Goal: Entertainment & Leisure: Consume media (video, audio)

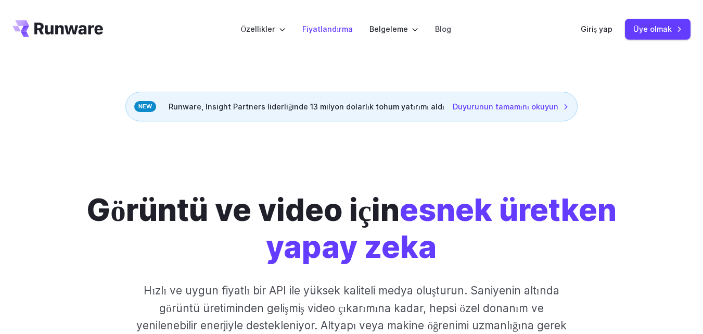
click at [342, 29] on font "Fiyatlandırma" at bounding box center [327, 28] width 50 height 9
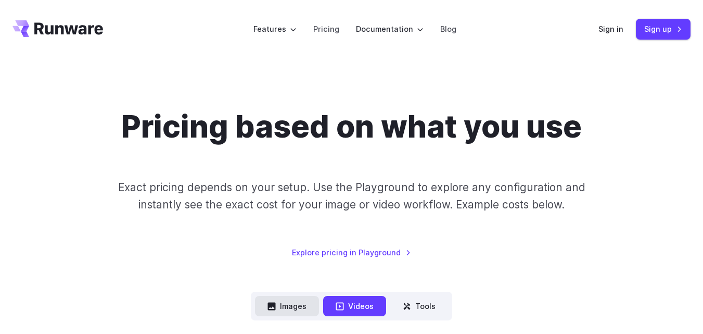
click at [265, 309] on button "Images" at bounding box center [287, 306] width 64 height 20
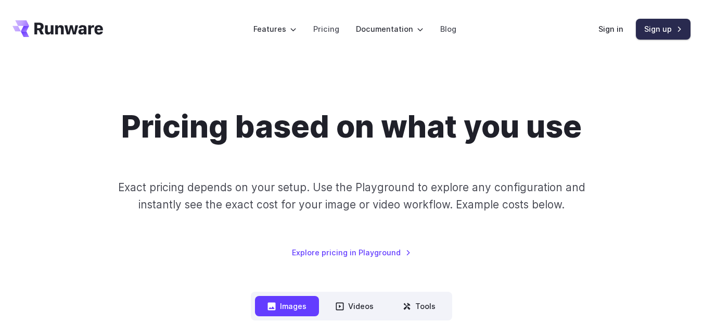
click at [653, 33] on link "Sign up" at bounding box center [663, 29] width 55 height 20
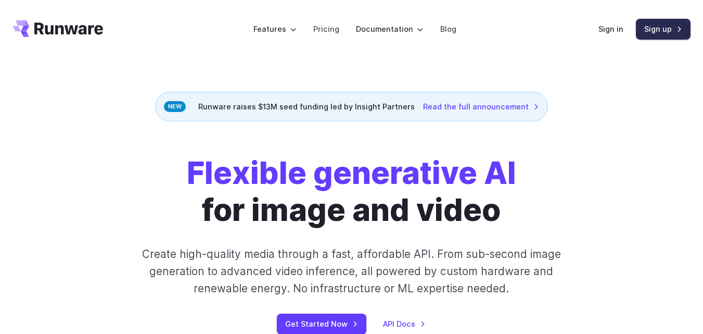
click at [666, 30] on link "Sign up" at bounding box center [663, 29] width 55 height 20
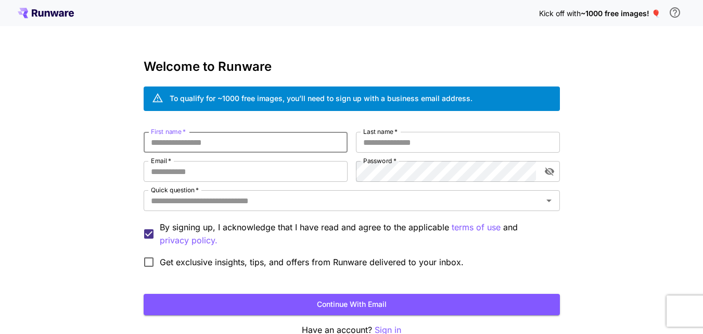
click at [204, 140] on input "First name   *" at bounding box center [246, 142] width 204 height 21
type input "******"
click at [425, 136] on input "Last name   *" at bounding box center [458, 142] width 204 height 21
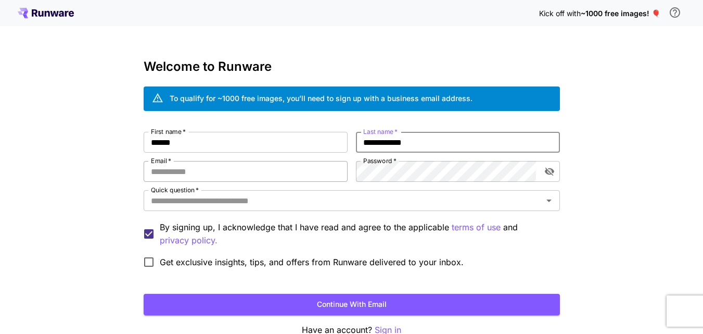
type input "**********"
click at [289, 178] on input "Email   *" at bounding box center [246, 171] width 204 height 21
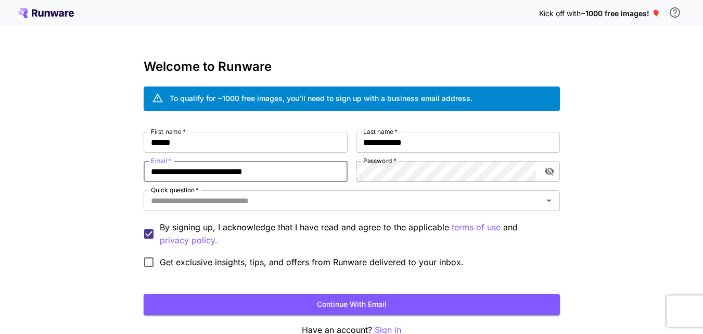
type input "**********"
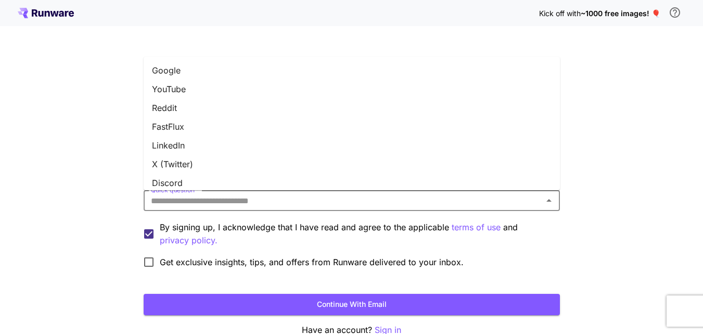
click at [180, 207] on input "Quick question   *" at bounding box center [343, 200] width 393 height 15
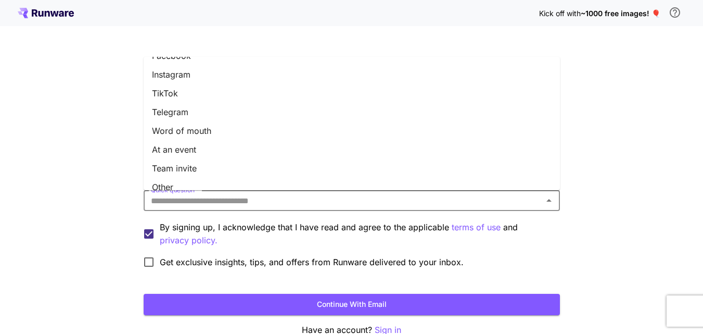
scroll to position [156, 0]
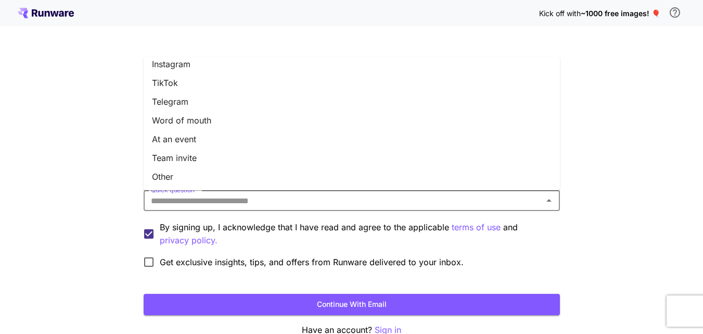
click at [335, 175] on li "Other" at bounding box center [352, 176] width 416 height 19
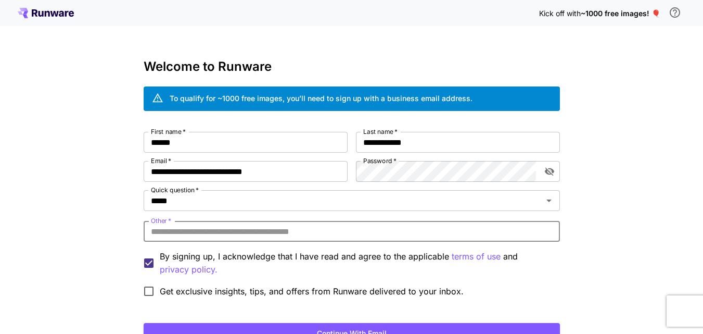
click at [279, 237] on input "Other   *" at bounding box center [352, 231] width 416 height 21
type input "*******"
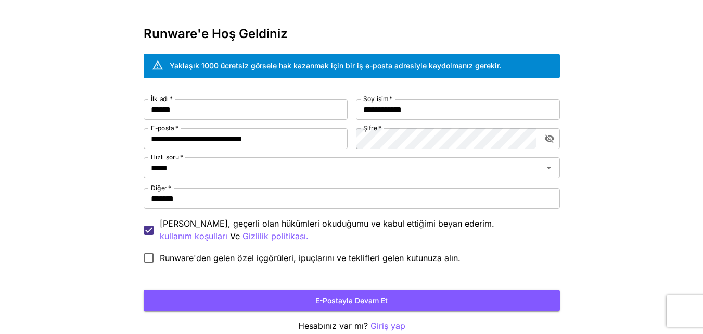
scroll to position [33, 0]
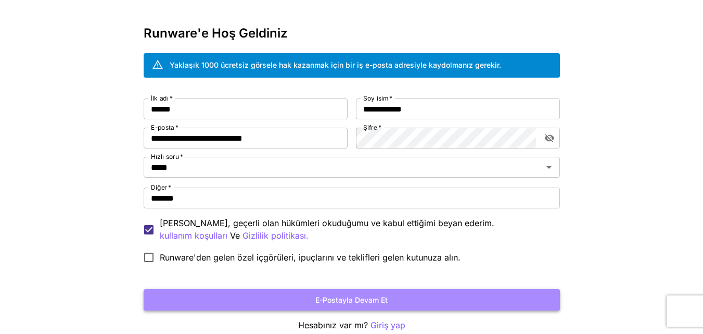
click at [413, 294] on button "E-postayla devam et" at bounding box center [352, 299] width 416 height 21
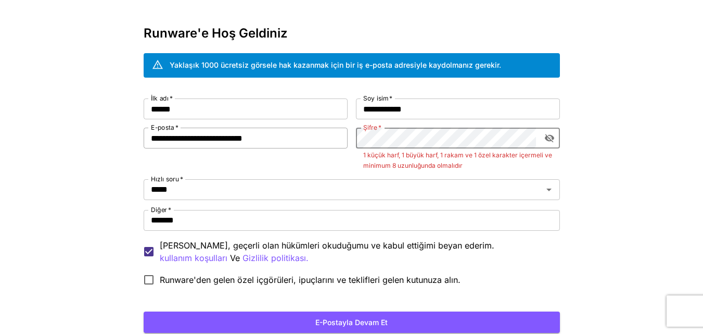
click at [318, 133] on div "**********" at bounding box center [352, 194] width 416 height 192
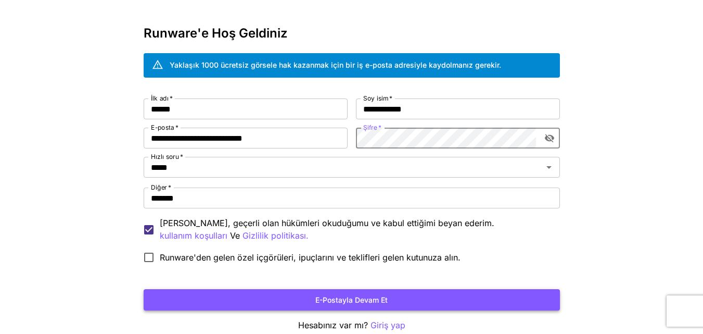
click at [369, 299] on font "E-postayla devam et" at bounding box center [351, 299] width 72 height 9
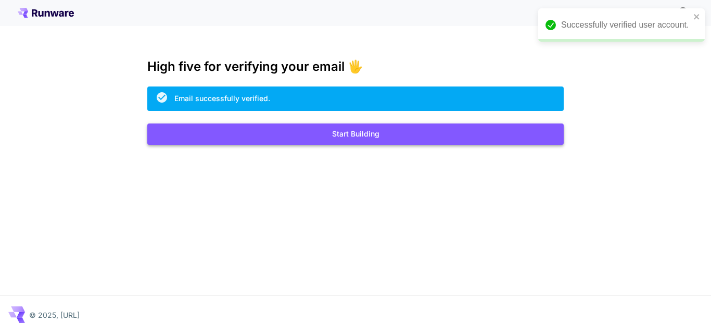
click at [378, 126] on button "Start Building" at bounding box center [355, 133] width 416 height 21
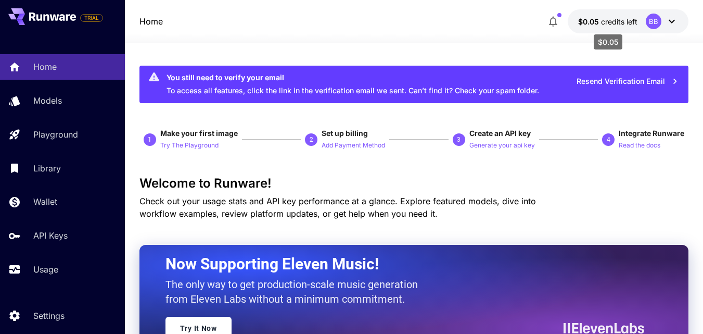
click at [632, 21] on span "credits left" at bounding box center [619, 21] width 36 height 9
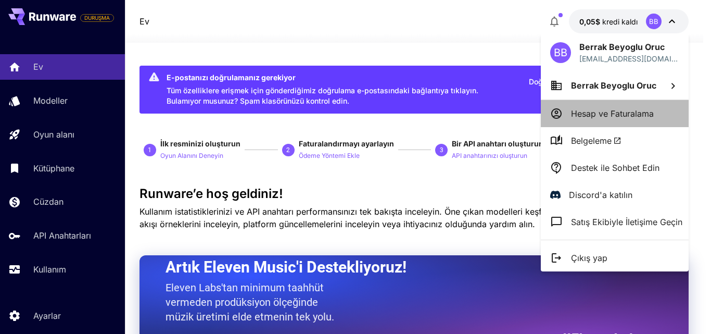
click at [634, 111] on font "Hesap ve Faturalama" at bounding box center [612, 113] width 83 height 10
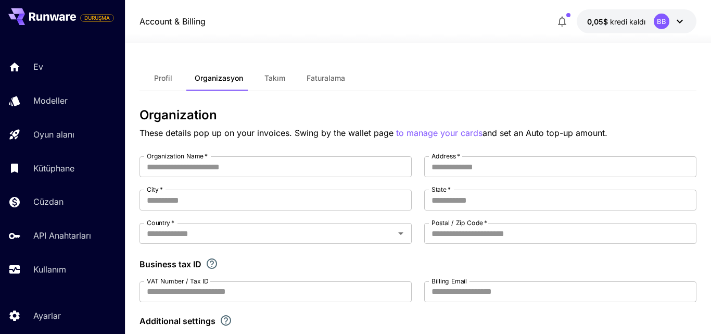
type input "**********"
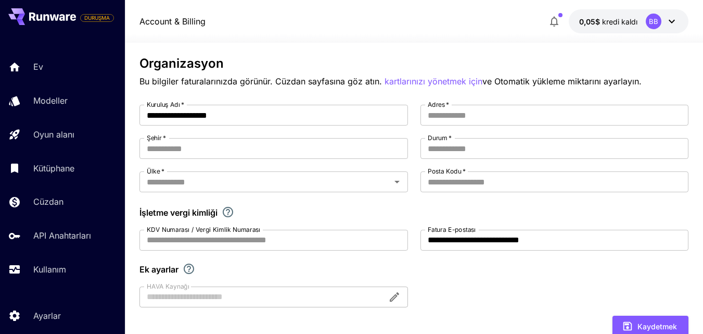
scroll to position [46, 0]
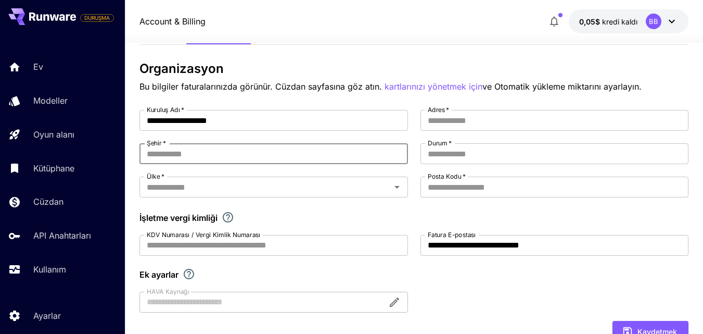
click at [164, 155] on input "Şehir   *" at bounding box center [274, 153] width 269 height 21
type input "********"
click at [164, 192] on input "Ülke   *" at bounding box center [265, 187] width 245 height 15
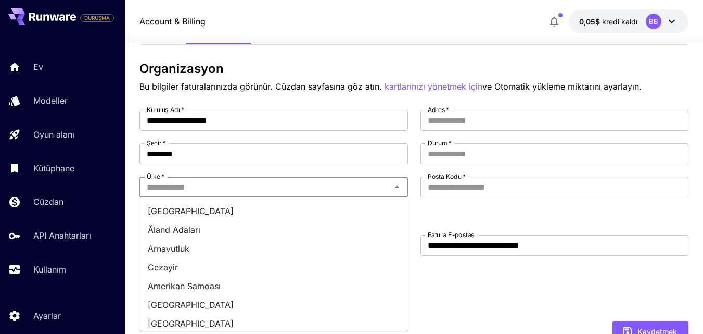
type input "*******"
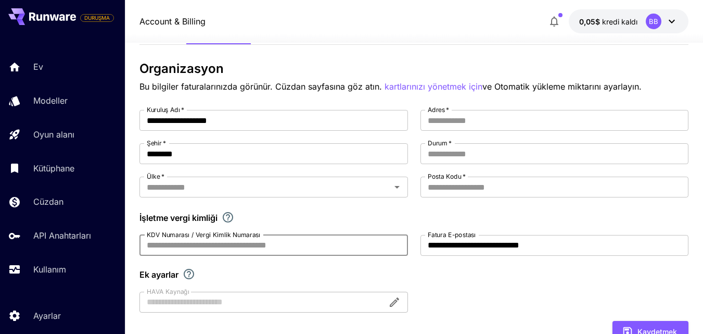
click at [181, 249] on input "KDV Numarası / Vergi Kimlik Numarası" at bounding box center [274, 245] width 269 height 21
type input "**********"
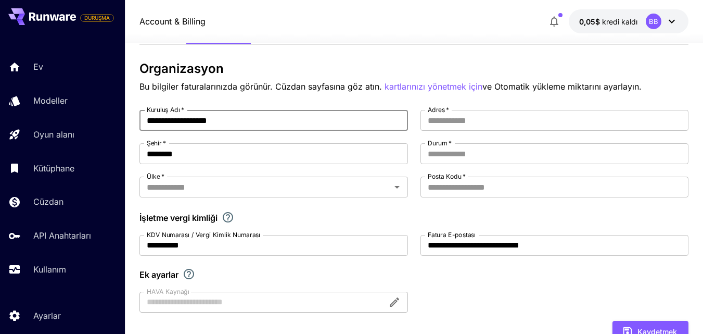
click at [145, 119] on input "**********" at bounding box center [274, 120] width 269 height 21
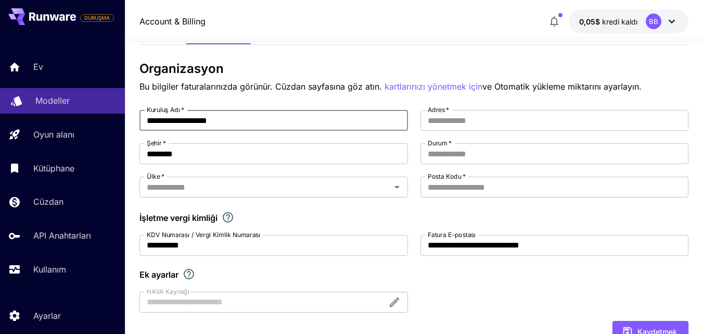
drag, startPoint x: 232, startPoint y: 118, endPoint x: 102, endPoint y: 112, distance: 129.7
click at [102, 112] on div "**********" at bounding box center [351, 272] width 703 height 637
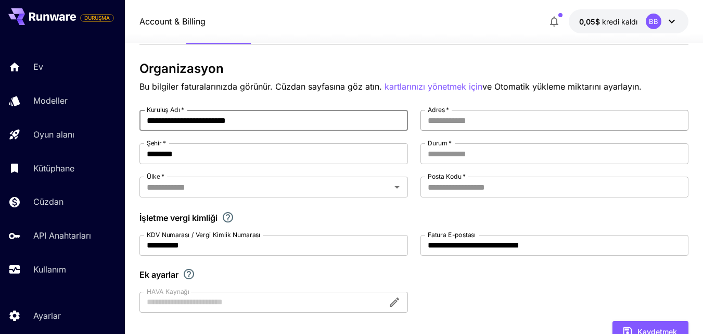
type input "**********"
click at [480, 117] on input "Adres   *" at bounding box center [555, 120] width 269 height 21
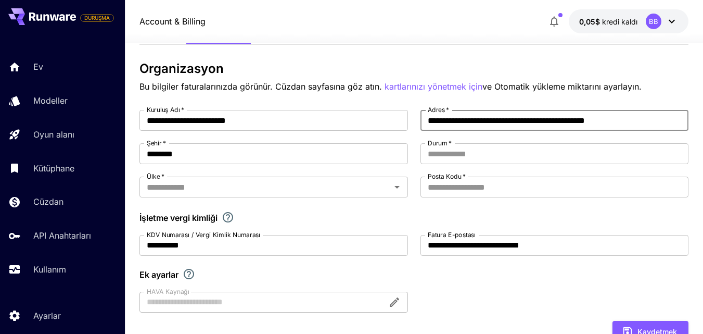
click at [565, 122] on input "**********" at bounding box center [555, 120] width 269 height 21
type input "**********"
click at [517, 156] on input "Durum   *" at bounding box center [555, 153] width 269 height 21
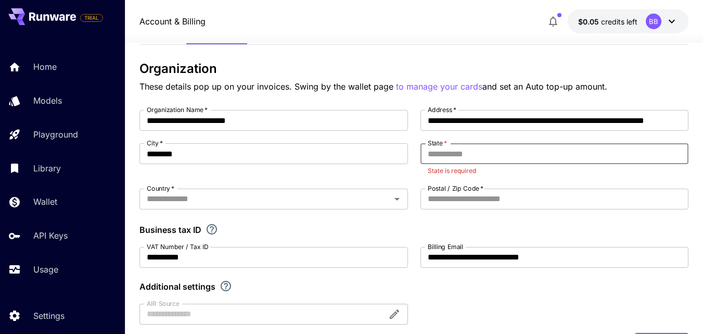
drag, startPoint x: 461, startPoint y: 150, endPoint x: 454, endPoint y: 153, distance: 7.9
click at [454, 153] on input "State   *" at bounding box center [555, 153] width 269 height 21
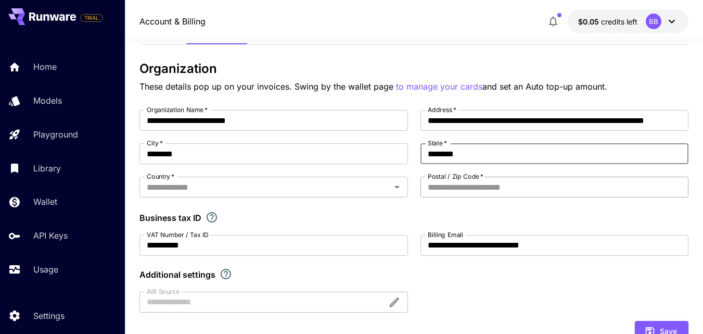
type input "********"
click at [453, 185] on input "Postal / Zip Code   *" at bounding box center [555, 186] width 269 height 21
type input "*****"
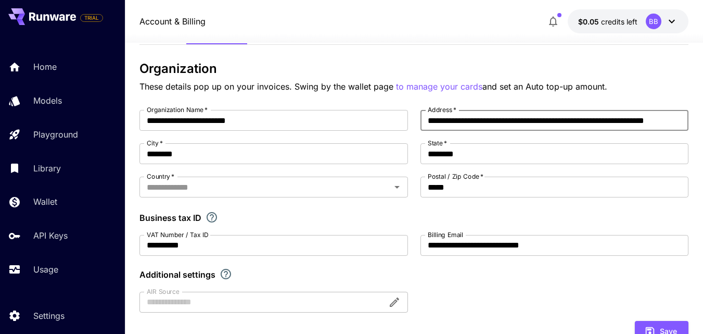
scroll to position [0, 24]
drag, startPoint x: 638, startPoint y: 120, endPoint x: 711, endPoint y: 125, distance: 72.6
click at [703, 125] on html "**********" at bounding box center [351, 272] width 703 height 636
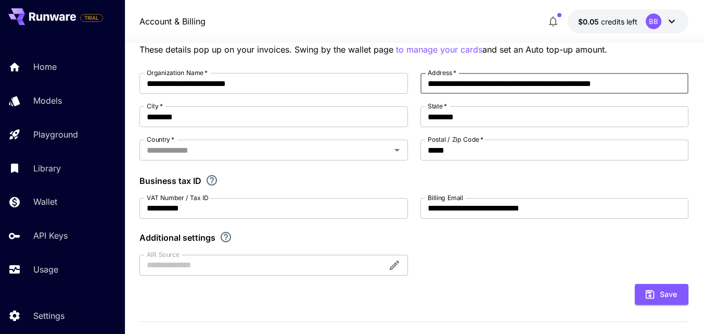
scroll to position [95, 0]
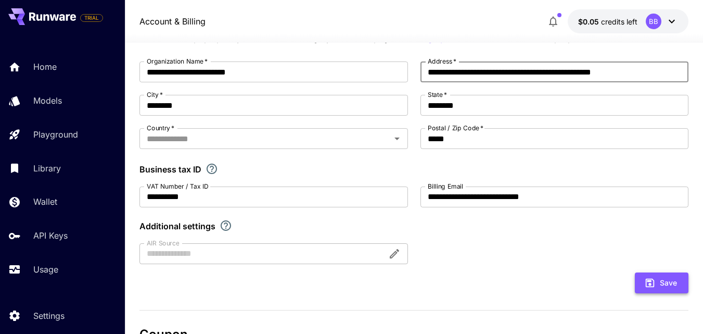
type input "**********"
click at [649, 281] on icon "submit" at bounding box center [650, 282] width 9 height 9
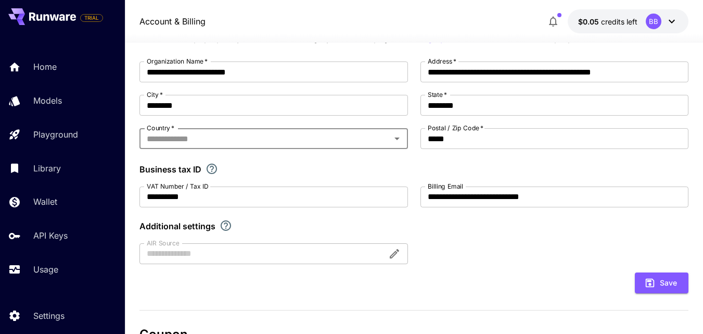
click at [199, 142] on input "Country   *" at bounding box center [265, 138] width 245 height 15
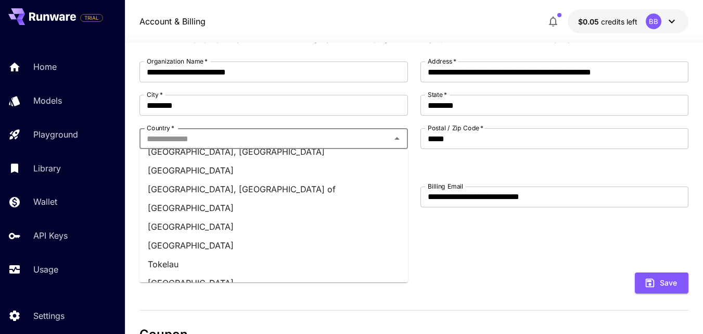
scroll to position [4173, 0]
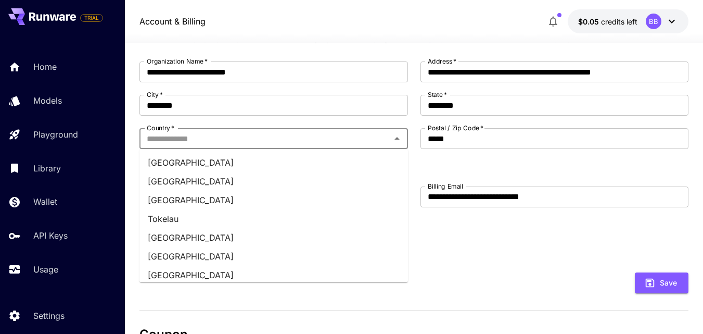
click at [379, 284] on li "Turkey" at bounding box center [274, 293] width 269 height 19
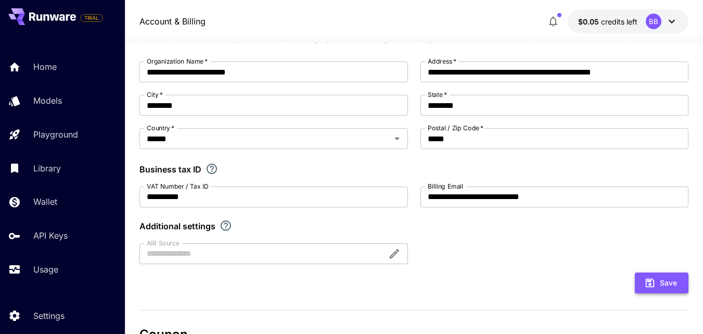
click at [653, 279] on icon "submit" at bounding box center [650, 282] width 9 height 9
type input "**********"
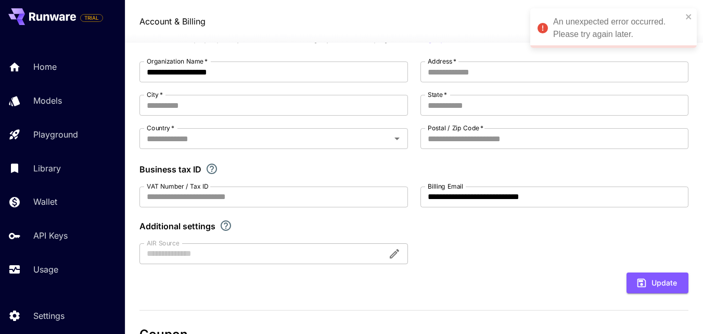
type input "**********"
type input "********"
type input "*****"
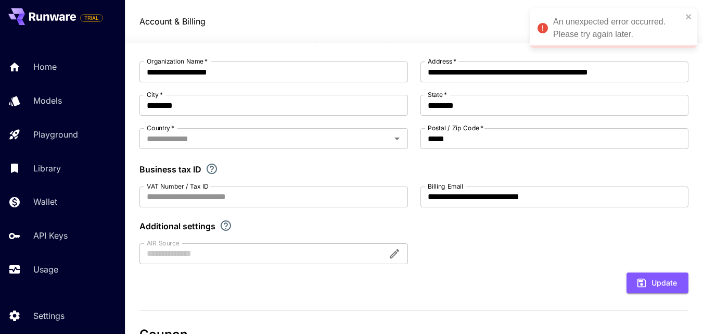
type input "******"
click at [654, 277] on button "Update" at bounding box center [658, 282] width 62 height 21
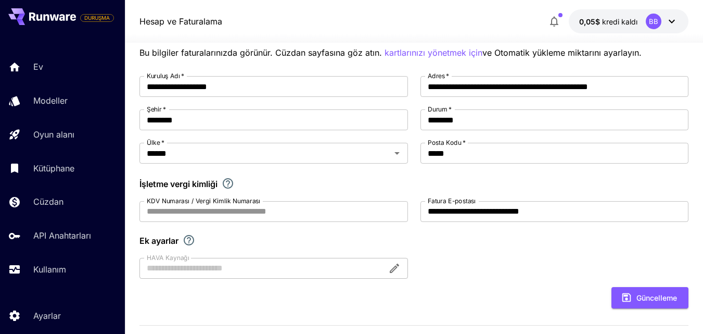
scroll to position [78, 0]
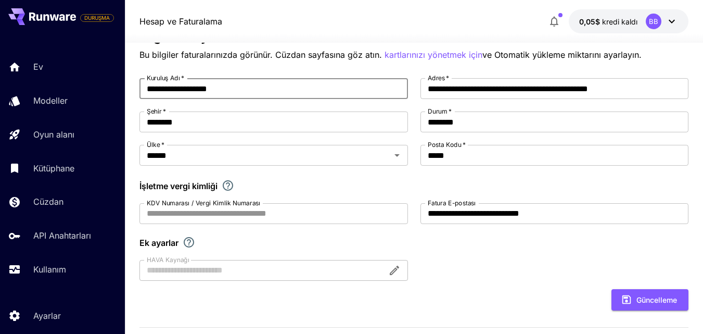
drag, startPoint x: 236, startPoint y: 93, endPoint x: 93, endPoint y: 86, distance: 143.3
click at [93, 86] on div "**********" at bounding box center [351, 240] width 703 height 637
type input "**********"
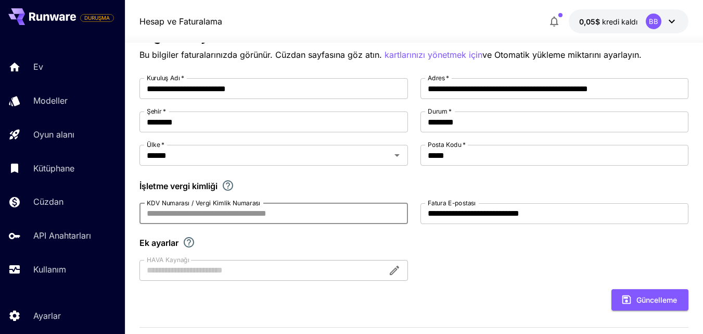
click at [175, 215] on input "KDV Numarası / Vergi Kimlik Numarası" at bounding box center [274, 213] width 269 height 21
type input "**********"
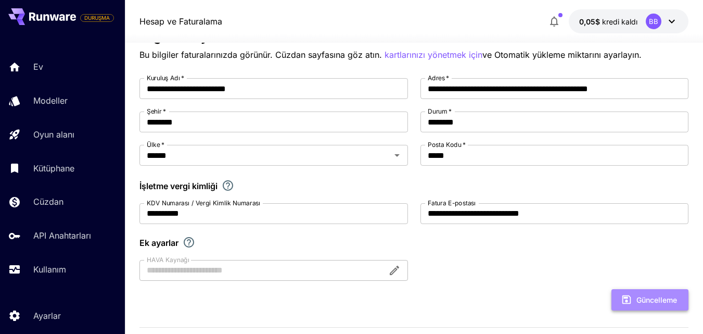
click at [647, 301] on font "Güncelleme" at bounding box center [657, 299] width 41 height 9
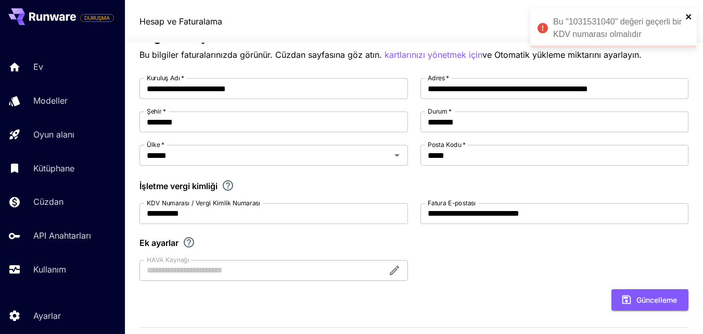
click at [686, 17] on icon "kapalı" at bounding box center [689, 16] width 7 height 8
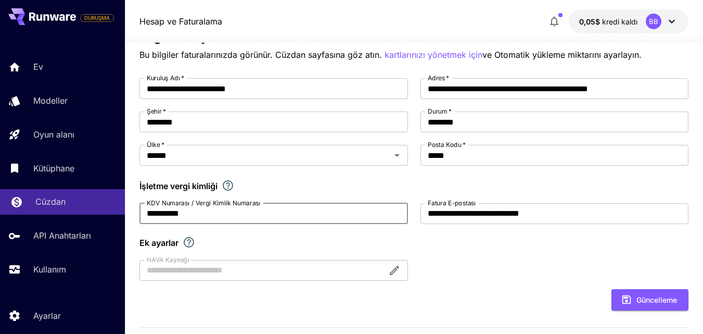
drag, startPoint x: 200, startPoint y: 217, endPoint x: 48, endPoint y: 206, distance: 152.4
click at [48, 206] on div "**********" at bounding box center [351, 240] width 703 height 637
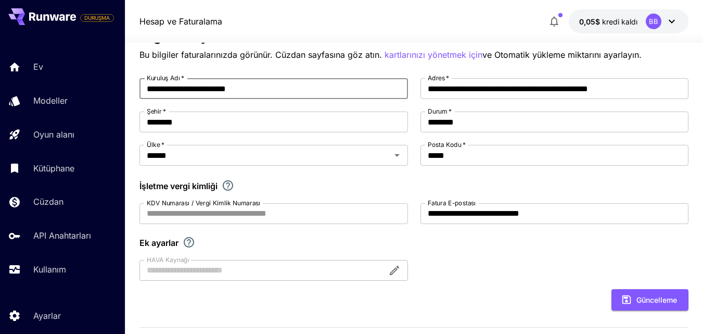
click at [237, 89] on input "**********" at bounding box center [274, 88] width 269 height 21
drag, startPoint x: 265, startPoint y: 96, endPoint x: 55, endPoint y: 87, distance: 210.5
click at [55, 87] on div "**********" at bounding box center [351, 240] width 703 height 637
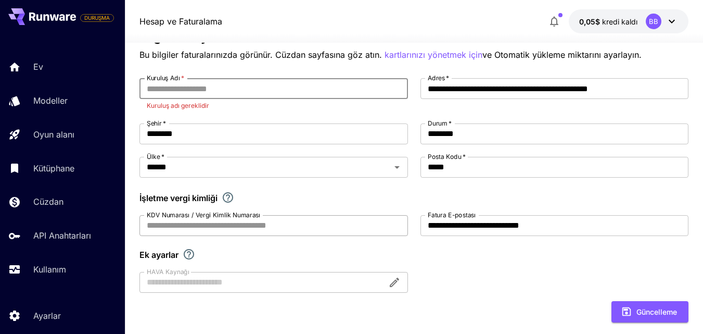
type input "*"
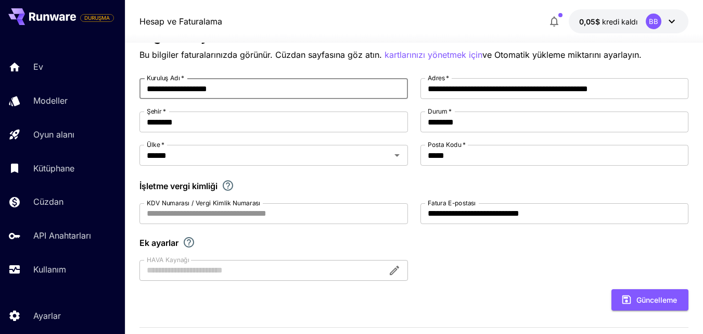
type input "**********"
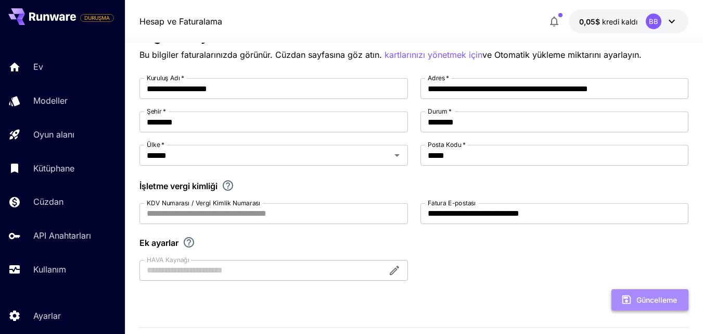
click at [643, 291] on button "Güncelleme" at bounding box center [650, 299] width 77 height 21
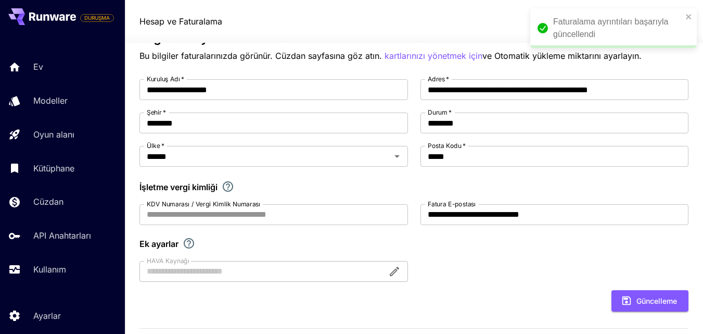
scroll to position [73, 0]
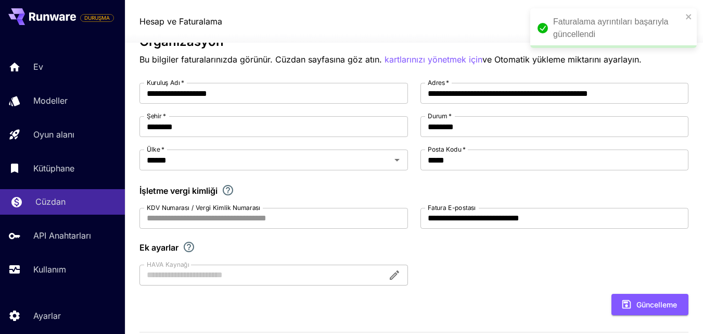
click at [55, 205] on font "Cüzdan" at bounding box center [50, 201] width 30 height 10
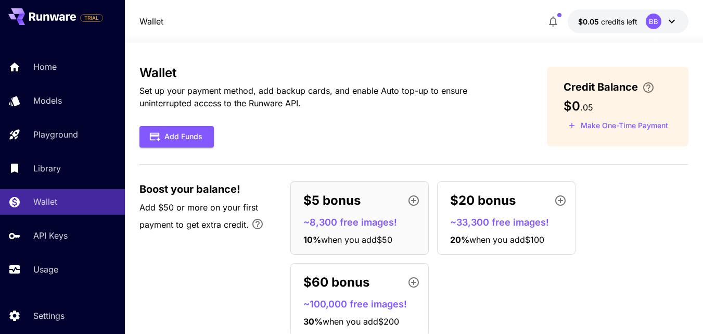
click at [339, 204] on p "$5 bonus" at bounding box center [331, 200] width 57 height 19
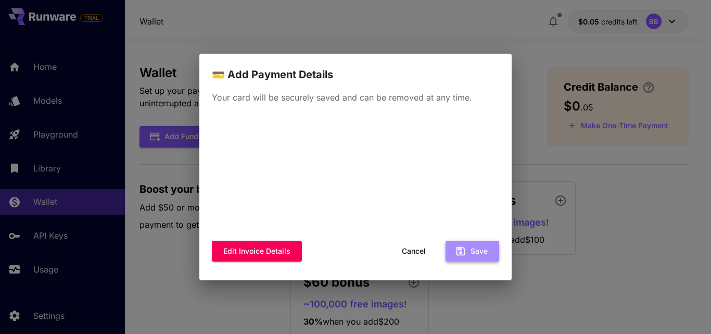
click at [487, 251] on button "Save" at bounding box center [473, 250] width 54 height 21
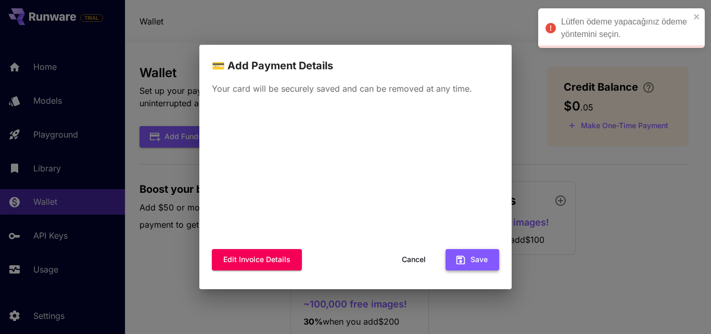
click at [470, 259] on button "Save" at bounding box center [473, 259] width 54 height 21
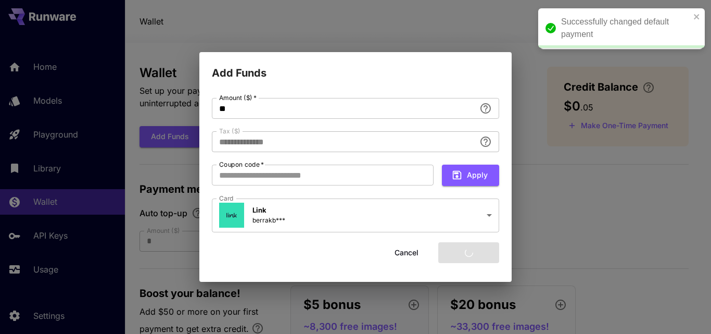
type input "****"
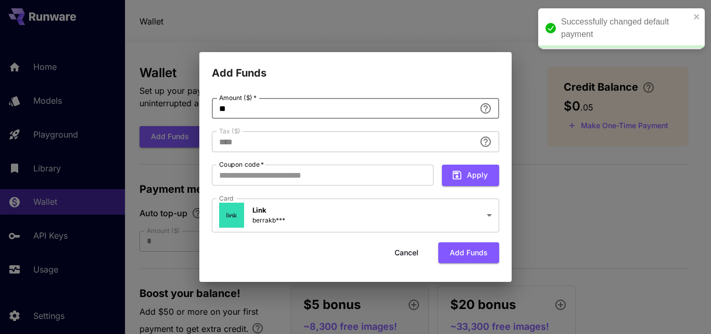
click at [231, 111] on input "**" at bounding box center [343, 108] width 263 height 21
type input "*"
type input "**********"
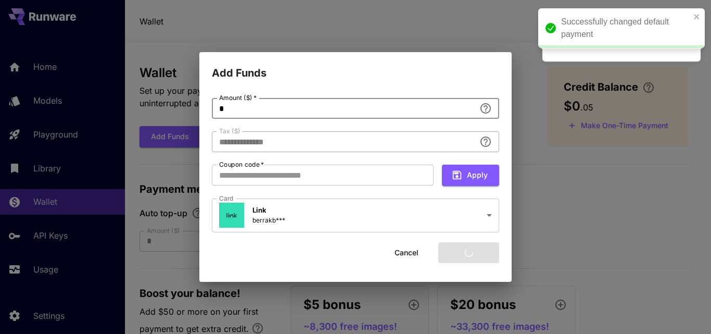
type input "*"
type input "****"
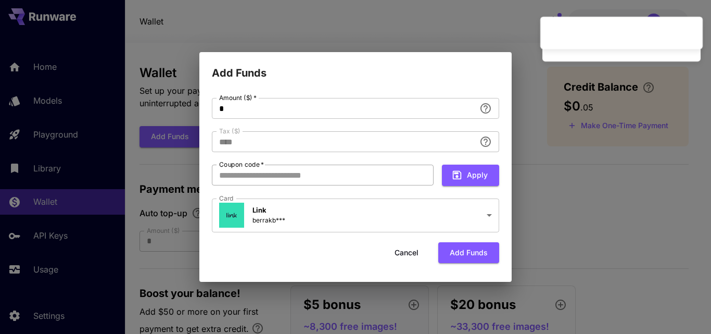
click at [257, 178] on input "Coupon code   *" at bounding box center [323, 174] width 222 height 21
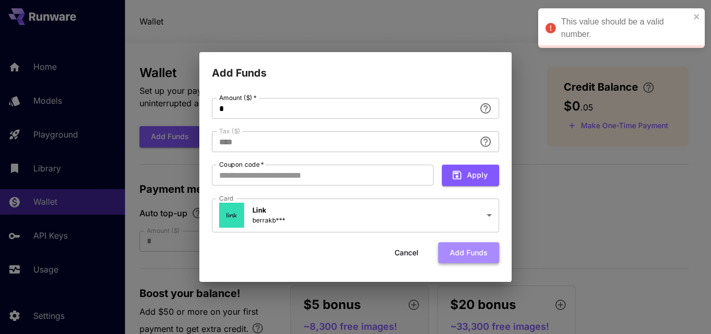
click at [462, 259] on button "Add funds" at bounding box center [468, 252] width 61 height 21
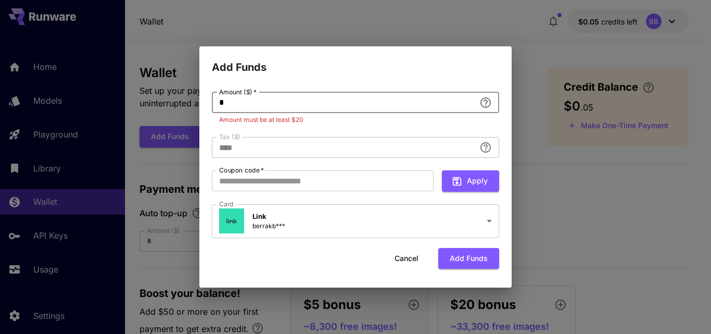
click at [229, 105] on input "*" at bounding box center [343, 102] width 263 height 21
type input "**********"
type input "**"
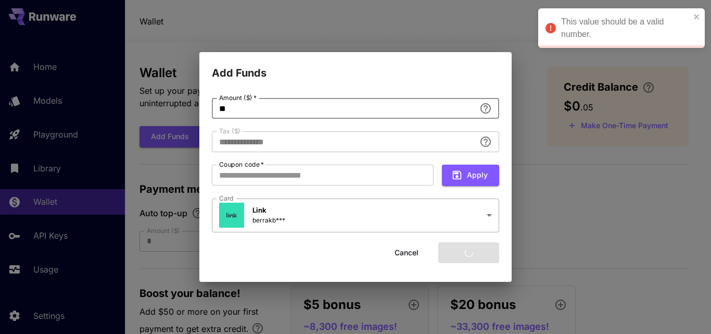
type input "****"
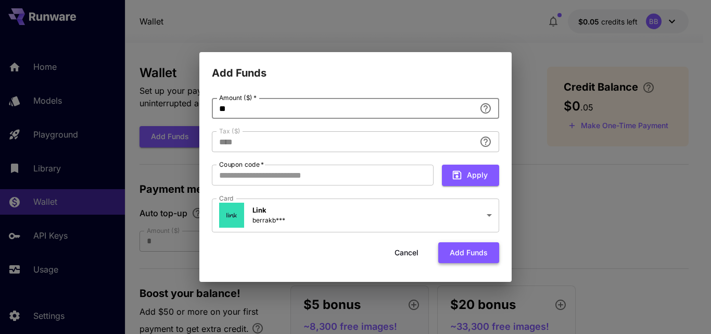
type input "**"
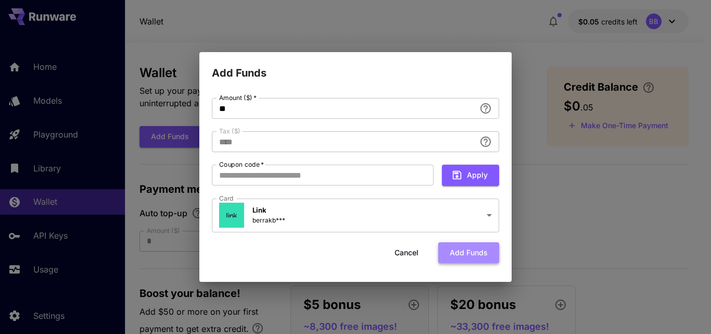
click at [474, 252] on button "Add funds" at bounding box center [468, 252] width 61 height 21
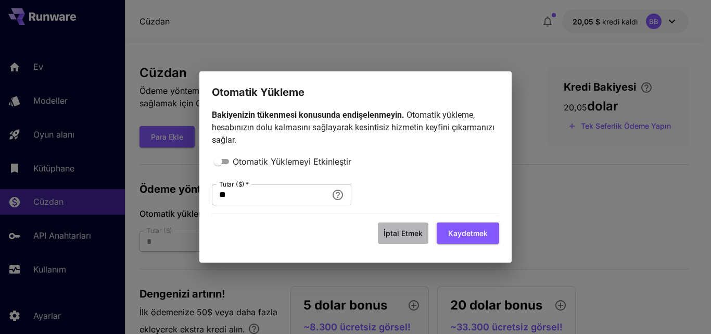
click at [403, 230] on font "İptal etmek" at bounding box center [403, 233] width 39 height 9
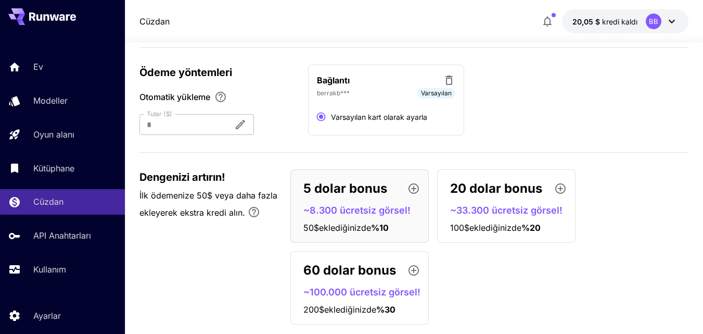
scroll to position [117, 0]
click at [46, 15] on icon at bounding box center [46, 17] width 6 height 7
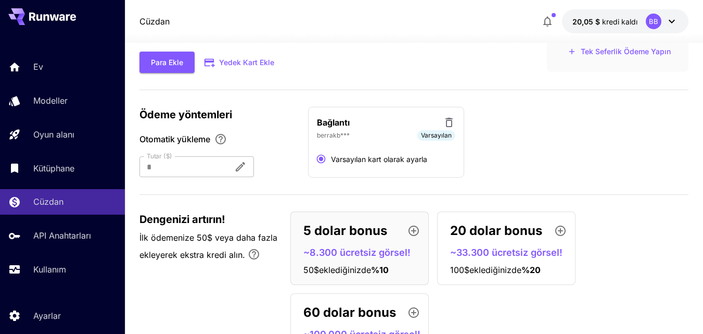
scroll to position [0, 0]
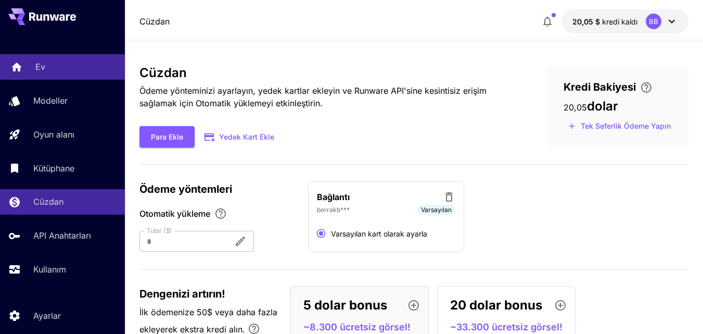
click at [40, 77] on link "Ev" at bounding box center [62, 67] width 125 height 26
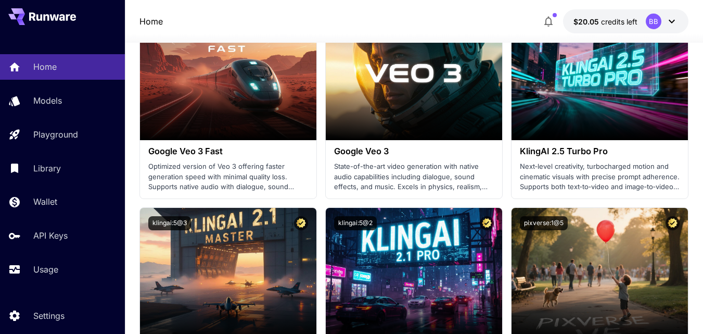
scroll to position [833, 0]
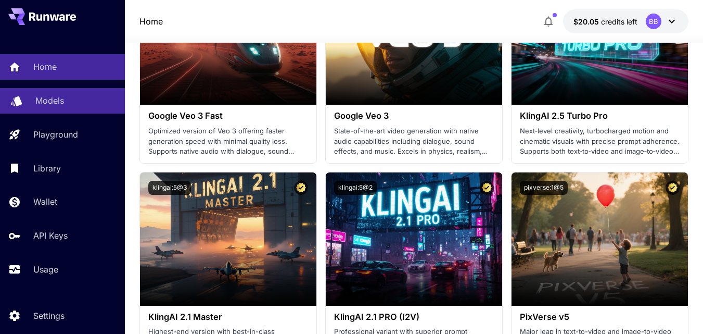
click at [47, 102] on p "Models" at bounding box center [49, 100] width 29 height 12
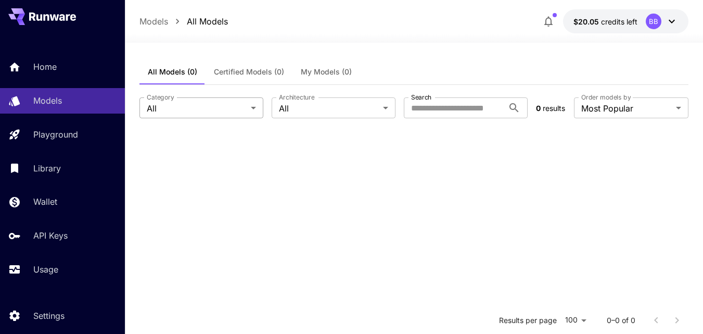
click at [233, 107] on body "**********" at bounding box center [351, 261] width 703 height 523
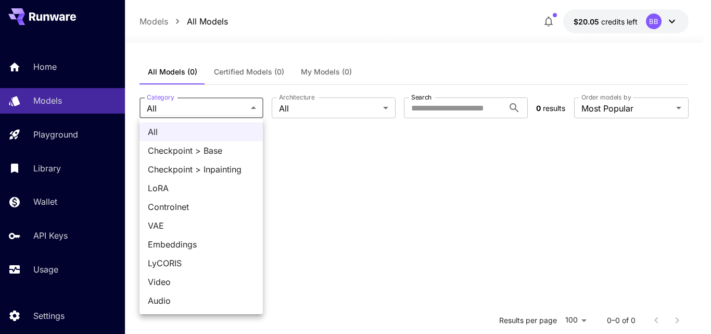
click at [233, 107] on div at bounding box center [355, 167] width 711 height 334
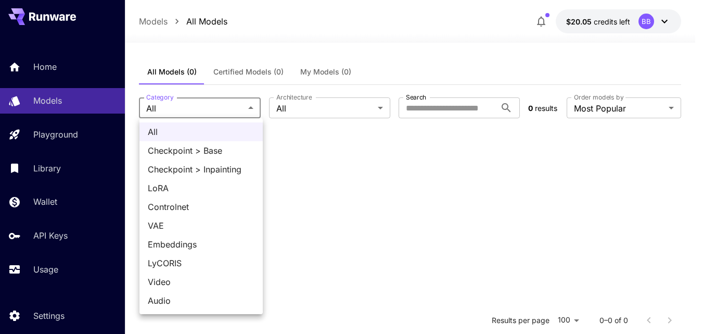
click at [233, 107] on body "**********" at bounding box center [351, 261] width 703 height 523
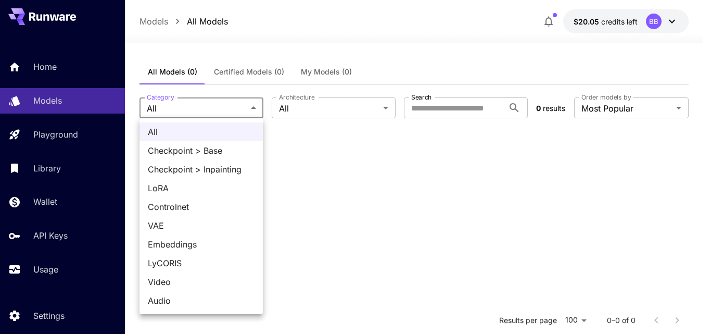
click at [233, 107] on div at bounding box center [355, 167] width 711 height 334
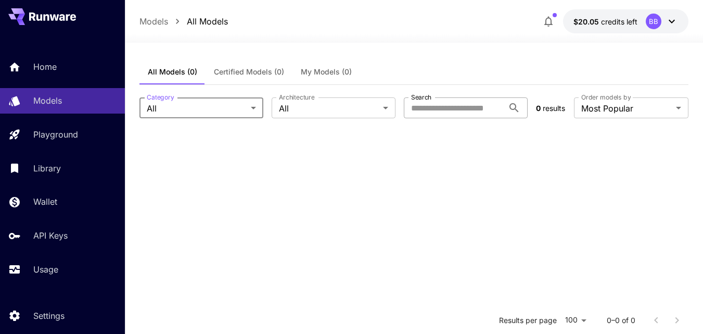
click at [426, 105] on input "Search" at bounding box center [454, 107] width 100 height 21
click at [430, 110] on input "Search" at bounding box center [454, 107] width 100 height 21
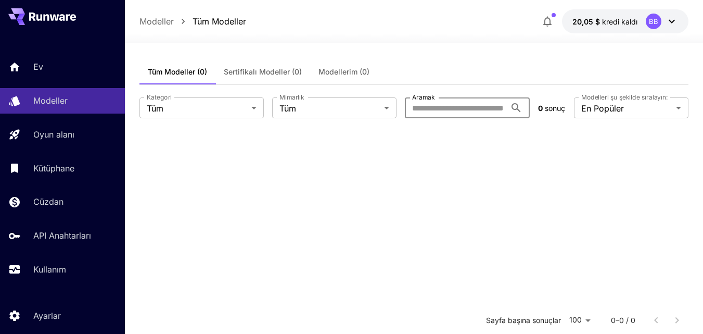
click at [476, 108] on input "Aramak" at bounding box center [455, 107] width 100 height 21
paste input "**********"
type input "**********"
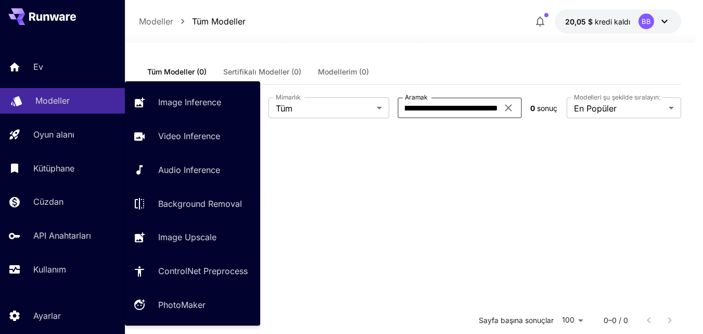
scroll to position [0, 1667]
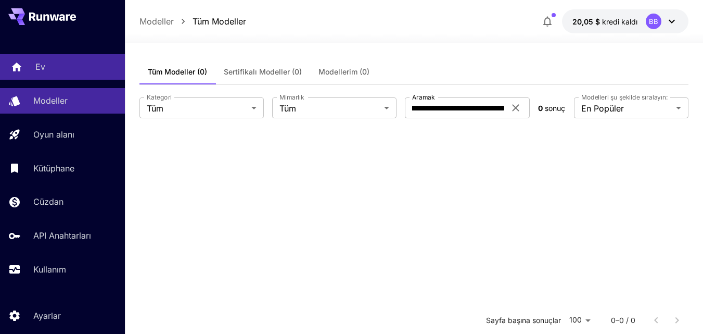
click at [53, 68] on div "Ev" at bounding box center [75, 66] width 81 height 12
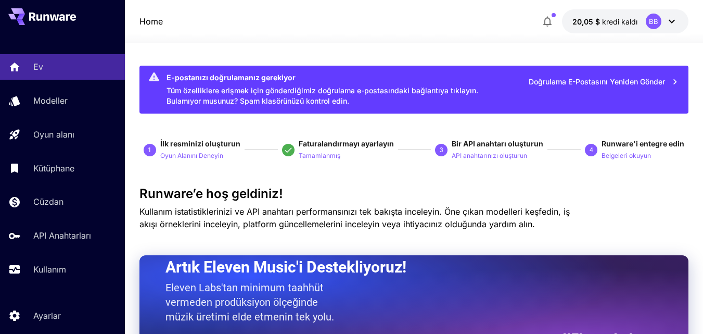
scroll to position [52, 0]
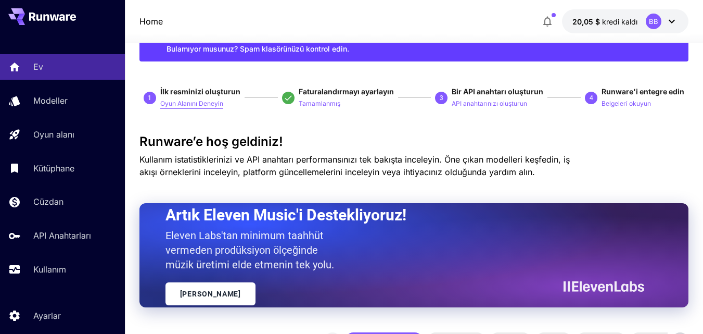
click at [203, 100] on font "Oyun Alanını Deneyin" at bounding box center [191, 103] width 63 height 8
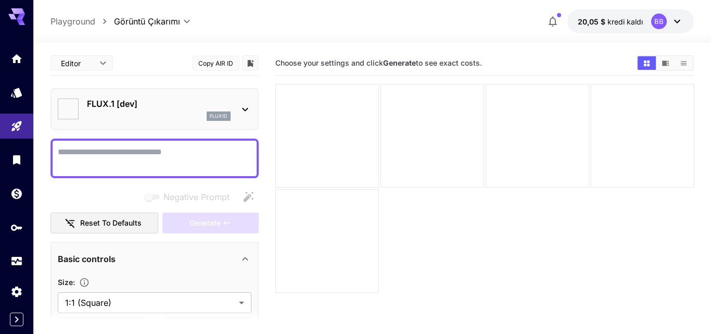
type input "**********"
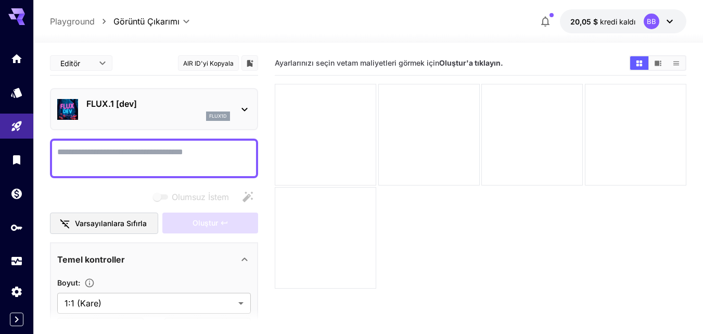
click at [107, 161] on textarea "Olumsuz İstem" at bounding box center [154, 158] width 194 height 25
click at [107, 153] on textarea "Olumsuz İstem" at bounding box center [154, 158] width 194 height 25
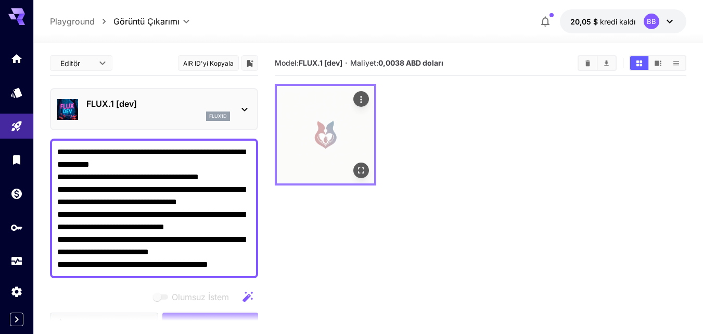
type textarea "**********"
click at [337, 136] on img at bounding box center [325, 134] width 97 height 97
click at [360, 169] on icon "Tam ekranda aç" at bounding box center [361, 170] width 10 height 10
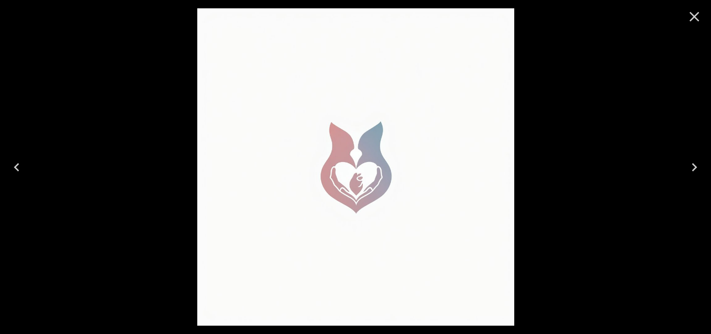
click at [697, 13] on icon "Close" at bounding box center [694, 16] width 17 height 17
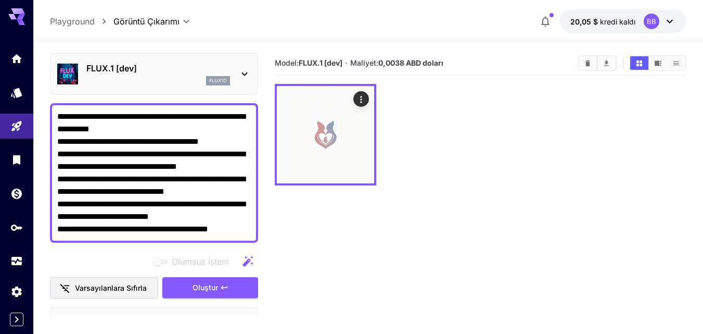
scroll to position [52, 0]
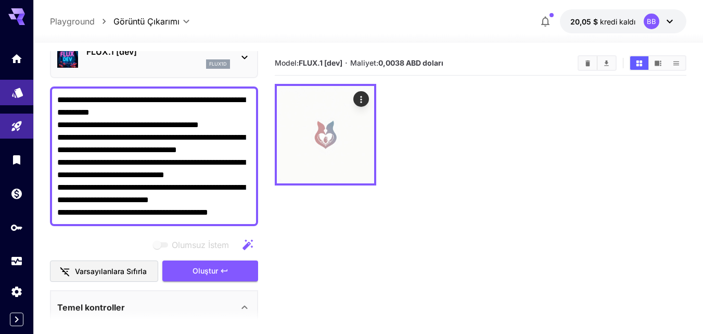
drag, startPoint x: 250, startPoint y: 210, endPoint x: 7, endPoint y: 84, distance: 274.2
click at [7, 84] on div "**********" at bounding box center [351, 208] width 703 height 416
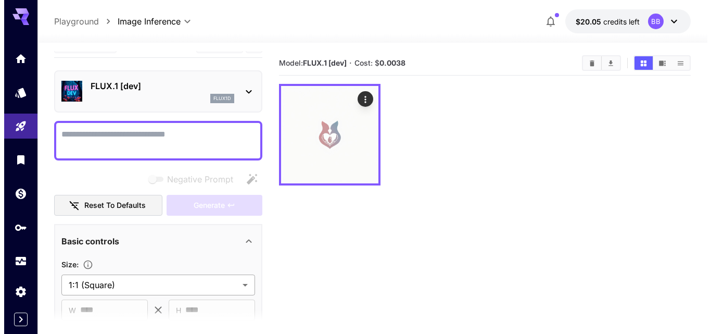
scroll to position [0, 0]
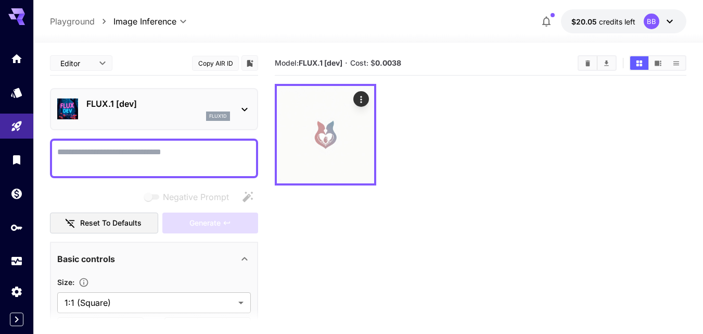
click at [245, 106] on icon at bounding box center [244, 109] width 12 height 12
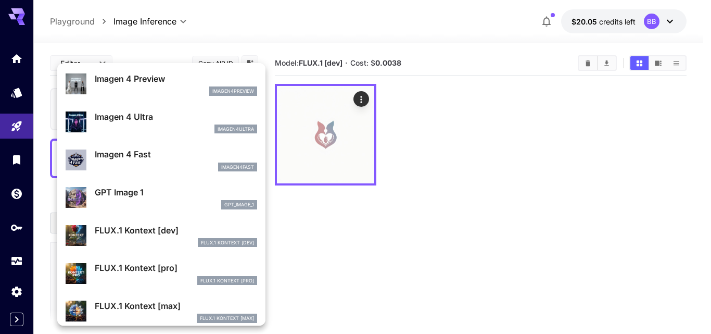
scroll to position [478, 0]
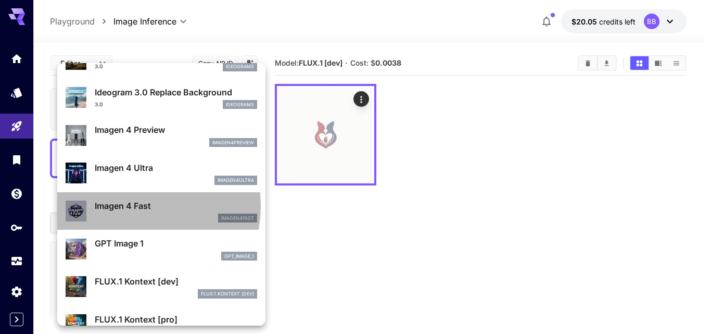
click at [135, 206] on p "Imagen 4 Fast" at bounding box center [176, 205] width 162 height 12
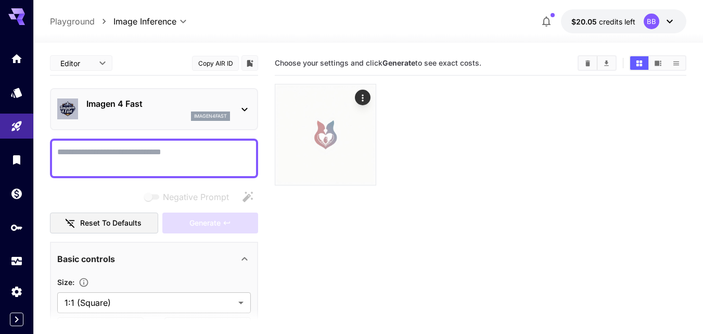
click at [189, 170] on textarea "Negative Prompt" at bounding box center [154, 158] width 194 height 25
click at [102, 159] on textarea "Negative Prompt" at bounding box center [154, 158] width 194 height 25
paste textarea "**********"
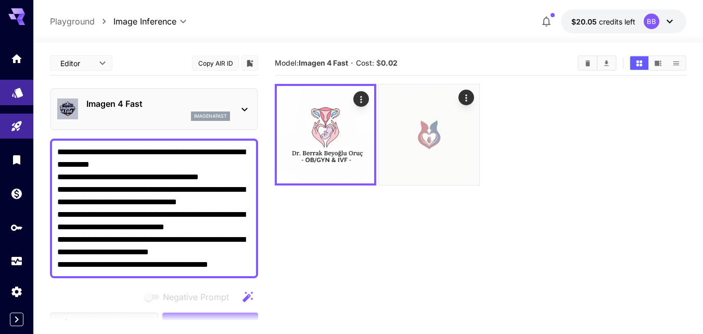
drag, startPoint x: 249, startPoint y: 265, endPoint x: 0, endPoint y: 97, distance: 300.6
click at [0, 97] on div "**********" at bounding box center [351, 208] width 703 height 416
paste textarea "**********"
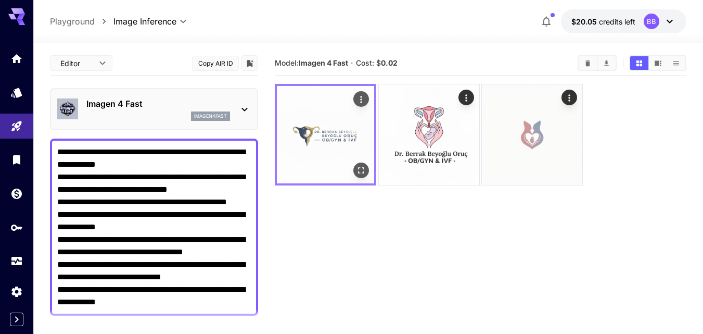
click at [347, 135] on img at bounding box center [325, 134] width 97 height 97
click at [313, 131] on img at bounding box center [325, 134] width 97 height 97
click at [364, 167] on icon "Open in fullscreen" at bounding box center [361, 170] width 10 height 10
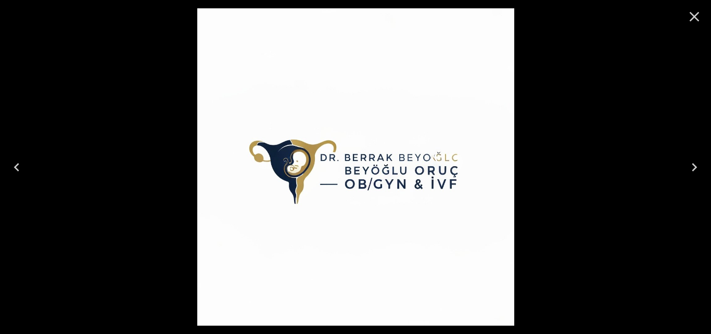
click at [693, 15] on icon "Close" at bounding box center [695, 17] width 10 height 10
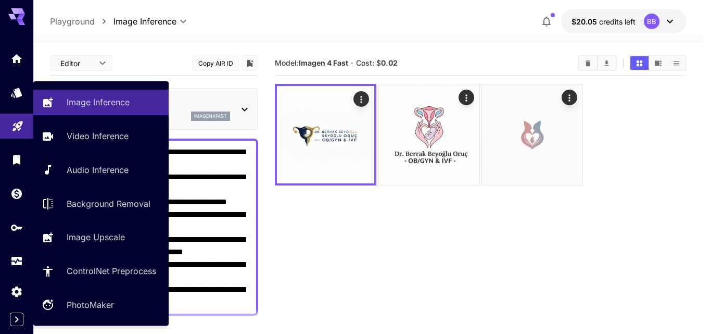
drag, startPoint x: 136, startPoint y: 303, endPoint x: 31, endPoint y: 121, distance: 210.6
click at [31, 121] on div "**********" at bounding box center [351, 208] width 703 height 416
paste textarea "**********"
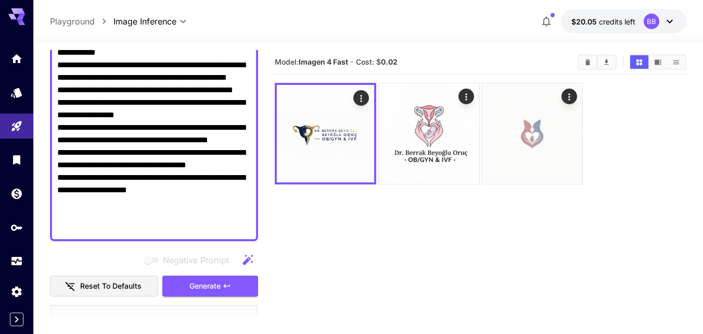
scroll to position [113, 0]
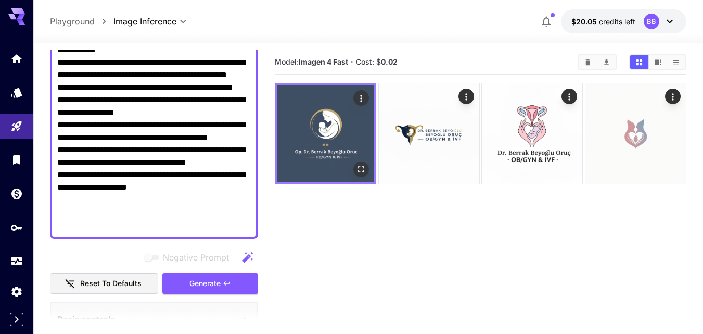
click at [337, 166] on img at bounding box center [325, 133] width 97 height 97
click at [319, 143] on img at bounding box center [325, 133] width 97 height 97
click at [328, 136] on img at bounding box center [325, 133] width 97 height 97
click at [365, 167] on icon "Open in fullscreen" at bounding box center [361, 169] width 10 height 10
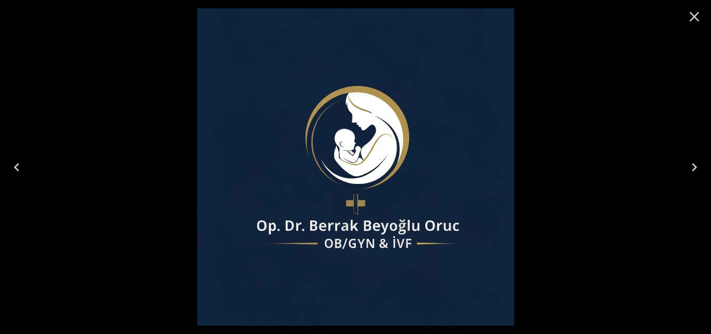
click at [693, 16] on icon "Close" at bounding box center [695, 17] width 10 height 10
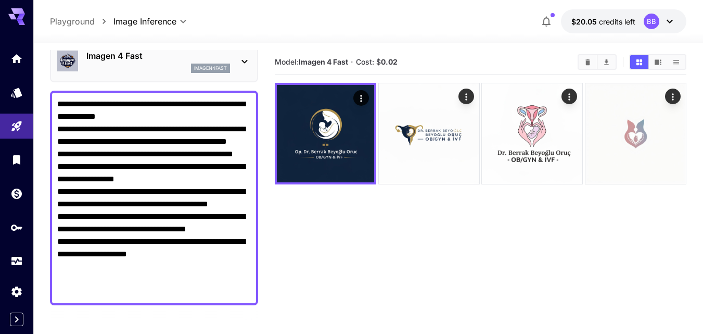
scroll to position [0, 0]
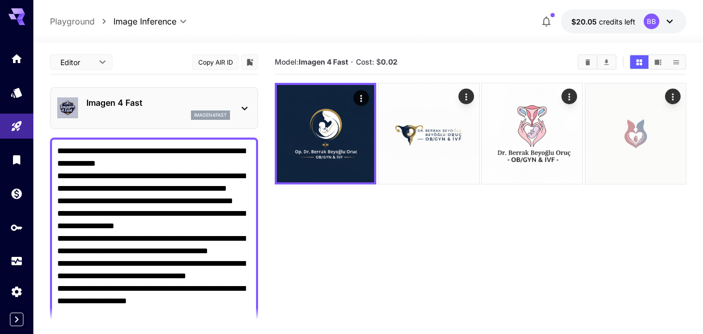
drag, startPoint x: 214, startPoint y: 229, endPoint x: 24, endPoint y: 32, distance: 273.9
click at [24, 32] on div "**********" at bounding box center [351, 207] width 703 height 416
paste textarea "**********"
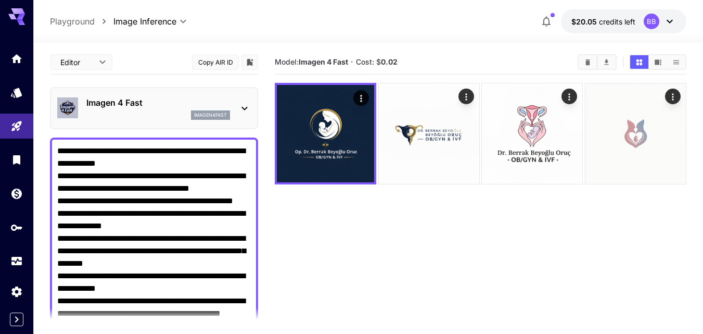
scroll to position [34, 0]
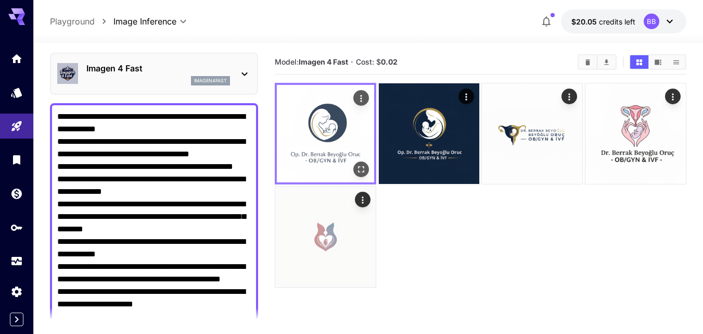
click at [347, 134] on img at bounding box center [325, 133] width 97 height 97
click at [341, 129] on img at bounding box center [325, 133] width 97 height 97
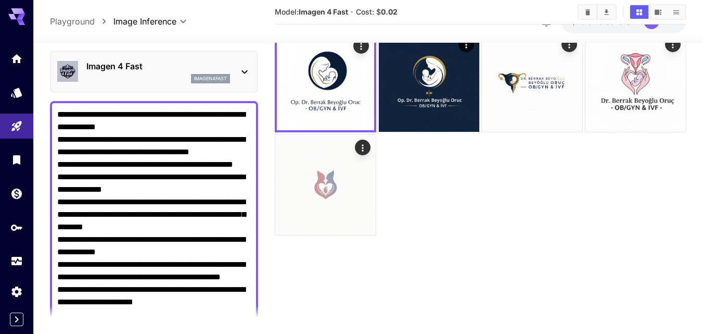
scroll to position [1, 0]
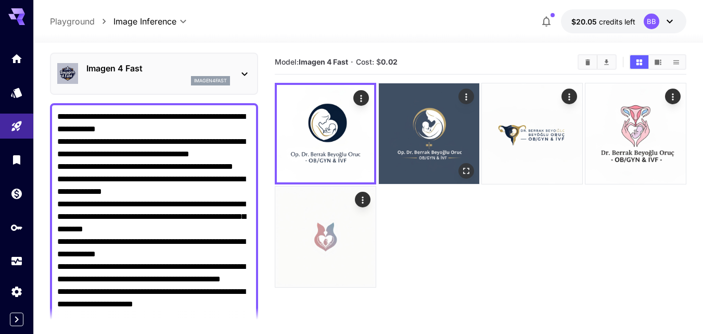
click at [447, 149] on img at bounding box center [429, 133] width 100 height 100
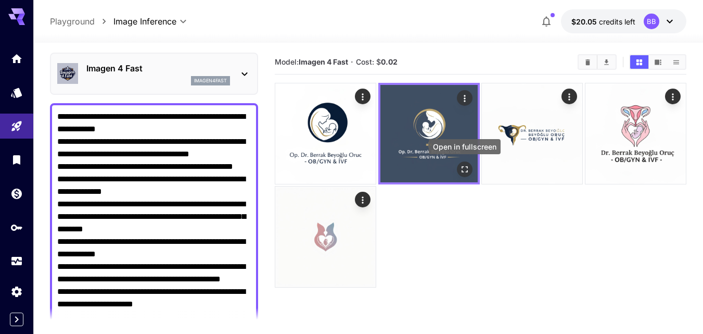
click at [462, 167] on icon "Open in fullscreen" at bounding box center [465, 169] width 10 height 10
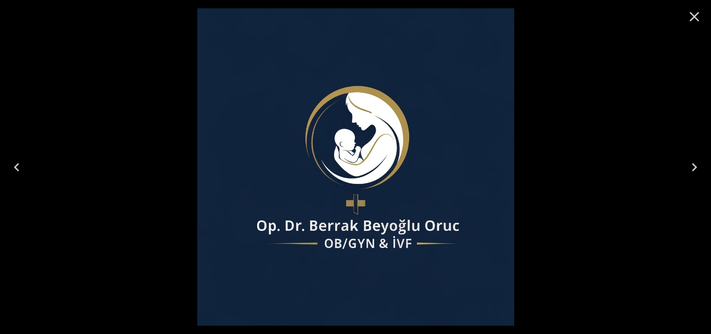
click at [690, 17] on icon "Close" at bounding box center [694, 16] width 17 height 17
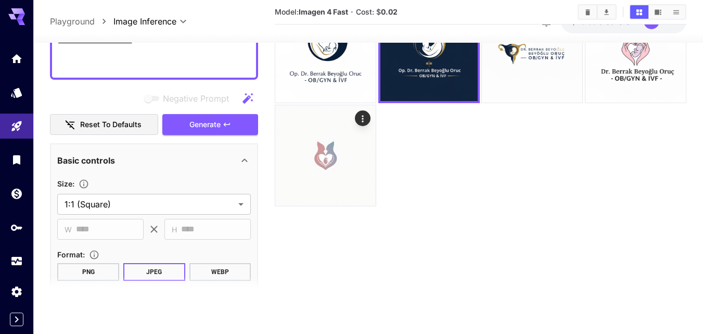
scroll to position [238, 0]
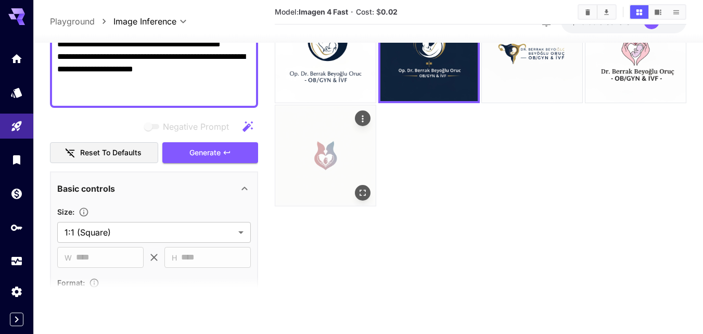
drag, startPoint x: 58, startPoint y: 117, endPoint x: 296, endPoint y: 109, distance: 238.0
click at [321, 112] on main "**********" at bounding box center [368, 140] width 637 height 342
paste textarea "**********"
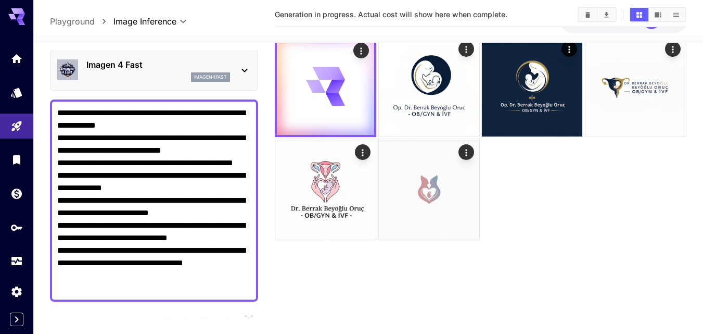
scroll to position [30, 0]
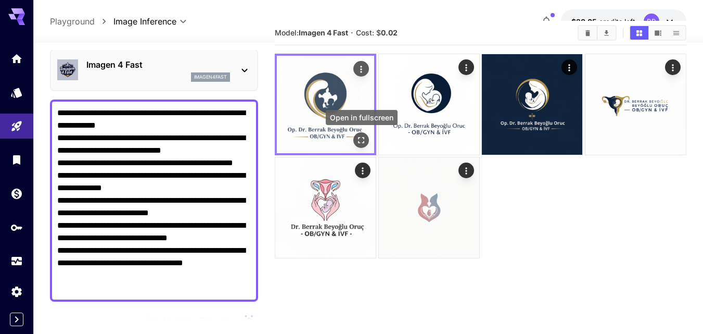
click at [362, 141] on icon "Open in fullscreen" at bounding box center [361, 140] width 10 height 10
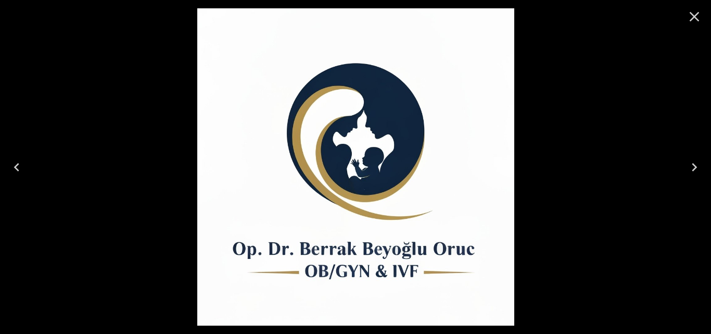
click at [695, 13] on icon "Close" at bounding box center [694, 16] width 17 height 17
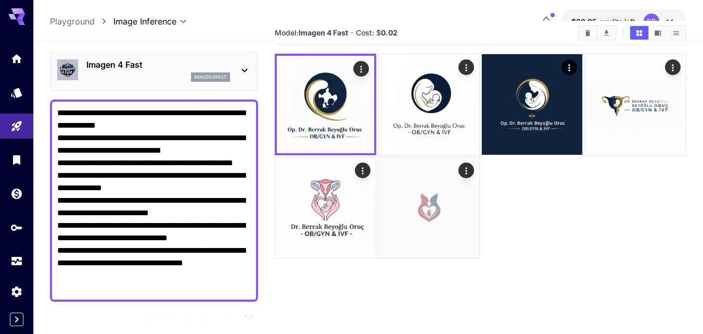
drag, startPoint x: 58, startPoint y: 112, endPoint x: 264, endPoint y: 305, distance: 281.7
click at [263, 306] on main "**********" at bounding box center [368, 192] width 637 height 342
paste textarea "**********"
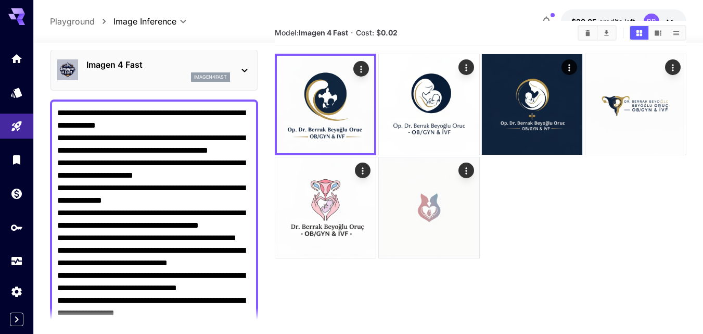
scroll to position [47, 0]
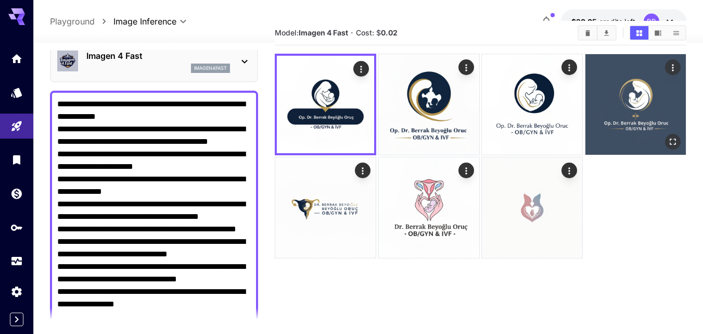
type textarea "**********"
click at [617, 112] on img at bounding box center [636, 104] width 100 height 100
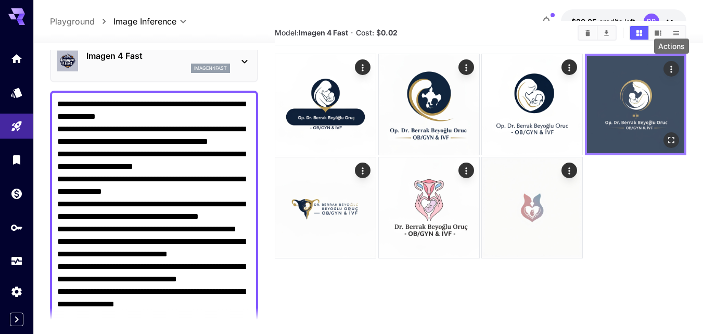
click at [674, 68] on icon "Actions" at bounding box center [671, 69] width 10 height 10
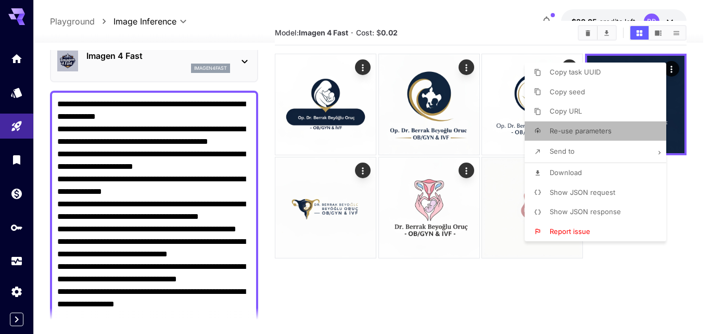
click at [574, 129] on span "Re-use parameters" at bounding box center [581, 130] width 62 height 8
type input "*********"
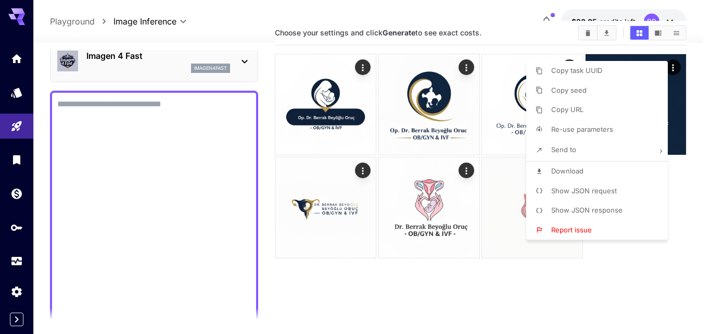
type textarea "**********"
type input "**********"
type input "****"
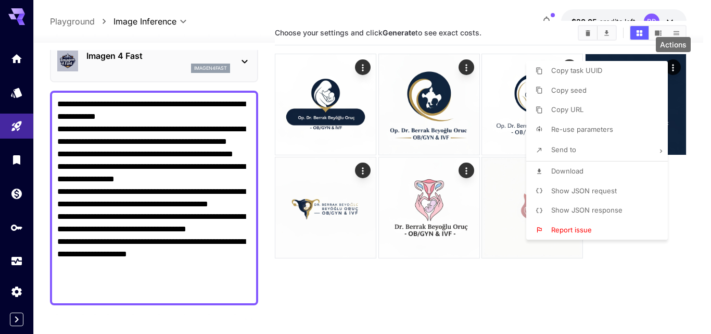
click at [198, 291] on div at bounding box center [355, 167] width 711 height 334
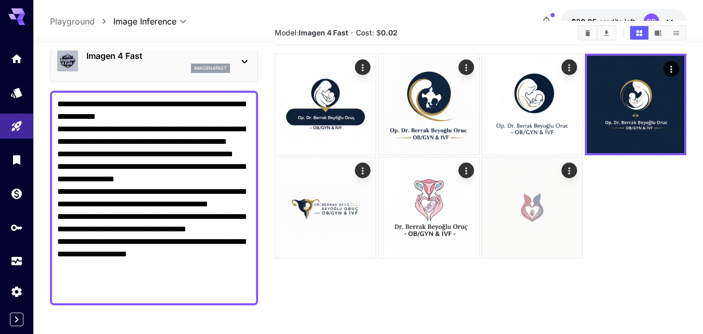
click at [207, 291] on textarea "**********" at bounding box center [154, 198] width 194 height 200
drag, startPoint x: 209, startPoint y: 293, endPoint x: 56, endPoint y: 109, distance: 238.7
click at [55, 101] on div "**********" at bounding box center [154, 198] width 208 height 214
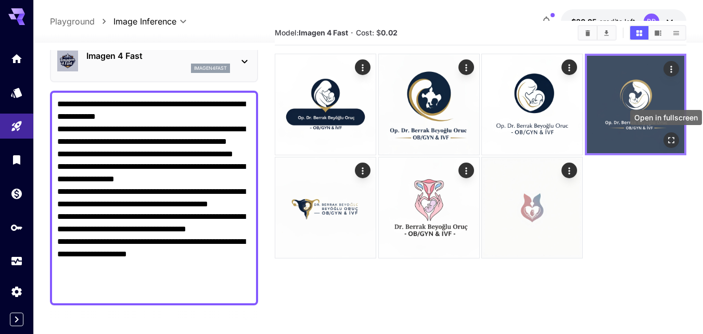
click at [676, 140] on icon "Open in fullscreen" at bounding box center [671, 140] width 10 height 10
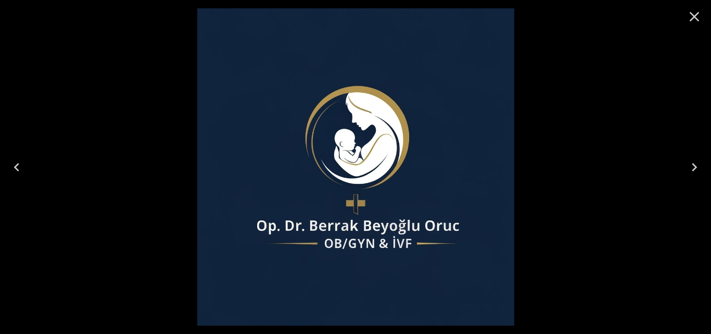
click at [160, 292] on div at bounding box center [355, 167] width 711 height 334
click at [233, 206] on img at bounding box center [355, 166] width 317 height 317
click at [694, 17] on icon "Close" at bounding box center [695, 17] width 10 height 10
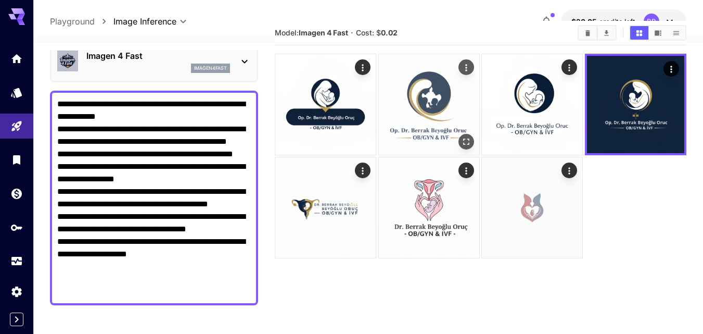
click at [446, 110] on img at bounding box center [429, 104] width 100 height 100
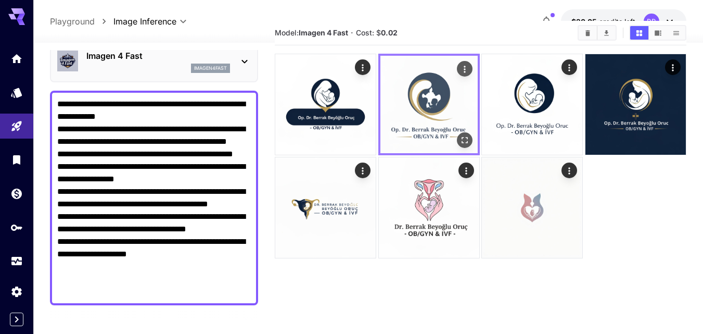
click at [429, 111] on img at bounding box center [429, 104] width 97 height 97
click at [461, 140] on icon "Open in fullscreen" at bounding box center [465, 140] width 10 height 10
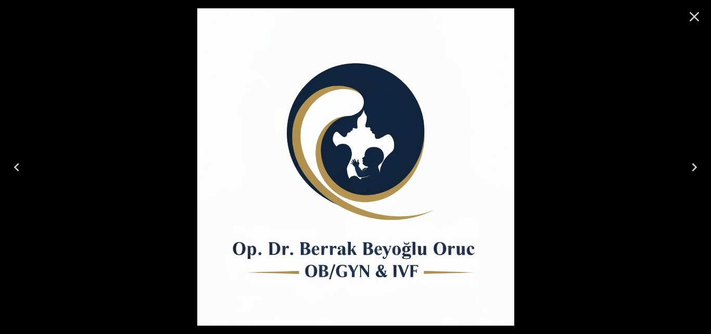
click at [692, 17] on icon "Close" at bounding box center [694, 16] width 17 height 17
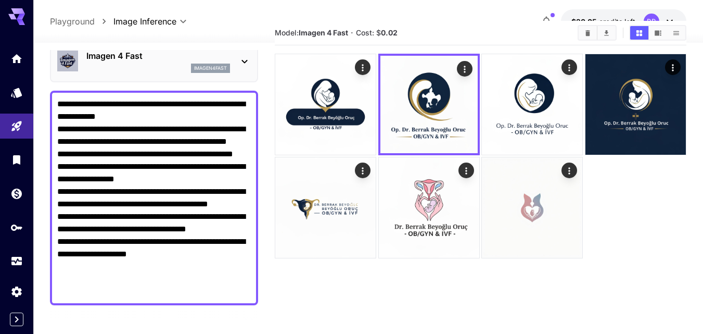
click at [244, 163] on textarea "**********" at bounding box center [154, 198] width 194 height 200
drag, startPoint x: 209, startPoint y: 294, endPoint x: 15, endPoint y: 86, distance: 284.3
click at [15, 86] on div "**********" at bounding box center [351, 178] width 703 height 416
paste textarea "**********"
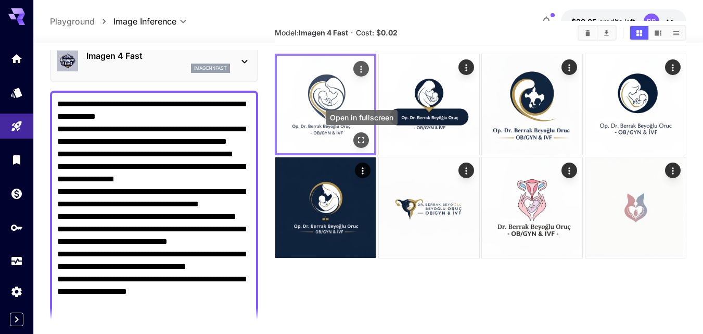
click at [364, 136] on icon "Open in fullscreen" at bounding box center [361, 140] width 10 height 10
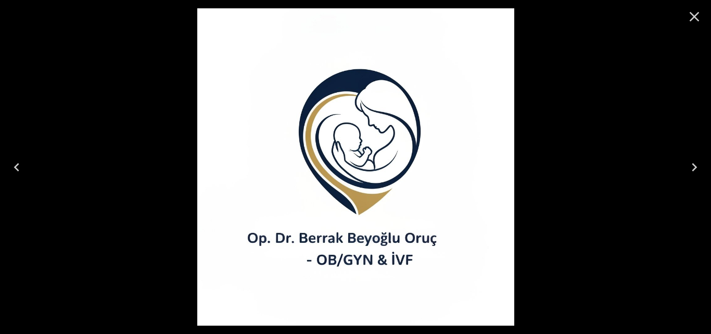
click at [700, 14] on icon "Close" at bounding box center [694, 16] width 17 height 17
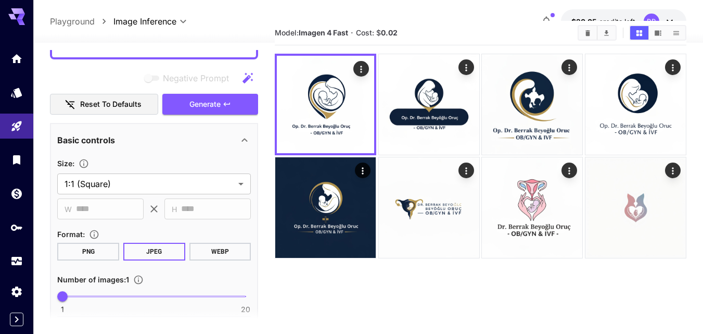
drag, startPoint x: 59, startPoint y: 102, endPoint x: 242, endPoint y: 311, distance: 277.4
click at [245, 333] on html "**********" at bounding box center [351, 178] width 703 height 416
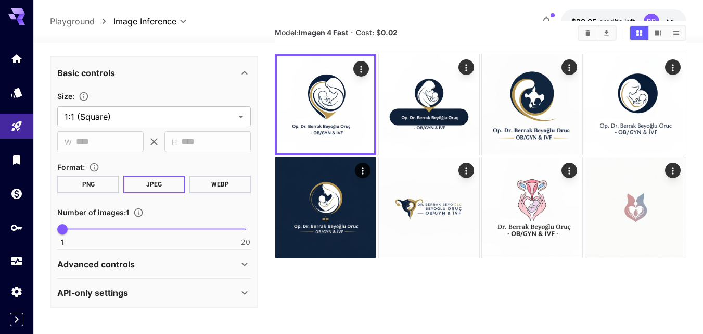
scroll to position [62, 0]
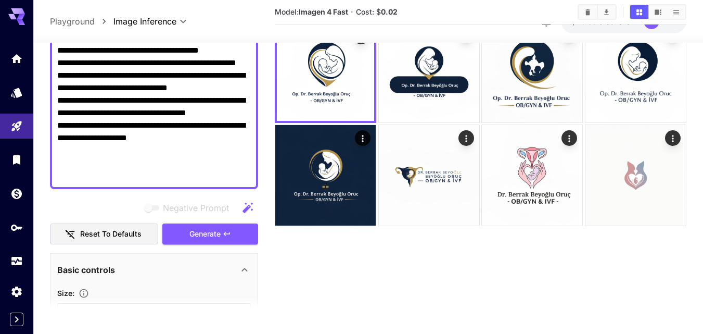
paste textarea "**********"
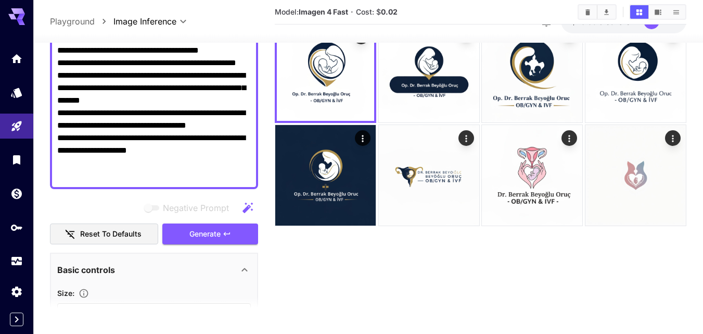
scroll to position [59, 0]
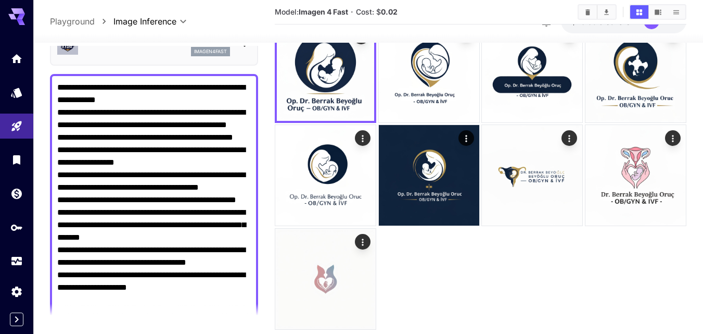
click at [266, 195] on main "**********" at bounding box center [368, 163] width 637 height 349
click at [270, 151] on main "**********" at bounding box center [368, 163] width 637 height 349
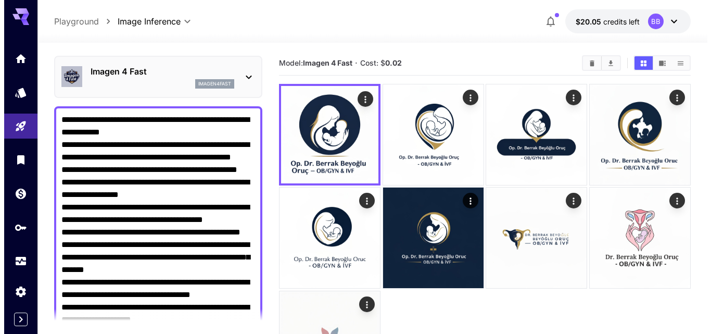
scroll to position [7, 0]
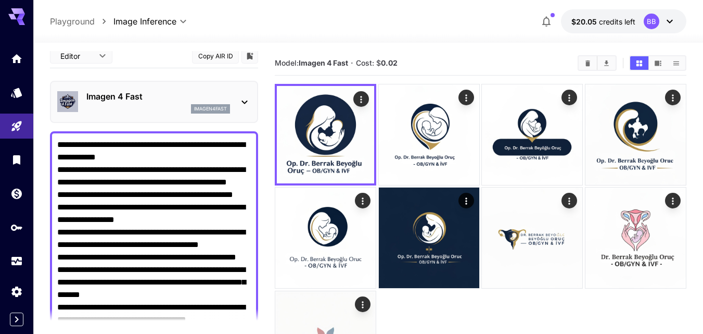
click at [246, 99] on icon at bounding box center [244, 102] width 12 height 12
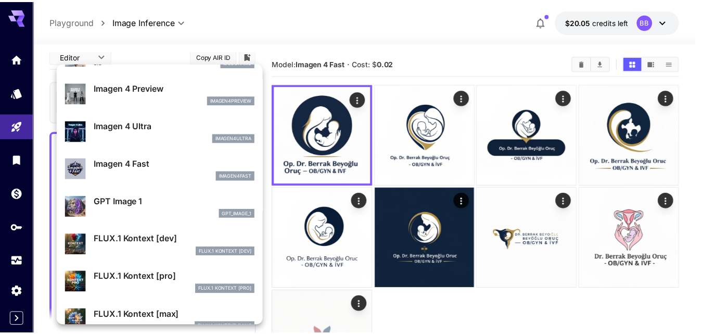
scroll to position [573, 0]
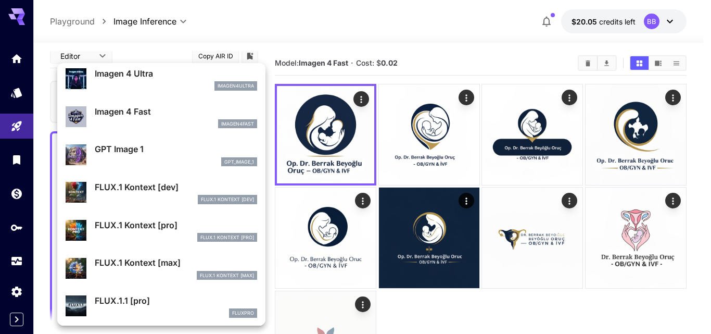
click at [126, 156] on div "GPT Image 1 gpt_image_1" at bounding box center [176, 154] width 162 height 23
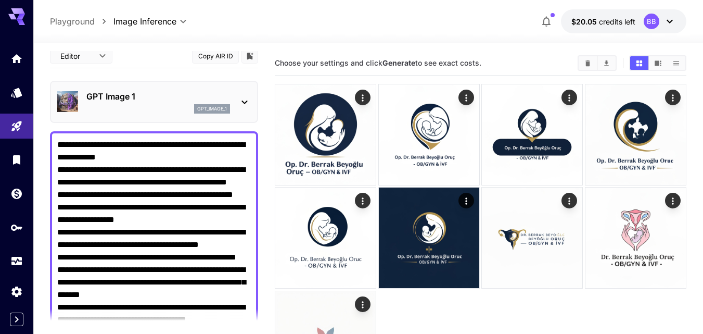
click at [240, 102] on icon at bounding box center [244, 102] width 12 height 12
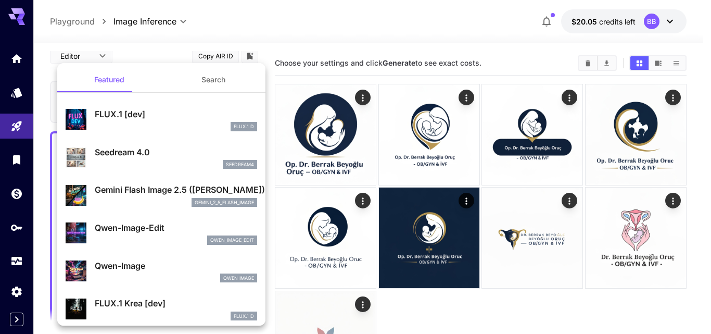
click at [157, 189] on p "Gemini Flash Image 2.5 ([PERSON_NAME])" at bounding box center [176, 189] width 162 height 12
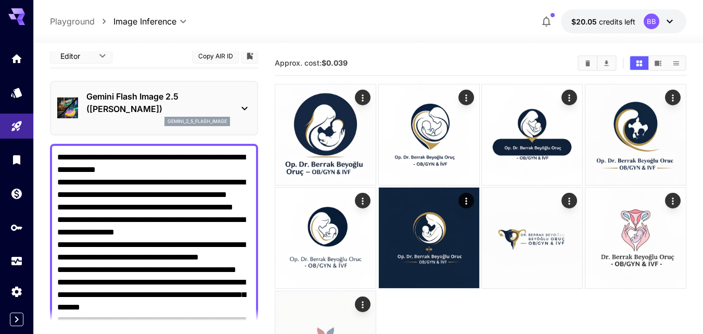
click at [133, 189] on textarea "**********" at bounding box center [154, 276] width 194 height 250
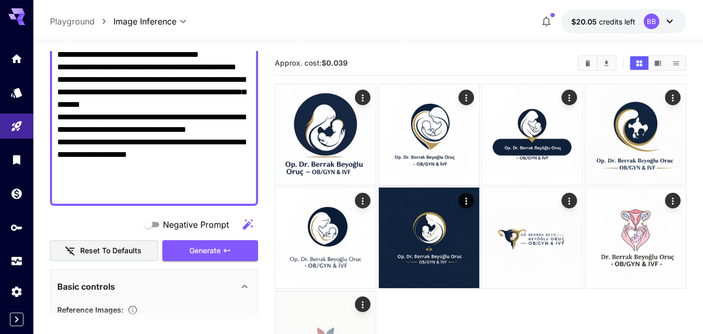
scroll to position [215, 0]
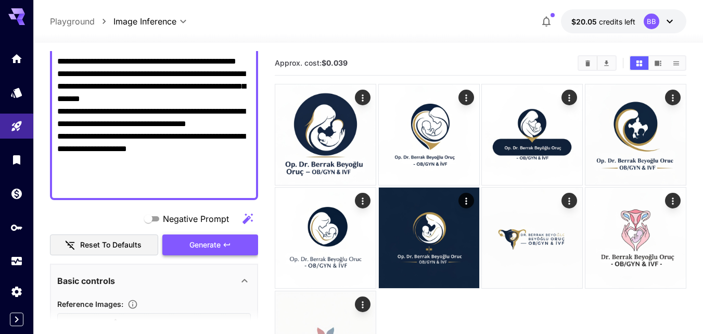
click at [205, 238] on span "Generate" at bounding box center [204, 244] width 31 height 13
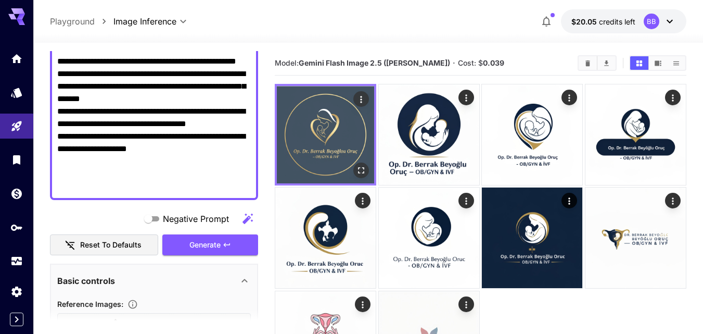
click at [308, 145] on img at bounding box center [325, 134] width 97 height 97
click at [357, 169] on icon "Open in fullscreen" at bounding box center [361, 170] width 10 height 10
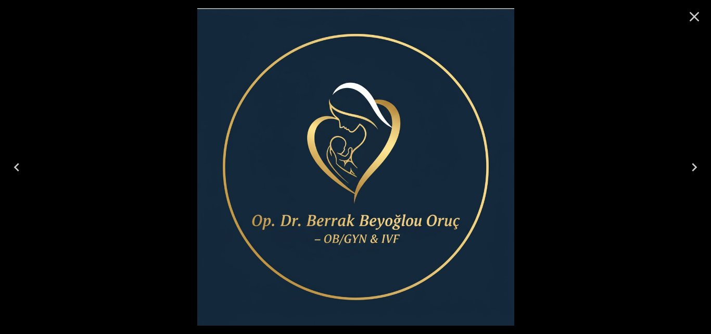
click at [703, 17] on button "Close" at bounding box center [694, 16] width 25 height 25
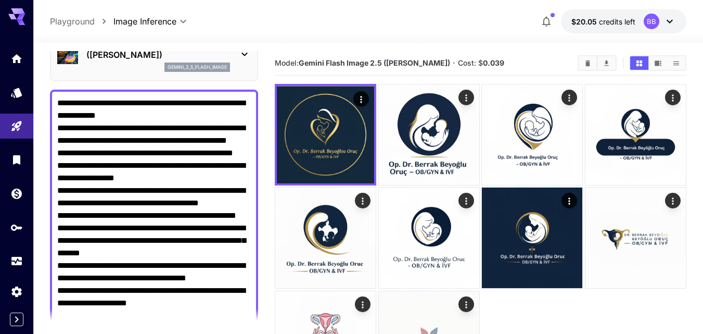
drag, startPoint x: 220, startPoint y: 185, endPoint x: 50, endPoint y: 61, distance: 209.7
click at [50, 61] on div "**********" at bounding box center [154, 331] width 208 height 683
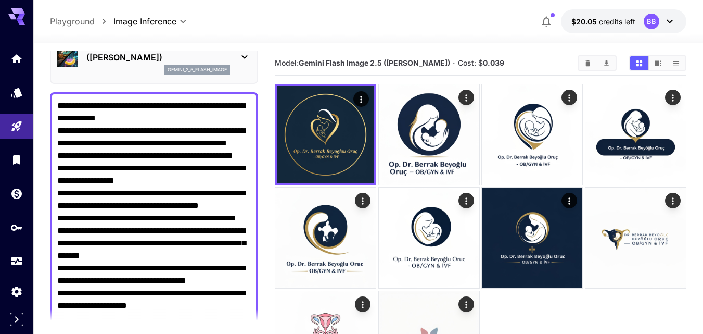
paste textarea "**********"
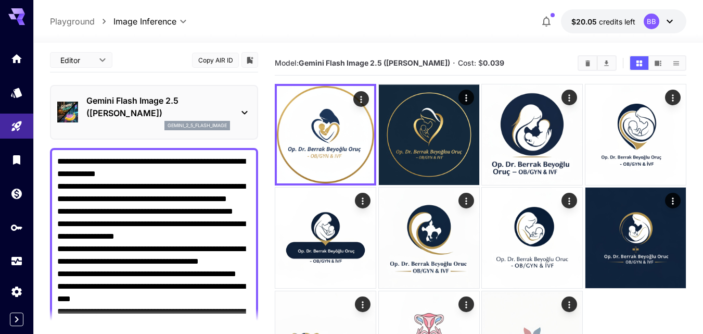
scroll to position [0, 0]
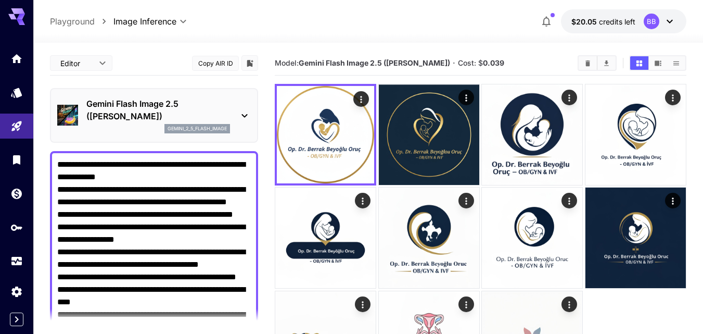
type textarea "**********"
click at [246, 112] on icon at bounding box center [244, 115] width 12 height 12
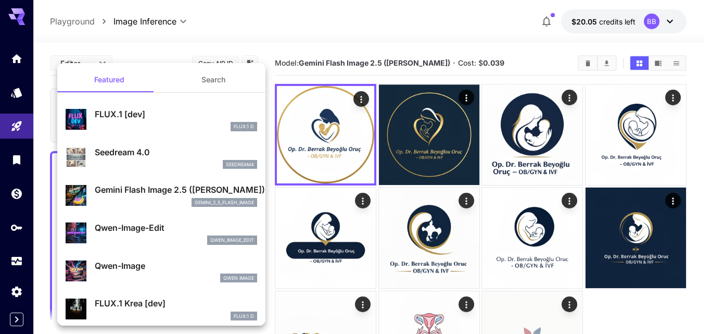
click at [146, 229] on p "Qwen-Image-Edit" at bounding box center [176, 227] width 162 height 12
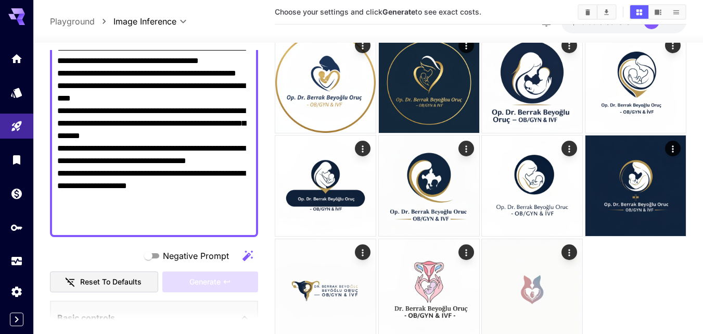
scroll to position [208, 0]
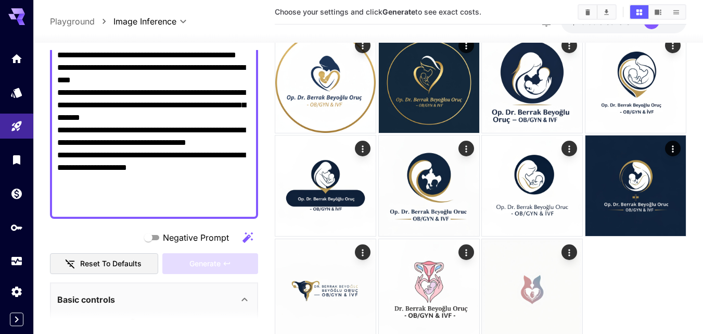
click at [213, 203] on textarea "**********" at bounding box center [154, 73] width 194 height 275
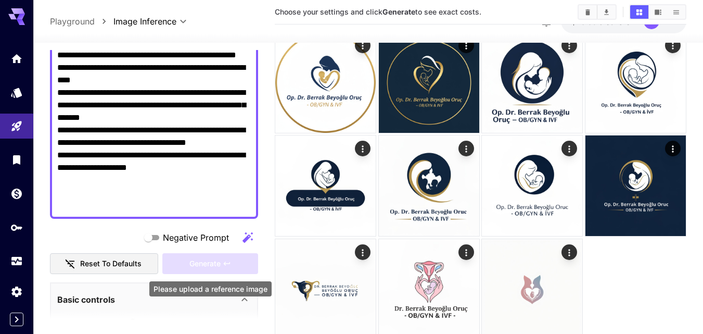
click at [198, 258] on div "Generate" at bounding box center [210, 263] width 96 height 21
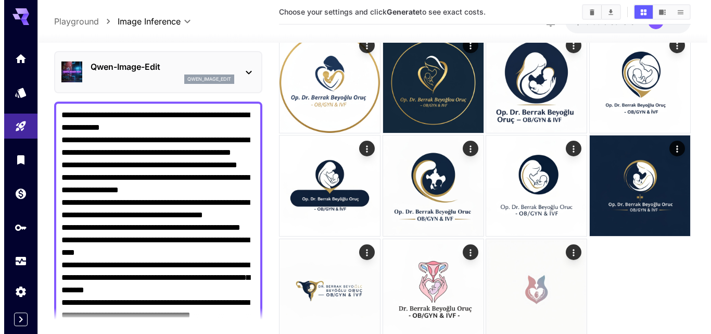
scroll to position [0, 0]
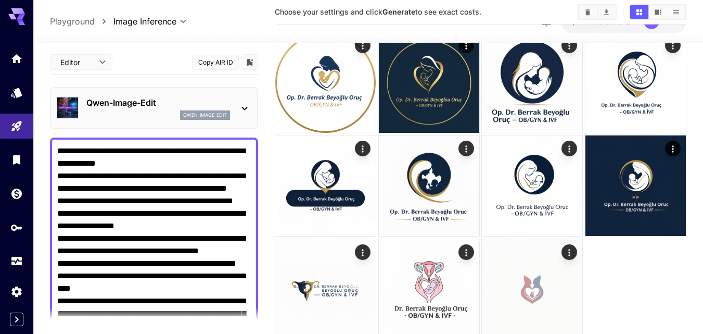
click at [246, 106] on icon at bounding box center [244, 108] width 12 height 12
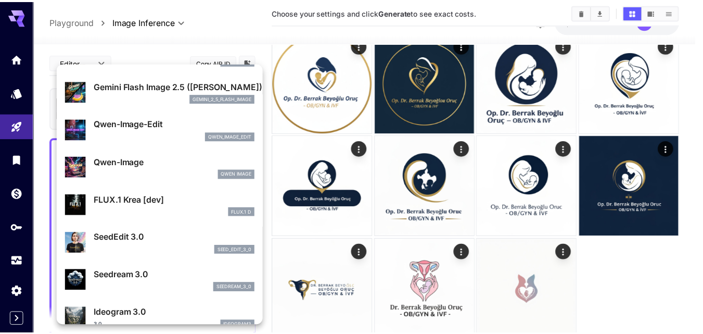
scroll to position [156, 0]
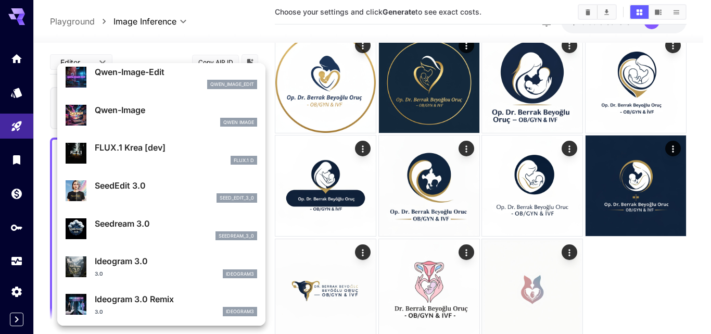
click at [142, 120] on div "Qwen Image" at bounding box center [176, 122] width 162 height 9
type input "**"
type input "***"
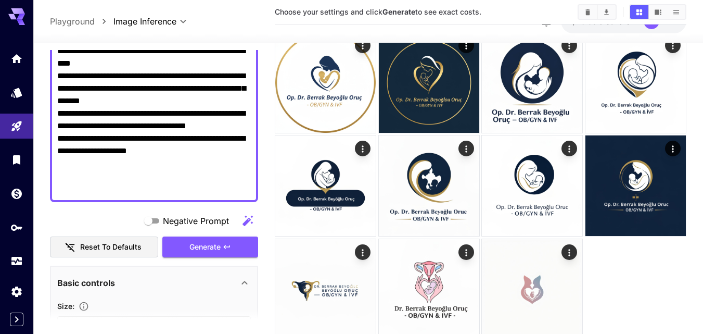
scroll to position [260, 0]
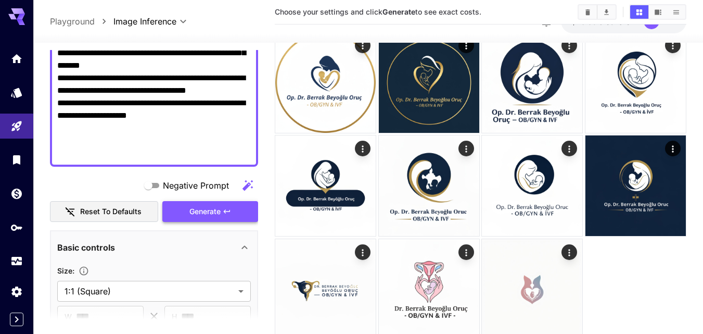
click at [199, 214] on span "Generate" at bounding box center [204, 211] width 31 height 13
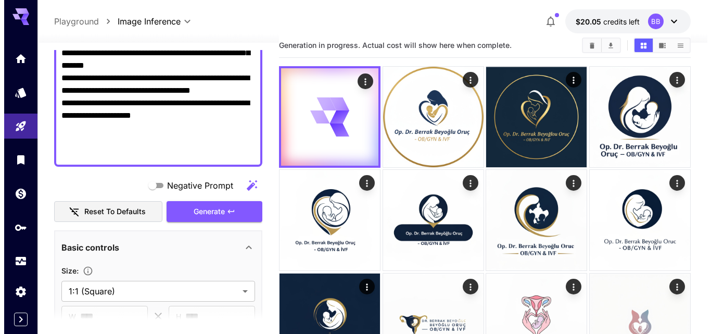
scroll to position [0, 0]
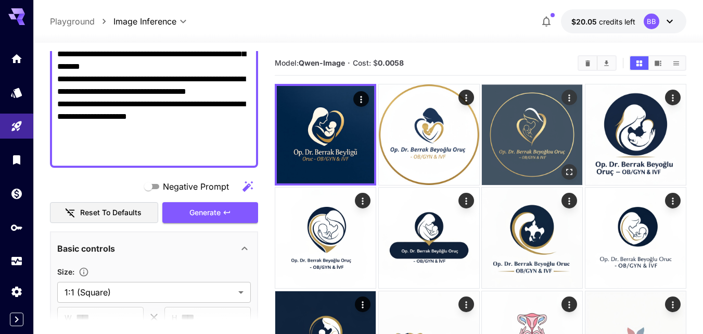
click at [529, 130] on img at bounding box center [532, 134] width 100 height 100
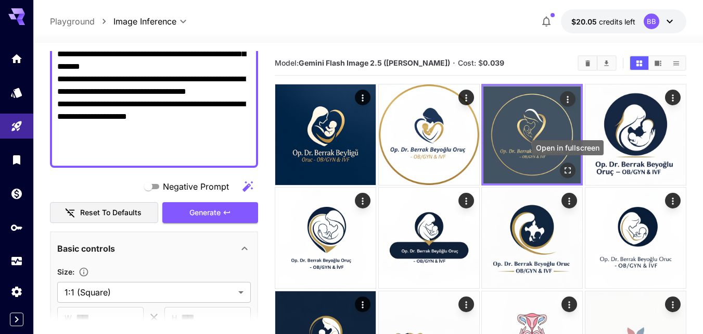
click at [566, 168] on icon "Open in fullscreen" at bounding box center [568, 170] width 6 height 6
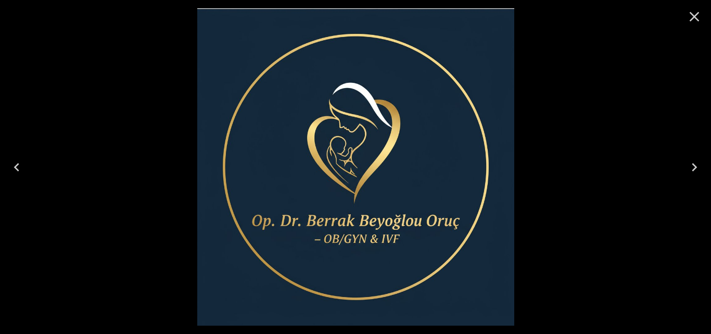
click at [698, 16] on icon "Close" at bounding box center [694, 16] width 17 height 17
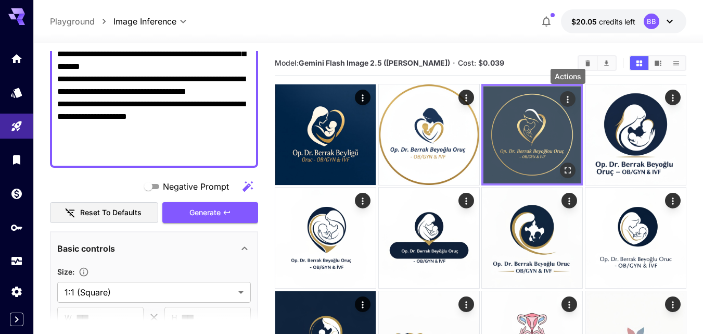
click at [569, 100] on icon "Actions" at bounding box center [568, 99] width 10 height 10
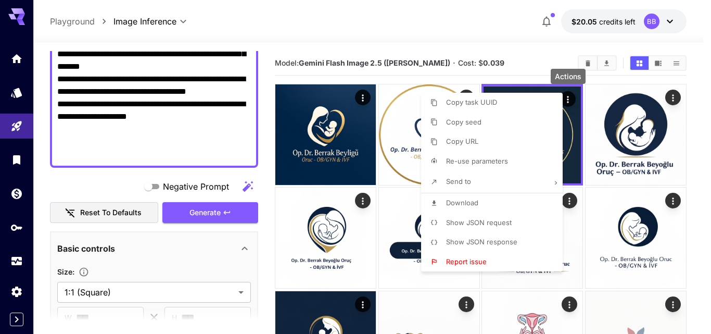
click at [506, 159] on span "Re-use parameters" at bounding box center [477, 161] width 62 height 8
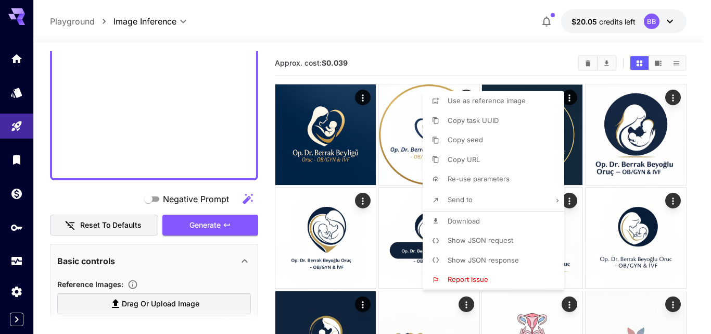
type textarea "**********"
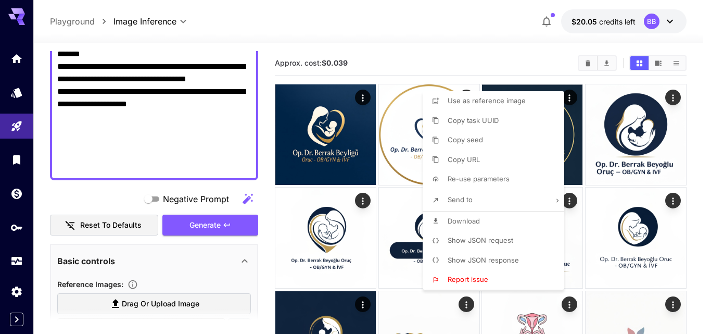
type input "**********"
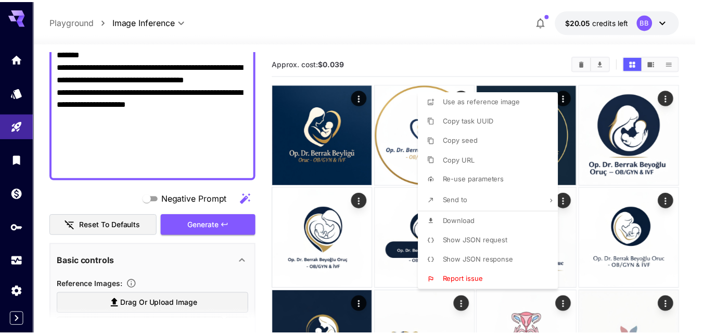
scroll to position [426, 0]
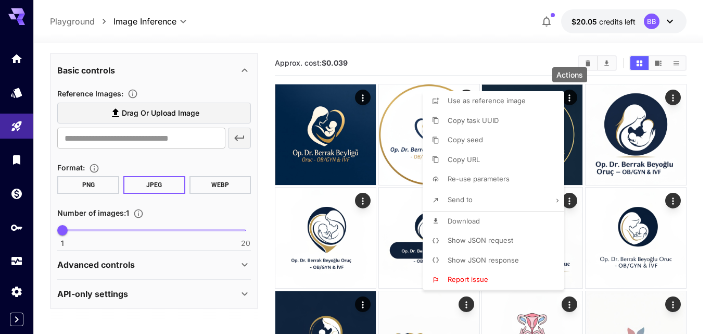
click at [268, 156] on div at bounding box center [355, 167] width 711 height 334
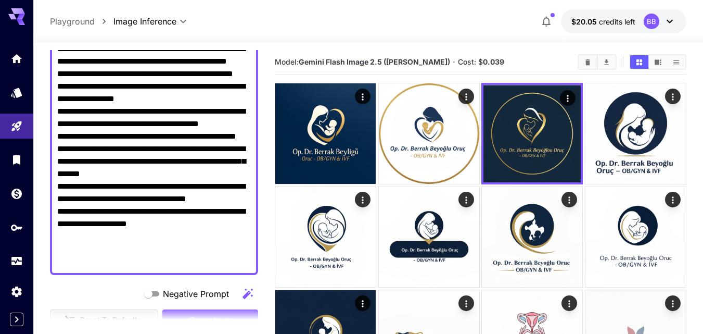
scroll to position [159, 0]
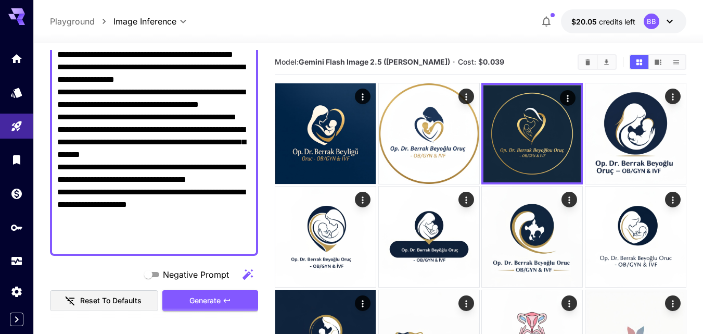
drag, startPoint x: 59, startPoint y: 104, endPoint x: 224, endPoint y: 246, distance: 218.1
click at [224, 246] on textarea "**********" at bounding box center [154, 123] width 194 height 250
paste textarea "**********"
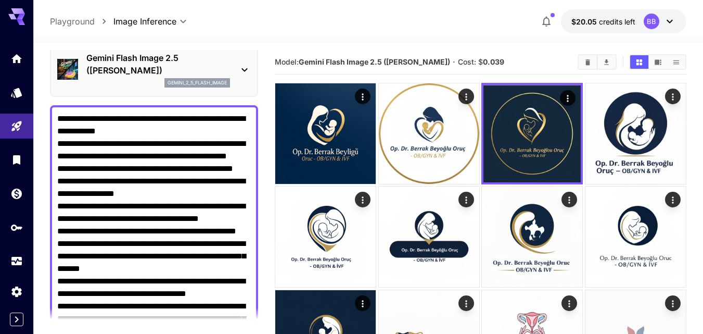
scroll to position [0, 0]
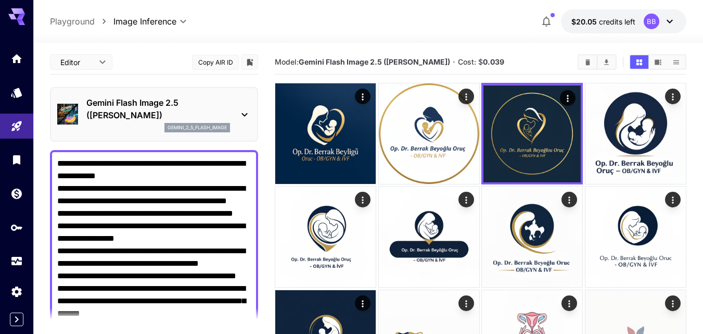
drag, startPoint x: 147, startPoint y: 222, endPoint x: 42, endPoint y: 39, distance: 211.4
click at [42, 37] on div "**********" at bounding box center [368, 210] width 670 height 423
paste textarea "**********"
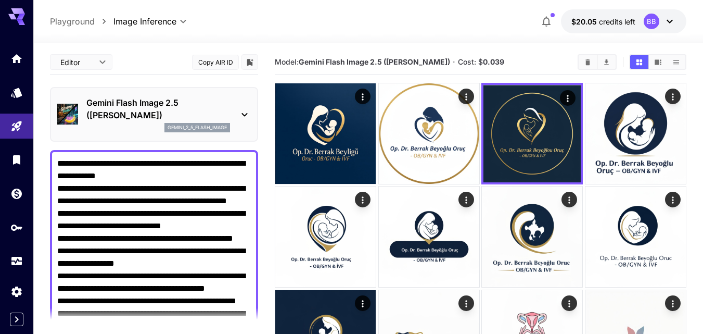
scroll to position [159, 0]
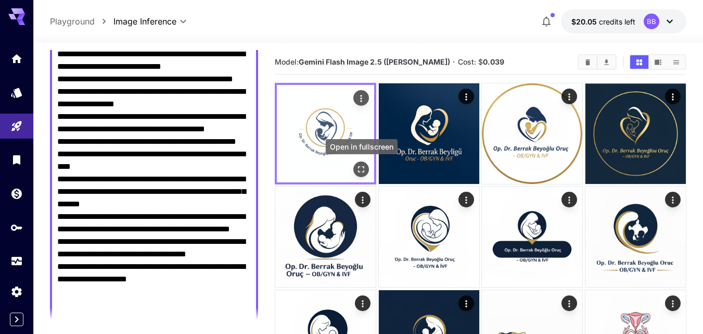
type textarea "**********"
click at [362, 170] on icon "Open in fullscreen" at bounding box center [361, 169] width 10 height 10
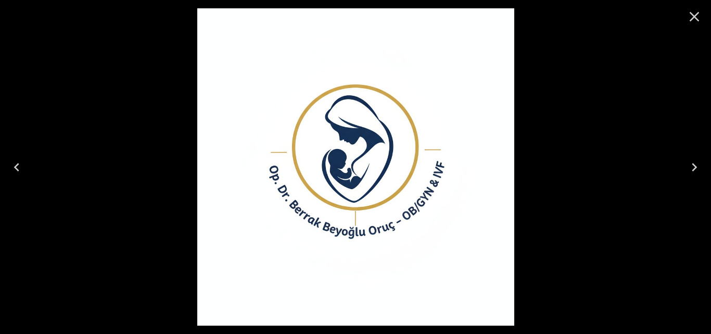
click at [695, 17] on icon "Close" at bounding box center [695, 17] width 10 height 10
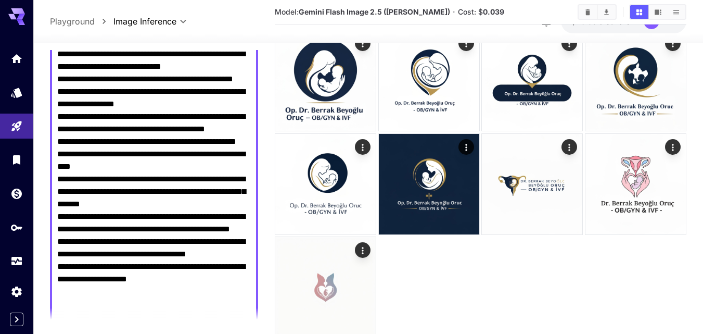
scroll to position [472, 0]
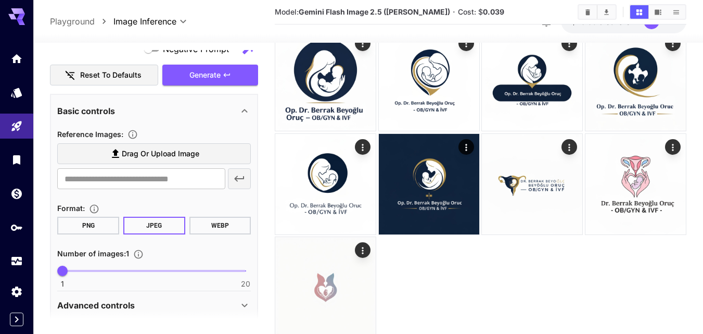
drag, startPoint x: 220, startPoint y: 74, endPoint x: 225, endPoint y: 86, distance: 13.5
click at [220, 74] on span "Generate" at bounding box center [204, 75] width 31 height 13
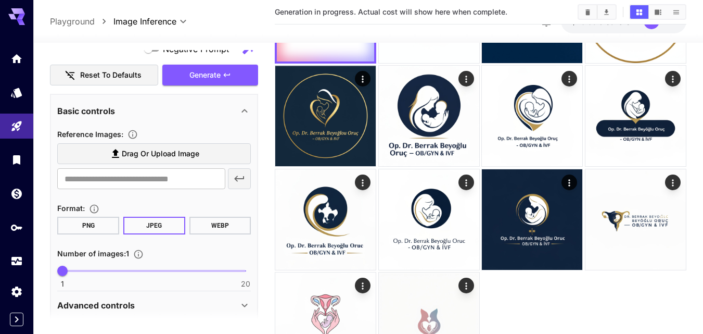
scroll to position [0, 0]
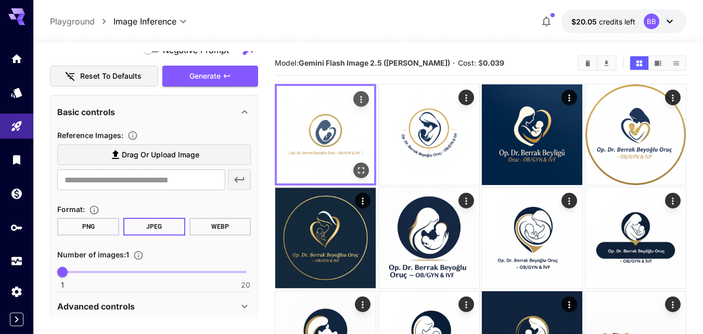
click at [323, 145] on img at bounding box center [325, 134] width 97 height 97
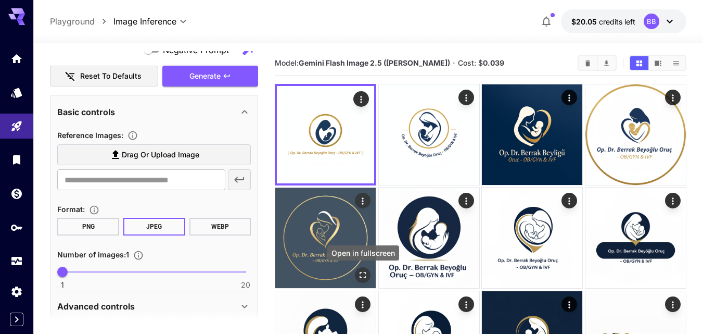
click at [364, 275] on icon "Open in fullscreen" at bounding box center [363, 275] width 10 height 10
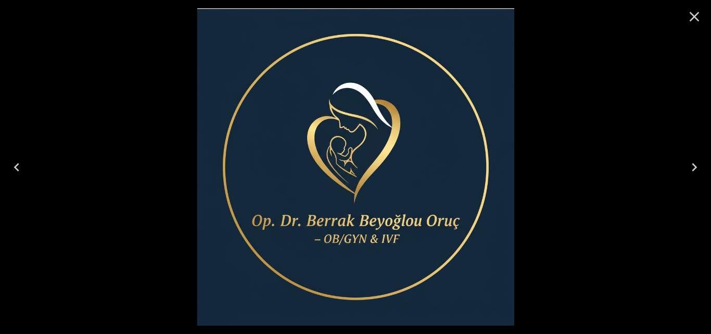
click at [692, 16] on icon "Close" at bounding box center [694, 16] width 17 height 17
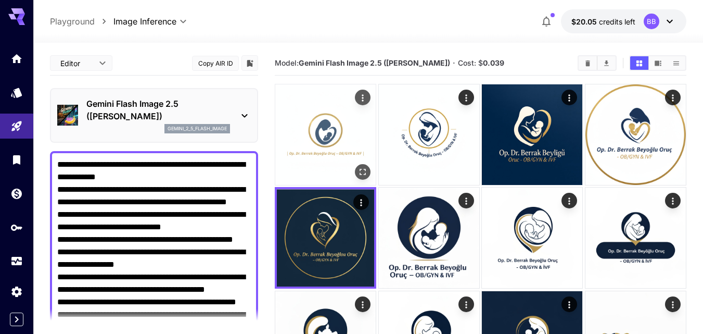
click at [329, 148] on img at bounding box center [325, 134] width 100 height 100
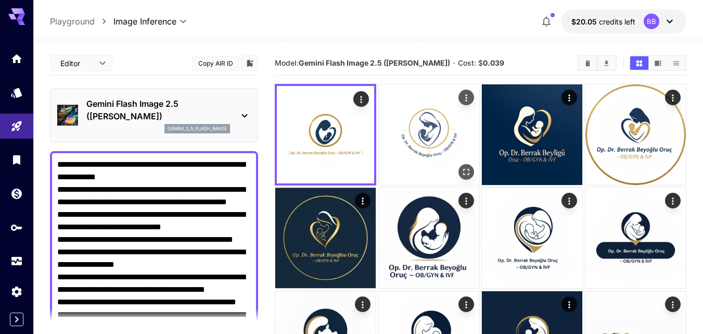
click at [424, 124] on img at bounding box center [429, 134] width 100 height 100
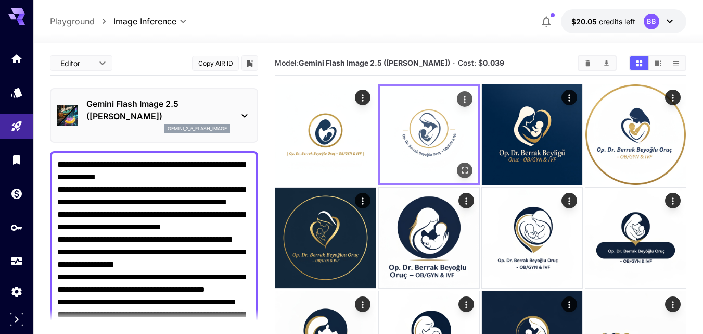
click at [424, 124] on img at bounding box center [429, 134] width 97 height 97
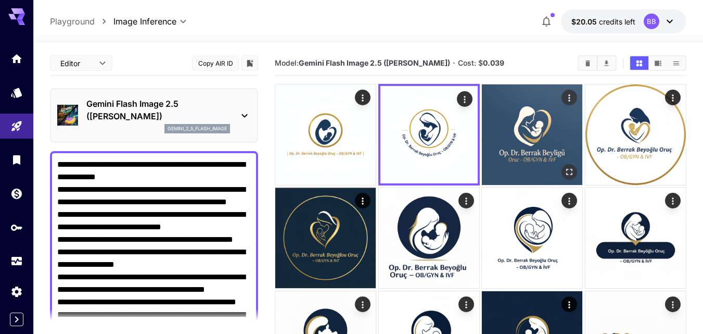
click at [519, 146] on img at bounding box center [532, 134] width 100 height 100
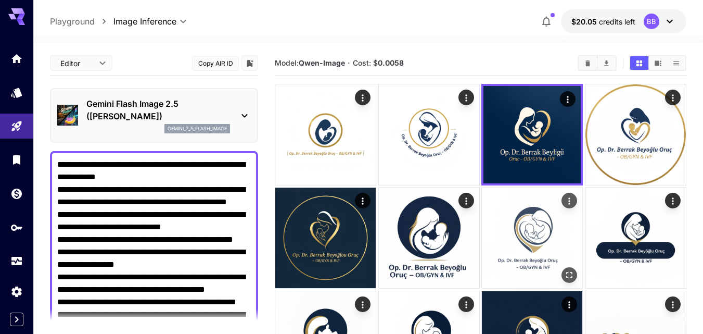
click at [539, 240] on img at bounding box center [532, 237] width 100 height 100
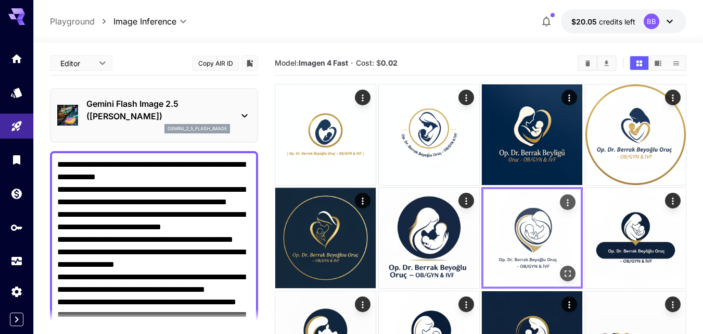
click at [539, 240] on img at bounding box center [532, 237] width 97 height 97
click at [565, 271] on icon "Open in fullscreen" at bounding box center [568, 274] width 6 height 6
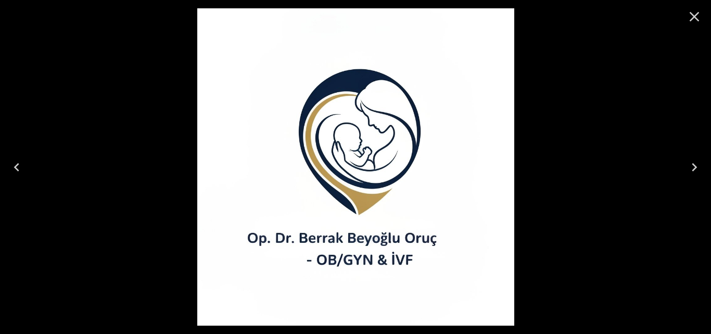
click at [697, 15] on icon "Close" at bounding box center [694, 16] width 17 height 17
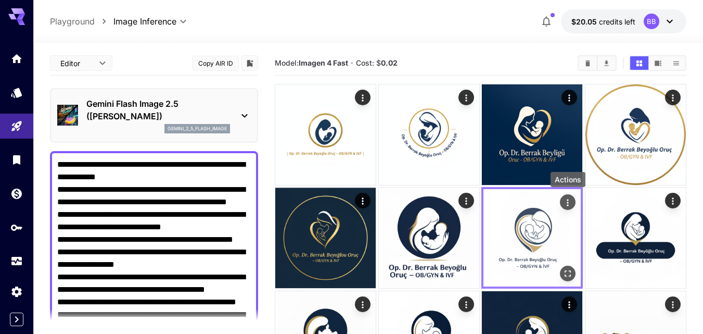
click at [563, 198] on icon "Actions" at bounding box center [568, 202] width 10 height 10
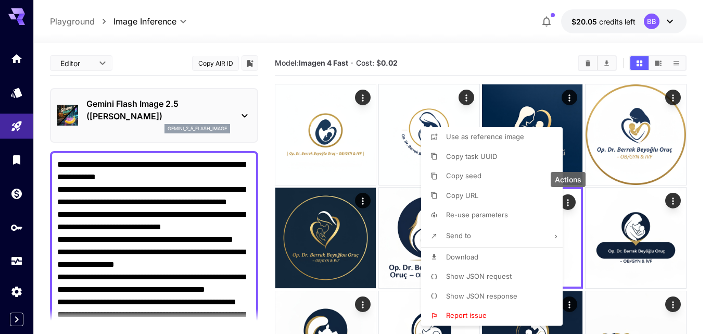
click at [468, 215] on span "Re-use parameters" at bounding box center [477, 214] width 62 height 8
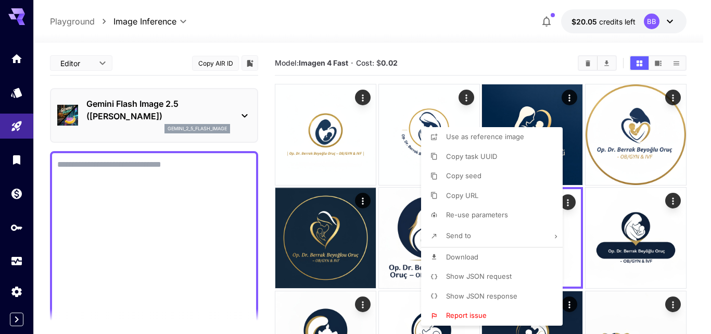
type textarea "**********"
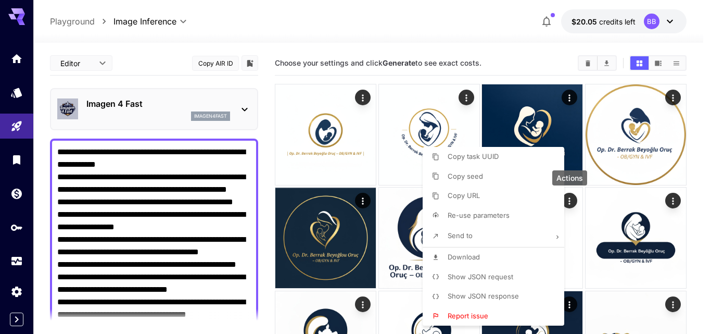
click at [365, 202] on div at bounding box center [355, 167] width 711 height 334
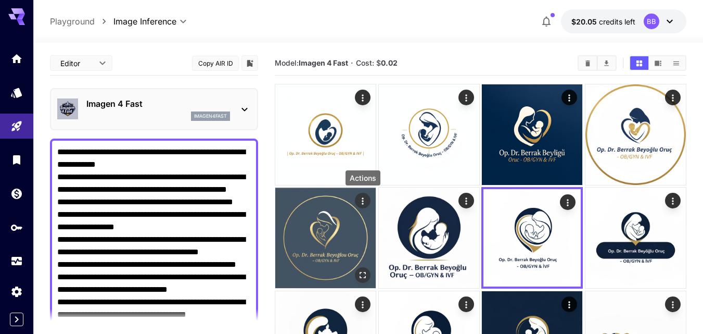
click at [364, 201] on icon "Actions" at bounding box center [363, 201] width 10 height 10
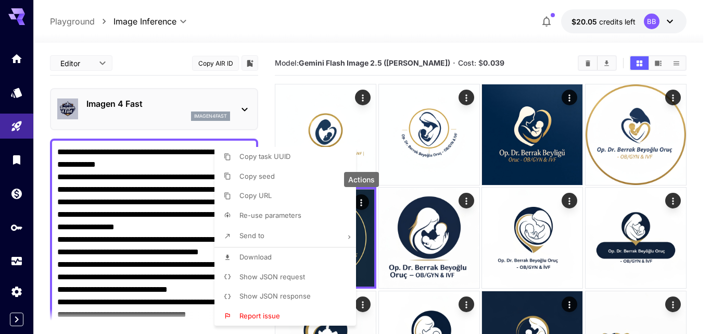
click at [264, 216] on span "Re-use parameters" at bounding box center [270, 215] width 62 height 8
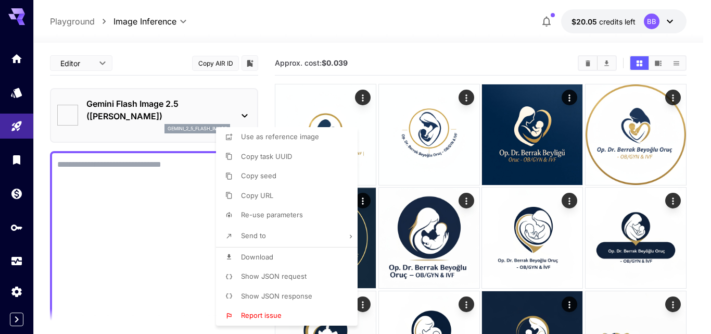
type textarea "**********"
type input "**********"
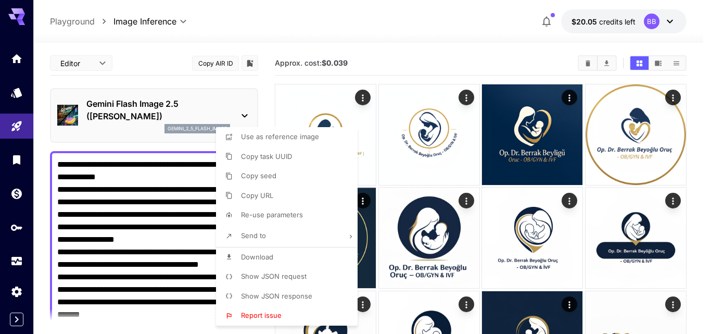
drag, startPoint x: 125, startPoint y: 115, endPoint x: 87, endPoint y: 105, distance: 39.8
click at [88, 106] on div at bounding box center [355, 167] width 711 height 334
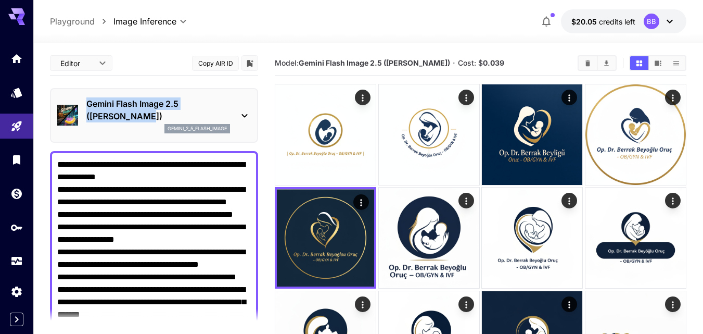
drag, startPoint x: 87, startPoint y: 105, endPoint x: 131, endPoint y: 109, distance: 43.9
copy p "Gemini Flash Image 2.5 (Nano Banana)"
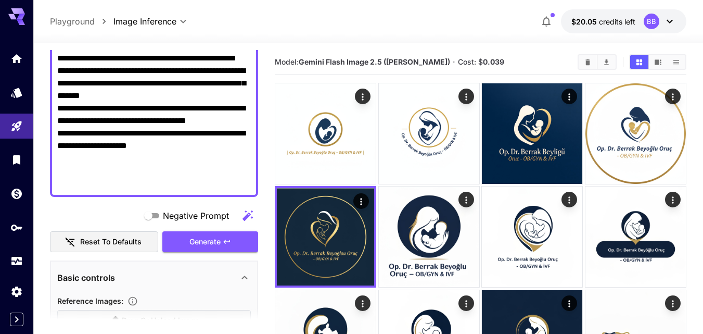
scroll to position [260, 0]
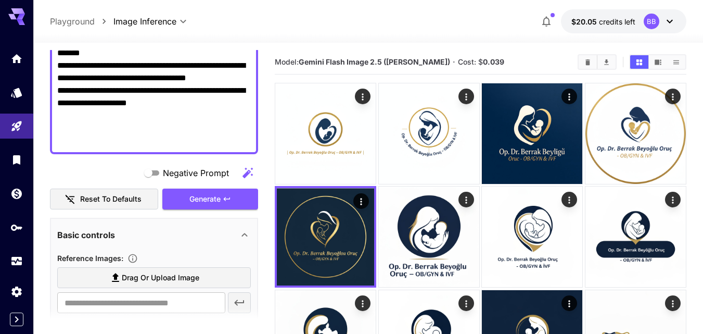
drag, startPoint x: 58, startPoint y: 163, endPoint x: 247, endPoint y: 150, distance: 188.9
click at [245, 151] on div "**********" at bounding box center [154, 22] width 208 height 264
paste textarea "**********"
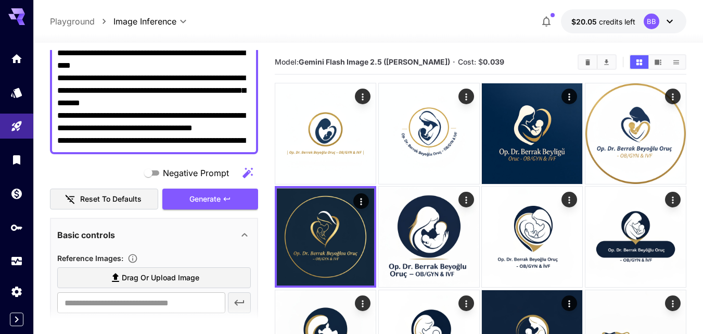
scroll to position [147, 0]
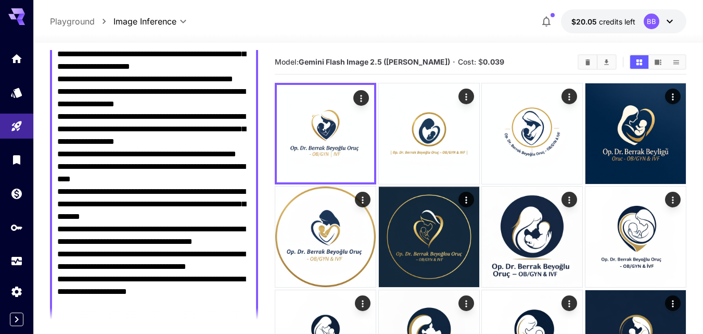
type textarea "**********"
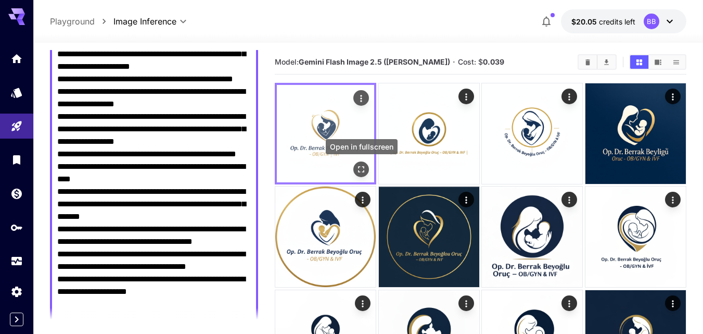
click at [361, 168] on icon "Open in fullscreen" at bounding box center [361, 169] width 10 height 10
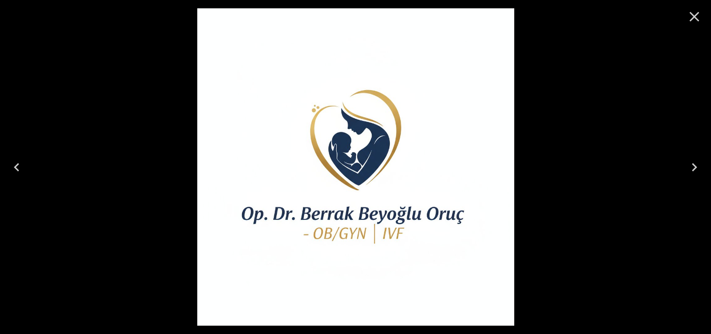
click at [691, 18] on icon "Close" at bounding box center [694, 16] width 17 height 17
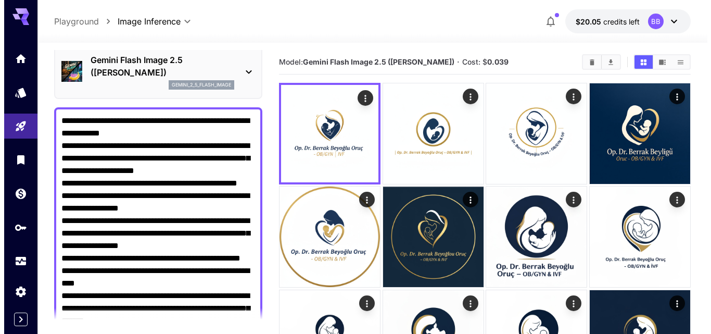
scroll to position [0, 0]
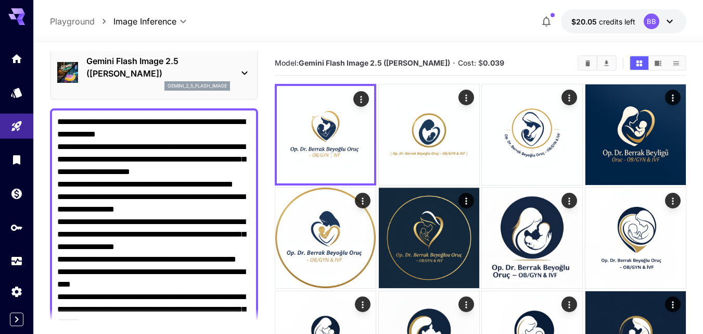
click at [247, 70] on icon at bounding box center [244, 73] width 12 height 12
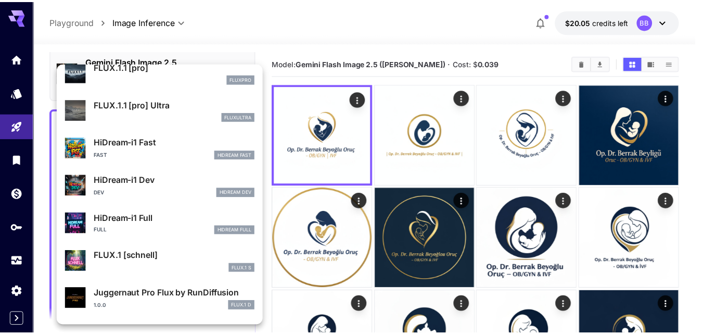
scroll to position [790, 0]
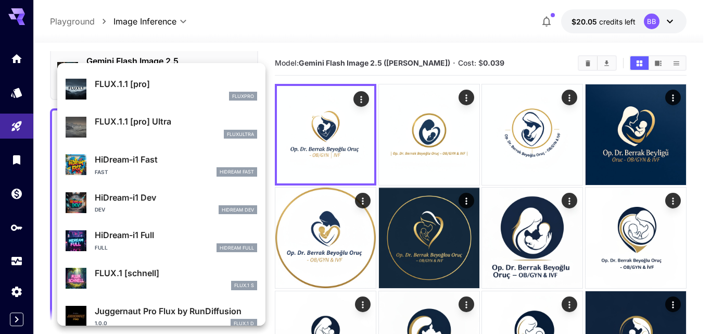
click at [130, 164] on p "HiDream-i1 Fast" at bounding box center [176, 159] width 162 height 12
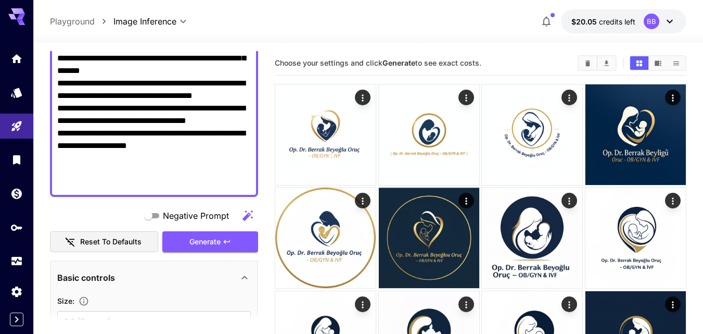
scroll to position [303, 0]
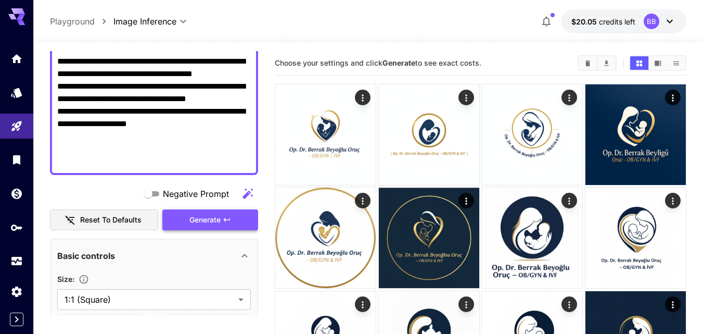
click at [218, 218] on span "Generate" at bounding box center [204, 219] width 31 height 13
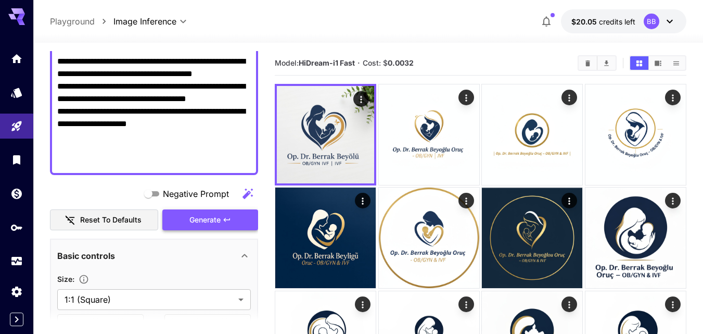
click at [219, 215] on span "Generate" at bounding box center [204, 219] width 31 height 13
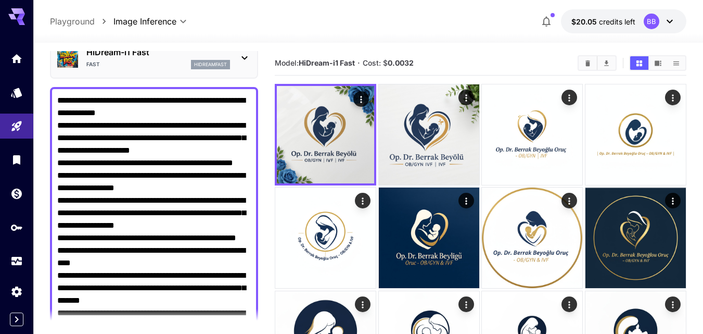
scroll to position [52, 0]
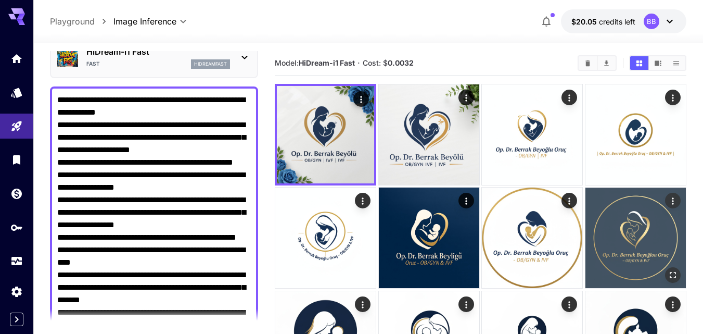
click at [631, 236] on img at bounding box center [636, 237] width 100 height 100
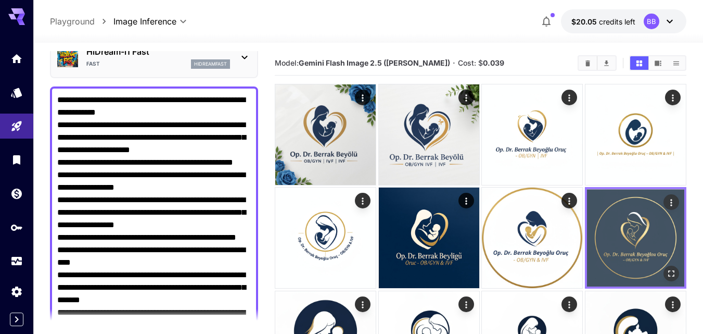
click at [633, 236] on img at bounding box center [635, 237] width 97 height 97
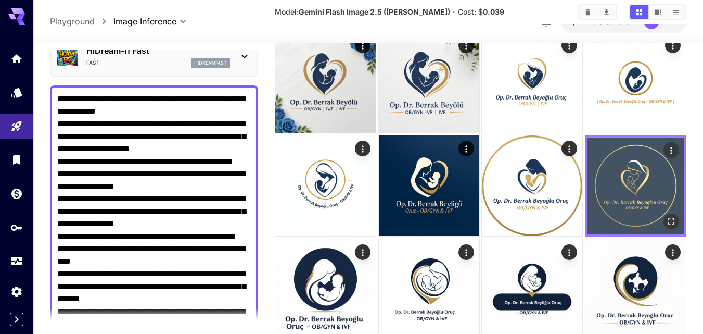
click at [671, 149] on icon "Actions" at bounding box center [671, 150] width 10 height 10
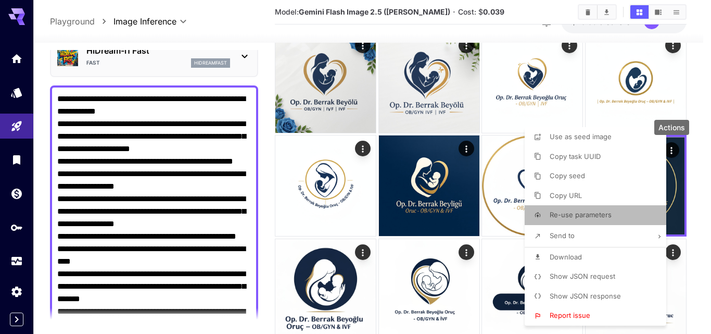
click at [602, 213] on span "Re-use parameters" at bounding box center [581, 214] width 62 height 8
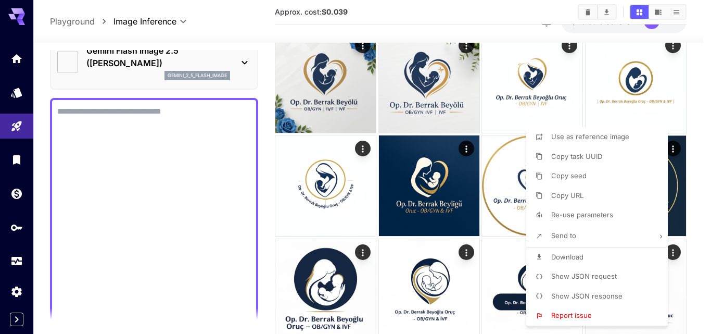
type textarea "**********"
type input "**********"
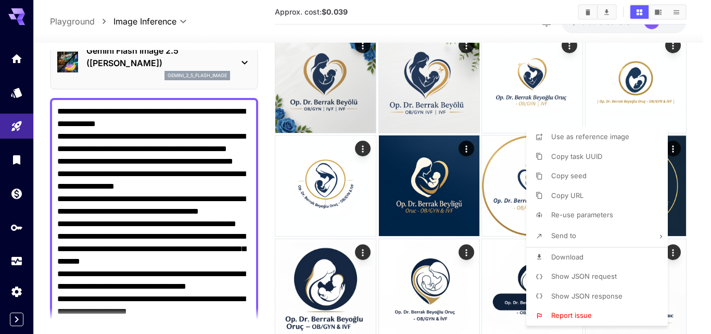
drag, startPoint x: 58, startPoint y: 107, endPoint x: 62, endPoint y: 112, distance: 7.0
click at [71, 121] on div at bounding box center [355, 167] width 711 height 334
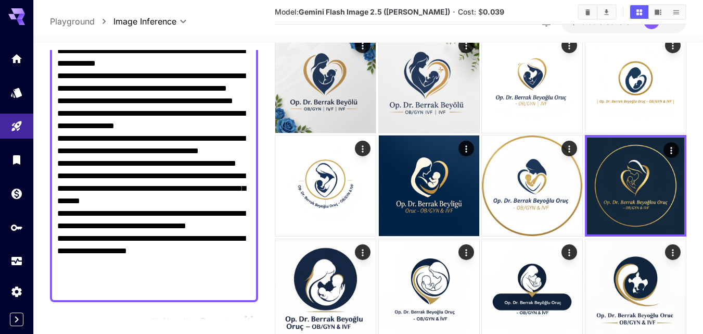
scroll to position [157, 0]
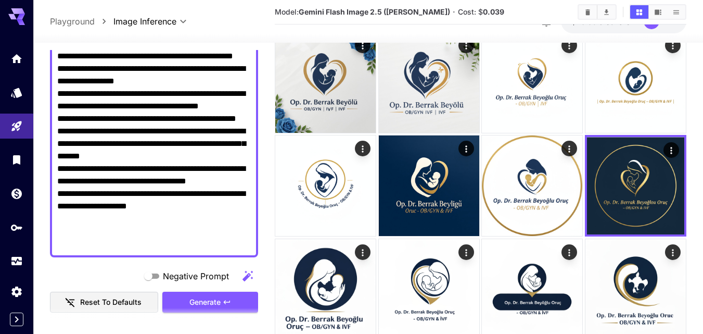
drag, startPoint x: 57, startPoint y: 111, endPoint x: 246, endPoint y: 246, distance: 232.0
click at [246, 246] on textarea "**********" at bounding box center [154, 125] width 194 height 250
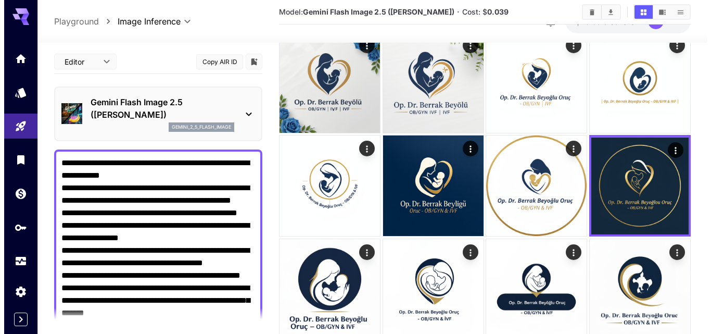
scroll to position [0, 0]
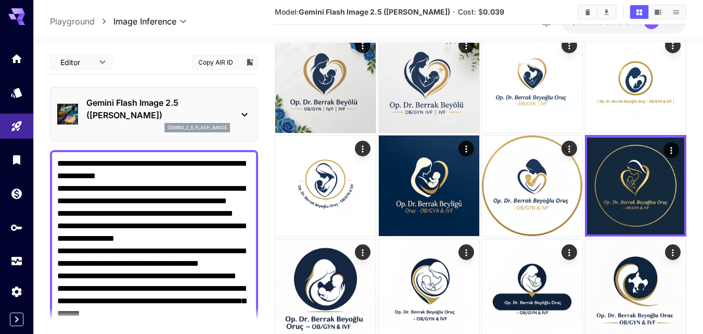
click at [243, 111] on icon at bounding box center [244, 114] width 12 height 12
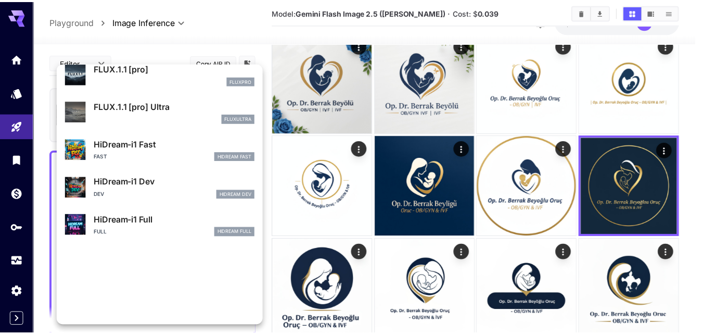
scroll to position [842, 0]
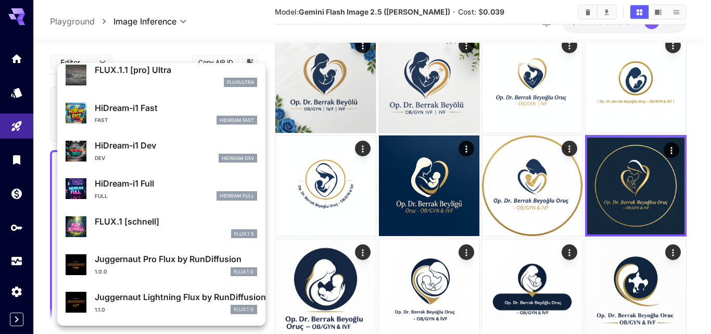
drag, startPoint x: 112, startPoint y: 110, endPoint x: 100, endPoint y: 132, distance: 25.2
click at [111, 110] on p "HiDream-i1 Fast" at bounding box center [176, 108] width 162 height 12
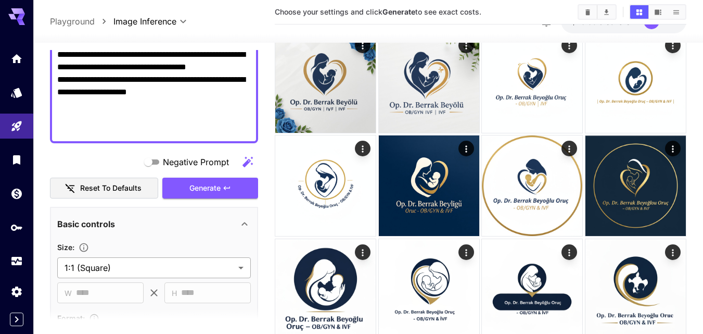
scroll to position [268, 0]
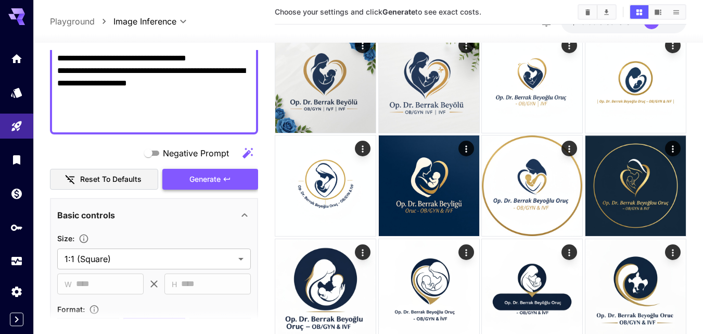
click at [232, 175] on button "Generate" at bounding box center [210, 179] width 96 height 21
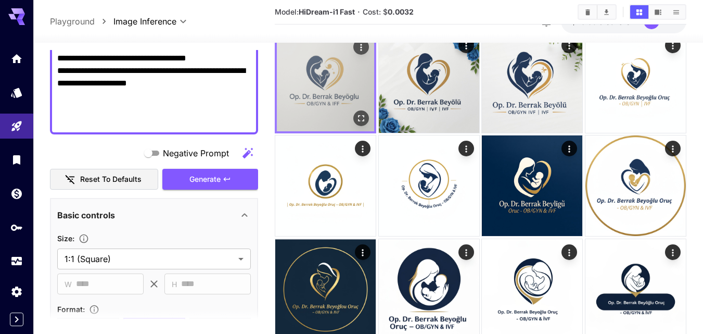
scroll to position [0, 0]
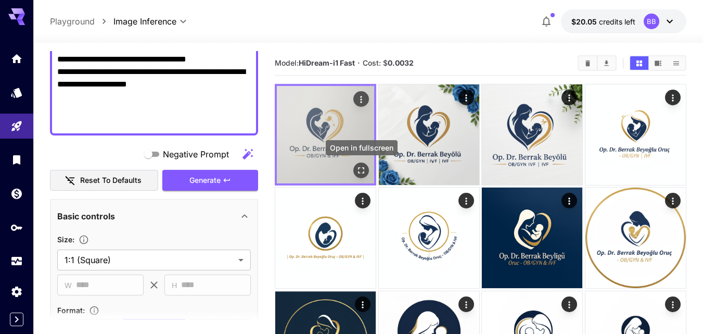
click at [364, 167] on icon "Open in fullscreen" at bounding box center [361, 170] width 10 height 10
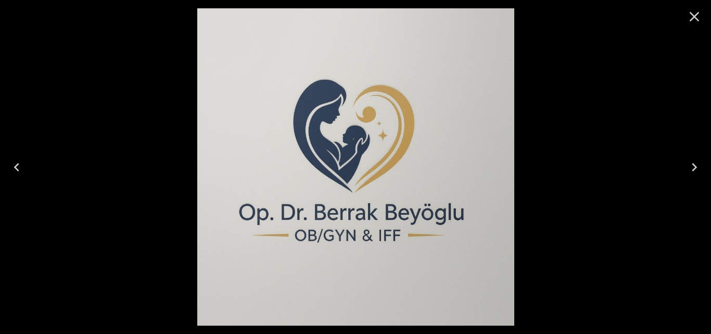
click at [699, 17] on icon "Close" at bounding box center [694, 16] width 17 height 17
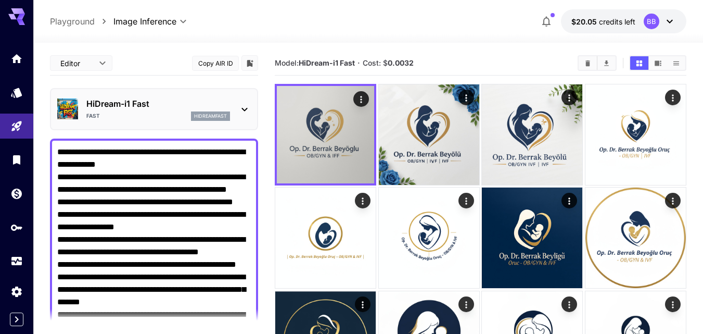
drag, startPoint x: 209, startPoint y: 122, endPoint x: 16, endPoint y: 31, distance: 213.3
click at [16, 31] on div "**********" at bounding box center [351, 315] width 703 height 630
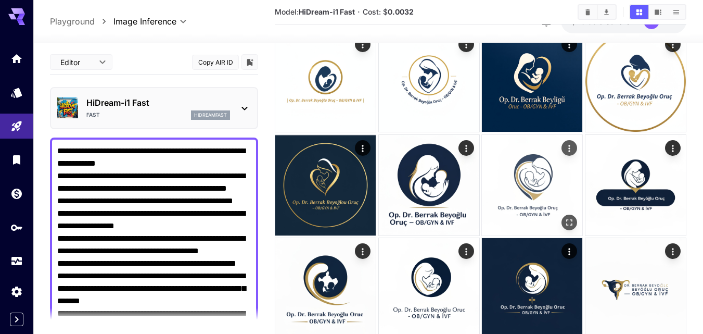
scroll to position [208, 0]
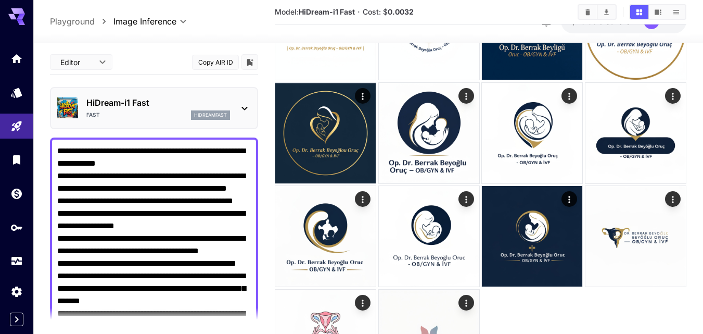
paste textarea "**********"
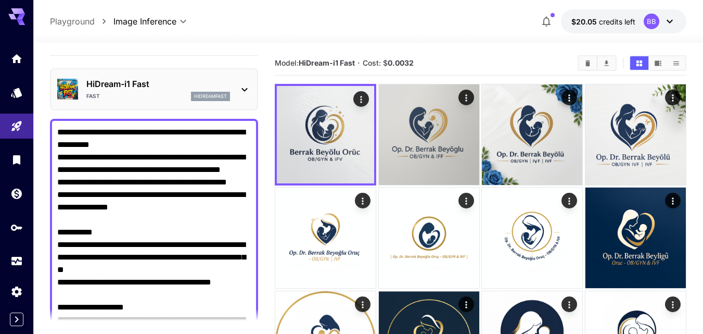
scroll to position [0, 0]
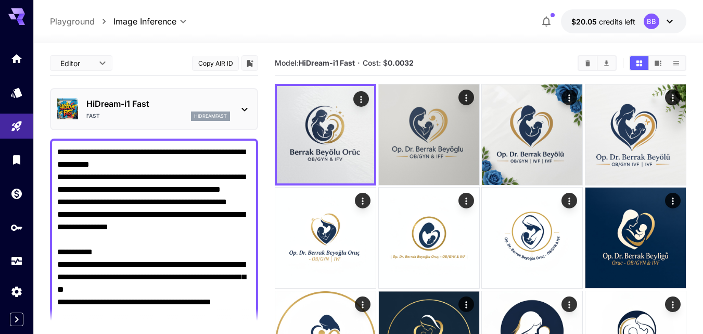
click at [245, 109] on icon at bounding box center [244, 109] width 12 height 12
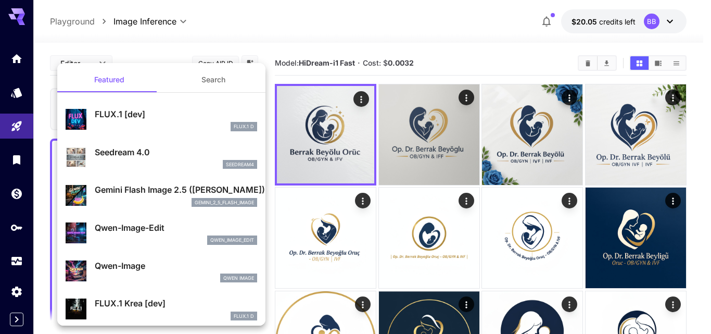
click at [136, 198] on div "gemini_2_5_flash_image" at bounding box center [176, 202] width 162 height 9
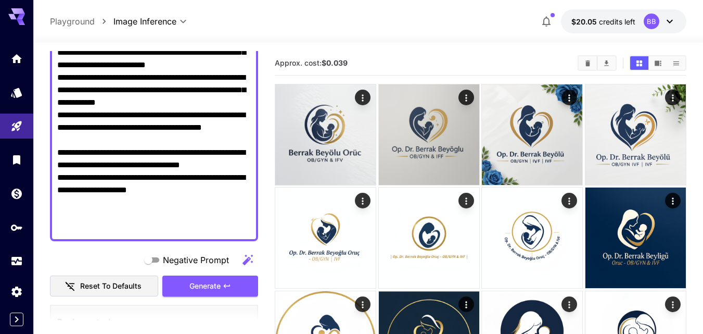
scroll to position [312, 0]
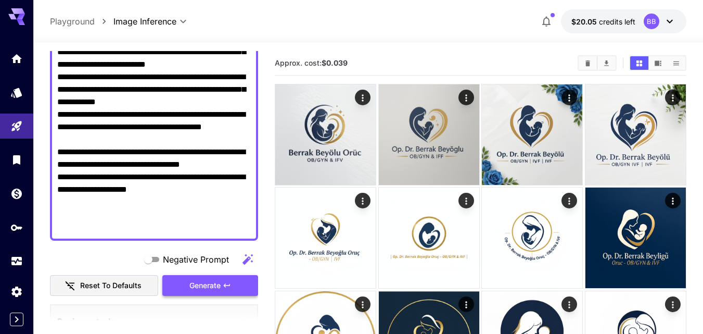
click at [211, 282] on span "Generate" at bounding box center [204, 285] width 31 height 13
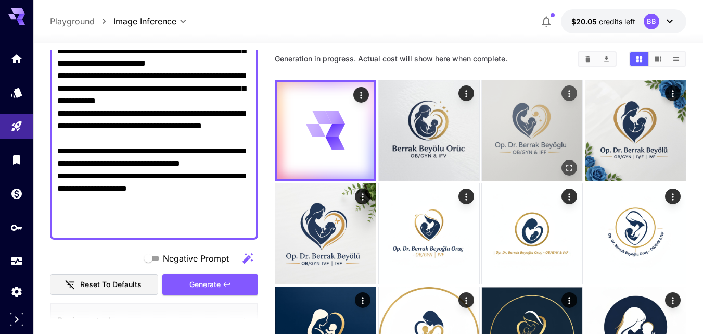
scroll to position [0, 0]
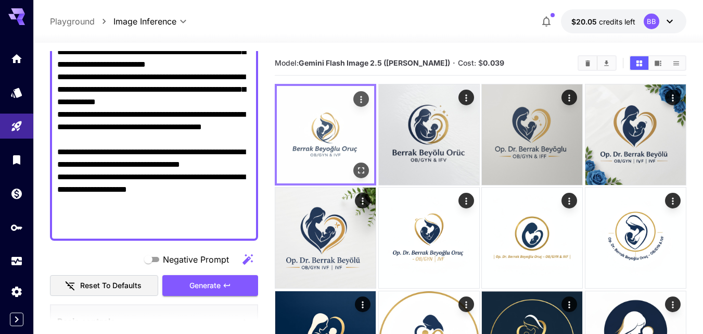
click at [329, 138] on img at bounding box center [325, 134] width 97 height 97
click at [330, 123] on img at bounding box center [325, 134] width 97 height 97
click at [364, 168] on icon "Open in fullscreen" at bounding box center [362, 170] width 6 height 6
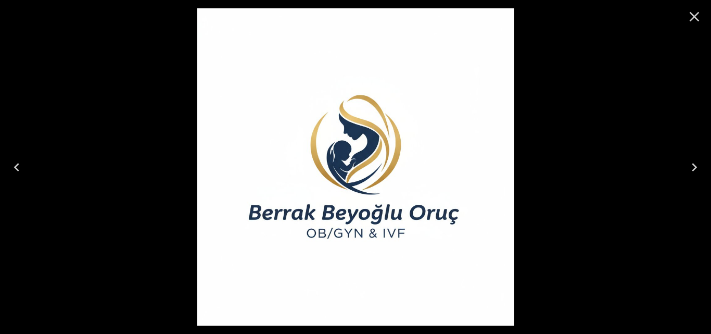
click at [693, 13] on icon "Close" at bounding box center [694, 16] width 17 height 17
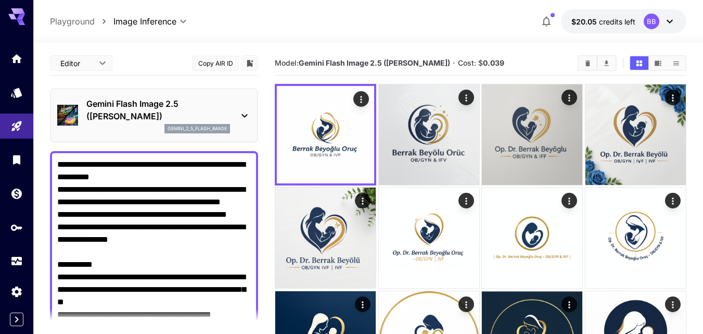
drag, startPoint x: 218, startPoint y: 228, endPoint x: 34, endPoint y: 149, distance: 199.9
click at [34, 149] on section "**********" at bounding box center [368, 336] width 670 height 587
paste textarea "**********"
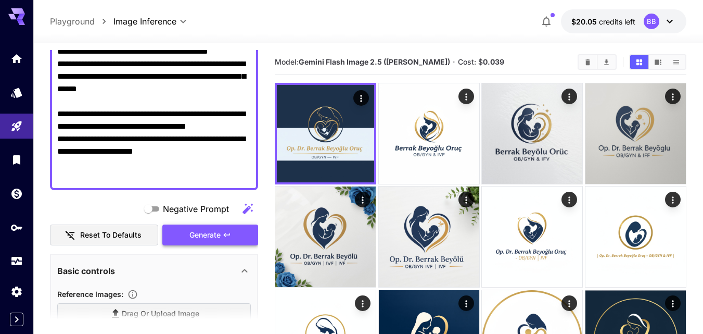
scroll to position [403, 0]
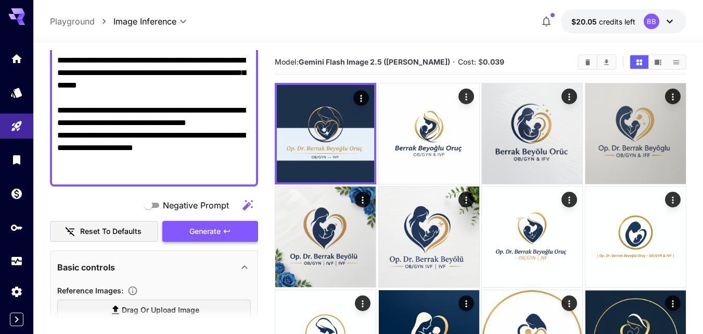
click at [232, 229] on button "Generate" at bounding box center [210, 231] width 96 height 21
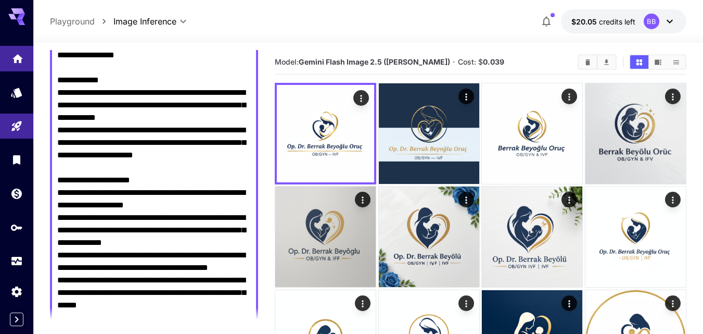
scroll to position [71, 0]
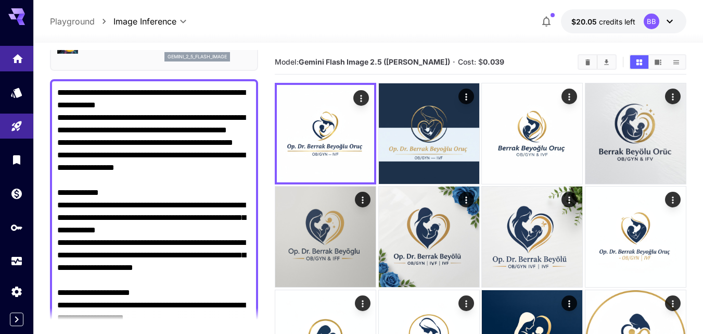
drag, startPoint x: 181, startPoint y: 166, endPoint x: 1, endPoint y: 46, distance: 216.3
paste textarea "**********"
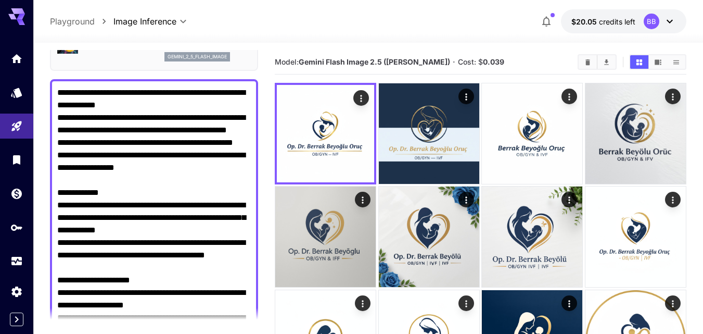
scroll to position [209, 0]
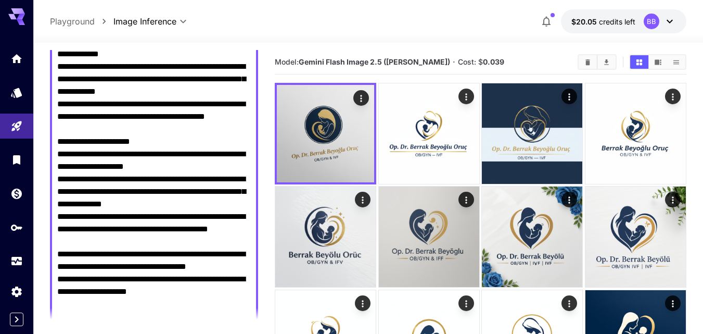
type textarea "**********"
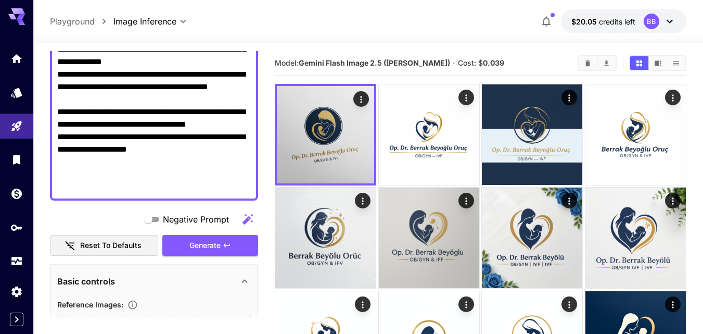
scroll to position [365, 0]
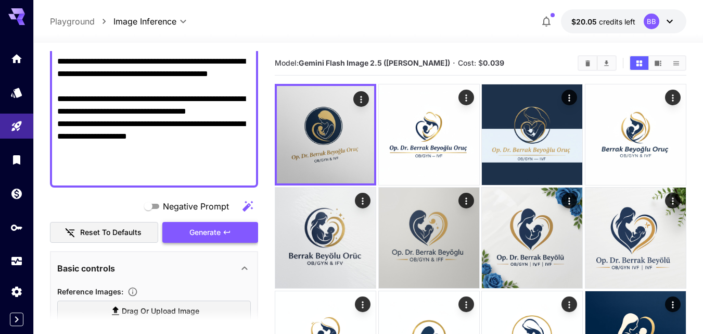
click at [231, 228] on icon "button" at bounding box center [227, 232] width 8 height 8
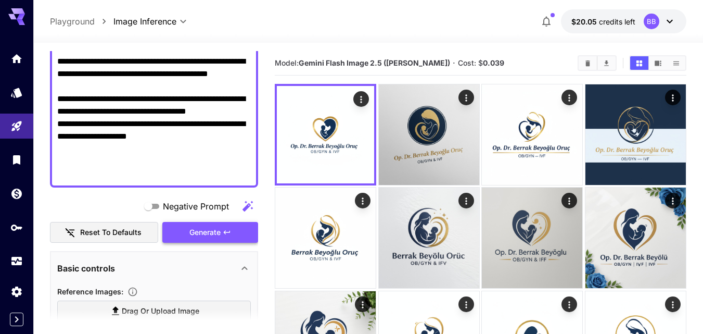
click at [222, 236] on button "Generate" at bounding box center [210, 232] width 96 height 21
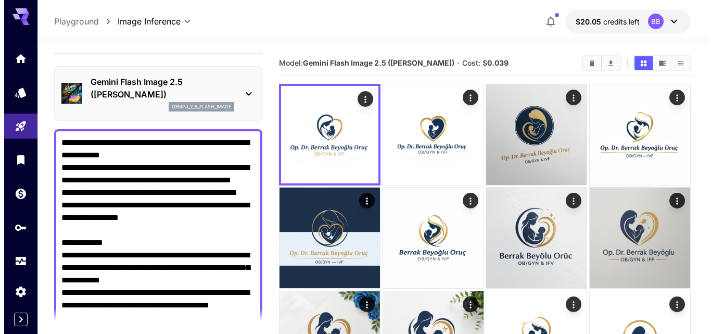
scroll to position [1, 0]
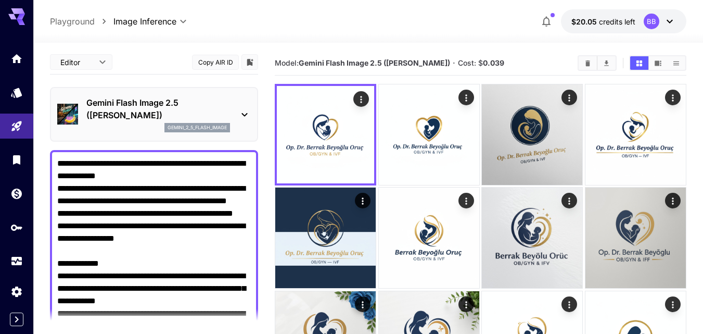
click at [247, 110] on icon at bounding box center [244, 114] width 12 height 12
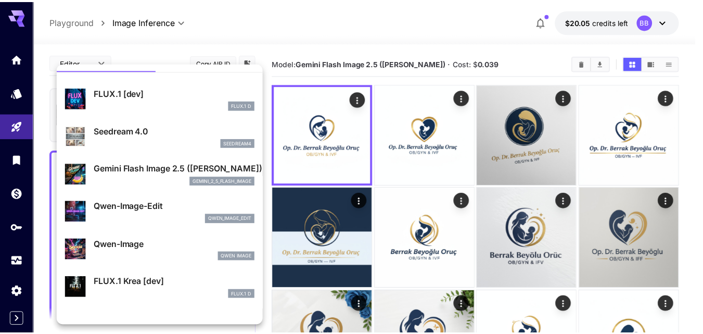
scroll to position [52, 0]
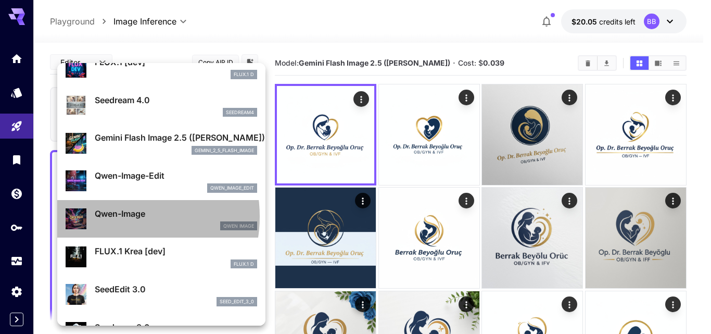
click at [122, 217] on p "Qwen-Image" at bounding box center [176, 213] width 162 height 12
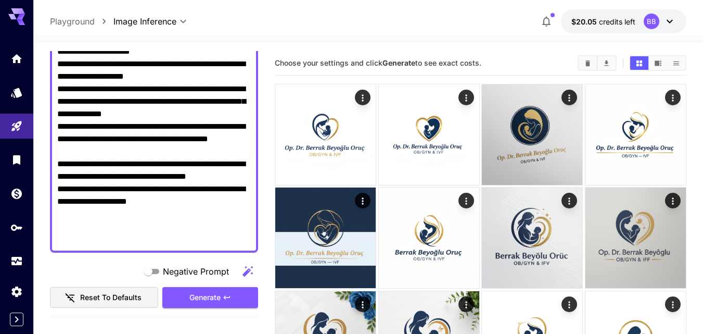
scroll to position [313, 0]
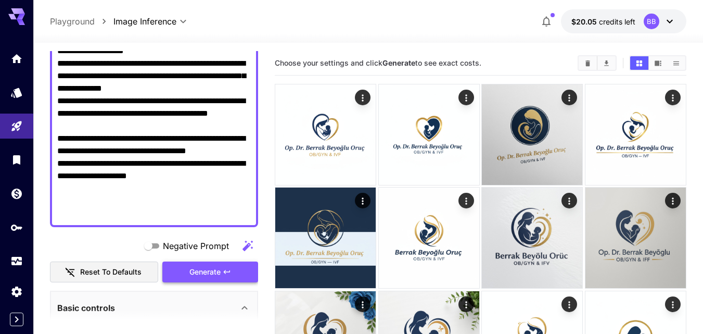
click at [237, 265] on button "Generate" at bounding box center [210, 271] width 96 height 21
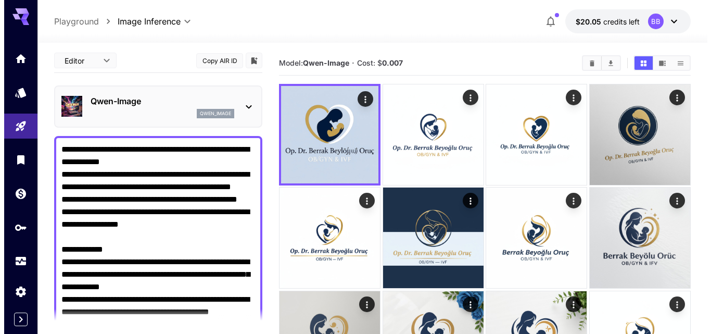
scroll to position [0, 0]
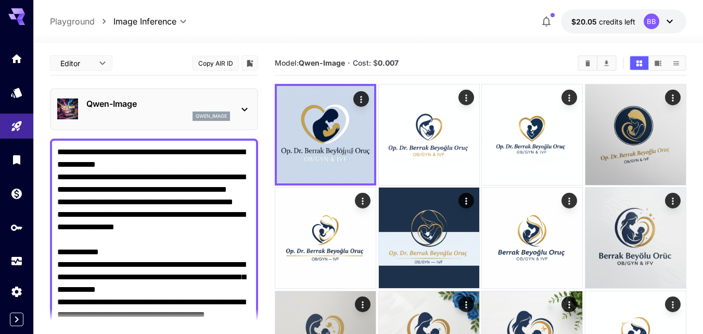
click at [248, 110] on icon at bounding box center [244, 109] width 12 height 12
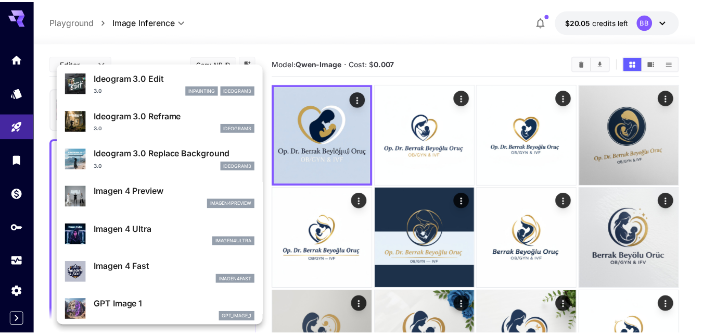
scroll to position [468, 0]
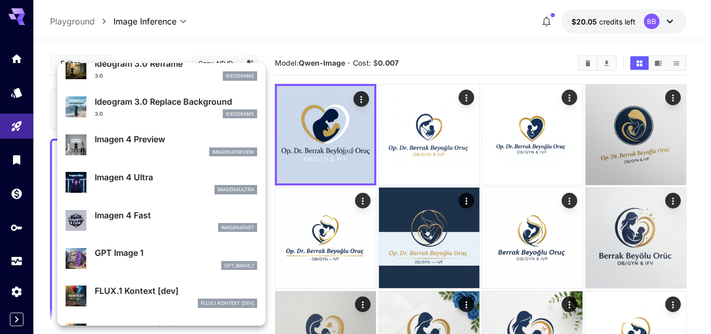
click at [145, 146] on div "Imagen 4 Preview imagen4preview" at bounding box center [176, 144] width 162 height 23
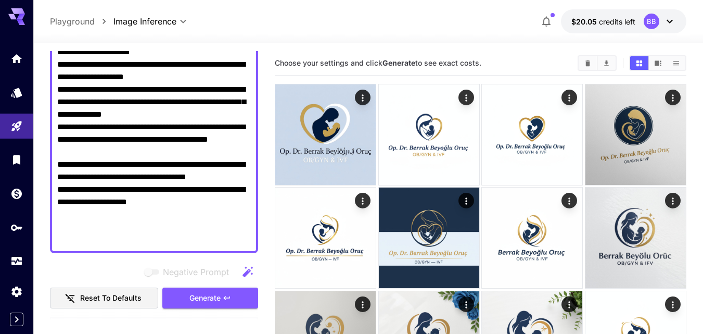
scroll to position [312, 0]
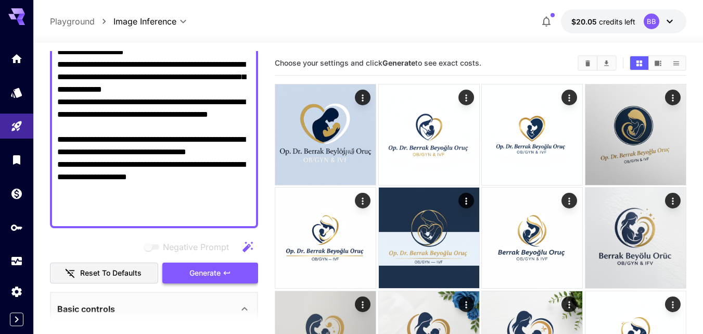
click at [206, 269] on span "Generate" at bounding box center [204, 273] width 31 height 13
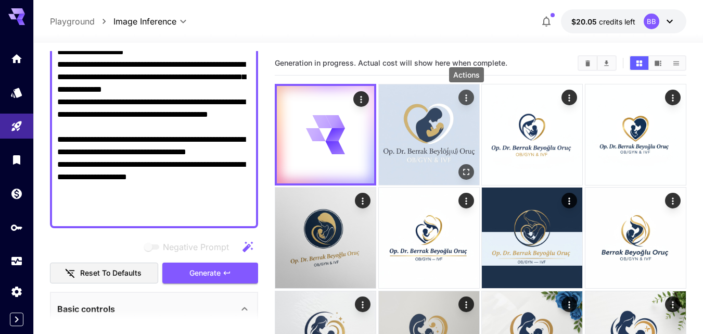
click at [466, 94] on icon "Actions" at bounding box center [466, 98] width 10 height 10
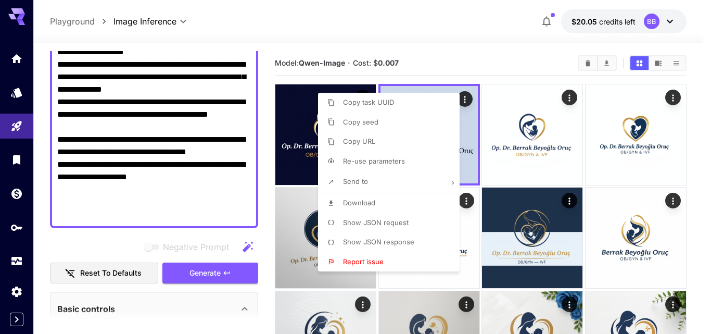
click at [266, 161] on div at bounding box center [355, 167] width 711 height 334
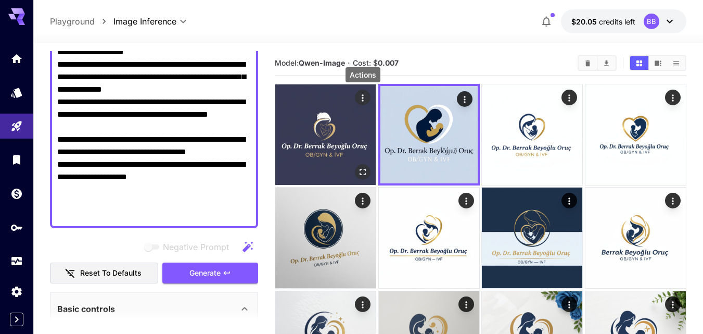
click at [364, 94] on icon "Actions" at bounding box center [363, 98] width 10 height 10
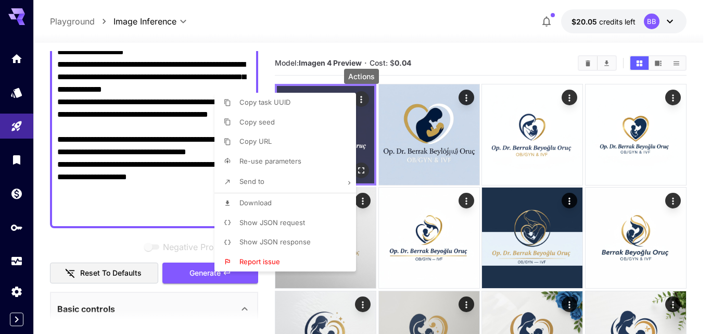
click at [364, 94] on div at bounding box center [355, 167] width 711 height 334
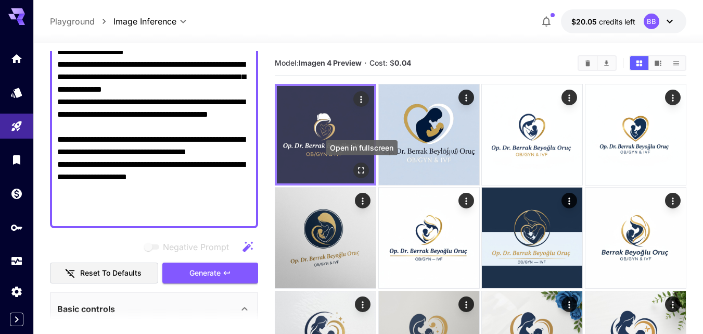
click at [361, 168] on icon "Open in fullscreen" at bounding box center [361, 170] width 10 height 10
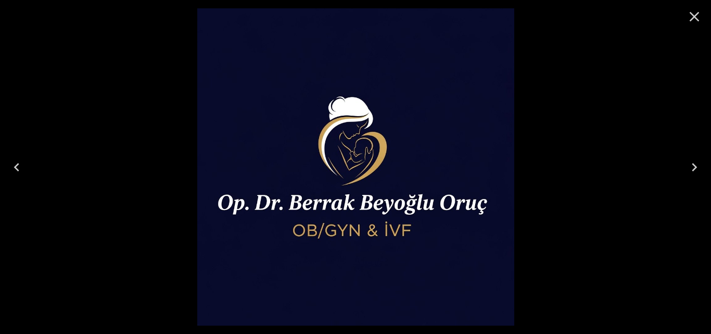
click at [697, 14] on icon "Close" at bounding box center [695, 17] width 10 height 10
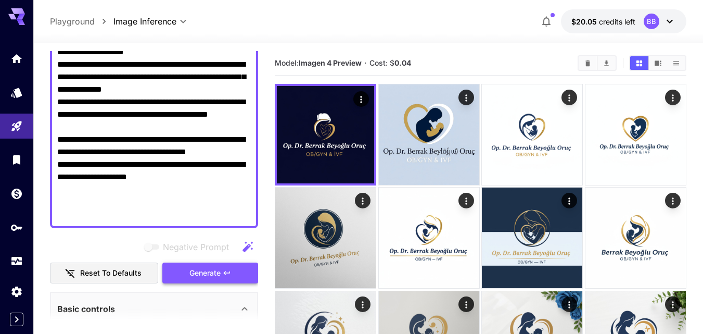
click at [219, 268] on span "Generate" at bounding box center [204, 273] width 31 height 13
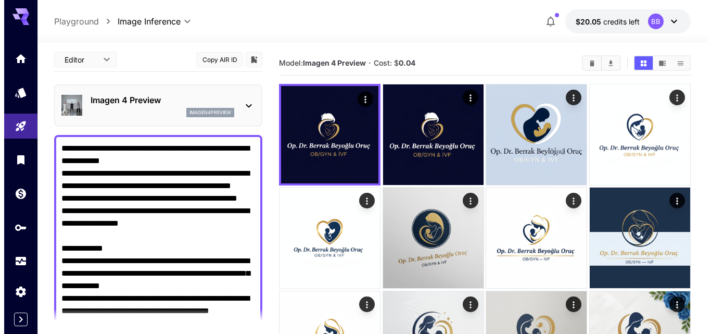
scroll to position [0, 0]
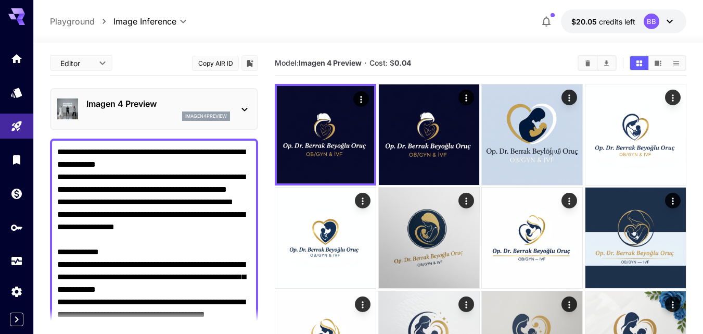
click at [249, 107] on icon at bounding box center [244, 109] width 12 height 12
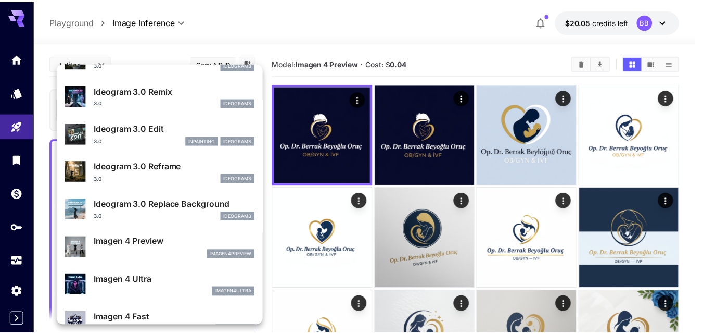
scroll to position [417, 0]
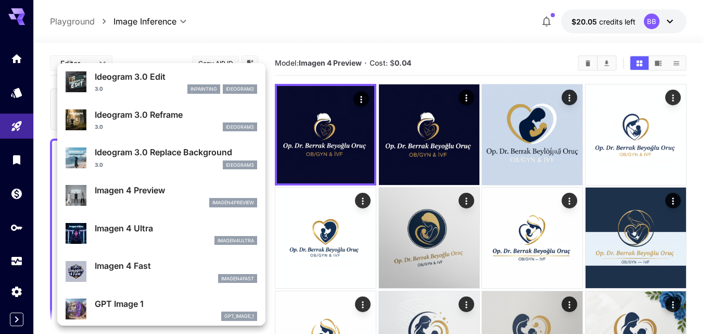
click at [153, 270] on p "Imagen 4 Fast" at bounding box center [176, 265] width 162 height 12
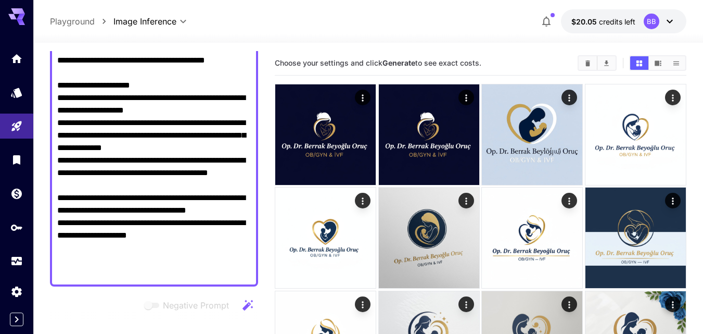
scroll to position [312, 0]
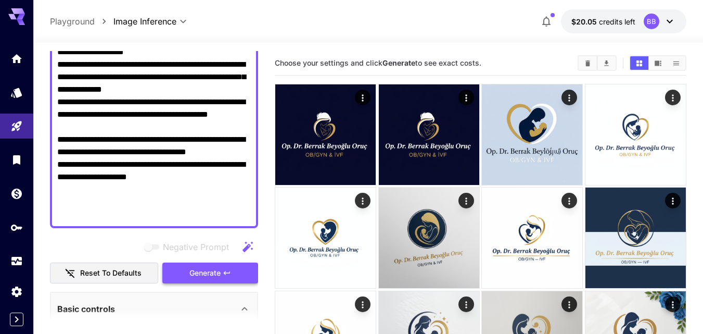
click at [196, 275] on span "Generate" at bounding box center [204, 273] width 31 height 13
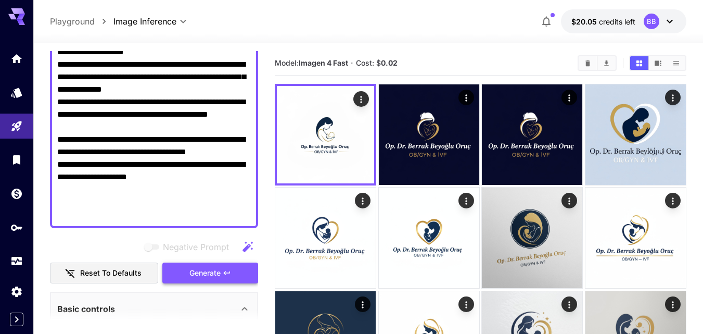
click at [237, 270] on button "Generate" at bounding box center [210, 272] width 96 height 21
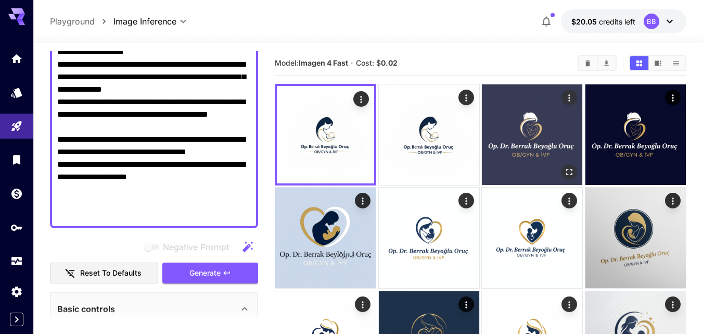
click at [535, 136] on img at bounding box center [532, 134] width 100 height 100
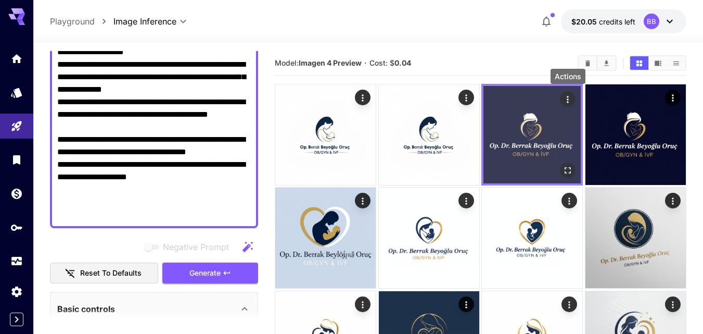
click at [571, 99] on icon "Actions" at bounding box center [568, 99] width 10 height 10
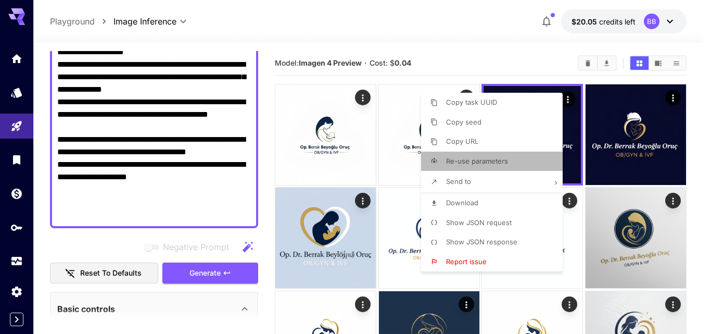
click at [492, 163] on span "Re-use parameters" at bounding box center [477, 161] width 62 height 8
type input "*********"
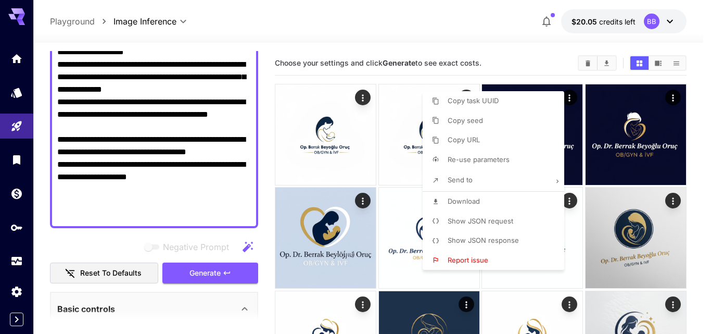
type input "**********"
type input "****"
type input "**********"
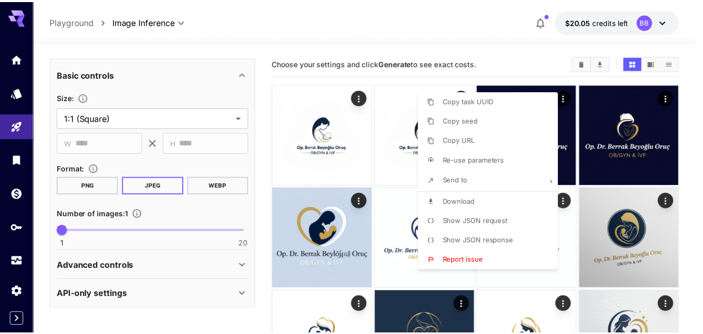
scroll to position [547, 0]
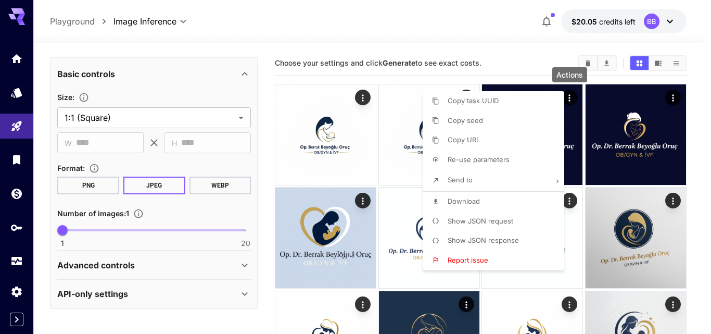
click at [273, 118] on div at bounding box center [355, 167] width 711 height 334
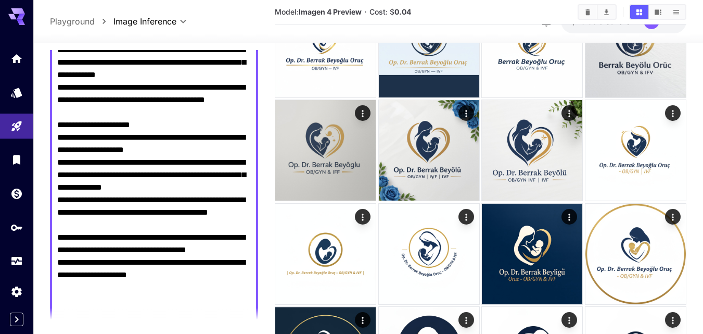
scroll to position [247, 0]
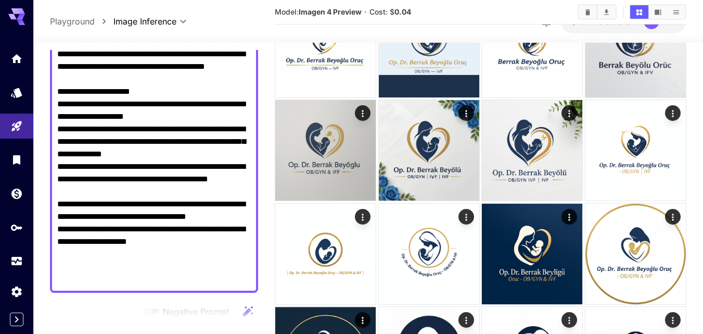
drag, startPoint x: 59, startPoint y: 148, endPoint x: 220, endPoint y: 283, distance: 210.6
click at [220, 283] on textarea "Negative Prompt" at bounding box center [154, 91] width 194 height 387
paste textarea "**********"
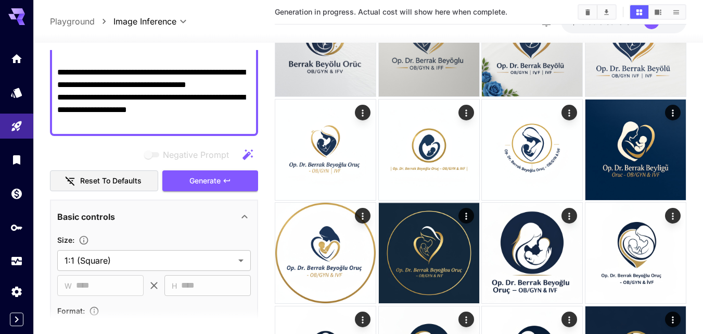
scroll to position [417, 0]
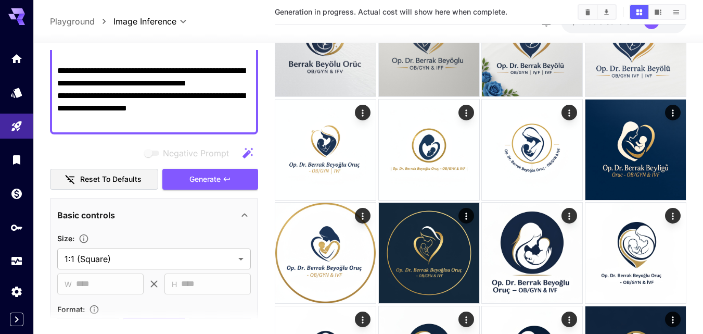
click at [224, 168] on div "Negative Prompt Reset to defaults Generate" at bounding box center [154, 166] width 208 height 47
click at [224, 176] on icon "button" at bounding box center [227, 179] width 8 height 8
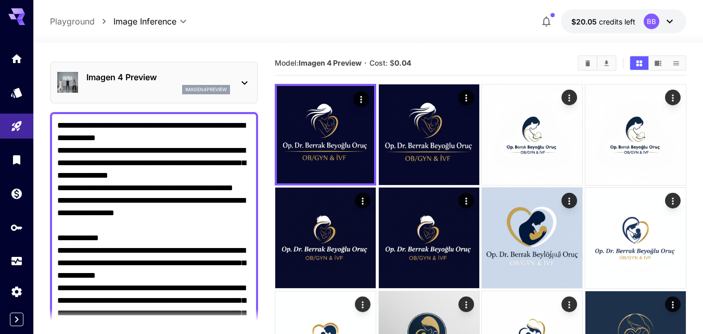
scroll to position [0, 0]
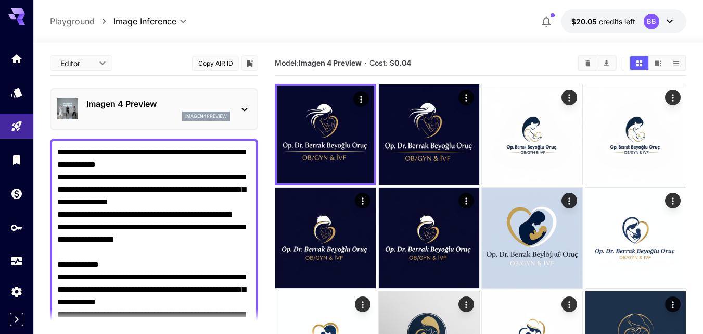
drag, startPoint x: 188, startPoint y: 116, endPoint x: 55, endPoint y: 152, distance: 138.1
paste textarea "**********"
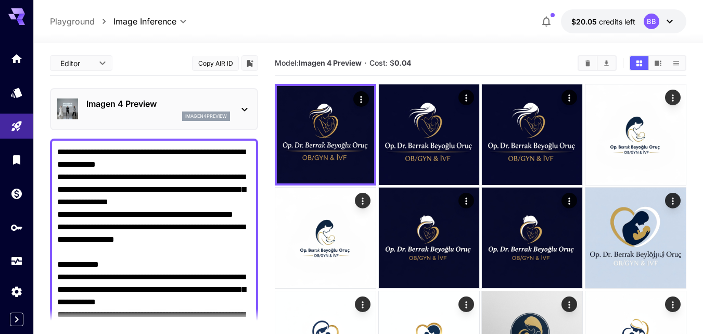
drag, startPoint x: 210, startPoint y: 280, endPoint x: 56, endPoint y: 151, distance: 200.3
paste textarea "**********"
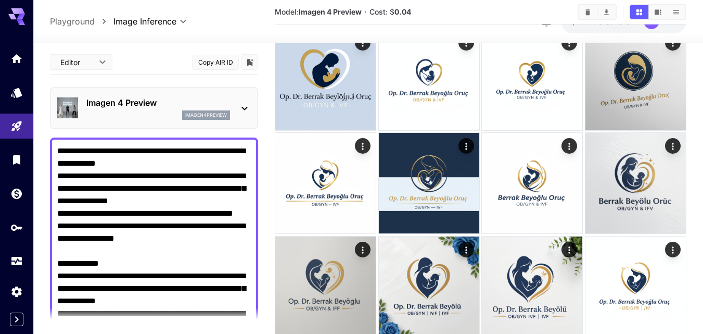
type textarea "**********"
click at [243, 105] on icon at bounding box center [244, 108] width 12 height 12
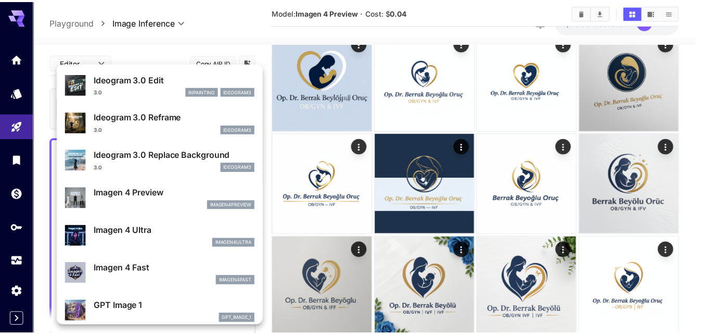
scroll to position [416, 0]
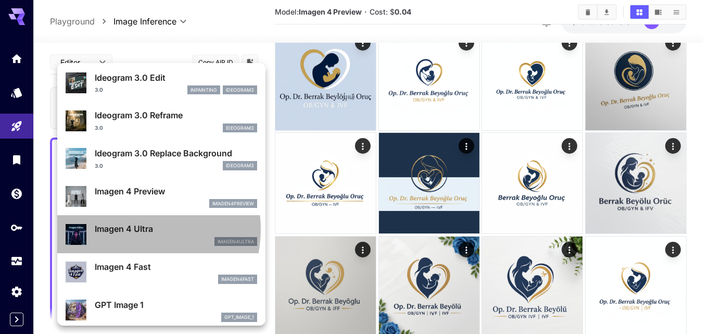
click at [131, 229] on p "Imagen 4 Ultra" at bounding box center [176, 228] width 162 height 12
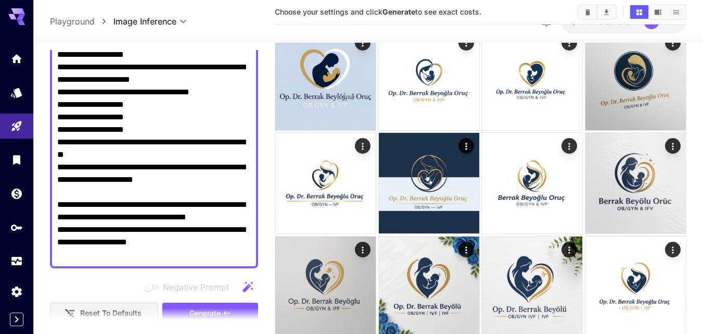
scroll to position [364, 0]
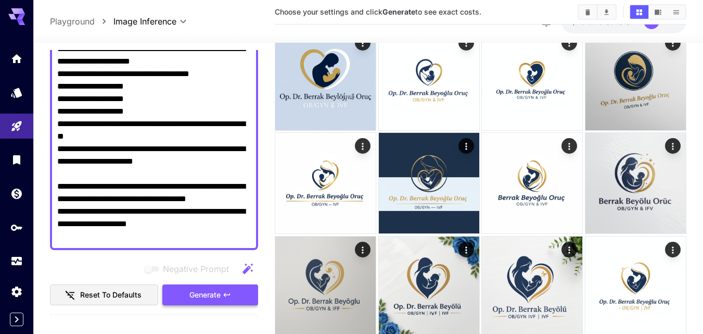
click at [217, 293] on span "Generate" at bounding box center [204, 294] width 31 height 13
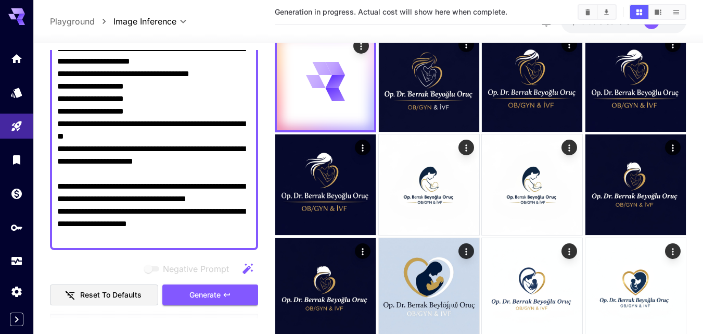
scroll to position [0, 0]
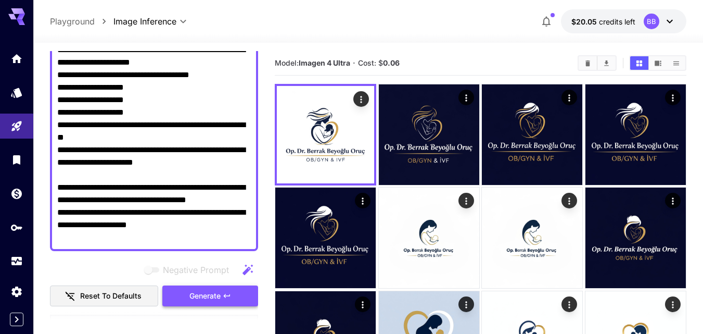
click at [225, 292] on icon "button" at bounding box center [227, 295] width 8 height 8
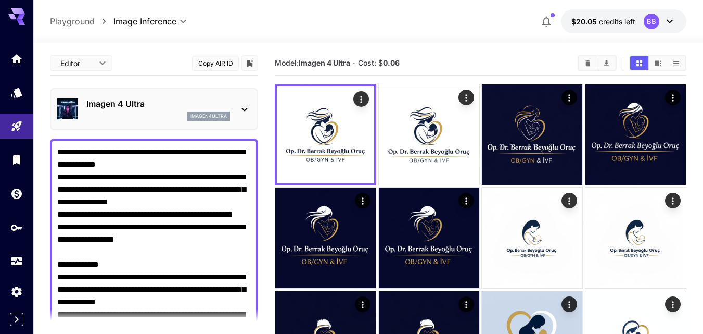
click at [249, 110] on icon at bounding box center [244, 109] width 12 height 12
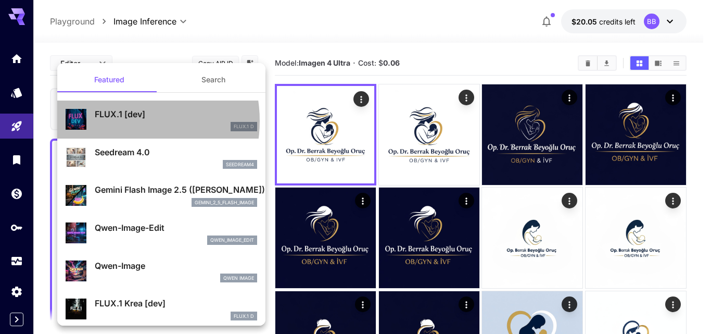
click at [119, 121] on div "FLUX.1 [dev] FLUX.1 D" at bounding box center [176, 119] width 162 height 23
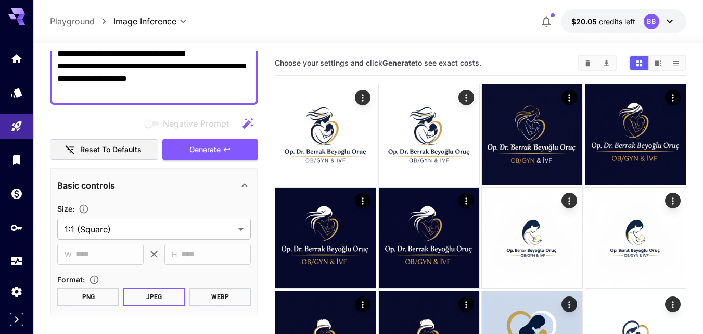
scroll to position [521, 0]
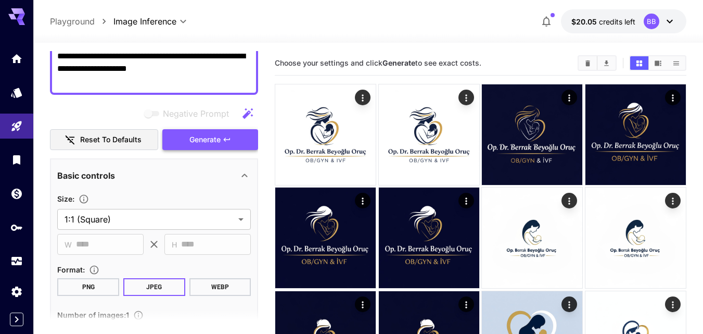
click at [223, 140] on icon "button" at bounding box center [227, 139] width 8 height 8
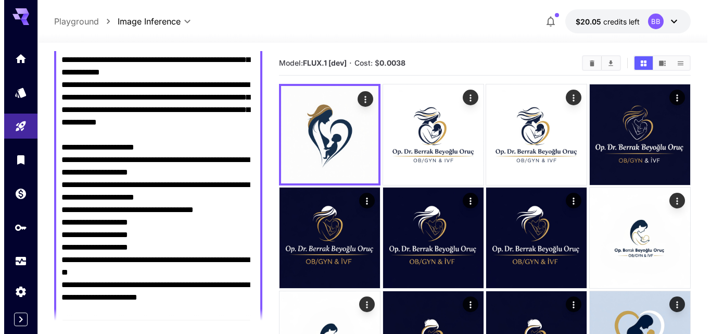
scroll to position [0, 0]
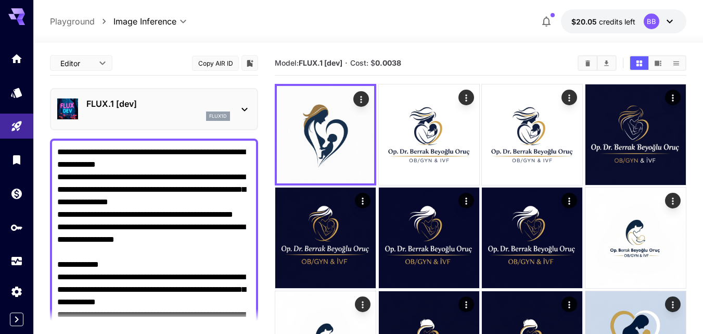
click at [244, 112] on icon at bounding box center [244, 109] width 12 height 12
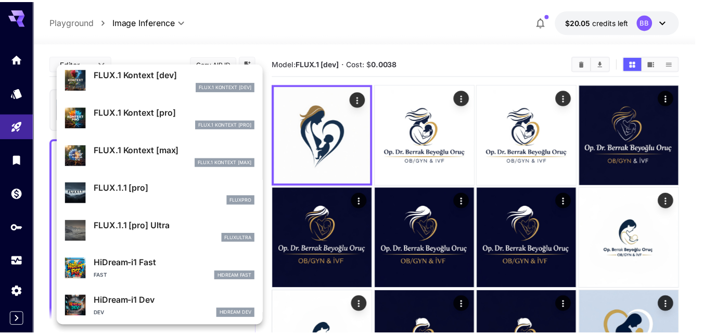
scroll to position [634, 0]
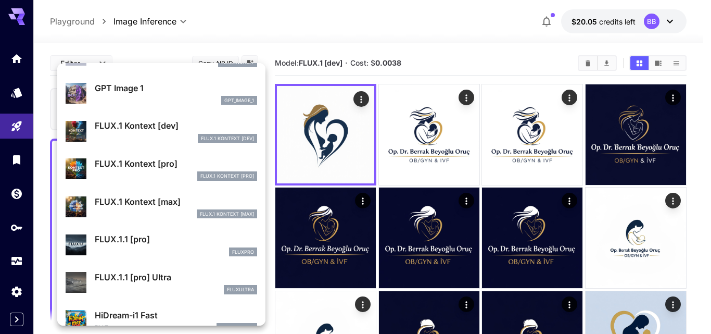
click at [158, 201] on p "FLUX.1 Kontext [max]" at bounding box center [176, 201] width 162 height 12
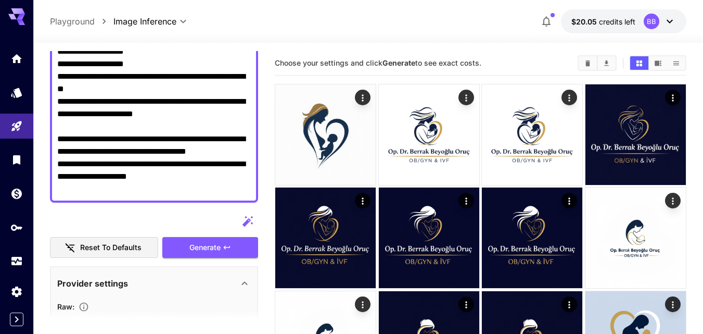
scroll to position [468, 0]
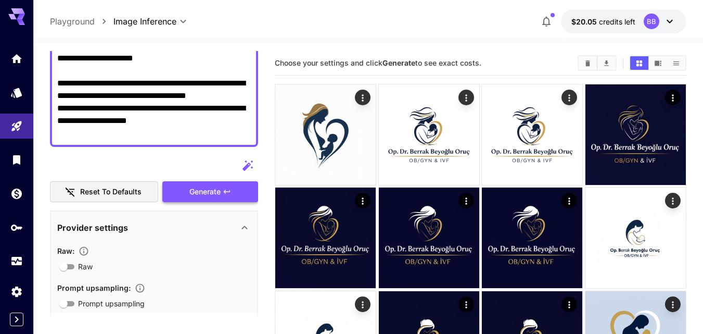
click at [220, 191] on span "Generate" at bounding box center [204, 191] width 31 height 13
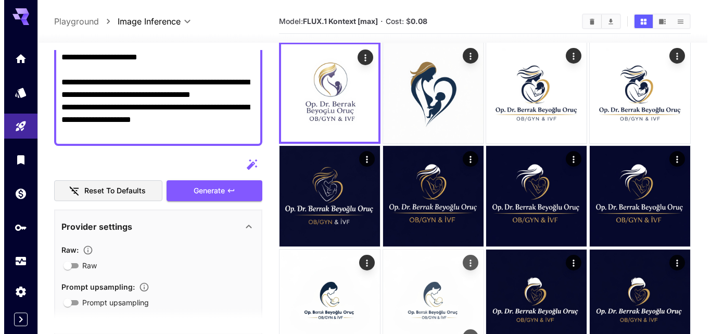
scroll to position [104, 0]
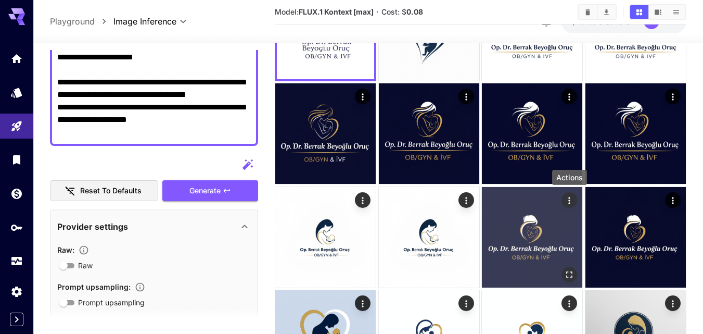
click at [570, 196] on icon "Actions" at bounding box center [569, 200] width 10 height 10
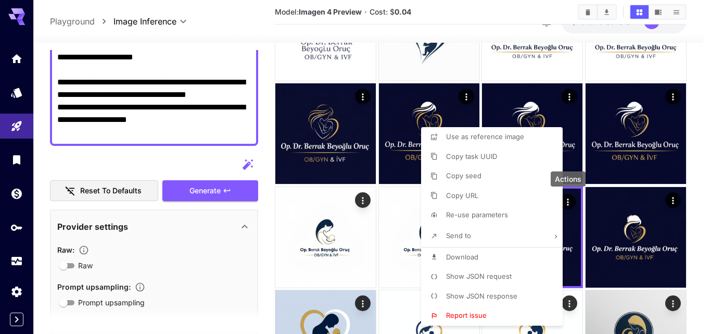
click at [474, 216] on span "Re-use parameters" at bounding box center [477, 214] width 62 height 8
type input "*********"
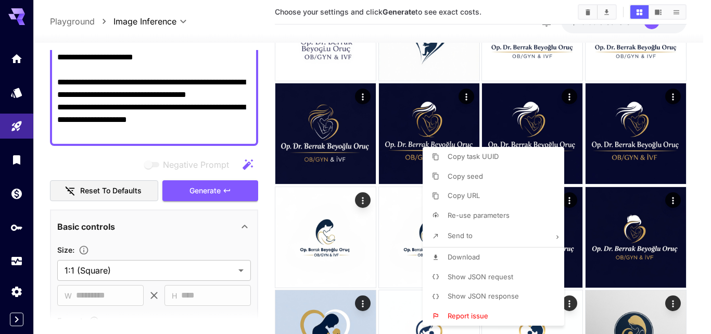
type input "**********"
type input "****"
type input "**********"
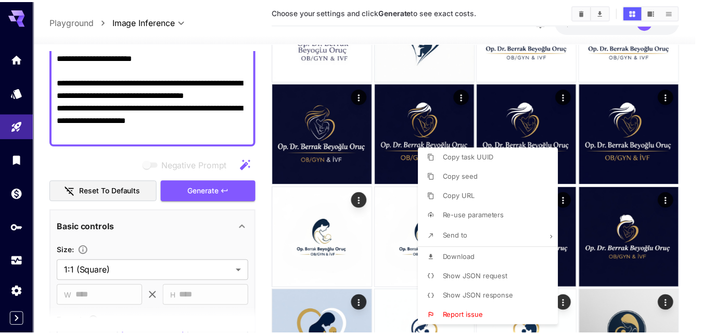
scroll to position [547, 0]
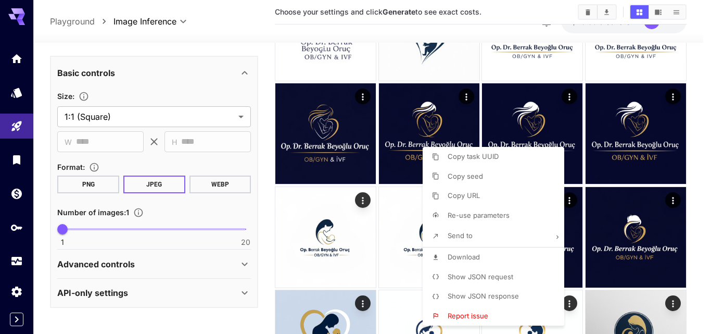
click at [270, 194] on div at bounding box center [355, 167] width 711 height 334
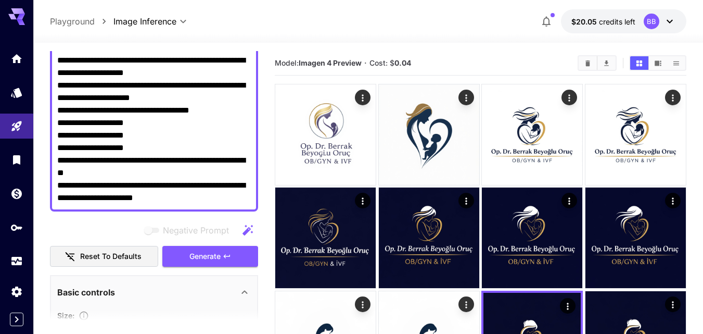
scroll to position [364, 0]
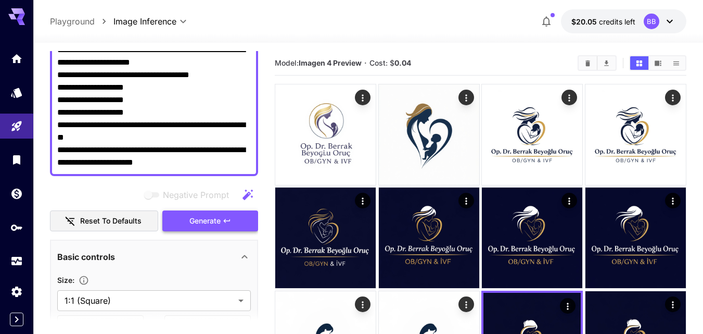
click at [220, 217] on span "Generate" at bounding box center [204, 220] width 31 height 13
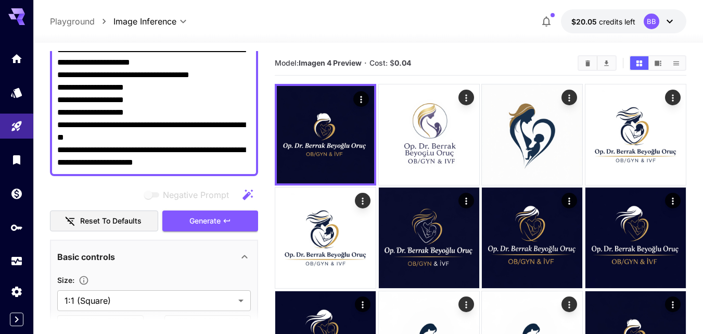
drag, startPoint x: 188, startPoint y: 130, endPoint x: 205, endPoint y: 154, distance: 29.2
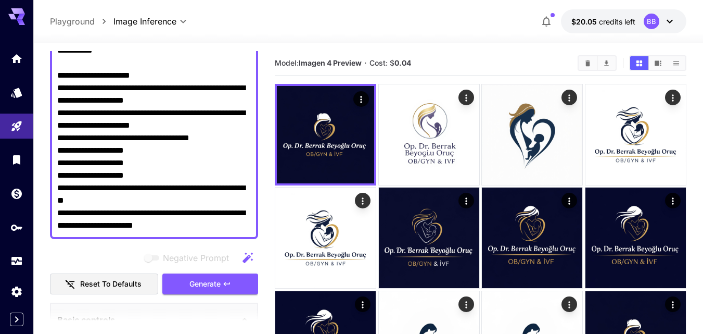
scroll to position [0, 0]
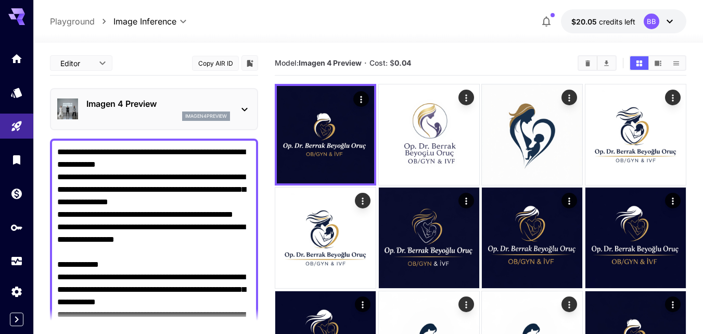
drag, startPoint x: 172, startPoint y: 162, endPoint x: 50, endPoint y: 32, distance: 177.9
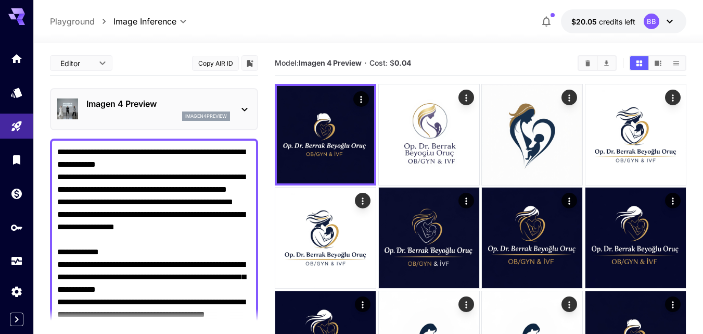
paste textarea "**********"
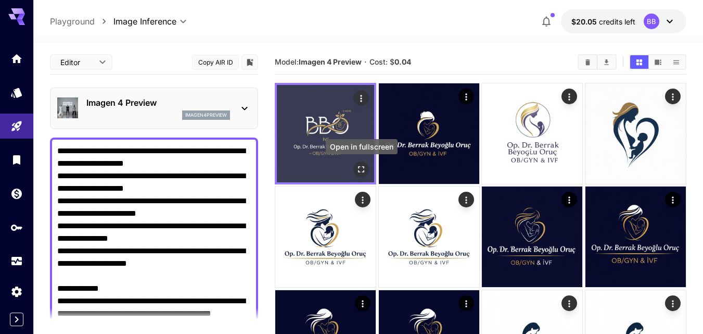
click at [363, 171] on icon "Open in fullscreen" at bounding box center [361, 169] width 10 height 10
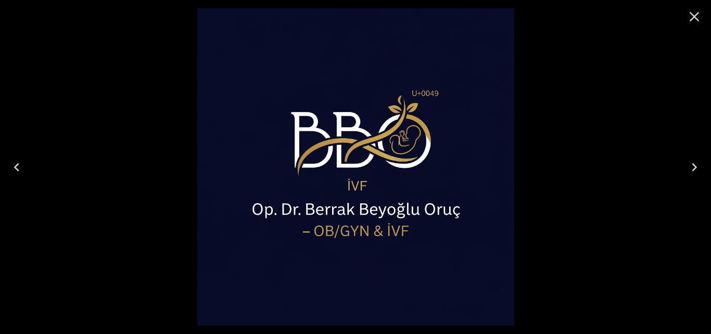
click at [689, 16] on icon "Close" at bounding box center [694, 16] width 17 height 17
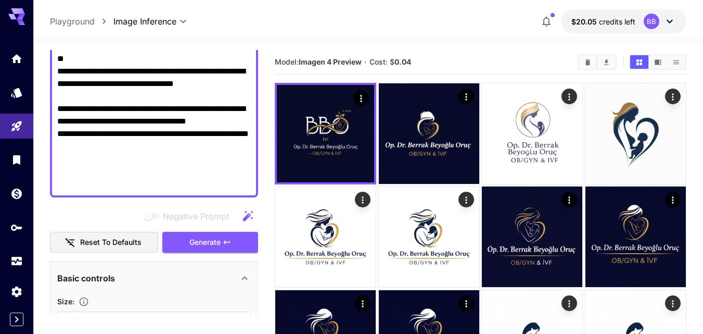
scroll to position [364, 0]
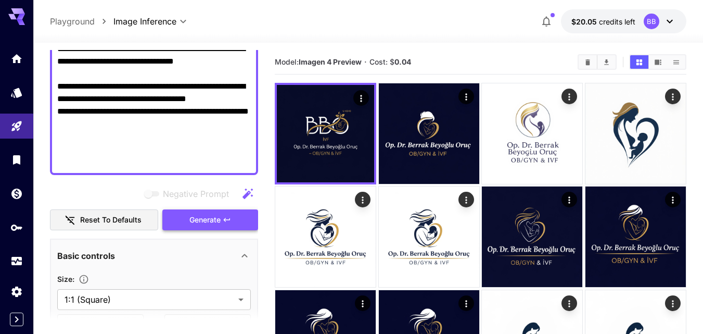
click at [246, 217] on button "Generate" at bounding box center [210, 219] width 96 height 21
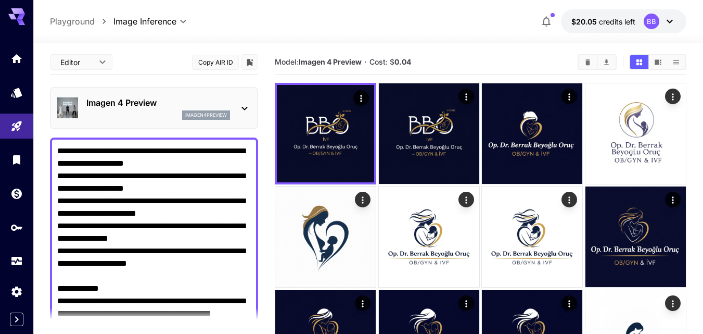
scroll to position [0, 0]
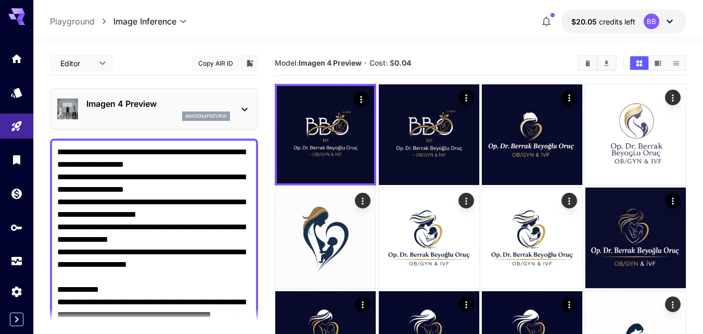
drag, startPoint x: 102, startPoint y: 162, endPoint x: 92, endPoint y: 153, distance: 12.9
click at [59, 153] on textarea "Negative Prompt" at bounding box center [154, 339] width 194 height 387
paste textarea "**********"
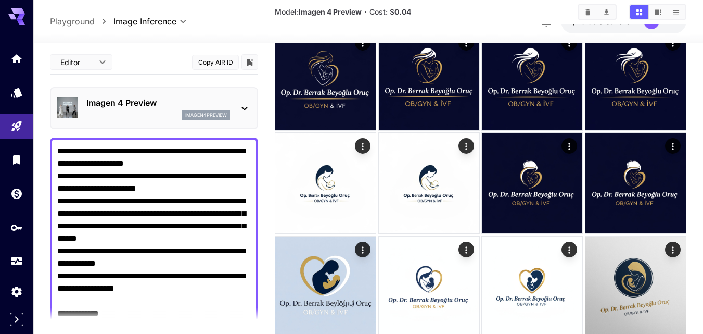
drag, startPoint x: 120, startPoint y: 73, endPoint x: 40, endPoint y: 137, distance: 102.2
paste textarea "**********"
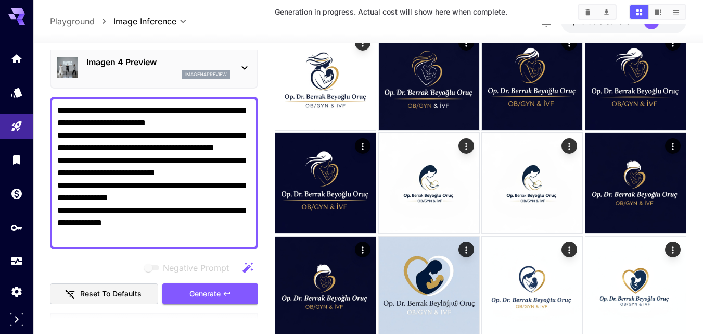
scroll to position [52, 0]
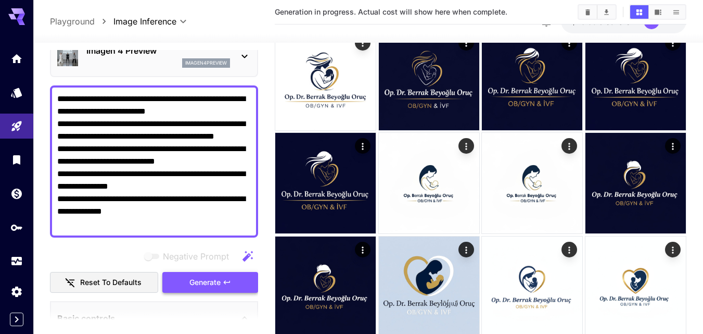
click at [211, 278] on span "Generate" at bounding box center [204, 282] width 31 height 13
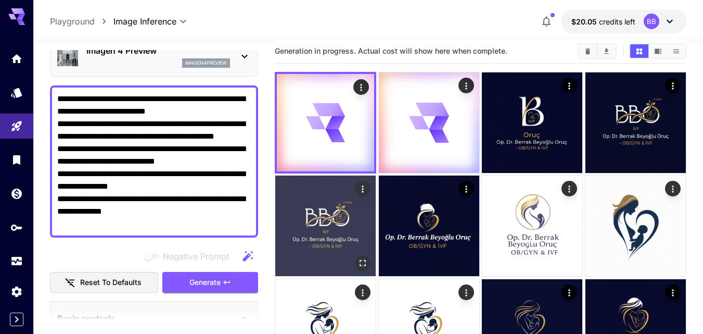
scroll to position [1, 0]
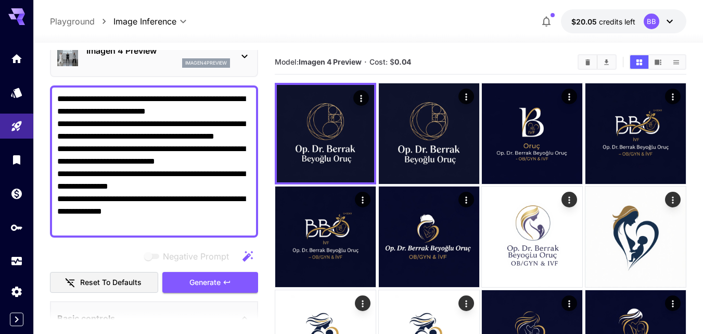
drag, startPoint x: 156, startPoint y: 227, endPoint x: 39, endPoint y: 92, distance: 179.3
paste textarea "**********"
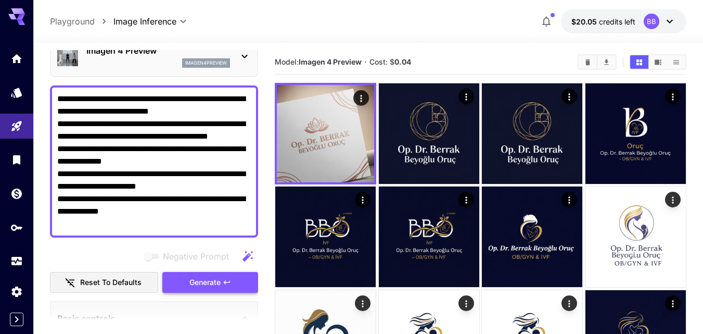
type textarea "**********"
drag, startPoint x: 227, startPoint y: 282, endPoint x: 225, endPoint y: 265, distance: 16.7
click at [227, 279] on icon "button" at bounding box center [227, 282] width 8 height 8
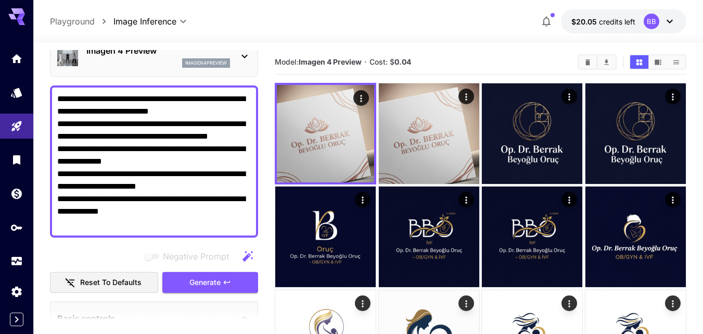
scroll to position [0, 0]
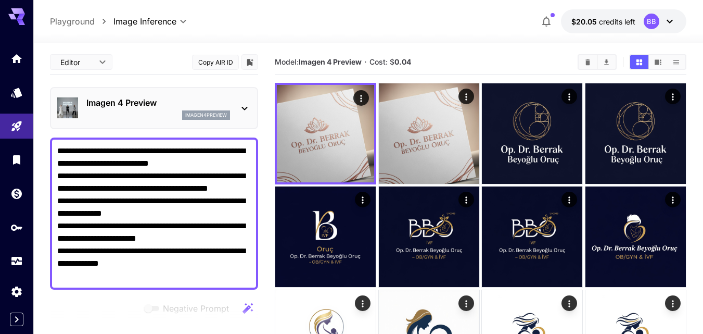
click at [245, 104] on icon at bounding box center [244, 108] width 12 height 12
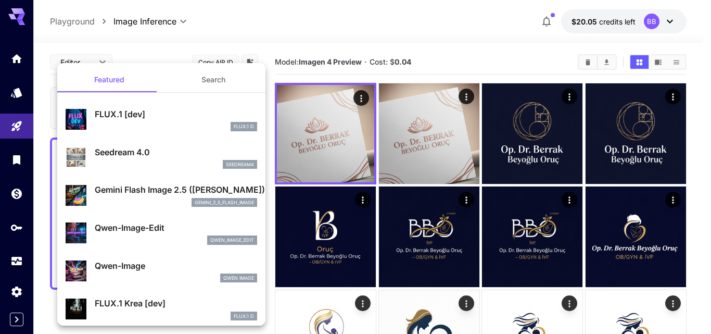
drag, startPoint x: 136, startPoint y: 198, endPoint x: 209, endPoint y: 219, distance: 76.2
click at [135, 198] on div "gemini_2_5_flash_image" at bounding box center [176, 202] width 162 height 9
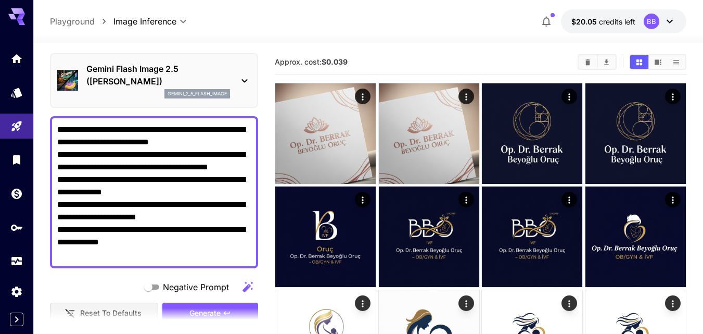
scroll to position [52, 0]
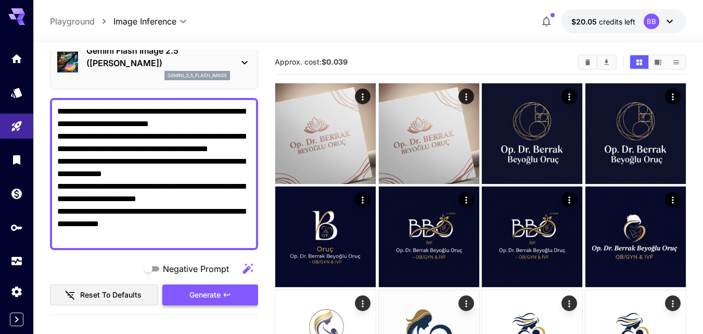
click at [240, 294] on button "Generate" at bounding box center [210, 294] width 96 height 21
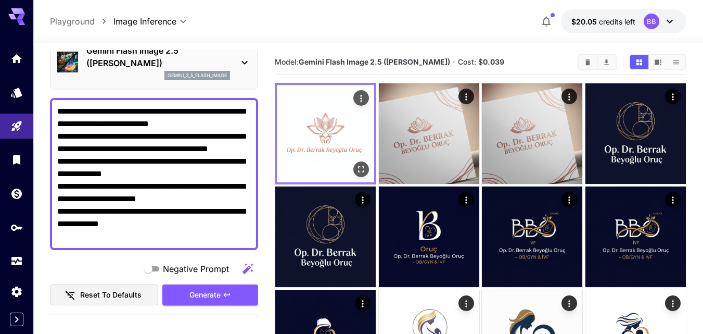
click at [315, 146] on img at bounding box center [325, 133] width 97 height 97
click at [337, 130] on img at bounding box center [325, 133] width 97 height 97
click at [354, 168] on button "Open in fullscreen" at bounding box center [361, 169] width 16 height 16
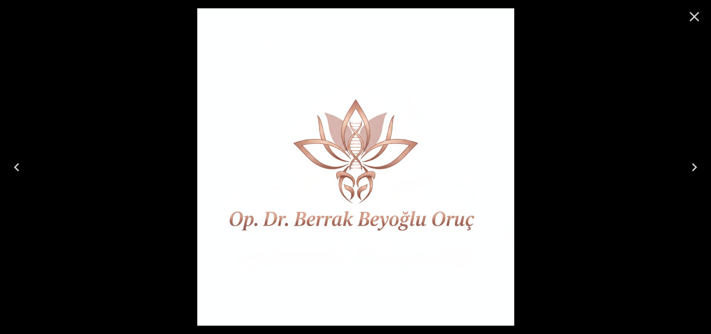
click at [695, 12] on icon "Close" at bounding box center [694, 16] width 17 height 17
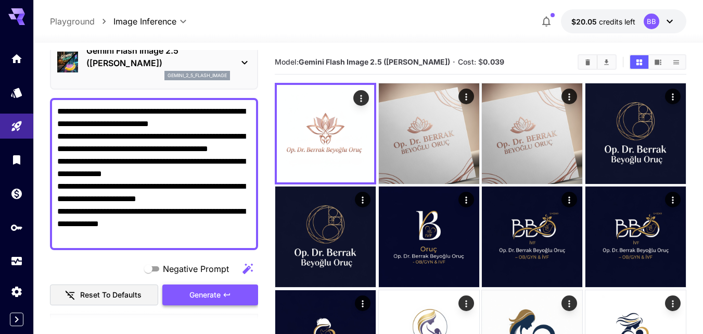
click at [201, 288] on span "Generate" at bounding box center [204, 294] width 31 height 13
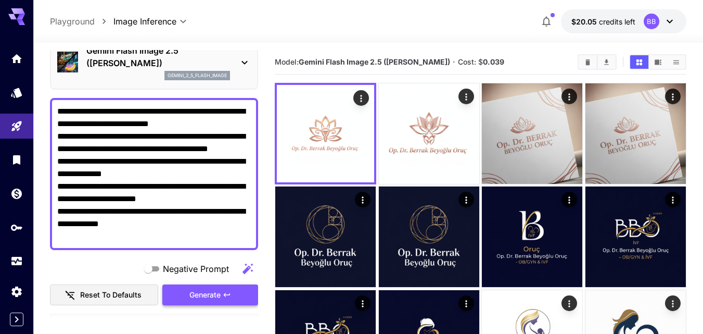
click at [209, 294] on span "Generate" at bounding box center [204, 294] width 31 height 13
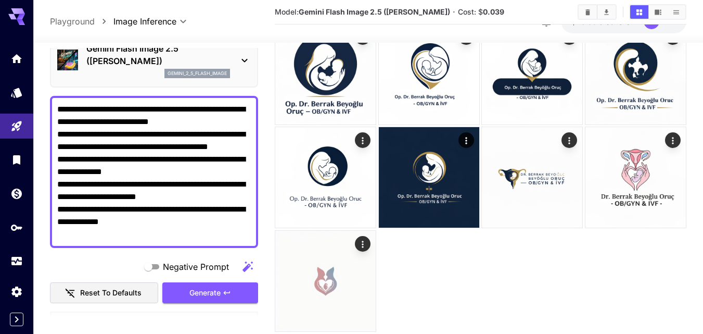
scroll to position [1094, 0]
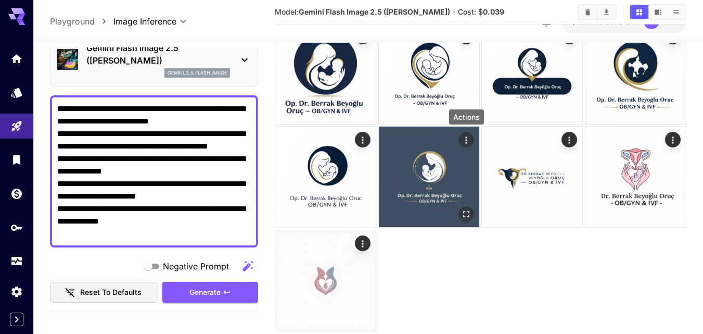
click at [466, 142] on icon "Actions" at bounding box center [466, 140] width 10 height 10
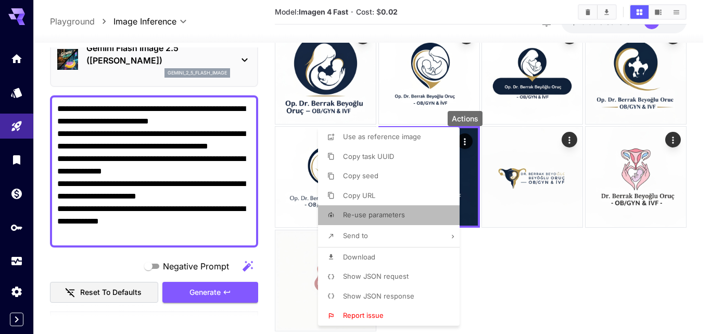
click at [405, 211] on li "Re-use parameters" at bounding box center [392, 215] width 148 height 20
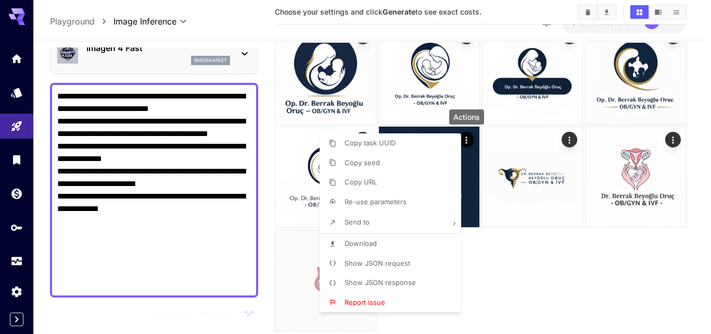
click at [57, 93] on div at bounding box center [355, 167] width 711 height 334
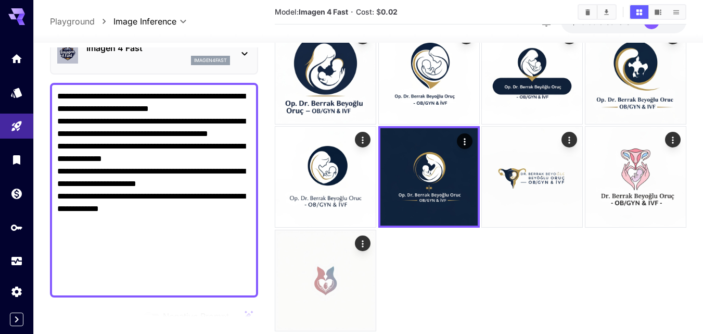
drag, startPoint x: 59, startPoint y: 97, endPoint x: 96, endPoint y: 108, distance: 38.2
drag, startPoint x: 58, startPoint y: 95, endPoint x: 236, endPoint y: 288, distance: 262.7
click at [237, 288] on textarea "**********" at bounding box center [154, 190] width 194 height 200
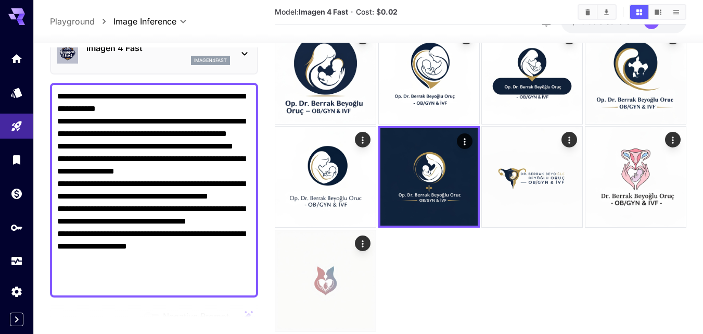
paste textarea "**********"
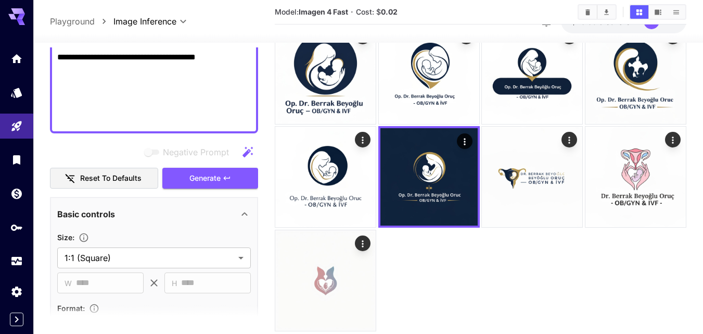
scroll to position [392, 0]
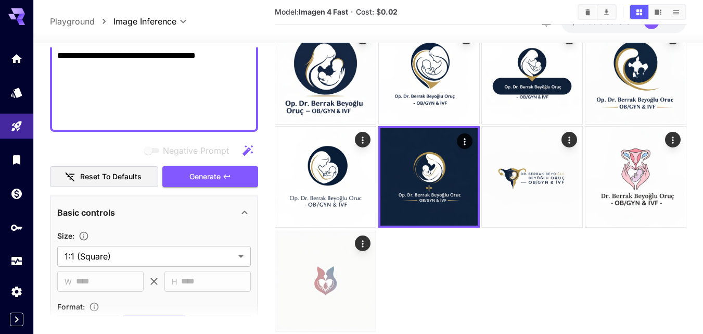
click at [207, 182] on span "Generate" at bounding box center [204, 176] width 31 height 13
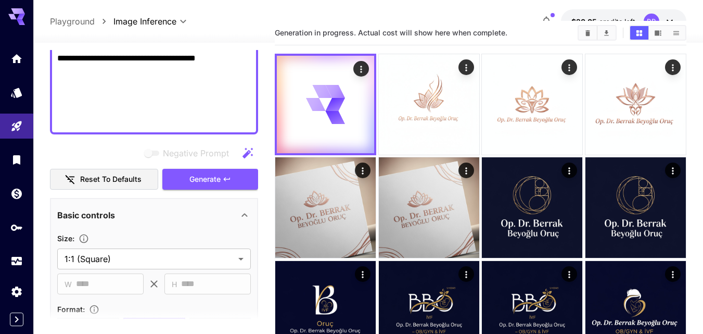
scroll to position [0, 0]
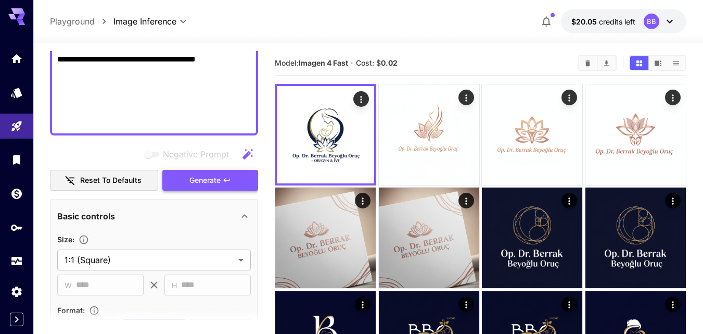
click at [236, 185] on button "Generate" at bounding box center [210, 180] width 96 height 21
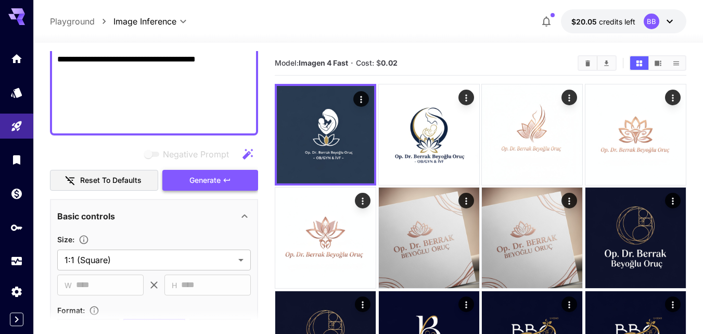
click at [236, 184] on button "Generate" at bounding box center [210, 180] width 96 height 21
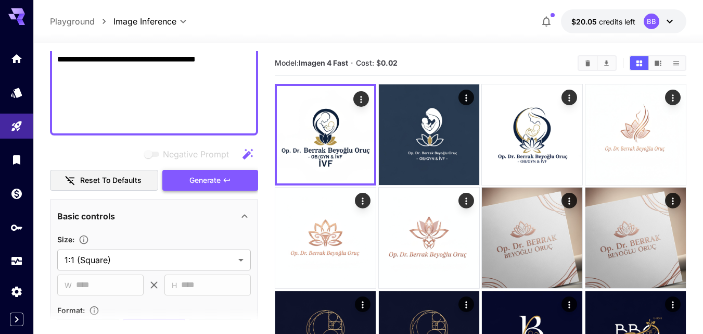
click at [246, 174] on button "Generate" at bounding box center [210, 180] width 96 height 21
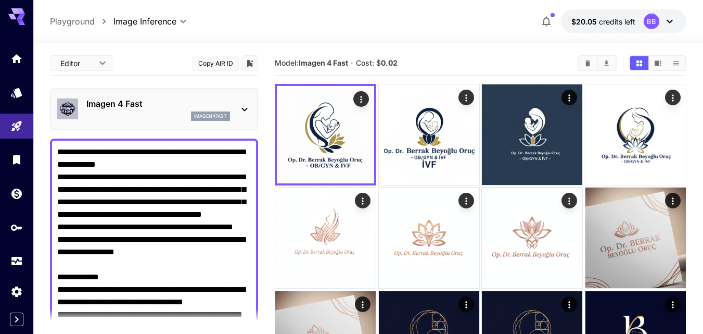
drag, startPoint x: 100, startPoint y: 122, endPoint x: 47, endPoint y: 30, distance: 106.3
paste textarea "**********"
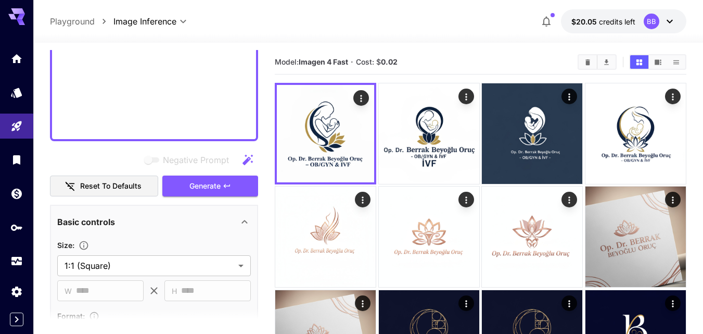
scroll to position [467, 0]
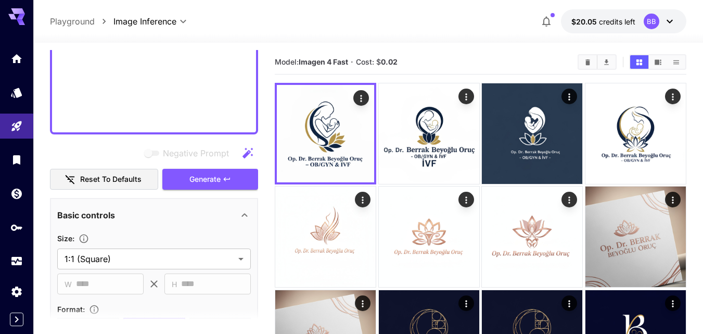
click at [213, 179] on span "Generate" at bounding box center [204, 179] width 31 height 13
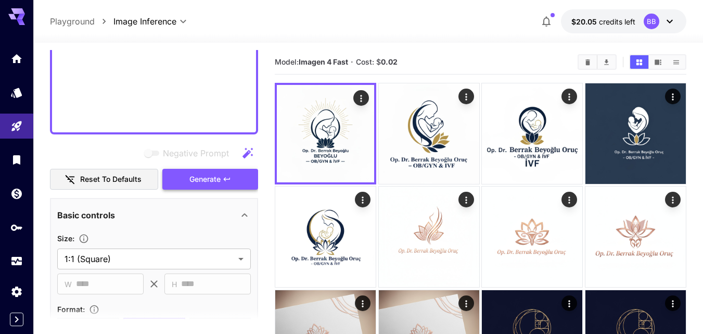
click at [211, 176] on span "Generate" at bounding box center [204, 179] width 31 height 13
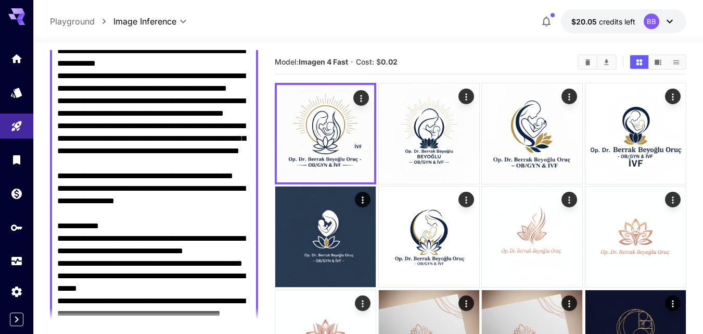
scroll to position [0, 0]
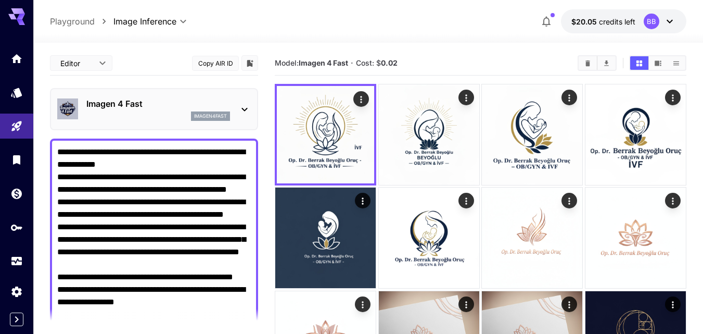
drag, startPoint x: 144, startPoint y: 122, endPoint x: 3, endPoint y: 3, distance: 185.4
paste textarea "**********"
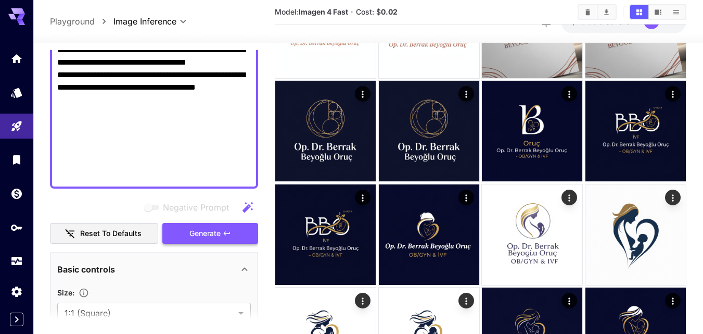
scroll to position [415, 0]
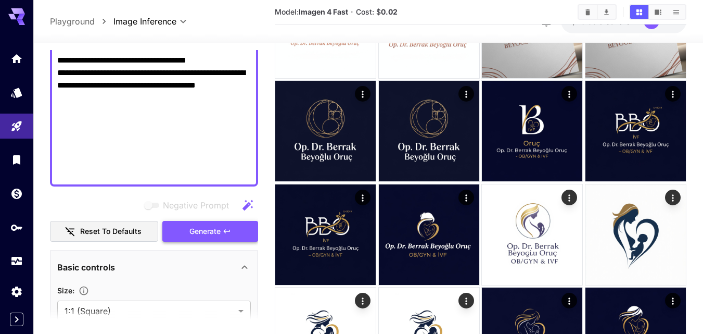
click at [236, 230] on button "Generate" at bounding box center [210, 231] width 96 height 21
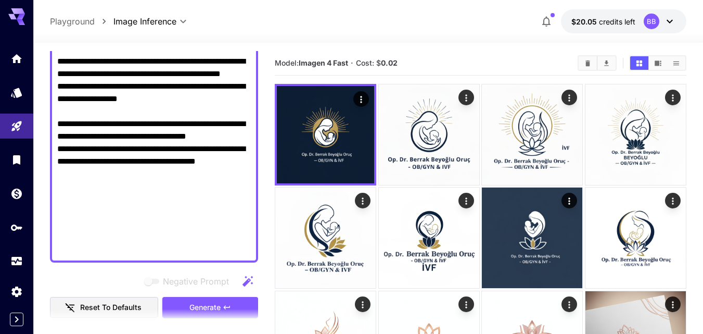
scroll to position [0, 0]
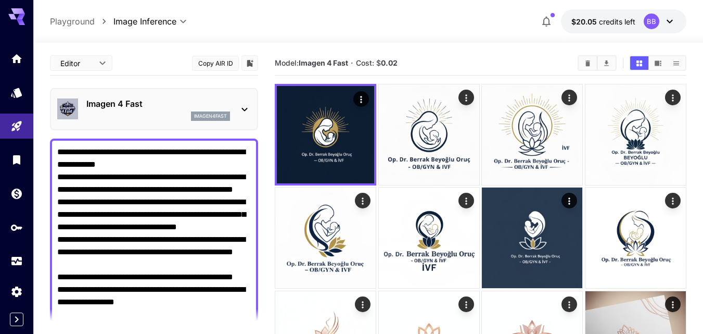
drag, startPoint x: 103, startPoint y: 123, endPoint x: 49, endPoint y: 5, distance: 129.8
paste textarea "**********"
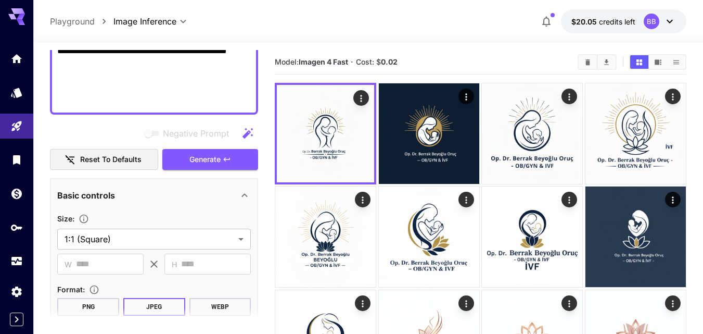
scroll to position [495, 0]
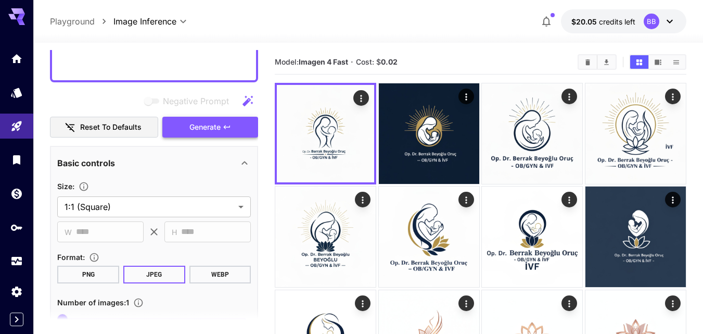
click at [208, 128] on span "Generate" at bounding box center [204, 127] width 31 height 13
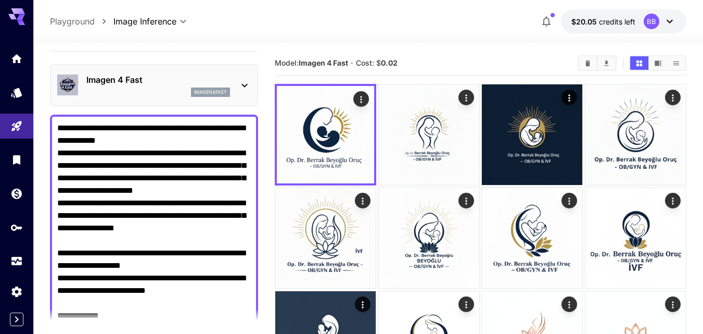
scroll to position [0, 0]
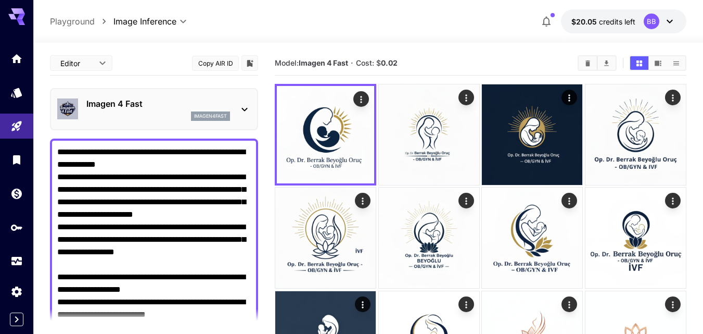
click at [236, 108] on div "Imagen 4 Fast imagen4fast" at bounding box center [154, 109] width 194 height 32
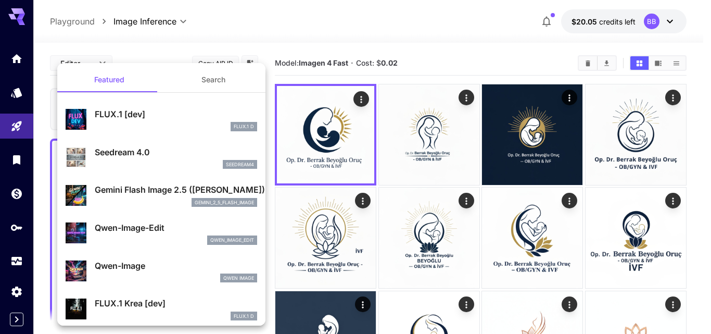
click at [125, 198] on div "gemini_2_5_flash_image" at bounding box center [176, 202] width 162 height 9
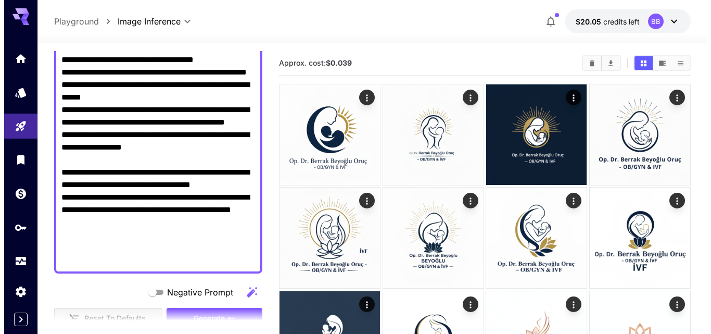
scroll to position [468, 0]
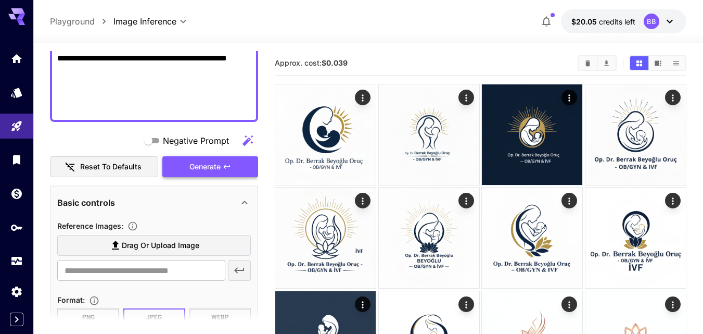
click at [217, 163] on span "Generate" at bounding box center [204, 166] width 31 height 13
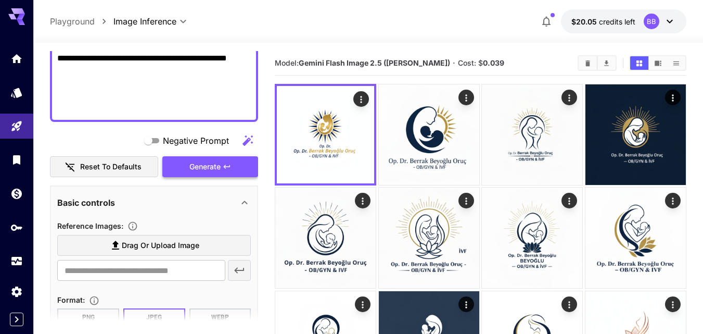
click at [198, 166] on span "Generate" at bounding box center [204, 166] width 31 height 13
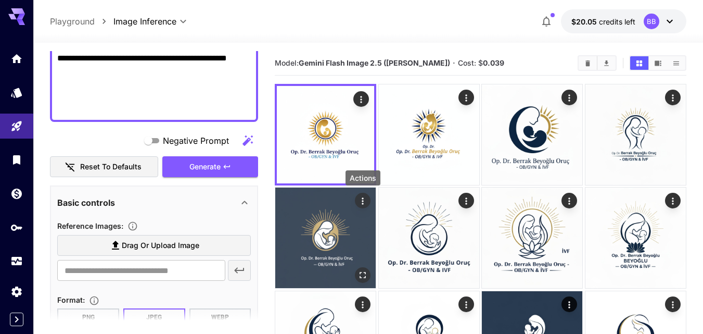
click at [362, 201] on icon "Actions" at bounding box center [363, 201] width 10 height 10
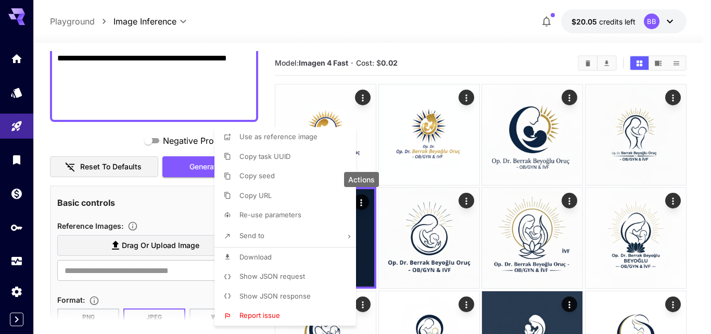
click at [286, 215] on span "Re-use parameters" at bounding box center [270, 214] width 62 height 8
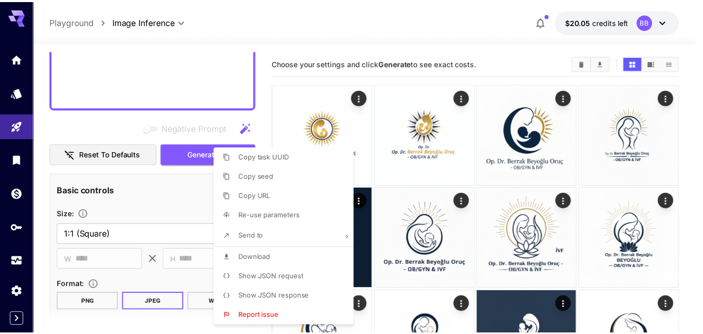
scroll to position [610, 0]
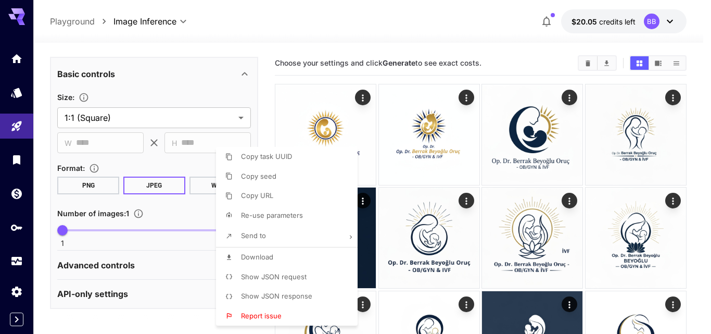
click at [43, 142] on div at bounding box center [355, 167] width 711 height 334
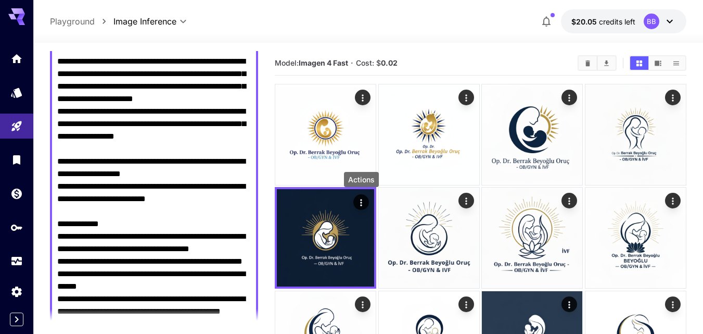
scroll to position [0, 0]
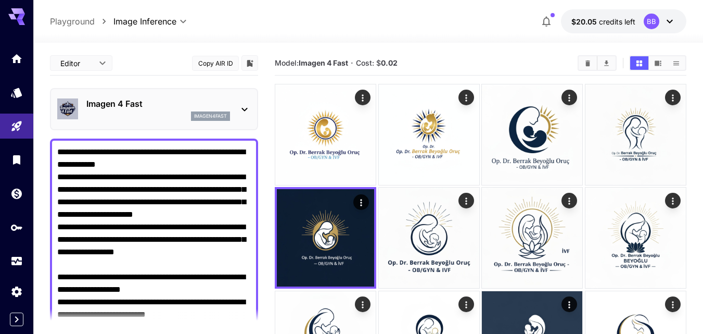
click at [248, 108] on icon at bounding box center [244, 109] width 12 height 12
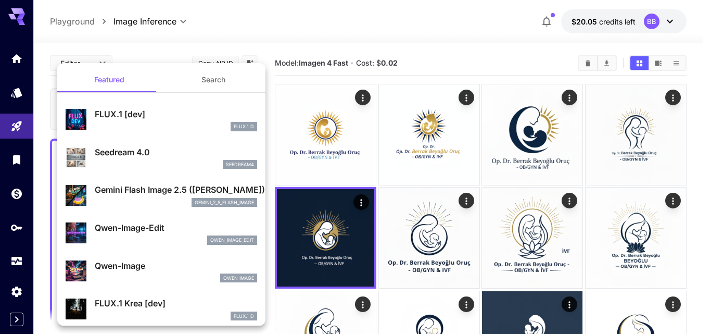
click at [106, 201] on div "gemini_2_5_flash_image" at bounding box center [176, 202] width 162 height 9
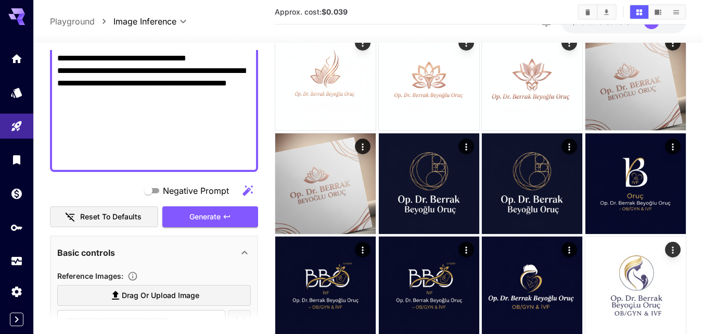
scroll to position [521, 0]
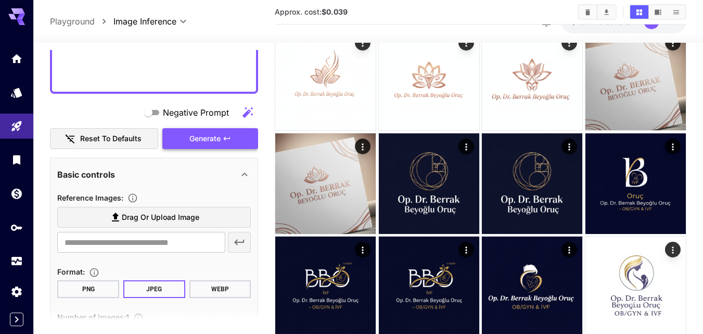
click at [234, 141] on button "Generate" at bounding box center [210, 138] width 96 height 21
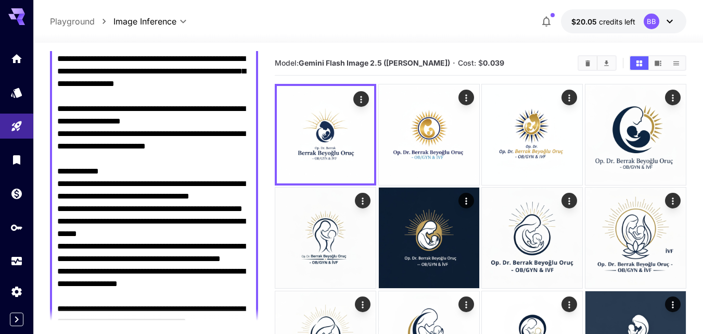
scroll to position [0, 0]
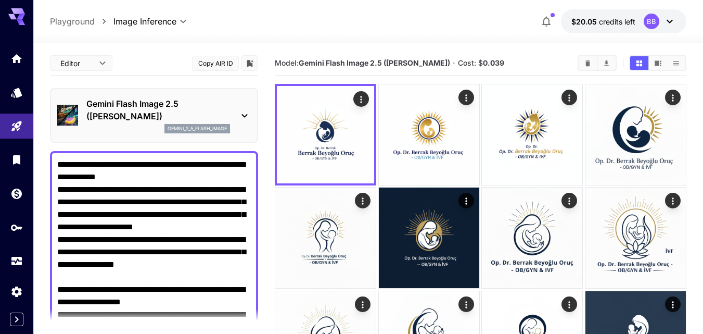
drag, startPoint x: 109, startPoint y: 80, endPoint x: 34, endPoint y: 59, distance: 77.8
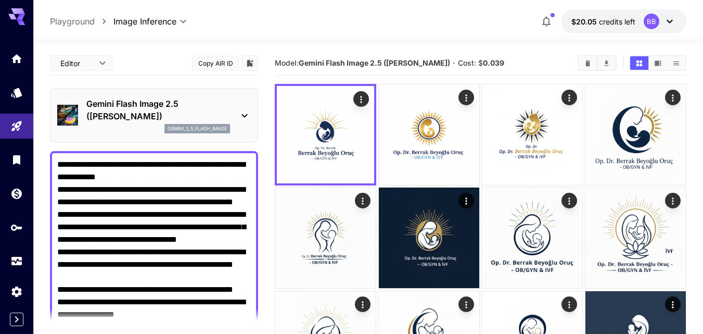
paste textarea "**********"
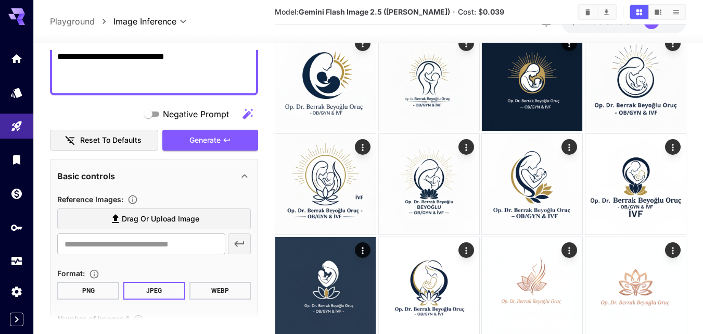
scroll to position [420, 0]
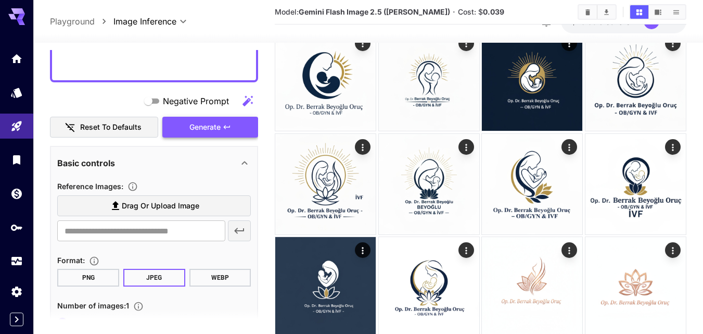
type textarea "**********"
click at [241, 123] on button "Generate" at bounding box center [210, 127] width 96 height 21
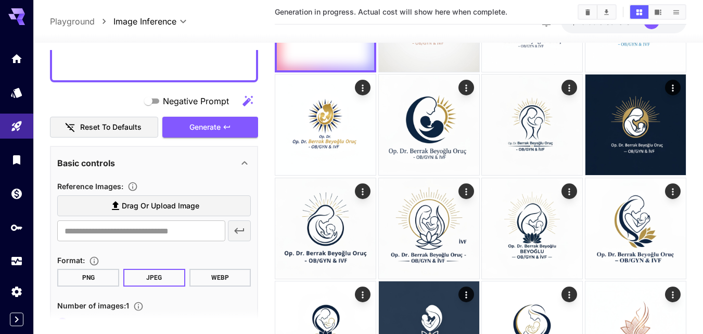
scroll to position [0, 0]
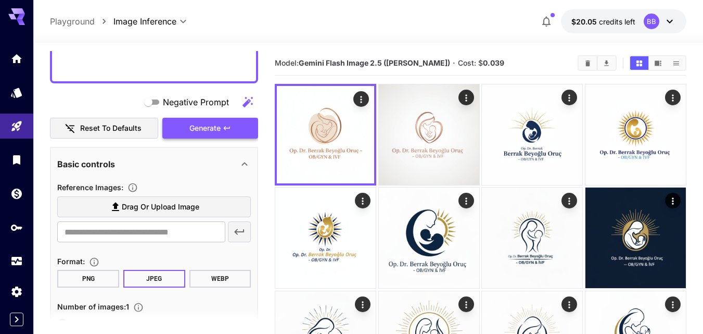
click at [223, 134] on button "Generate" at bounding box center [210, 128] width 96 height 21
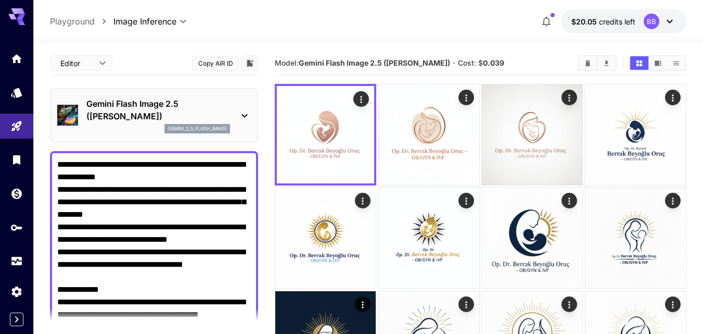
click at [247, 113] on icon at bounding box center [244, 115] width 12 height 12
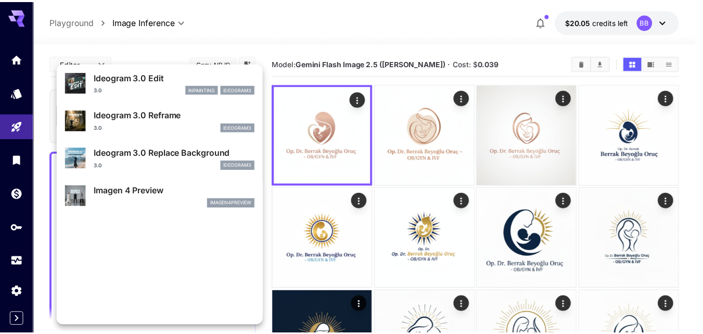
scroll to position [417, 0]
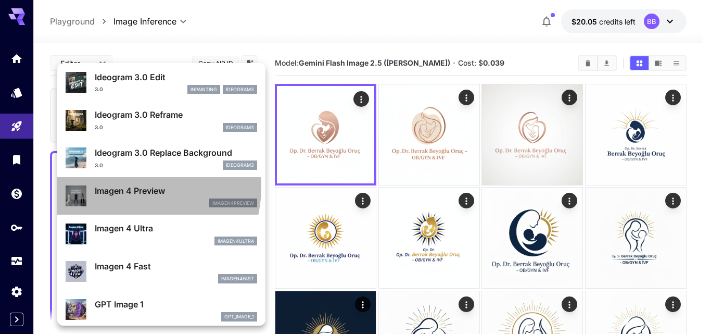
click at [131, 187] on p "Imagen 4 Preview" at bounding box center [176, 190] width 162 height 12
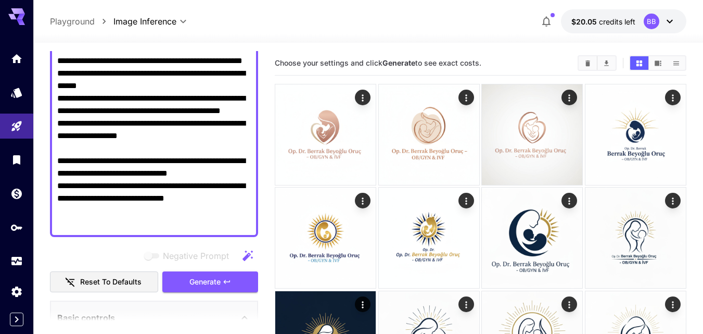
scroll to position [312, 0]
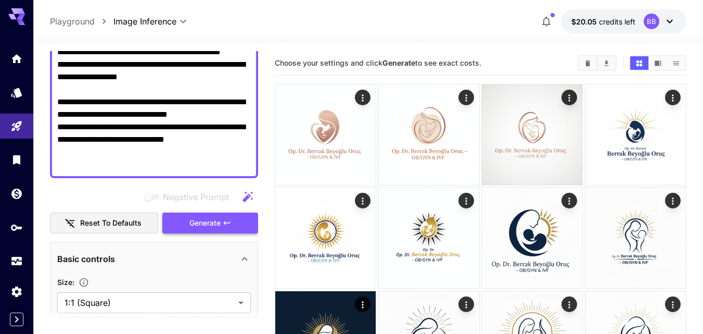
drag, startPoint x: 206, startPoint y: 223, endPoint x: 203, endPoint y: 232, distance: 9.4
click at [207, 223] on span "Generate" at bounding box center [204, 223] width 31 height 13
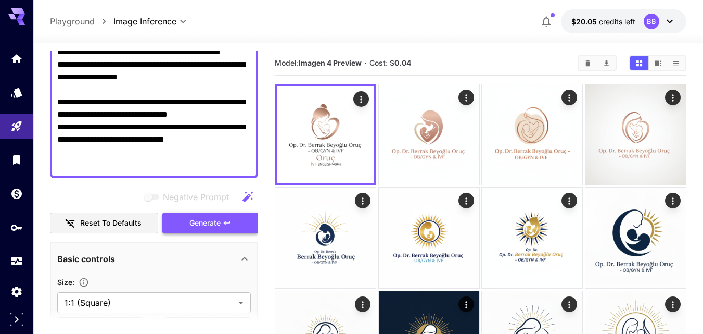
click at [219, 228] on span "Generate" at bounding box center [204, 223] width 31 height 13
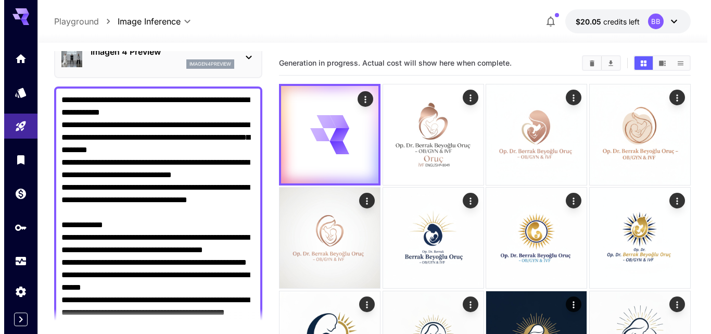
scroll to position [0, 0]
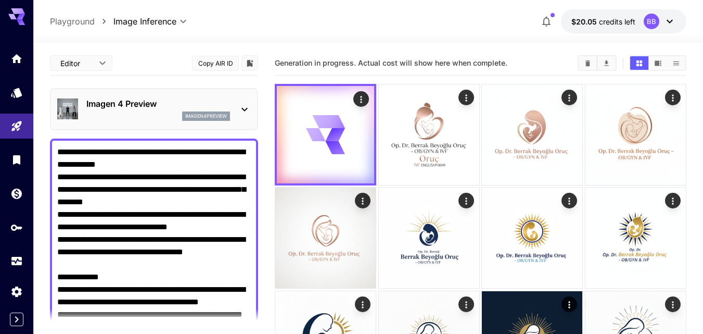
click at [245, 102] on div "Imagen 4 Preview imagen4preview" at bounding box center [154, 109] width 194 height 32
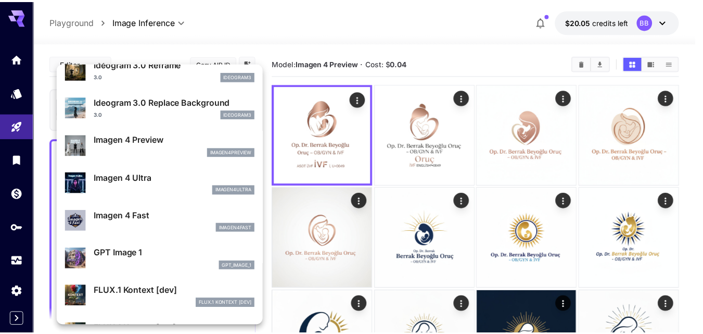
scroll to position [521, 0]
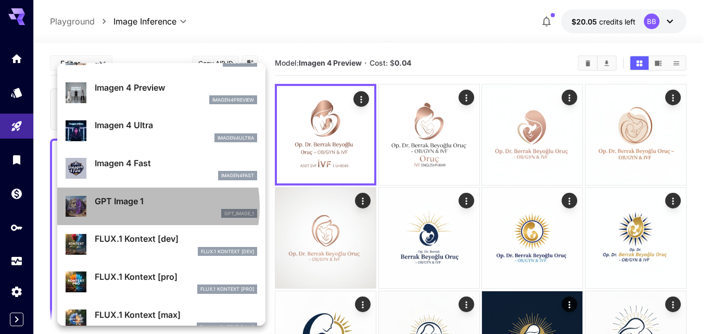
click at [135, 206] on p "GPT Image 1" at bounding box center [176, 201] width 162 height 12
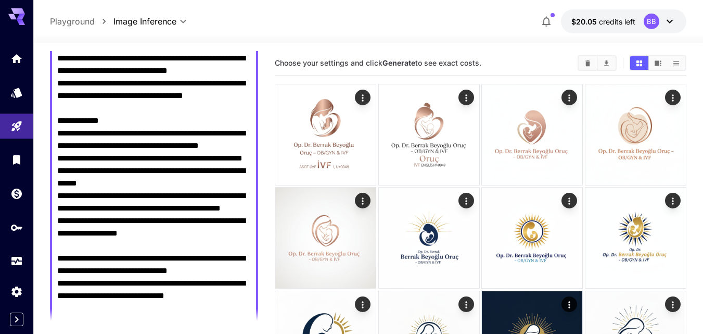
scroll to position [260, 0]
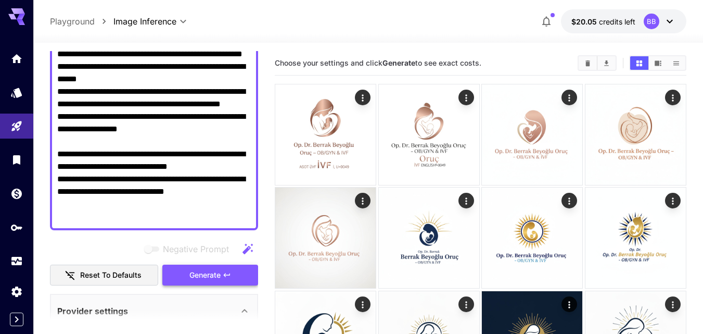
click at [214, 271] on span "Generate" at bounding box center [204, 275] width 31 height 13
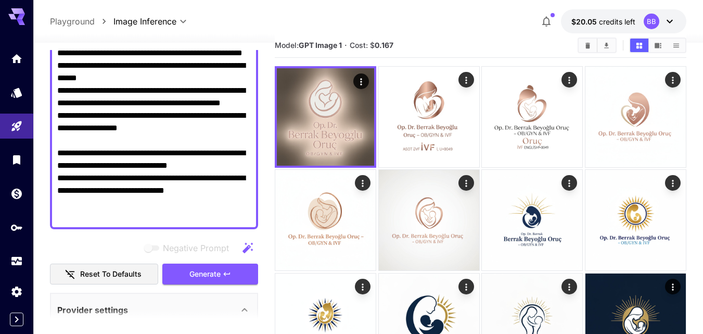
scroll to position [0, 0]
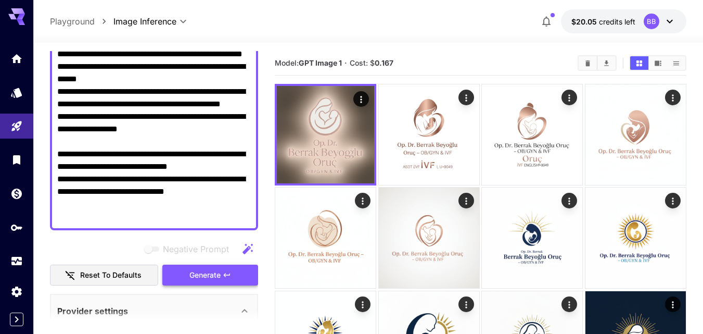
click at [218, 276] on span "Generate" at bounding box center [204, 275] width 31 height 13
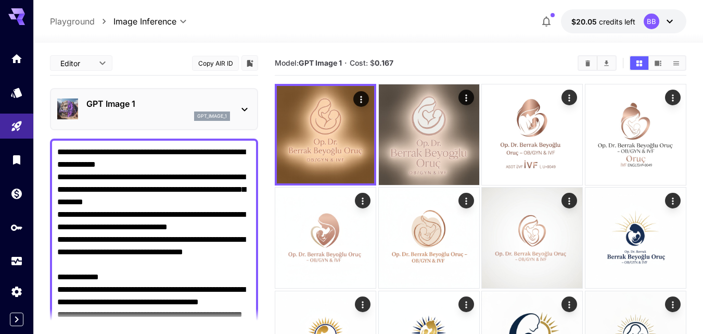
click at [245, 111] on icon at bounding box center [244, 109] width 12 height 12
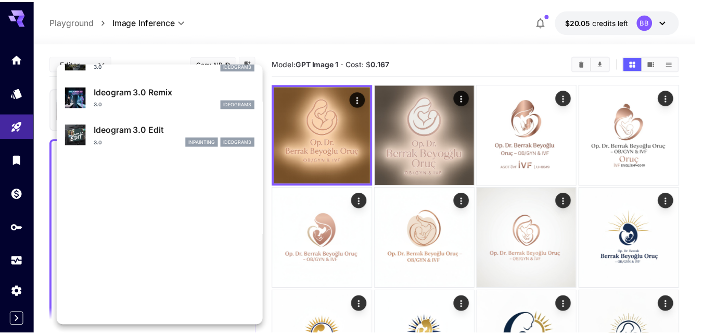
scroll to position [366, 0]
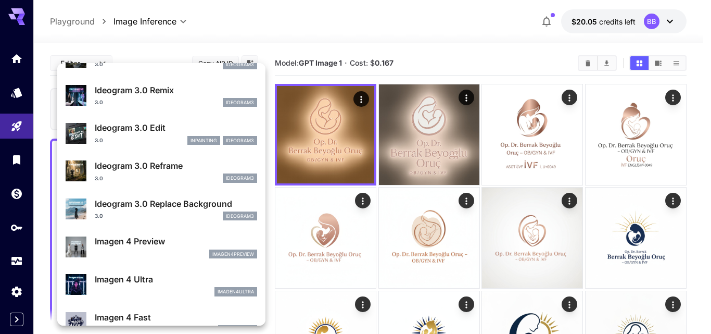
click at [270, 212] on div at bounding box center [355, 167] width 711 height 334
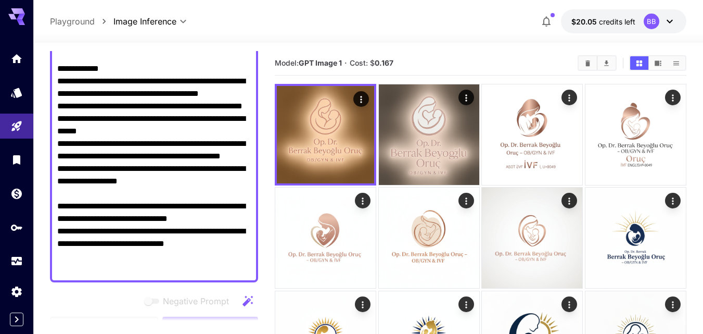
scroll to position [416, 0]
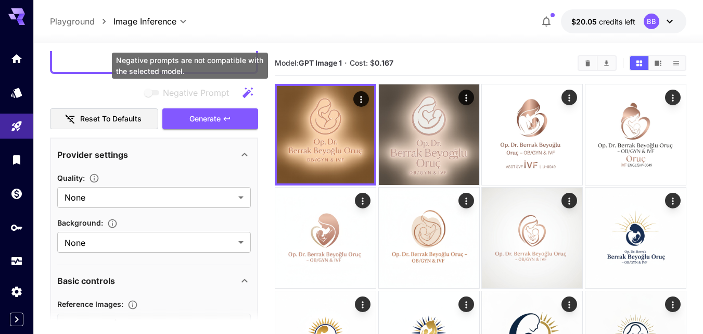
click at [150, 96] on span "Negative prompts are not compatible with the selected model." at bounding box center [152, 92] width 21 height 12
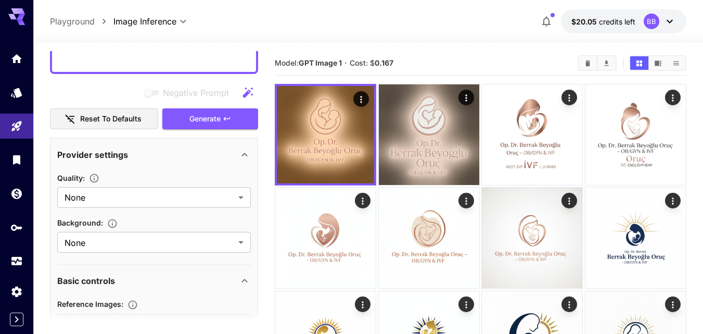
click at [245, 94] on icon "button" at bounding box center [248, 92] width 10 height 10
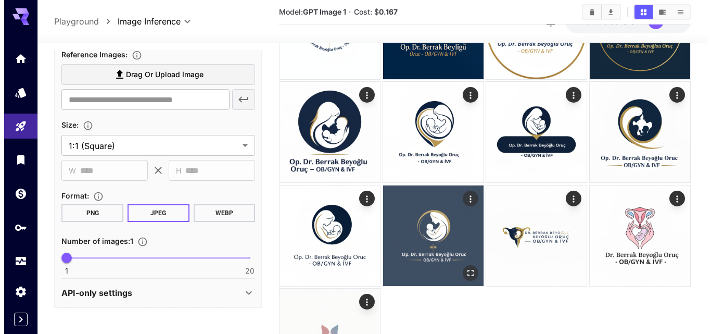
scroll to position [1639, 0]
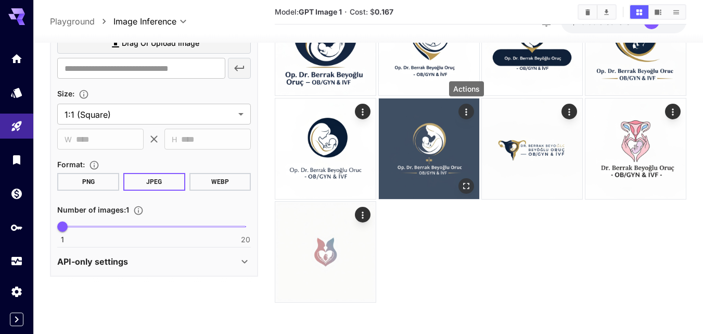
click at [465, 116] on icon "Actions" at bounding box center [466, 111] width 10 height 10
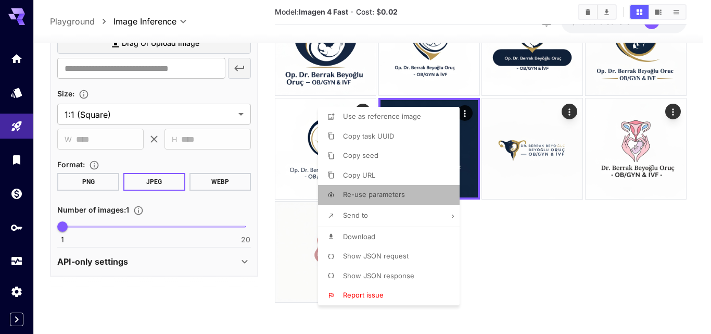
click at [361, 197] on span "Re-use parameters" at bounding box center [374, 194] width 62 height 8
type input "*********"
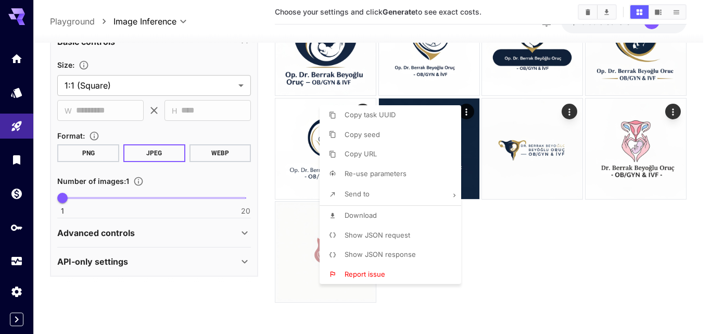
type input "**********"
type input "****"
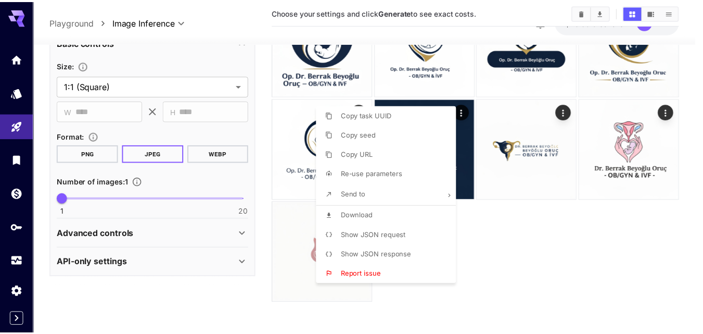
scroll to position [360, 0]
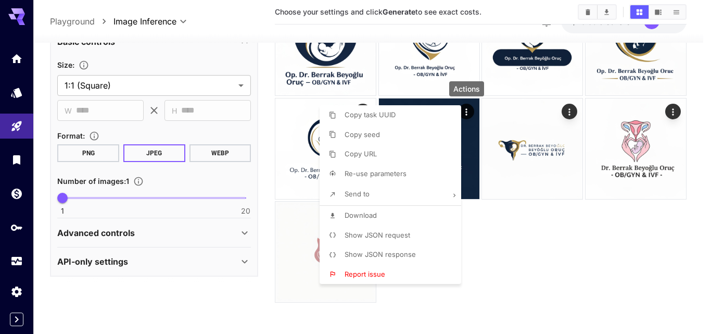
click at [261, 169] on div at bounding box center [355, 167] width 711 height 334
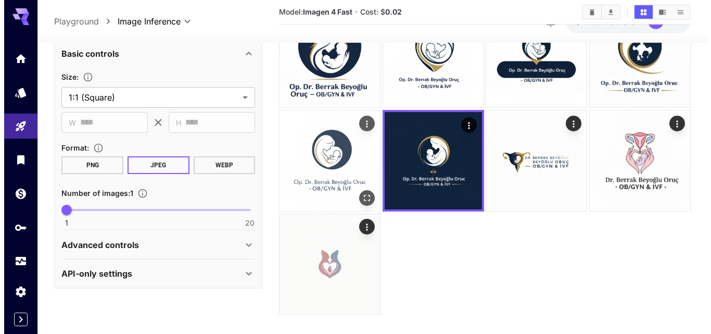
scroll to position [1639, 0]
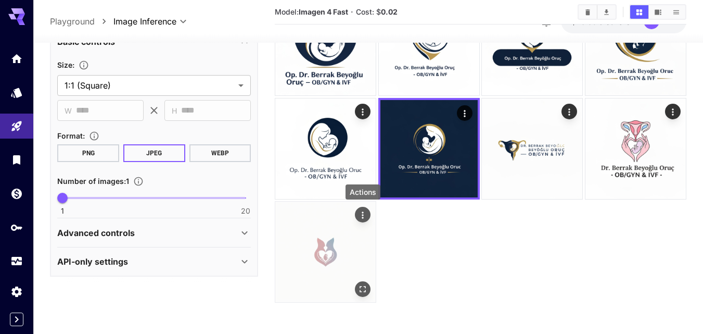
click at [357, 214] on button "Actions" at bounding box center [363, 215] width 16 height 16
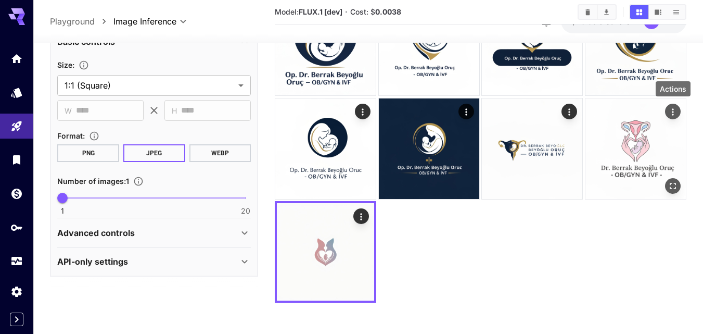
click at [676, 110] on icon "Actions" at bounding box center [673, 111] width 10 height 10
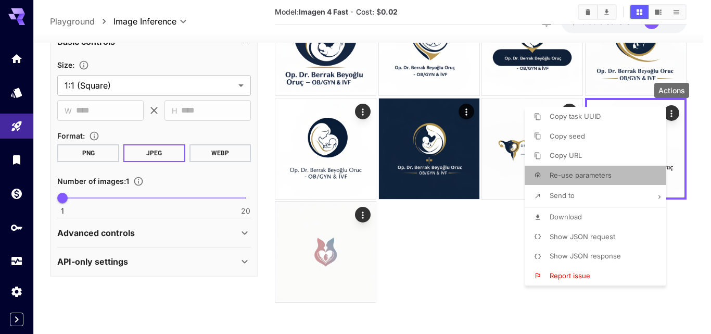
click at [601, 177] on span "Re-use parameters" at bounding box center [581, 175] width 62 height 8
type input "*********"
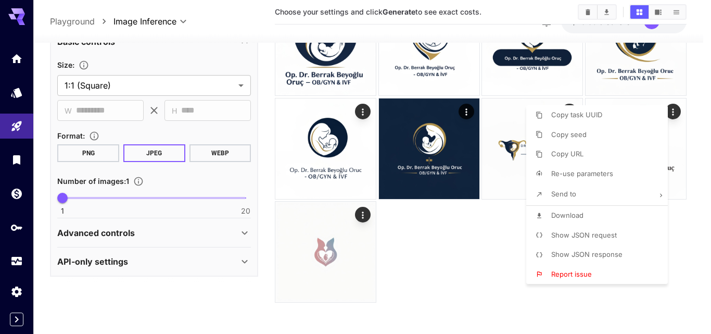
type input "**********"
type input "****"
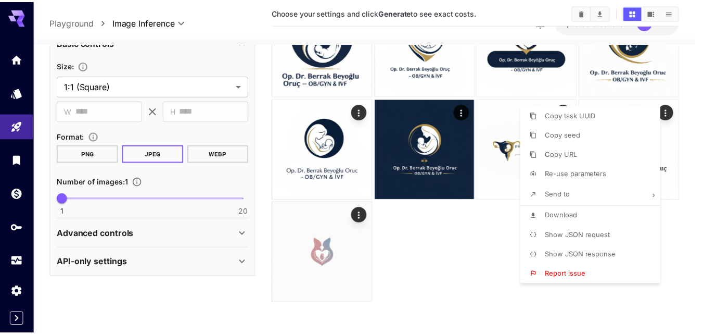
scroll to position [285, 0]
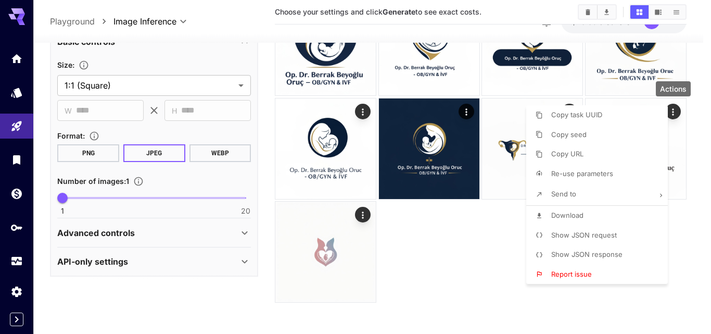
click at [267, 164] on div at bounding box center [355, 167] width 711 height 334
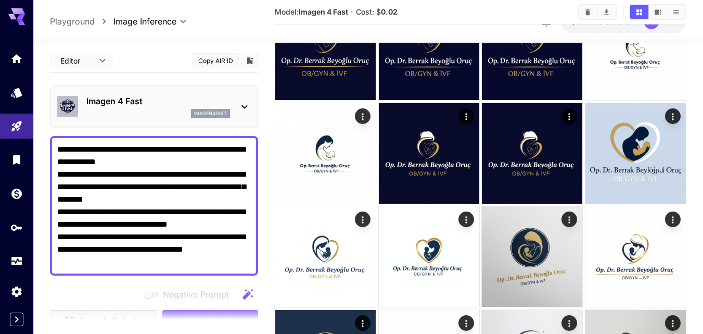
scroll to position [0, 0]
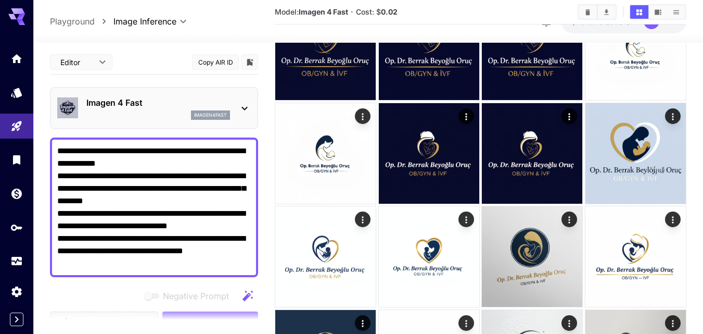
drag, startPoint x: 59, startPoint y: 150, endPoint x: 255, endPoint y: 280, distance: 234.5
type textarea "**********"
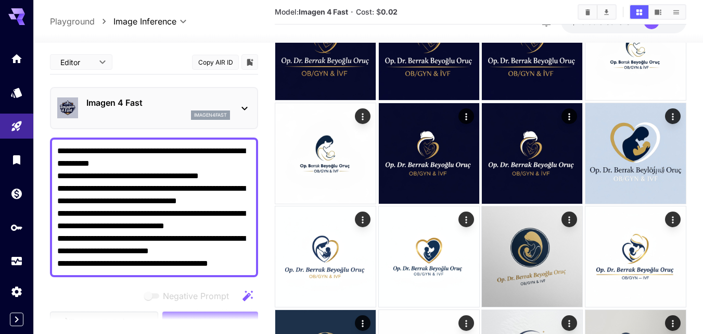
click at [244, 104] on icon at bounding box center [244, 108] width 12 height 12
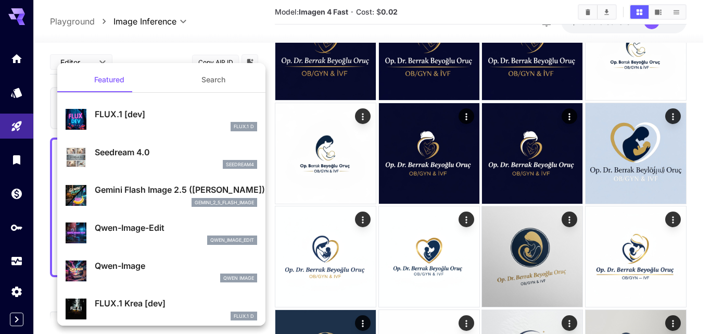
drag, startPoint x: 120, startPoint y: 195, endPoint x: 194, endPoint y: 251, distance: 92.9
click at [121, 195] on p "Gemini Flash Image 2.5 ([PERSON_NAME])" at bounding box center [176, 189] width 162 height 12
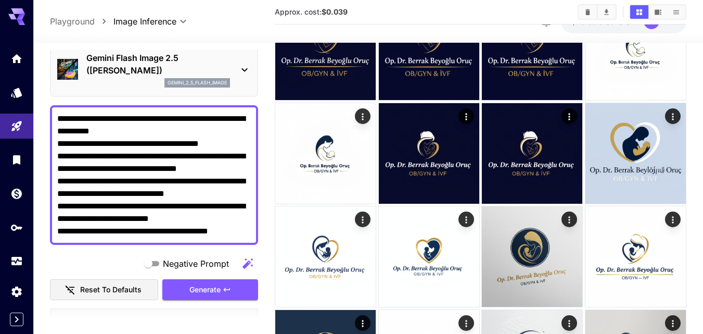
scroll to position [104, 0]
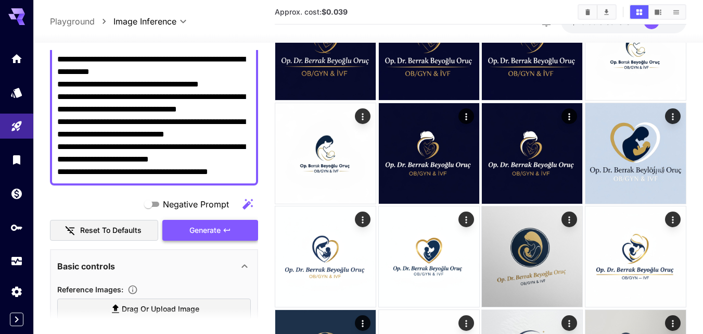
click at [225, 229] on icon "button" at bounding box center [227, 230] width 6 height 4
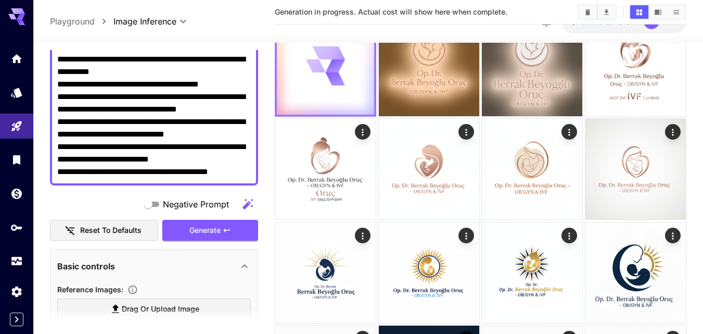
scroll to position [0, 0]
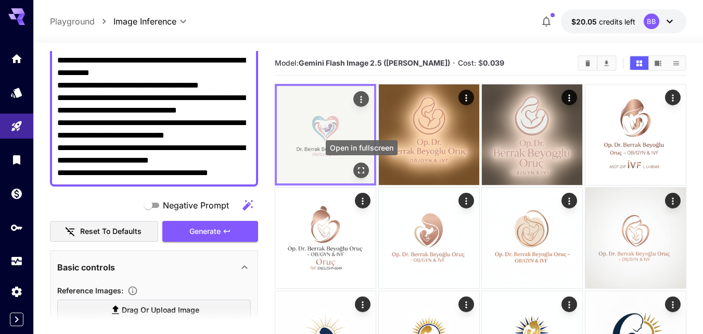
click at [360, 169] on icon "Open in fullscreen" at bounding box center [361, 170] width 10 height 10
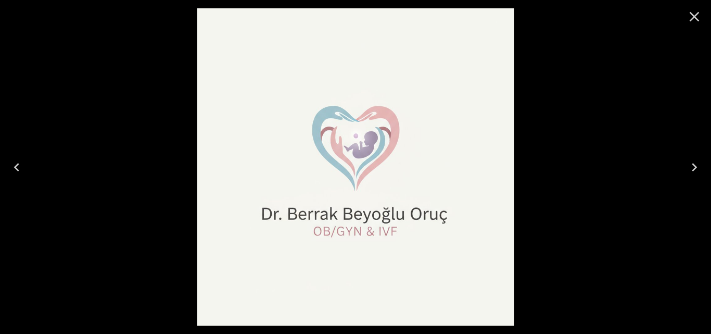
click at [696, 18] on icon "Close" at bounding box center [695, 17] width 10 height 10
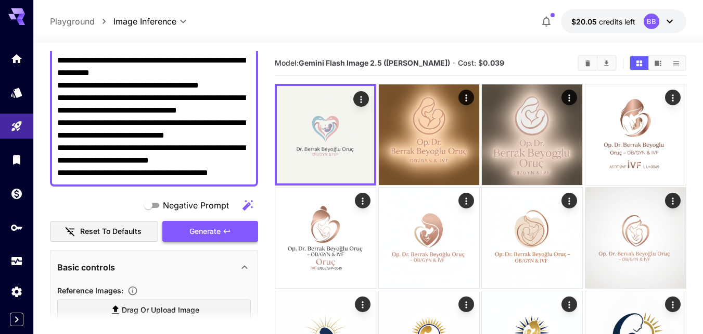
click at [224, 233] on icon "button" at bounding box center [227, 231] width 8 height 8
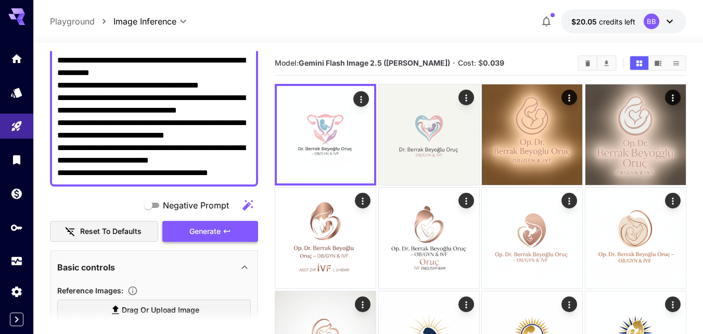
click at [235, 227] on button "Generate" at bounding box center [210, 231] width 96 height 21
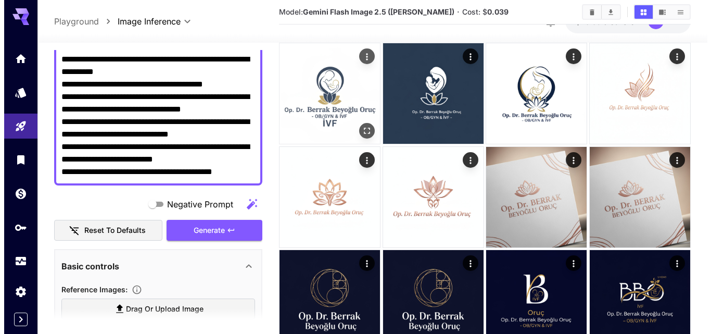
scroll to position [833, 0]
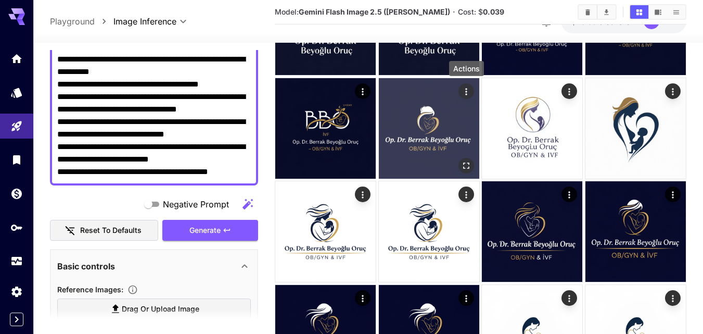
click at [467, 92] on icon "Actions" at bounding box center [466, 91] width 2 height 7
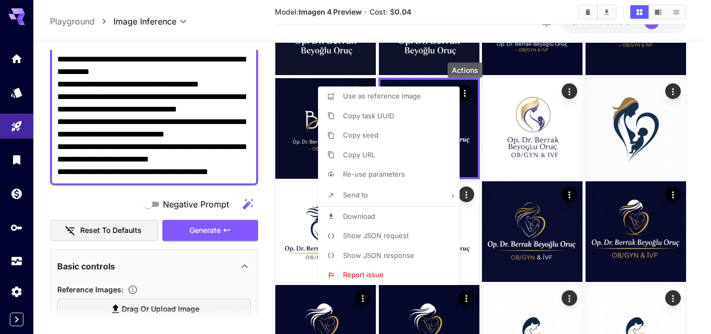
click at [421, 174] on li "Re-use parameters" at bounding box center [392, 174] width 148 height 20
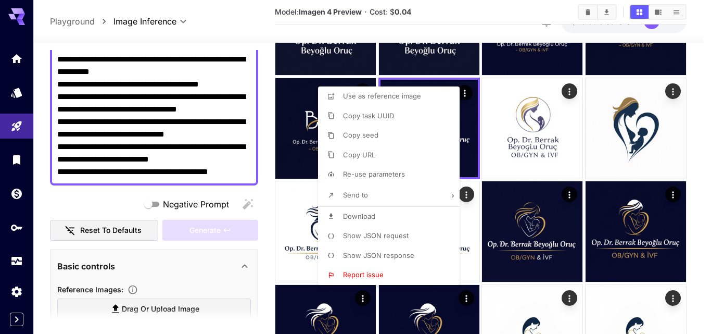
type input "**********"
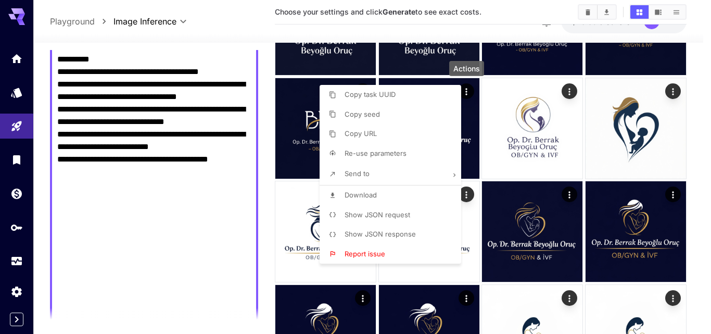
drag, startPoint x: 199, startPoint y: 115, endPoint x: 192, endPoint y: 115, distance: 6.8
click at [199, 116] on div at bounding box center [355, 167] width 711 height 334
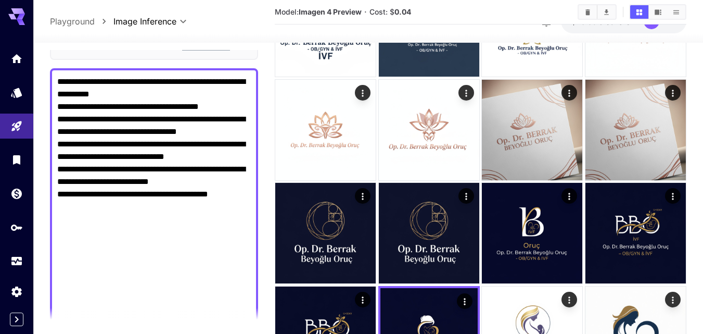
scroll to position [248, 0]
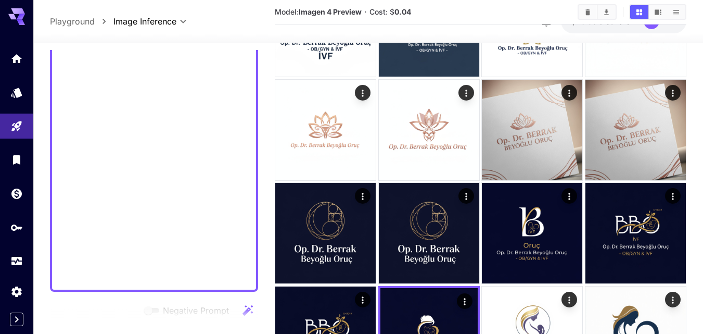
drag, startPoint x: 57, startPoint y: 149, endPoint x: 233, endPoint y: 286, distance: 223.2
click at [236, 288] on div at bounding box center [154, 91] width 208 height 402
type textarea "**********"
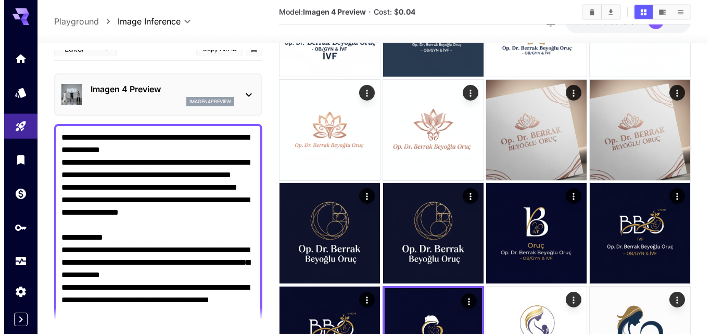
scroll to position [0, 0]
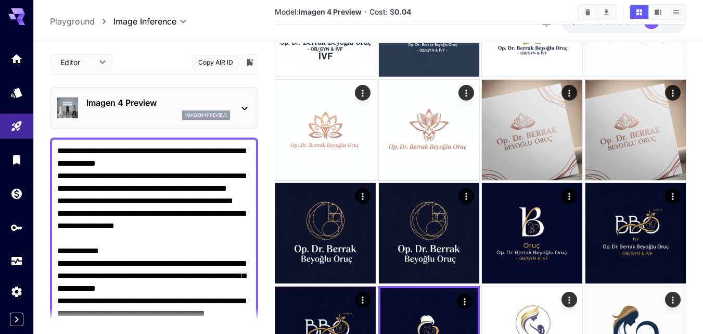
click at [248, 105] on icon at bounding box center [244, 108] width 12 height 12
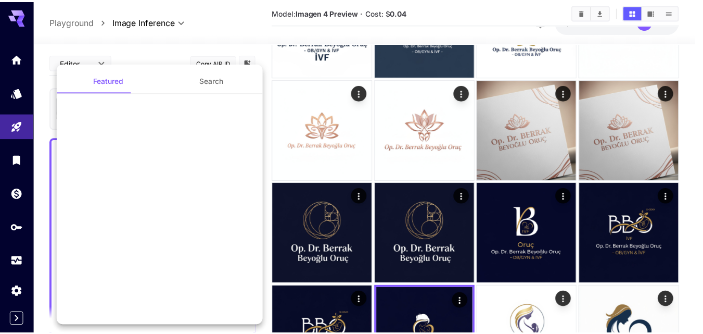
scroll to position [573, 0]
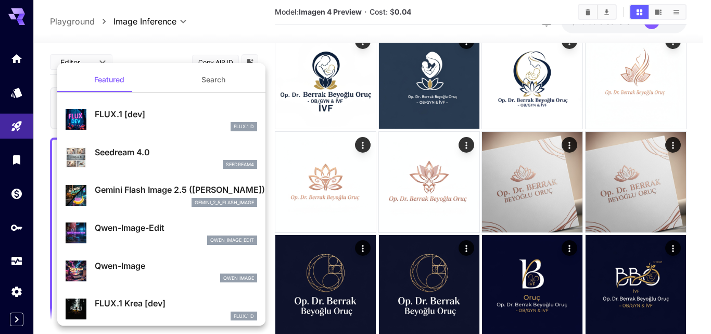
click at [115, 204] on div "gemini_2_5_flash_image" at bounding box center [176, 202] width 162 height 9
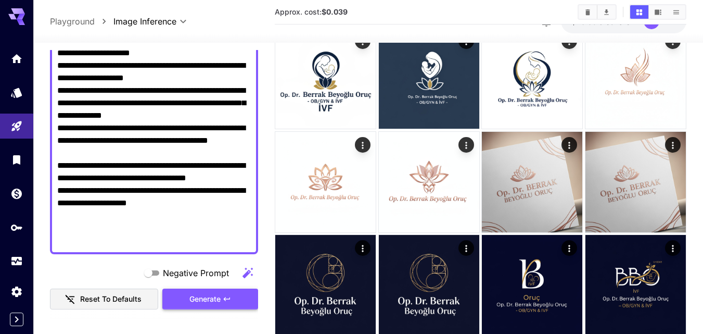
scroll to position [364, 0]
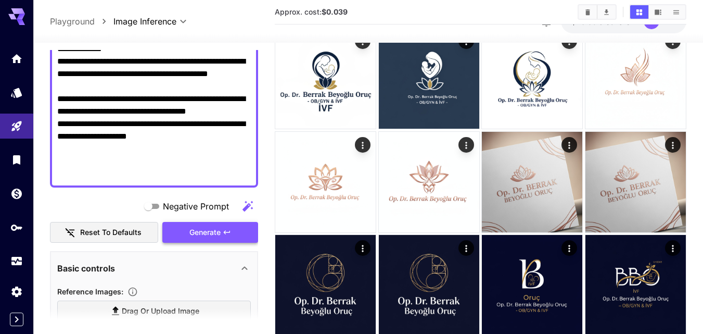
click at [193, 237] on span "Generate" at bounding box center [204, 232] width 31 height 13
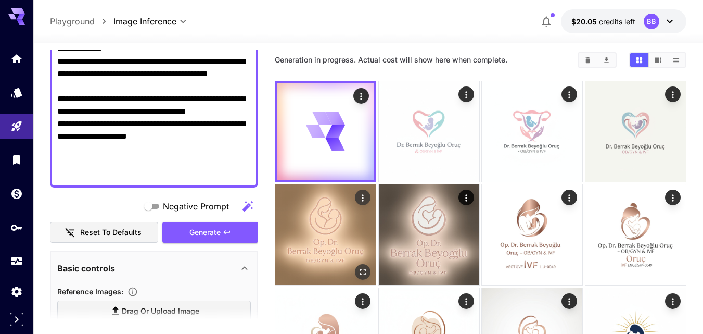
scroll to position [0, 0]
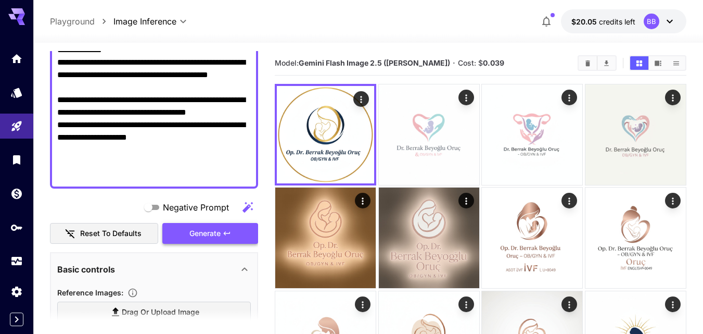
click at [226, 229] on icon "button" at bounding box center [227, 233] width 8 height 8
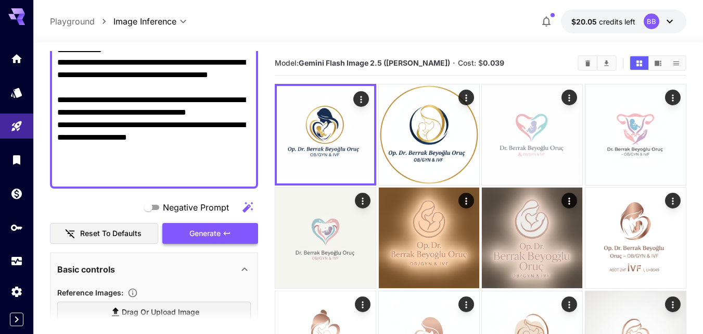
click at [222, 231] on button "Generate" at bounding box center [210, 233] width 96 height 21
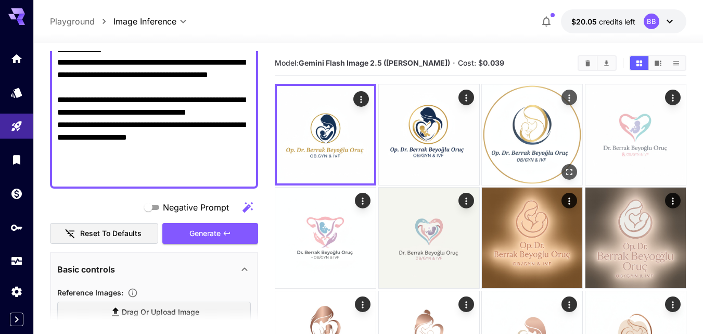
click at [538, 138] on img at bounding box center [532, 134] width 100 height 100
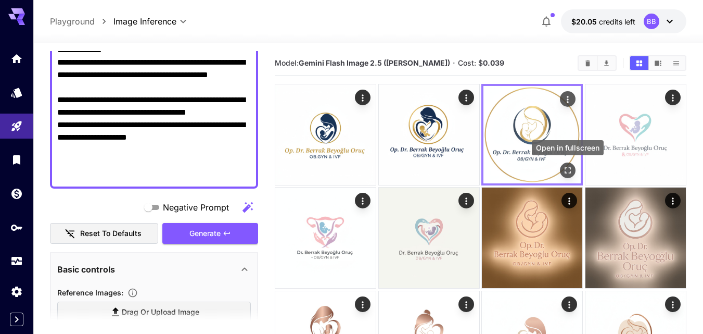
click at [571, 170] on icon "Open in fullscreen" at bounding box center [568, 170] width 10 height 10
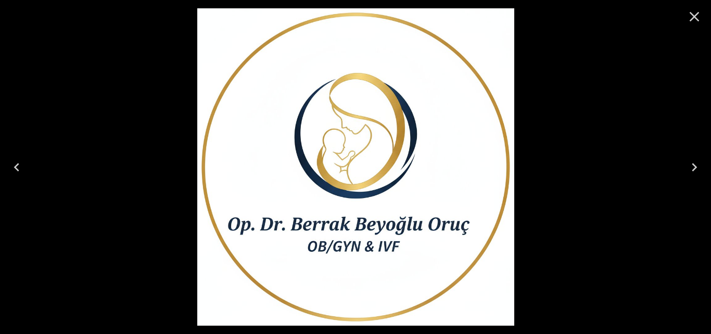
click at [694, 17] on icon "Close" at bounding box center [695, 17] width 10 height 10
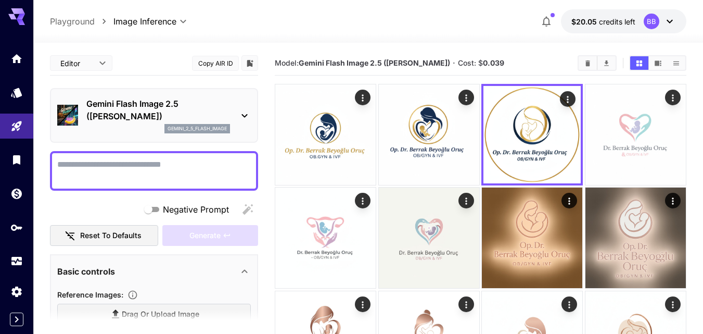
paste textarea "**********"
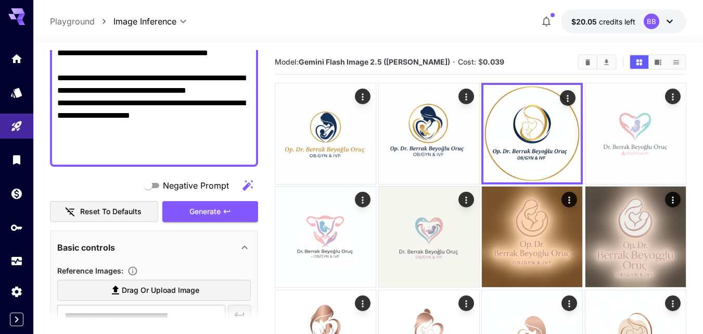
scroll to position [480, 0]
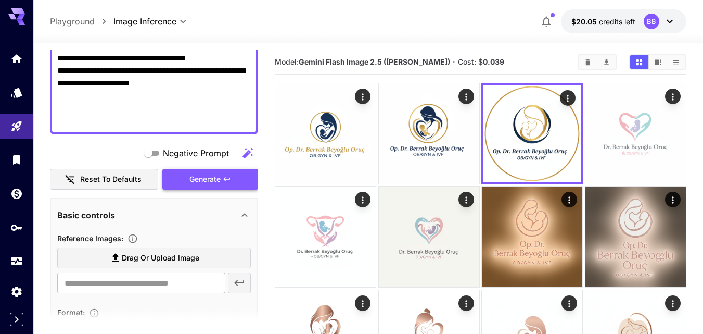
click at [197, 178] on span "Generate" at bounding box center [204, 179] width 31 height 13
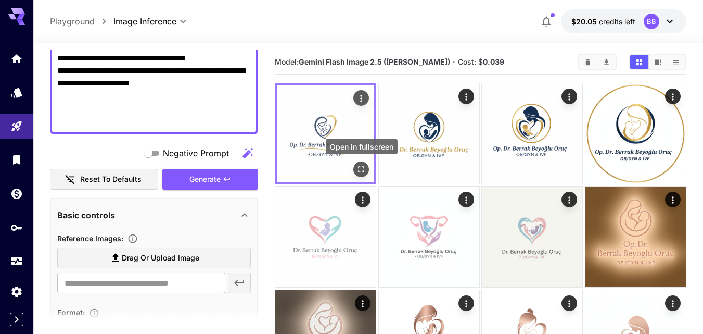
click at [360, 172] on icon "Open in fullscreen" at bounding box center [362, 169] width 6 height 6
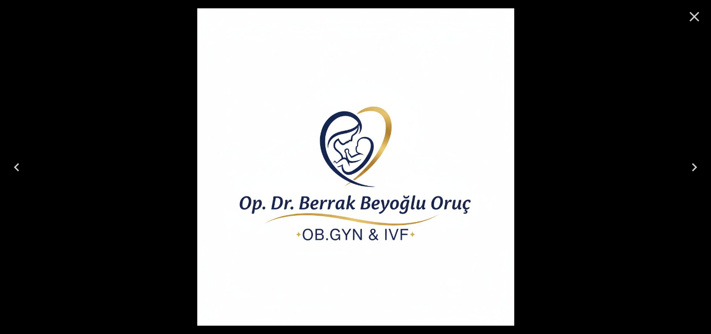
click at [693, 17] on icon "Close" at bounding box center [694, 16] width 17 height 17
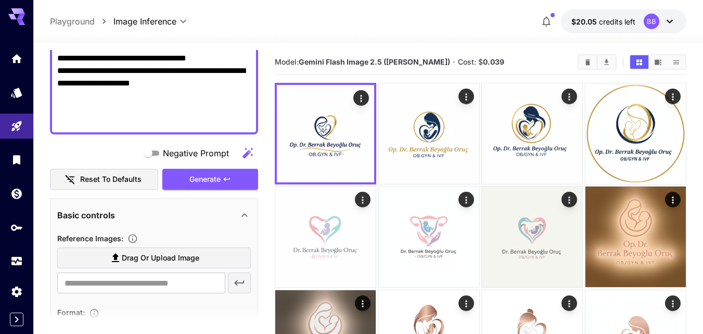
drag, startPoint x: 238, startPoint y: 181, endPoint x: 242, endPoint y: 264, distance: 83.9
click at [238, 181] on button "Generate" at bounding box center [210, 179] width 96 height 21
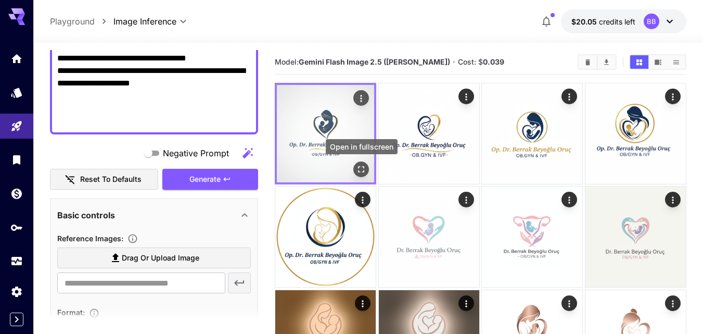
click at [358, 170] on icon "Open in fullscreen" at bounding box center [361, 169] width 10 height 10
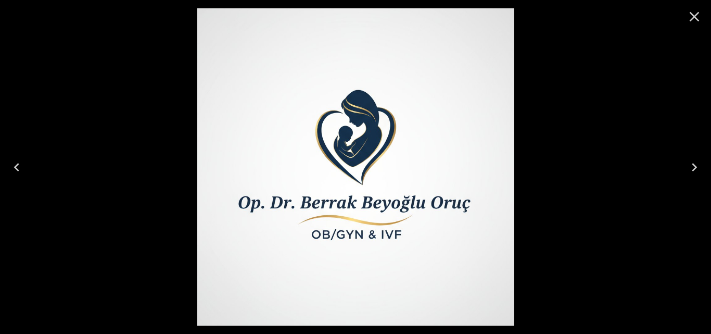
click at [682, 11] on button "Close" at bounding box center [694, 16] width 25 height 25
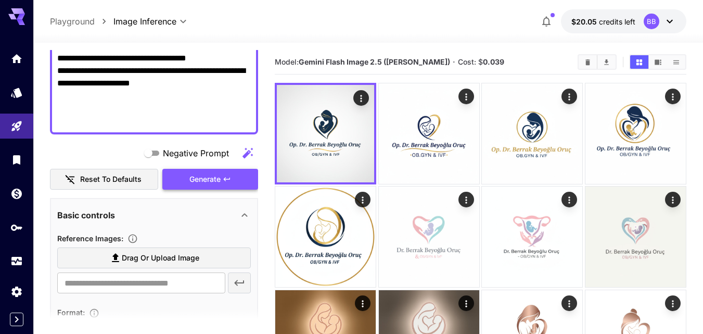
click at [221, 180] on button "Generate" at bounding box center [210, 179] width 96 height 21
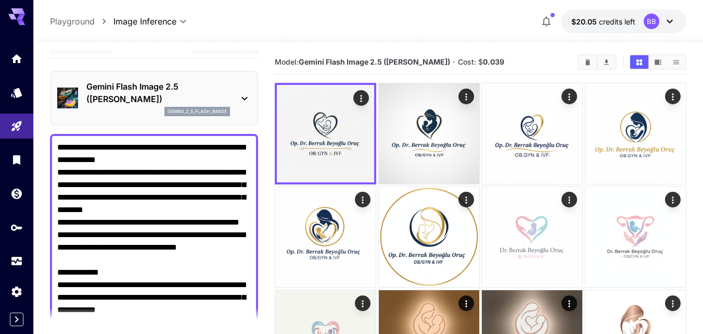
scroll to position [11, 0]
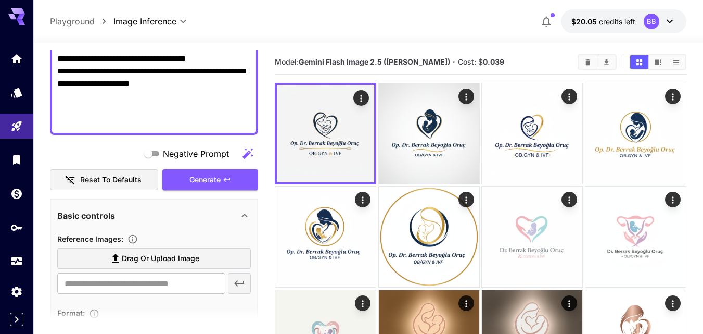
drag, startPoint x: 58, startPoint y: 153, endPoint x: 215, endPoint y: 325, distance: 233.2
click at [215, 331] on section "**********" at bounding box center [154, 192] width 208 height 284
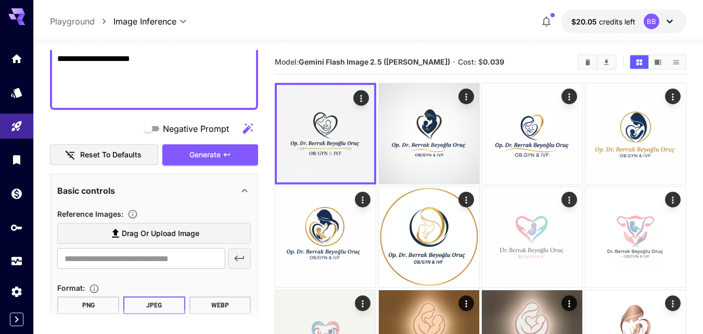
paste textarea "**********"
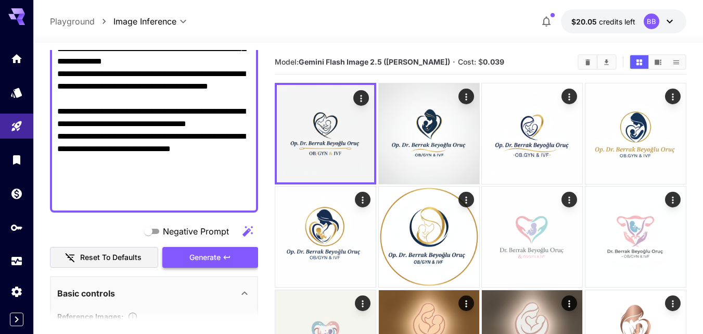
scroll to position [420, 0]
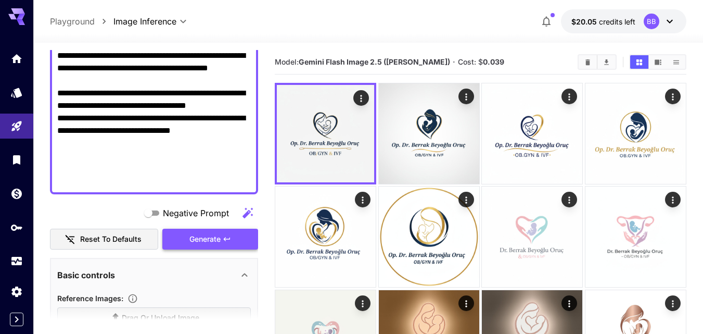
type textarea "**********"
click at [207, 245] on span "Generate" at bounding box center [204, 239] width 31 height 13
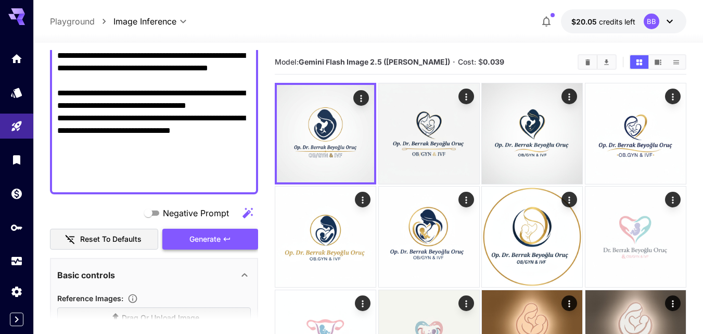
click at [238, 235] on button "Generate" at bounding box center [210, 239] width 96 height 21
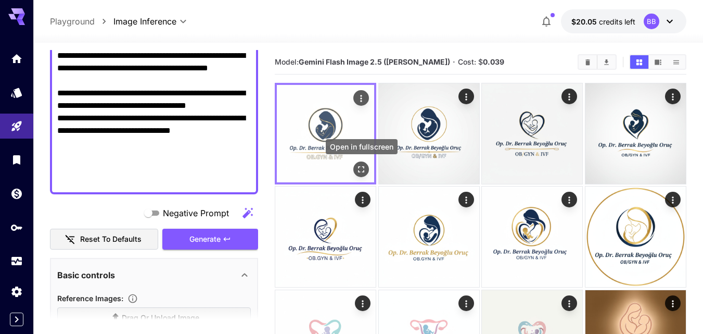
click at [358, 166] on icon "Open in fullscreen" at bounding box center [361, 169] width 10 height 10
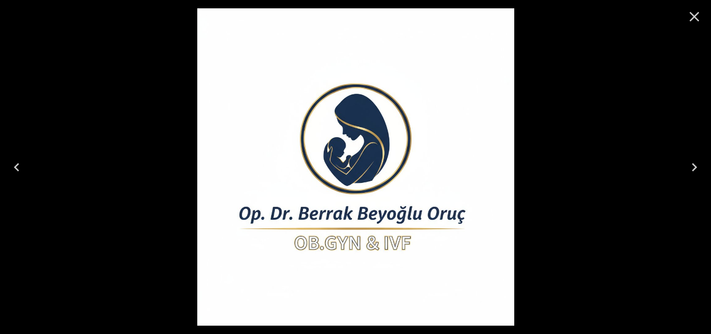
click at [696, 16] on icon "Close" at bounding box center [695, 17] width 10 height 10
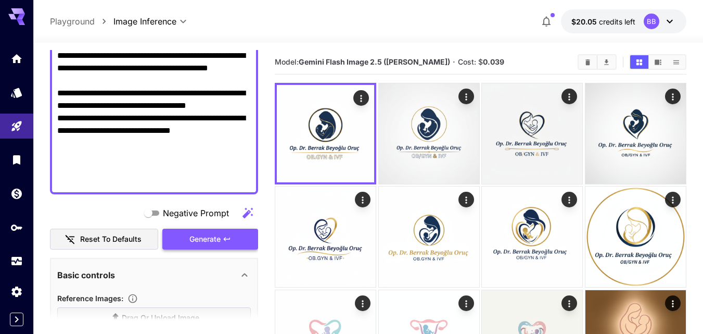
click at [214, 234] on span "Generate" at bounding box center [204, 239] width 31 height 13
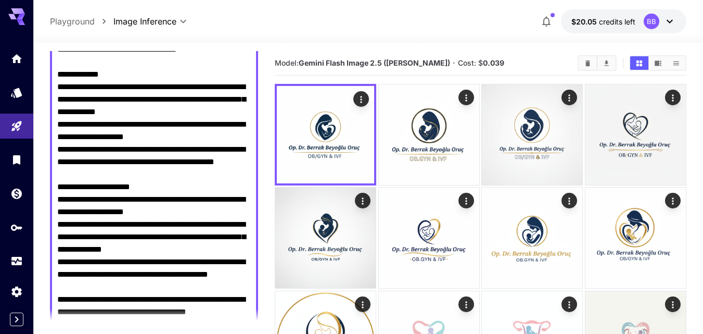
scroll to position [212, 0]
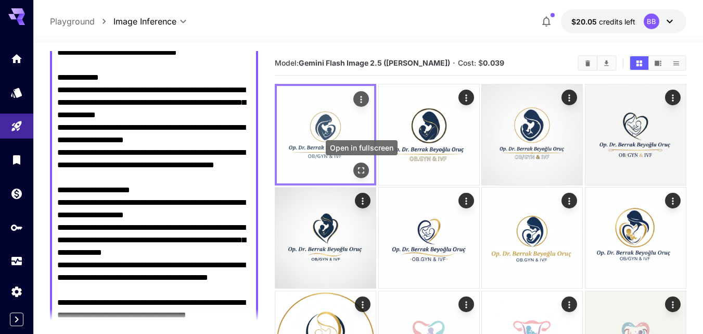
click at [362, 169] on icon "Open in fullscreen" at bounding box center [361, 170] width 10 height 10
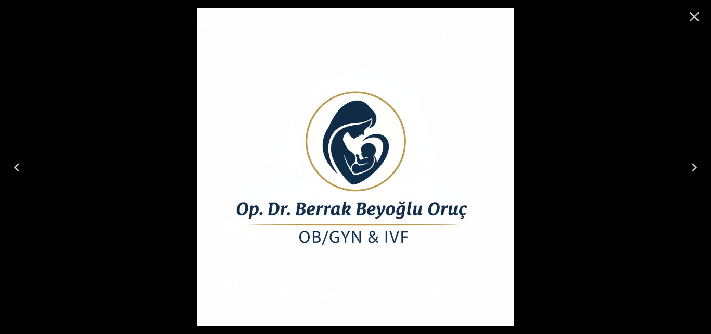
click at [695, 14] on icon "Close" at bounding box center [694, 16] width 17 height 17
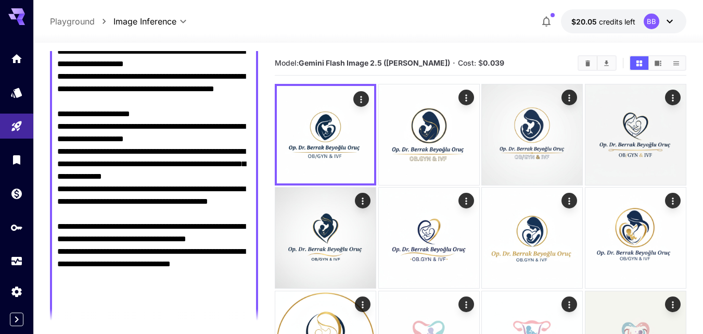
scroll to position [0, 0]
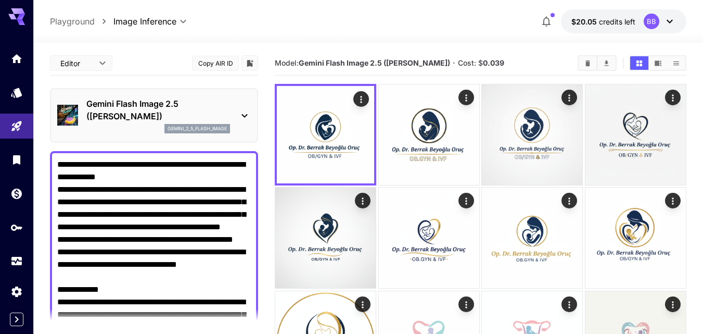
drag, startPoint x: 250, startPoint y: 168, endPoint x: 0, endPoint y: -20, distance: 312.6
paste textarea "**********"
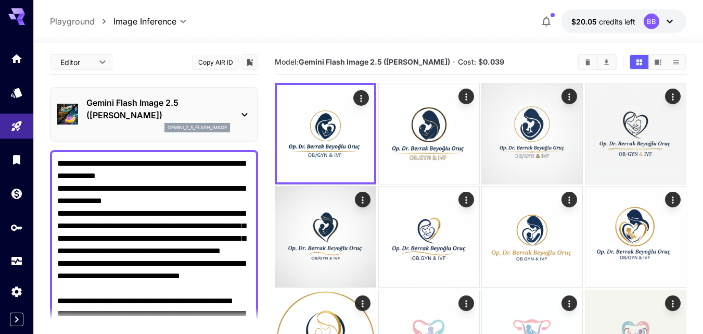
scroll to position [347, 0]
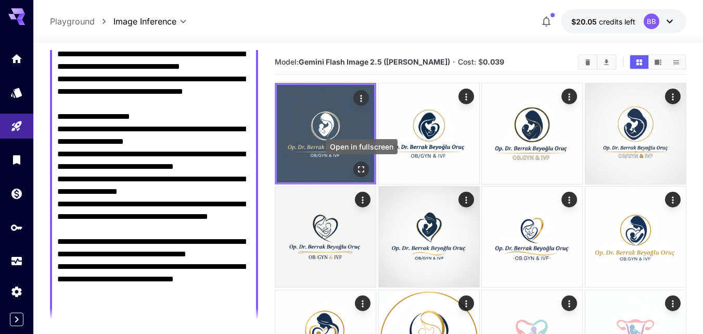
type textarea "**********"
click at [362, 169] on icon "Open in fullscreen" at bounding box center [361, 169] width 10 height 10
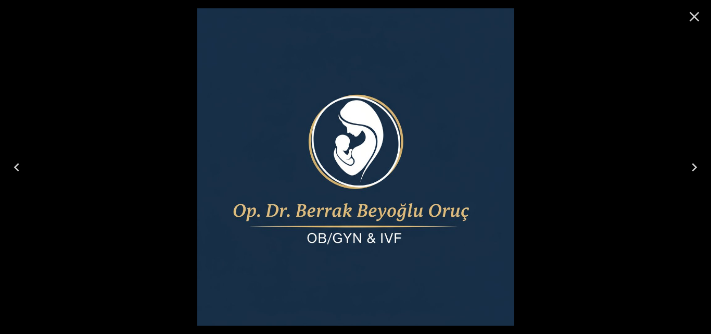
click at [693, 15] on icon "Close" at bounding box center [694, 16] width 17 height 17
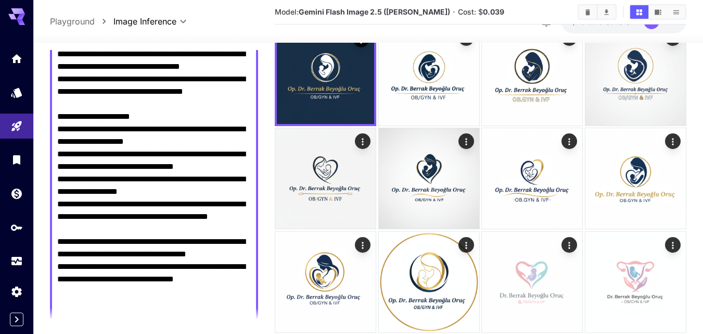
scroll to position [0, 0]
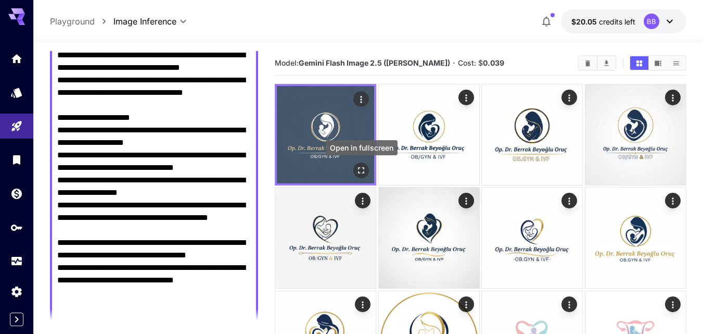
click at [361, 171] on icon "Open in fullscreen" at bounding box center [361, 170] width 10 height 10
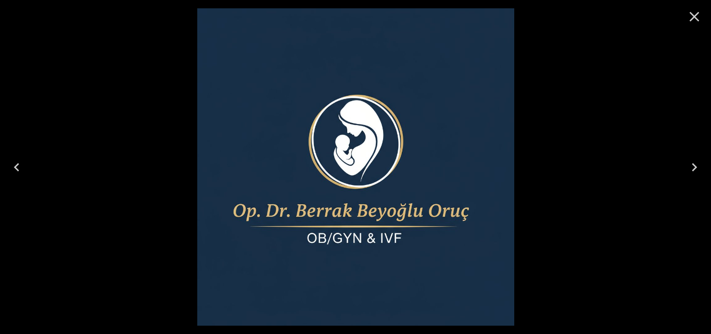
click at [700, 14] on icon "Close" at bounding box center [694, 16] width 17 height 17
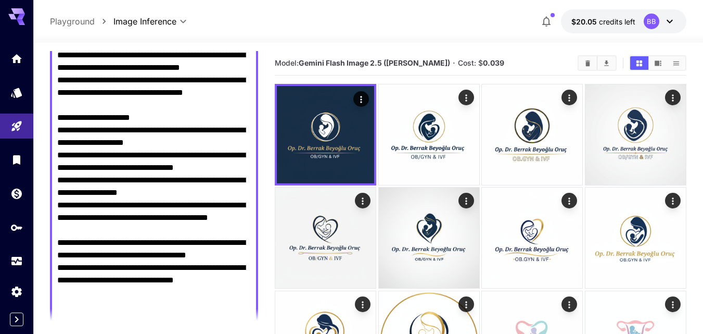
click at [213, 297] on textarea "Negative Prompt" at bounding box center [154, 80] width 194 height 537
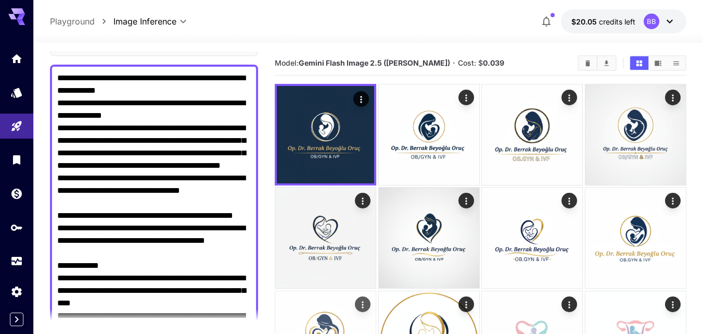
scroll to position [1, 0]
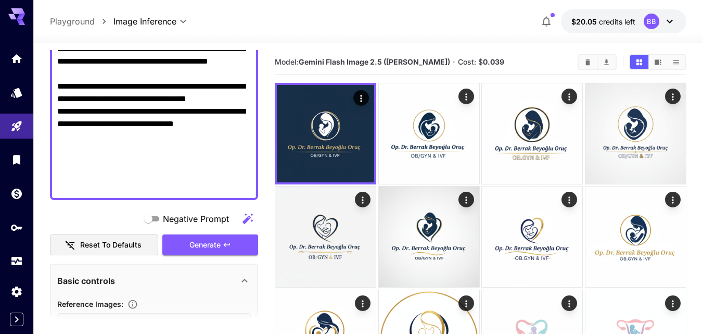
drag, startPoint x: 58, startPoint y: 77, endPoint x: 281, endPoint y: 348, distance: 350.6
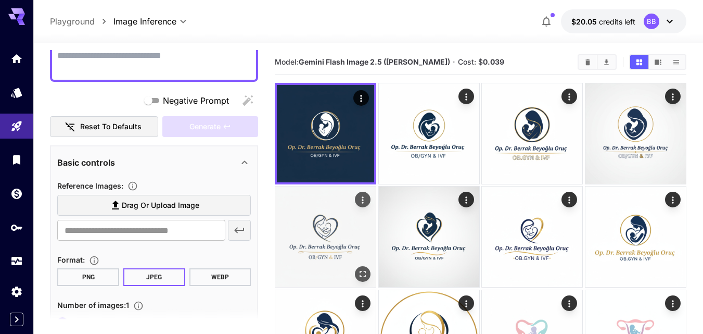
paste textarea "**********"
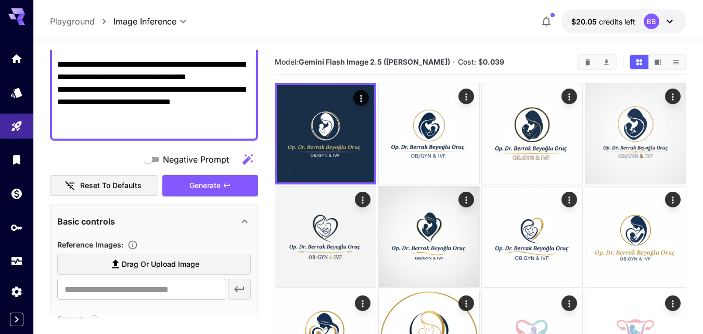
scroll to position [622, 0]
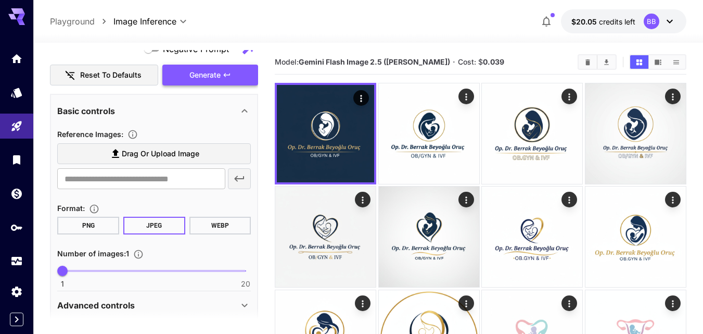
type textarea "**********"
click at [239, 77] on button "Generate" at bounding box center [210, 75] width 96 height 21
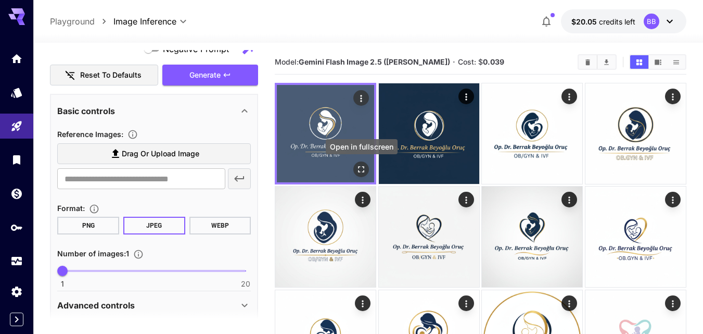
click at [362, 165] on icon "Open in fullscreen" at bounding box center [361, 169] width 10 height 10
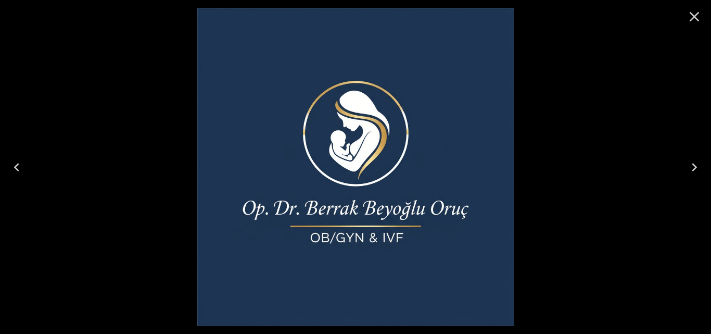
click at [689, 15] on icon "Close" at bounding box center [694, 16] width 17 height 17
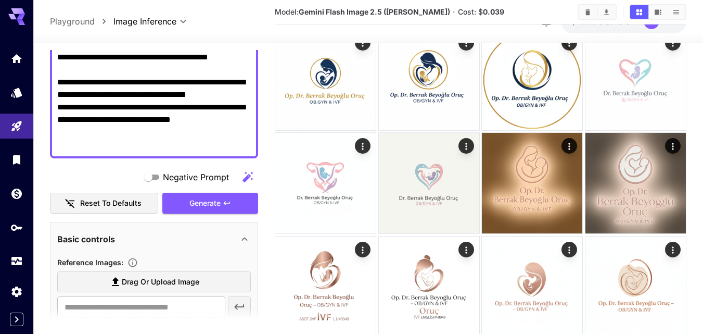
scroll to position [455, 0]
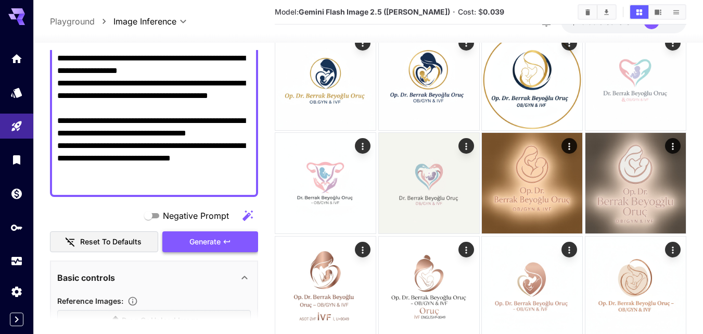
click at [232, 240] on button "Generate" at bounding box center [210, 241] width 96 height 21
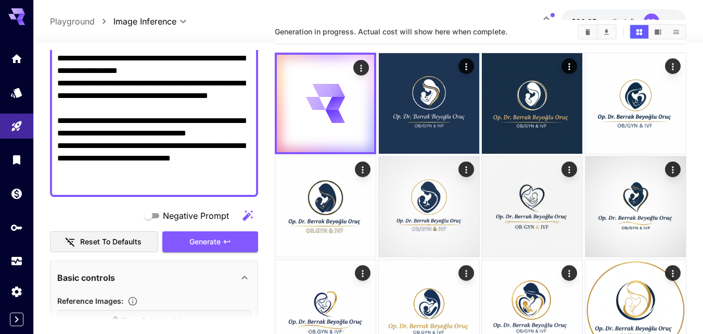
scroll to position [0, 0]
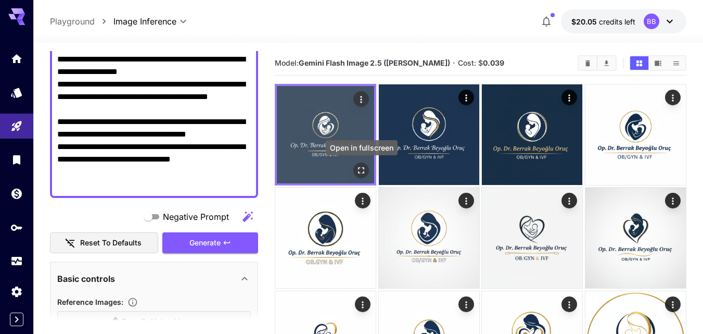
click at [364, 167] on icon "Open in fullscreen" at bounding box center [361, 170] width 10 height 10
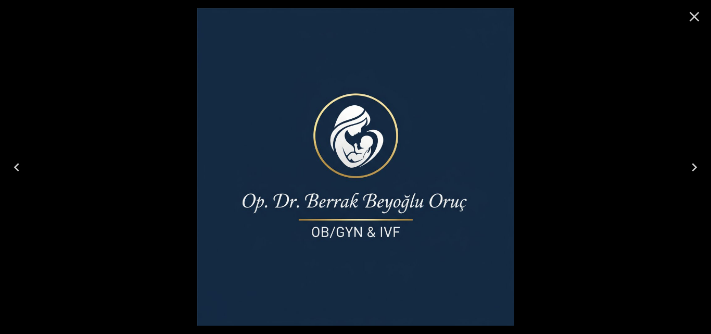
click at [699, 163] on icon "Next" at bounding box center [694, 167] width 17 height 17
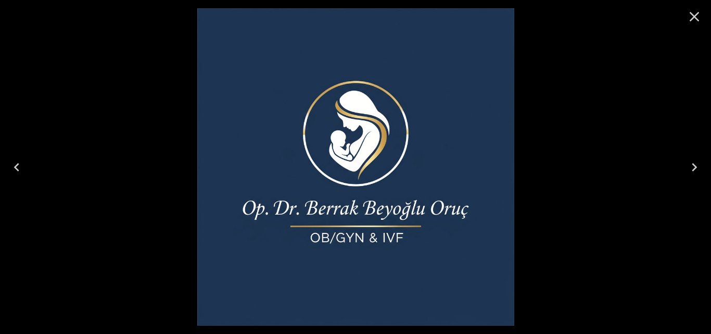
click at [17, 167] on icon "Previous" at bounding box center [16, 167] width 17 height 17
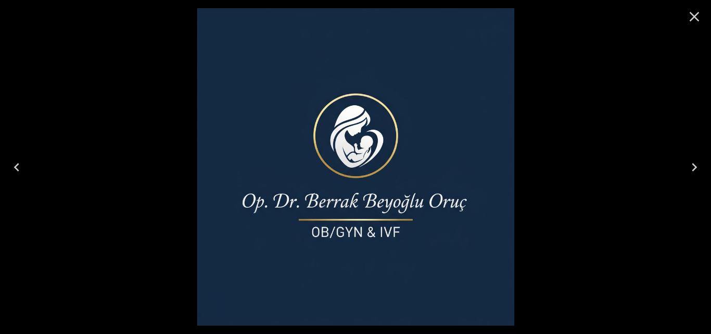
click at [695, 17] on icon "Close" at bounding box center [695, 17] width 10 height 10
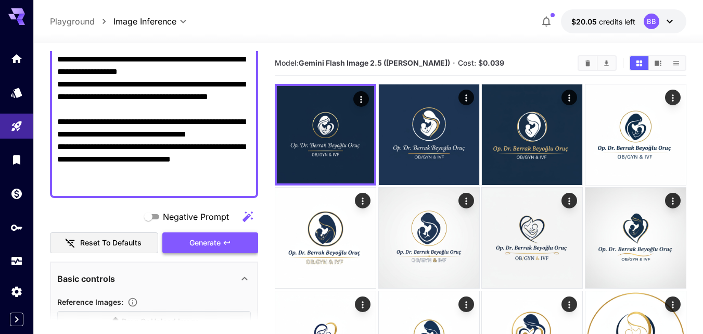
click at [216, 240] on span "Generate" at bounding box center [204, 242] width 31 height 13
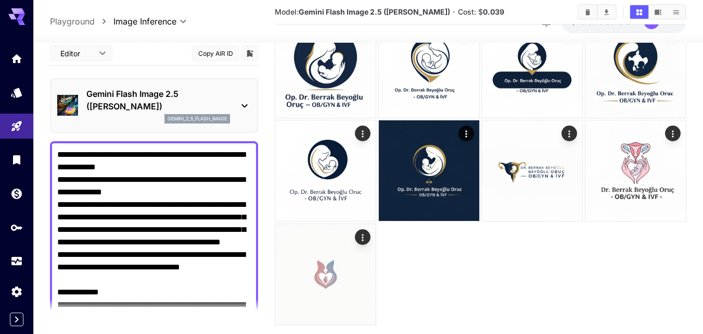
scroll to position [1971, 0]
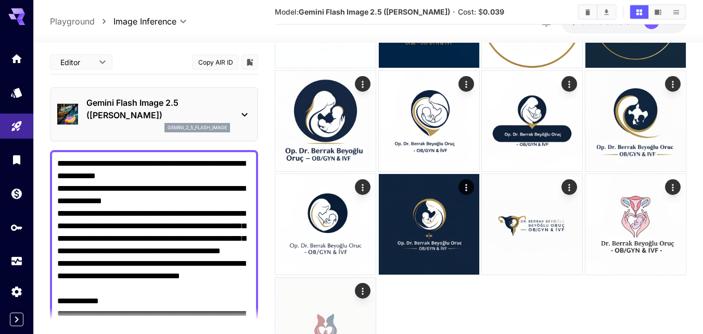
drag, startPoint x: 248, startPoint y: 162, endPoint x: 51, endPoint y: 0, distance: 255.1
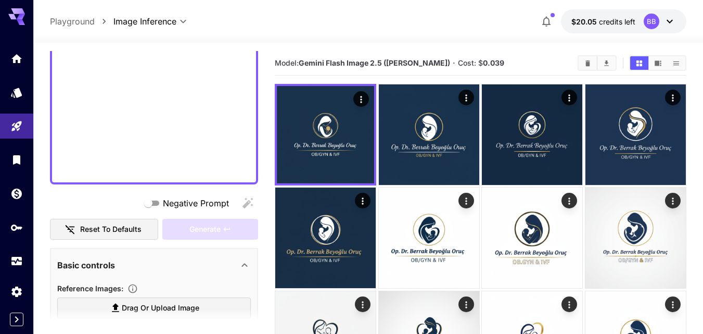
scroll to position [108, 0]
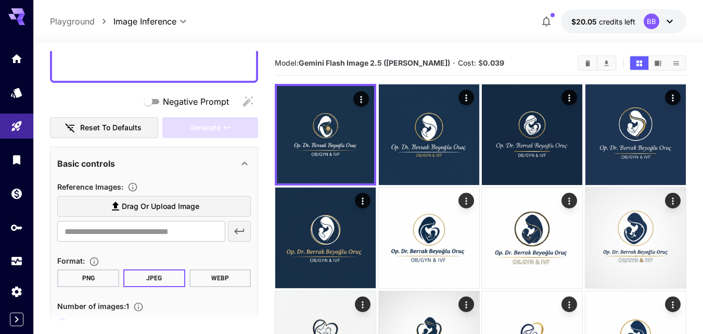
paste textarea "**********"
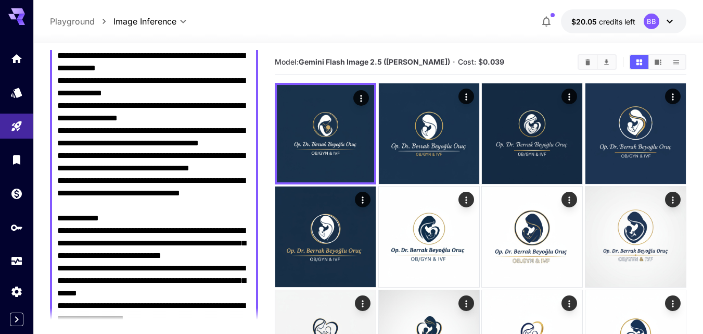
scroll to position [309, 0]
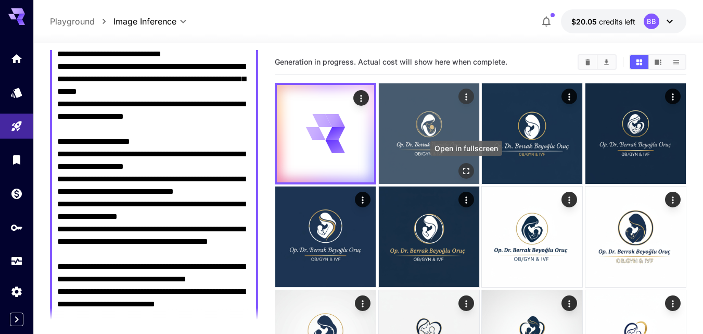
type textarea "**********"
click at [465, 166] on button "Open in fullscreen" at bounding box center [467, 171] width 16 height 16
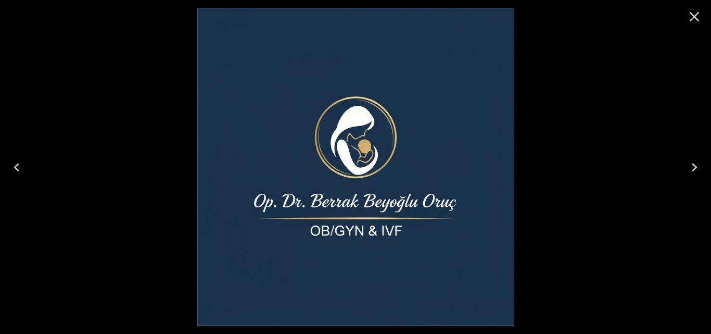
click at [692, 12] on icon "Close" at bounding box center [694, 16] width 17 height 17
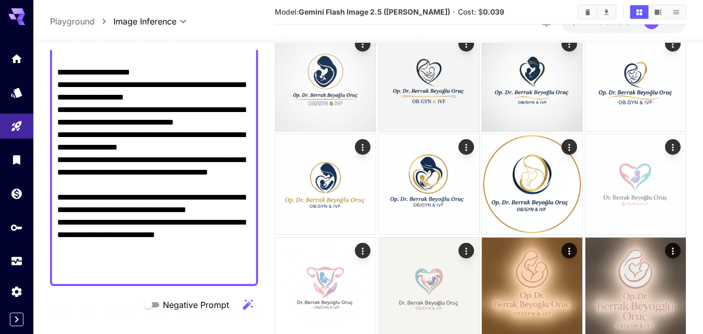
scroll to position [465, 0]
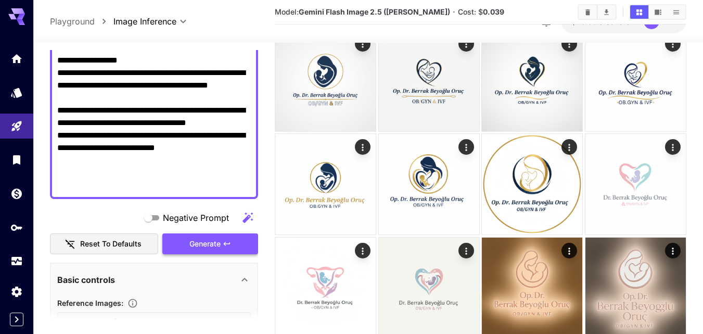
click at [232, 239] on button "Generate" at bounding box center [210, 243] width 96 height 21
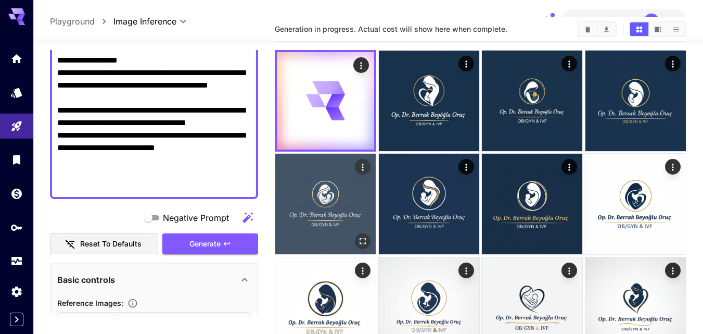
scroll to position [0, 0]
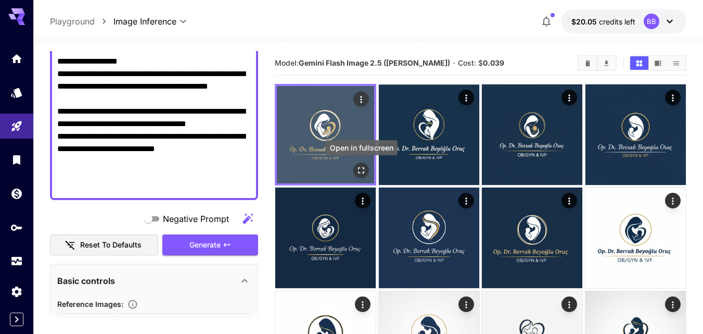
click at [360, 165] on icon "Open in fullscreen" at bounding box center [361, 170] width 10 height 10
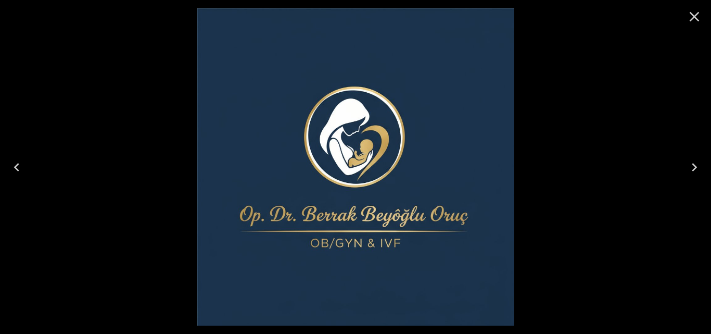
click at [697, 16] on icon "Close" at bounding box center [694, 16] width 17 height 17
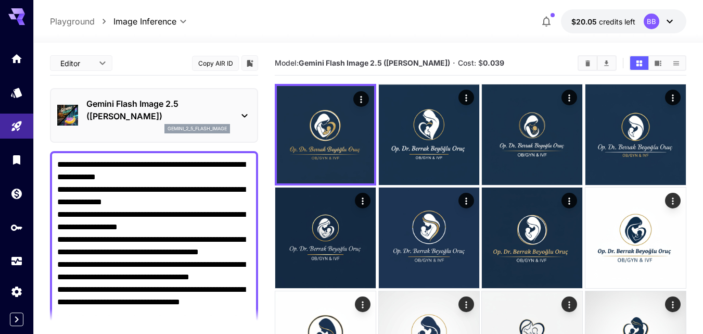
drag, startPoint x: 236, startPoint y: 166, endPoint x: 115, endPoint y: 9, distance: 197.4
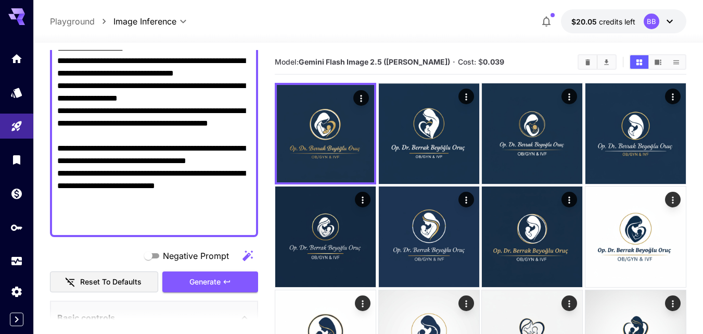
scroll to position [471, 0]
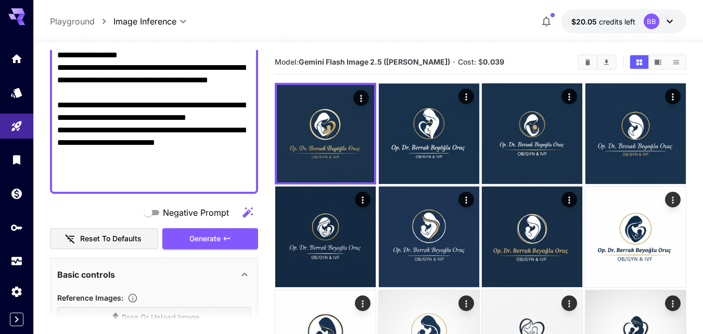
drag, startPoint x: 59, startPoint y: 163, endPoint x: 235, endPoint y: 163, distance: 175.9
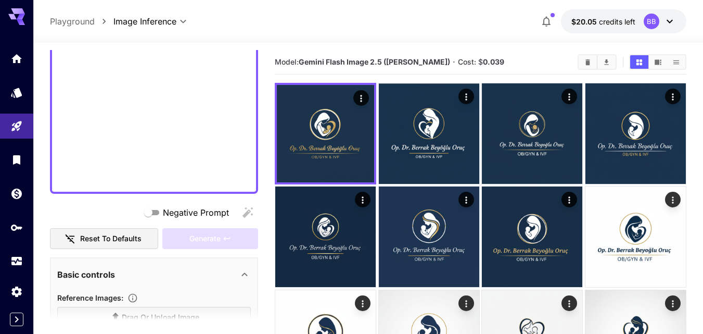
scroll to position [108, 0]
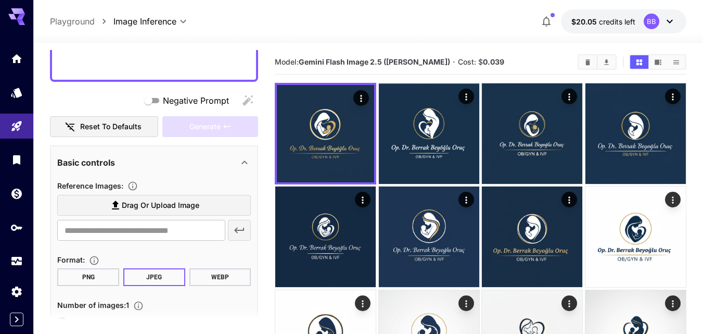
paste textarea "**********"
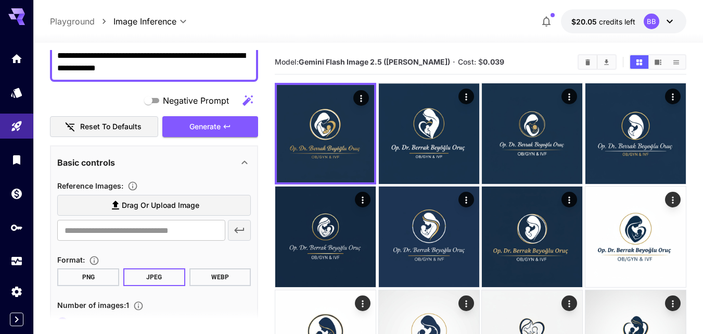
scroll to position [347, 0]
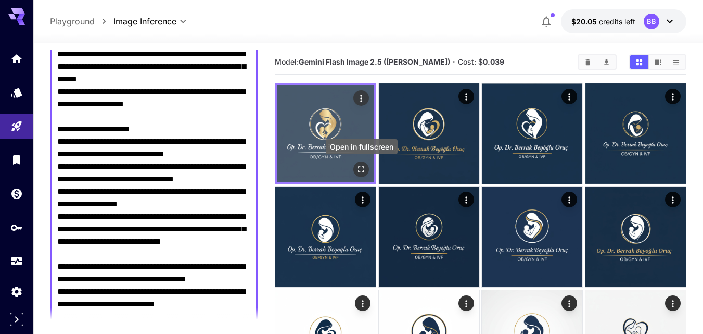
type textarea "**********"
click at [361, 169] on icon "Open in fullscreen" at bounding box center [361, 169] width 10 height 10
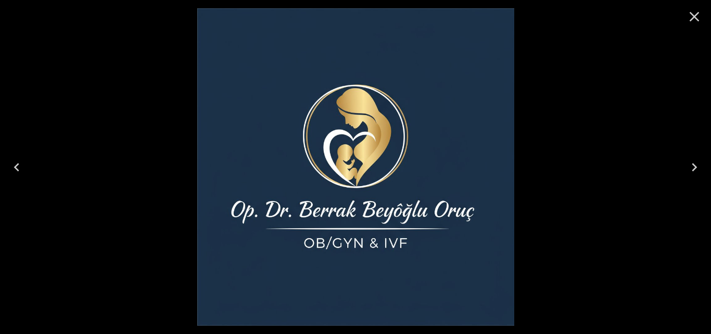
click at [699, 15] on icon "Close" at bounding box center [694, 16] width 17 height 17
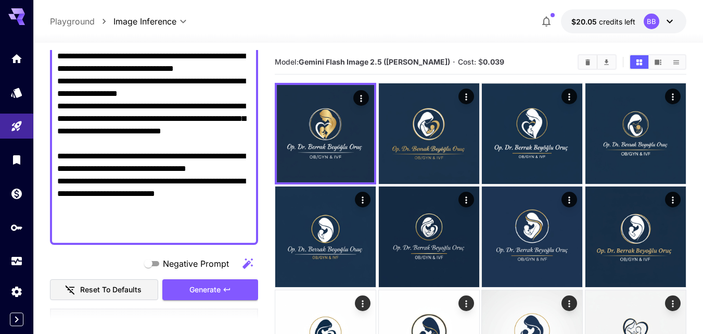
scroll to position [659, 0]
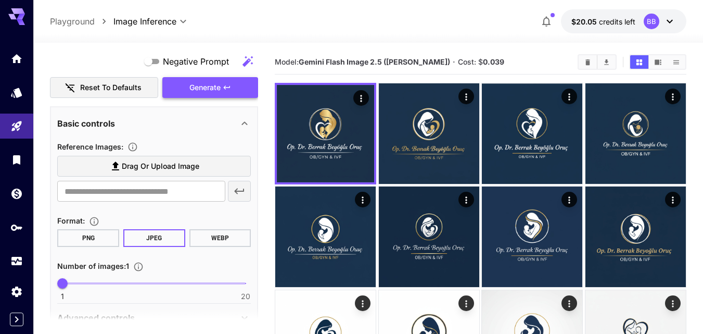
click at [217, 88] on span "Generate" at bounding box center [204, 87] width 31 height 13
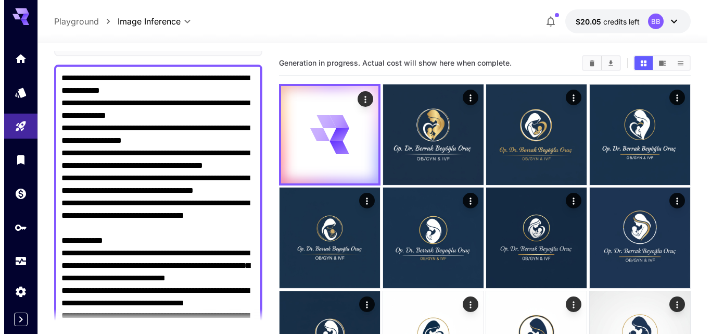
scroll to position [0, 0]
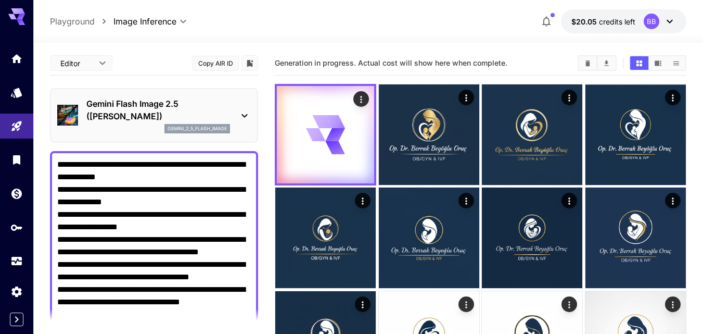
click at [244, 114] on icon at bounding box center [244, 115] width 12 height 12
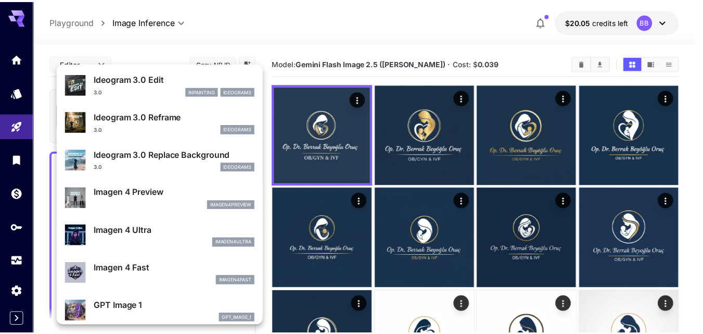
scroll to position [417, 0]
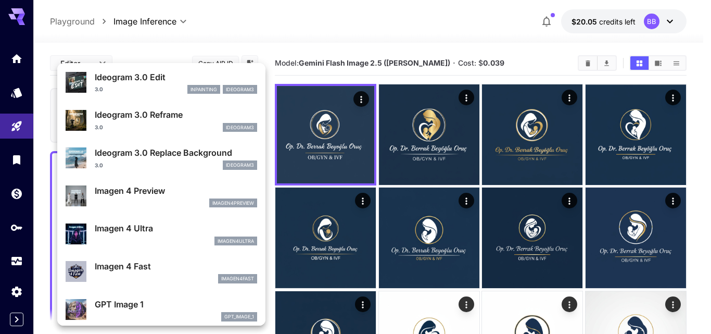
click at [149, 189] on p "Imagen 4 Preview" at bounding box center [176, 190] width 162 height 12
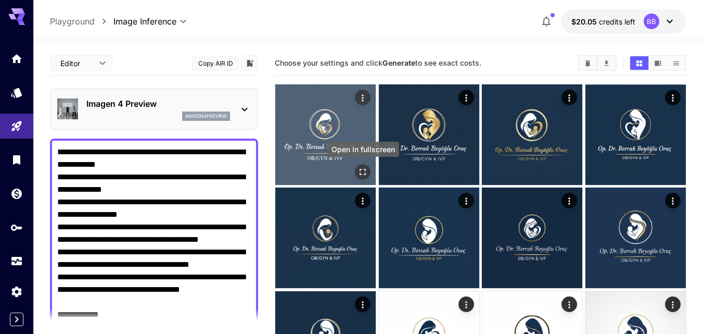
click at [364, 174] on icon "Open in fullscreen" at bounding box center [363, 172] width 10 height 10
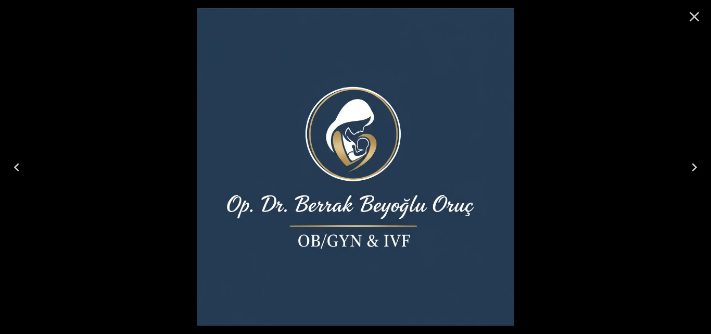
click at [695, 12] on icon "Close" at bounding box center [694, 16] width 17 height 17
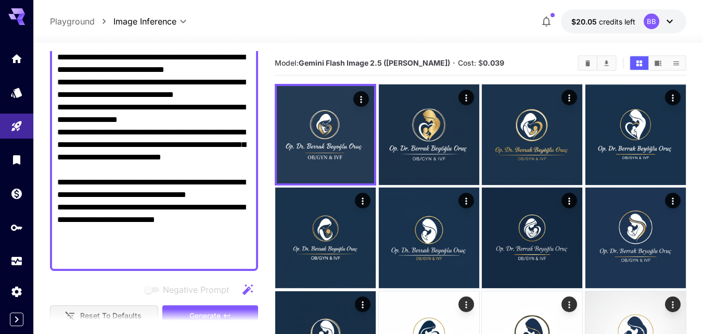
scroll to position [573, 0]
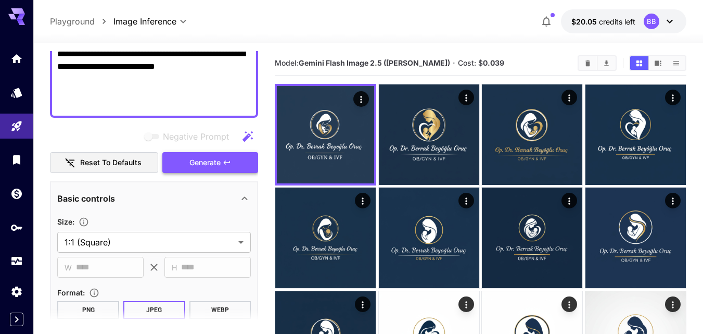
click at [224, 161] on icon "button" at bounding box center [227, 162] width 8 height 8
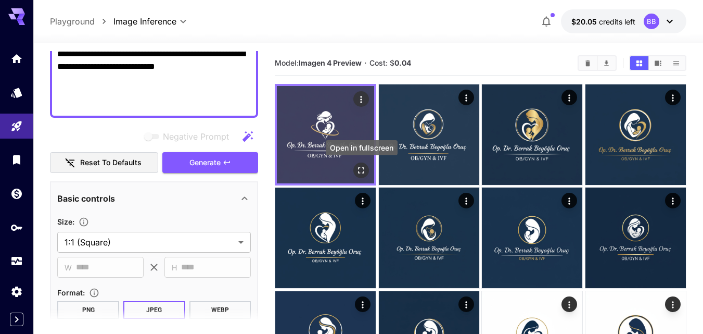
click at [361, 167] on icon "Open in fullscreen" at bounding box center [361, 170] width 10 height 10
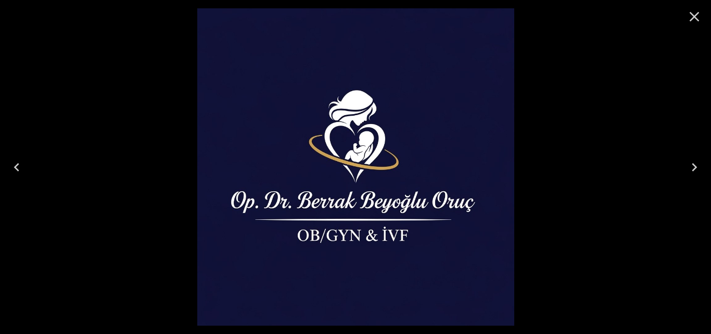
click at [692, 13] on icon "Close" at bounding box center [694, 16] width 17 height 17
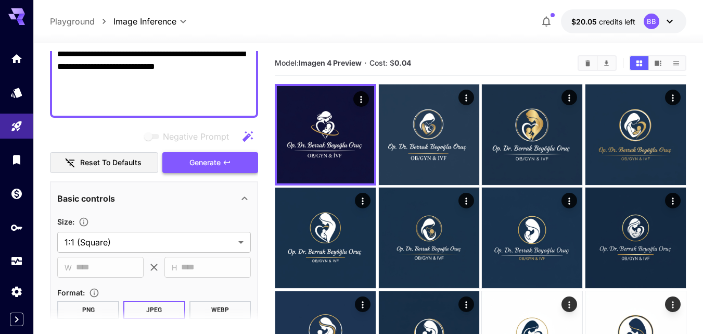
click at [192, 164] on span "Generate" at bounding box center [204, 162] width 31 height 13
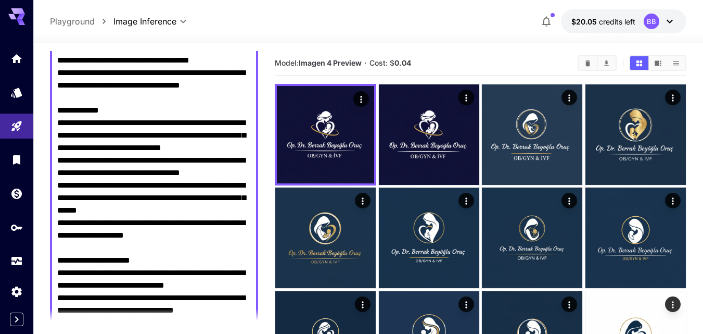
scroll to position [0, 0]
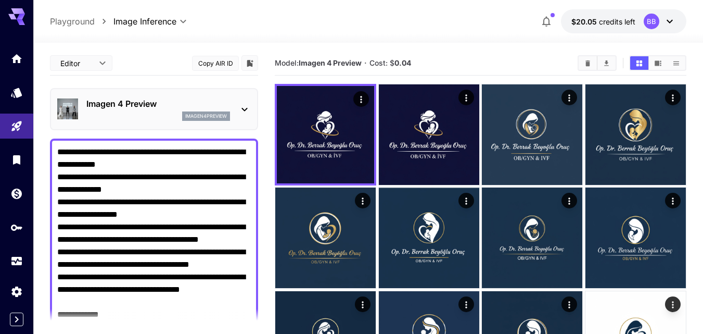
drag, startPoint x: 234, startPoint y: 82, endPoint x: 7, endPoint y: -2, distance: 241.8
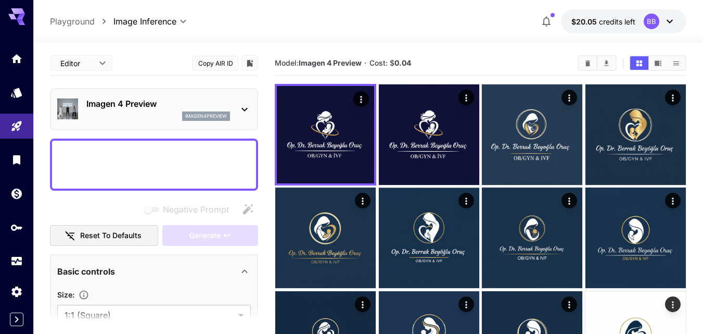
paste textarea "**********"
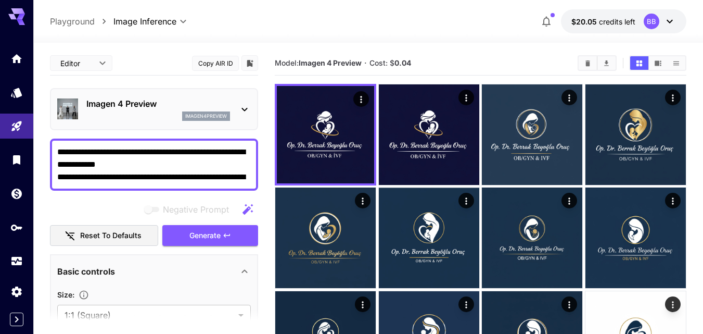
scroll to position [372, 0]
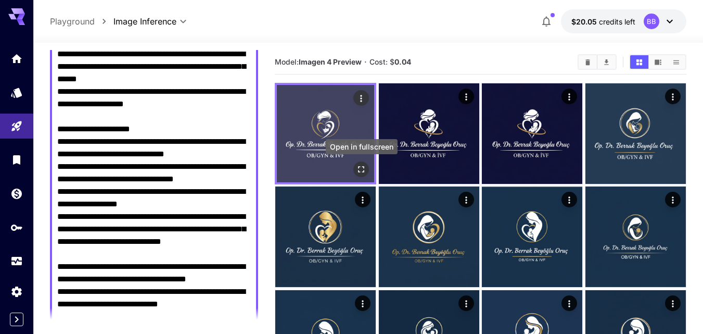
click at [357, 166] on icon "Open in fullscreen" at bounding box center [361, 169] width 10 height 10
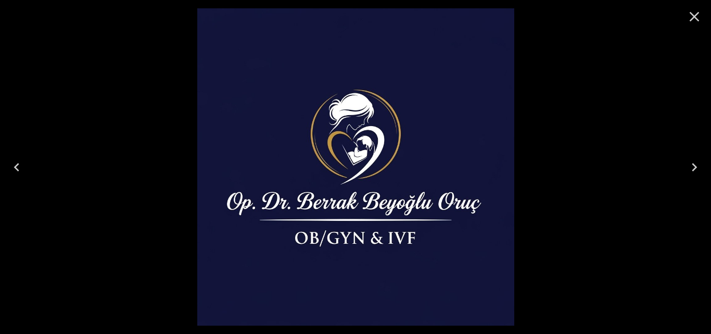
drag, startPoint x: 691, startPoint y: 11, endPoint x: 663, endPoint y: 0, distance: 30.4
click at [694, 13] on icon "Close" at bounding box center [694, 16] width 17 height 17
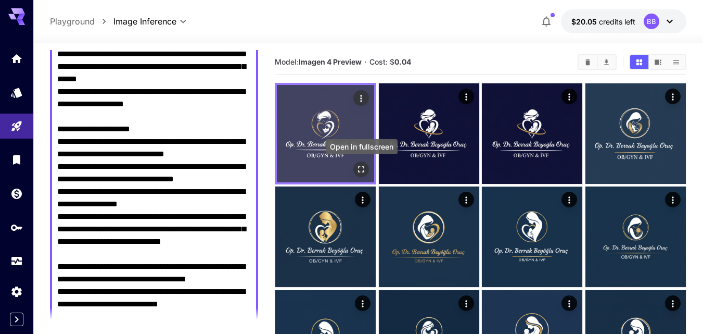
click at [364, 168] on icon "Open in fullscreen" at bounding box center [362, 169] width 6 height 6
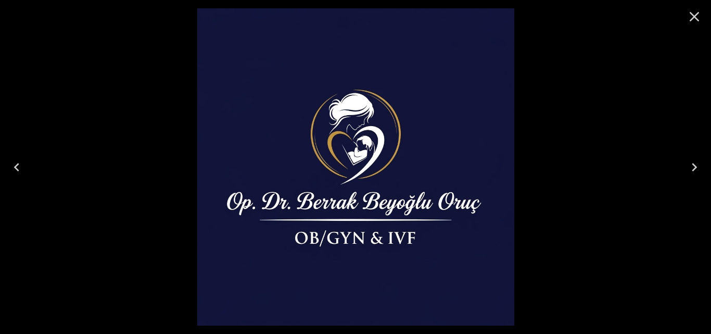
click at [693, 20] on icon "Close" at bounding box center [694, 16] width 17 height 17
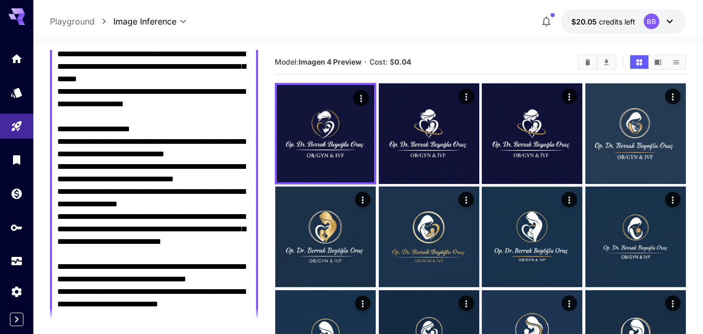
click at [184, 302] on textarea "Negative Prompt" at bounding box center [154, 66] width 194 height 587
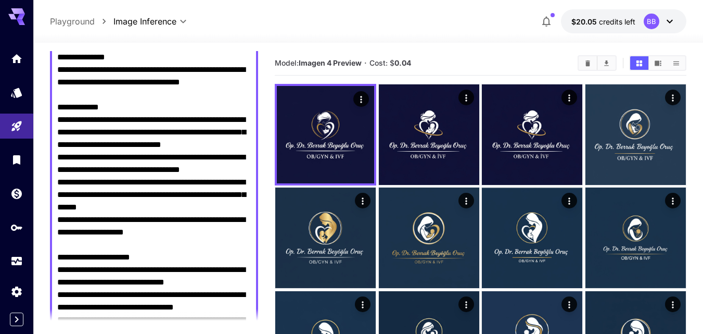
scroll to position [0, 0]
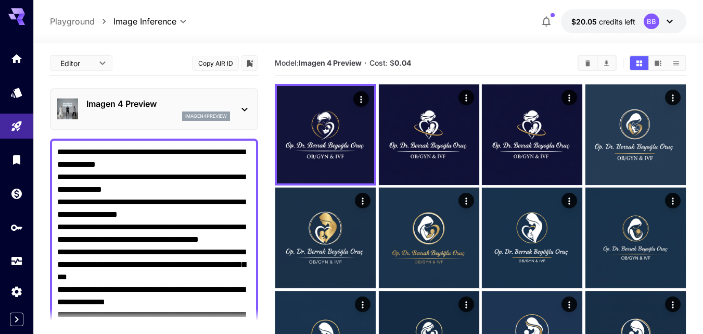
drag, startPoint x: 238, startPoint y: 161, endPoint x: 69, endPoint y: -27, distance: 252.8
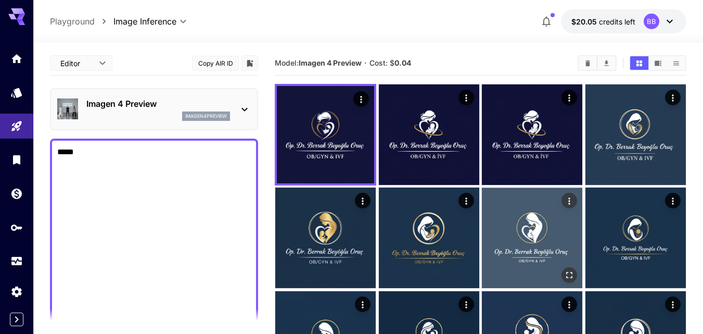
type textarea "*"
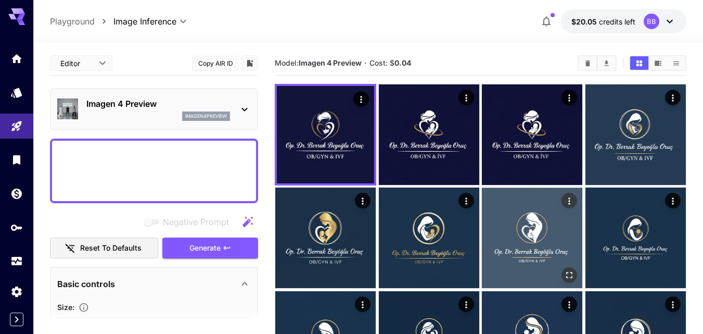
paste textarea "**********"
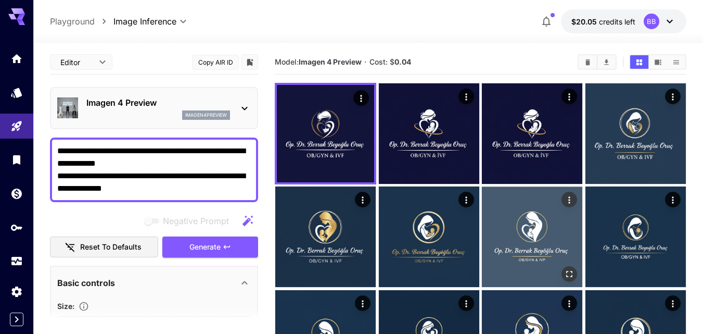
scroll to position [359, 0]
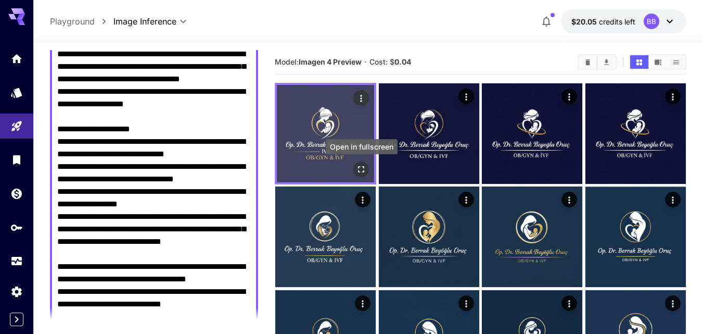
type textarea "**********"
click at [361, 168] on icon "Open in fullscreen" at bounding box center [361, 169] width 10 height 10
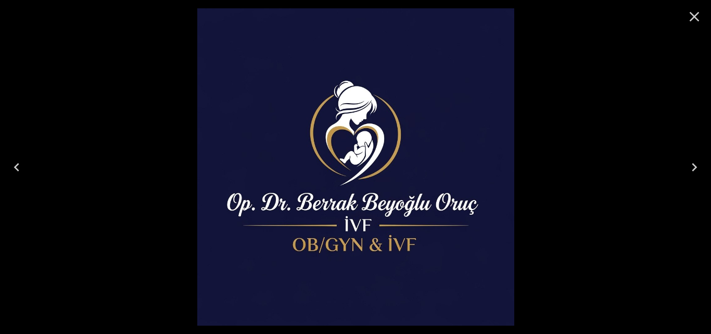
click at [701, 17] on icon "Close" at bounding box center [694, 16] width 17 height 17
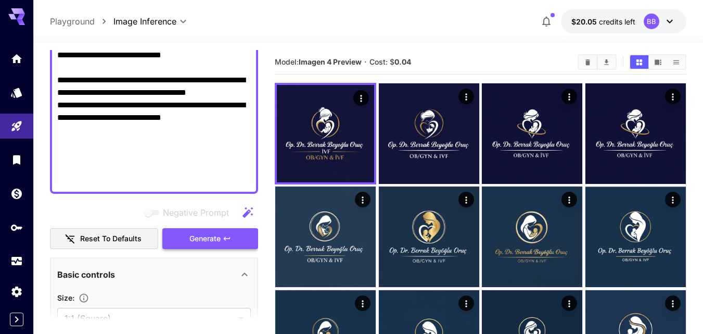
scroll to position [567, 0]
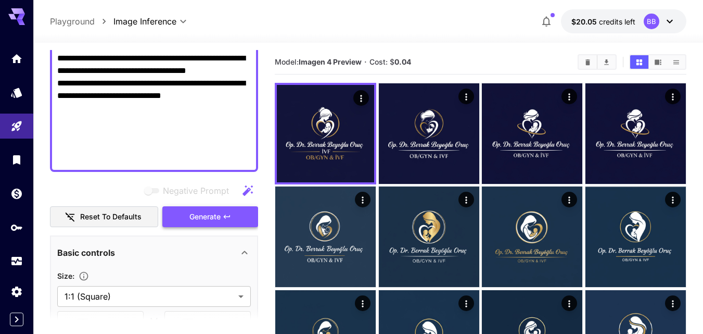
click at [221, 213] on span "Generate" at bounding box center [204, 216] width 31 height 13
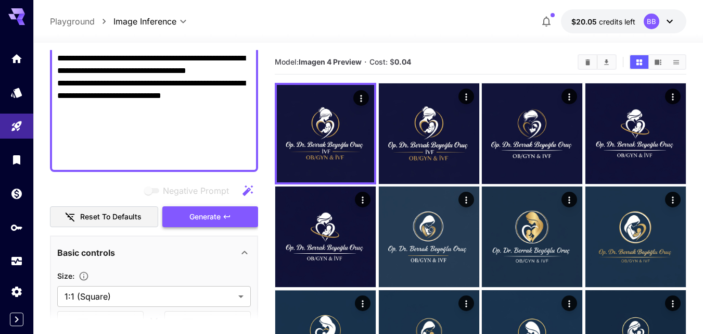
click at [224, 217] on icon "button" at bounding box center [227, 216] width 8 height 8
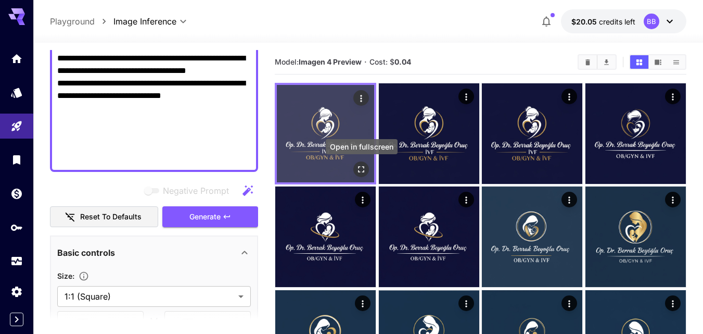
click at [364, 168] on icon "Open in fullscreen" at bounding box center [362, 169] width 6 height 6
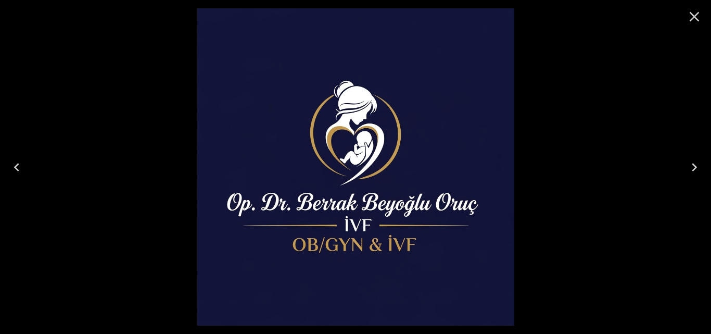
click at [698, 18] on icon "Close" at bounding box center [694, 16] width 17 height 17
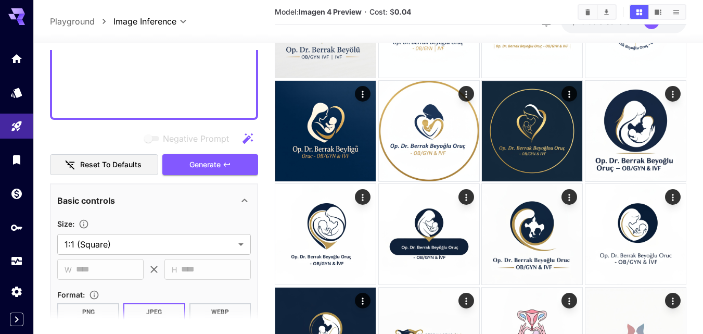
scroll to position [2155, 0]
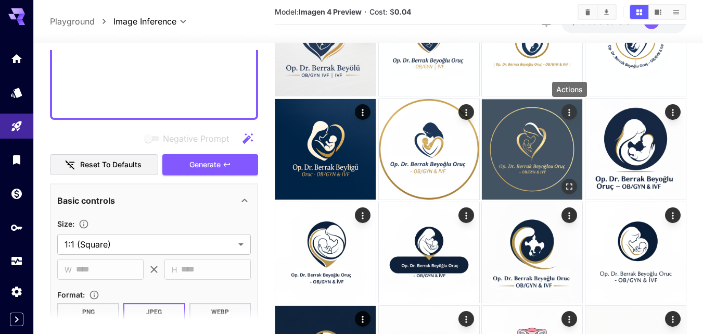
click at [574, 111] on icon "Actions" at bounding box center [569, 112] width 10 height 10
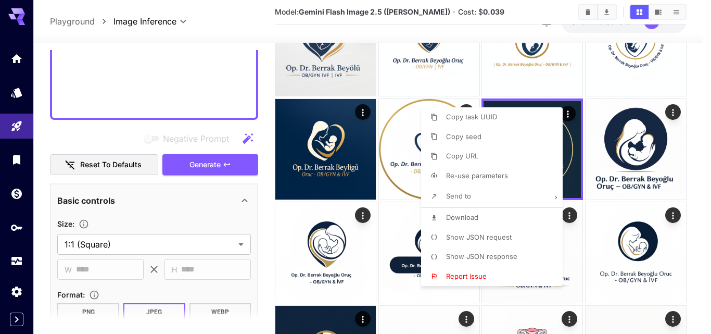
click at [581, 156] on div at bounding box center [355, 167] width 711 height 334
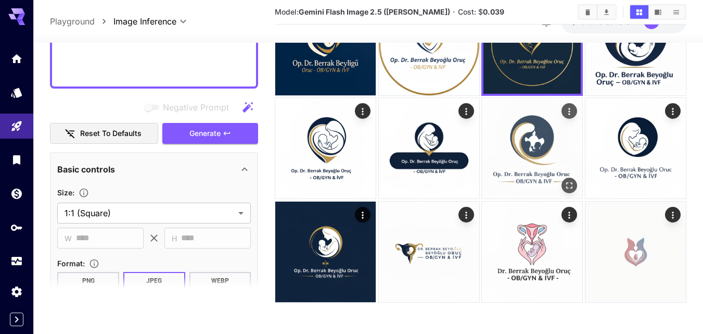
scroll to position [2207, 0]
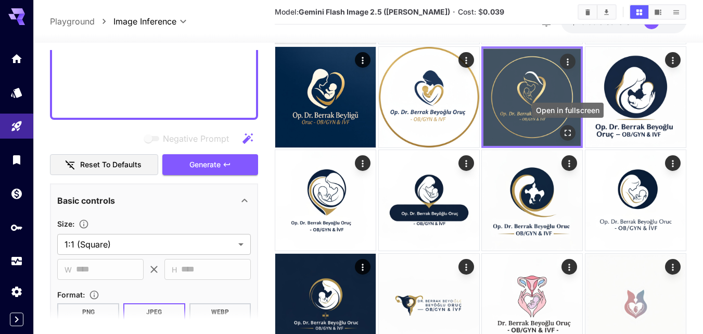
click at [567, 129] on icon "Open in fullscreen" at bounding box center [568, 133] width 10 height 10
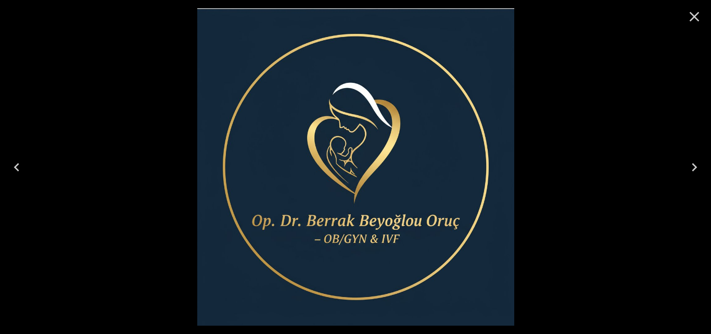
drag, startPoint x: 464, startPoint y: 283, endPoint x: 435, endPoint y: 309, distance: 39.4
click at [435, 309] on img at bounding box center [355, 166] width 317 height 317
click at [60, 46] on div at bounding box center [355, 167] width 711 height 334
click at [692, 14] on icon "Close" at bounding box center [694, 16] width 17 height 17
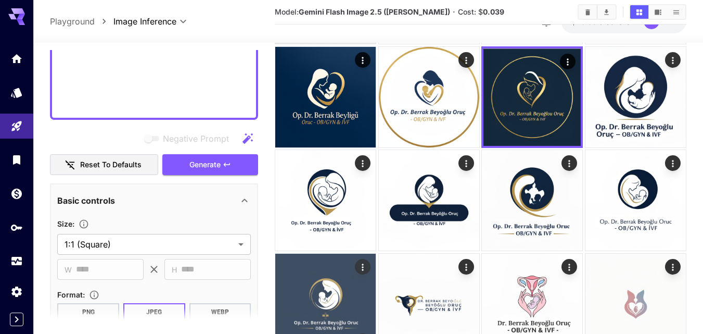
click at [348, 291] on img at bounding box center [325, 303] width 100 height 100
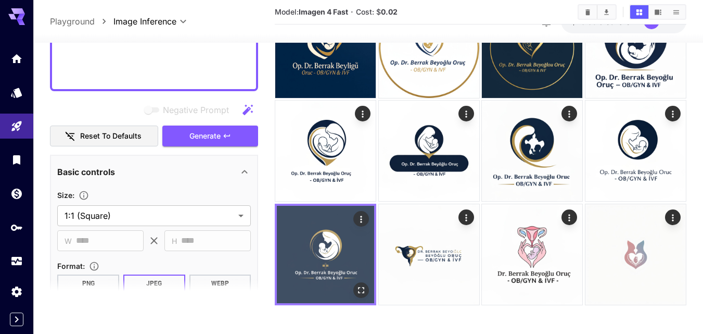
scroll to position [2259, 0]
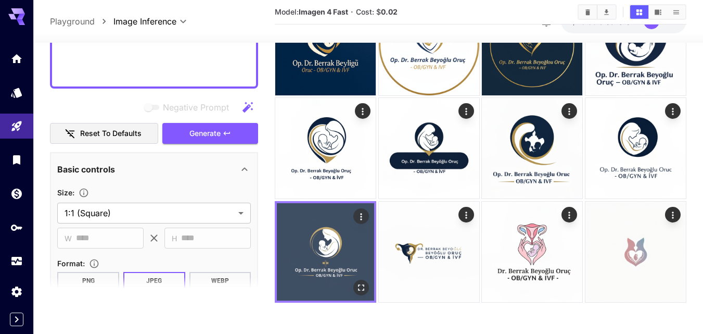
click at [364, 287] on icon "Open in fullscreen" at bounding box center [361, 287] width 10 height 10
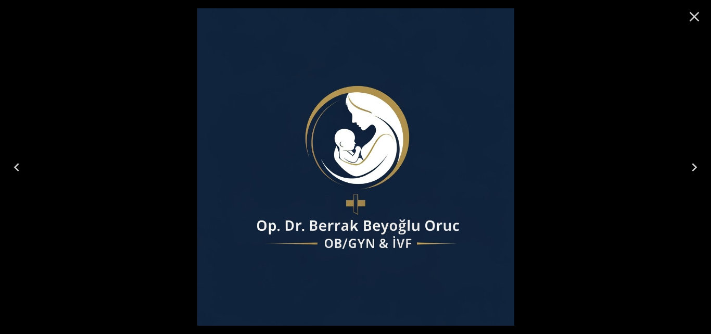
drag, startPoint x: 691, startPoint y: 18, endPoint x: 552, endPoint y: 131, distance: 179.1
click at [692, 17] on icon "Close" at bounding box center [694, 16] width 17 height 17
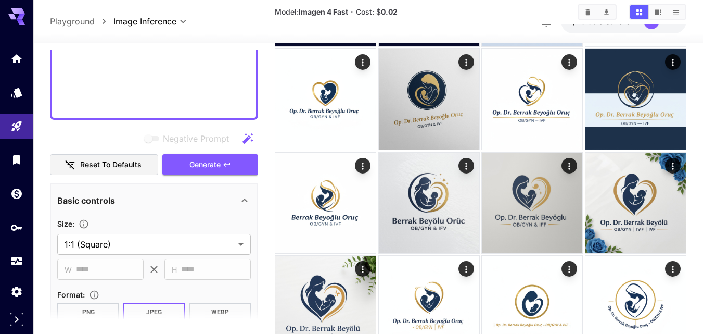
scroll to position [1947, 0]
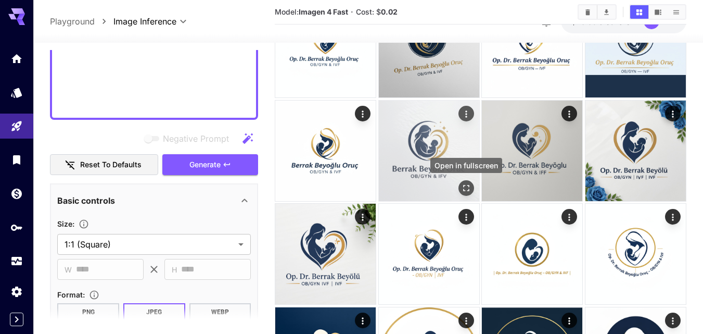
click at [464, 184] on icon "Open in fullscreen" at bounding box center [466, 188] width 10 height 10
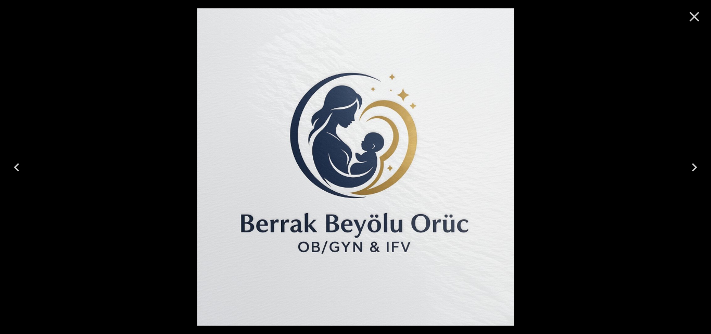
click at [692, 17] on icon "Close" at bounding box center [694, 16] width 17 height 17
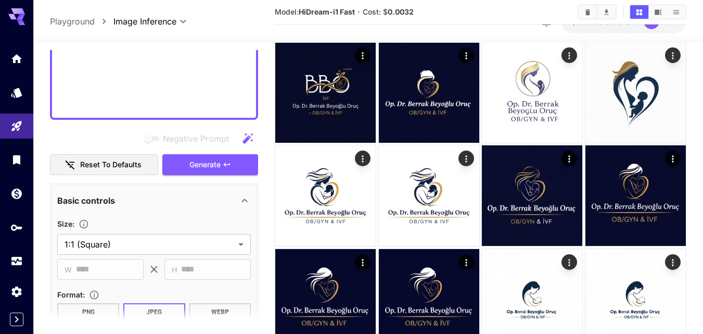
scroll to position [1478, 0]
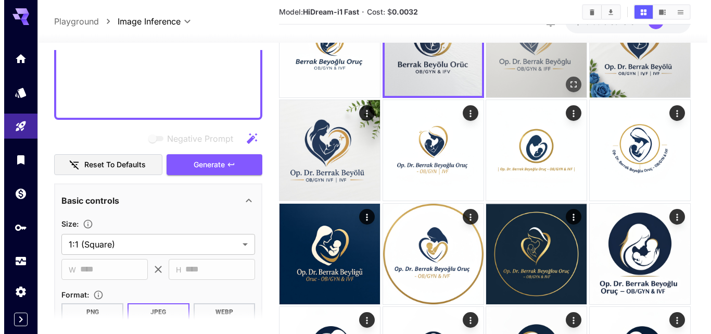
scroll to position [1843, 0]
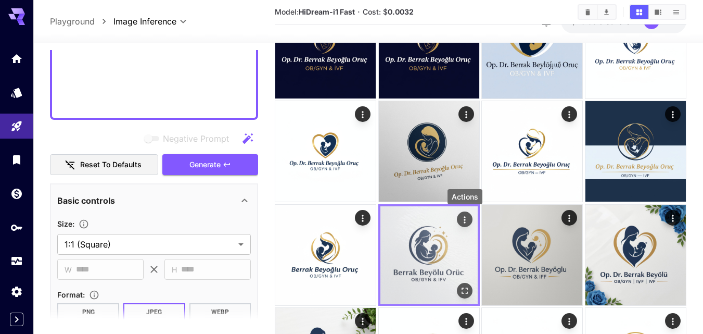
click at [464, 221] on icon "Actions" at bounding box center [465, 219] width 10 height 10
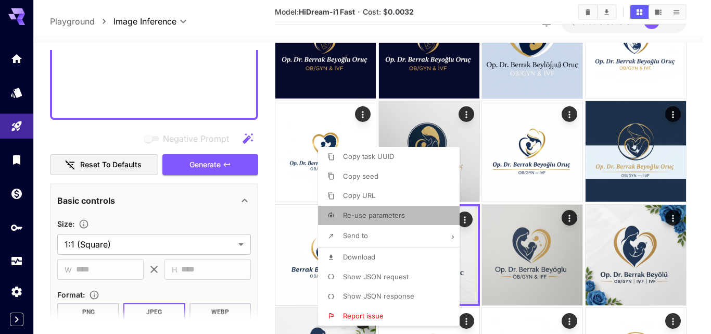
click at [406, 212] on li "Re-use parameters" at bounding box center [392, 216] width 148 height 20
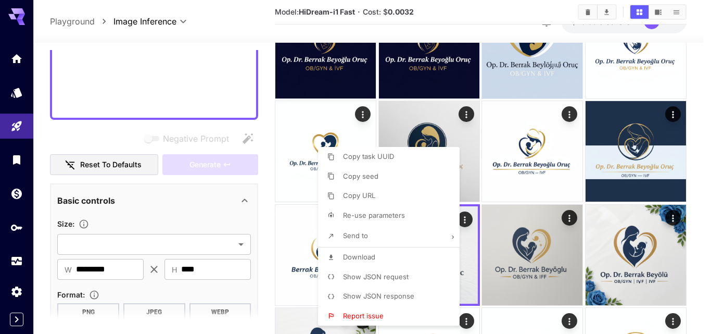
type input "*********"
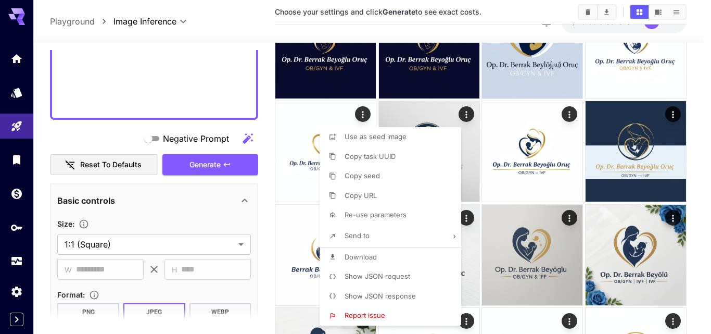
type input "**********"
type input "****"
type input "**********"
type input "*******"
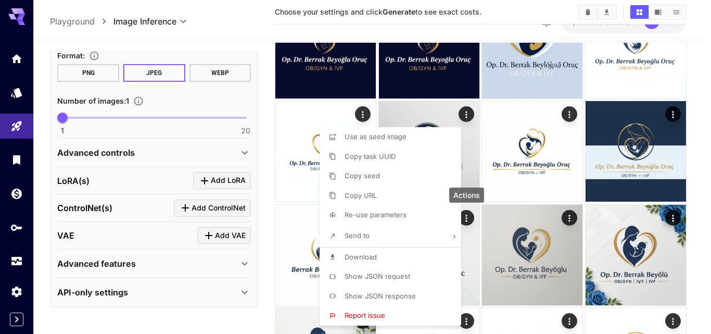
scroll to position [547, 0]
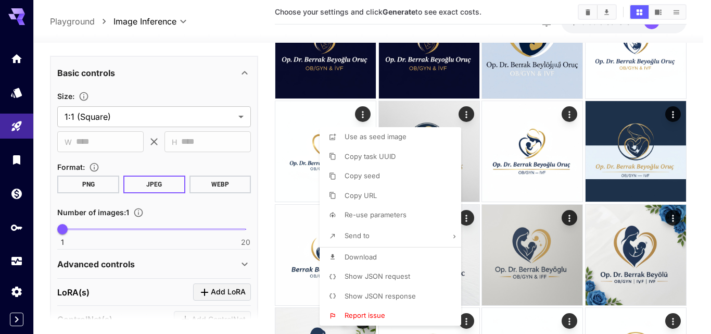
click at [257, 235] on div at bounding box center [355, 167] width 711 height 334
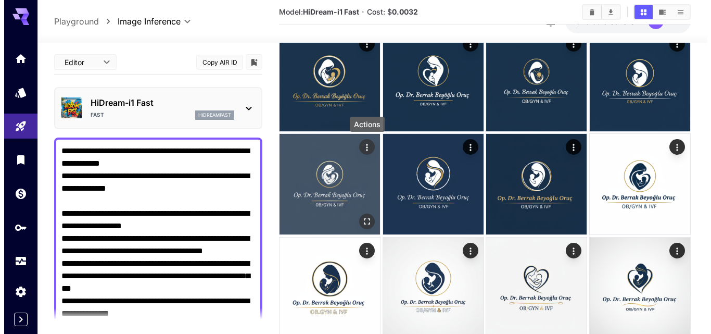
scroll to position [0, 0]
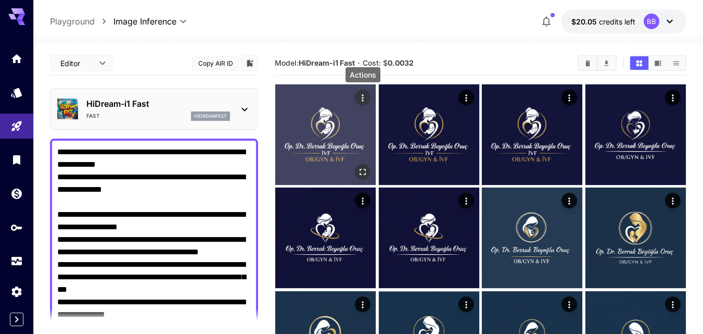
click at [364, 96] on icon "Actions" at bounding box center [363, 98] width 10 height 10
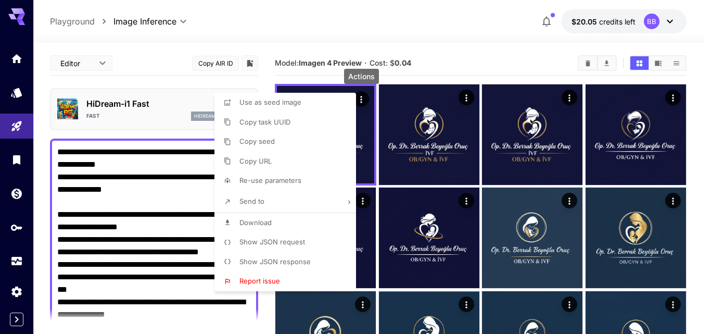
click at [273, 177] on span "Re-use parameters" at bounding box center [270, 180] width 62 height 8
type input "*********"
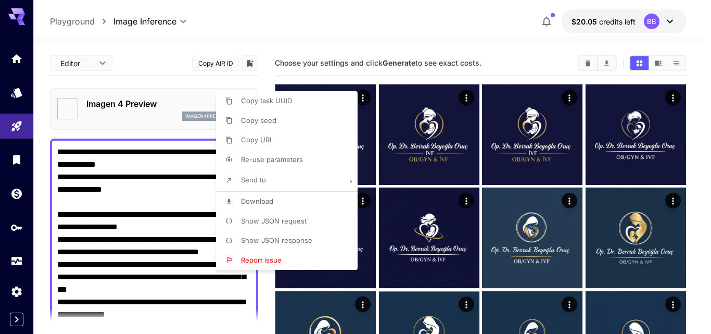
type input "**********"
type input "****"
type input "**********"
click at [155, 99] on div at bounding box center [355, 167] width 711 height 334
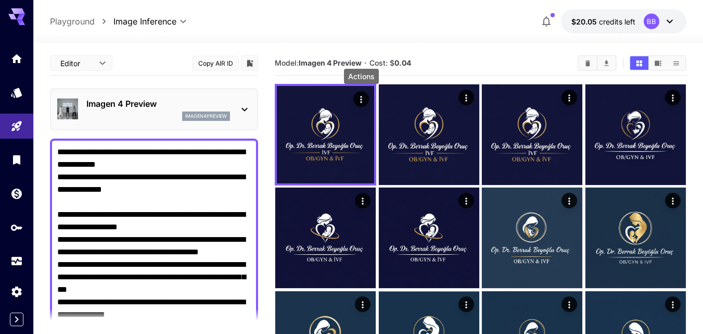
click at [155, 99] on p "Imagen 4 Preview" at bounding box center [158, 103] width 144 height 12
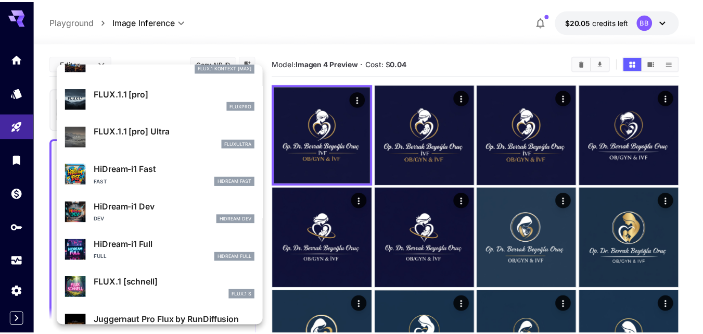
scroll to position [783, 0]
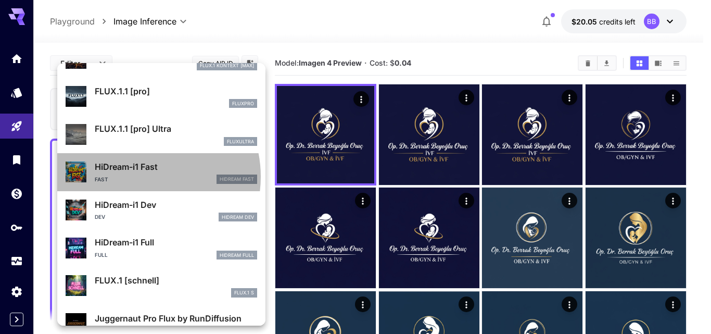
click at [141, 176] on div "Fast HiDream Fast" at bounding box center [176, 178] width 162 height 9
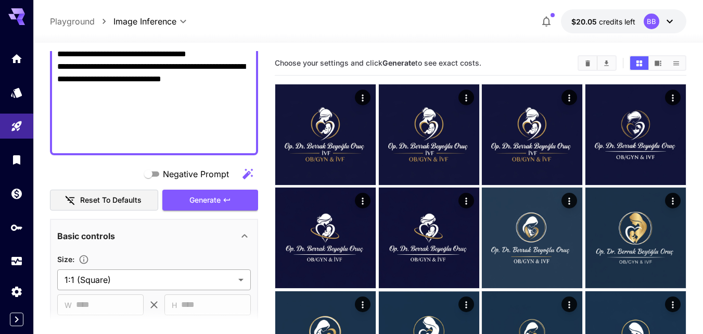
scroll to position [625, 0]
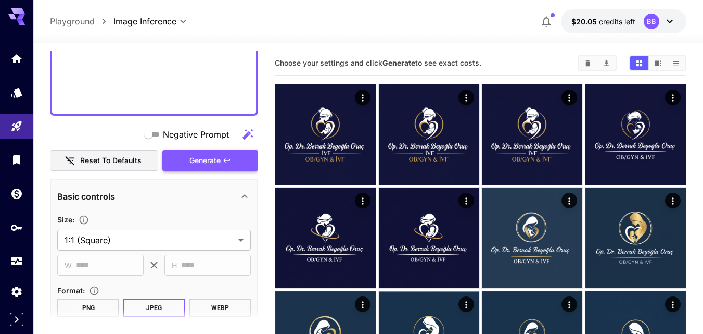
click at [227, 163] on icon "button" at bounding box center [227, 160] width 8 height 8
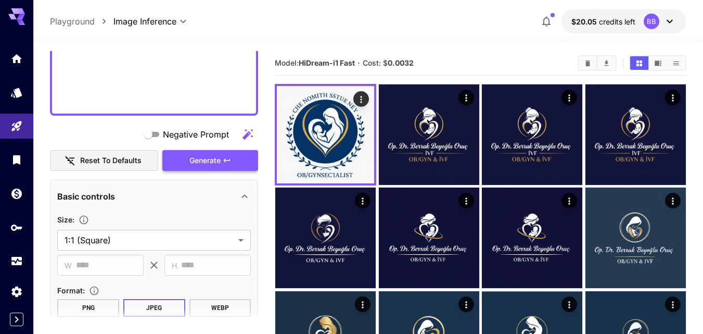
click at [238, 154] on button "Generate" at bounding box center [210, 160] width 96 height 21
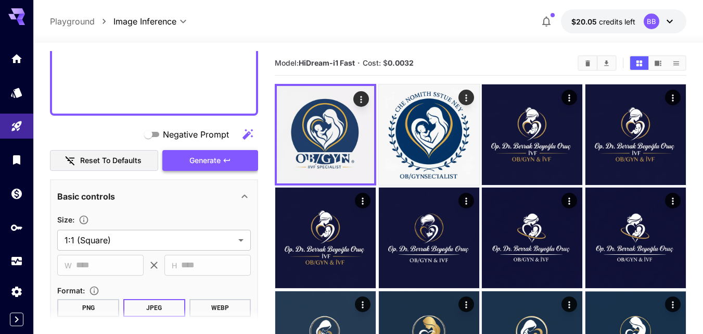
click at [237, 163] on button "Generate" at bounding box center [210, 160] width 96 height 21
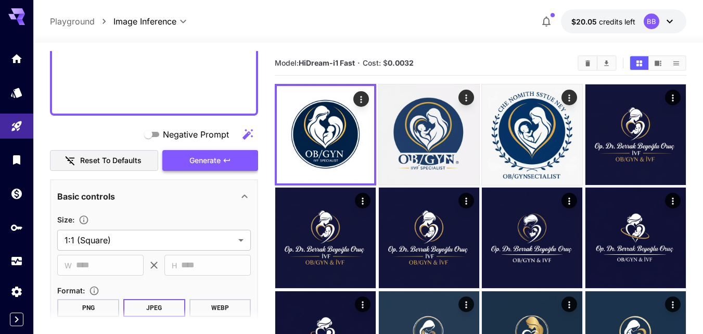
click at [239, 159] on button "Generate" at bounding box center [210, 160] width 96 height 21
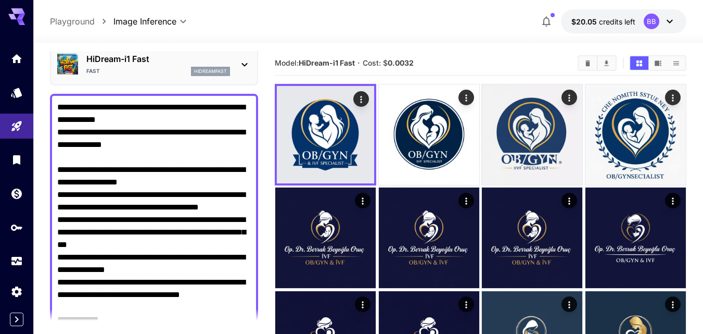
scroll to position [0, 0]
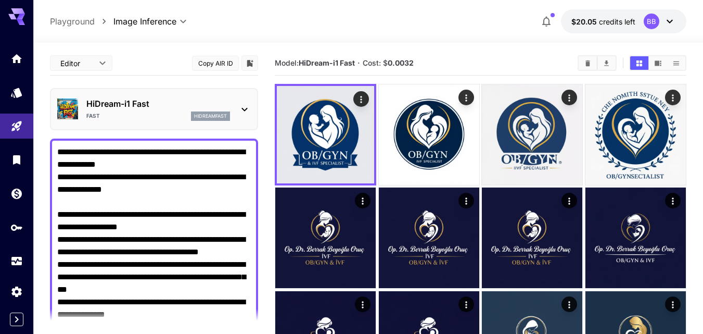
click at [245, 112] on icon at bounding box center [244, 109] width 12 height 12
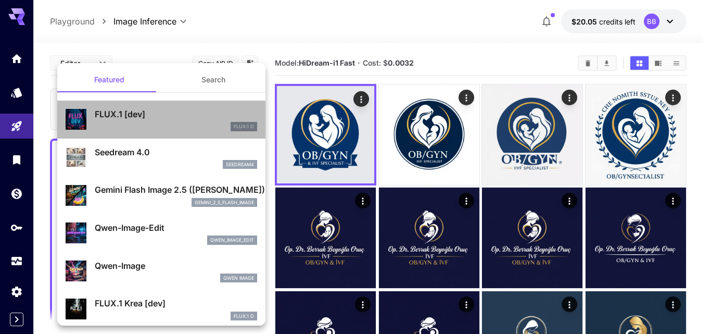
click at [245, 111] on p "FLUX.1 [dev]" at bounding box center [176, 114] width 162 height 12
type input "**"
type input "***"
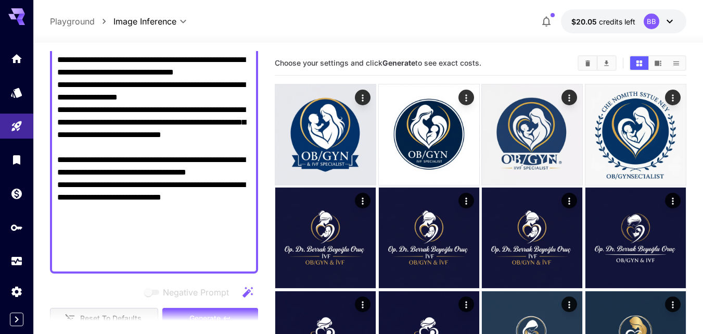
scroll to position [573, 0]
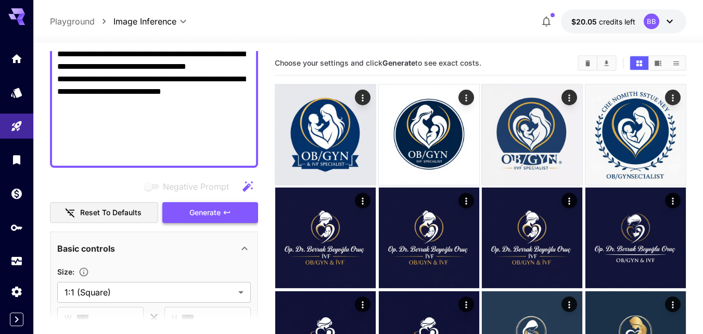
click at [229, 207] on button "Generate" at bounding box center [210, 212] width 96 height 21
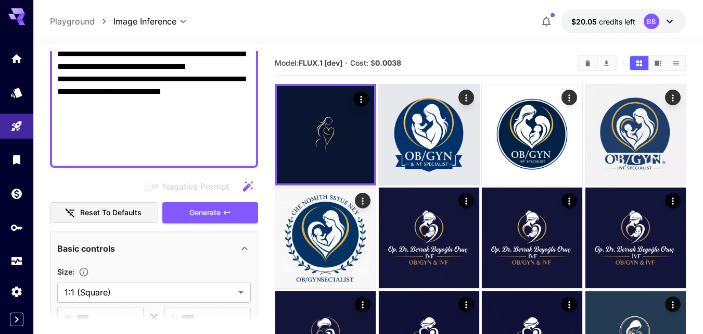
click at [239, 216] on button "Generate" at bounding box center [210, 212] width 96 height 21
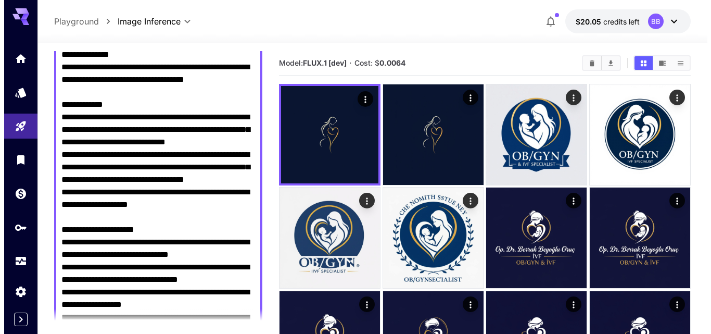
scroll to position [0, 0]
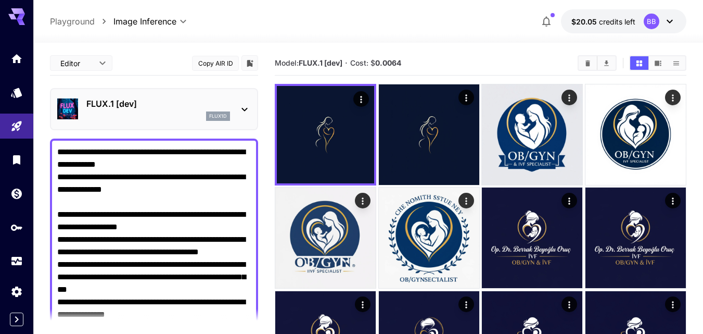
click at [245, 111] on icon at bounding box center [244, 109] width 12 height 12
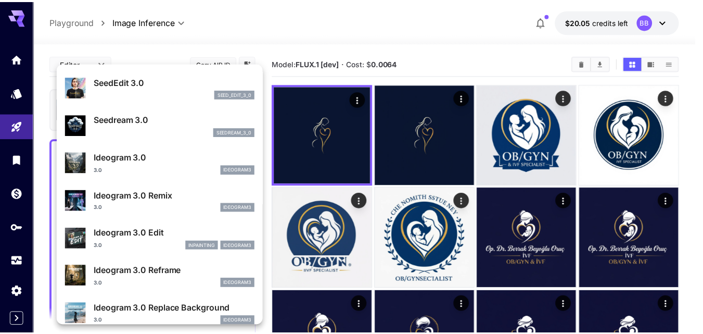
scroll to position [261, 0]
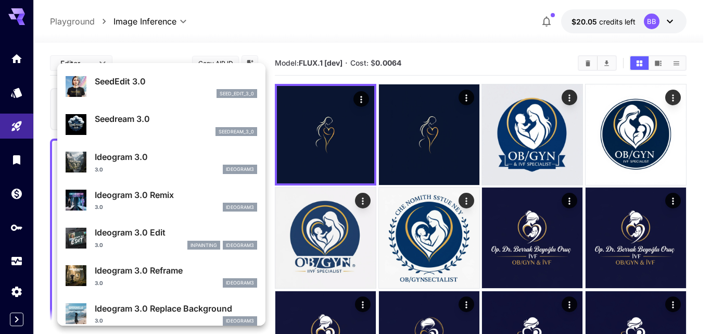
click at [169, 165] on div "3.0 ideogram3" at bounding box center [176, 168] width 162 height 9
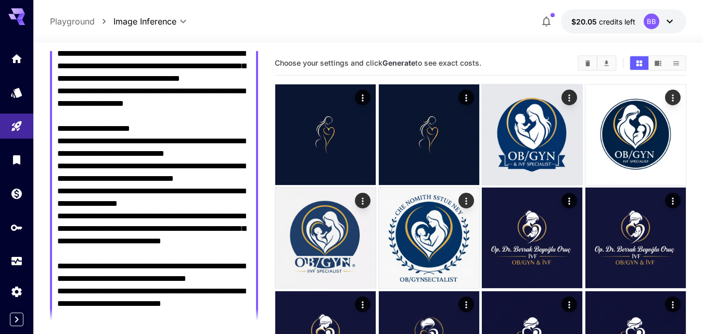
scroll to position [521, 0]
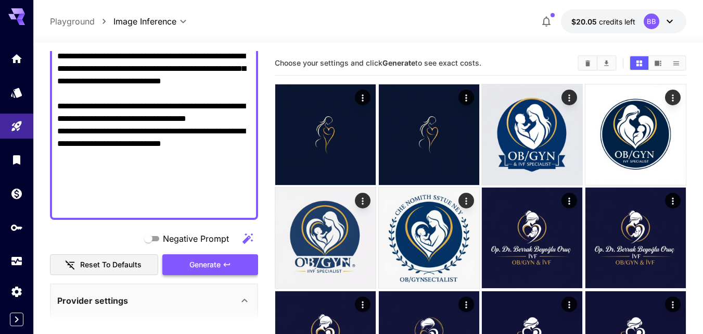
click at [233, 267] on button "Generate" at bounding box center [210, 264] width 96 height 21
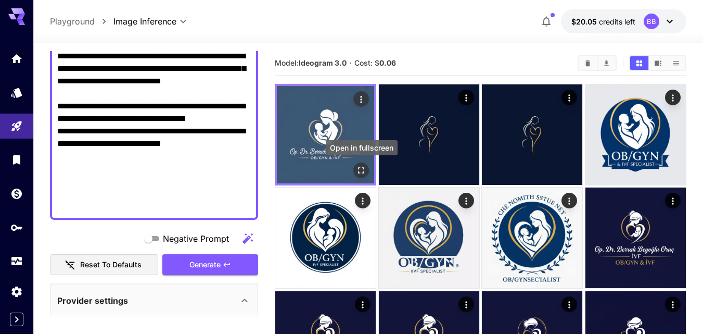
click at [363, 171] on icon "Open in fullscreen" at bounding box center [361, 170] width 10 height 10
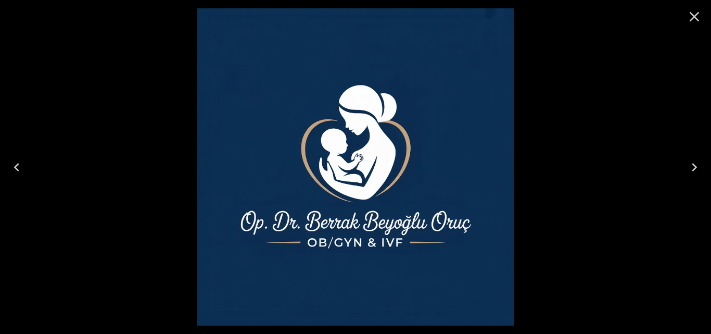
click at [701, 20] on icon "Close" at bounding box center [694, 16] width 17 height 17
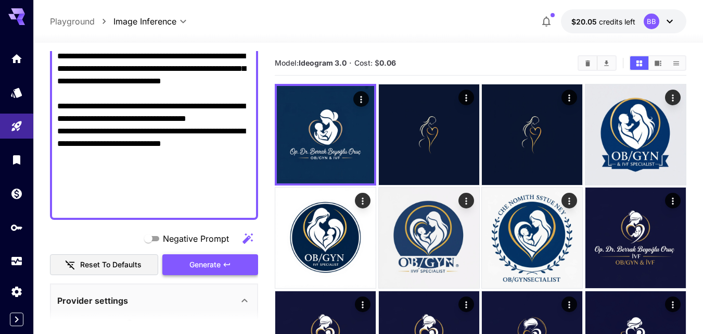
click at [198, 264] on span "Generate" at bounding box center [204, 264] width 31 height 13
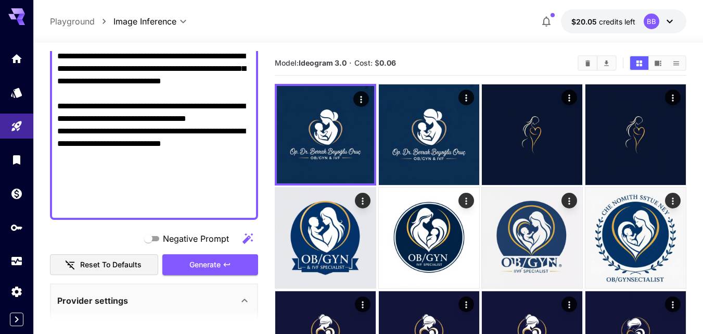
click at [224, 263] on icon "button" at bounding box center [227, 264] width 8 height 8
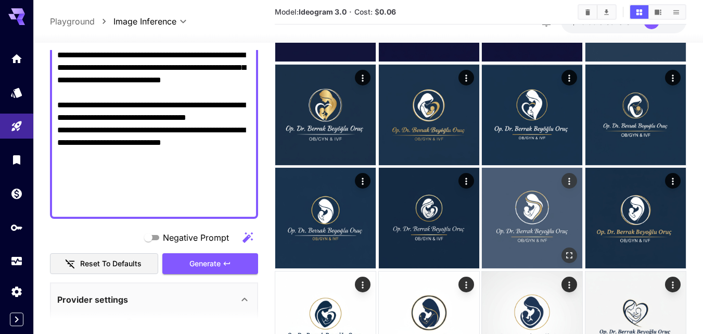
scroll to position [416, 0]
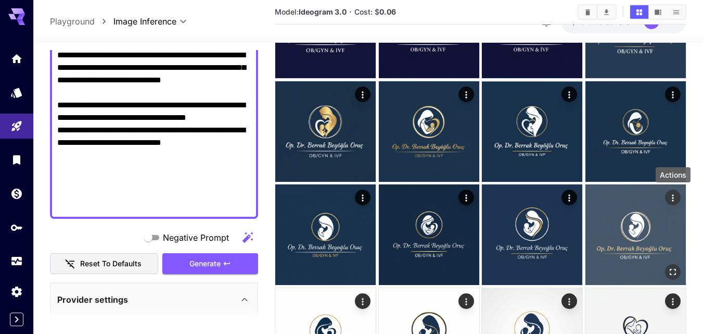
click at [669, 204] on button "Actions" at bounding box center [673, 197] width 16 height 16
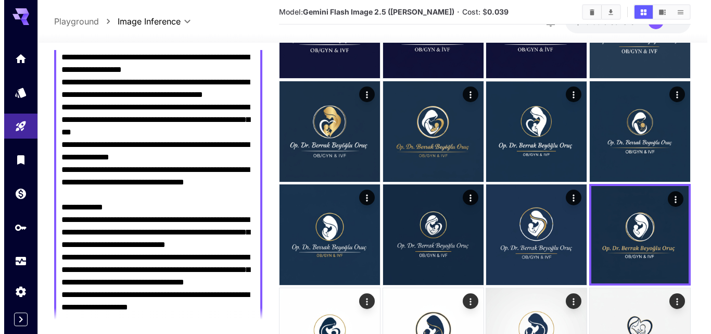
scroll to position [0, 0]
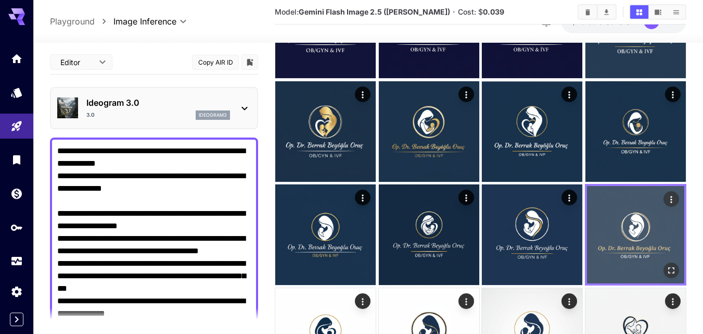
click at [619, 227] on img at bounding box center [635, 234] width 97 height 97
click at [676, 196] on icon "Actions" at bounding box center [671, 199] width 10 height 10
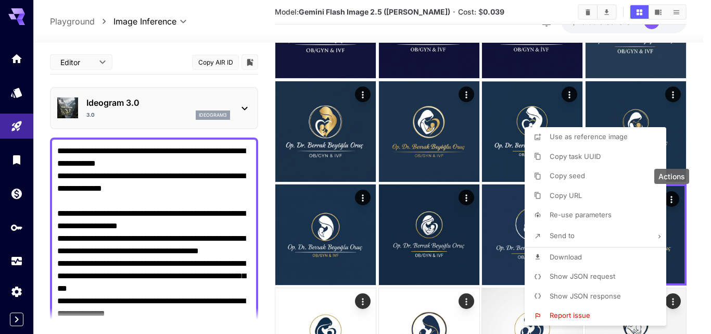
click at [569, 214] on span "Re-use parameters" at bounding box center [581, 214] width 62 height 8
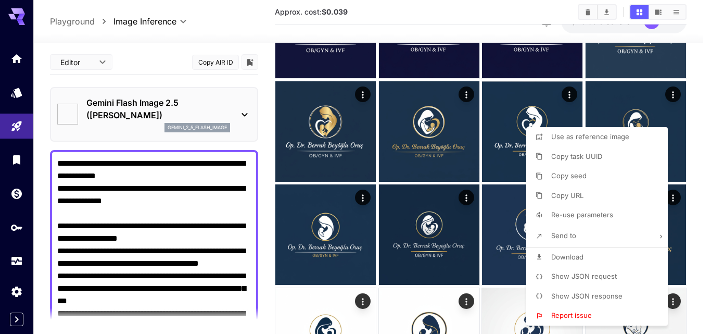
type input "**********"
click at [243, 112] on div at bounding box center [355, 167] width 711 height 334
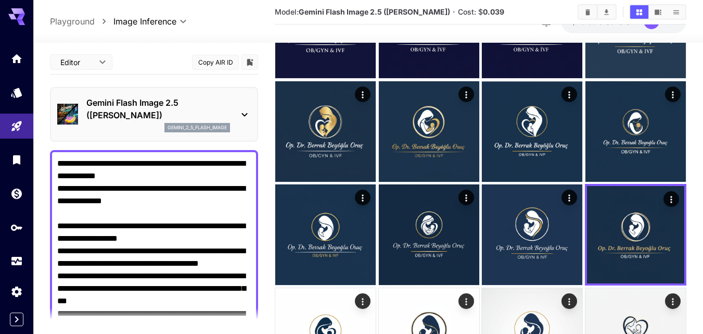
click at [243, 112] on icon at bounding box center [244, 114] width 12 height 12
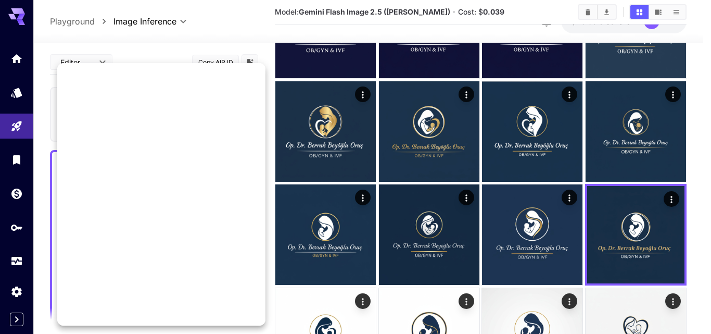
scroll to position [418, 0]
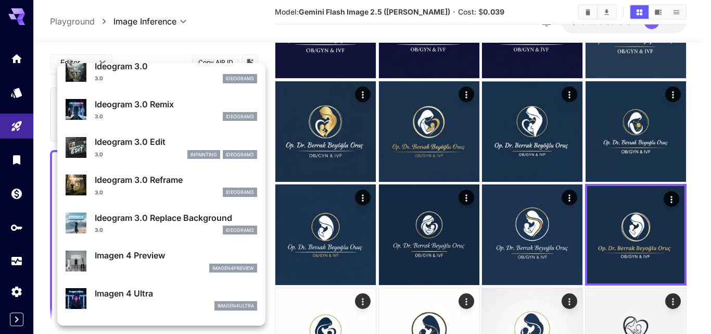
click at [139, 111] on div "Ideogram 3.0 Remix 3.0 ideogram3" at bounding box center [176, 109] width 162 height 23
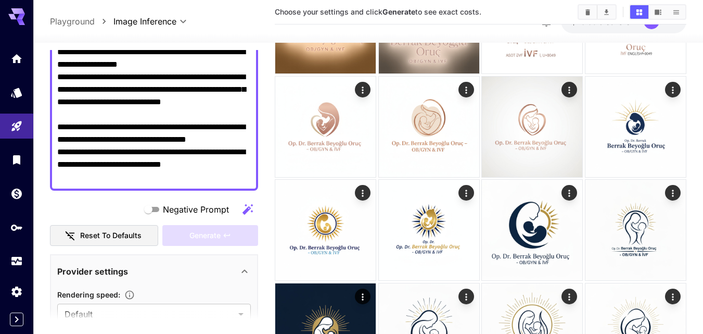
scroll to position [521, 0]
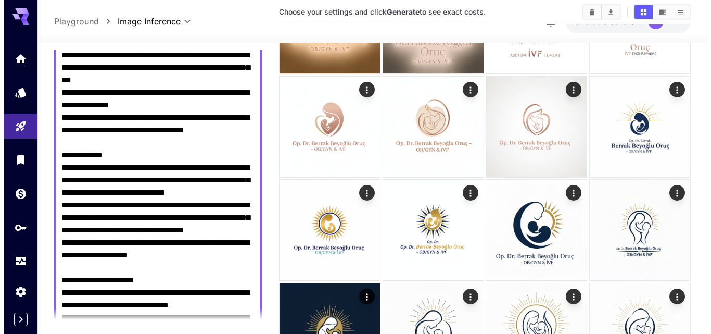
scroll to position [0, 0]
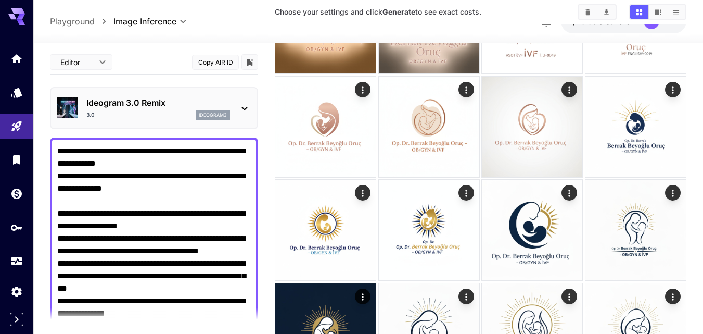
click at [247, 111] on icon at bounding box center [244, 108] width 12 height 12
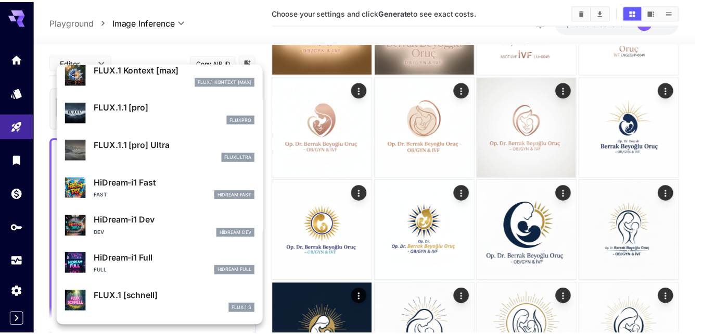
scroll to position [785, 0]
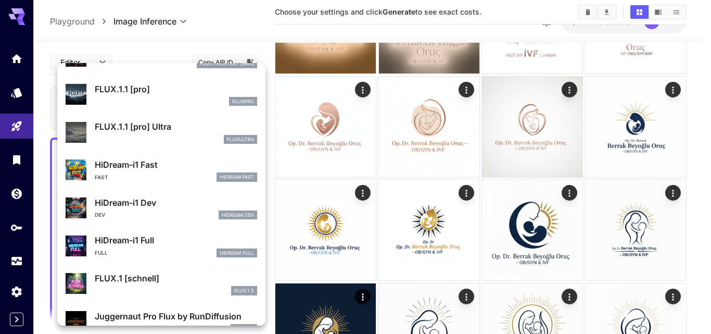
click at [129, 242] on p "HiDream-i1 Full" at bounding box center [176, 240] width 162 height 12
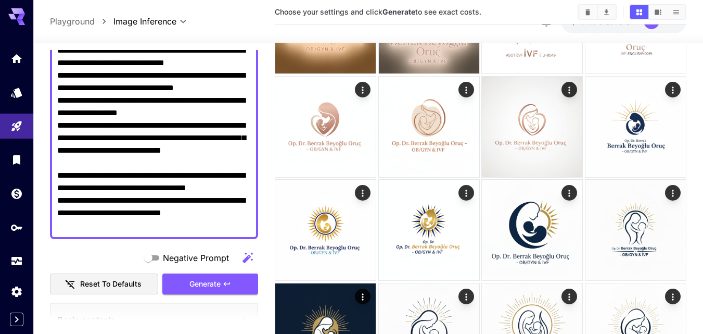
scroll to position [521, 0]
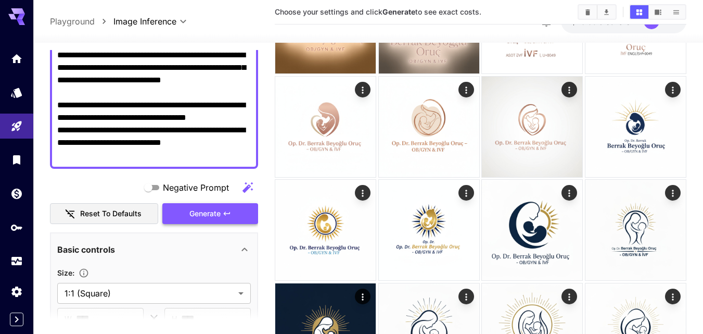
click at [226, 211] on icon "button" at bounding box center [227, 213] width 8 height 8
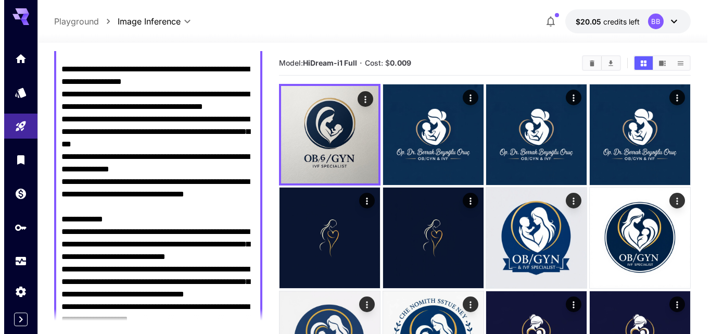
scroll to position [0, 0]
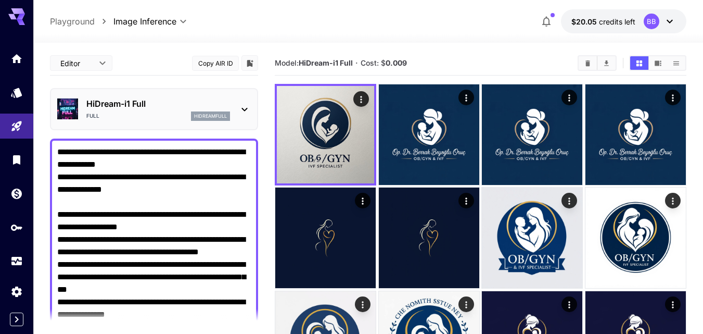
click at [245, 109] on icon at bounding box center [244, 109] width 12 height 12
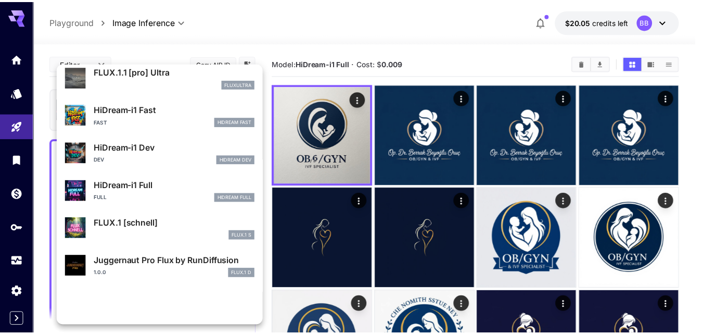
scroll to position [842, 0]
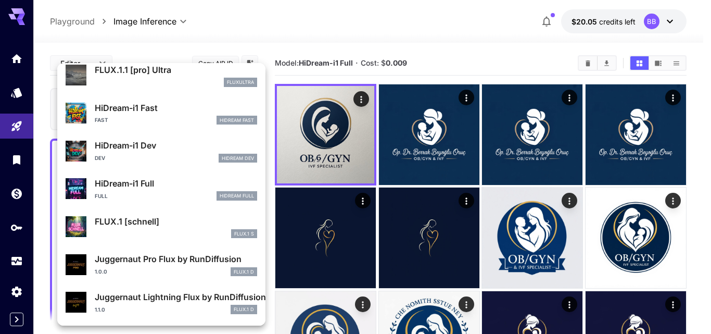
click at [132, 257] on p "Juggernaut Pro Flux by RunDiffusion" at bounding box center [176, 258] width 162 height 12
type input "**"
type input "*"
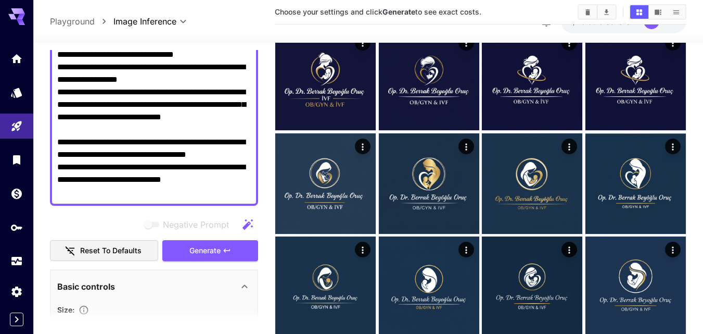
scroll to position [625, 0]
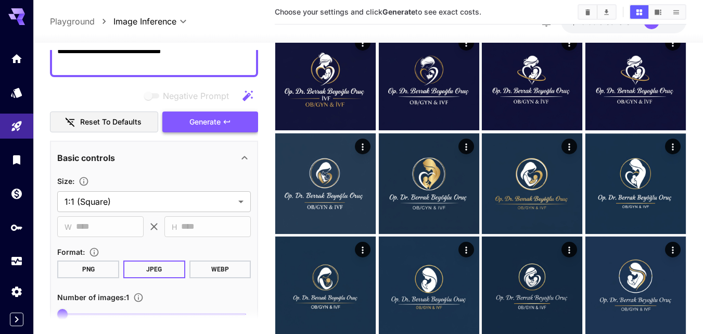
click at [241, 119] on button "Generate" at bounding box center [210, 121] width 96 height 21
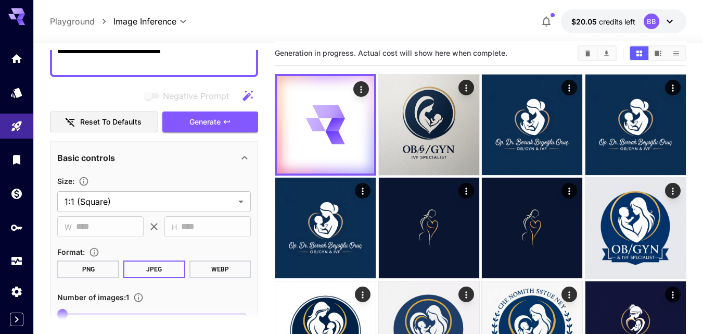
scroll to position [0, 0]
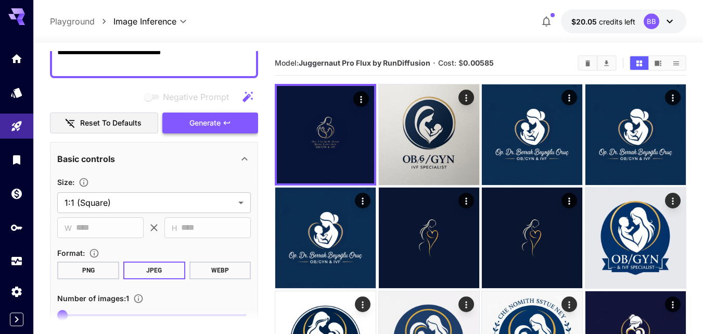
click at [198, 119] on span "Generate" at bounding box center [204, 123] width 31 height 13
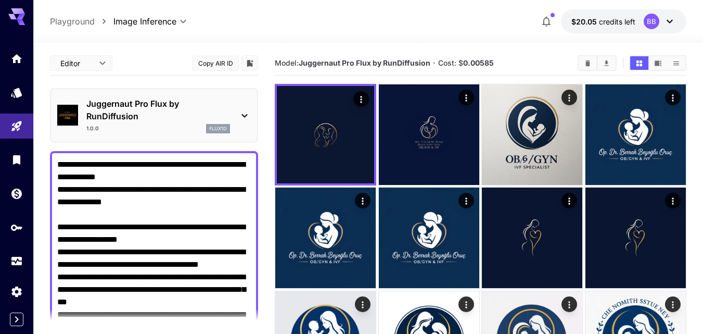
click at [249, 111] on icon at bounding box center [244, 115] width 12 height 12
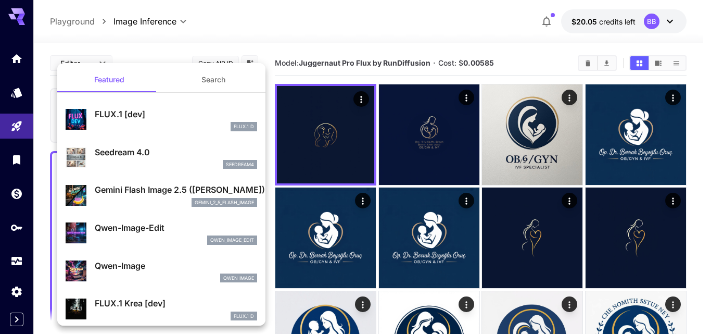
click at [131, 191] on p "Gemini Flash Image 2.5 ([PERSON_NAME])" at bounding box center [176, 189] width 162 height 12
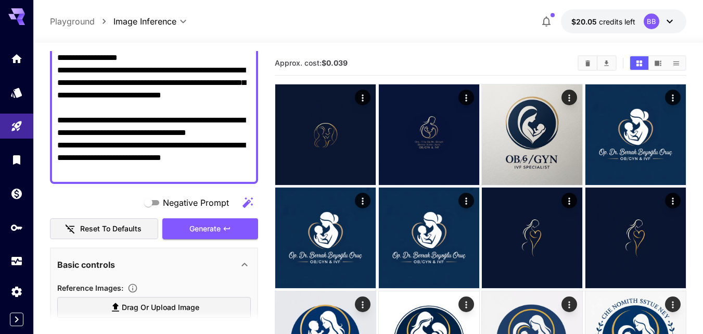
scroll to position [505, 0]
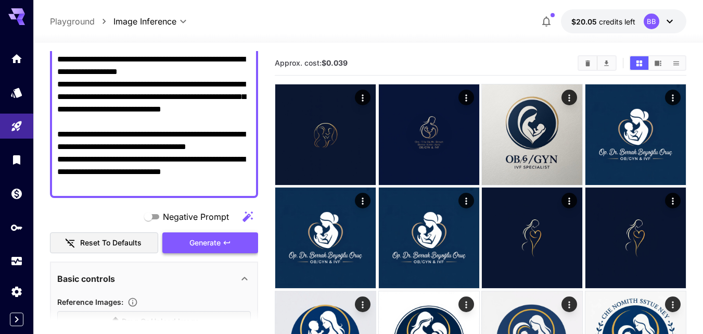
click at [204, 246] on span "Generate" at bounding box center [204, 242] width 31 height 13
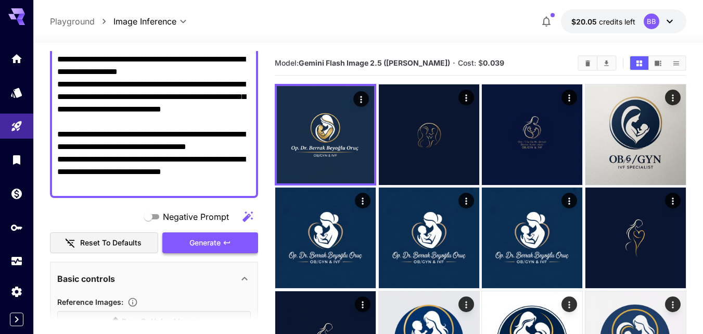
click at [227, 235] on button "Generate" at bounding box center [210, 242] width 96 height 21
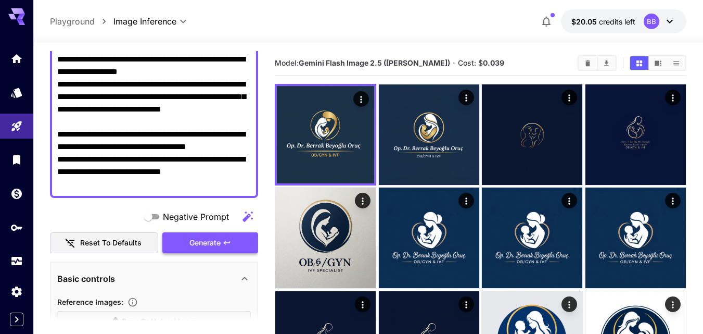
click at [235, 241] on button "Generate" at bounding box center [210, 242] width 96 height 21
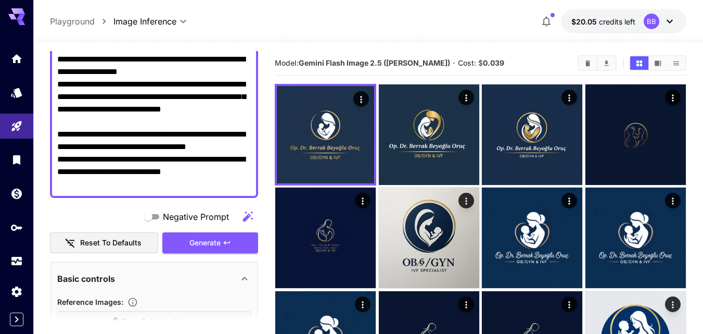
drag, startPoint x: 248, startPoint y: 240, endPoint x: 263, endPoint y: 231, distance: 17.8
click at [249, 242] on button "Generate" at bounding box center [210, 242] width 96 height 21
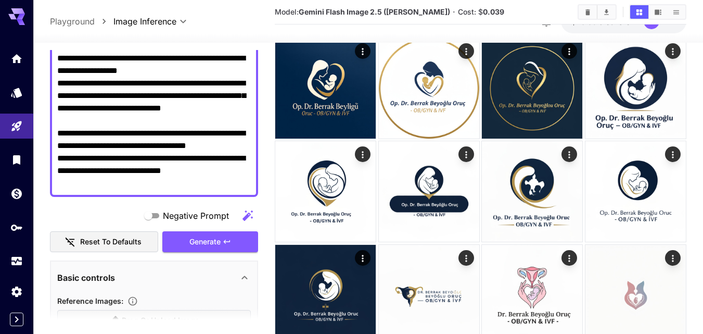
scroll to position [2655, 0]
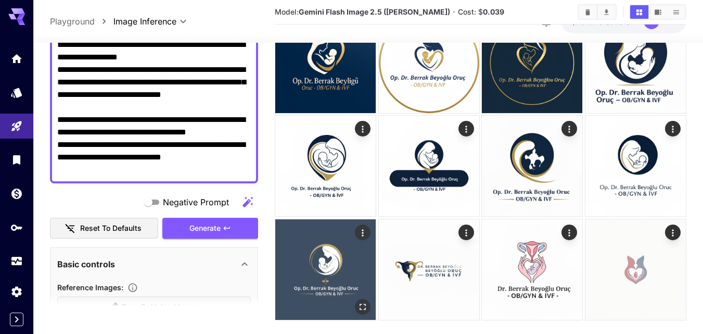
click at [324, 273] on img at bounding box center [325, 269] width 100 height 100
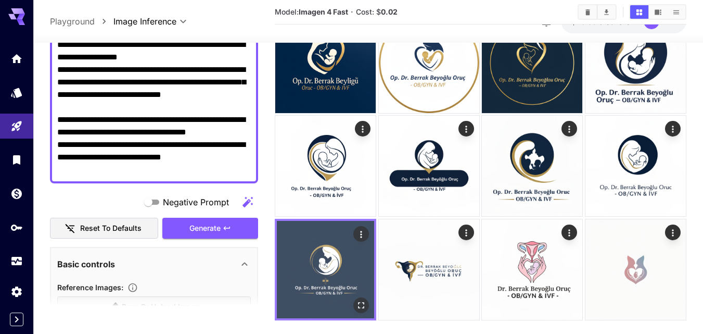
click at [319, 245] on img at bounding box center [325, 269] width 97 height 97
click at [360, 301] on icon "Open in fullscreen" at bounding box center [361, 305] width 10 height 10
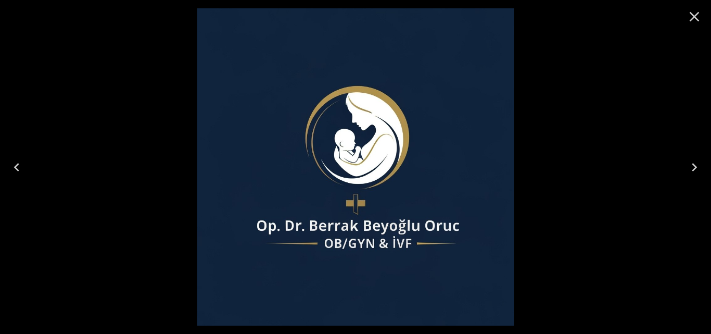
click at [692, 166] on icon "Next" at bounding box center [694, 167] width 17 height 17
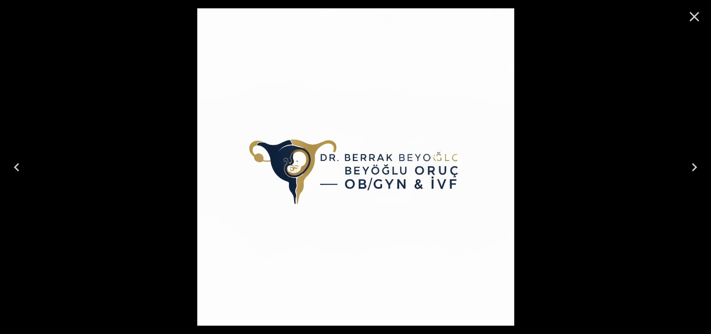
click at [692, 168] on icon "Next" at bounding box center [694, 167] width 17 height 17
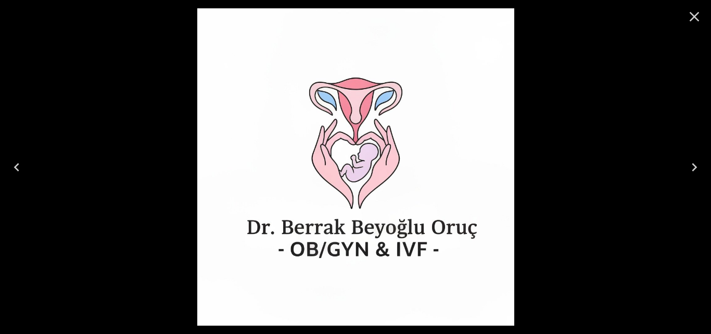
click at [11, 164] on icon "Previous" at bounding box center [16, 167] width 17 height 17
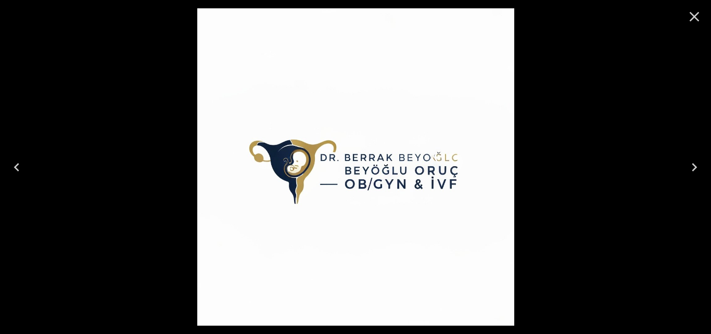
click at [12, 164] on icon "Previous" at bounding box center [16, 167] width 17 height 17
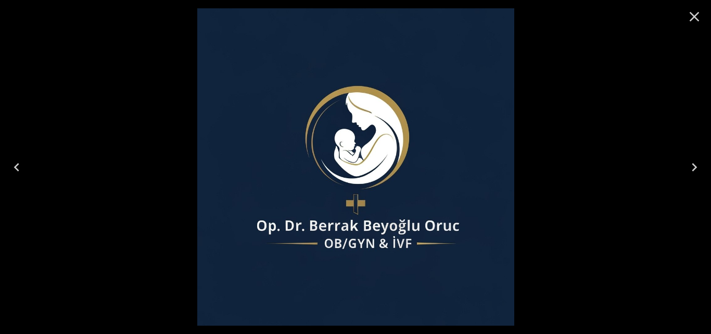
click at [23, 173] on icon "Previous" at bounding box center [16, 167] width 17 height 17
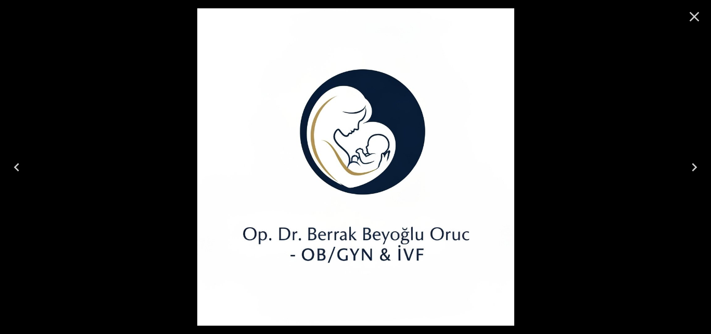
click at [27, 169] on button "Previous" at bounding box center [16, 167] width 33 height 42
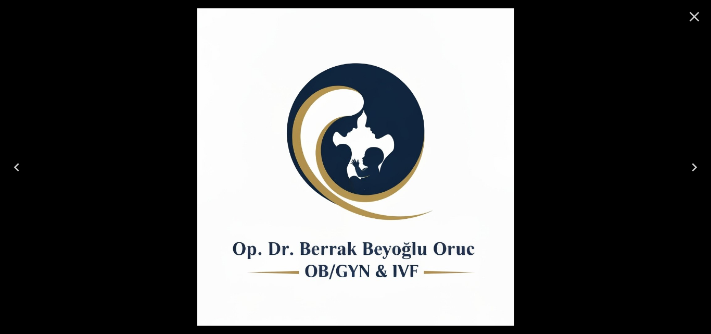
click at [27, 169] on button "Previous" at bounding box center [16, 167] width 33 height 42
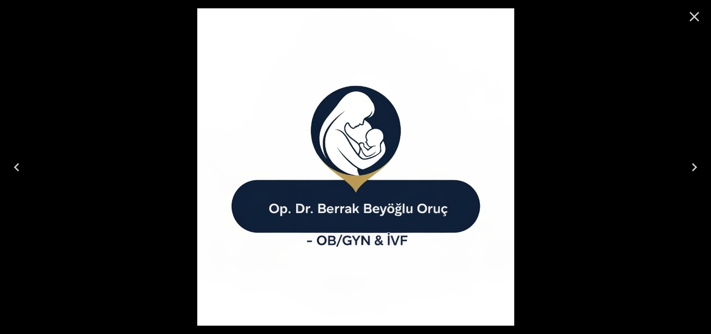
click at [27, 169] on button "Previous" at bounding box center [16, 167] width 33 height 42
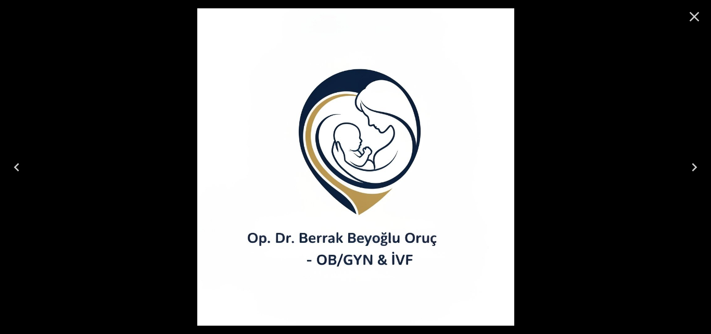
click at [27, 169] on button "Previous" at bounding box center [16, 167] width 33 height 42
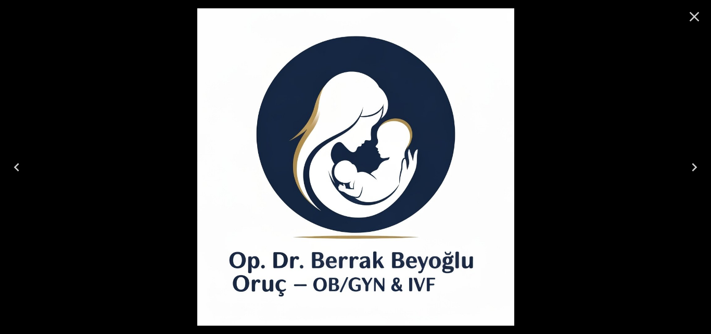
click at [27, 169] on button "Previous" at bounding box center [16, 167] width 33 height 42
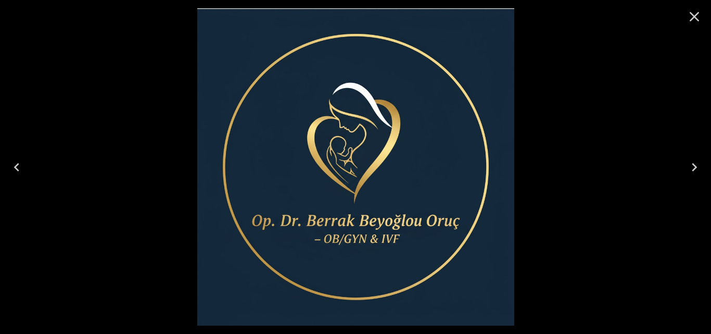
click at [27, 169] on button "Previous" at bounding box center [16, 167] width 33 height 42
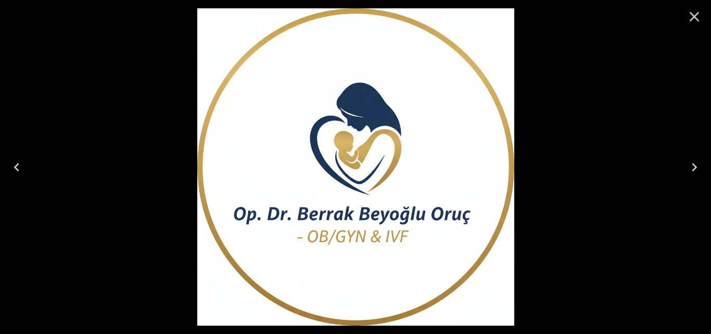
click at [27, 169] on button "Previous" at bounding box center [16, 167] width 33 height 42
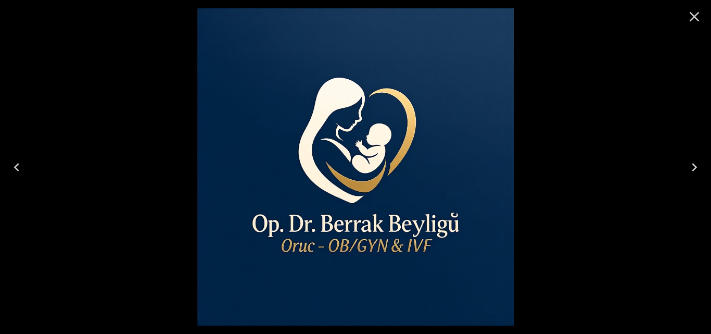
click at [27, 169] on button "Previous" at bounding box center [16, 167] width 33 height 42
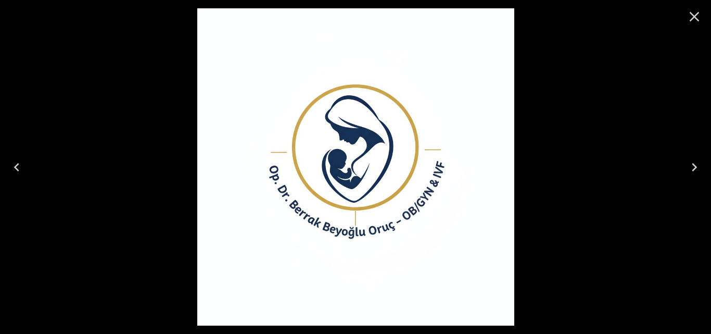
click at [27, 170] on button "Previous" at bounding box center [16, 167] width 33 height 42
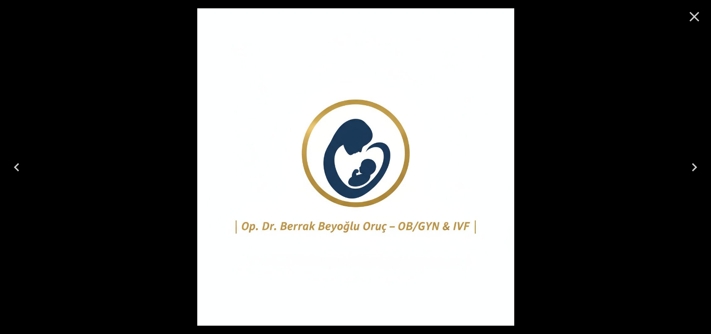
click at [27, 170] on button "Previous" at bounding box center [16, 167] width 33 height 42
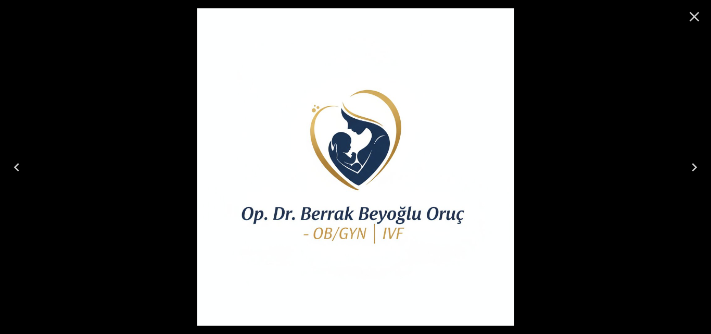
click at [27, 170] on button "Previous" at bounding box center [16, 167] width 33 height 42
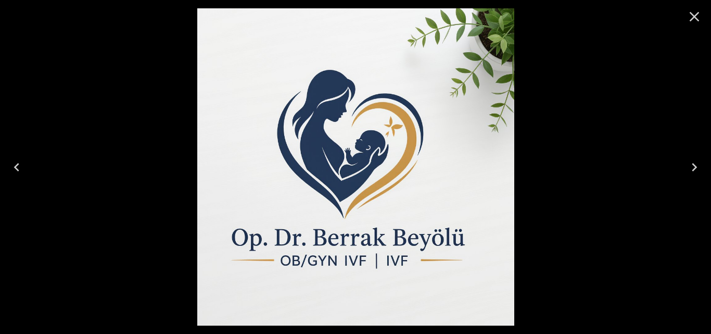
click at [27, 170] on button "Previous" at bounding box center [16, 167] width 33 height 42
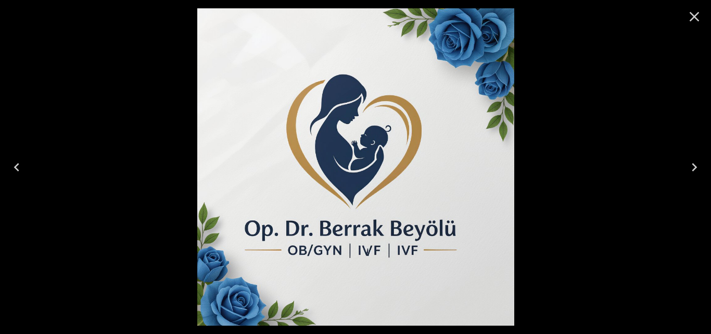
click at [27, 170] on button "Previous" at bounding box center [16, 167] width 33 height 42
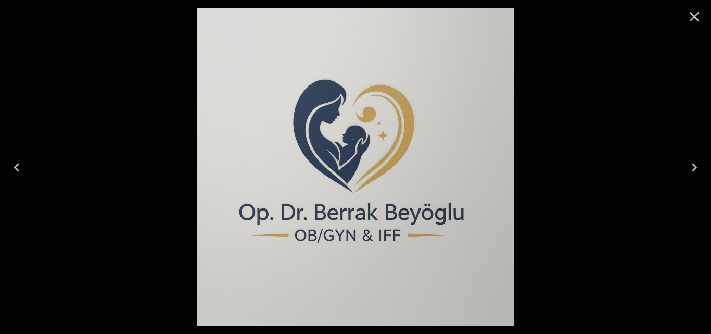
click at [26, 171] on button "Previous" at bounding box center [16, 167] width 33 height 42
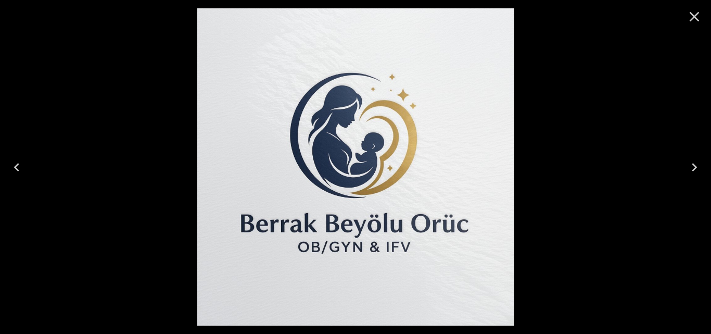
click at [12, 168] on icon "Previous" at bounding box center [16, 167] width 17 height 17
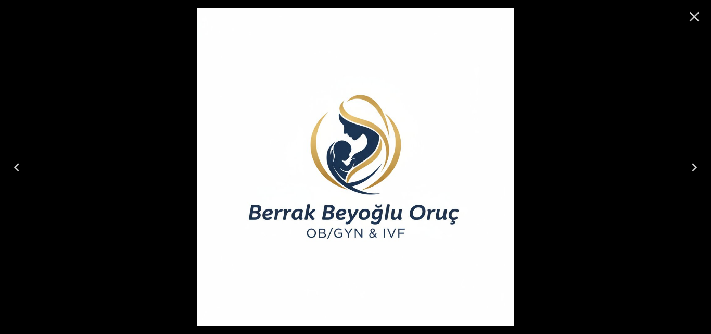
click at [12, 168] on icon "Previous" at bounding box center [16, 167] width 17 height 17
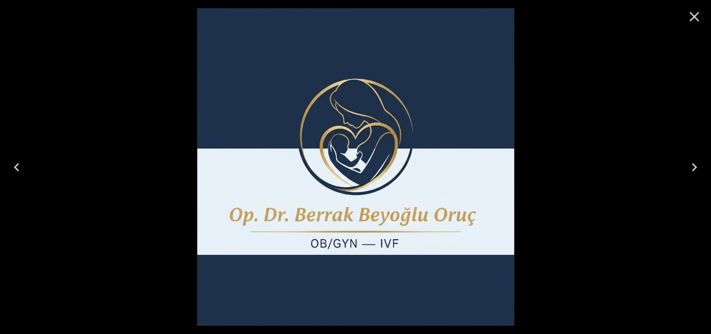
click at [12, 168] on icon "Previous" at bounding box center [16, 167] width 17 height 17
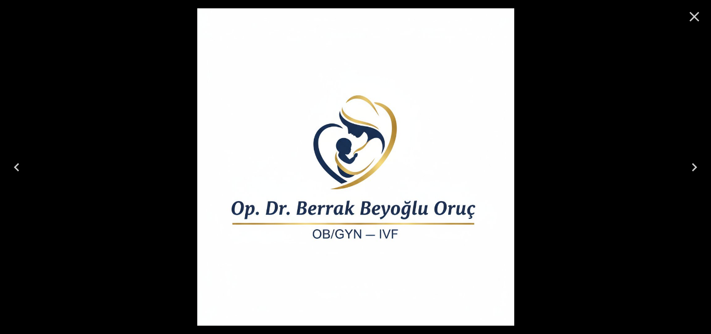
click at [12, 168] on icon "Previous" at bounding box center [16, 167] width 17 height 17
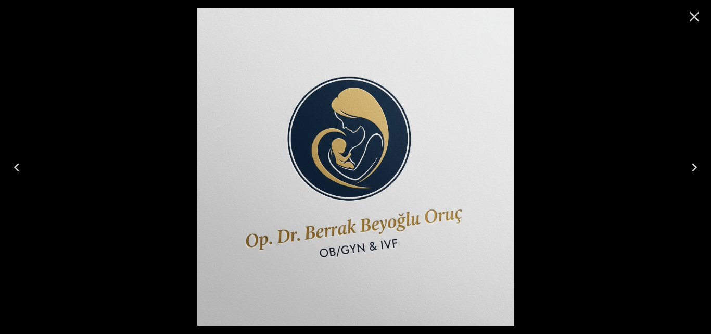
click at [12, 168] on icon "Previous" at bounding box center [16, 167] width 17 height 17
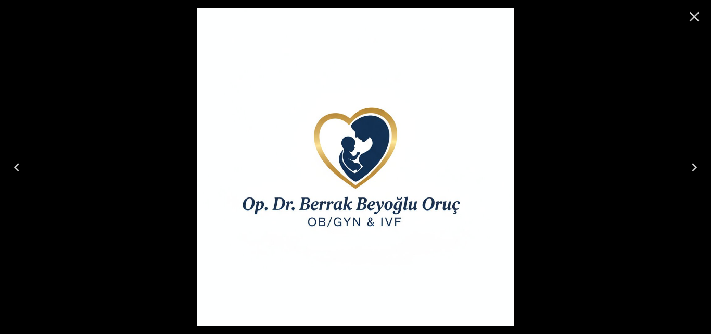
click at [12, 168] on icon "Previous" at bounding box center [16, 167] width 17 height 17
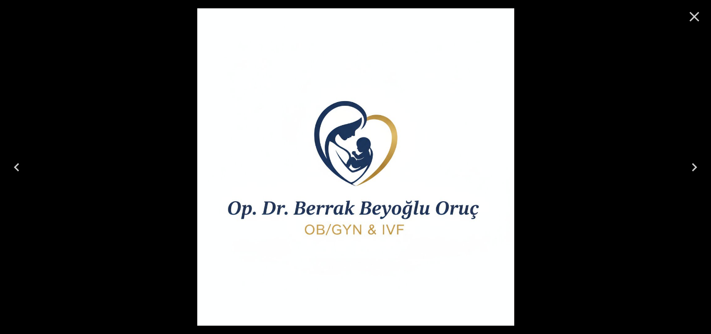
click at [12, 168] on icon "Previous" at bounding box center [16, 167] width 17 height 17
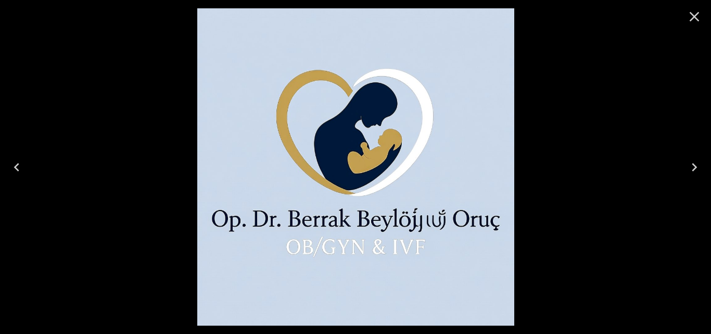
click at [12, 168] on icon "Previous" at bounding box center [16, 167] width 17 height 17
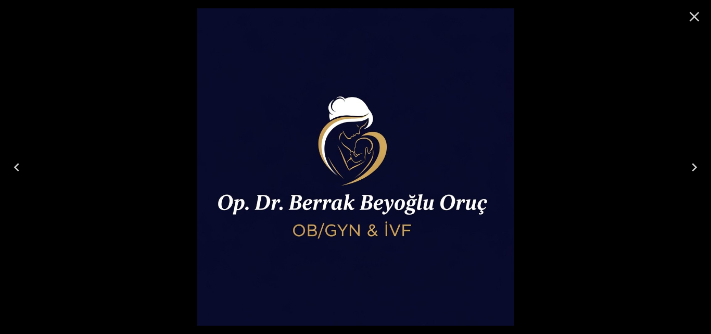
click at [12, 168] on icon "Previous" at bounding box center [16, 167] width 17 height 17
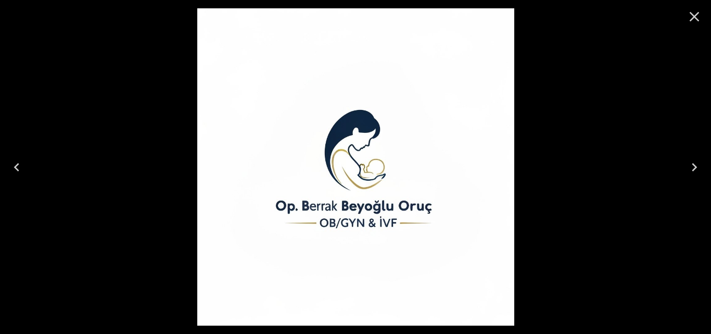
click at [12, 168] on icon "Previous" at bounding box center [16, 167] width 17 height 17
click at [18, 166] on icon "Previous" at bounding box center [16, 167] width 17 height 17
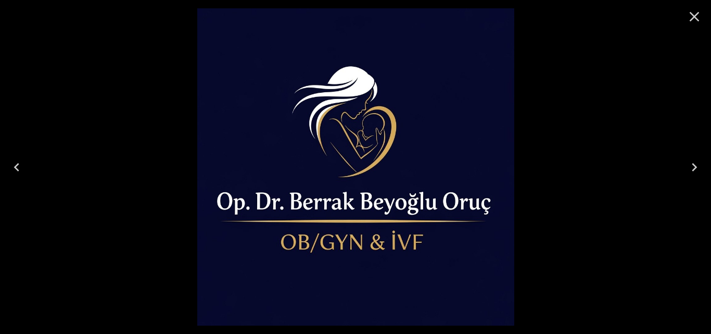
click at [18, 166] on icon "Previous" at bounding box center [16, 167] width 17 height 17
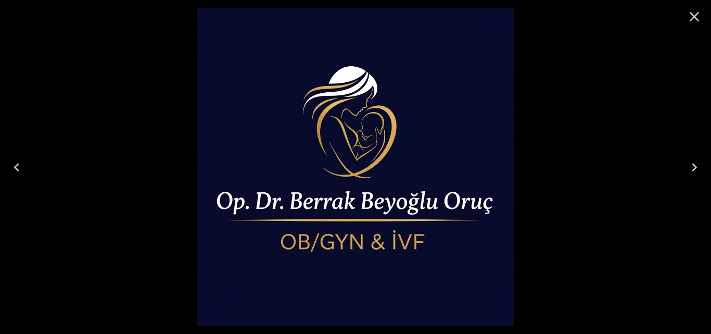
click at [18, 166] on icon "Previous" at bounding box center [16, 167] width 17 height 17
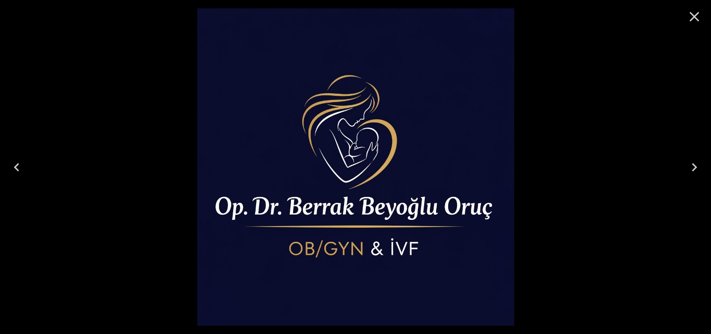
click at [18, 166] on icon "Previous" at bounding box center [16, 167] width 17 height 17
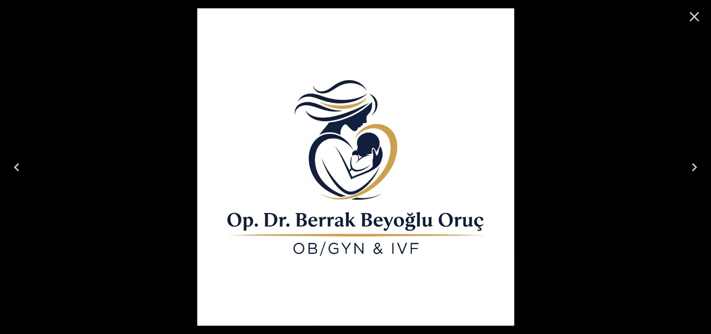
click at [18, 166] on icon "Previous" at bounding box center [16, 167] width 17 height 17
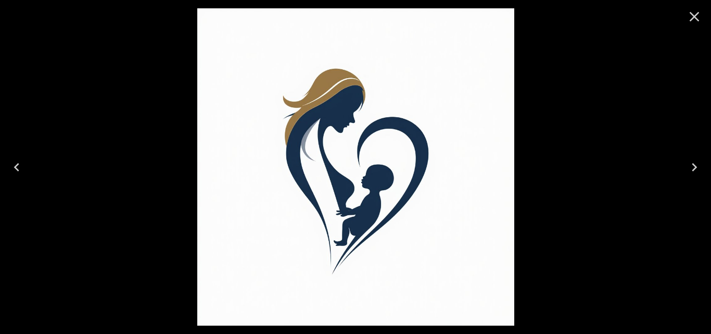
click at [18, 166] on icon "Previous" at bounding box center [16, 167] width 17 height 17
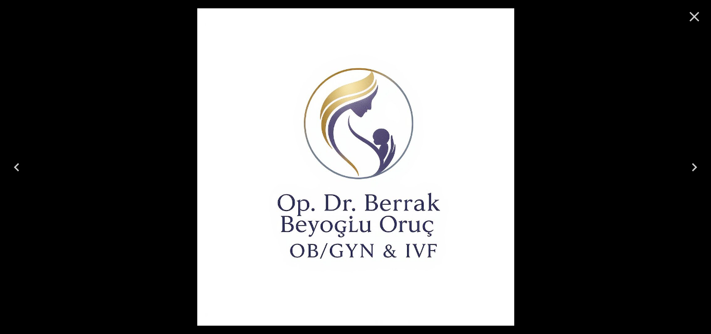
click at [18, 166] on icon "Previous" at bounding box center [16, 167] width 17 height 17
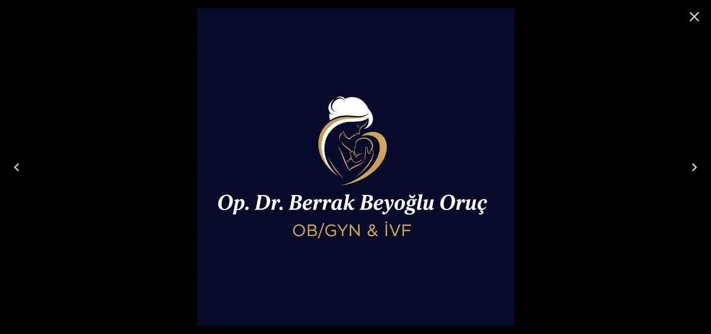
click at [18, 166] on icon "Previous" at bounding box center [16, 167] width 17 height 17
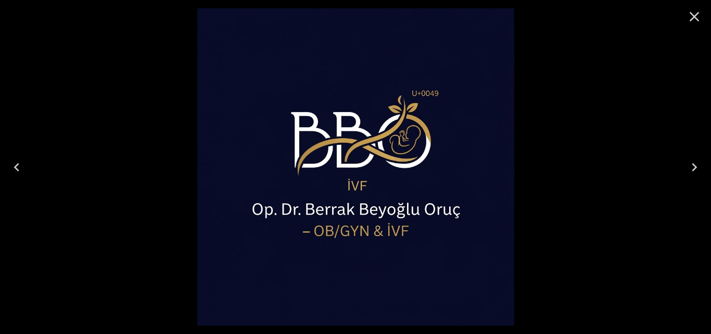
click at [18, 166] on icon "Previous" at bounding box center [16, 167] width 17 height 17
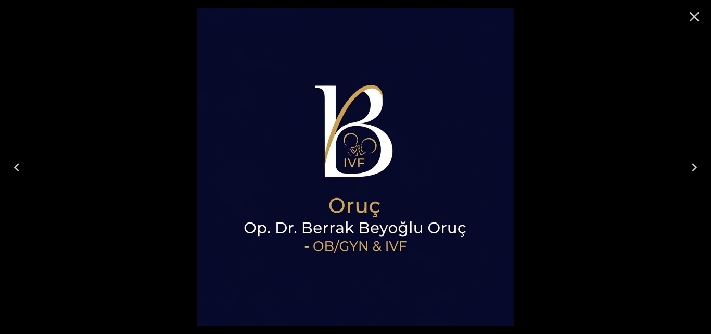
click at [18, 166] on icon "Previous" at bounding box center [16, 167] width 17 height 17
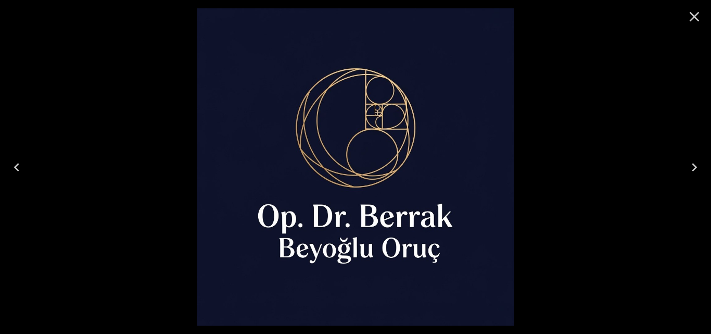
click at [695, 164] on icon "Next" at bounding box center [694, 167] width 17 height 17
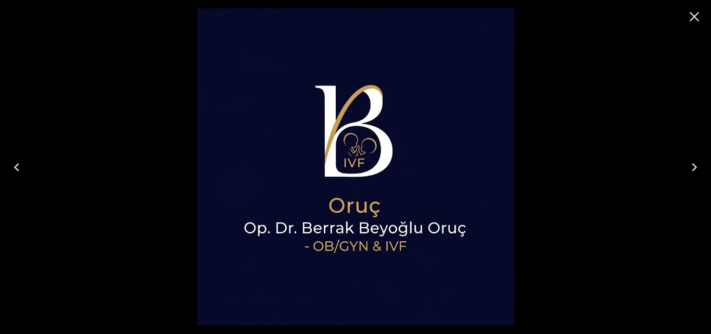
click at [24, 168] on icon "Previous" at bounding box center [16, 167] width 17 height 17
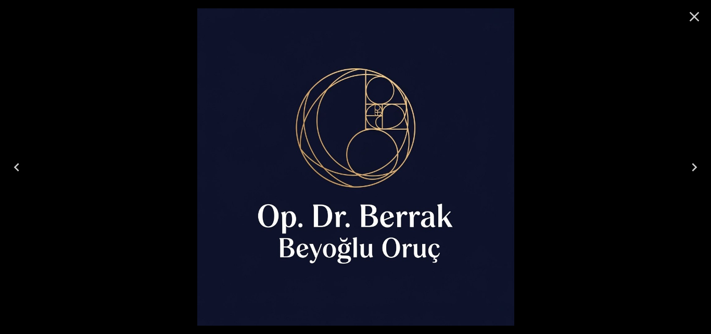
click at [22, 167] on icon "Previous" at bounding box center [16, 167] width 17 height 17
click at [21, 169] on icon "Previous" at bounding box center [16, 167] width 17 height 17
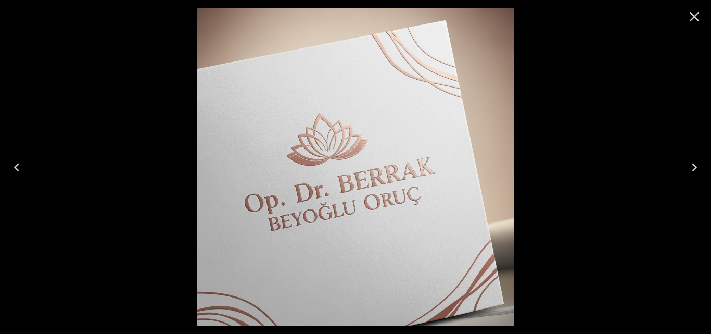
click at [21, 169] on icon "Previous" at bounding box center [16, 167] width 17 height 17
click at [16, 166] on icon "Previous" at bounding box center [16, 167] width 5 height 8
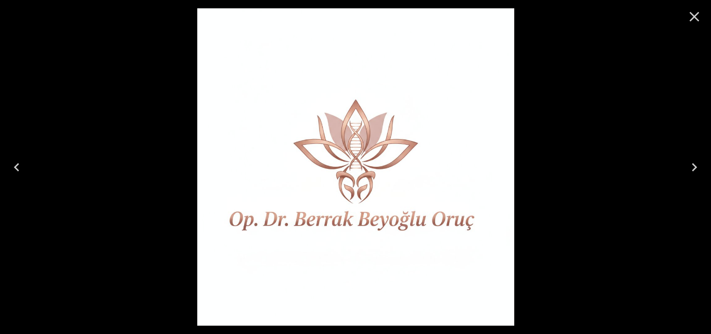
click at [16, 166] on icon "Previous" at bounding box center [16, 167] width 5 height 8
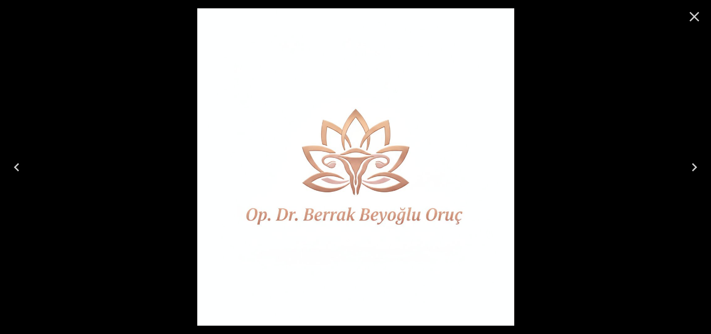
click at [16, 166] on icon "Previous" at bounding box center [16, 167] width 5 height 8
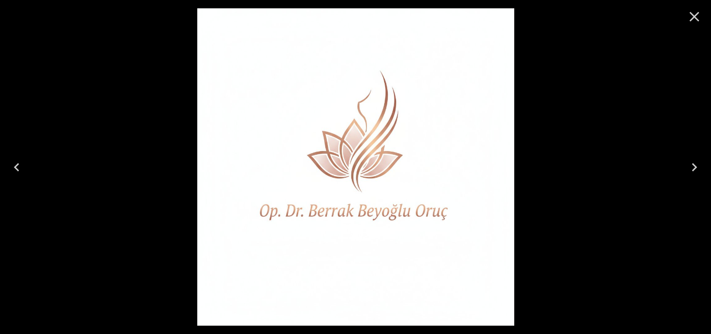
click at [16, 166] on icon "Previous" at bounding box center [16, 167] width 5 height 8
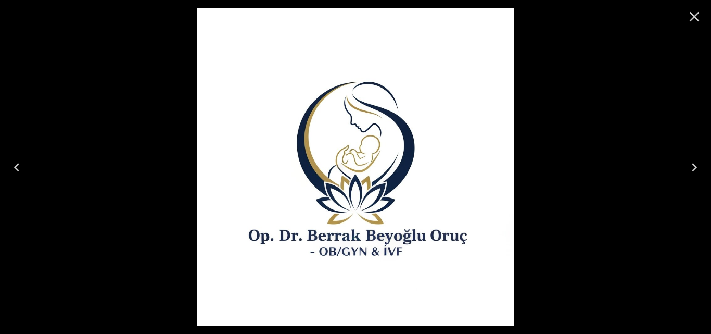
click at [16, 166] on icon "Previous" at bounding box center [16, 167] width 5 height 8
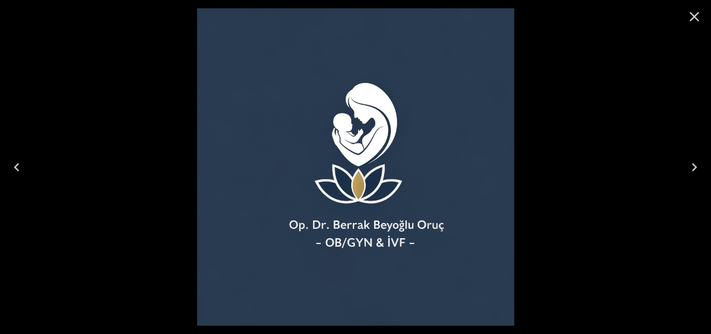
click at [16, 166] on icon "Previous" at bounding box center [16, 167] width 5 height 8
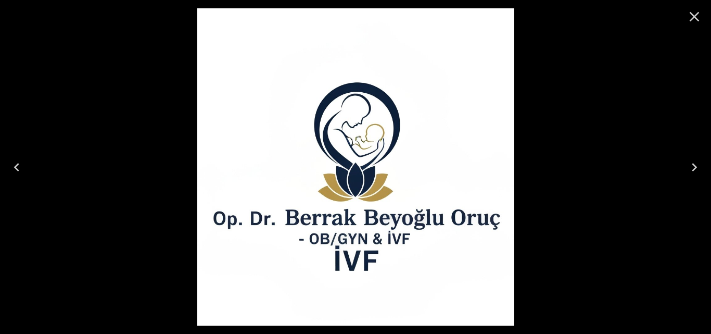
click at [16, 166] on icon "Previous" at bounding box center [16, 167] width 5 height 8
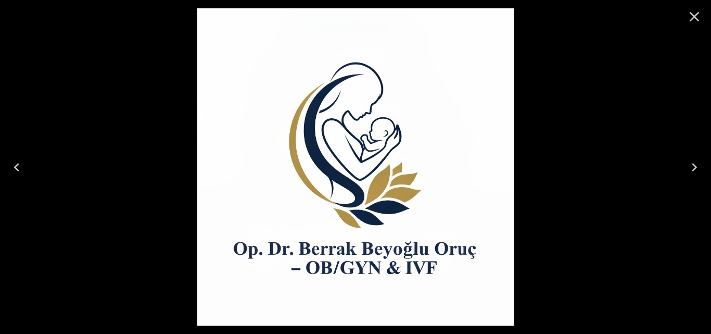
click at [16, 166] on icon "Previous" at bounding box center [16, 167] width 5 height 8
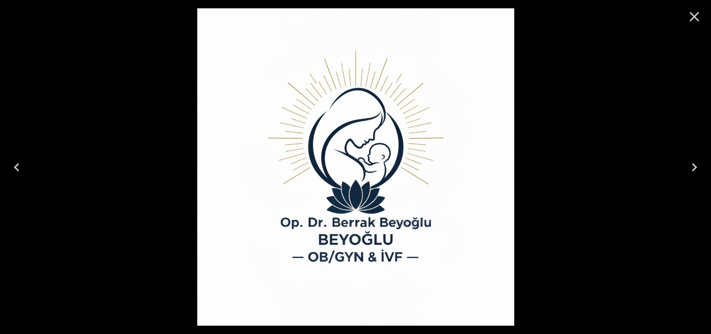
click at [16, 166] on icon "Previous" at bounding box center [16, 167] width 5 height 8
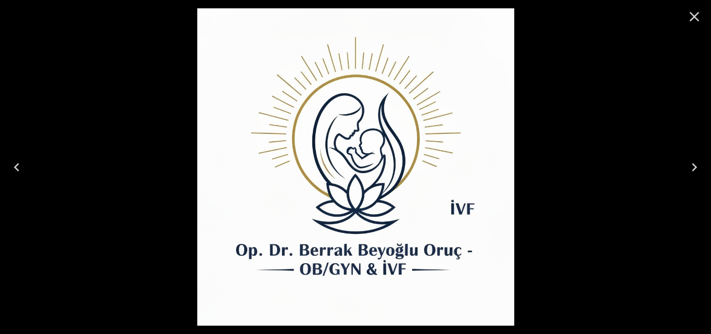
click at [16, 166] on icon "Previous" at bounding box center [16, 167] width 5 height 8
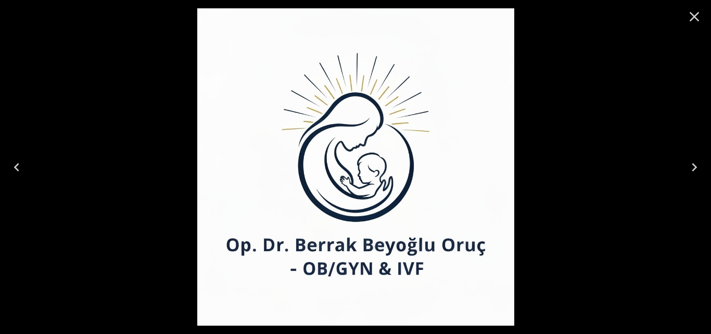
click at [16, 166] on icon "Previous" at bounding box center [16, 167] width 5 height 8
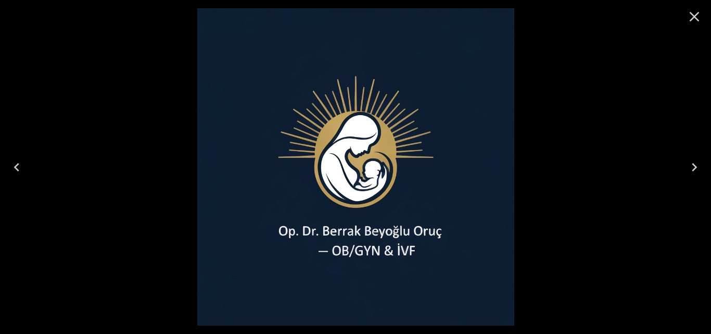
click at [16, 166] on icon "Previous" at bounding box center [16, 167] width 5 height 8
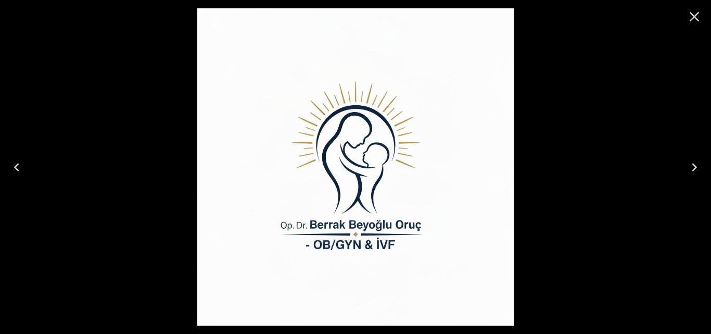
click at [16, 166] on icon "Previous" at bounding box center [16, 167] width 5 height 8
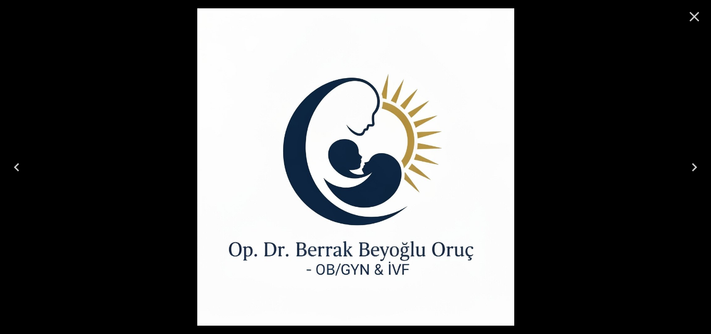
click at [16, 166] on icon "Previous" at bounding box center [16, 167] width 5 height 8
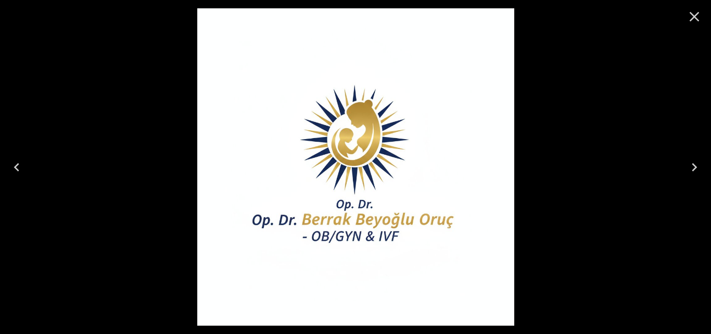
click at [16, 166] on icon "Previous" at bounding box center [16, 167] width 5 height 8
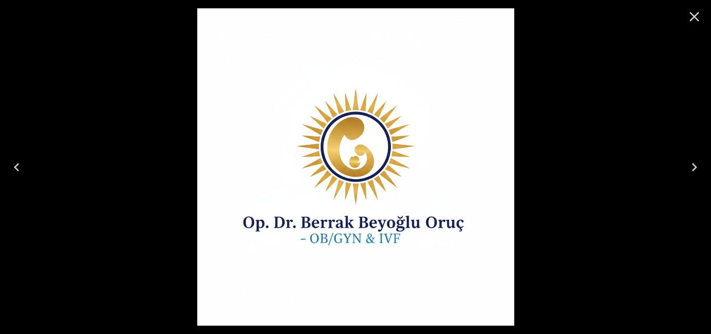
click at [16, 166] on icon "Previous" at bounding box center [16, 167] width 5 height 8
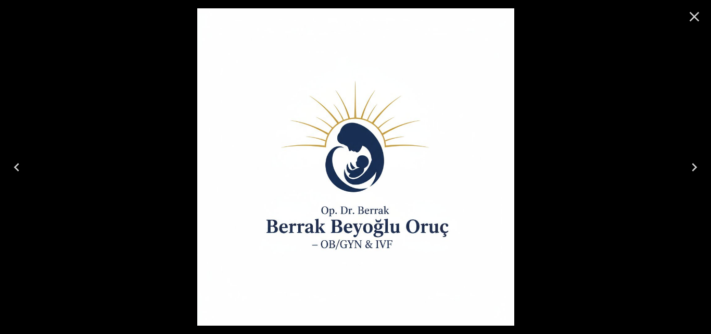
click at [16, 166] on icon "Previous" at bounding box center [16, 167] width 5 height 8
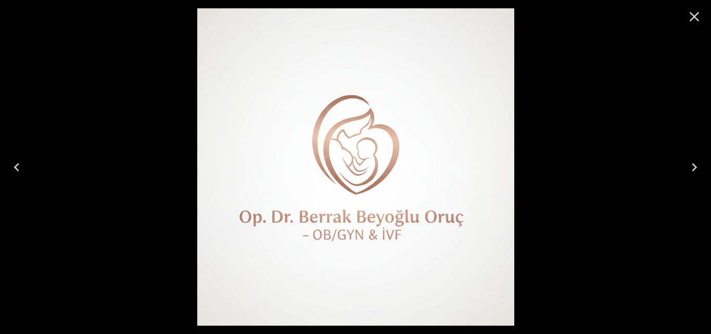
click at [16, 166] on icon "Previous" at bounding box center [16, 167] width 5 height 8
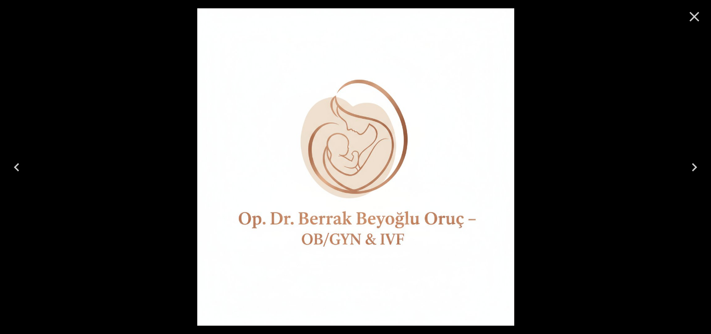
click at [691, 168] on icon "Next" at bounding box center [694, 167] width 17 height 17
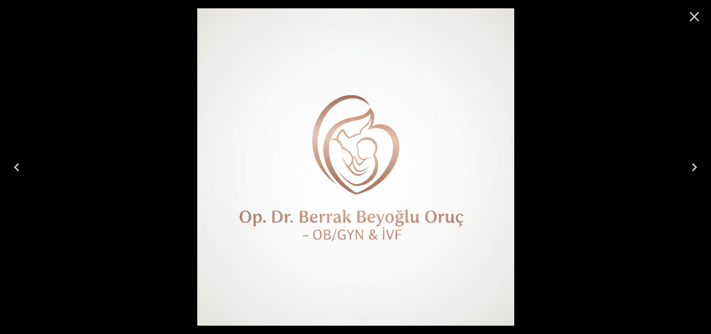
click at [12, 167] on icon "Previous" at bounding box center [16, 167] width 17 height 17
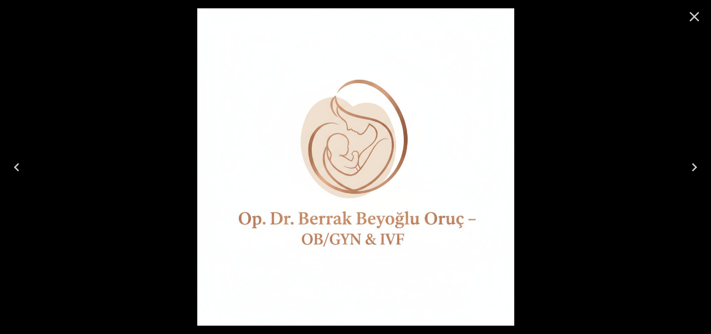
click at [12, 167] on icon "Previous" at bounding box center [16, 167] width 17 height 17
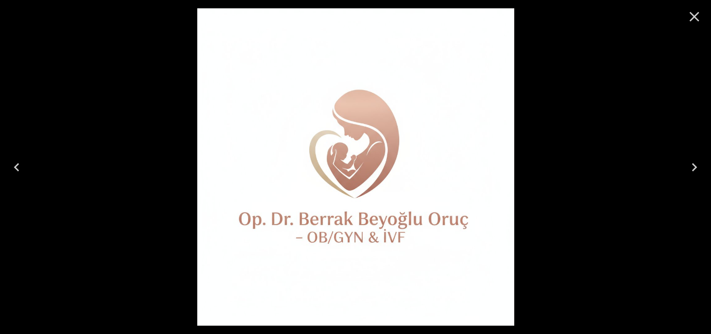
click at [12, 167] on icon "Previous" at bounding box center [16, 167] width 17 height 17
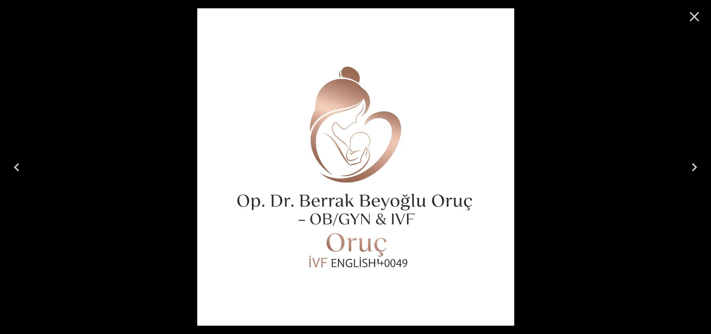
click at [12, 167] on icon "Previous" at bounding box center [16, 167] width 17 height 17
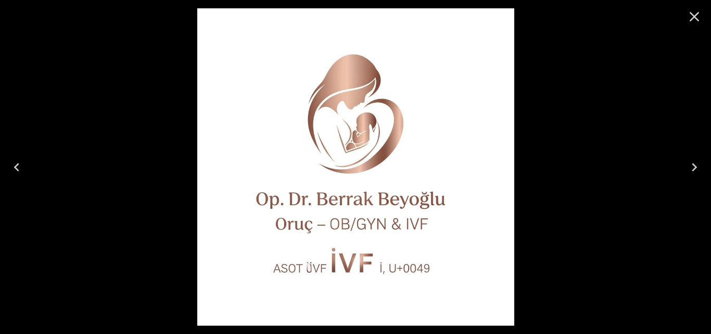
click at [12, 167] on icon "Previous" at bounding box center [16, 167] width 17 height 17
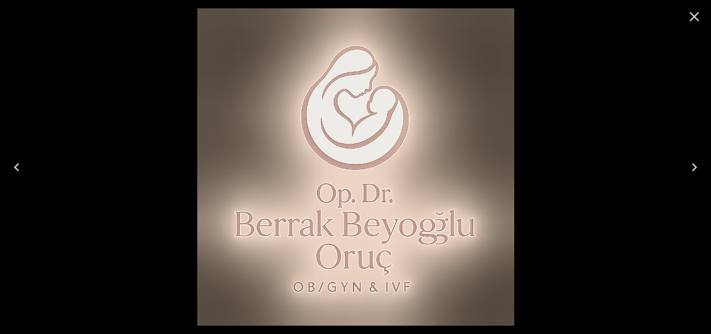
click at [12, 167] on icon "Previous" at bounding box center [16, 167] width 17 height 17
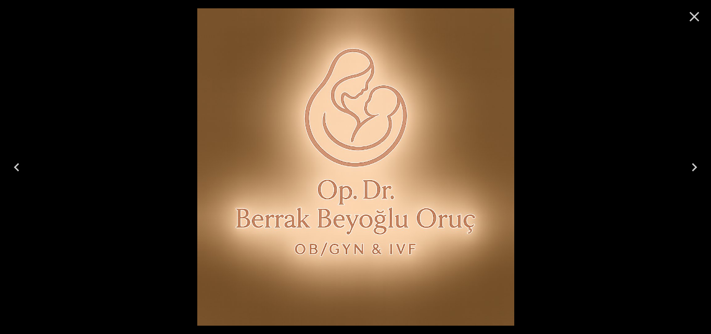
click at [12, 167] on icon "Previous" at bounding box center [16, 167] width 17 height 17
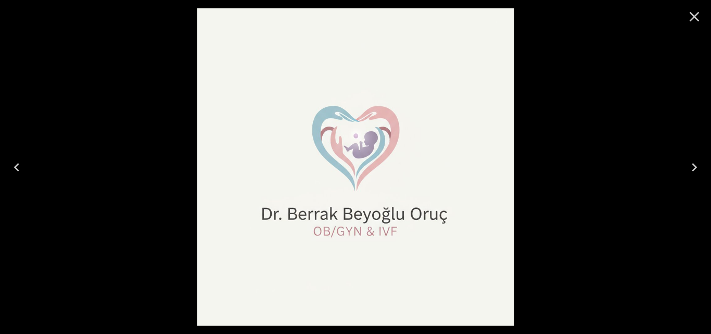
click at [12, 167] on icon "Previous" at bounding box center [16, 167] width 17 height 17
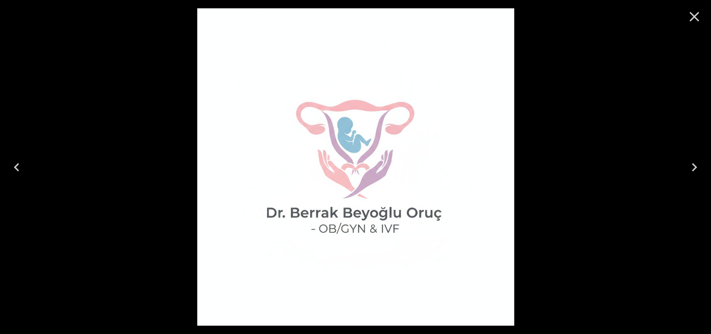
click at [12, 167] on icon "Previous" at bounding box center [16, 167] width 17 height 17
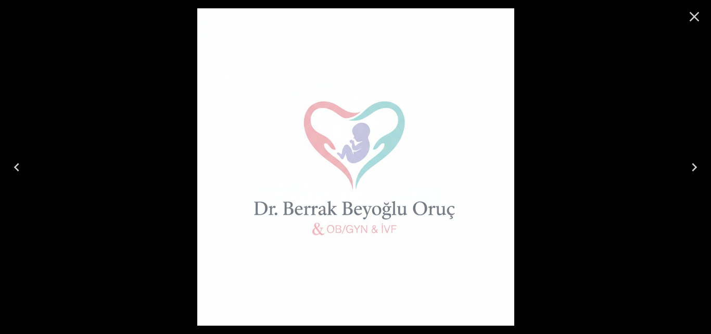
click at [12, 167] on icon "Previous" at bounding box center [16, 167] width 17 height 17
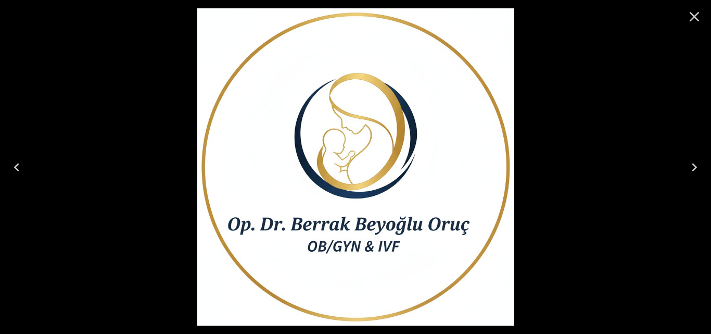
click at [12, 167] on icon "Previous" at bounding box center [16, 167] width 17 height 17
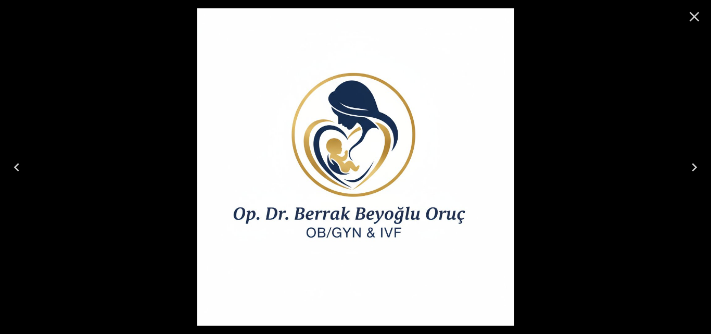
click at [12, 167] on icon "Previous" at bounding box center [16, 167] width 17 height 17
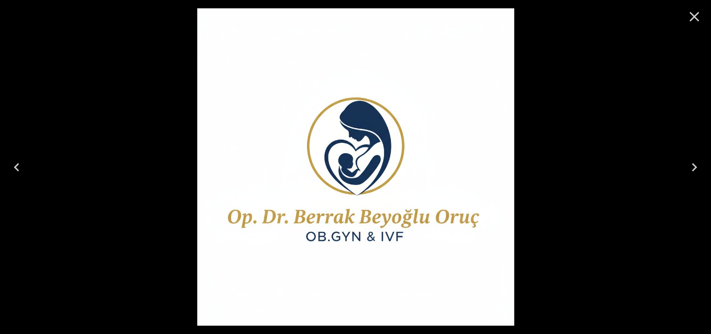
click at [12, 167] on icon "Previous" at bounding box center [16, 167] width 17 height 17
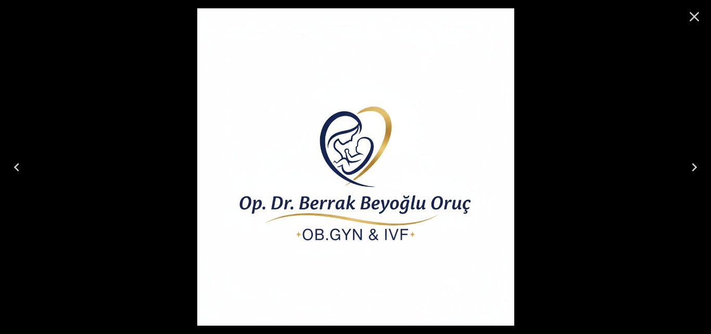
click at [12, 167] on icon "Previous" at bounding box center [16, 167] width 17 height 17
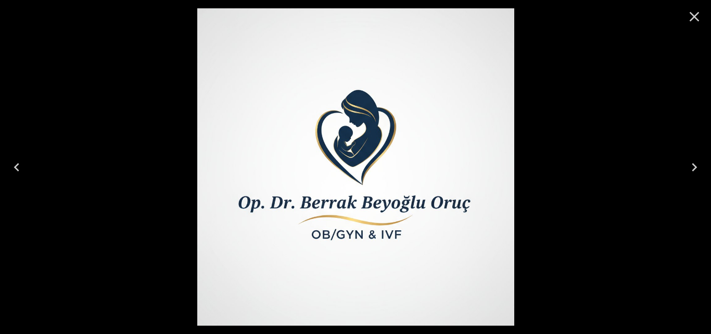
click at [12, 167] on icon "Previous" at bounding box center [16, 167] width 17 height 17
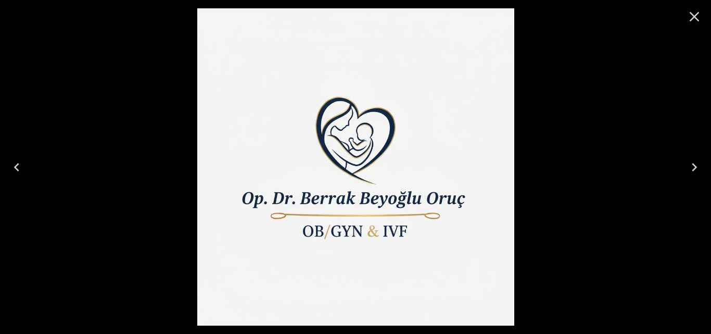
click at [12, 167] on icon "Previous" at bounding box center [16, 167] width 17 height 17
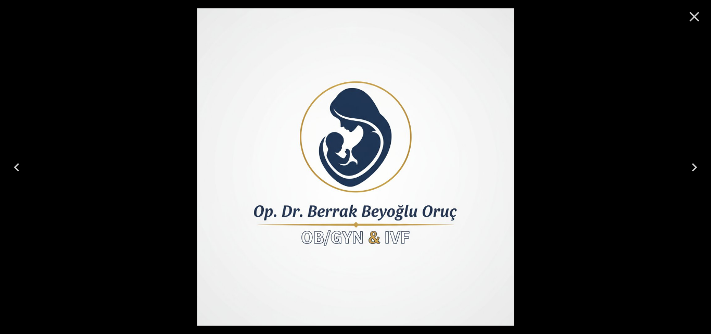
click at [694, 168] on icon "Next" at bounding box center [694, 167] width 17 height 17
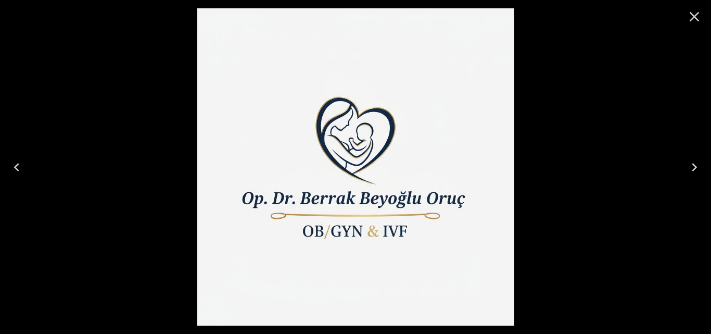
click at [693, 168] on icon "Next" at bounding box center [694, 167] width 17 height 17
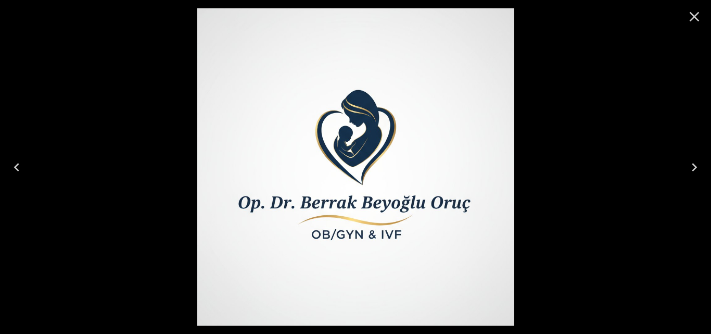
click at [693, 168] on icon "Next" at bounding box center [694, 167] width 17 height 17
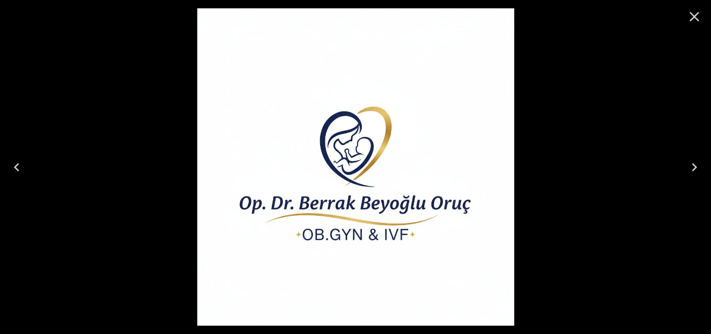
click at [20, 167] on icon "Previous" at bounding box center [16, 167] width 17 height 17
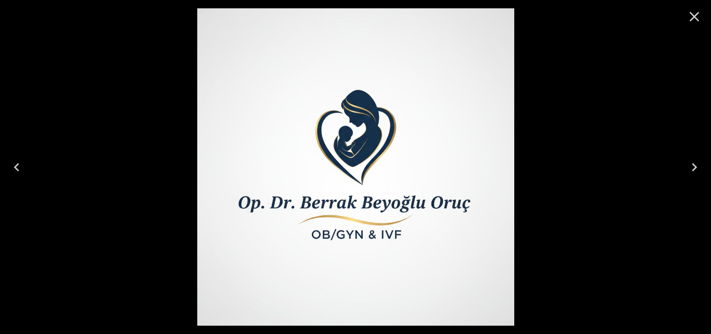
click at [575, 111] on div at bounding box center [355, 167] width 711 height 334
click at [14, 168] on icon "Previous" at bounding box center [16, 167] width 17 height 17
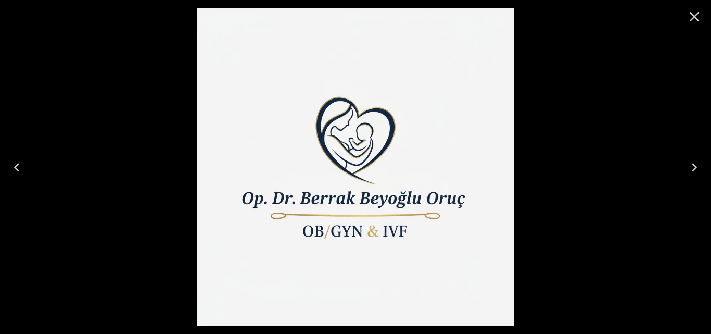
click at [16, 168] on icon "Previous" at bounding box center [16, 167] width 5 height 8
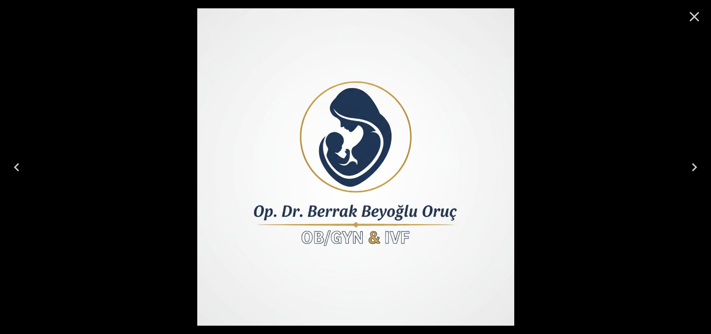
click at [16, 168] on icon "Previous" at bounding box center [16, 167] width 5 height 8
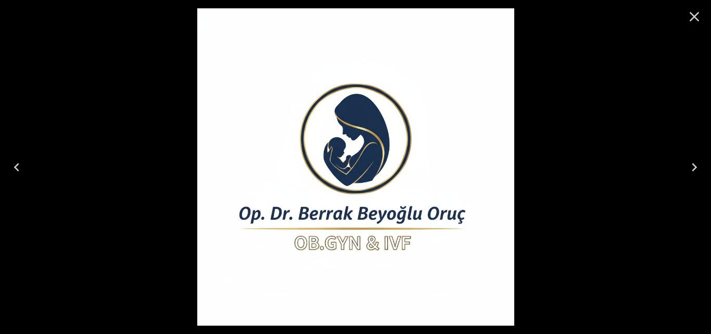
click at [16, 168] on icon "Previous" at bounding box center [16, 167] width 5 height 8
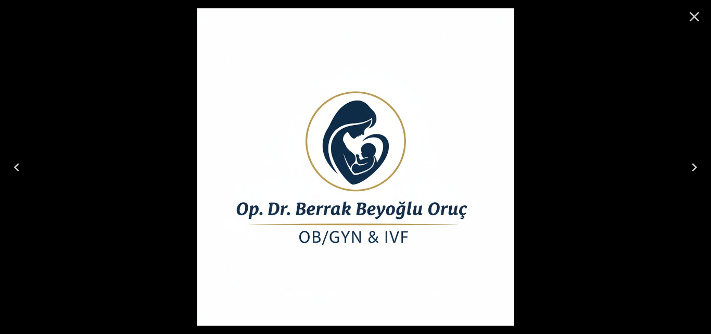
click at [689, 165] on icon "Next" at bounding box center [694, 167] width 17 height 17
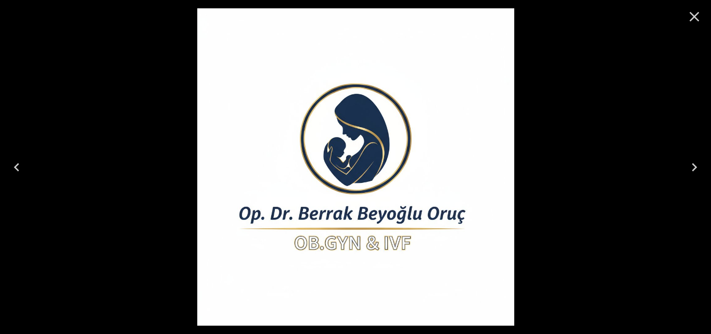
click at [16, 167] on icon "Previous" at bounding box center [16, 167] width 5 height 8
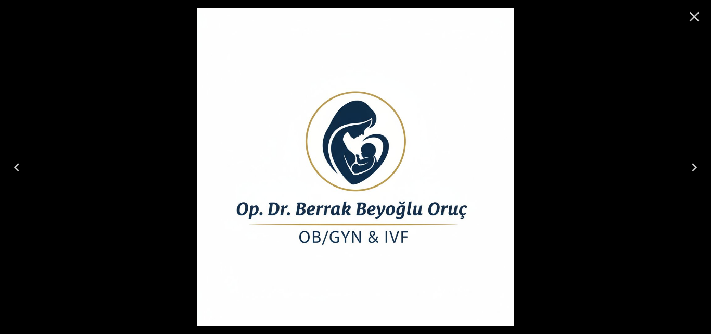
click at [16, 167] on icon "Previous" at bounding box center [16, 167] width 5 height 8
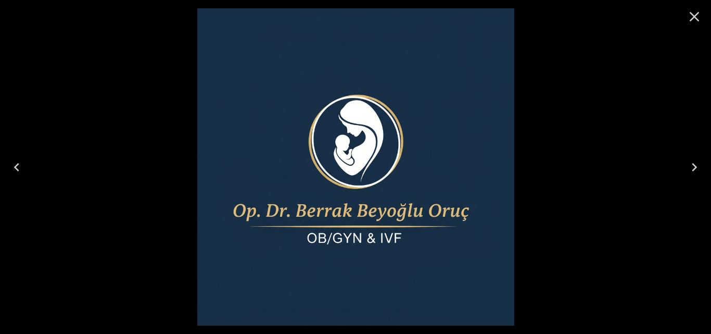
click at [16, 167] on icon "Previous" at bounding box center [16, 167] width 5 height 8
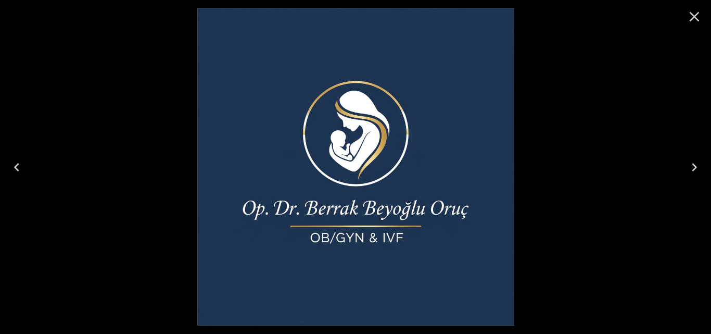
click at [16, 167] on icon "Previous" at bounding box center [16, 167] width 5 height 8
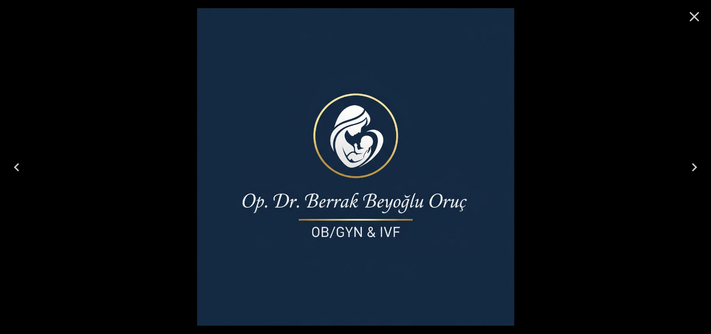
click at [16, 167] on icon "Previous" at bounding box center [16, 167] width 5 height 8
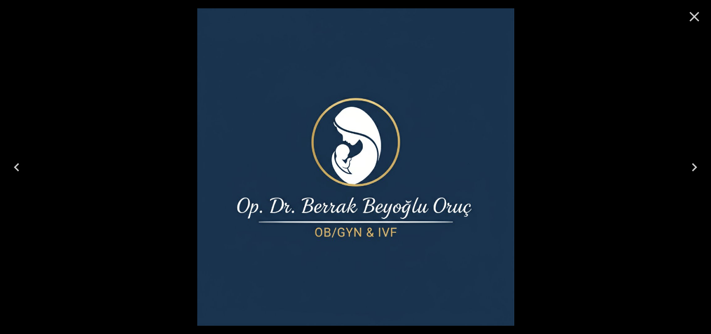
click at [16, 167] on icon "Previous" at bounding box center [16, 167] width 5 height 8
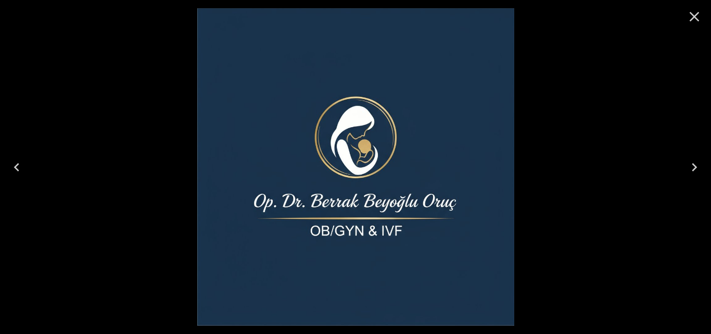
click at [16, 167] on icon "Previous" at bounding box center [16, 167] width 5 height 8
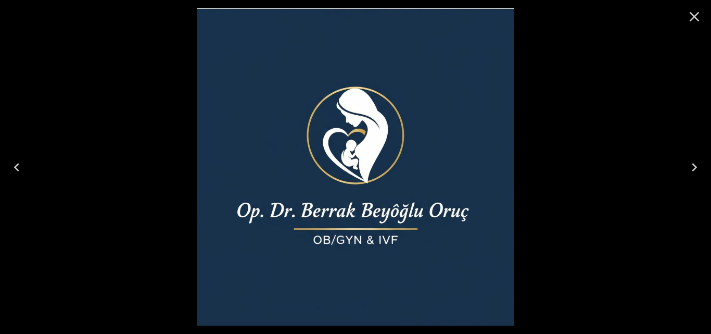
click at [16, 167] on icon "Previous" at bounding box center [16, 167] width 5 height 8
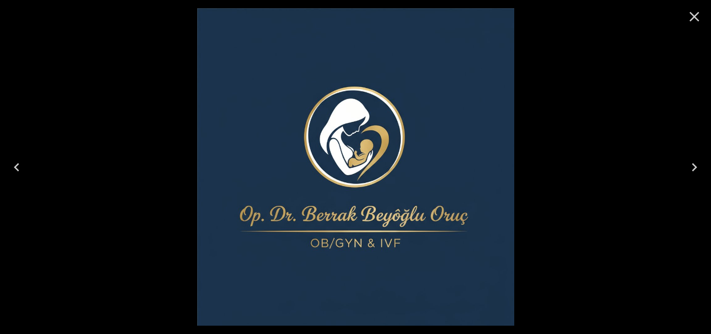
click at [16, 167] on icon "Previous" at bounding box center [16, 167] width 5 height 8
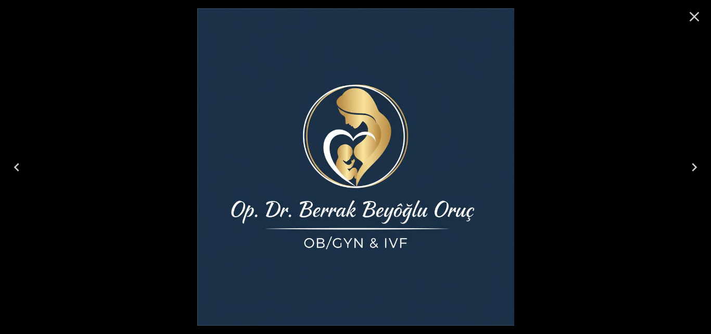
click at [16, 167] on icon "Previous" at bounding box center [16, 167] width 5 height 8
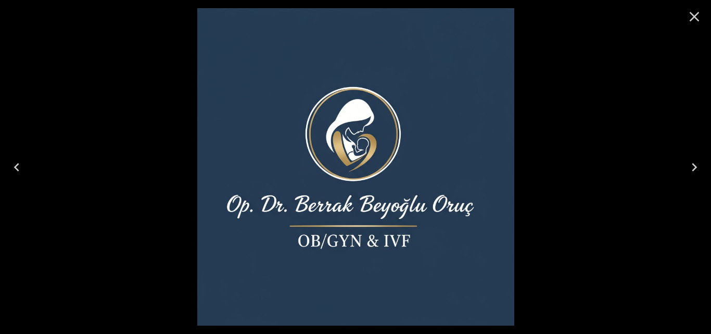
click at [16, 167] on icon "Previous" at bounding box center [16, 167] width 5 height 8
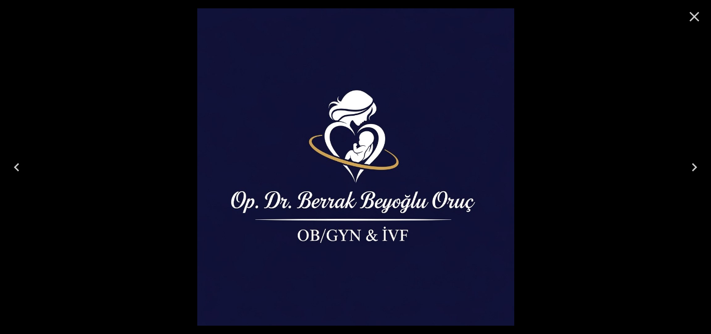
click at [16, 167] on icon "Previous" at bounding box center [16, 167] width 5 height 8
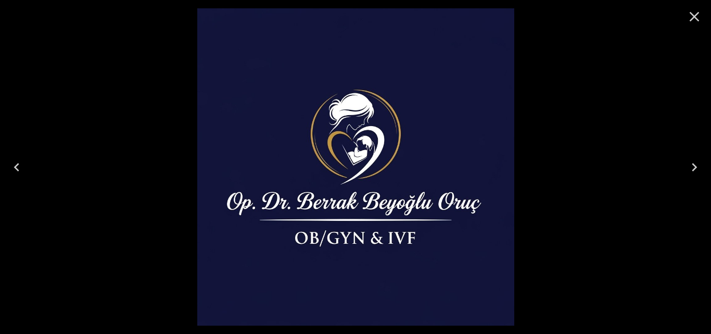
click at [16, 167] on icon "Previous" at bounding box center [16, 167] width 5 height 8
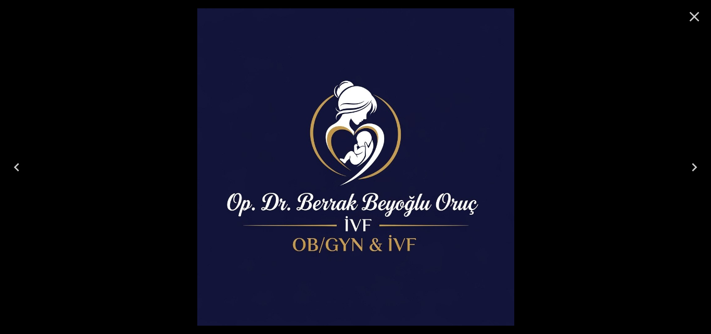
click at [698, 162] on icon "Next" at bounding box center [694, 167] width 17 height 17
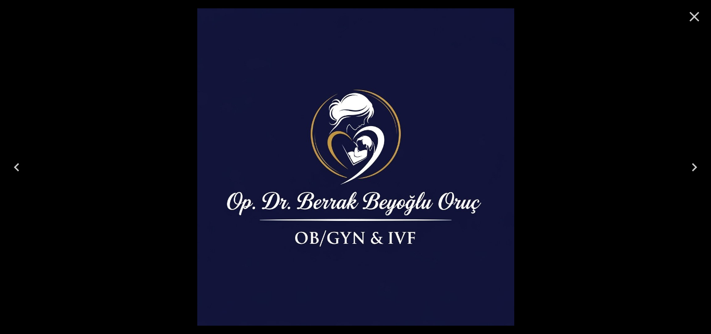
click at [80, 94] on div at bounding box center [355, 167] width 711 height 334
click at [11, 170] on icon "Previous" at bounding box center [16, 167] width 17 height 17
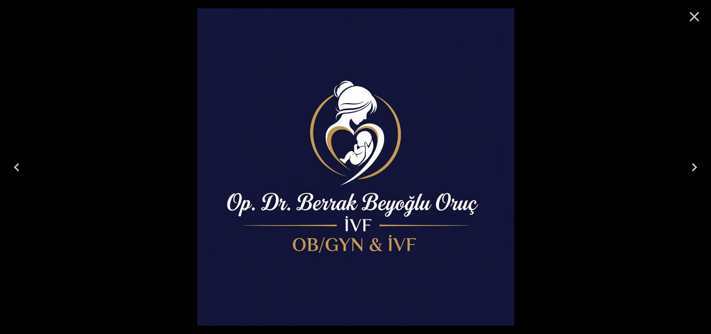
click at [12, 168] on icon "Previous" at bounding box center [16, 167] width 17 height 17
click at [18, 167] on icon "Previous" at bounding box center [16, 167] width 17 height 17
click at [20, 170] on icon "Previous" at bounding box center [16, 167] width 17 height 17
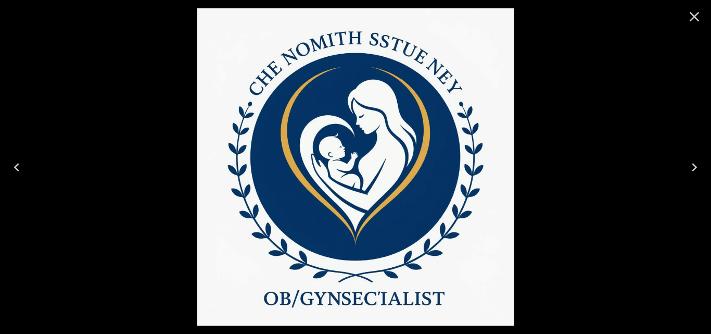
click at [21, 170] on icon "Previous" at bounding box center [16, 167] width 17 height 17
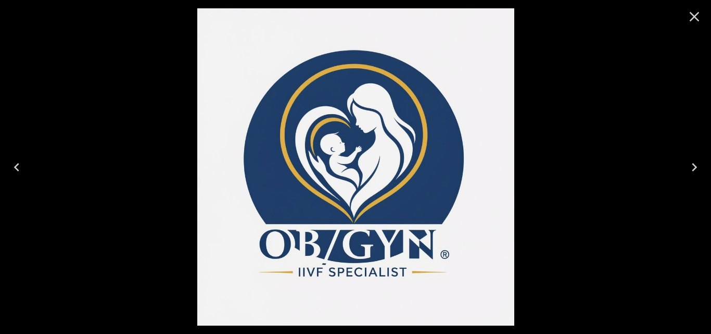
click at [21, 170] on icon "Previous" at bounding box center [16, 167] width 17 height 17
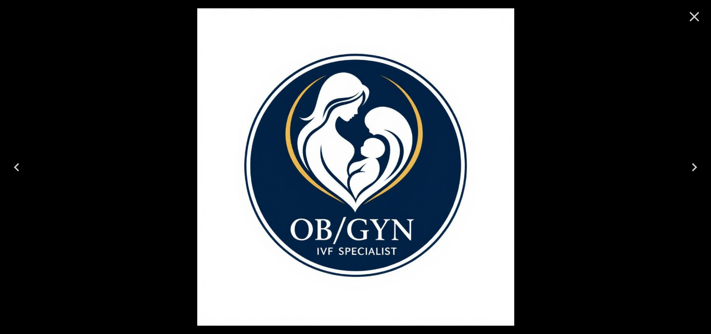
click at [21, 170] on icon "Previous" at bounding box center [16, 167] width 17 height 17
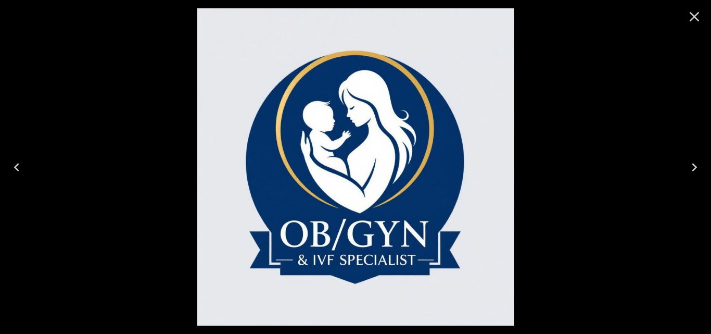
click at [21, 171] on icon "Previous" at bounding box center [16, 167] width 17 height 17
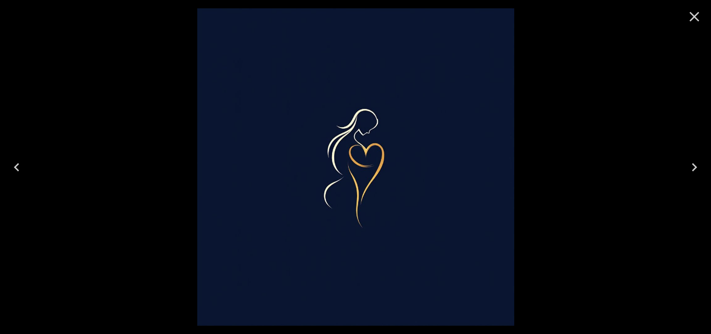
click at [21, 171] on icon "Previous" at bounding box center [16, 167] width 17 height 17
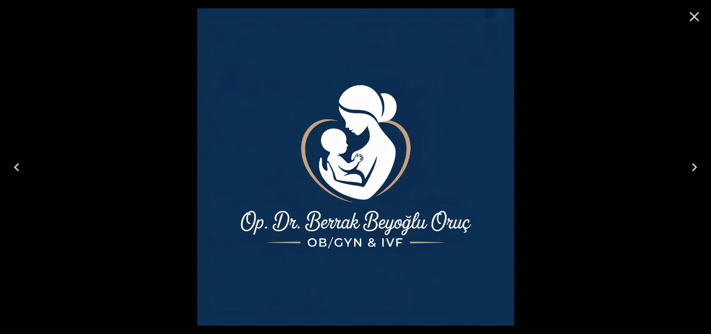
click at [17, 170] on icon "Previous" at bounding box center [16, 167] width 5 height 8
click at [17, 168] on icon "Previous" at bounding box center [16, 167] width 17 height 17
click at [17, 166] on icon "Previous" at bounding box center [16, 167] width 17 height 17
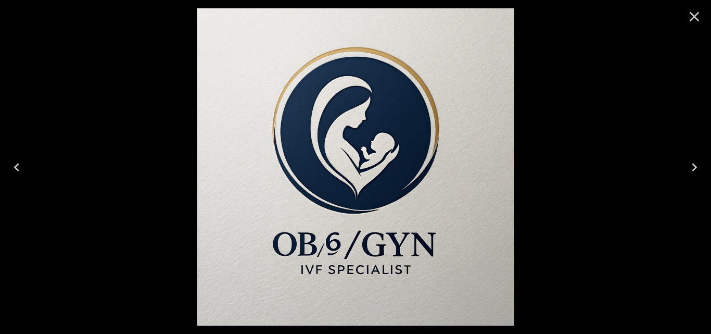
click at [17, 166] on icon "Previous" at bounding box center [16, 167] width 17 height 17
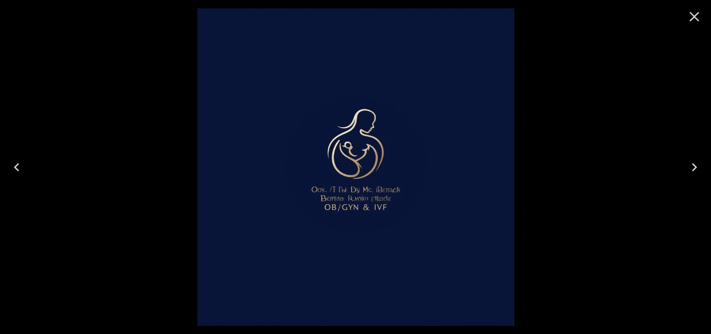
click at [16, 166] on icon "Previous" at bounding box center [16, 167] width 5 height 8
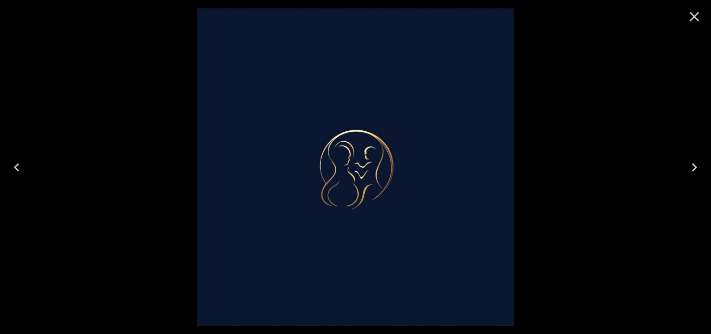
click at [16, 166] on icon "Previous" at bounding box center [16, 167] width 5 height 8
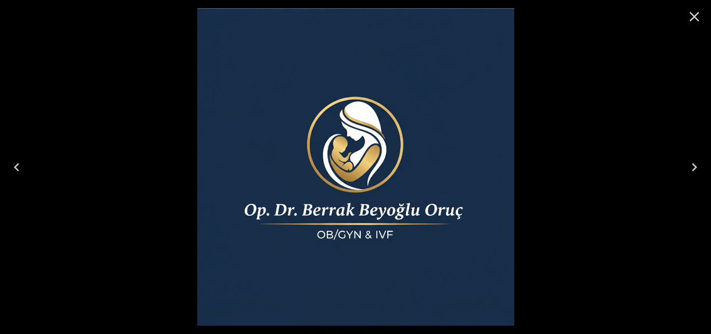
click at [16, 166] on icon "Previous" at bounding box center [16, 167] width 5 height 8
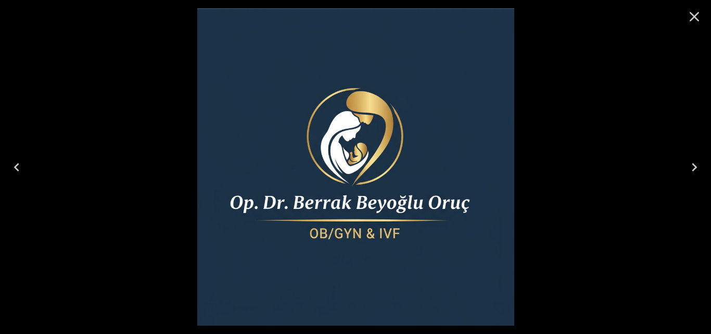
click at [16, 166] on icon "Previous" at bounding box center [16, 167] width 5 height 8
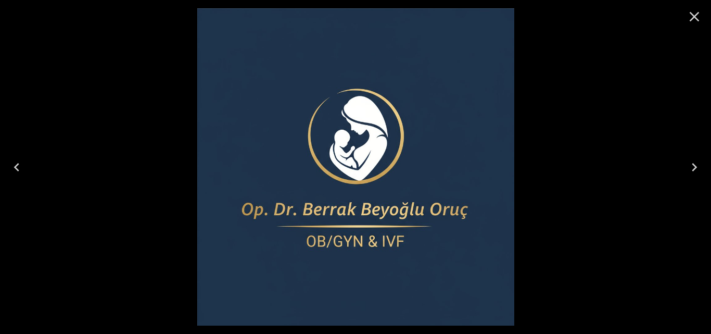
click at [16, 166] on icon "Previous" at bounding box center [16, 167] width 5 height 8
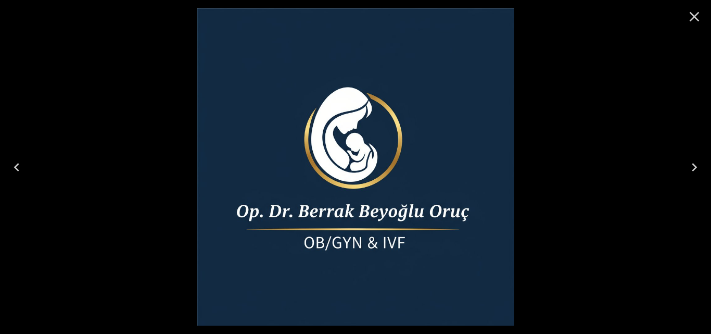
click at [16, 166] on icon "Previous" at bounding box center [16, 167] width 5 height 8
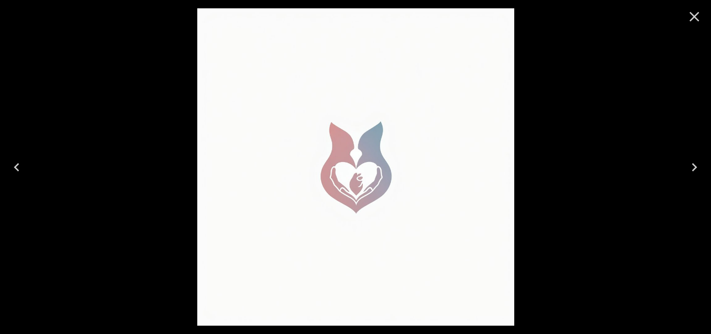
click at [16, 166] on icon "Previous" at bounding box center [16, 167] width 5 height 8
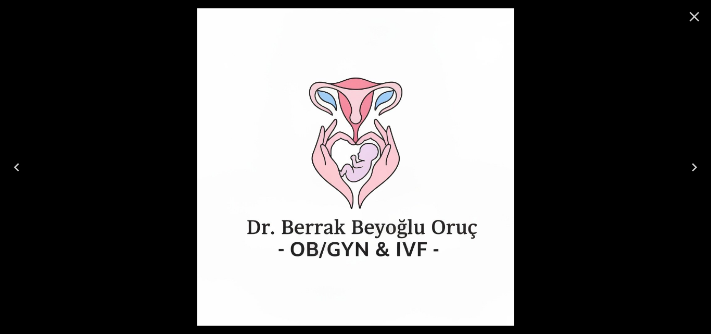
click at [16, 166] on icon "Previous" at bounding box center [16, 167] width 5 height 8
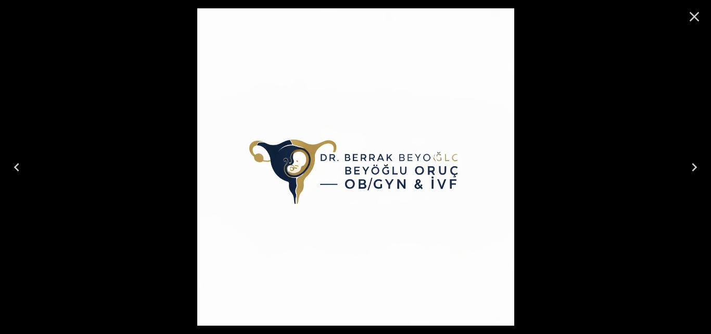
click at [16, 166] on icon "Previous" at bounding box center [16, 167] width 5 height 8
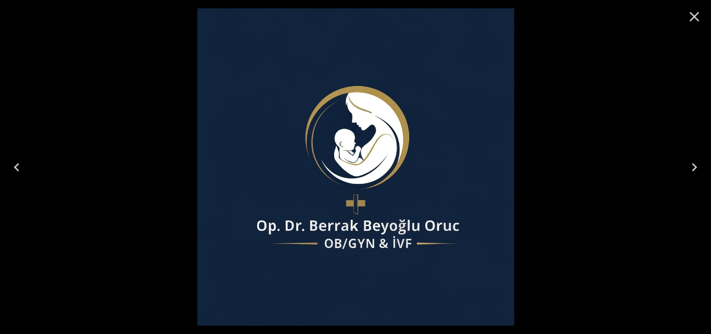
click at [16, 166] on icon "Previous" at bounding box center [16, 167] width 5 height 8
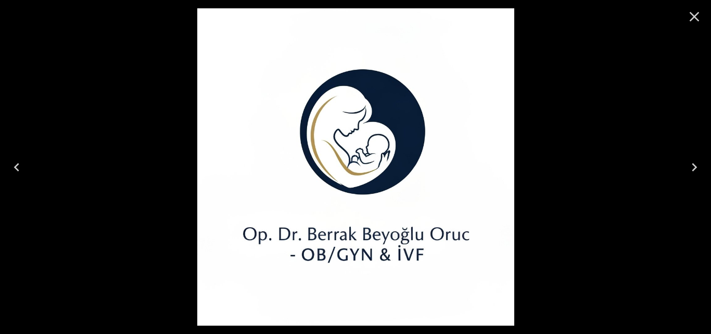
click at [16, 166] on icon "Previous" at bounding box center [16, 167] width 5 height 8
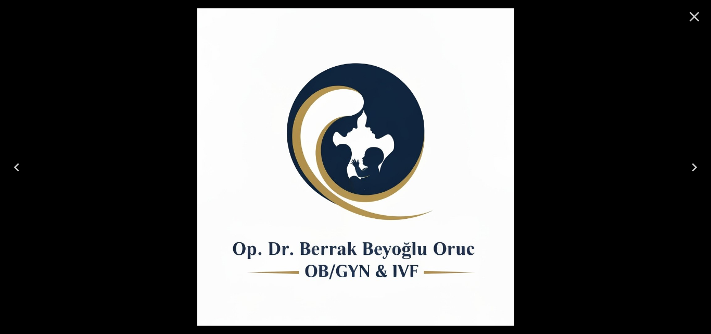
click at [16, 166] on icon "Previous" at bounding box center [16, 167] width 5 height 8
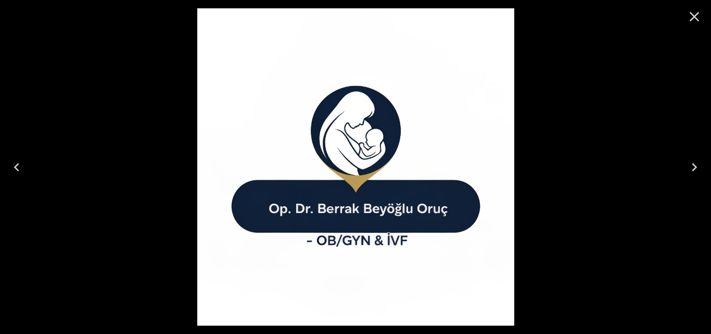
click at [692, 16] on icon "Close" at bounding box center [694, 16] width 17 height 17
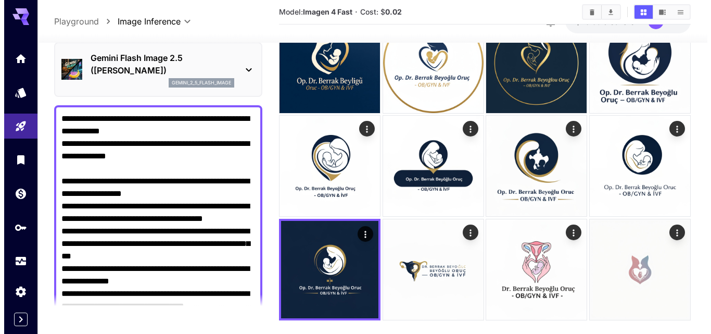
scroll to position [0, 0]
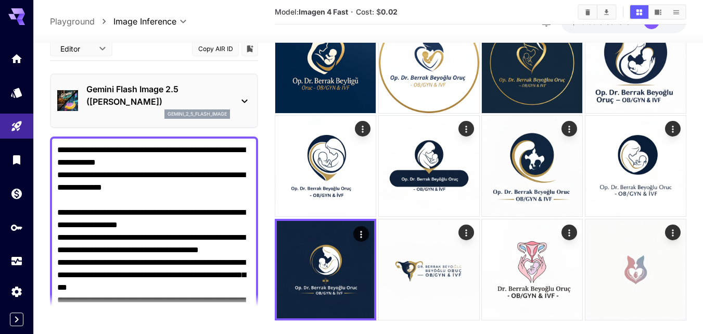
click at [246, 100] on icon at bounding box center [244, 101] width 12 height 12
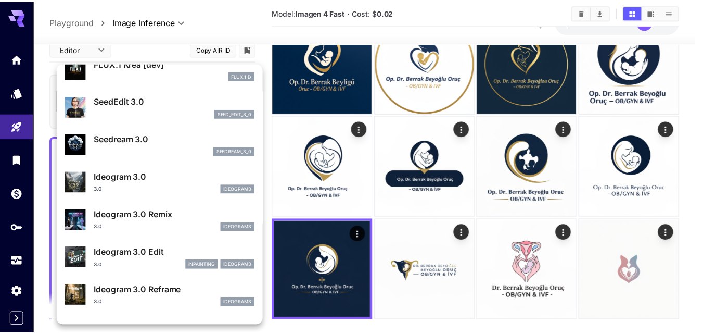
scroll to position [218, 0]
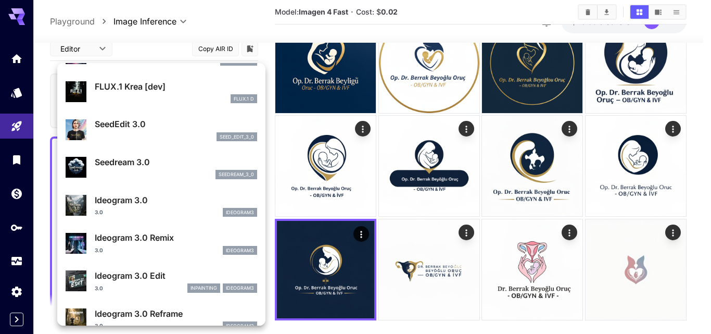
click at [139, 173] on div "seedream_3_0" at bounding box center [176, 174] width 162 height 9
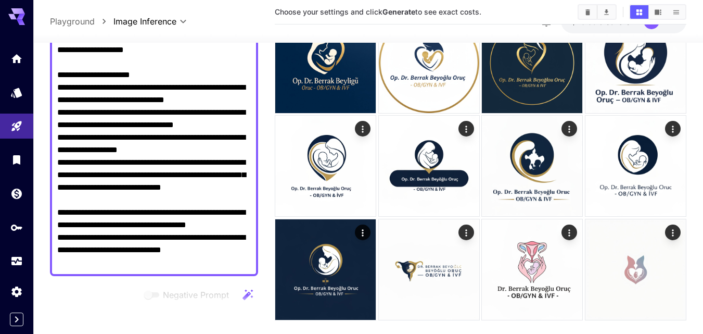
scroll to position [573, 0]
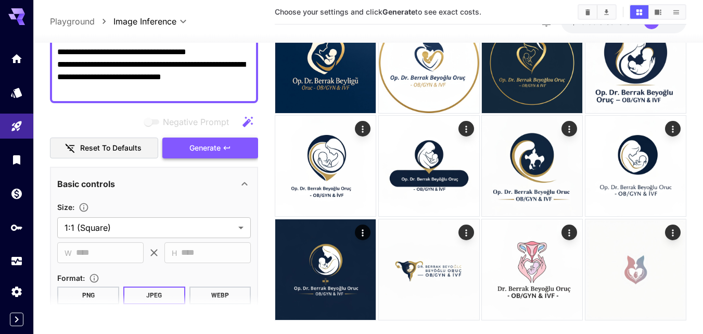
click at [223, 147] on div "Negative Prompt Reset to defaults Generate" at bounding box center [154, 134] width 208 height 47
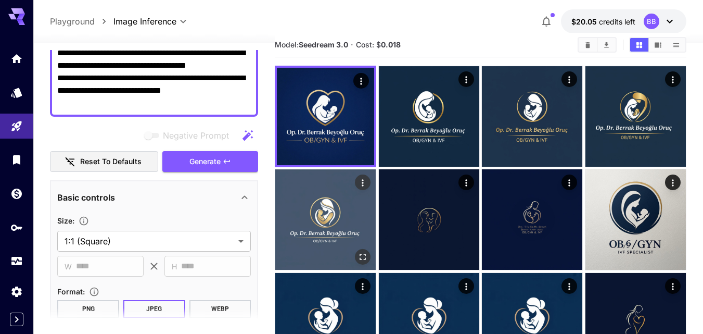
scroll to position [0, 0]
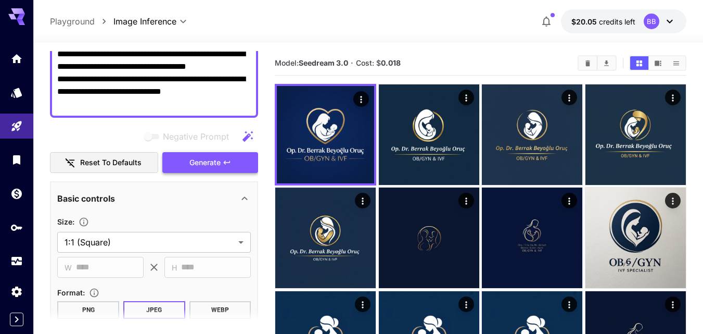
click at [229, 159] on icon "button" at bounding box center [227, 162] width 8 height 8
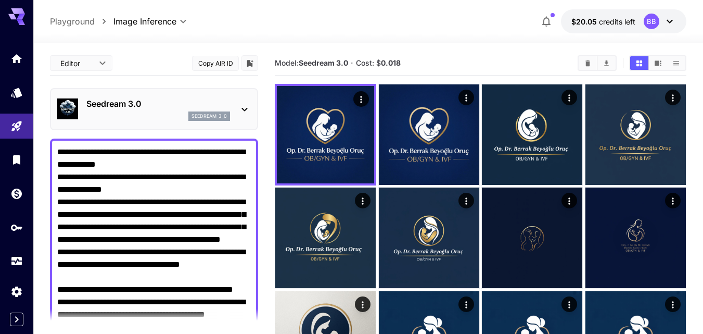
click at [241, 107] on icon at bounding box center [244, 109] width 12 height 12
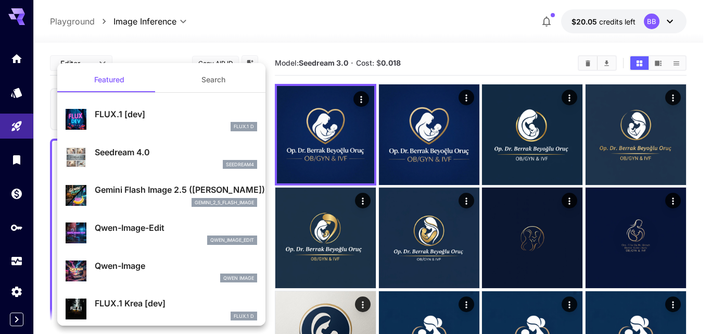
click at [116, 166] on div "seedream4" at bounding box center [176, 164] width 162 height 9
type input "**********"
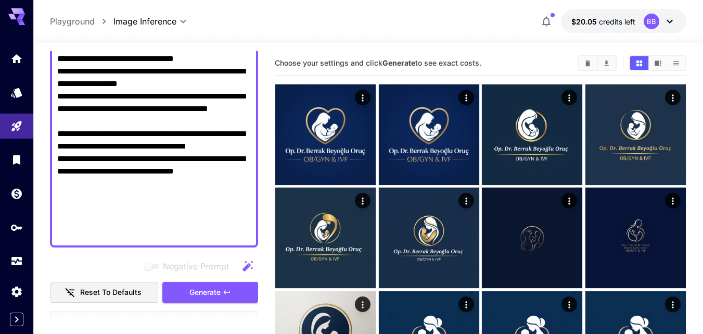
scroll to position [468, 0]
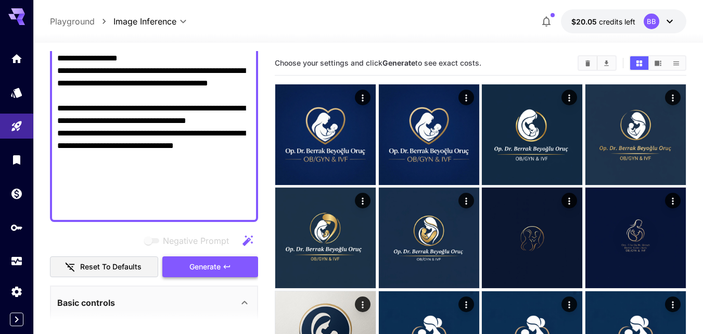
click at [220, 264] on span "Generate" at bounding box center [204, 266] width 31 height 13
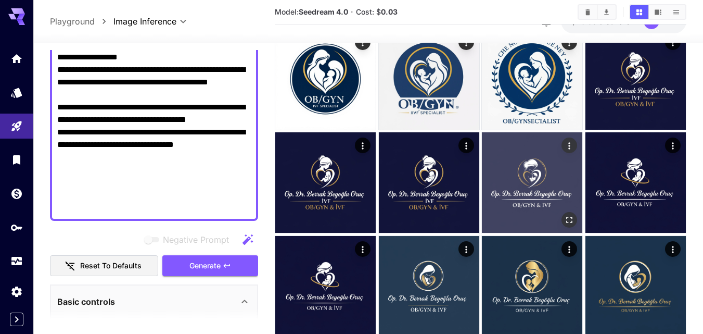
click at [520, 174] on img at bounding box center [532, 182] width 100 height 100
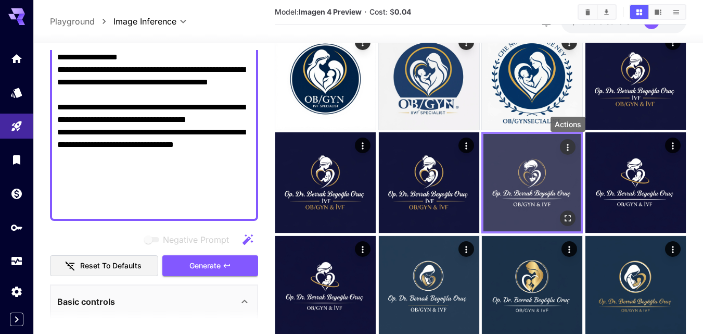
click at [572, 147] on icon "Actions" at bounding box center [568, 147] width 10 height 10
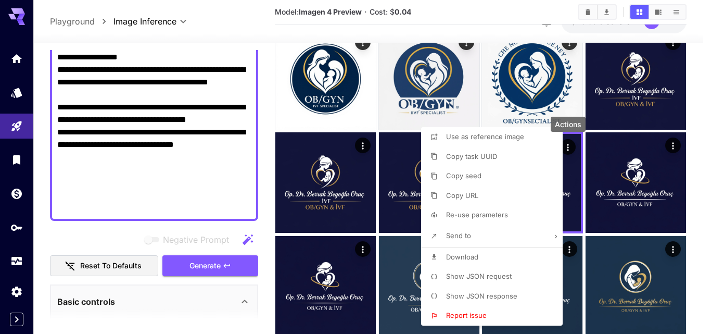
click at [455, 212] on span "Re-use parameters" at bounding box center [477, 214] width 62 height 8
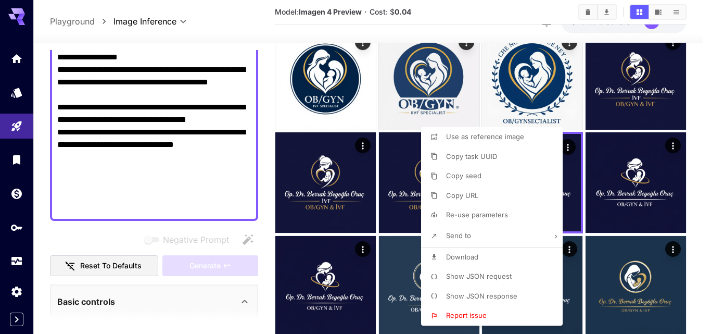
type input "*********"
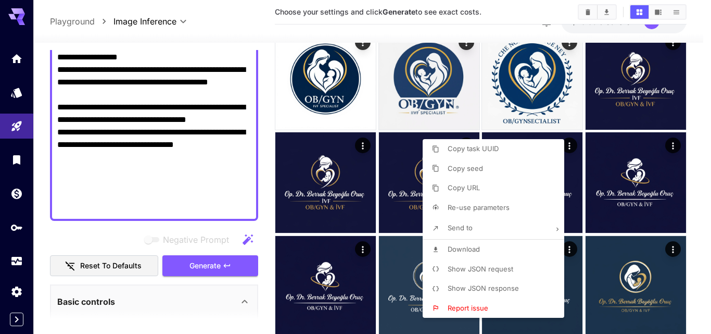
type input "**********"
type input "****"
type input "**********"
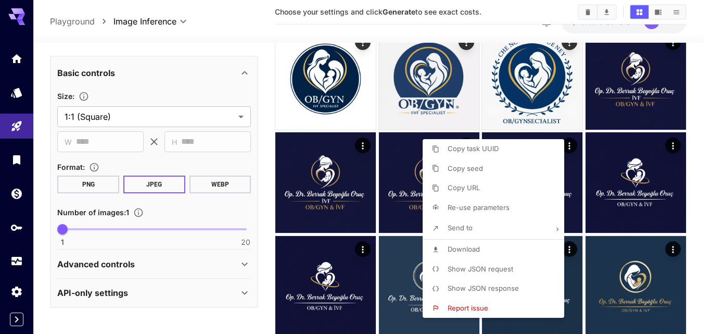
scroll to position [747, 0]
click at [272, 109] on div at bounding box center [355, 167] width 711 height 334
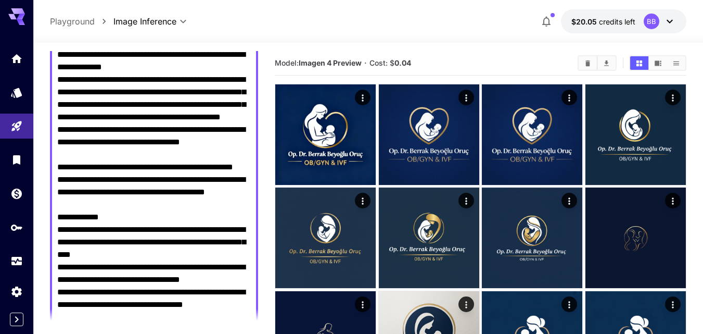
scroll to position [0, 0]
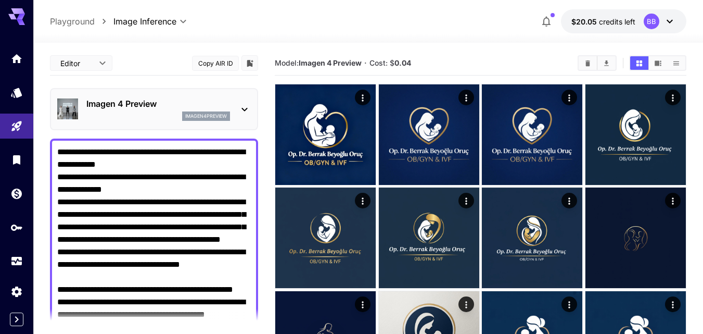
drag, startPoint x: 56, startPoint y: 152, endPoint x: 103, endPoint y: 164, distance: 47.8
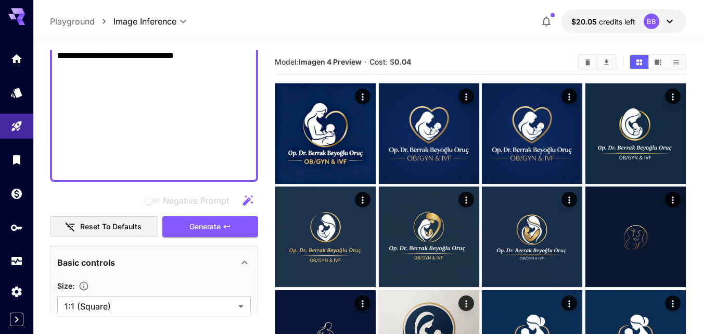
scroll to position [474, 0]
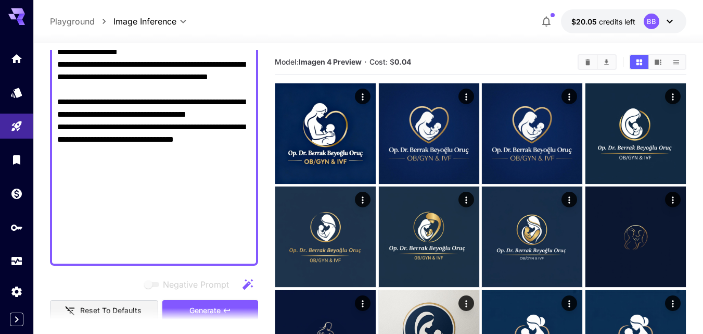
drag, startPoint x: 58, startPoint y: 149, endPoint x: 243, endPoint y: 214, distance: 195.9
type textarea "**********"
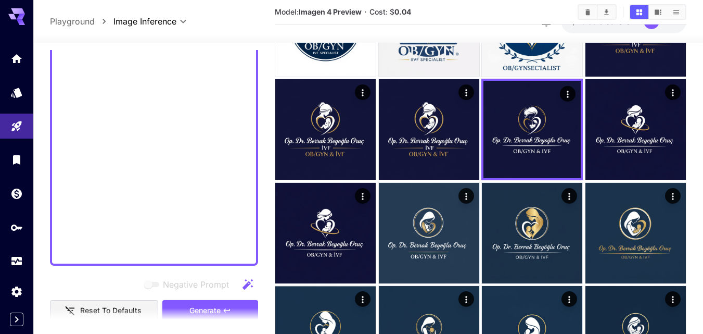
scroll to position [95, 0]
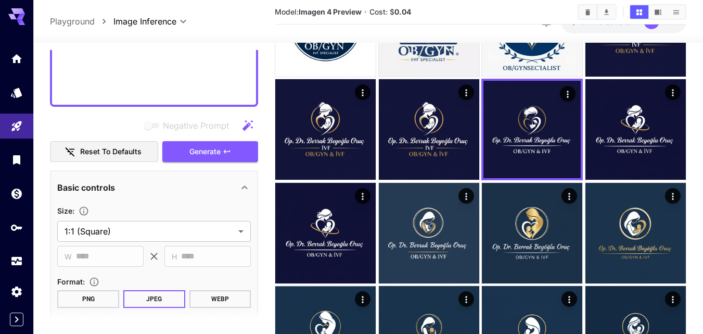
paste textarea "**********"
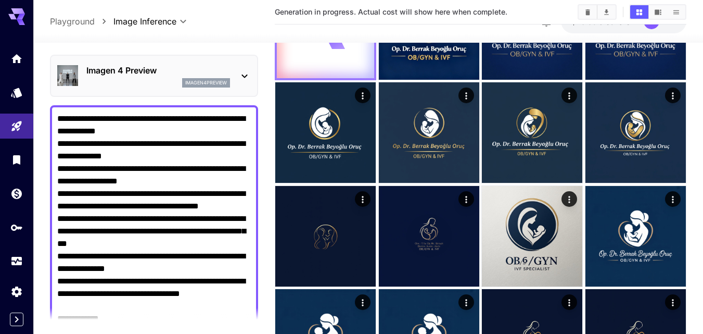
scroll to position [0, 0]
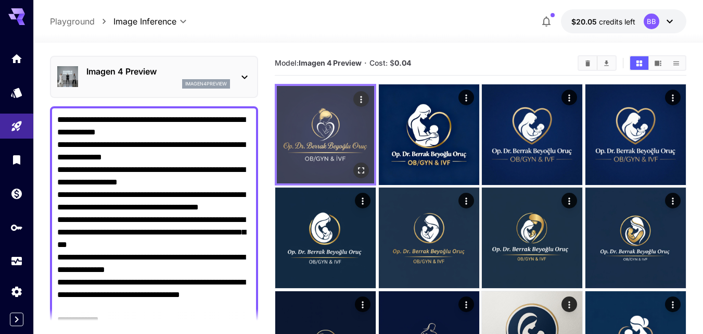
type textarea "**********"
click at [363, 169] on icon "Open in fullscreen" at bounding box center [361, 170] width 10 height 10
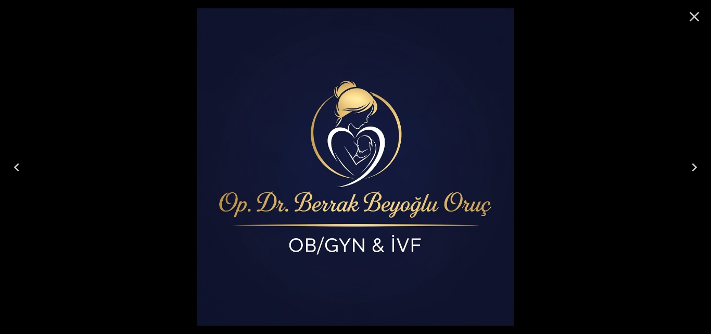
click at [696, 17] on icon "Close" at bounding box center [694, 16] width 17 height 17
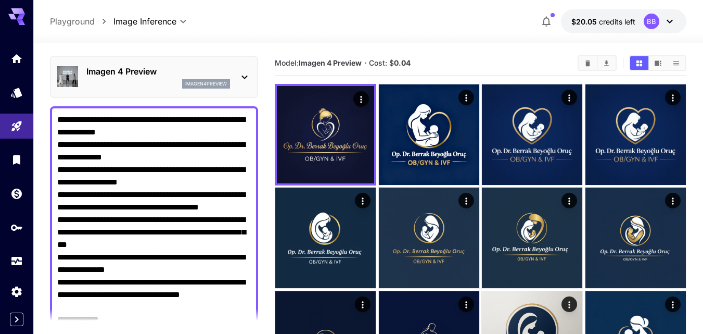
drag, startPoint x: 213, startPoint y: 138, endPoint x: 204, endPoint y: 145, distance: 11.3
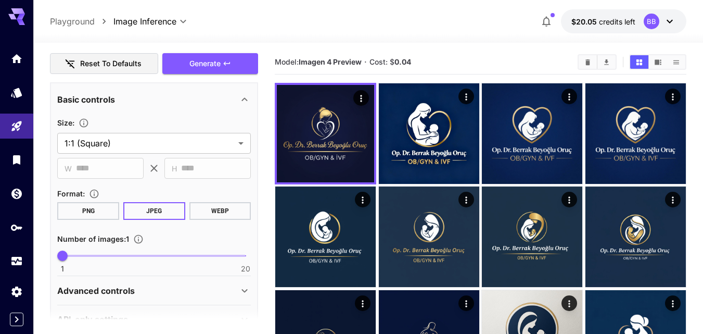
scroll to position [318, 0]
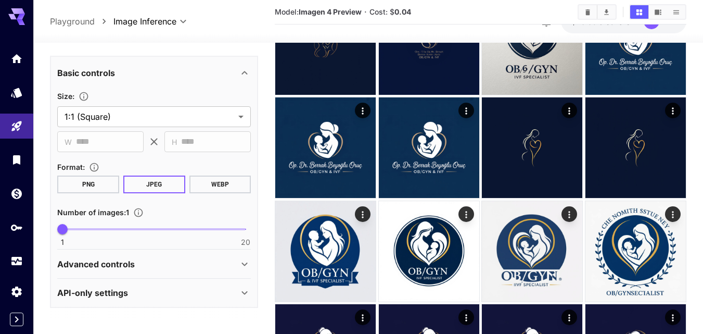
drag, startPoint x: 59, startPoint y: 119, endPoint x: 245, endPoint y: 354, distance: 299.4
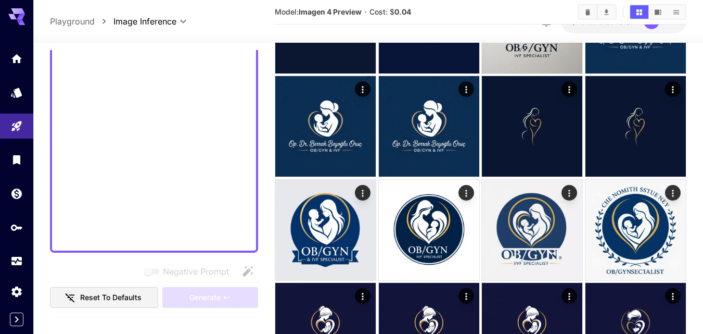
scroll to position [95, 0]
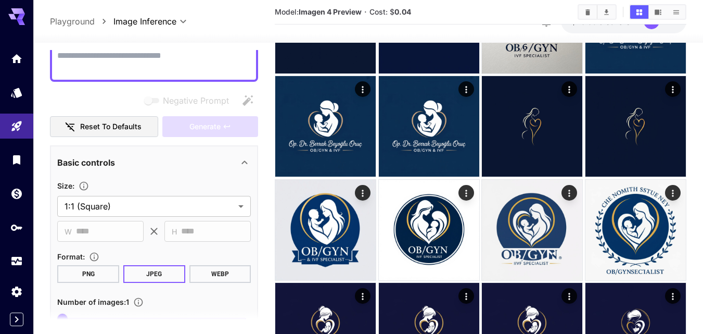
paste textarea "**********"
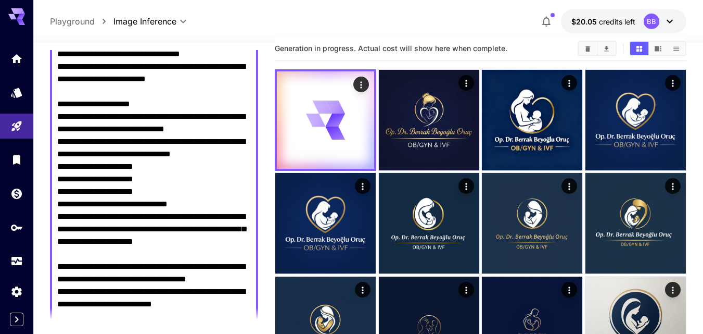
scroll to position [0, 0]
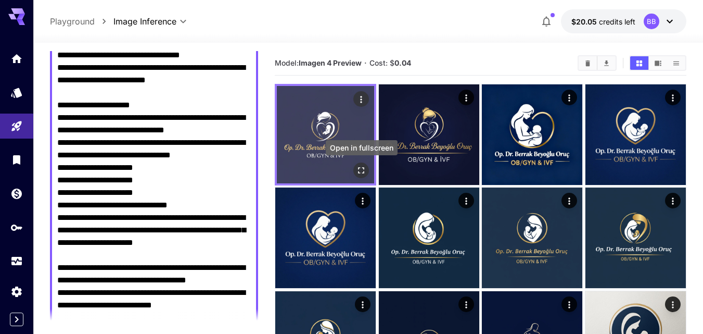
type textarea "**********"
click at [359, 167] on icon "Open in fullscreen" at bounding box center [361, 170] width 10 height 10
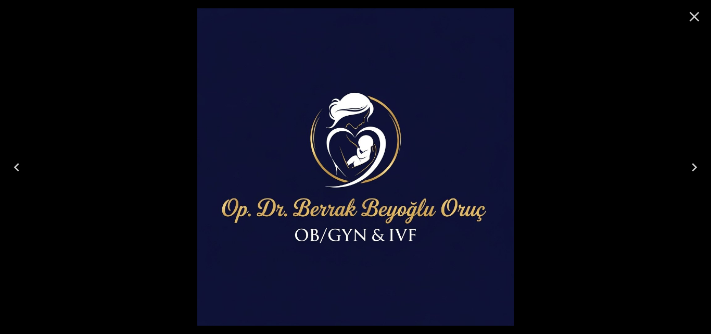
click at [696, 14] on icon "Close" at bounding box center [694, 16] width 17 height 17
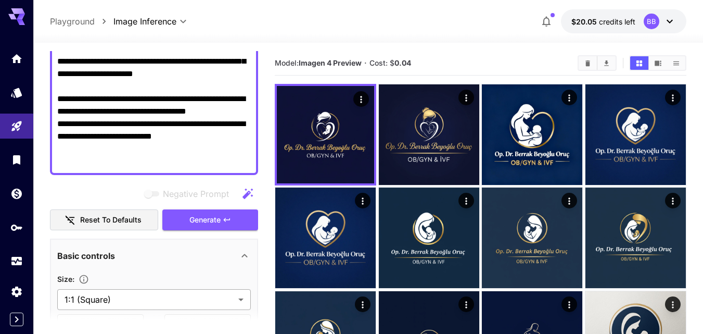
scroll to position [580, 0]
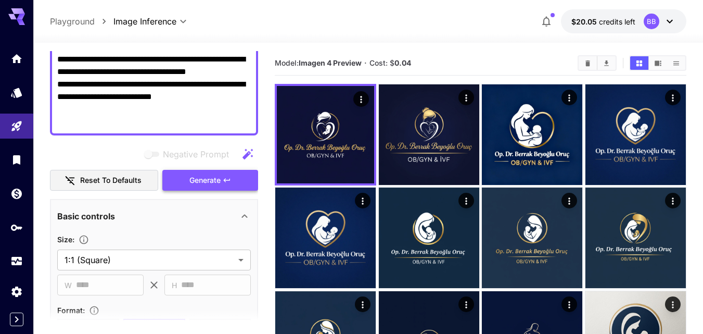
click at [217, 183] on span "Generate" at bounding box center [204, 180] width 31 height 13
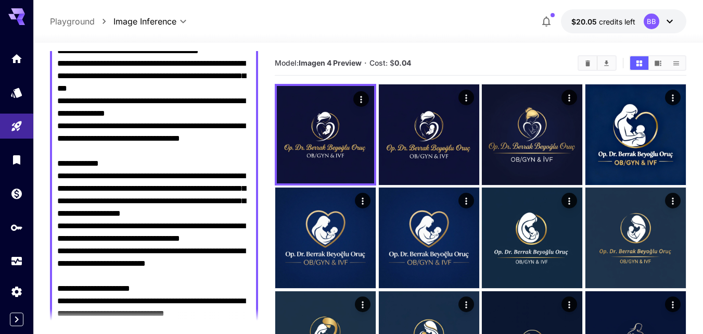
scroll to position [51, 0]
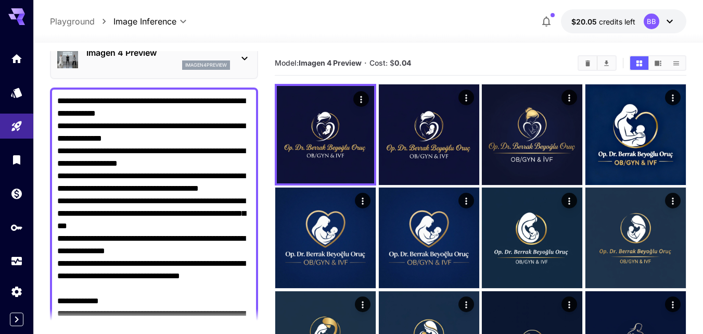
drag, startPoint x: 224, startPoint y: 212, endPoint x: 26, endPoint y: 27, distance: 271.0
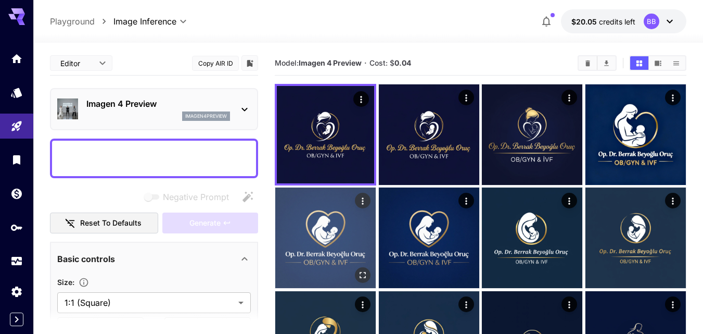
paste textarea "**********"
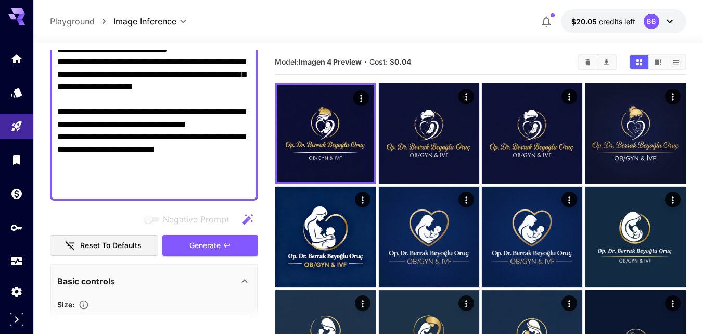
scroll to position [540, 0]
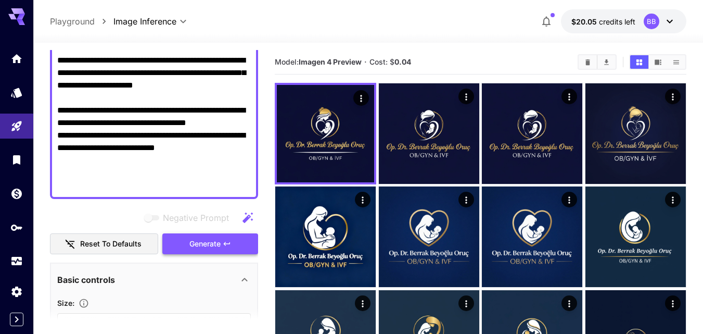
type textarea "**********"
click at [252, 239] on button "Generate" at bounding box center [210, 243] width 96 height 21
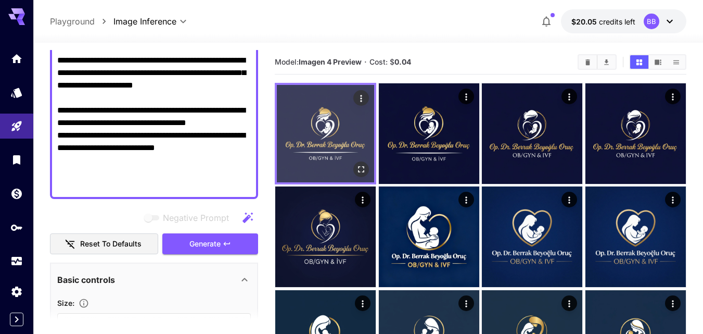
click at [367, 140] on img at bounding box center [325, 133] width 97 height 97
click at [362, 171] on icon "Open in fullscreen" at bounding box center [361, 169] width 10 height 10
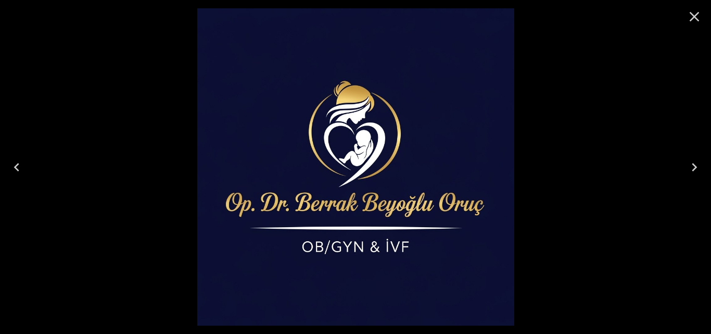
click at [697, 164] on icon "Next" at bounding box center [694, 167] width 17 height 17
click at [698, 165] on icon "Next" at bounding box center [694, 167] width 17 height 17
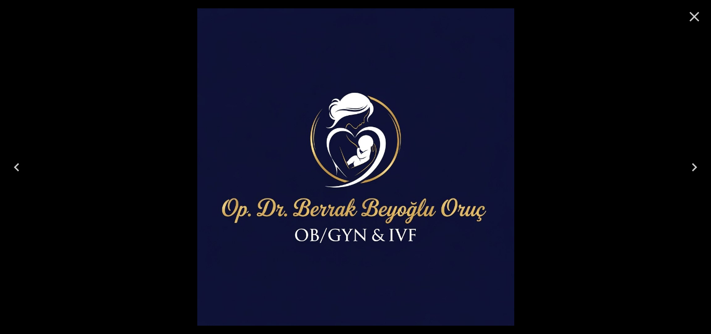
click at [698, 168] on icon "Next" at bounding box center [694, 167] width 17 height 17
click at [691, 167] on icon "Next" at bounding box center [694, 167] width 17 height 17
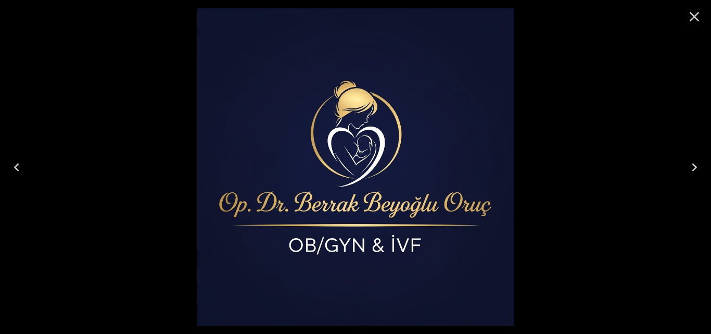
click at [691, 167] on icon "Next" at bounding box center [694, 167] width 17 height 17
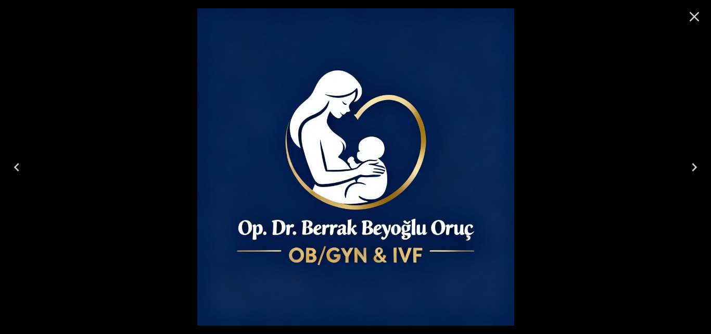
click at [10, 170] on icon "Previous" at bounding box center [16, 167] width 17 height 17
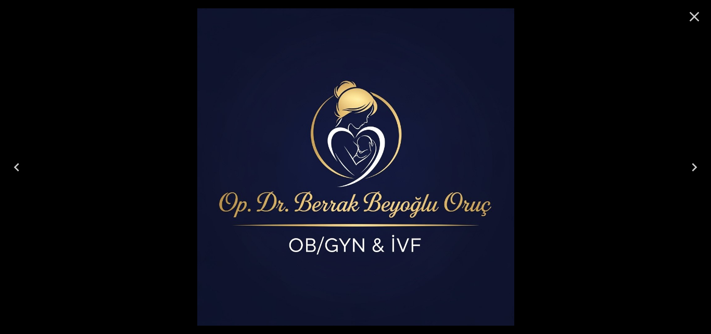
click at [14, 167] on icon "Previous" at bounding box center [16, 167] width 17 height 17
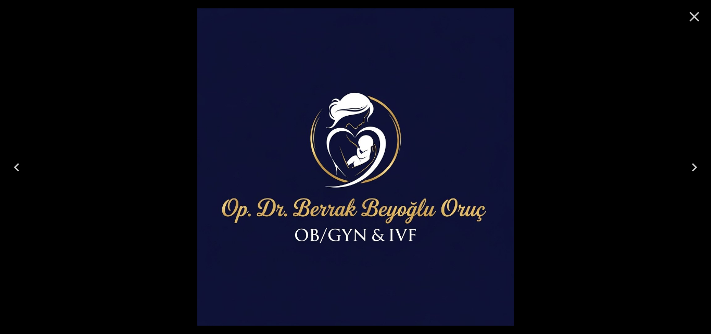
click at [692, 165] on icon "Next" at bounding box center [694, 167] width 17 height 17
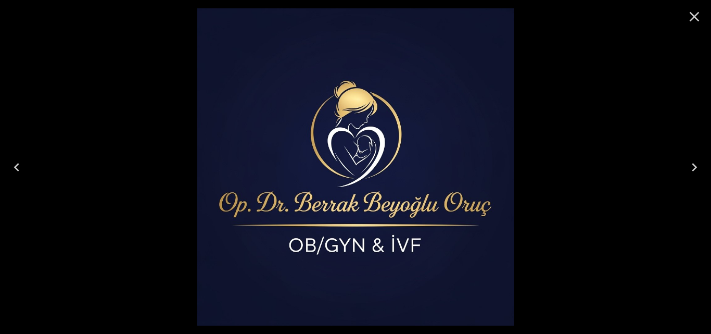
click at [13, 167] on icon "Previous" at bounding box center [16, 167] width 17 height 17
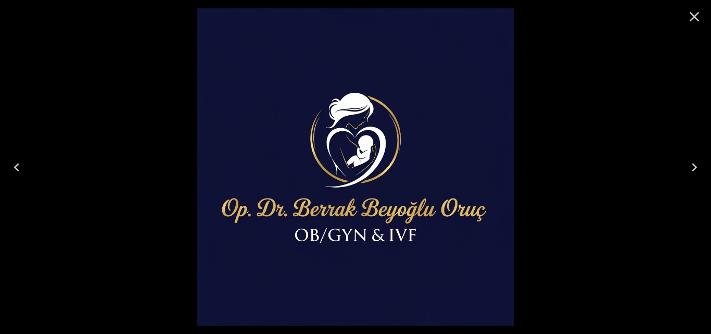
click at [695, 15] on icon "Close" at bounding box center [695, 17] width 10 height 10
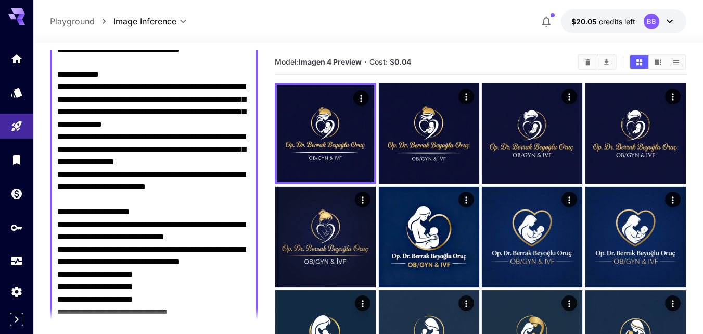
scroll to position [61, 0]
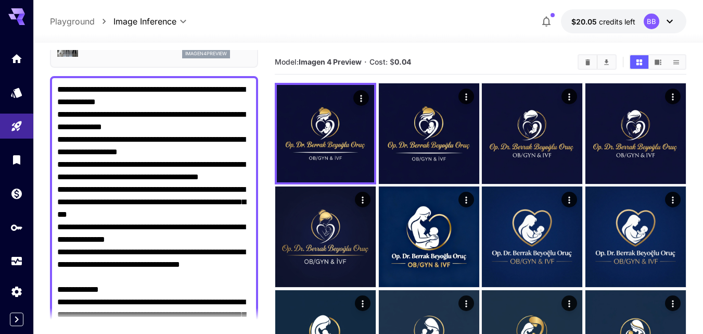
drag, startPoint x: 242, startPoint y: 161, endPoint x: 21, endPoint y: 30, distance: 257.0
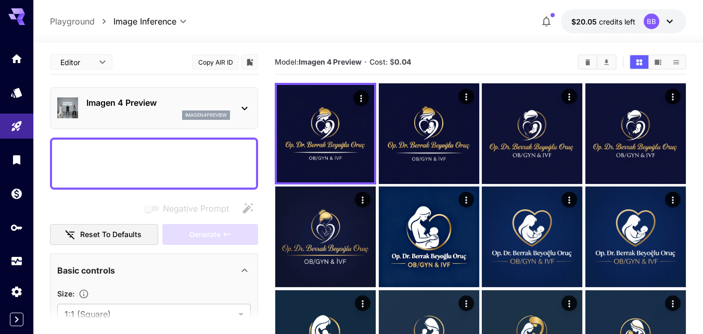
paste textarea "**********"
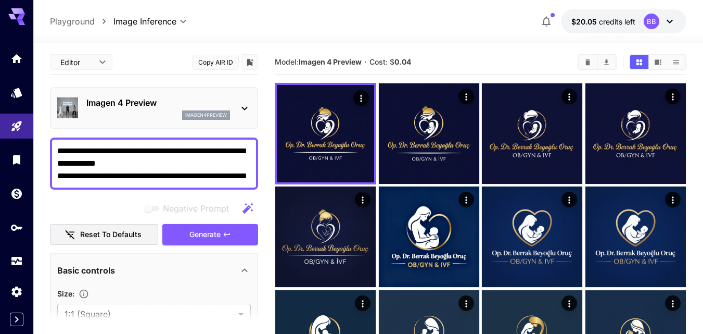
scroll to position [447, 0]
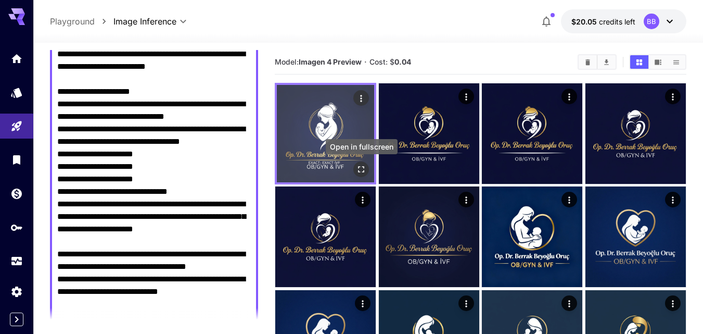
type textarea "**********"
click at [359, 169] on icon "Open in fullscreen" at bounding box center [361, 169] width 10 height 10
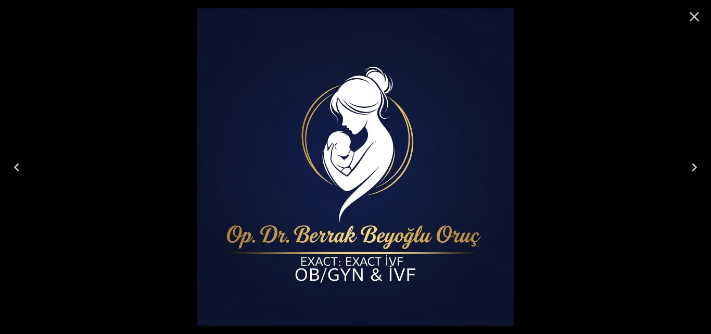
click at [700, 16] on icon "Close" at bounding box center [694, 16] width 17 height 17
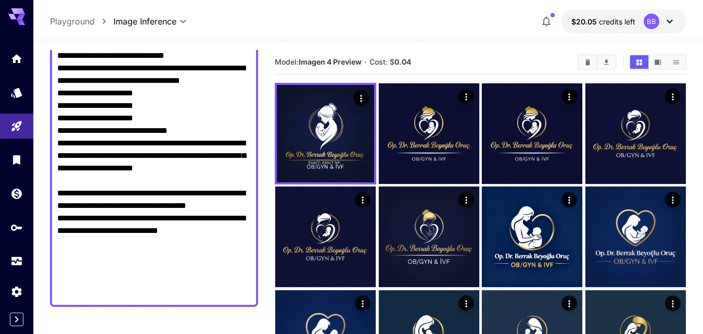
scroll to position [603, 0]
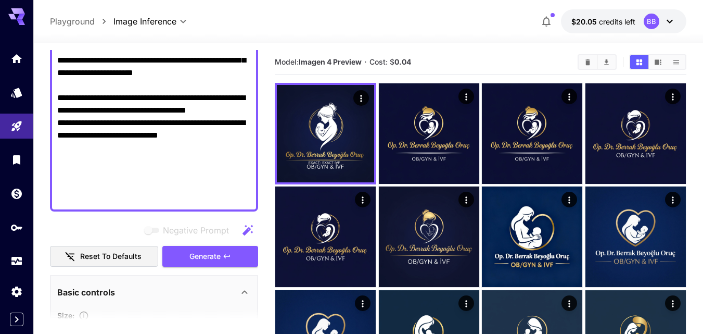
click at [206, 258] on span "Generate" at bounding box center [204, 256] width 31 height 13
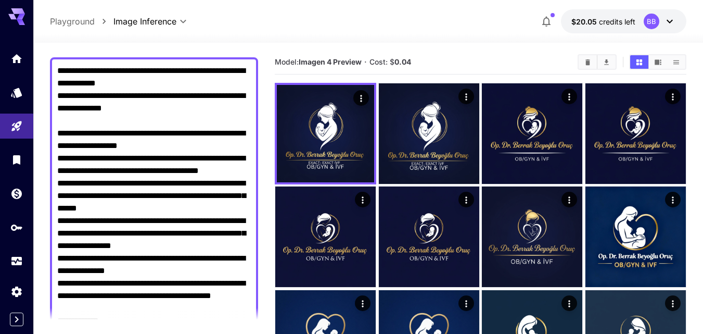
scroll to position [0, 0]
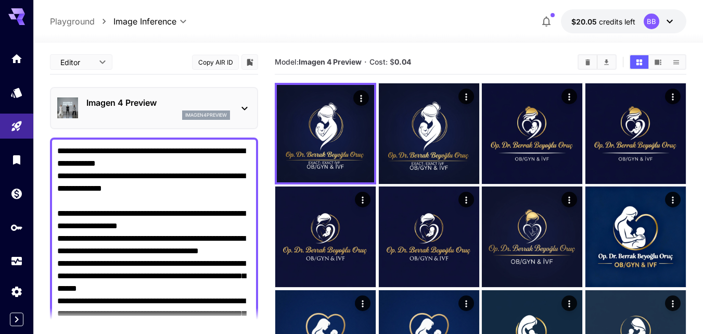
click at [245, 107] on icon at bounding box center [244, 108] width 12 height 12
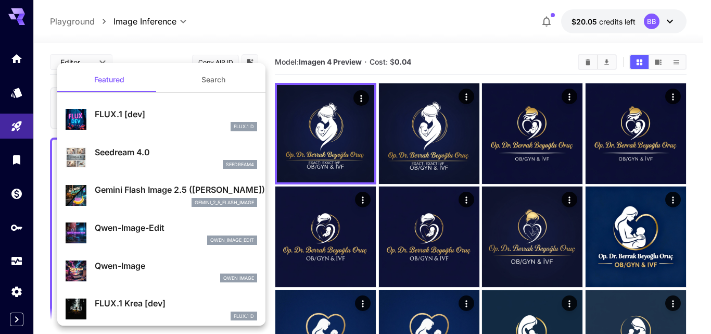
click at [124, 190] on p "Gemini Flash Image 2.5 (Nano Banana)" at bounding box center [176, 189] width 162 height 12
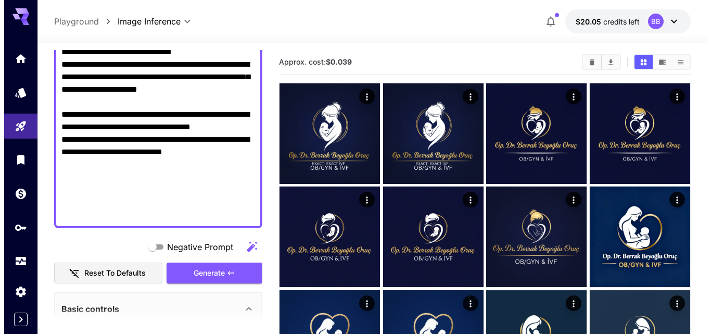
scroll to position [625, 0]
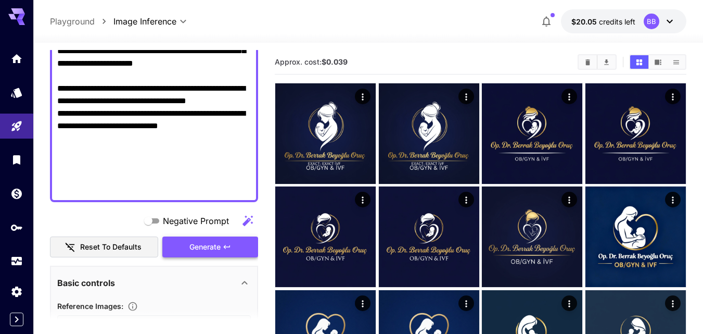
click at [209, 249] on span "Generate" at bounding box center [204, 246] width 31 height 13
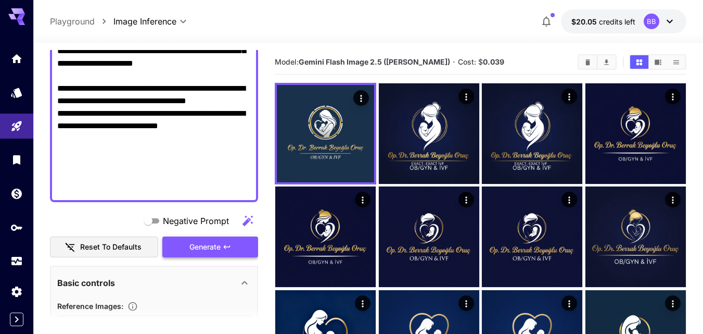
click at [206, 244] on span "Generate" at bounding box center [204, 246] width 31 height 13
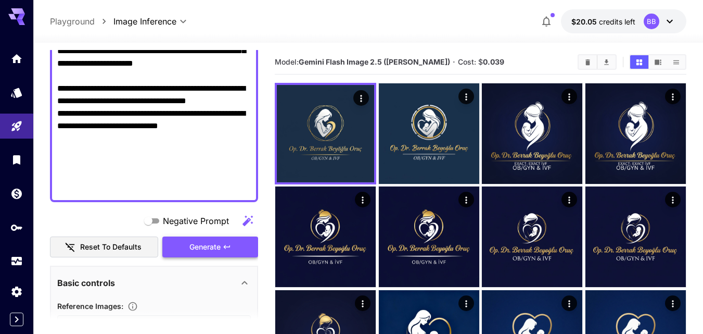
click at [219, 248] on span "Generate" at bounding box center [204, 246] width 31 height 13
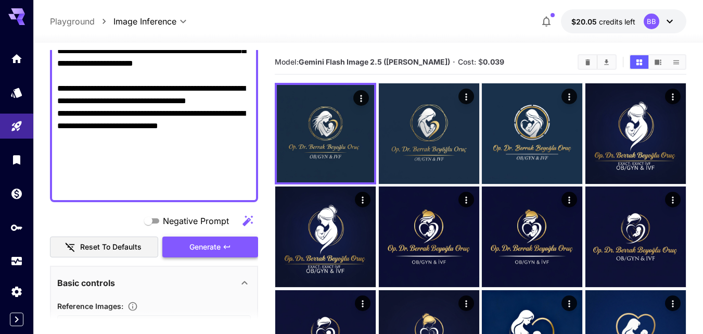
click at [217, 246] on span "Generate" at bounding box center [204, 246] width 31 height 13
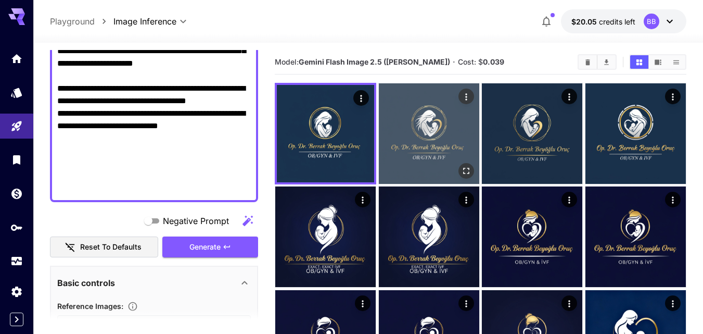
click at [430, 131] on img at bounding box center [429, 133] width 100 height 100
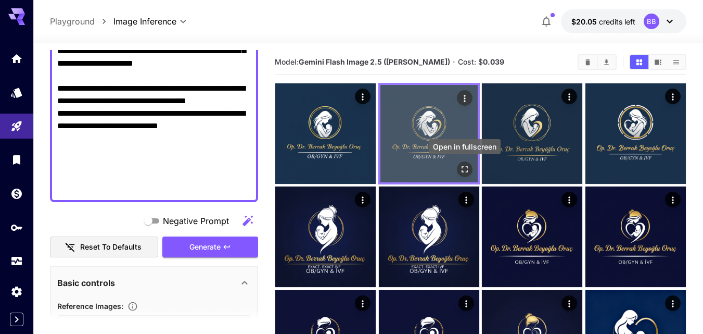
click at [468, 168] on icon "Open in fullscreen" at bounding box center [465, 169] width 6 height 6
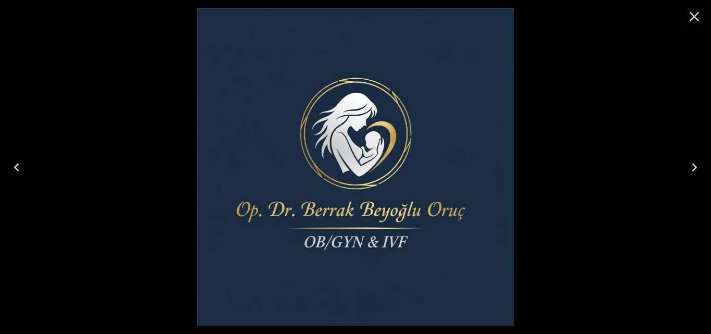
click at [692, 170] on icon "Next" at bounding box center [694, 167] width 17 height 17
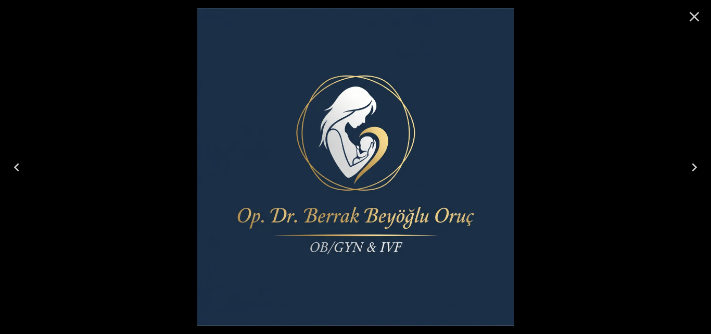
click at [691, 171] on icon "Next" at bounding box center [694, 167] width 17 height 17
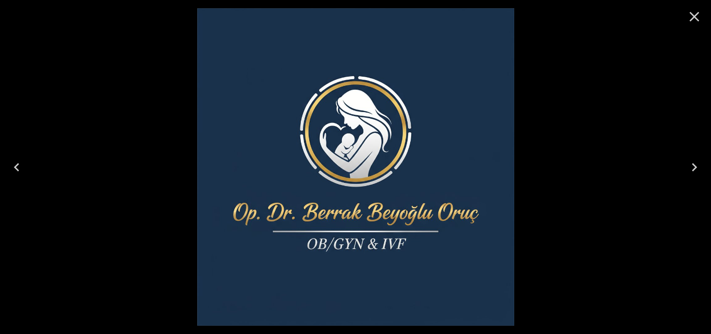
click at [688, 162] on icon "Next" at bounding box center [694, 167] width 17 height 17
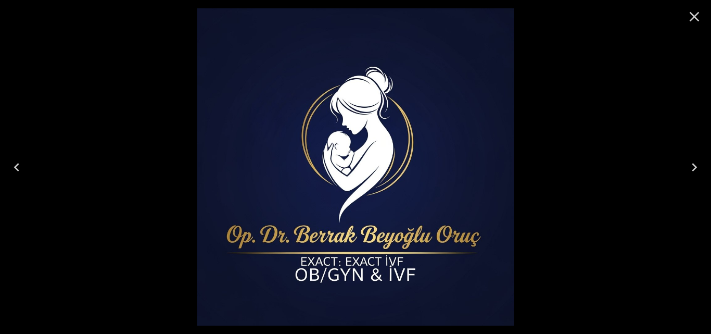
click at [15, 162] on icon "Previous" at bounding box center [16, 167] width 17 height 17
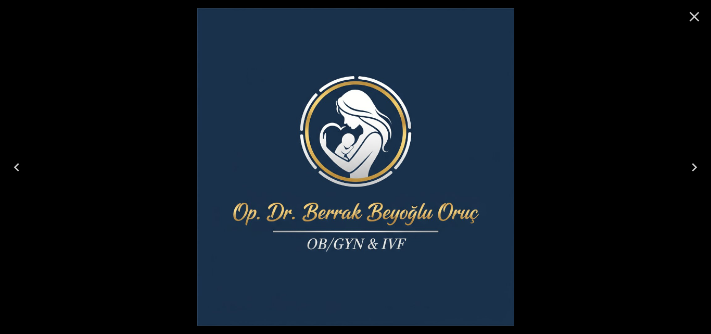
click at [690, 167] on icon "Next" at bounding box center [694, 167] width 17 height 17
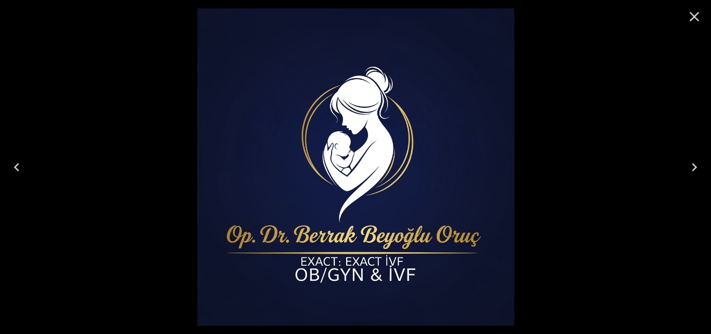
click at [698, 164] on icon "Next" at bounding box center [694, 167] width 17 height 17
click at [695, 168] on icon "Next" at bounding box center [694, 167] width 5 height 8
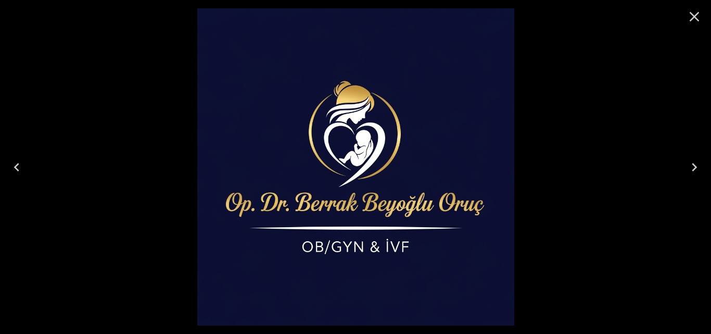
click at [695, 168] on icon "Next" at bounding box center [694, 167] width 5 height 8
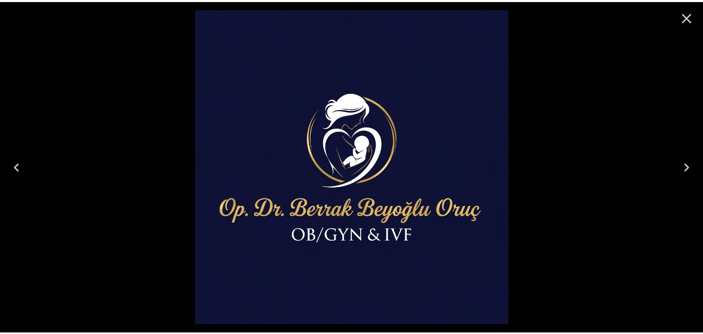
scroll to position [625, 0]
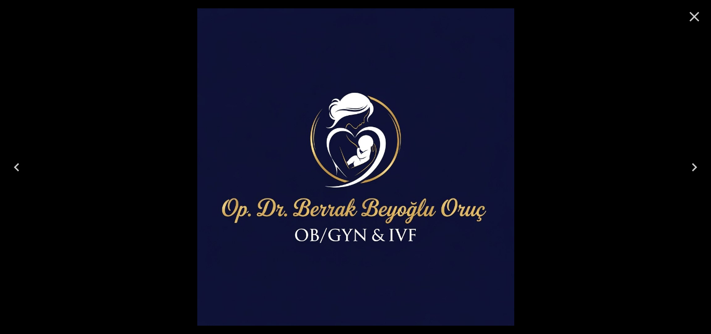
click at [693, 167] on icon "Next" at bounding box center [694, 167] width 17 height 17
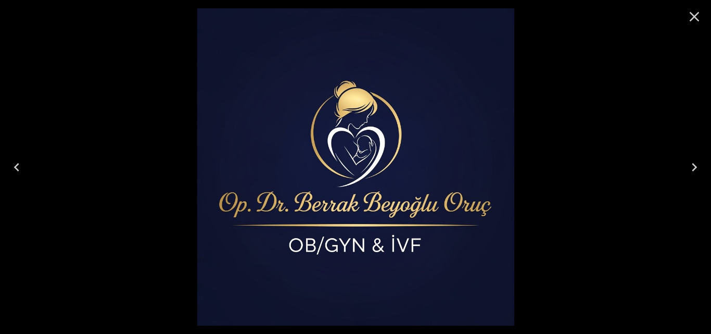
click at [15, 164] on icon "Previous" at bounding box center [16, 167] width 17 height 17
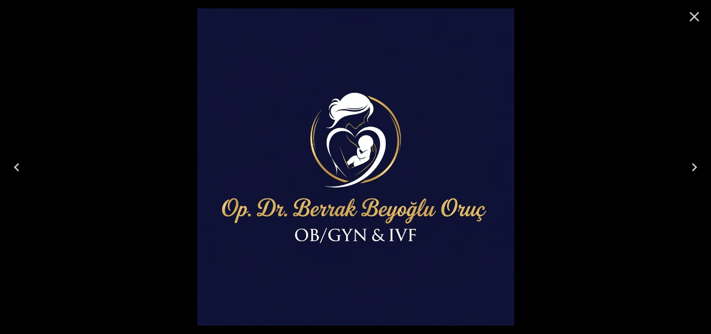
click at [688, 163] on icon "Next" at bounding box center [694, 167] width 17 height 17
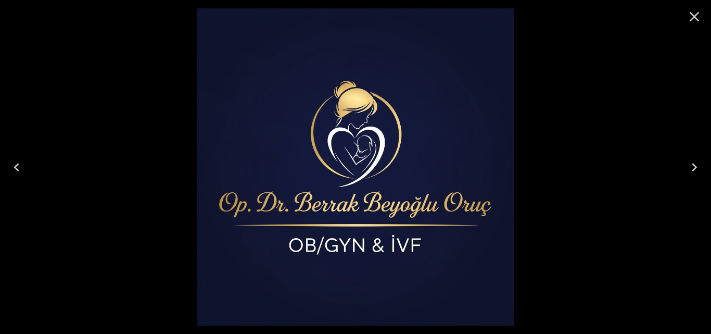
click at [15, 159] on icon "Previous" at bounding box center [16, 167] width 17 height 17
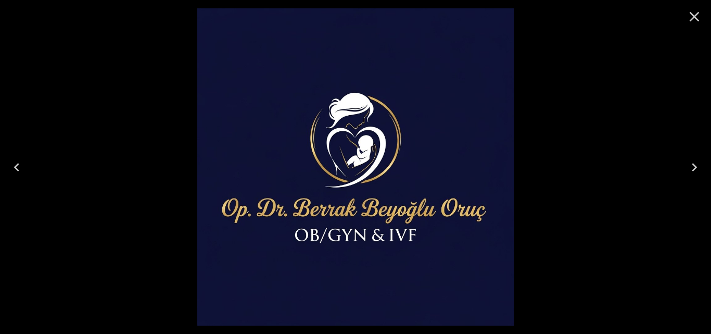
click at [698, 165] on icon "Next" at bounding box center [694, 167] width 17 height 17
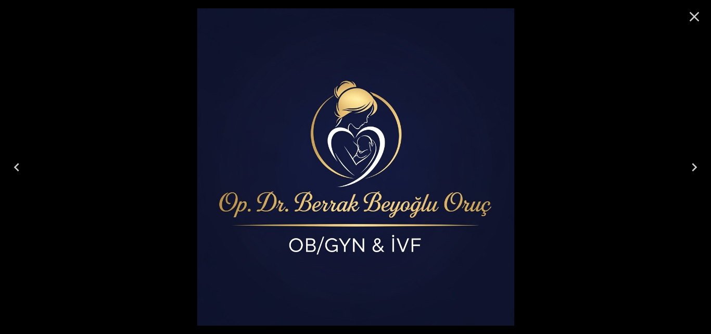
click at [17, 166] on icon "Previous" at bounding box center [16, 167] width 17 height 17
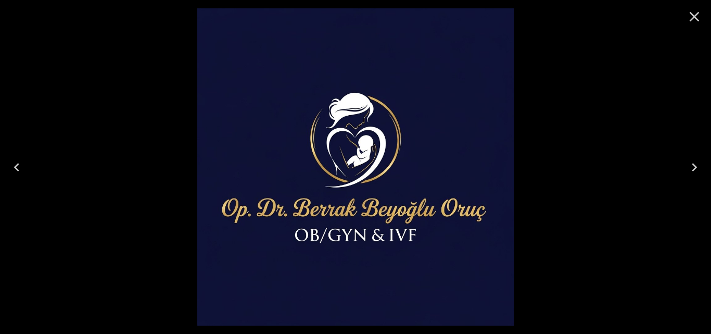
click at [696, 17] on icon "Close" at bounding box center [694, 16] width 17 height 17
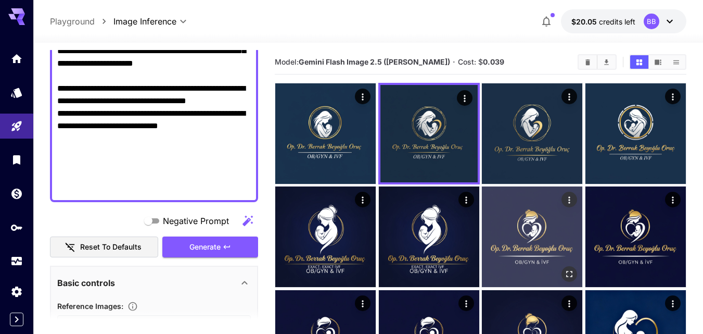
click at [528, 233] on img at bounding box center [532, 236] width 100 height 100
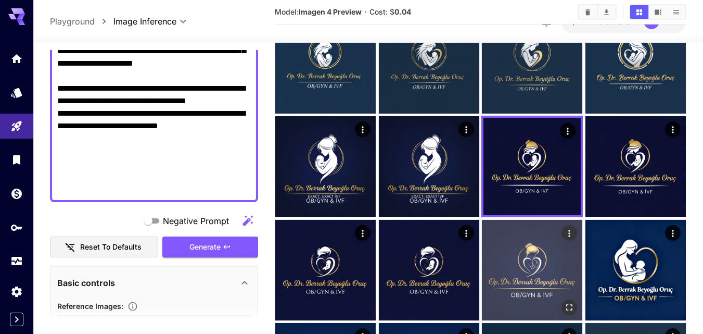
scroll to position [53, 0]
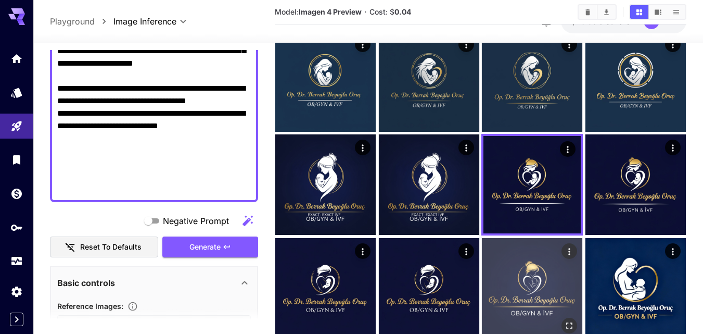
click at [539, 290] on img at bounding box center [532, 288] width 100 height 100
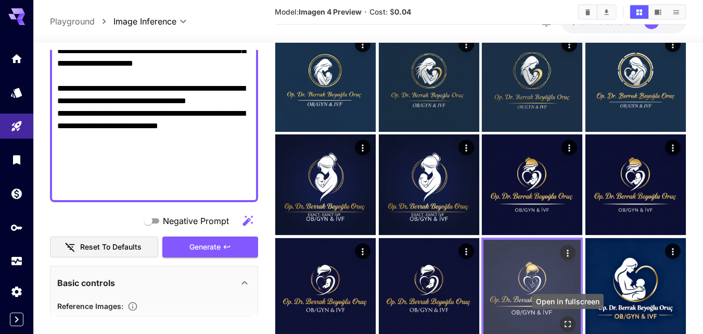
click at [565, 318] on button "Open in fullscreen" at bounding box center [568, 324] width 16 height 16
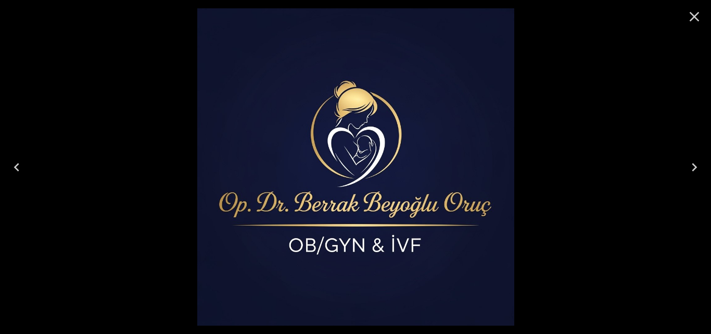
click at [708, 185] on button "Next" at bounding box center [694, 167] width 33 height 42
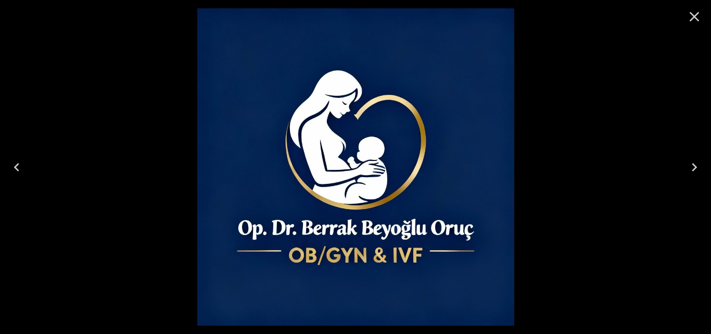
click at [7, 160] on button "Previous" at bounding box center [16, 167] width 33 height 42
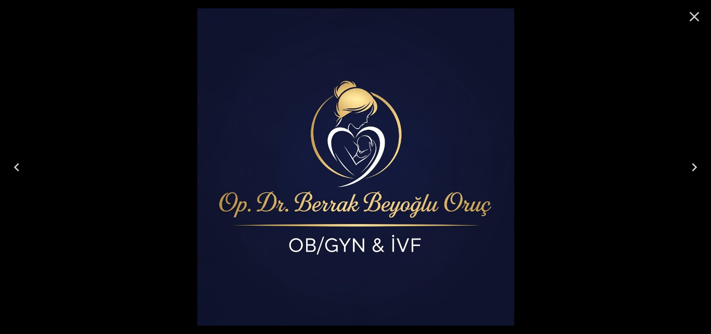
click at [21, 171] on icon "Previous" at bounding box center [16, 167] width 17 height 17
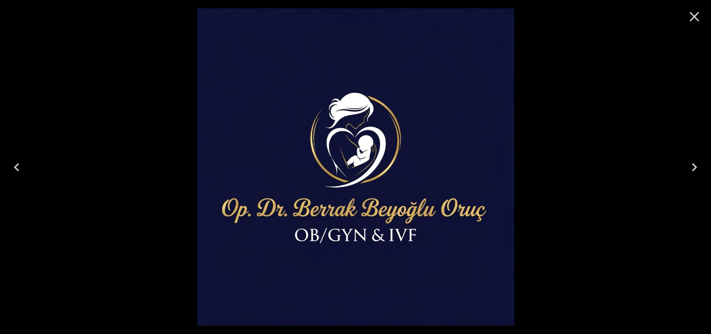
click at [687, 167] on icon "Next" at bounding box center [694, 167] width 17 height 17
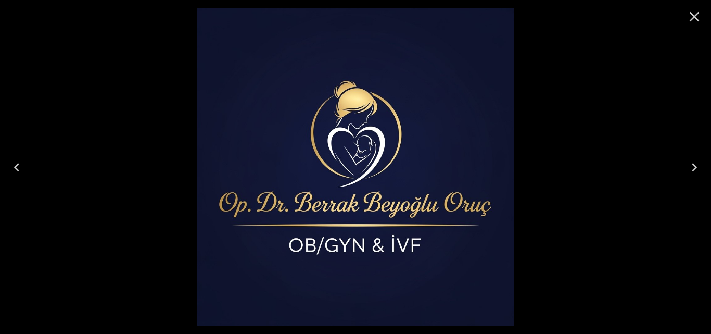
click at [17, 166] on icon "Previous" at bounding box center [16, 167] width 17 height 17
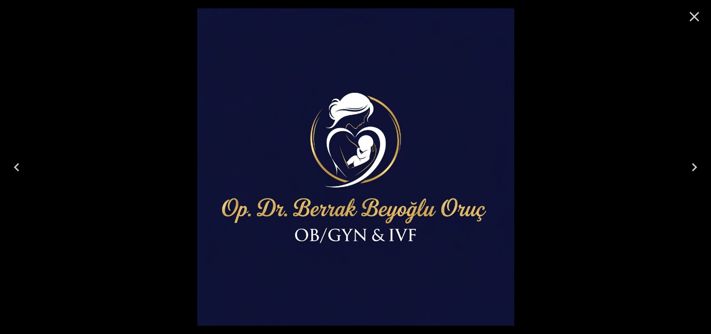
click at [698, 169] on icon "Next" at bounding box center [694, 167] width 17 height 17
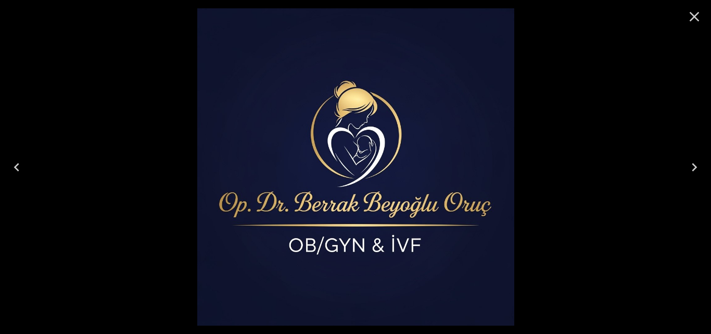
click at [18, 168] on icon "Previous" at bounding box center [16, 167] width 17 height 17
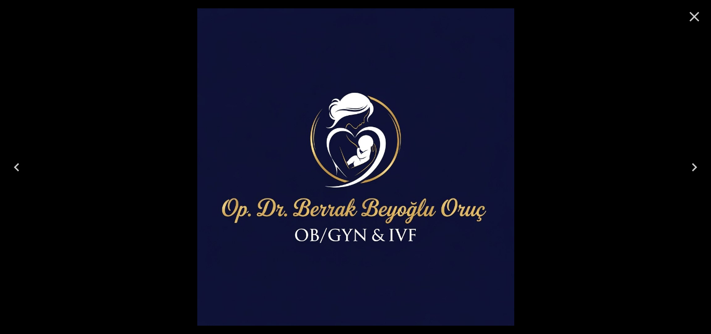
click at [691, 169] on icon "Next" at bounding box center [694, 167] width 17 height 17
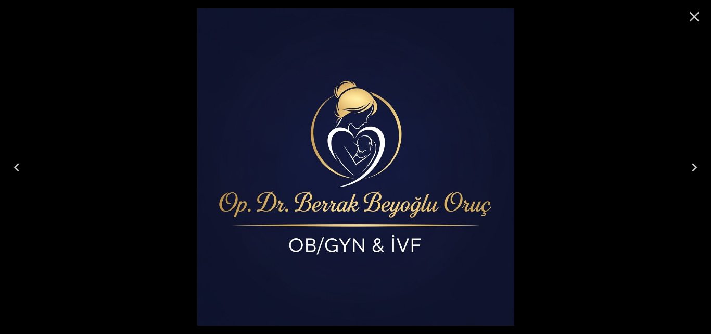
click at [13, 164] on icon "Previous" at bounding box center [16, 167] width 17 height 17
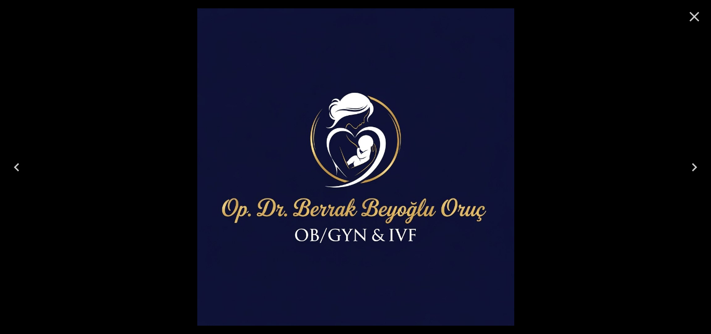
click at [694, 166] on icon "Next" at bounding box center [694, 167] width 17 height 17
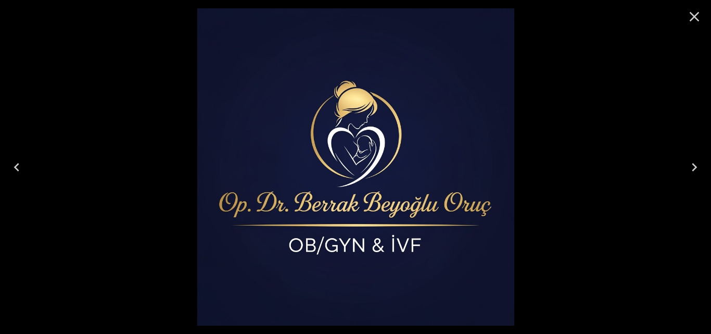
click at [13, 169] on icon "Previous" at bounding box center [16, 167] width 17 height 17
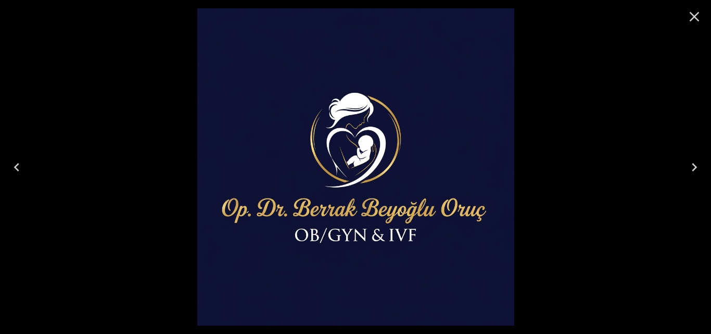
click at [695, 168] on icon "Next" at bounding box center [694, 167] width 5 height 8
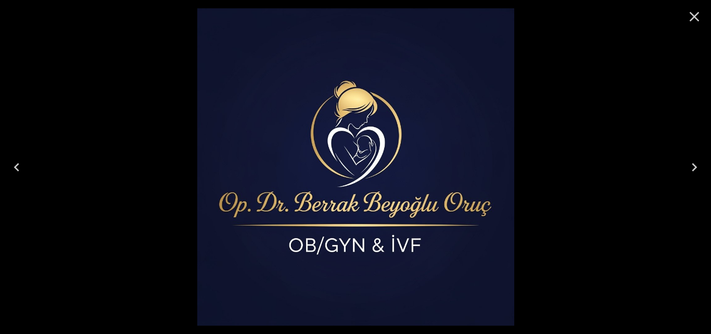
click at [23, 171] on icon "Previous" at bounding box center [16, 167] width 17 height 17
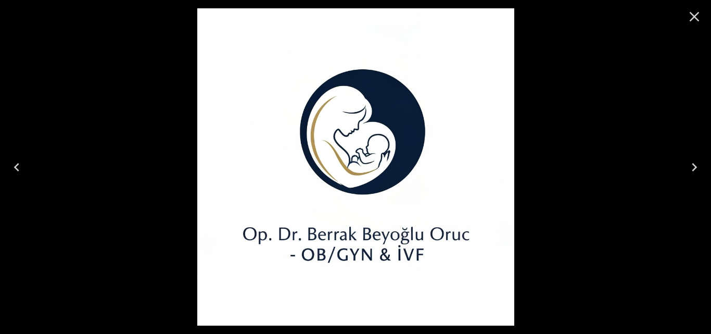
click at [689, 16] on icon "Close" at bounding box center [694, 16] width 17 height 17
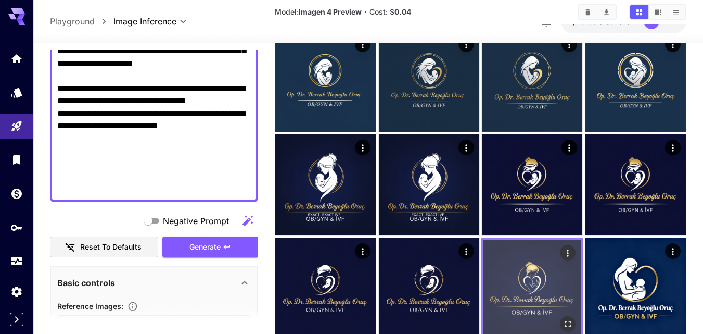
click at [538, 289] on img at bounding box center [532, 287] width 97 height 97
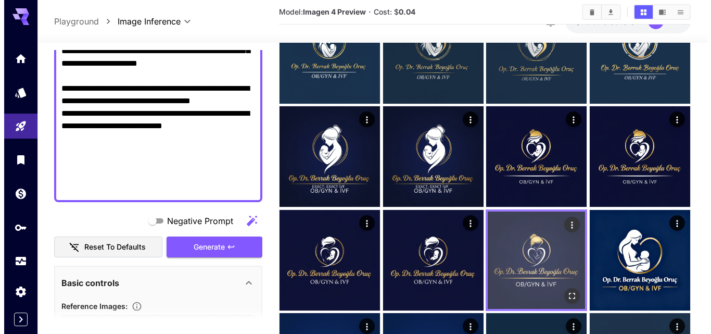
scroll to position [105, 0]
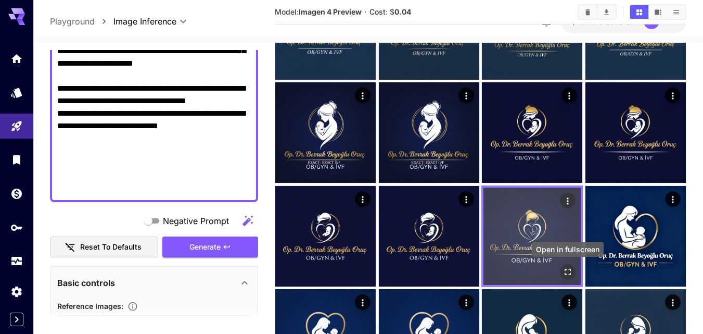
click at [566, 269] on icon "Open in fullscreen" at bounding box center [568, 272] width 6 height 6
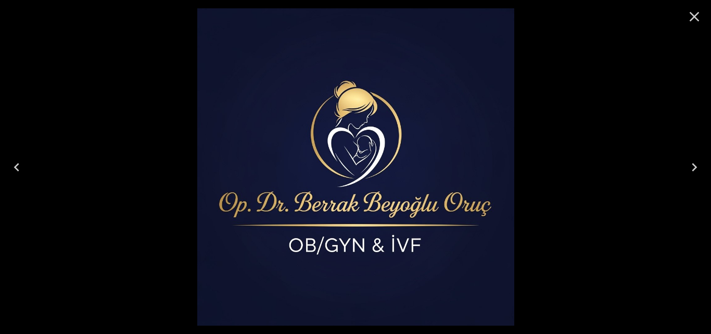
click at [693, 15] on icon "Close" at bounding box center [695, 17] width 10 height 10
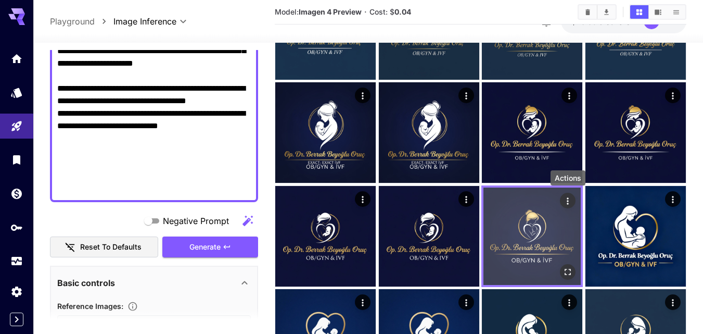
click at [566, 197] on icon "Actions" at bounding box center [568, 201] width 10 height 10
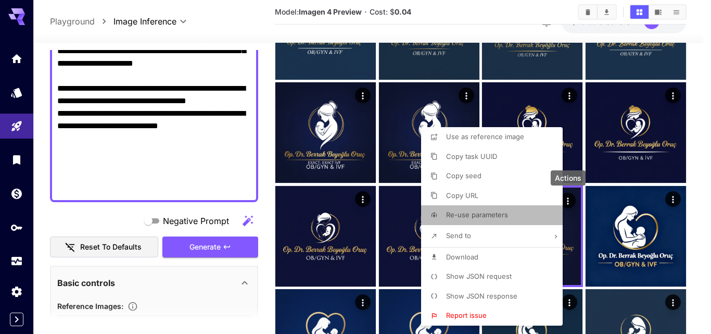
click at [465, 212] on span "Re-use parameters" at bounding box center [477, 214] width 62 height 8
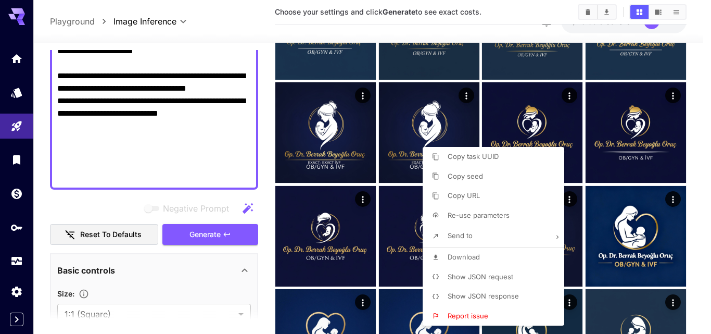
type input "**********"
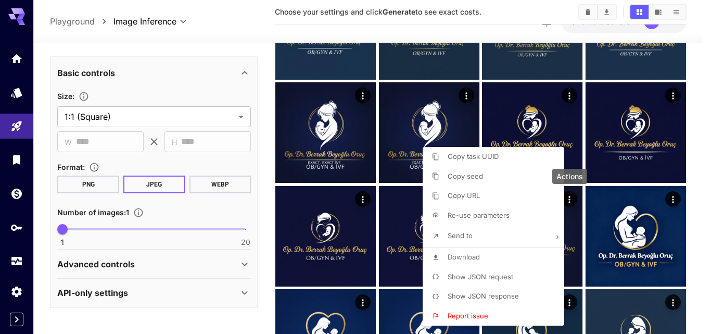
scroll to position [784, 0]
click at [264, 175] on div at bounding box center [355, 167] width 711 height 334
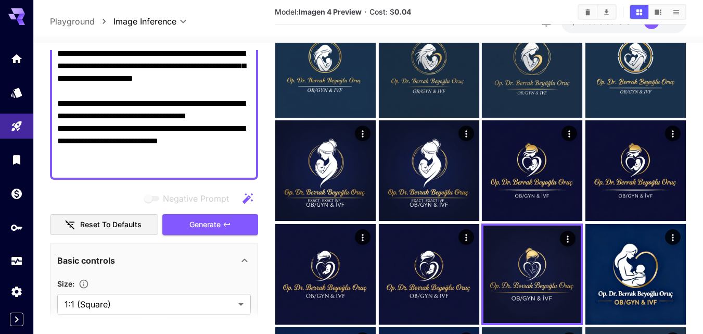
scroll to position [453, 0]
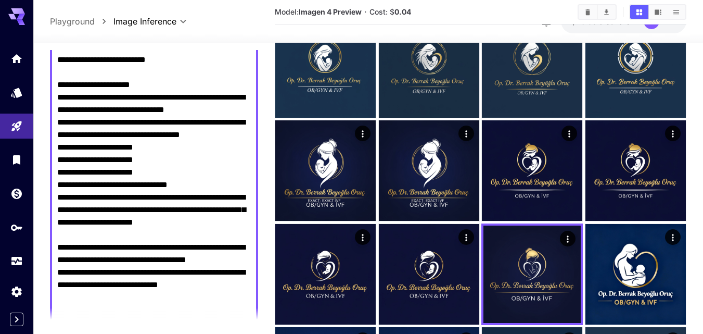
drag, startPoint x: 58, startPoint y: 150, endPoint x: 254, endPoint y: 282, distance: 236.0
click at [254, 282] on div at bounding box center [154, 3] width 208 height 639
type textarea "**********"
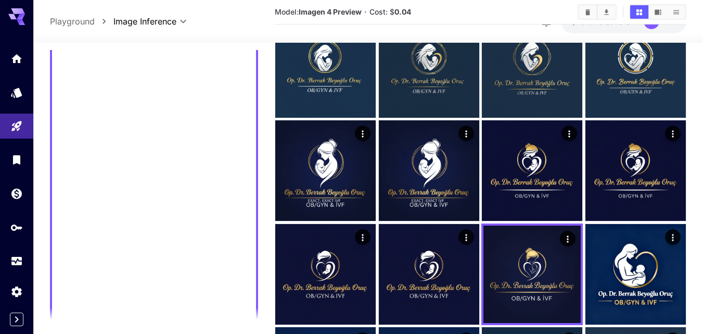
scroll to position [95, 0]
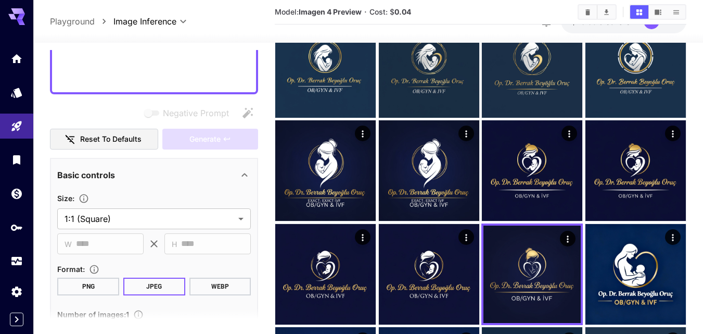
paste textarea "**********"
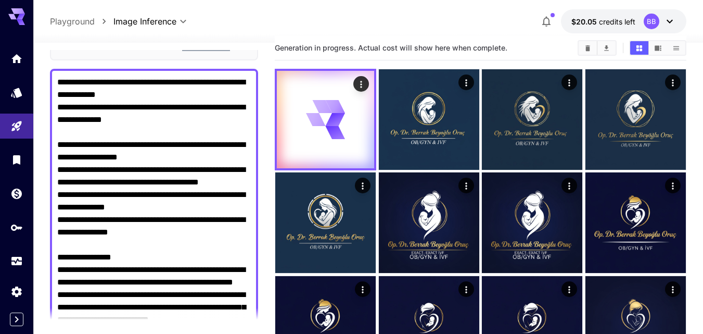
scroll to position [0, 0]
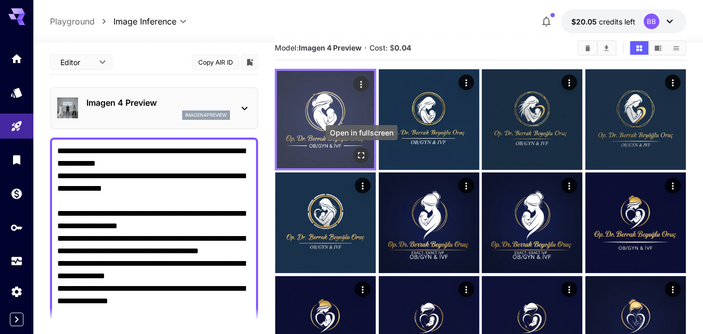
type textarea "**********"
click at [362, 158] on icon "Open in fullscreen" at bounding box center [362, 155] width 6 height 6
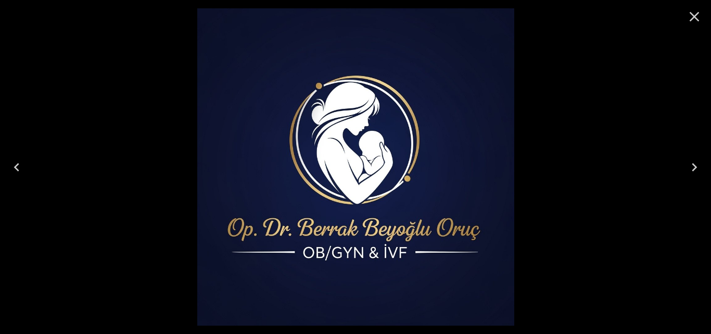
click at [699, 17] on icon "Close" at bounding box center [694, 16] width 17 height 17
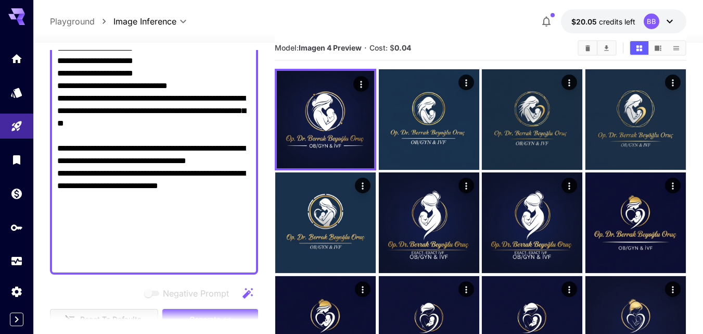
scroll to position [625, 0]
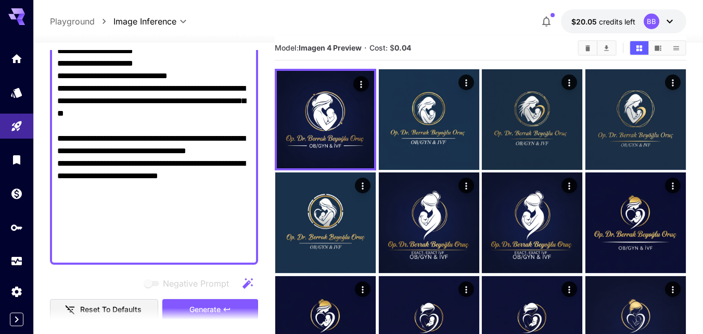
click at [223, 308] on section at bounding box center [154, 321] width 208 height 26
click at [214, 305] on span "Generate" at bounding box center [204, 309] width 31 height 13
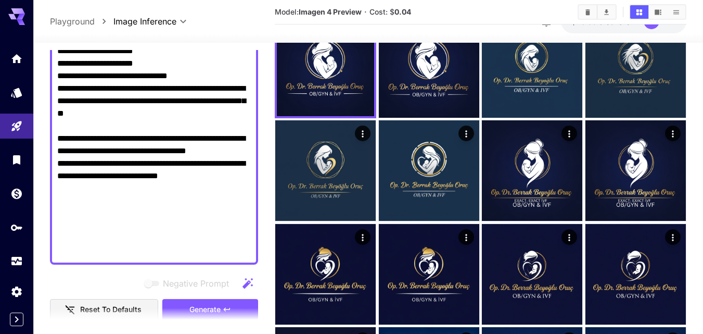
scroll to position [0, 0]
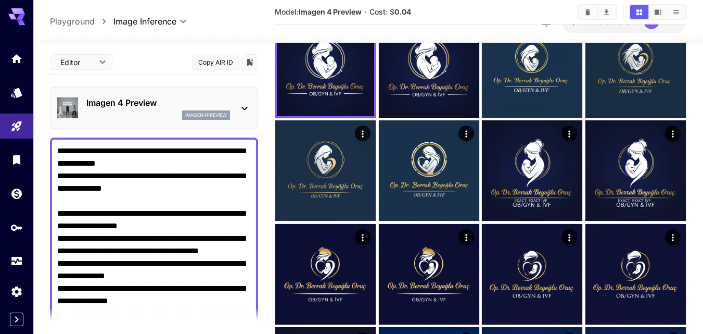
drag, startPoint x: 232, startPoint y: 220, endPoint x: 0, endPoint y: 2, distance: 317.8
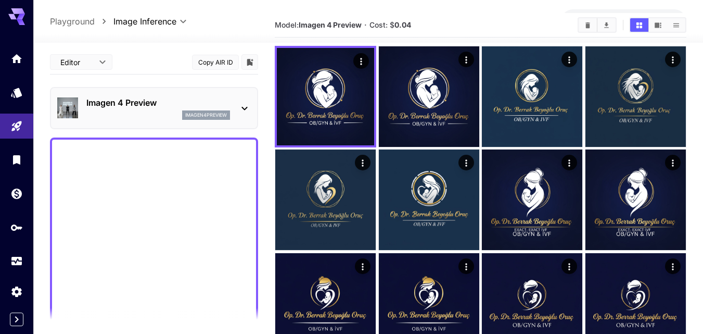
paste textarea "**********"
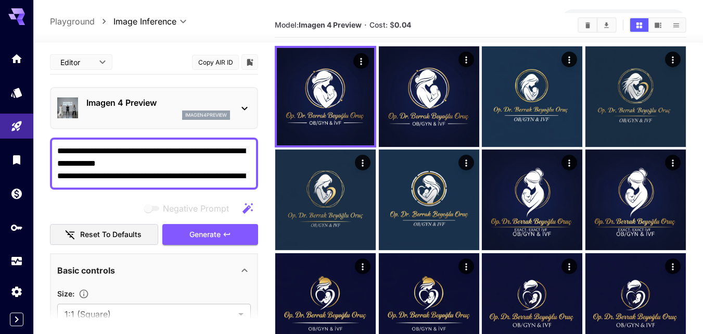
scroll to position [584, 0]
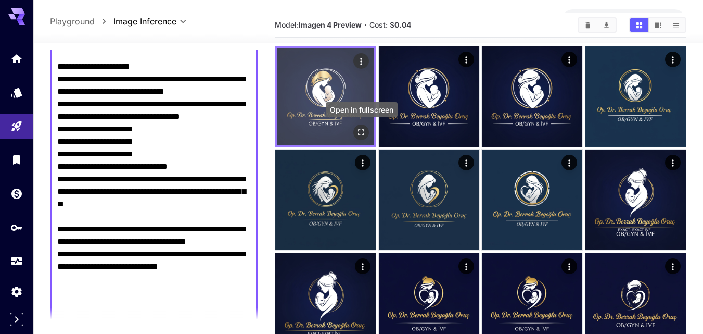
click at [359, 132] on icon "Open in fullscreen" at bounding box center [361, 132] width 10 height 10
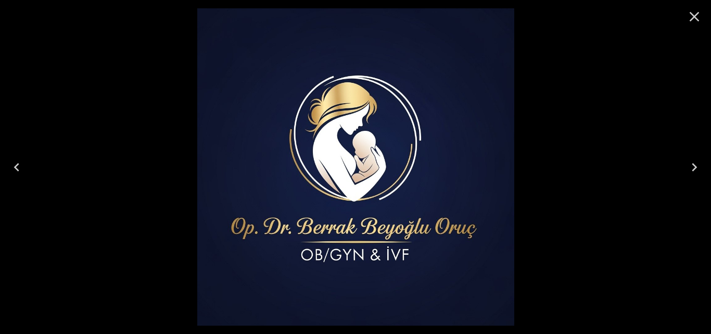
click at [695, 16] on icon "Close" at bounding box center [695, 17] width 10 height 10
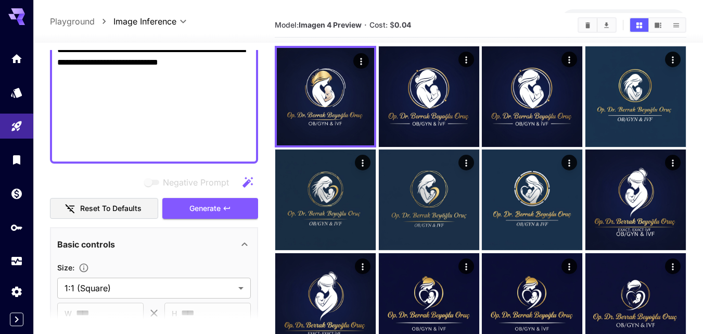
scroll to position [792, 0]
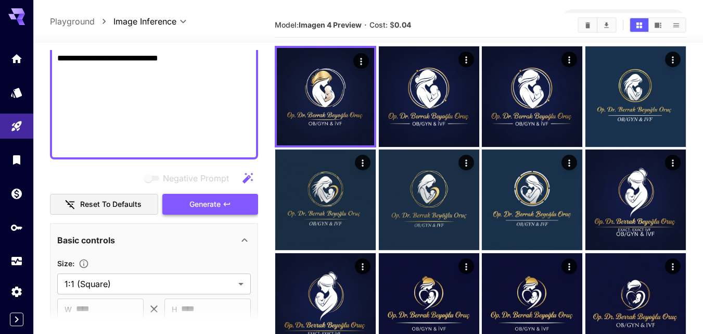
click at [205, 206] on span "Generate" at bounding box center [204, 204] width 31 height 13
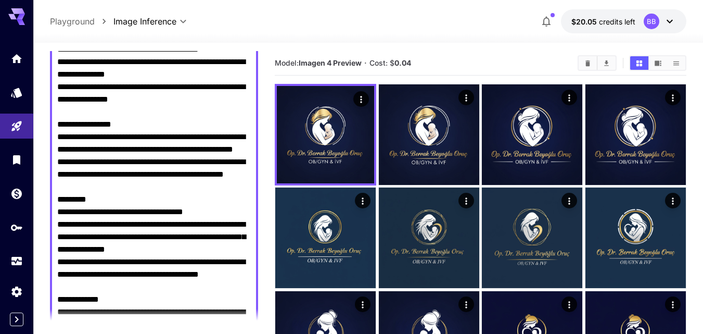
scroll to position [0, 0]
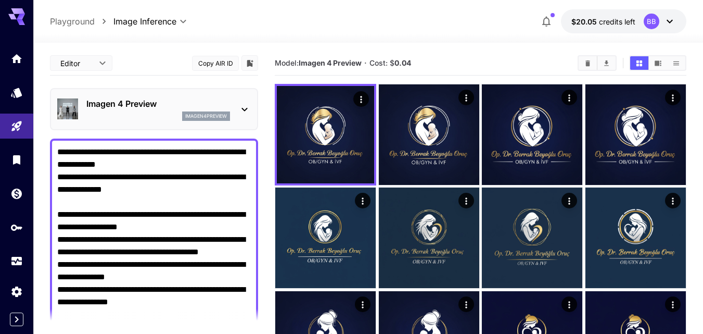
click at [243, 103] on icon at bounding box center [244, 109] width 12 height 12
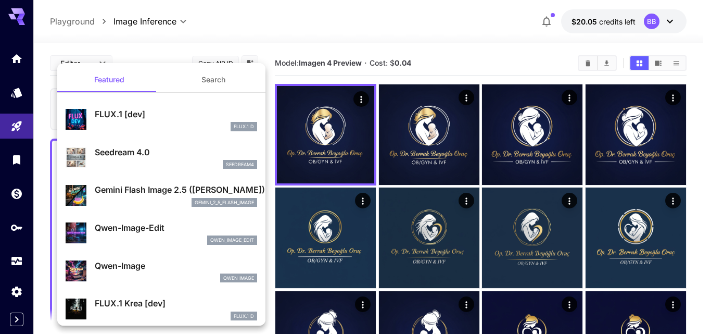
click at [111, 204] on div "gemini_2_5_flash_image" at bounding box center [176, 202] width 162 height 9
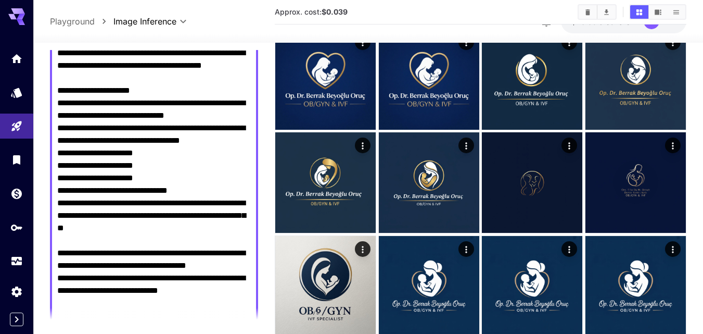
scroll to position [729, 0]
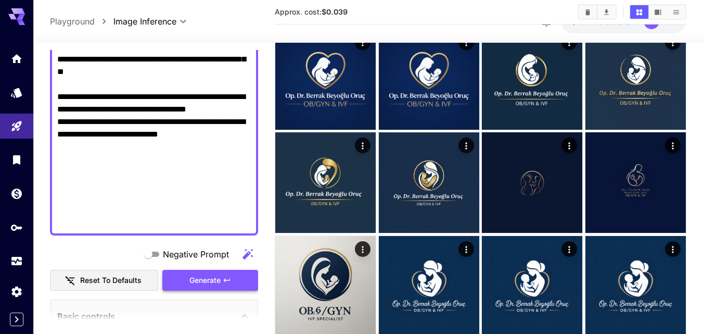
click at [212, 272] on button "Generate" at bounding box center [210, 280] width 96 height 21
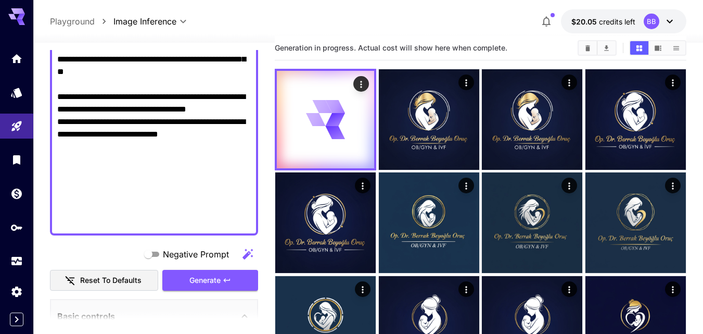
scroll to position [0, 0]
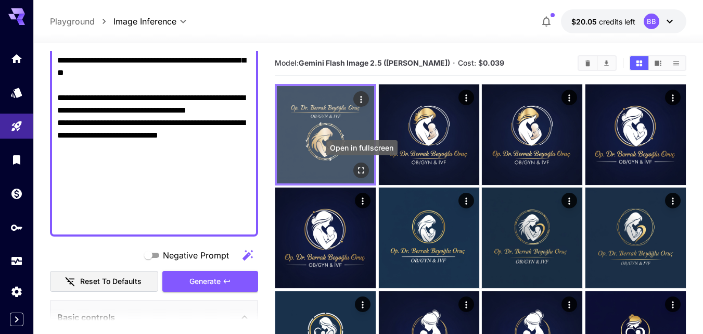
click at [364, 168] on icon "Open in fullscreen" at bounding box center [362, 170] width 6 height 6
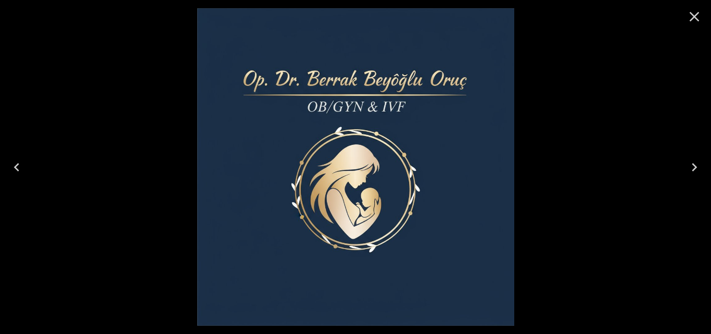
click at [689, 13] on icon "Close" at bounding box center [694, 16] width 17 height 17
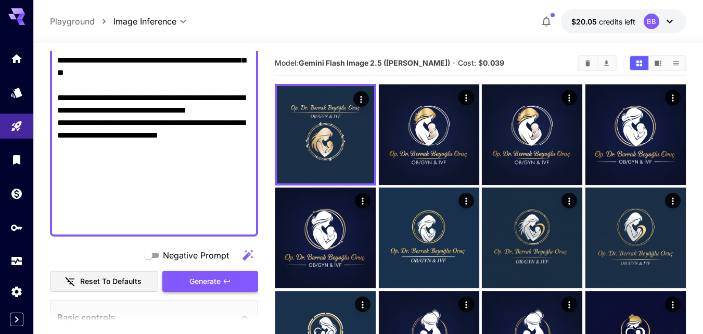
click at [198, 282] on span "Generate" at bounding box center [204, 281] width 31 height 13
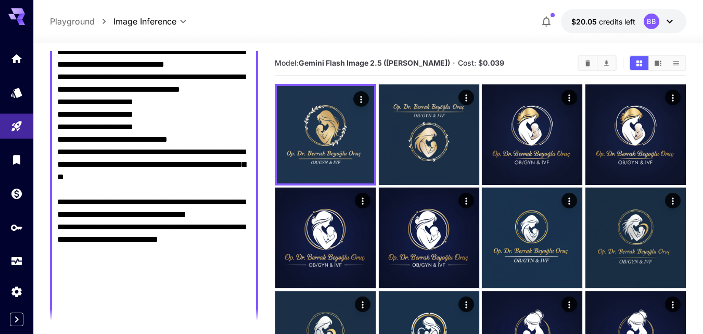
scroll to position [833, 0]
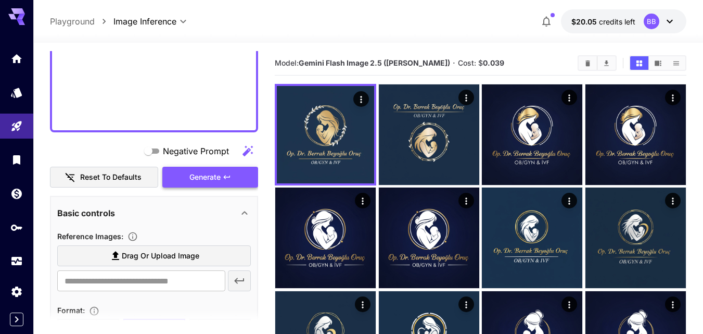
click at [228, 177] on icon "button" at bounding box center [227, 177] width 6 height 4
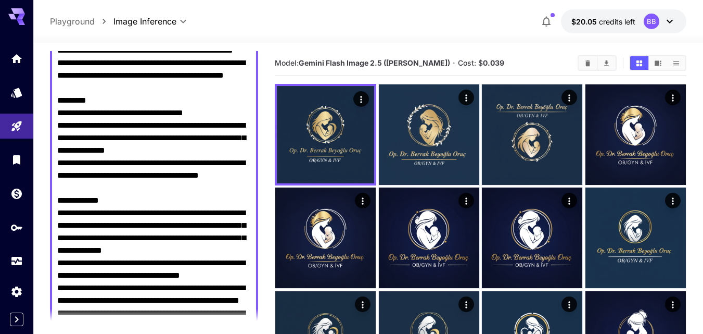
scroll to position [0, 0]
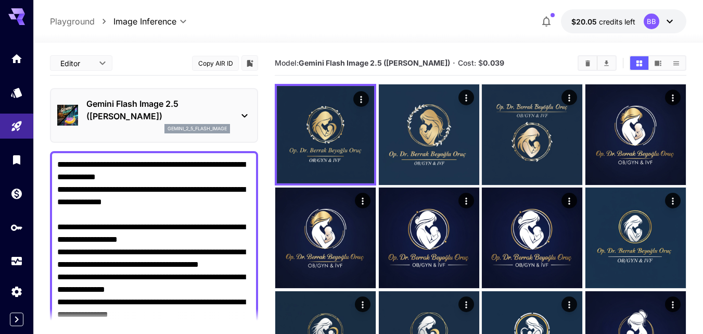
drag, startPoint x: 230, startPoint y: 190, endPoint x: 10, endPoint y: 0, distance: 290.4
paste textarea "**********"
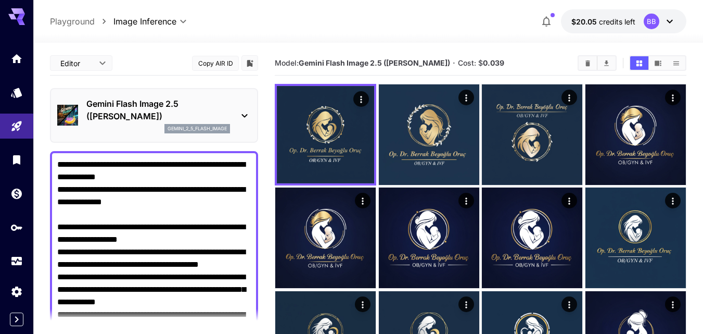
scroll to position [559, 0]
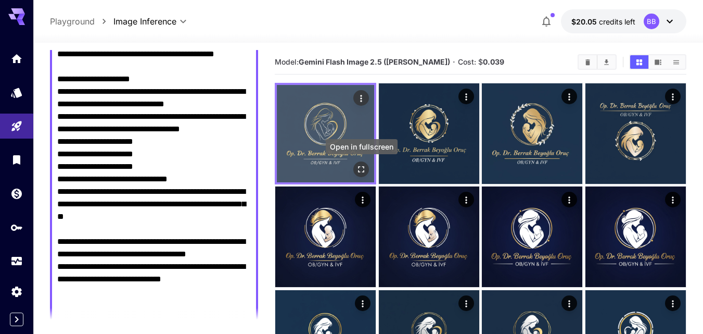
type textarea "**********"
click at [361, 166] on icon "Open in fullscreen" at bounding box center [361, 169] width 10 height 10
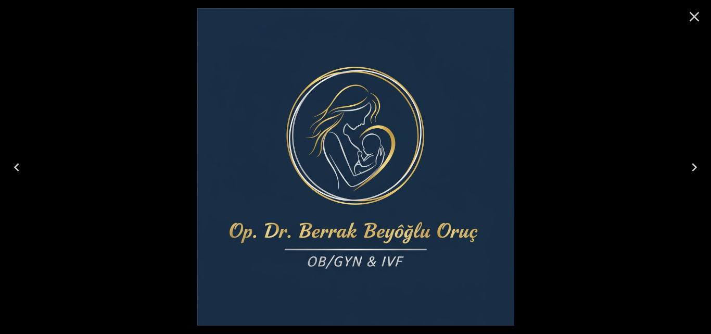
click at [690, 18] on icon "Close" at bounding box center [694, 16] width 17 height 17
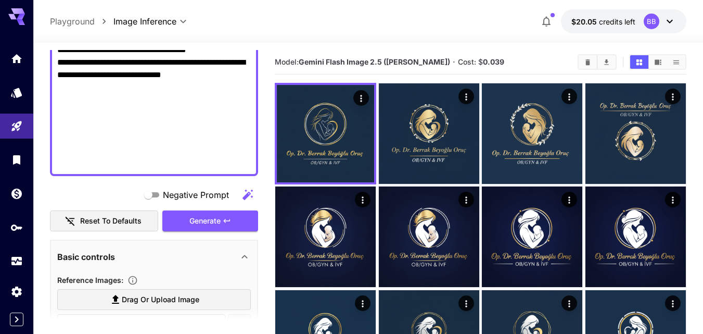
scroll to position [767, 0]
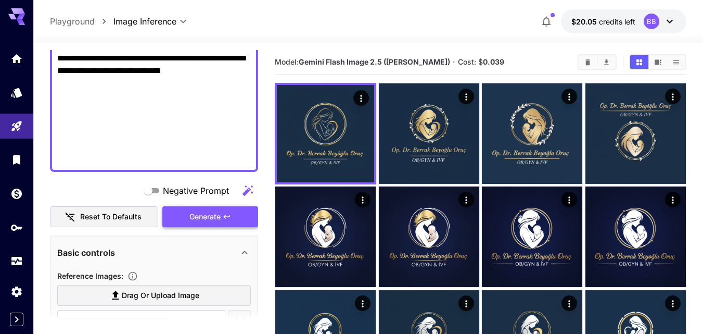
click at [208, 219] on span "Generate" at bounding box center [204, 216] width 31 height 13
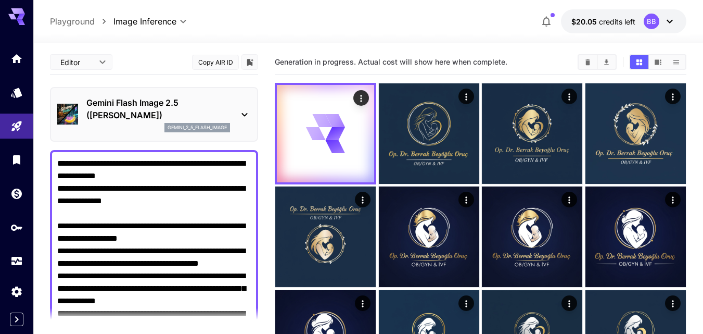
scroll to position [767, 0]
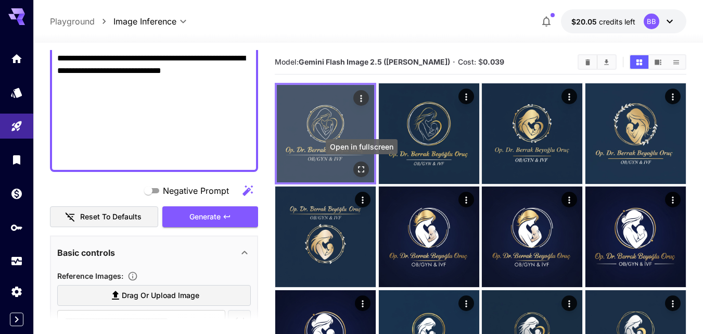
click at [363, 168] on icon "Open in fullscreen" at bounding box center [361, 169] width 10 height 10
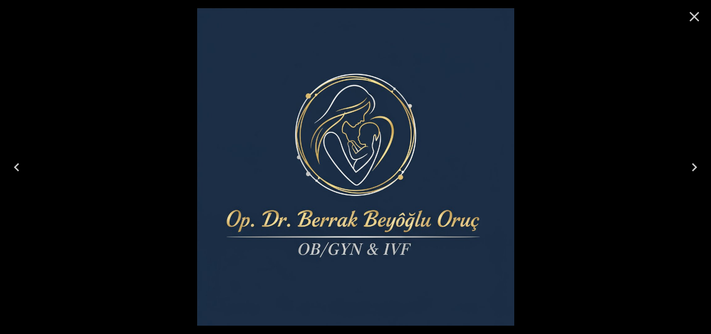
click at [700, 16] on icon "Close" at bounding box center [694, 16] width 17 height 17
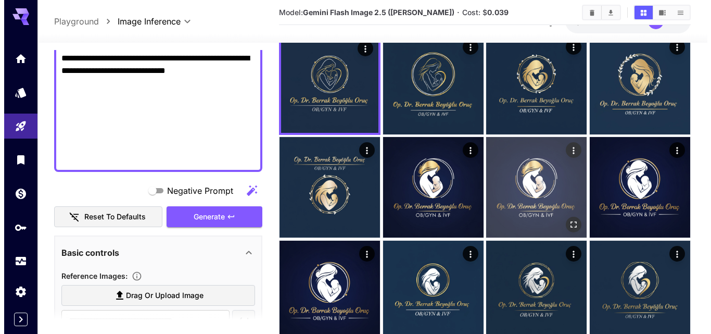
scroll to position [53, 0]
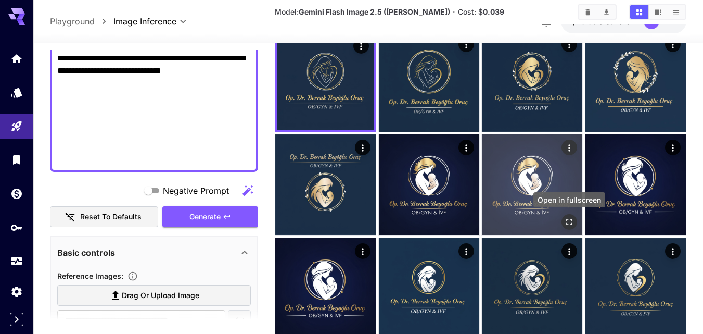
click at [567, 221] on icon "Open in fullscreen" at bounding box center [570, 222] width 6 height 6
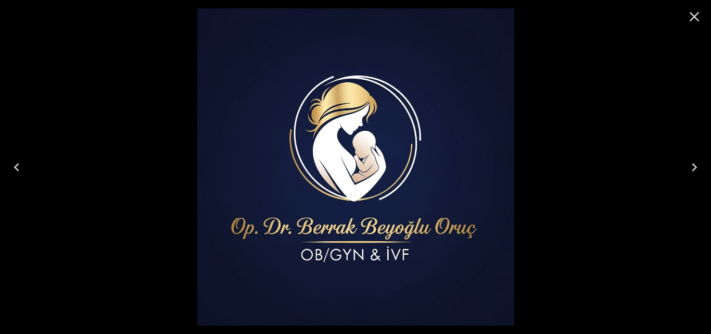
click at [698, 16] on icon "Close" at bounding box center [694, 16] width 17 height 17
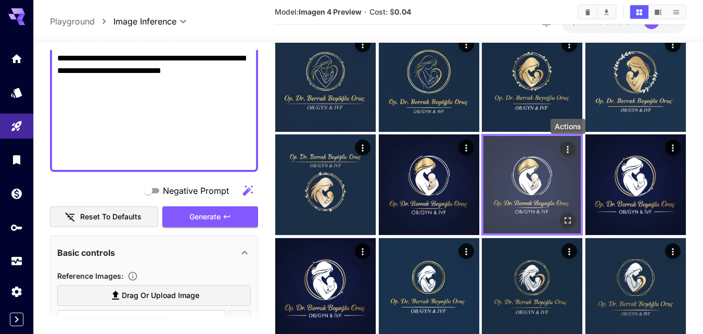
click at [565, 147] on icon "Actions" at bounding box center [568, 149] width 10 height 10
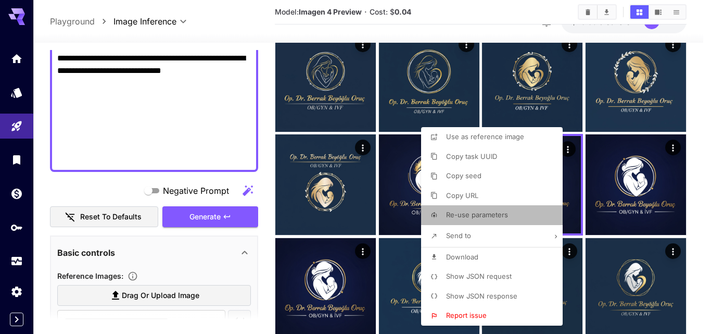
click at [491, 211] on span "Re-use parameters" at bounding box center [477, 214] width 62 height 8
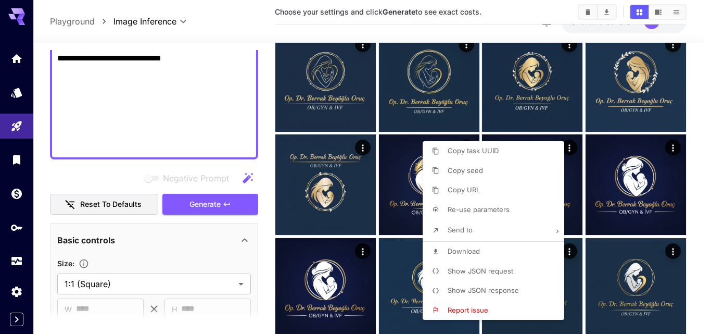
type input "**********"
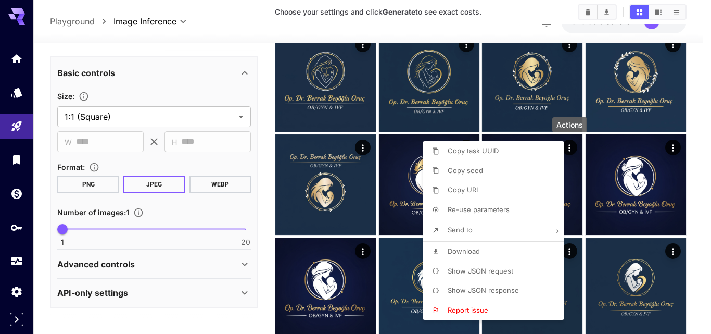
click at [258, 197] on div at bounding box center [355, 167] width 711 height 334
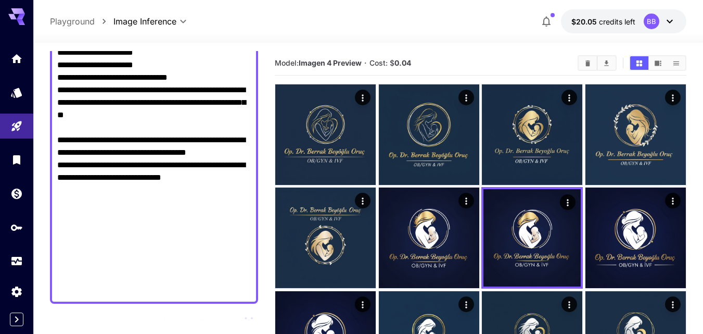
scroll to position [647, 0]
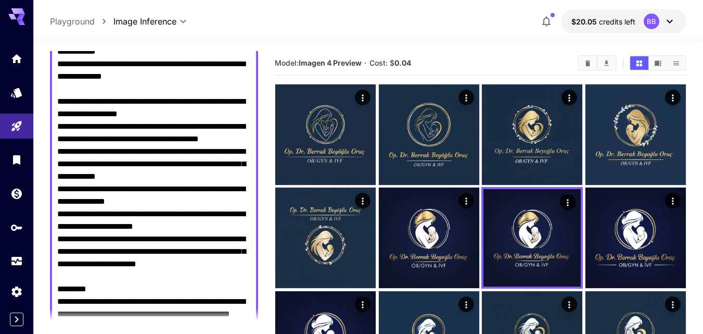
drag, startPoint x: 233, startPoint y: 262, endPoint x: 17, endPoint y: -1, distance: 339.9
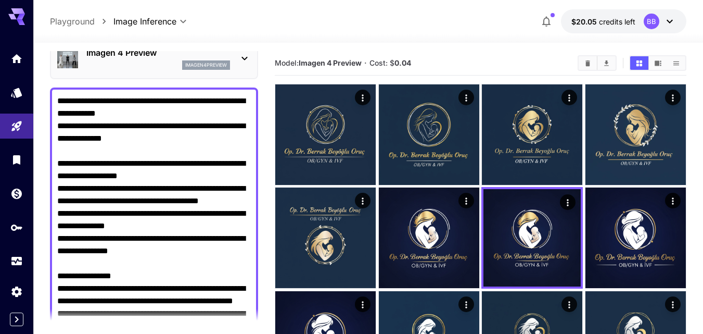
paste textarea "**********"
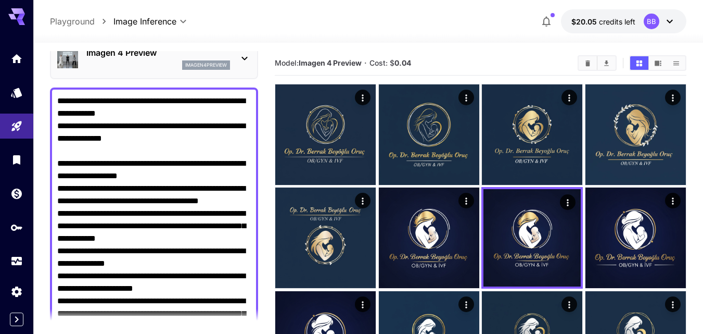
scroll to position [547, 0]
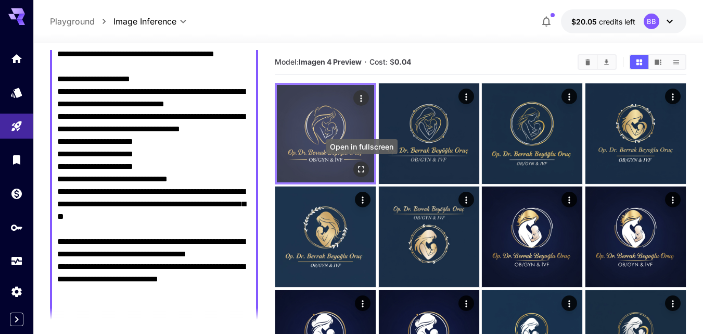
click at [359, 169] on icon "Open in fullscreen" at bounding box center [361, 169] width 10 height 10
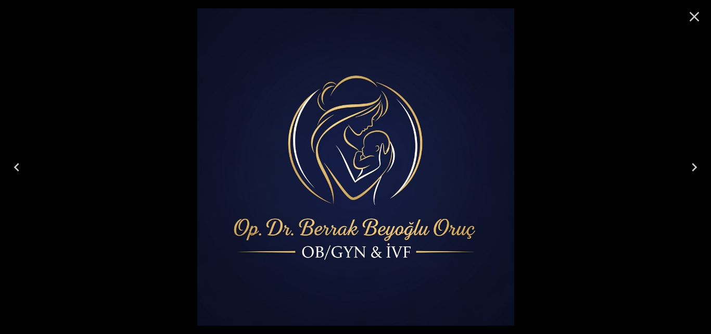
click at [691, 18] on icon "Close" at bounding box center [694, 16] width 17 height 17
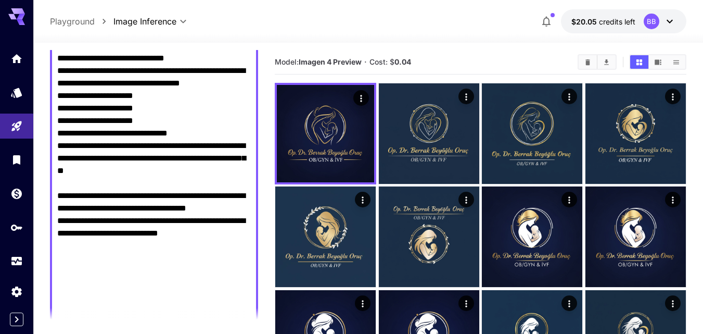
scroll to position [703, 0]
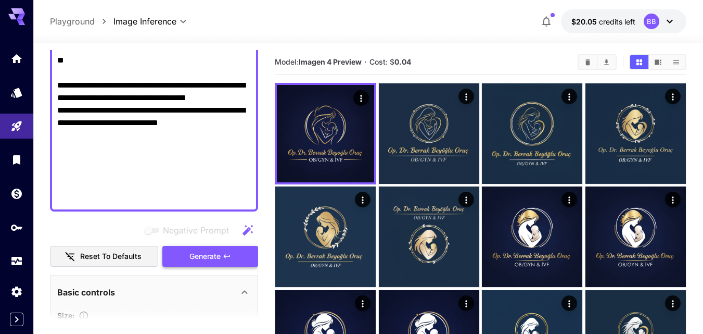
click at [236, 259] on button "Generate" at bounding box center [210, 256] width 96 height 21
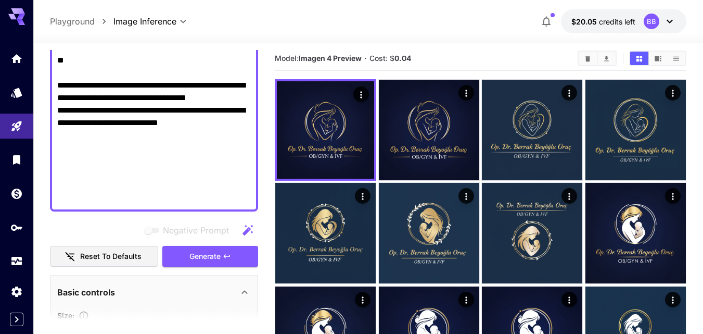
scroll to position [0, 0]
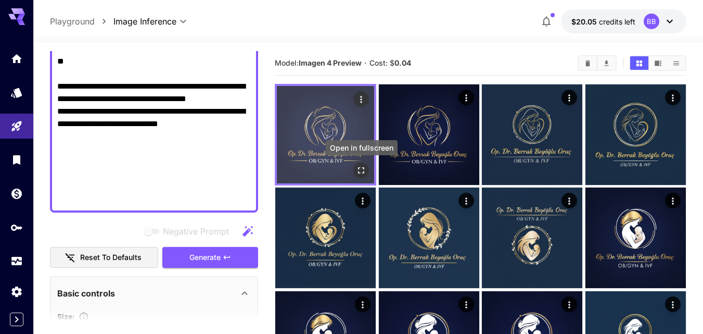
click at [363, 167] on icon "Open in fullscreen" at bounding box center [361, 170] width 10 height 10
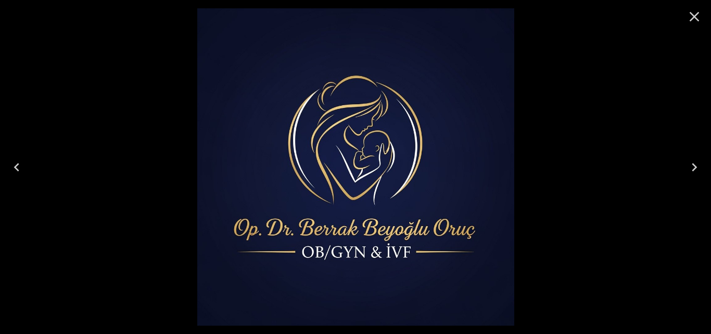
click at [696, 15] on icon "Close" at bounding box center [695, 17] width 10 height 10
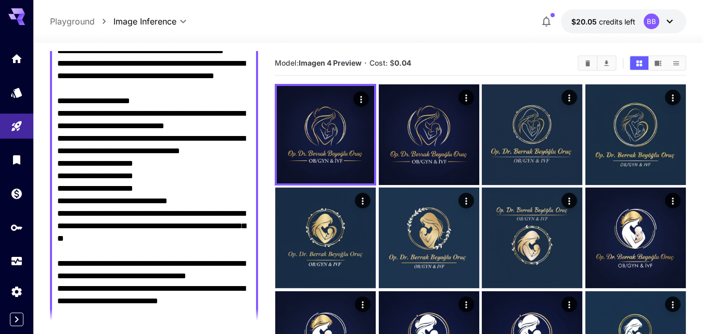
scroll to position [202, 0]
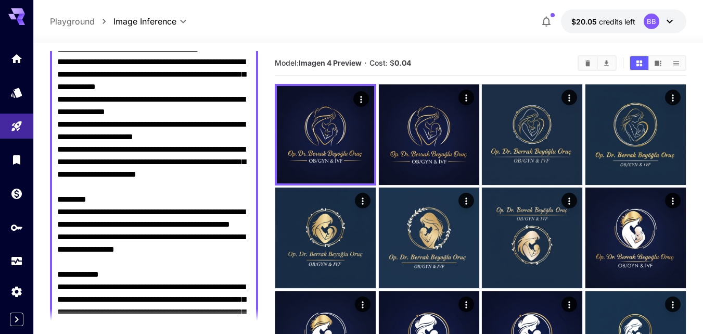
drag, startPoint x: 237, startPoint y: 174, endPoint x: 24, endPoint y: -27, distance: 293.1
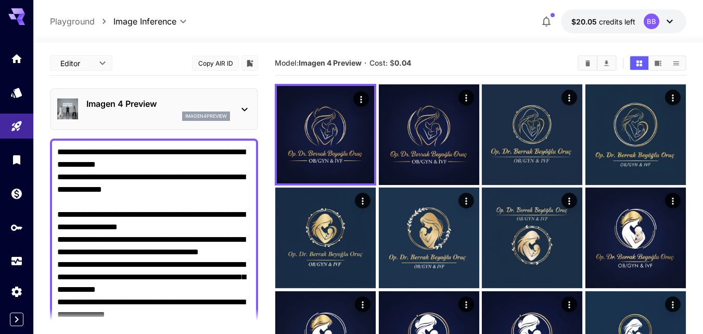
paste textarea "**********"
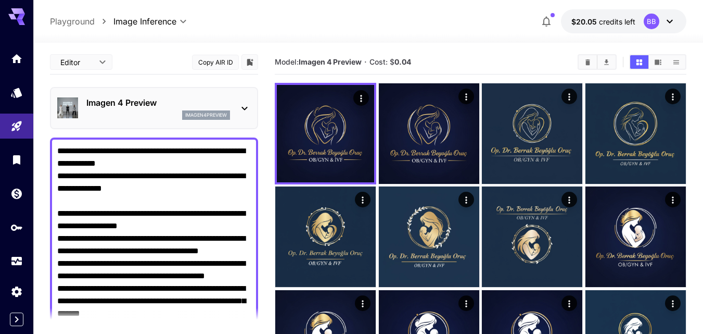
scroll to position [547, 0]
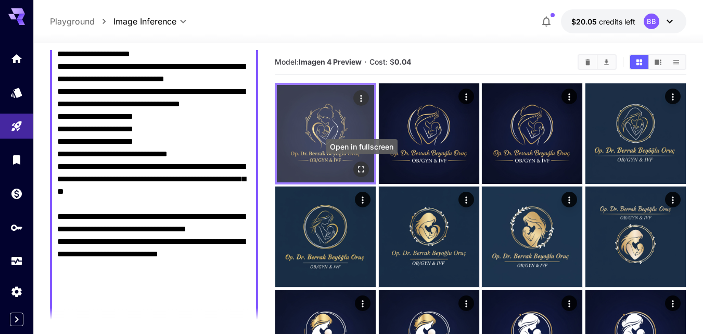
click at [363, 167] on icon "Open in fullscreen" at bounding box center [362, 169] width 6 height 6
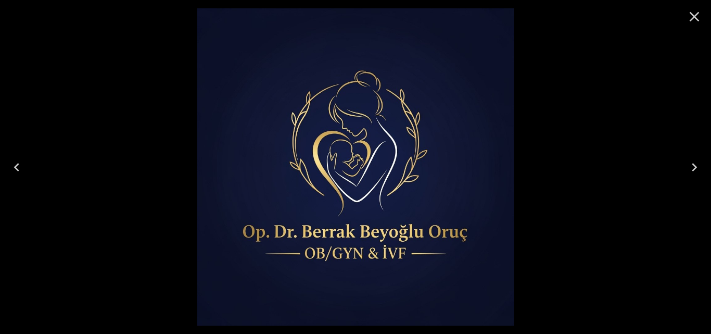
click at [693, 17] on icon "Close" at bounding box center [694, 16] width 17 height 17
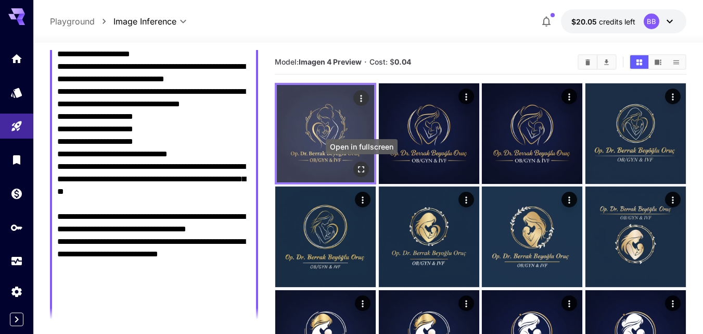
click at [363, 163] on button "Open in fullscreen" at bounding box center [361, 169] width 16 height 16
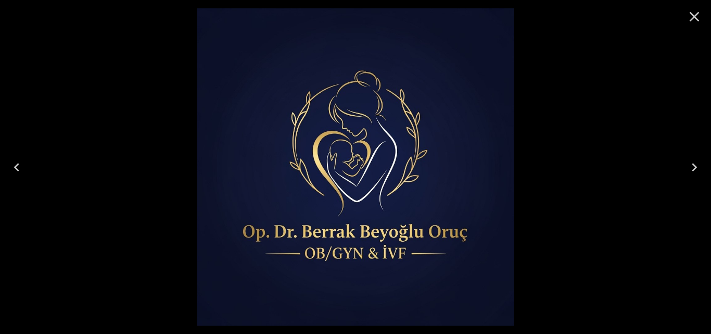
click at [695, 19] on icon "Close" at bounding box center [694, 16] width 17 height 17
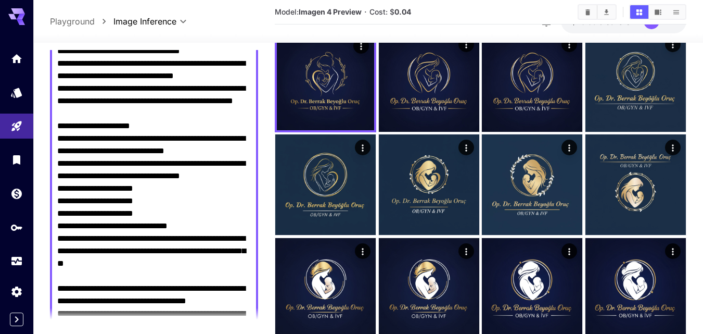
scroll to position [52, 0]
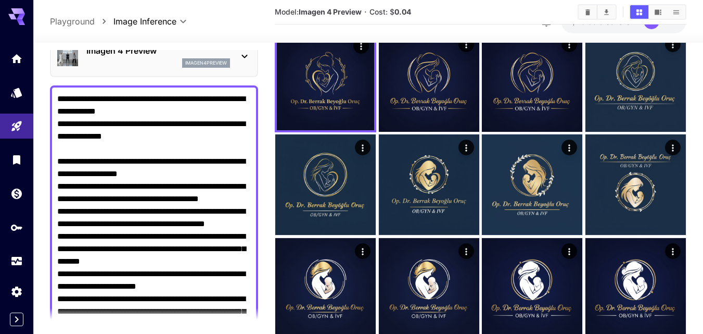
drag, startPoint x: 242, startPoint y: 169, endPoint x: 0, endPoint y: -45, distance: 323.0
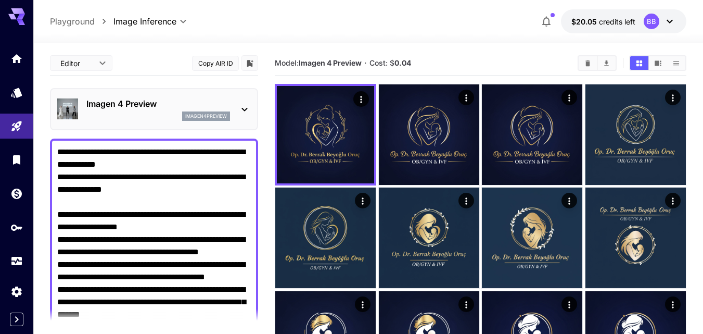
paste textarea "**********"
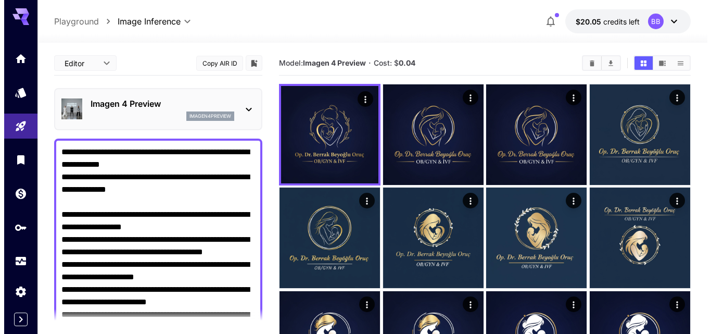
scroll to position [547, 0]
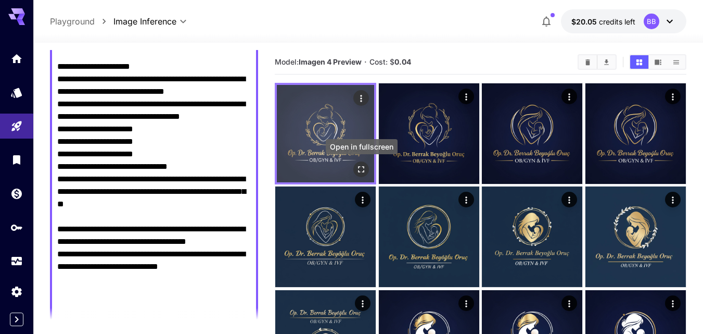
type textarea "**********"
click at [358, 166] on icon "Open in fullscreen" at bounding box center [361, 169] width 10 height 10
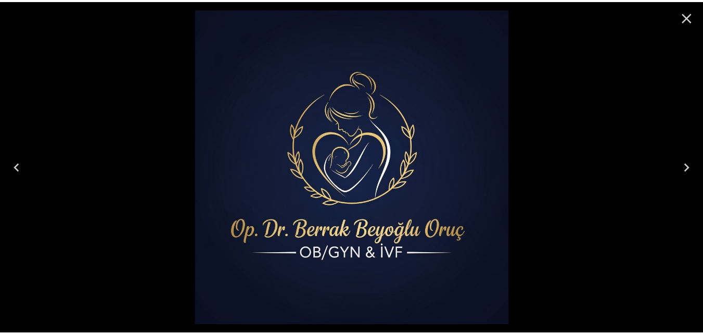
scroll to position [547, 0]
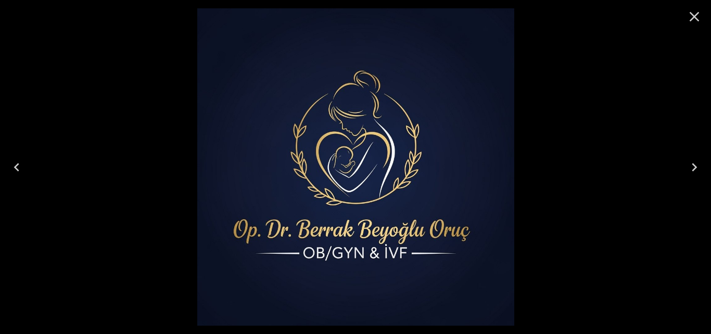
click at [694, 22] on icon "Close" at bounding box center [694, 16] width 17 height 17
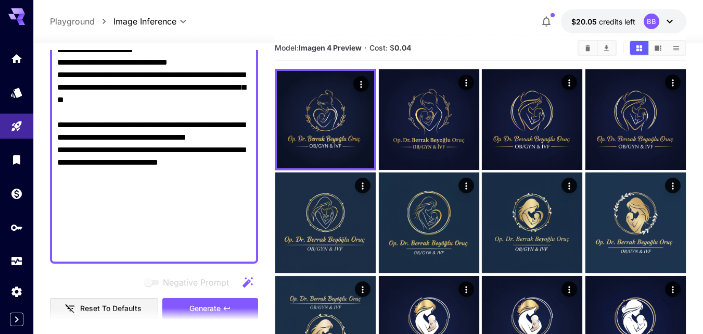
scroll to position [1, 0]
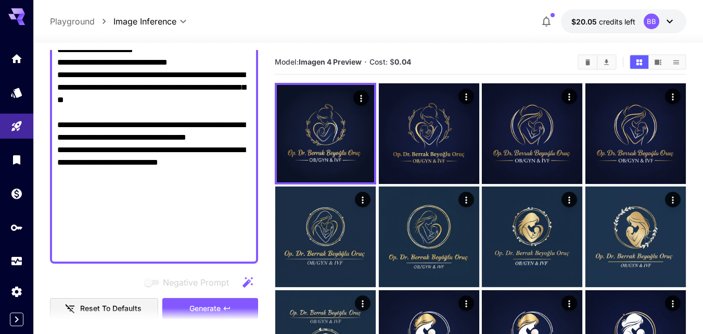
drag, startPoint x: 231, startPoint y: 225, endPoint x: 0, endPoint y: 2, distance: 321.4
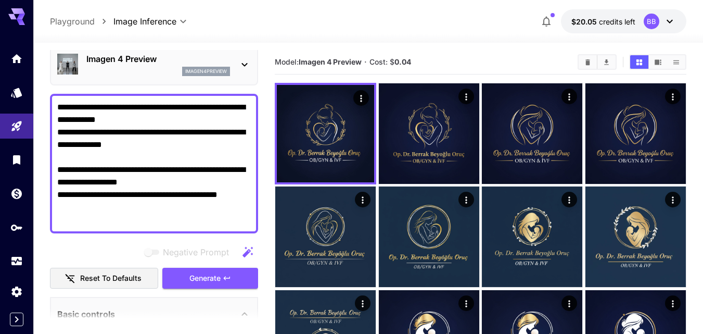
scroll to position [0, 0]
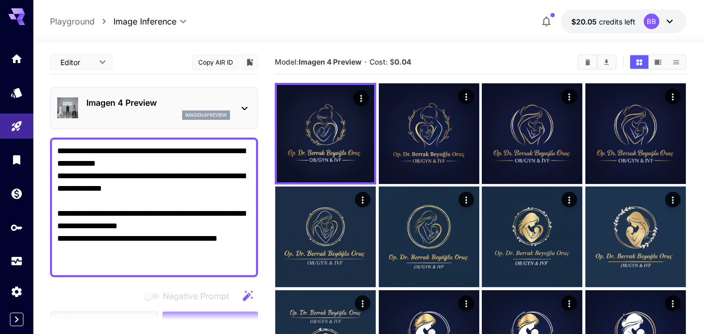
drag, startPoint x: 240, startPoint y: 163, endPoint x: 50, endPoint y: 48, distance: 222.4
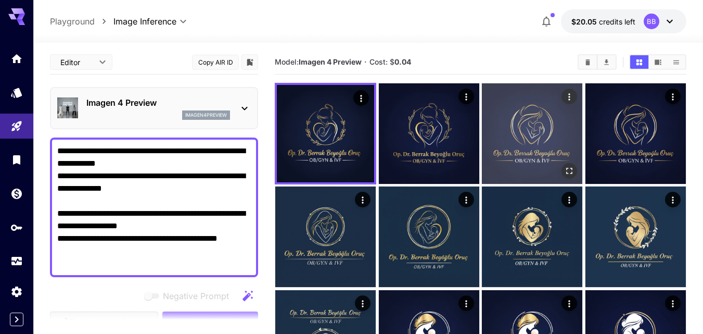
paste textarea "**********"
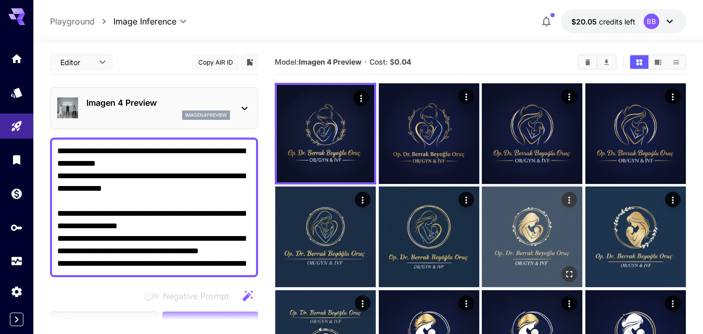
scroll to position [572, 0]
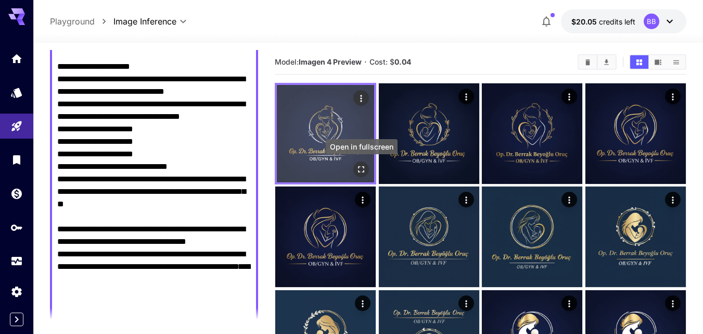
type textarea "**********"
click at [365, 171] on icon "Open in fullscreen" at bounding box center [361, 169] width 10 height 10
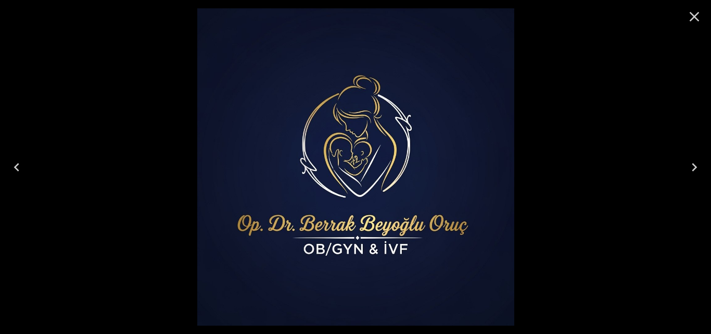
click at [690, 5] on button "Close" at bounding box center [694, 16] width 25 height 25
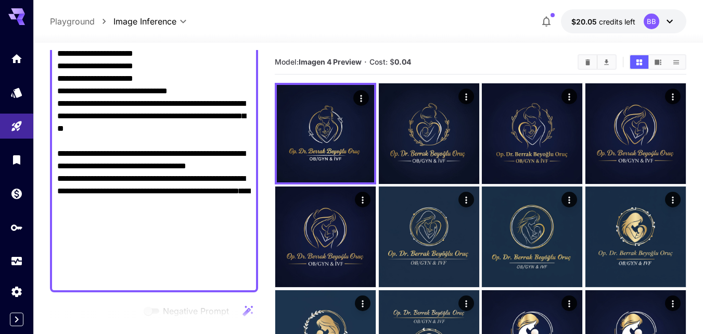
scroll to position [676, 0]
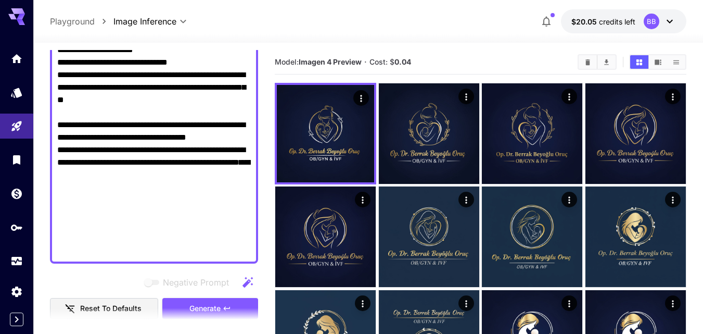
click at [242, 311] on section at bounding box center [154, 321] width 208 height 26
click at [225, 308] on section at bounding box center [154, 321] width 208 height 26
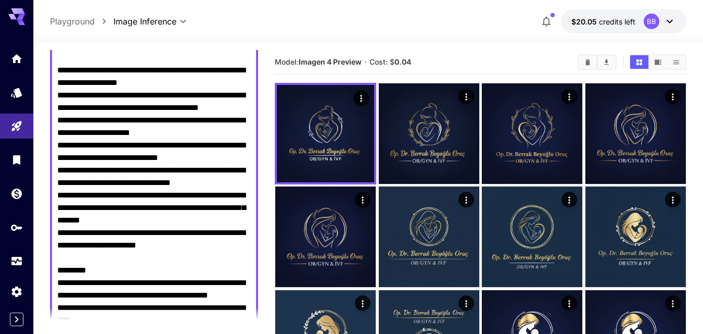
scroll to position [0, 0]
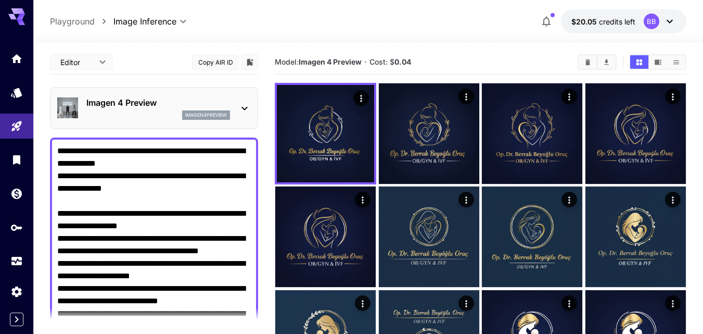
click at [243, 106] on icon at bounding box center [244, 108] width 12 height 12
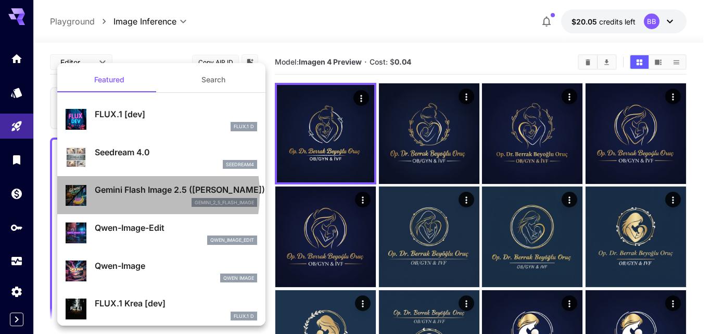
click at [126, 194] on p "Gemini Flash Image 2.5 ([PERSON_NAME])" at bounding box center [176, 189] width 162 height 12
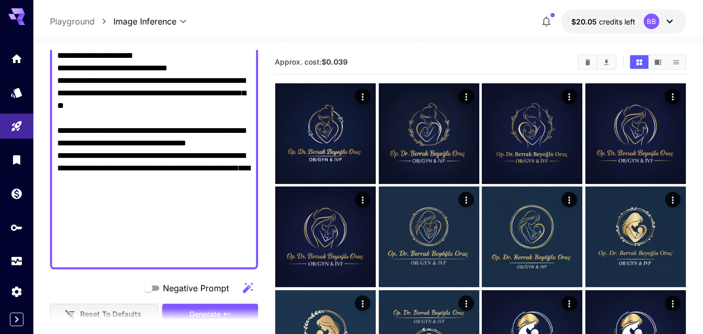
scroll to position [729, 0]
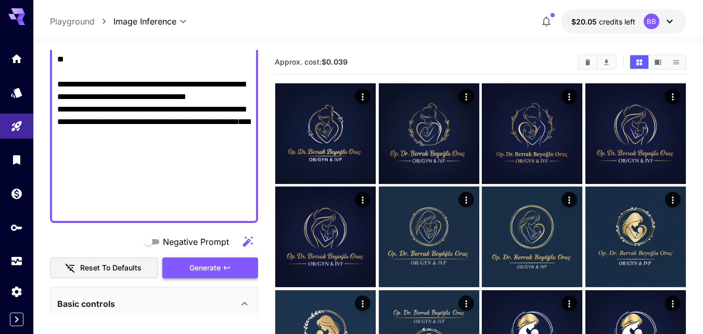
click at [202, 268] on span "Generate" at bounding box center [204, 267] width 31 height 13
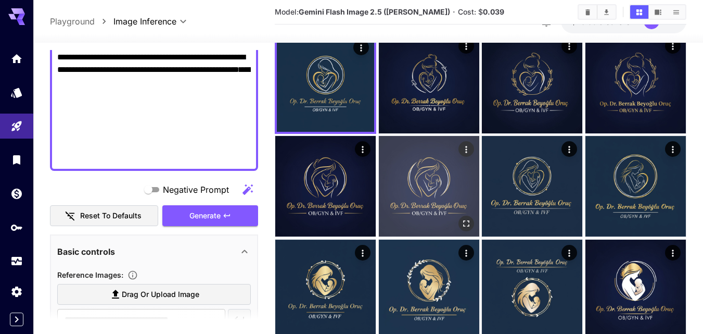
scroll to position [53, 0]
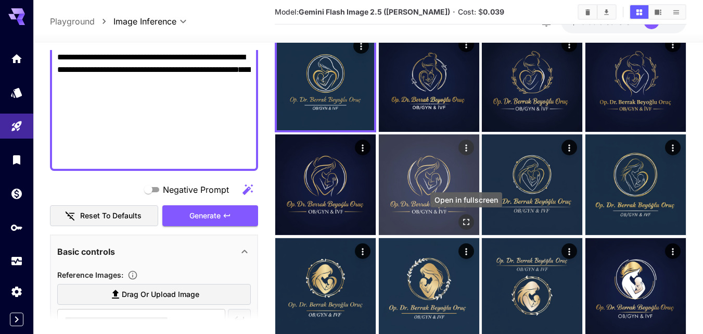
click at [463, 218] on icon "Open in fullscreen" at bounding box center [466, 222] width 10 height 10
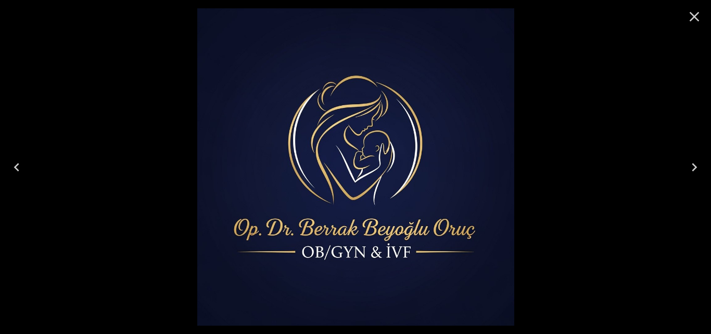
click at [707, 8] on div at bounding box center [694, 16] width 33 height 33
click at [698, 17] on icon "Close" at bounding box center [694, 16] width 17 height 17
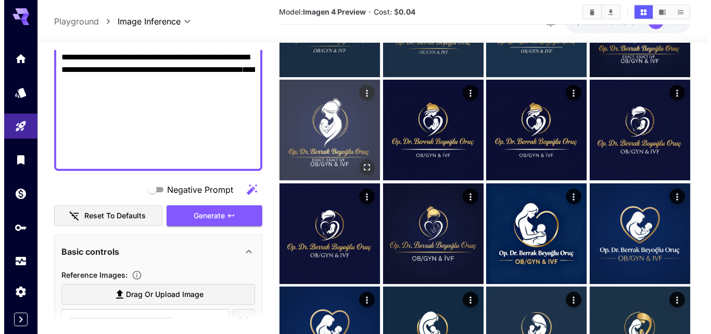
scroll to position [522, 0]
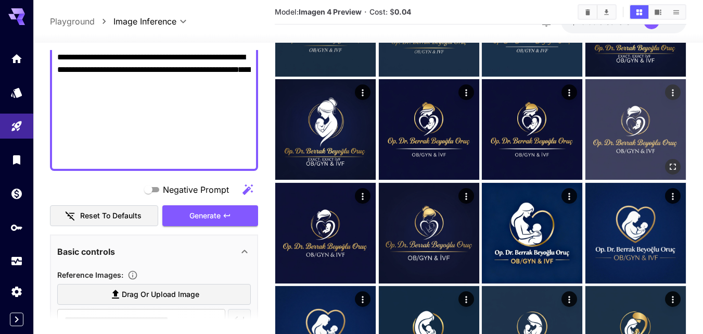
click at [652, 139] on img at bounding box center [636, 129] width 100 height 100
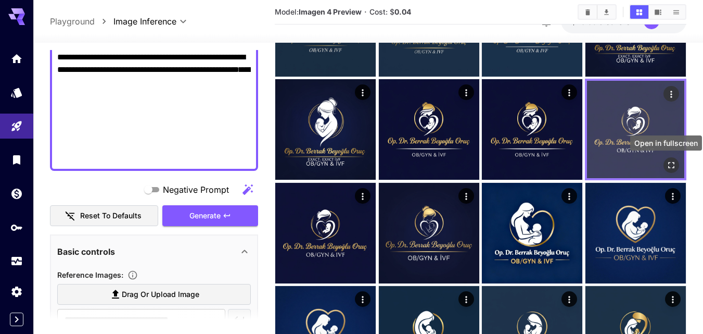
click at [669, 163] on icon "Open in fullscreen" at bounding box center [671, 165] width 6 height 6
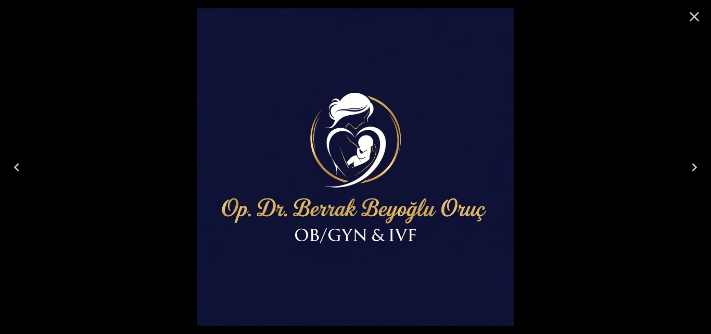
drag, startPoint x: 693, startPoint y: 16, endPoint x: 689, endPoint y: 35, distance: 19.7
click at [694, 16] on icon "Close" at bounding box center [694, 16] width 17 height 17
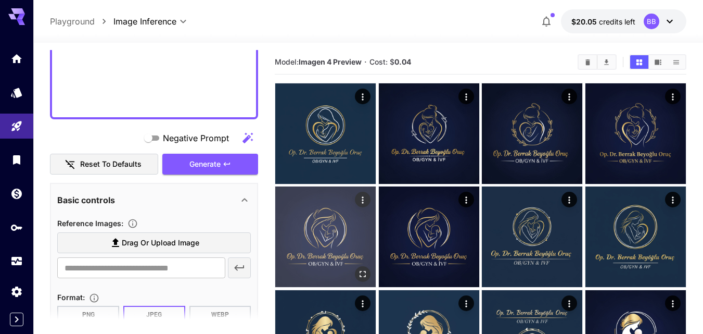
scroll to position [833, 0]
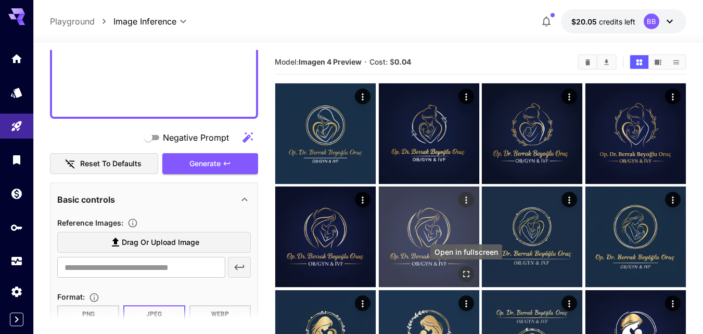
click at [471, 273] on icon "Open in fullscreen" at bounding box center [466, 274] width 10 height 10
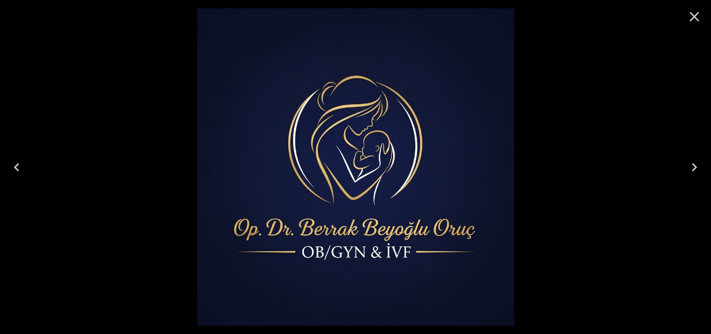
click at [698, 19] on icon "Close" at bounding box center [694, 16] width 17 height 17
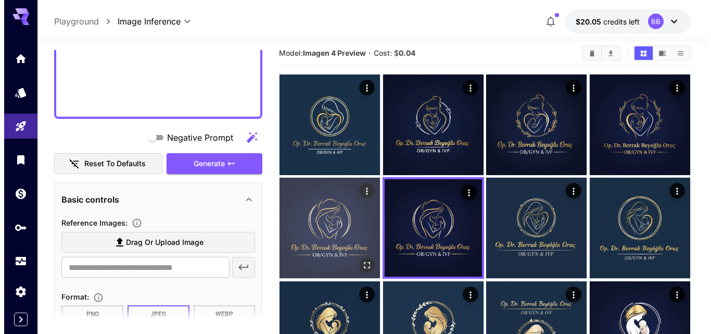
scroll to position [1, 0]
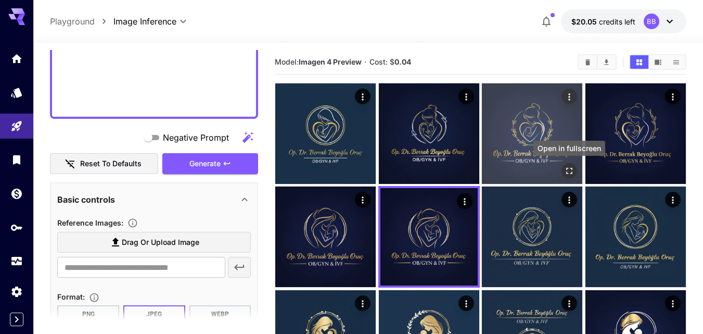
click at [571, 170] on icon "Open in fullscreen" at bounding box center [569, 171] width 10 height 10
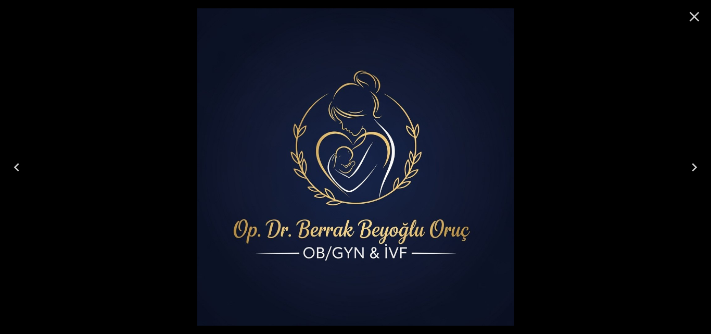
click at [692, 163] on icon "Next" at bounding box center [694, 167] width 17 height 17
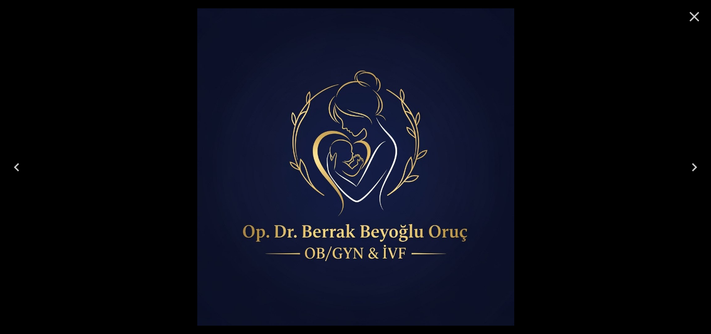
click at [22, 170] on icon "Previous" at bounding box center [16, 167] width 17 height 17
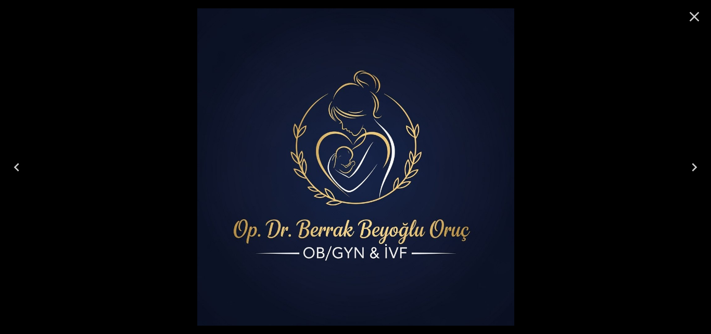
click at [693, 164] on icon "Next" at bounding box center [694, 167] width 5 height 8
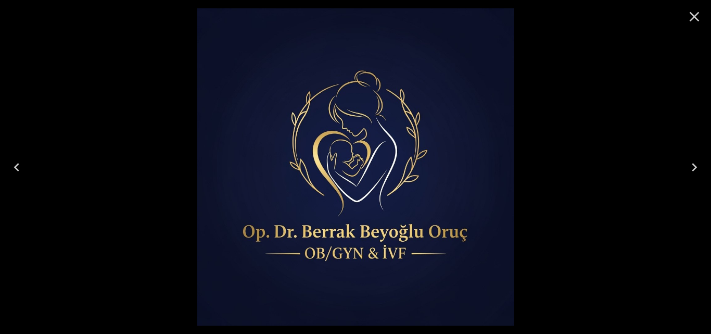
click at [698, 13] on icon "Close" at bounding box center [695, 17] width 10 height 10
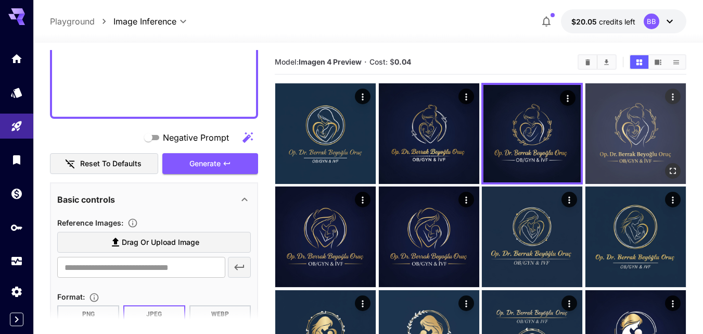
click at [673, 102] on div "Actions" at bounding box center [673, 96] width 10 height 12
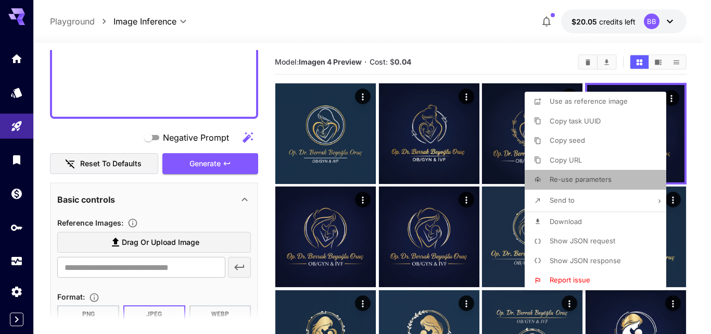
click at [614, 179] on li "Re-use parameters" at bounding box center [599, 180] width 148 height 20
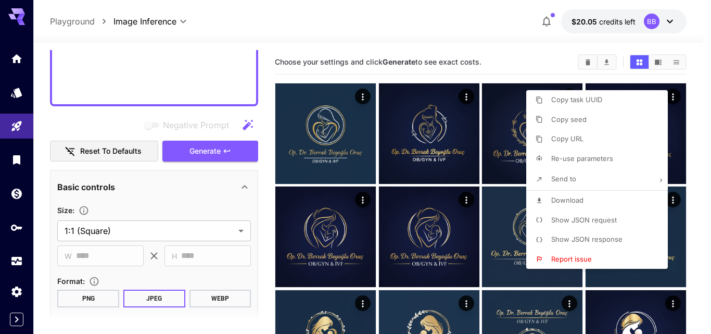
type input "**********"
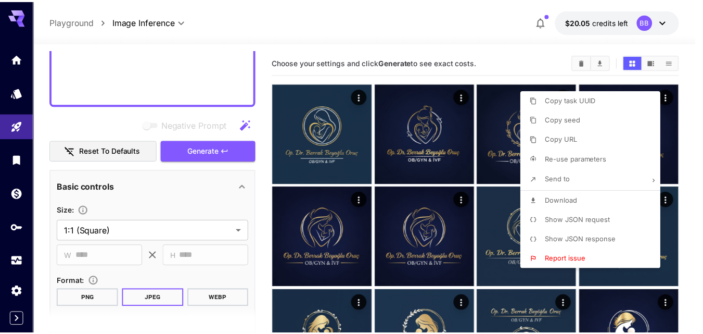
scroll to position [922, 0]
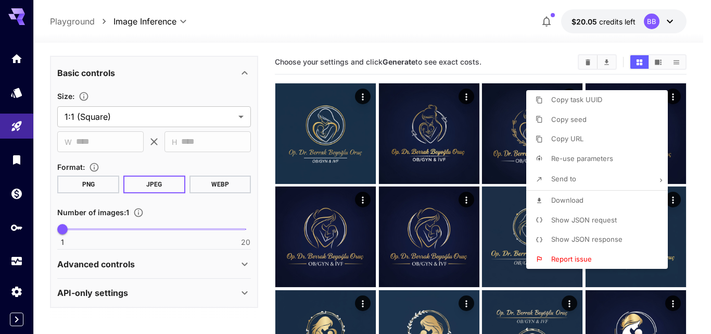
click at [261, 163] on div at bounding box center [355, 167] width 711 height 334
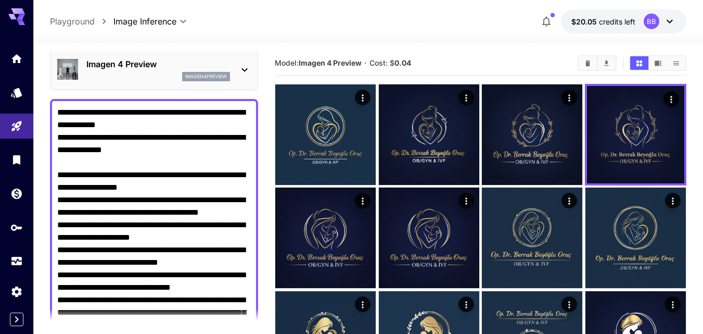
scroll to position [0, 0]
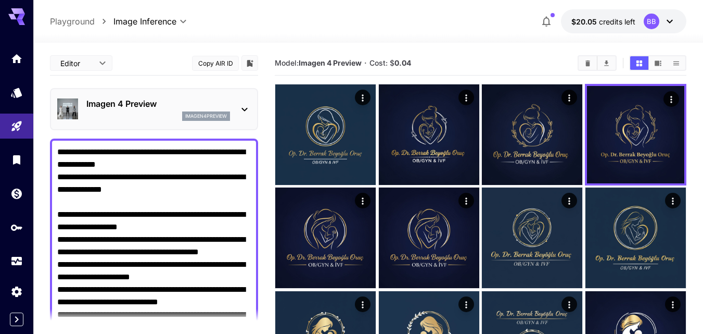
drag, startPoint x: 233, startPoint y: 260, endPoint x: 12, endPoint y: -1, distance: 341.2
type textarea "**********"
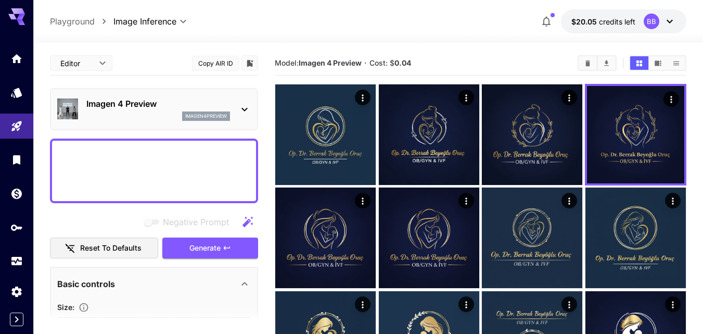
paste textarea "**********"
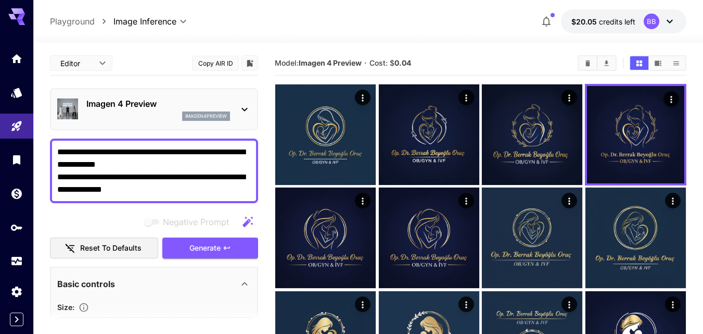
scroll to position [584, 0]
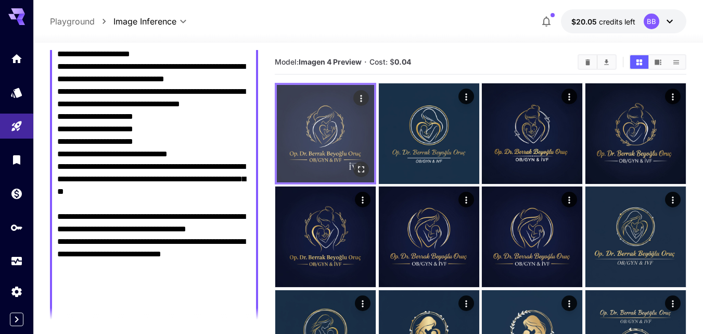
type textarea "**********"
click at [352, 161] on img at bounding box center [325, 133] width 97 height 97
click at [357, 166] on icon "Open in fullscreen" at bounding box center [361, 169] width 10 height 10
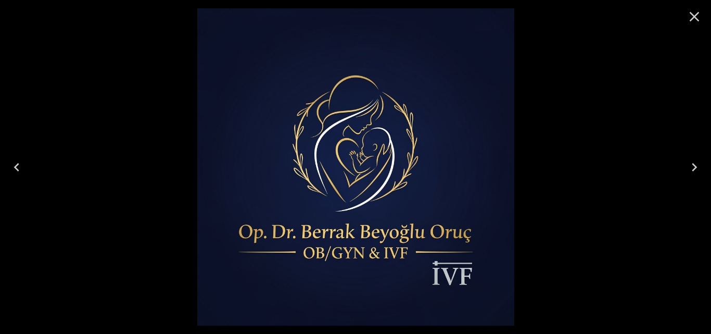
click at [689, 169] on icon "Next" at bounding box center [694, 167] width 17 height 17
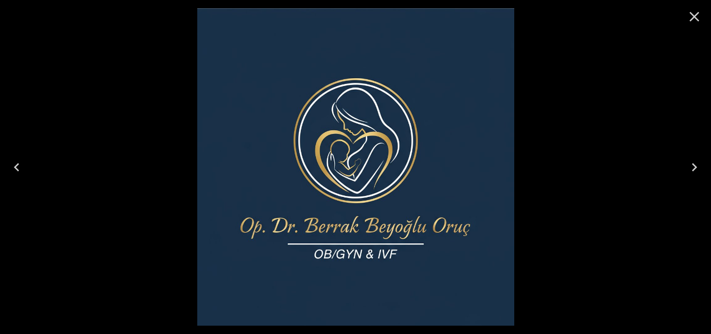
click at [15, 172] on icon "Previous" at bounding box center [16, 167] width 17 height 17
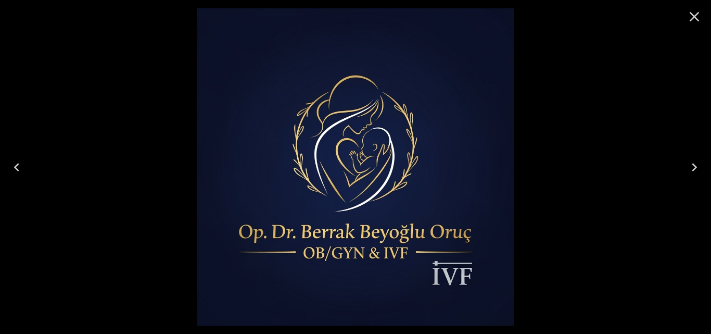
click at [14, 171] on icon "Previous" at bounding box center [16, 167] width 17 height 17
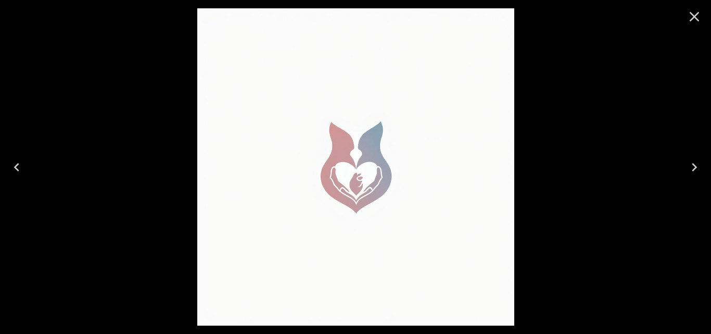
click at [14, 171] on icon "Previous" at bounding box center [16, 167] width 17 height 17
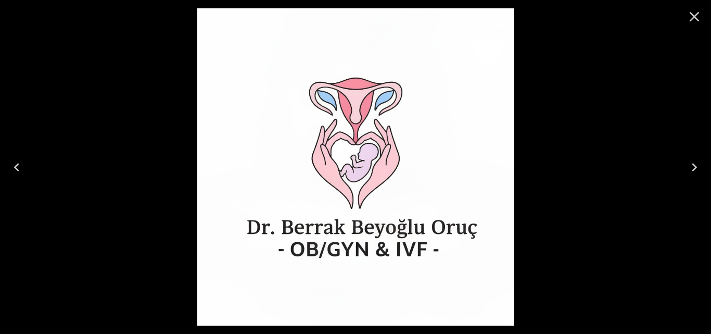
click at [688, 12] on icon "Close" at bounding box center [694, 16] width 17 height 17
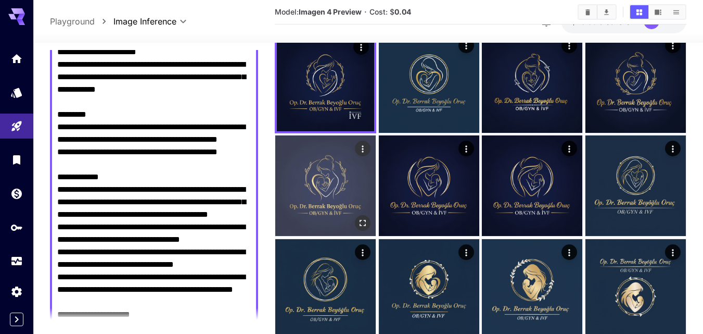
scroll to position [53, 0]
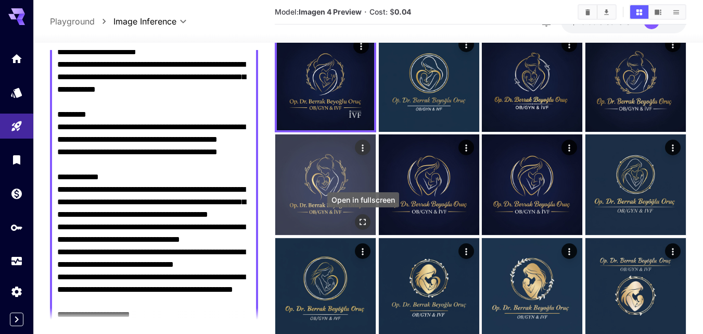
click at [362, 219] on icon "Open in fullscreen" at bounding box center [363, 222] width 10 height 10
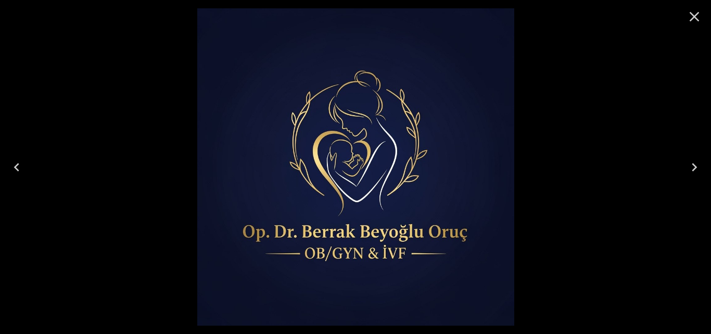
click at [689, 19] on icon "Close" at bounding box center [694, 16] width 17 height 17
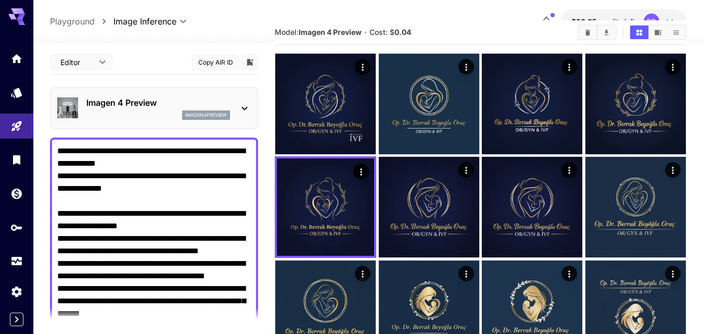
scroll to position [0, 0]
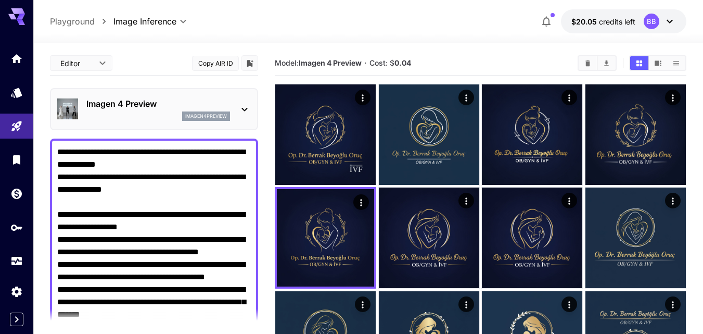
drag, startPoint x: 239, startPoint y: 216, endPoint x: 16, endPoint y: -12, distance: 318.8
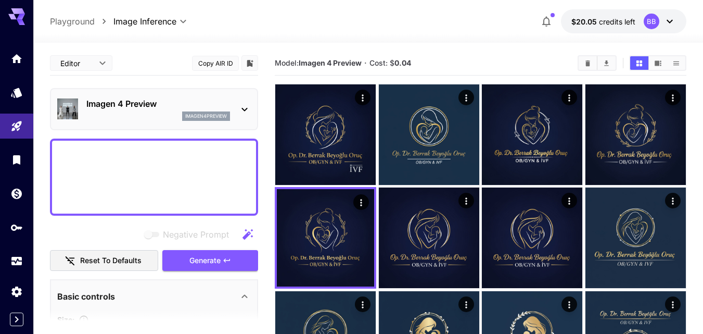
paste textarea "**********"
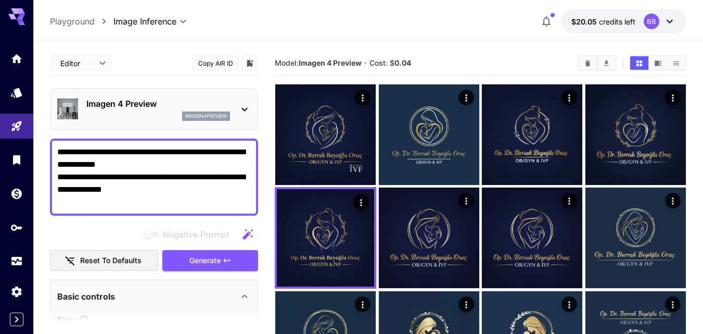
scroll to position [634, 0]
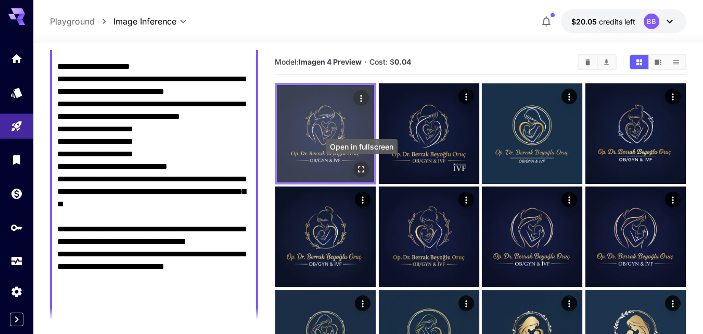
type textarea "**********"
click at [360, 171] on icon "Open in fullscreen" at bounding box center [361, 169] width 10 height 10
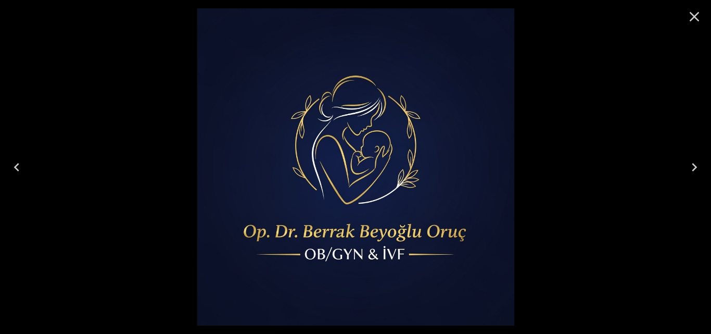
click at [698, 20] on icon "Close" at bounding box center [695, 17] width 10 height 10
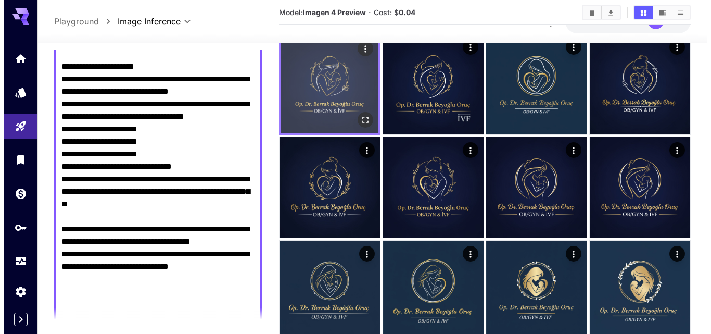
scroll to position [53, 0]
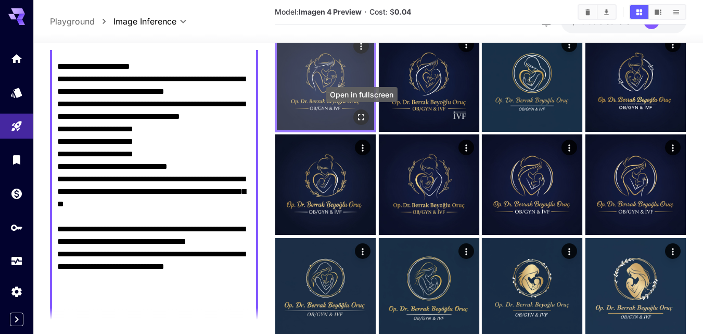
click at [358, 115] on icon "Open in fullscreen" at bounding box center [361, 117] width 10 height 10
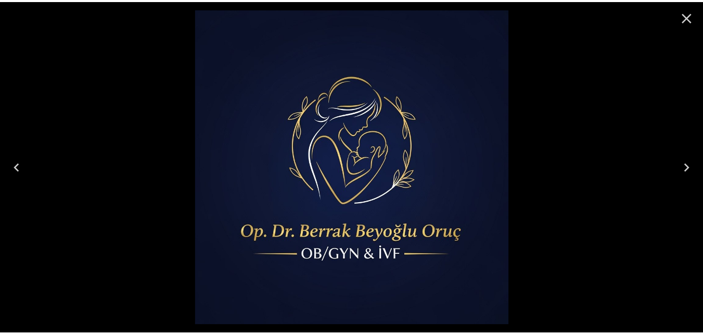
scroll to position [634, 0]
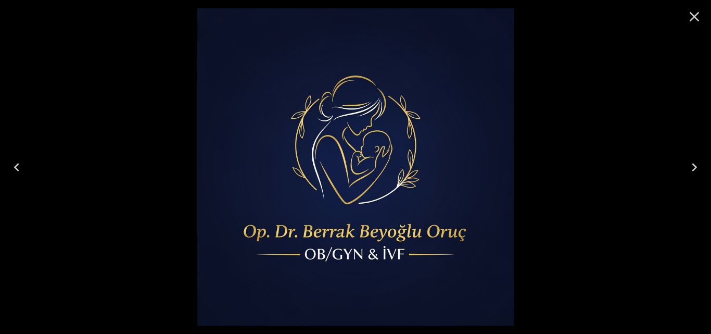
click at [690, 18] on icon "Close" at bounding box center [694, 16] width 17 height 17
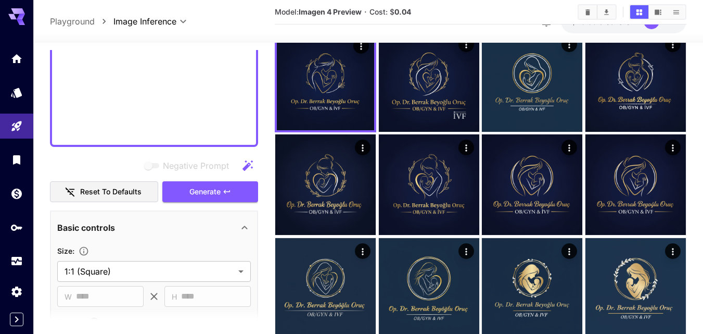
scroll to position [894, 0]
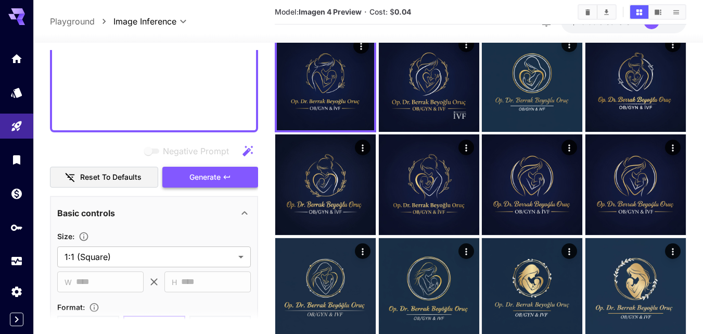
click at [208, 175] on span "Generate" at bounding box center [204, 177] width 31 height 13
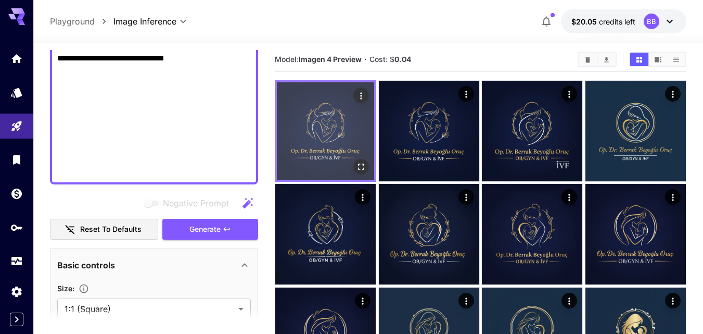
scroll to position [1, 0]
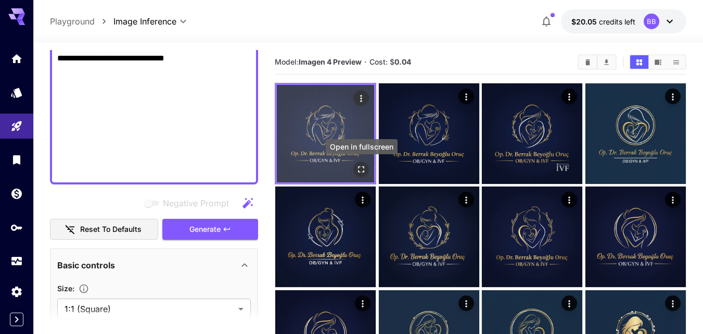
click at [363, 170] on icon "Open in fullscreen" at bounding box center [361, 169] width 10 height 10
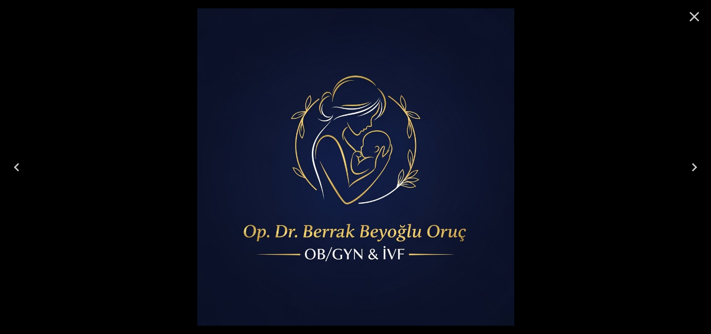
click at [691, 168] on icon "Next" at bounding box center [694, 167] width 17 height 17
click at [690, 169] on icon "Next" at bounding box center [694, 167] width 17 height 17
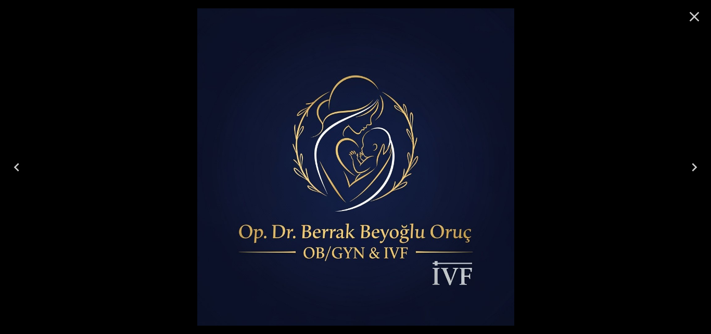
click at [21, 169] on icon "Previous" at bounding box center [16, 167] width 17 height 17
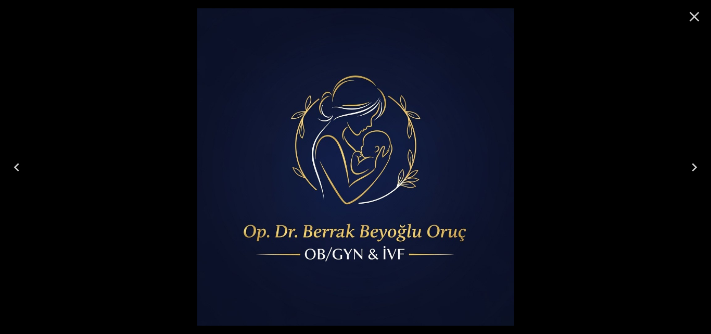
click at [694, 164] on icon "Next" at bounding box center [694, 167] width 5 height 8
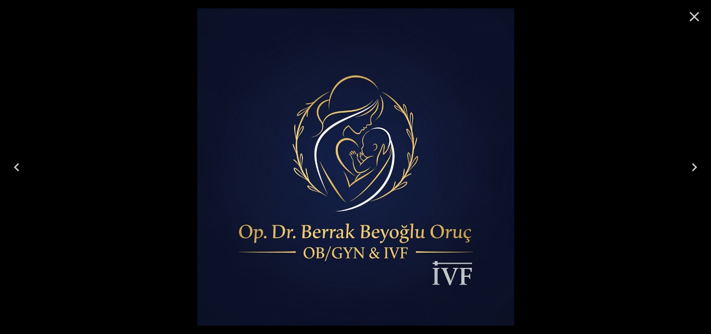
click at [16, 168] on icon "Previous" at bounding box center [16, 167] width 5 height 8
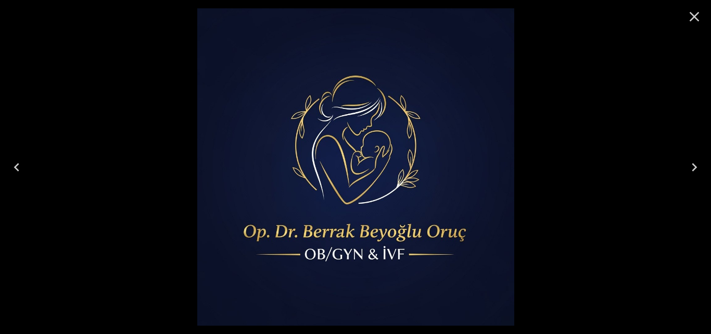
click at [16, 168] on icon "Previous" at bounding box center [16, 167] width 5 height 8
click at [691, 166] on icon "Next" at bounding box center [694, 167] width 17 height 17
click at [693, 164] on icon "Next" at bounding box center [694, 167] width 5 height 8
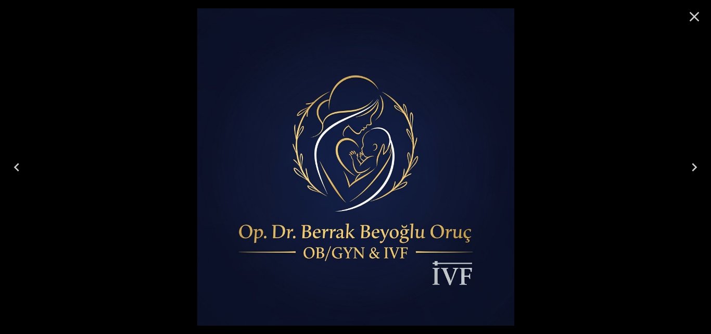
click at [14, 159] on icon "Previous" at bounding box center [16, 167] width 17 height 17
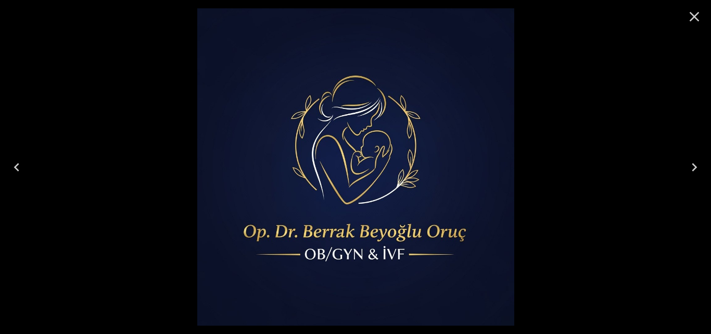
click at [14, 159] on icon "Previous" at bounding box center [16, 167] width 17 height 17
click at [698, 167] on icon "Next" at bounding box center [694, 167] width 17 height 17
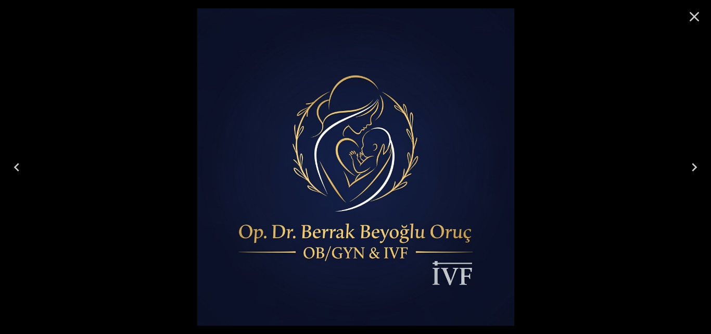
click at [698, 168] on icon "Next" at bounding box center [694, 167] width 17 height 17
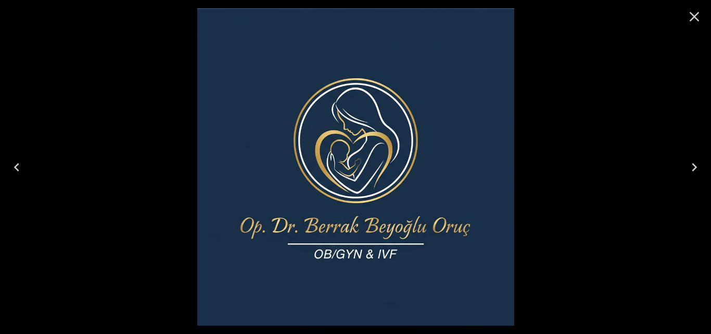
click at [696, 14] on icon "Close" at bounding box center [694, 16] width 17 height 17
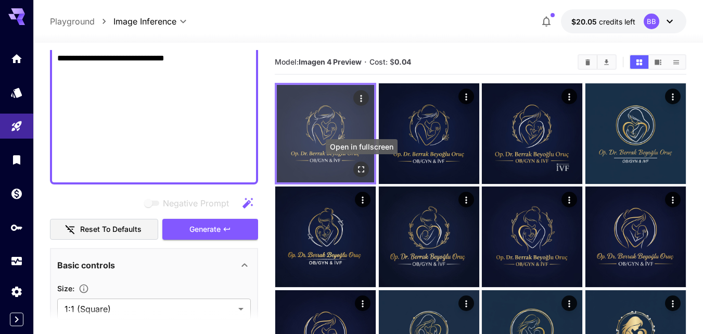
click at [359, 166] on icon "Open in fullscreen" at bounding box center [361, 169] width 10 height 10
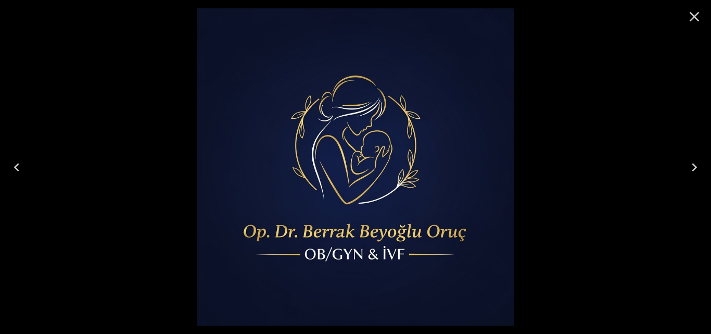
click at [695, 17] on icon "Close" at bounding box center [695, 17] width 10 height 10
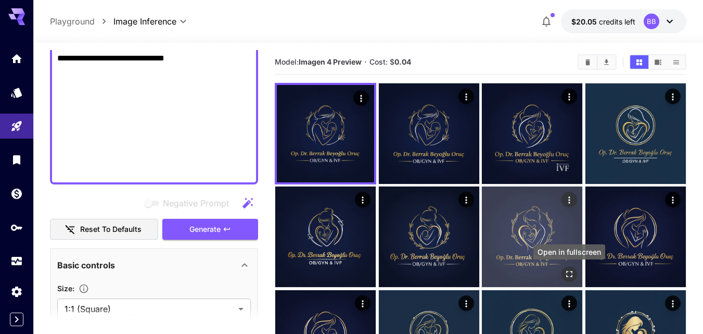
click at [573, 273] on icon "Open in fullscreen" at bounding box center [570, 274] width 6 height 6
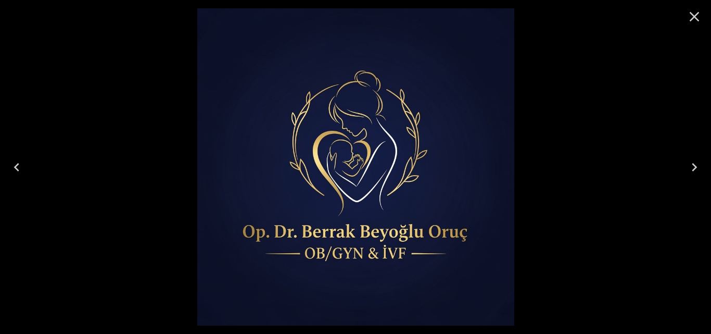
click at [692, 14] on icon "Close" at bounding box center [695, 17] width 10 height 10
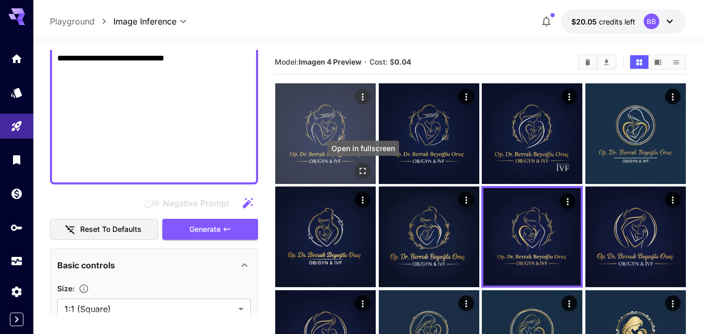
click at [364, 171] on icon "Open in fullscreen" at bounding box center [363, 171] width 10 height 10
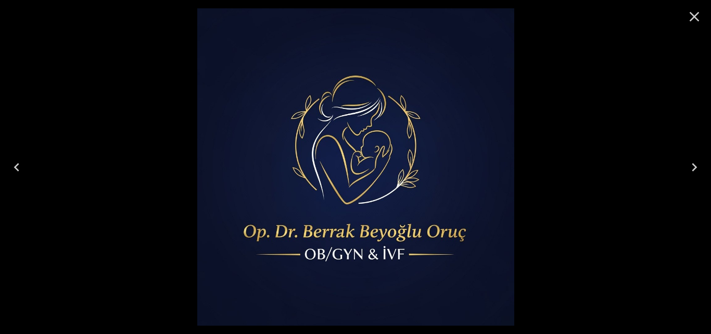
click at [693, 17] on icon "Close" at bounding box center [695, 17] width 10 height 10
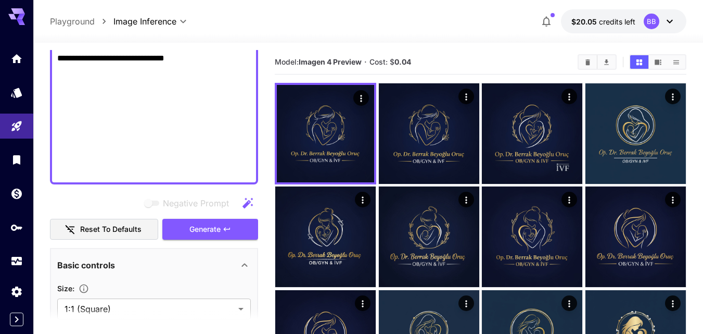
drag, startPoint x: 212, startPoint y: 155, endPoint x: 168, endPoint y: 115, distance: 59.0
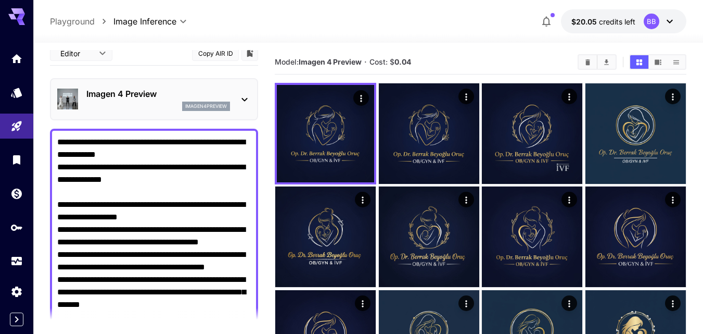
scroll to position [0, 0]
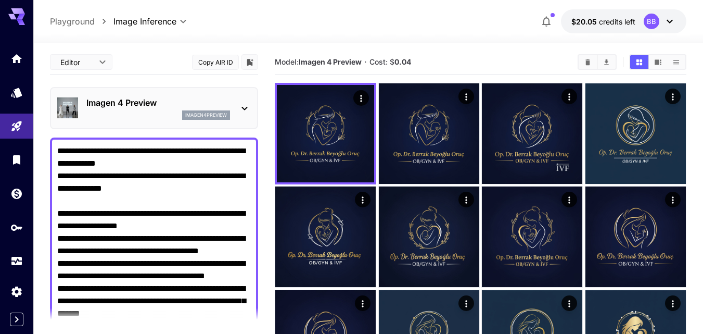
drag, startPoint x: 233, startPoint y: 110, endPoint x: 1, endPoint y: 18, distance: 250.0
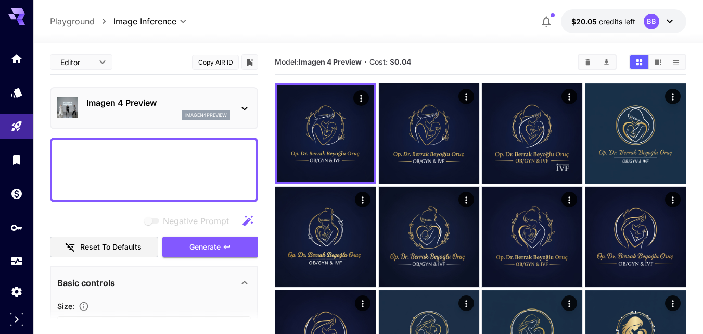
paste textarea "**********"
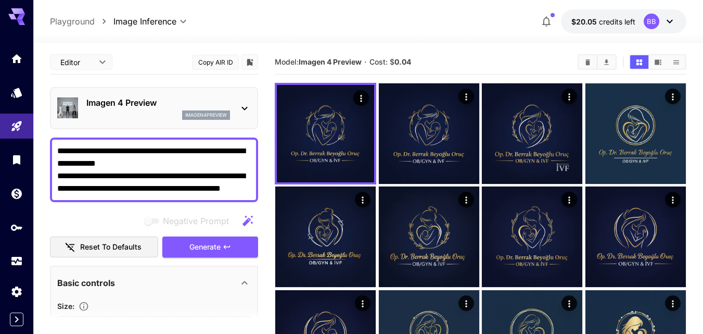
scroll to position [622, 0]
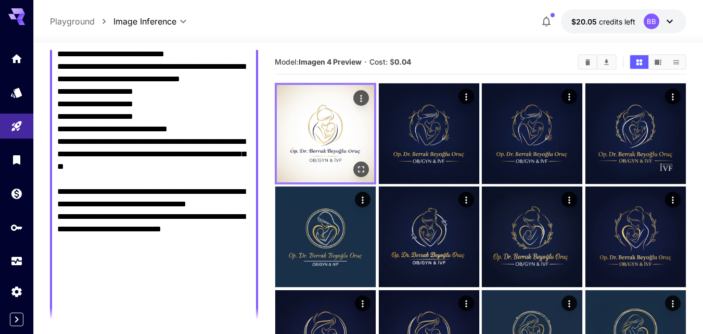
type textarea "**********"
click at [356, 166] on icon "Open in fullscreen" at bounding box center [361, 169] width 10 height 10
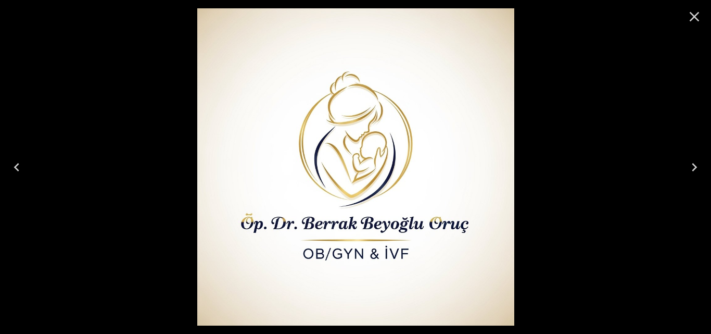
click at [697, 14] on icon "Close" at bounding box center [695, 17] width 10 height 10
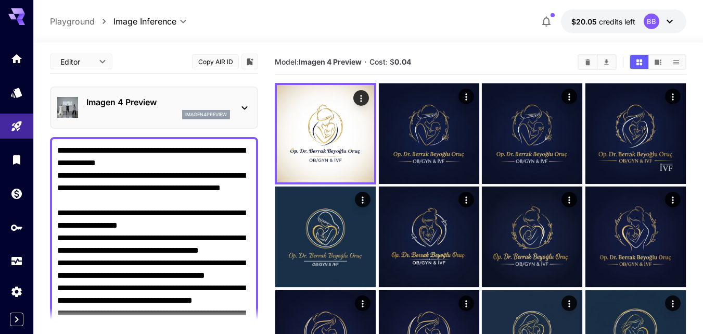
scroll to position [0, 0]
click at [245, 108] on icon at bounding box center [244, 108] width 12 height 12
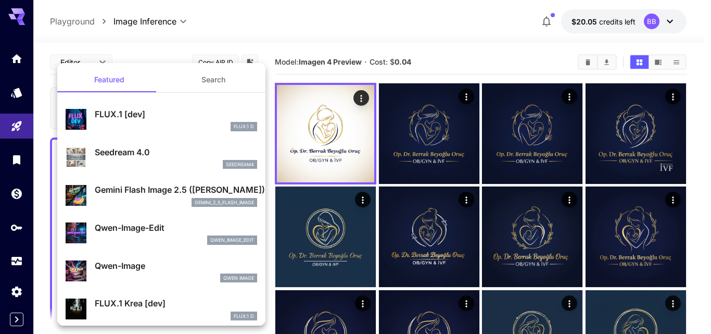
click at [140, 194] on p "Gemini Flash Image 2.5 ([PERSON_NAME])" at bounding box center [176, 189] width 162 height 12
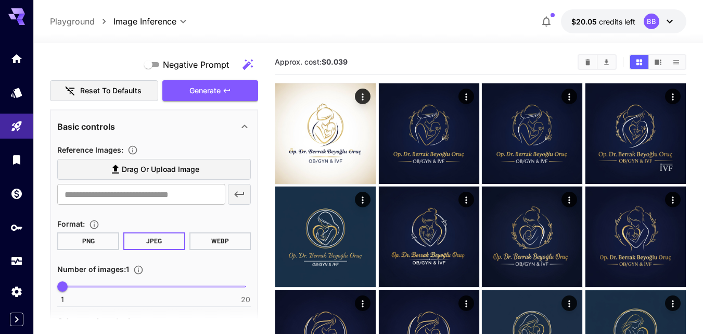
scroll to position [989, 0]
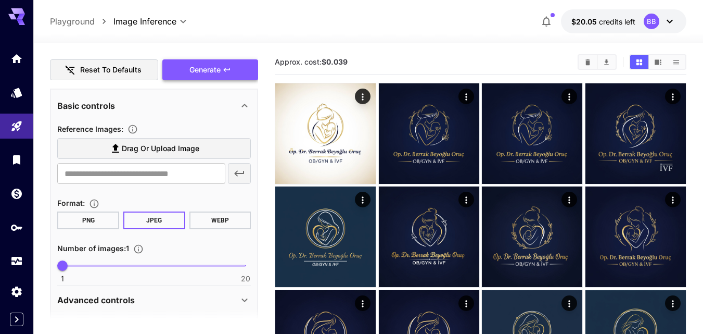
click at [230, 70] on icon "button" at bounding box center [227, 70] width 6 height 4
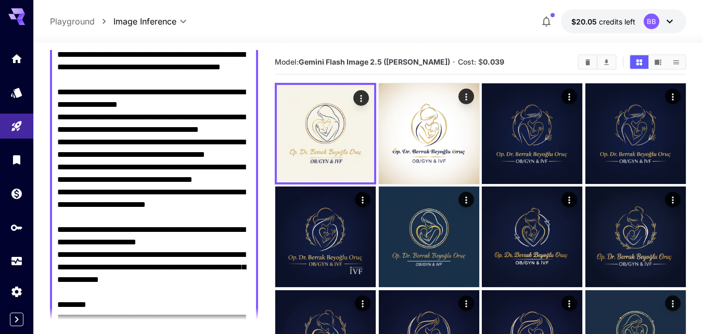
scroll to position [0, 0]
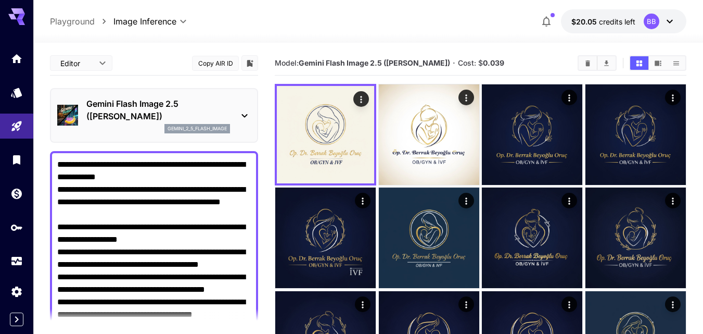
drag, startPoint x: 232, startPoint y: 240, endPoint x: 0, endPoint y: 7, distance: 328.3
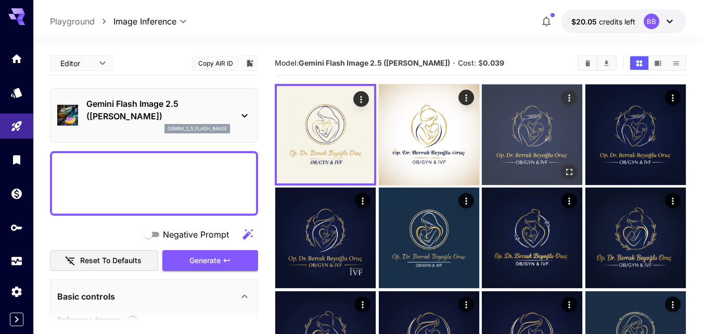
paste textarea "**********"
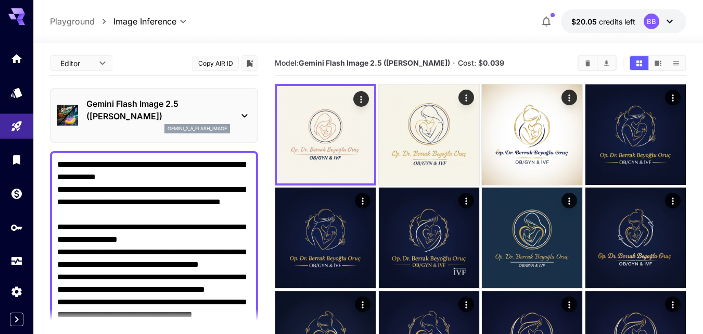
type textarea "**********"
click at [249, 119] on icon at bounding box center [244, 115] width 12 height 12
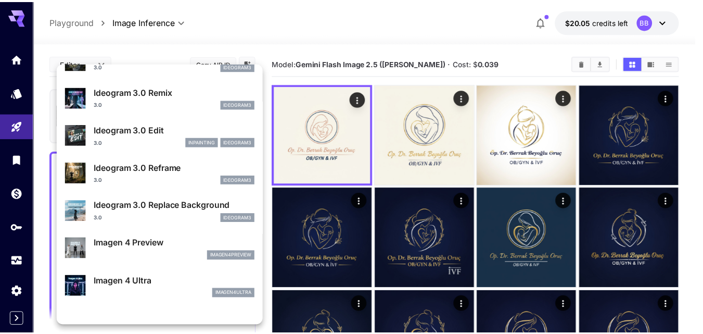
scroll to position [365, 0]
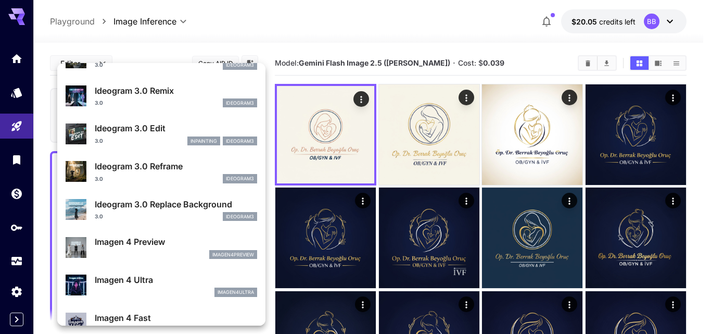
click at [120, 269] on div "Imagen 4 Ultra imagen4ultra" at bounding box center [162, 285] width 192 height 32
click at [118, 235] on p "Imagen 4 Preview" at bounding box center [176, 241] width 162 height 12
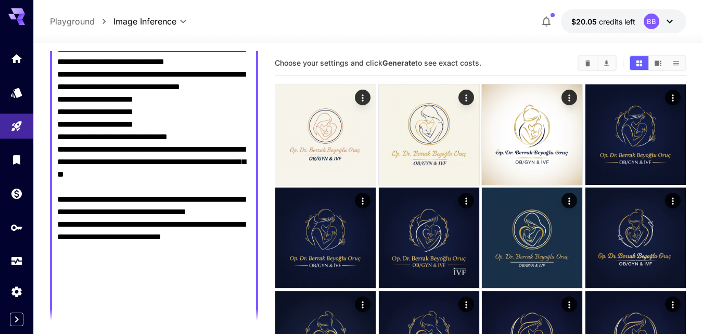
scroll to position [729, 0]
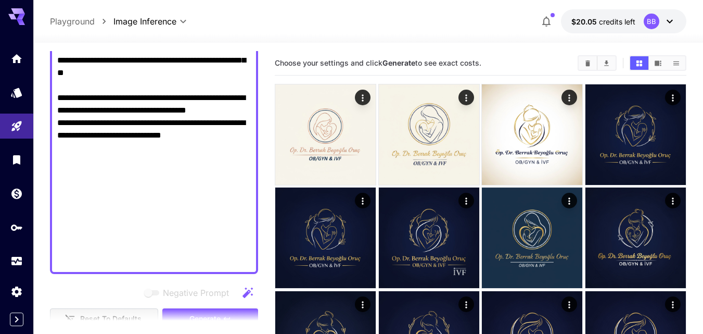
click at [223, 311] on section at bounding box center [154, 322] width 208 height 26
click at [215, 315] on section at bounding box center [154, 322] width 208 height 26
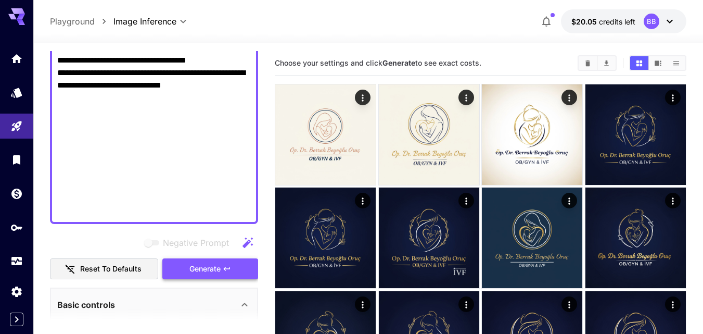
scroll to position [781, 0]
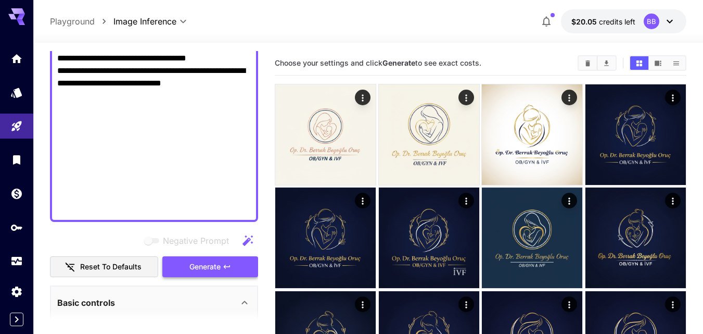
click at [204, 256] on button "Generate" at bounding box center [210, 266] width 96 height 21
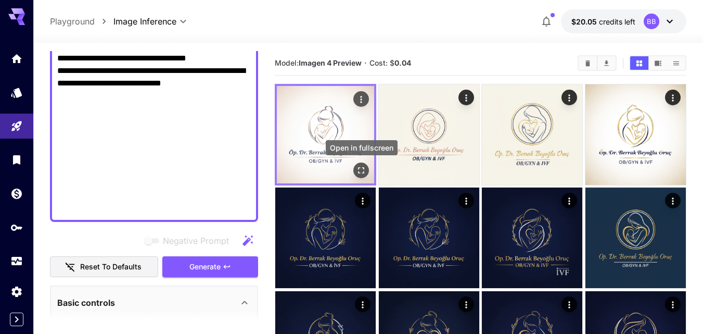
click at [363, 169] on icon "Open in fullscreen" at bounding box center [361, 170] width 10 height 10
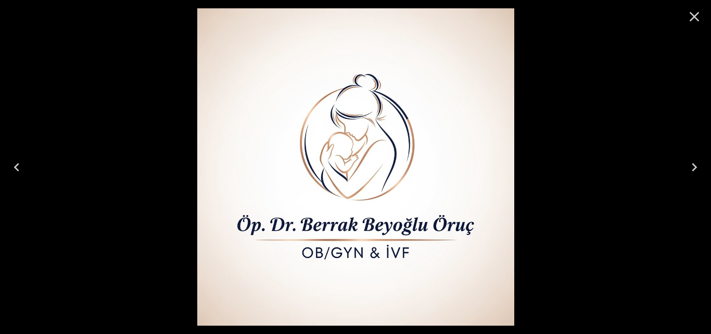
click at [695, 16] on icon "Close" at bounding box center [695, 17] width 10 height 10
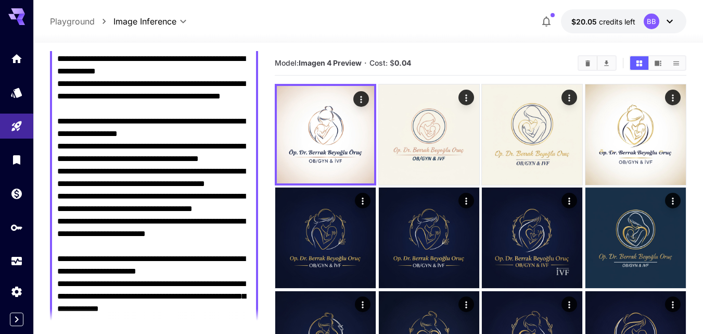
scroll to position [0, 0]
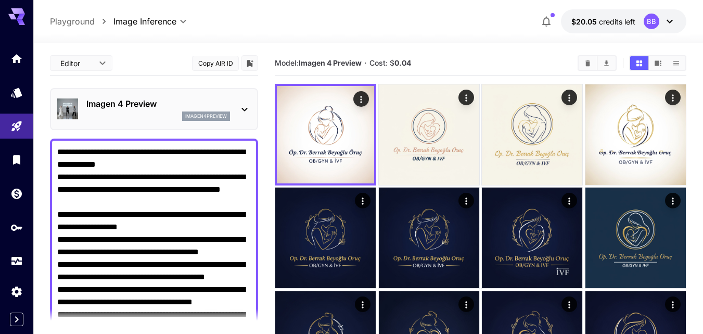
drag, startPoint x: 233, startPoint y: 167, endPoint x: 0, endPoint y: 9, distance: 281.5
paste textarea "**********"
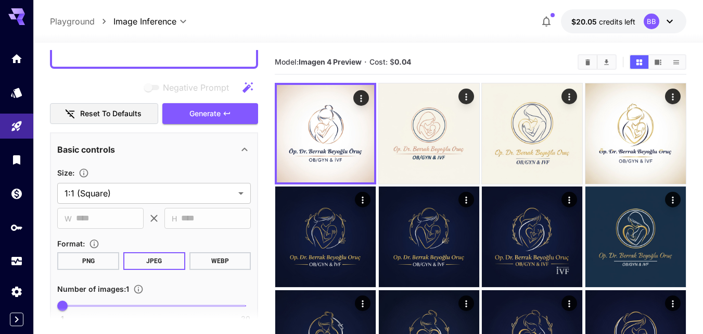
scroll to position [946, 0]
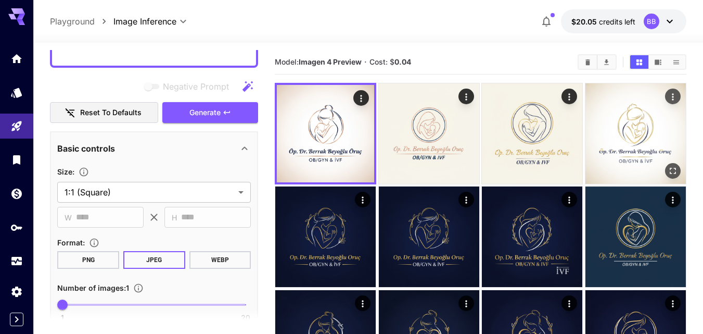
drag, startPoint x: 221, startPoint y: 115, endPoint x: 287, endPoint y: 233, distance: 135.7
click at [221, 113] on button "Generate" at bounding box center [210, 112] width 96 height 21
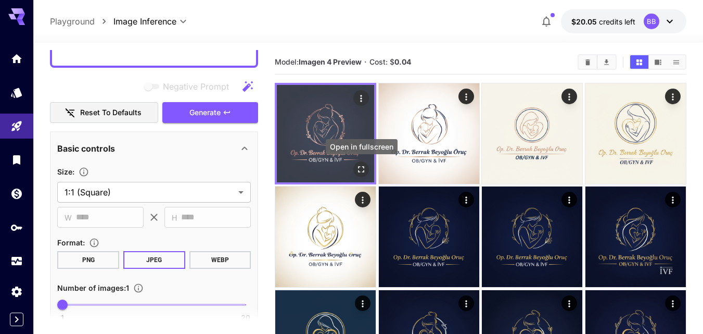
click at [361, 166] on icon "Open in fullscreen" at bounding box center [361, 169] width 10 height 10
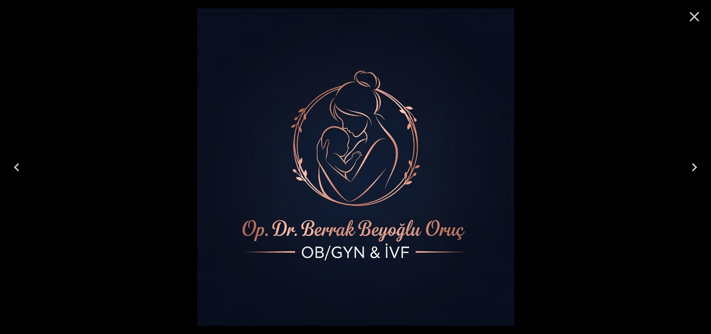
click at [694, 17] on icon "Close" at bounding box center [695, 17] width 10 height 10
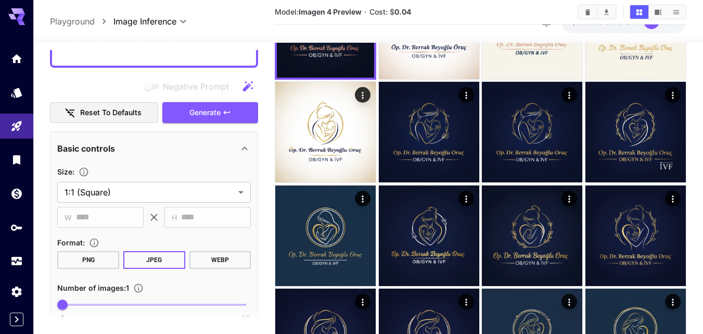
scroll to position [105, 0]
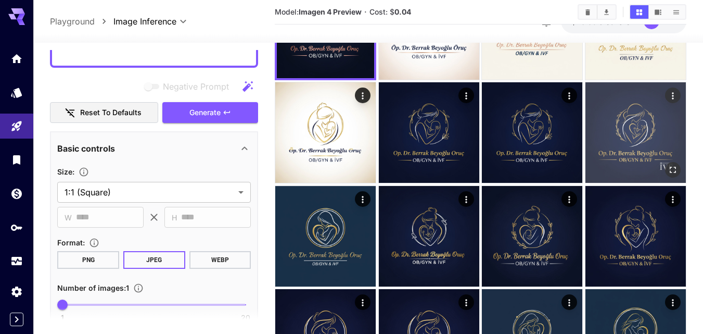
click at [648, 134] on img at bounding box center [636, 132] width 100 height 100
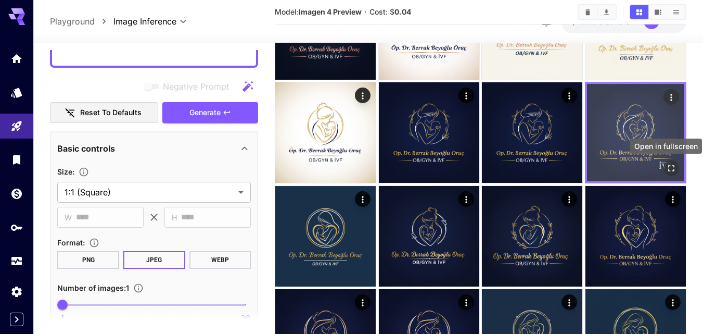
click at [676, 168] on icon "Open in fullscreen" at bounding box center [671, 168] width 10 height 10
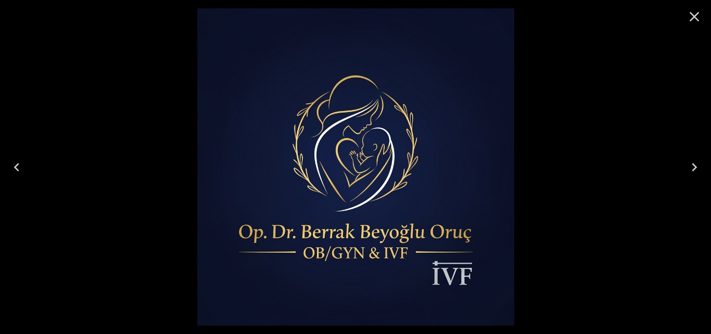
click at [704, 174] on button "Next" at bounding box center [694, 167] width 33 height 42
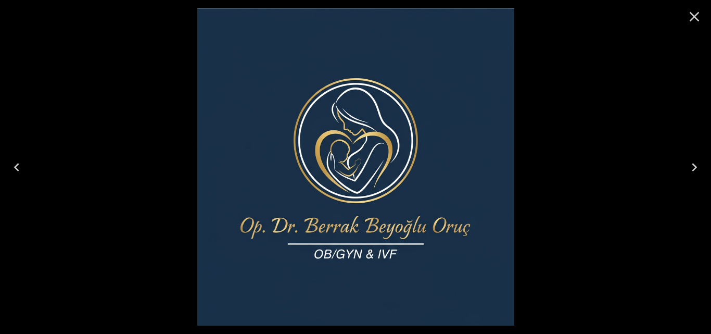
click at [703, 171] on button "Next" at bounding box center [694, 167] width 33 height 42
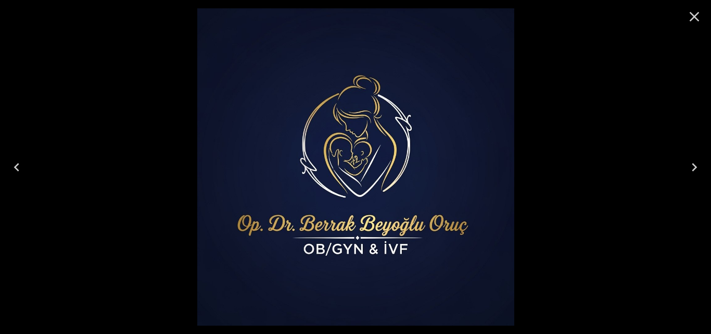
click at [703, 171] on button "Next" at bounding box center [694, 167] width 33 height 42
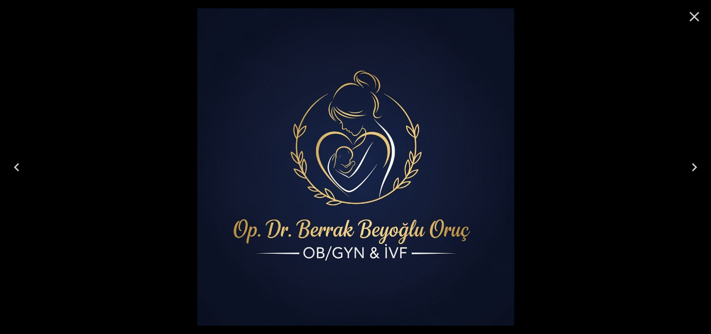
click at [703, 171] on button "Next" at bounding box center [694, 167] width 33 height 42
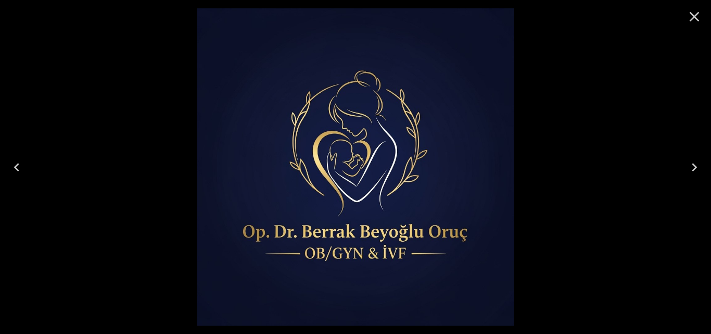
click at [690, 15] on icon "Close" at bounding box center [694, 16] width 17 height 17
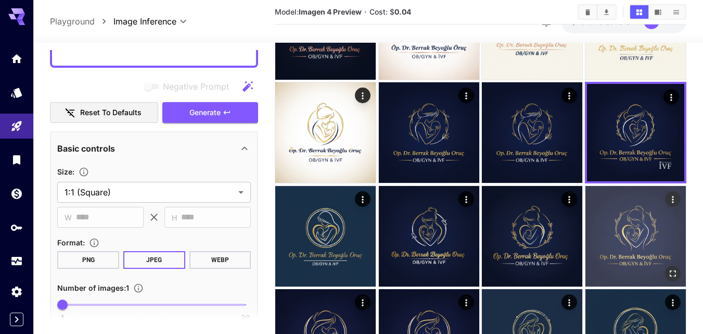
click at [640, 239] on img at bounding box center [636, 236] width 100 height 100
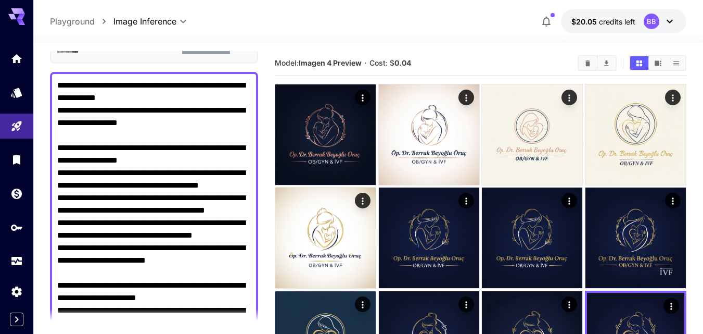
scroll to position [0, 0]
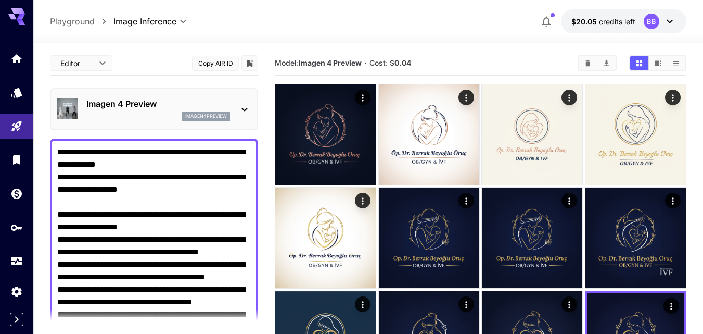
drag, startPoint x: 218, startPoint y: 263, endPoint x: 62, endPoint y: 47, distance: 266.1
type textarea "*"
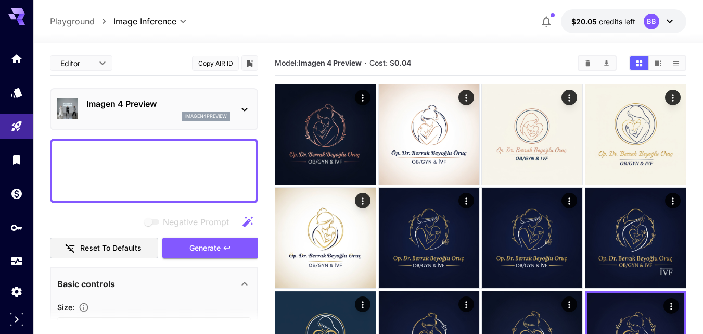
paste textarea "**********"
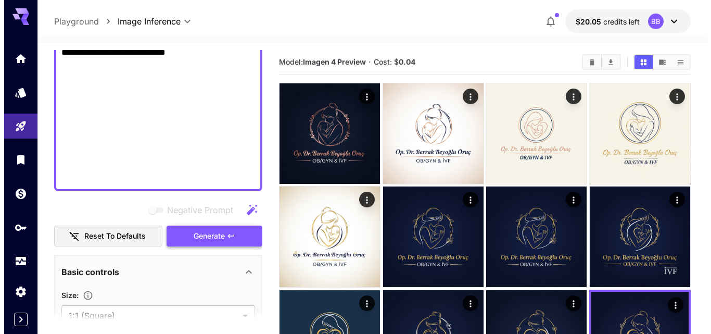
scroll to position [833, 0]
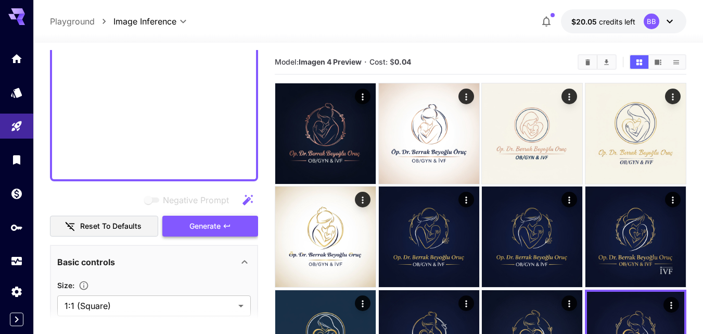
type textarea "**********"
click at [225, 234] on button "Generate" at bounding box center [210, 225] width 96 height 21
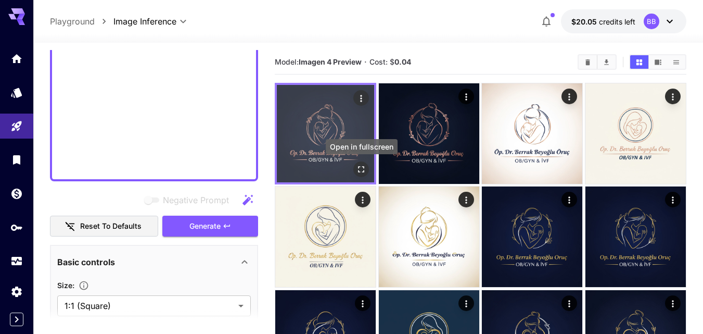
click at [363, 169] on icon "Open in fullscreen" at bounding box center [361, 169] width 10 height 10
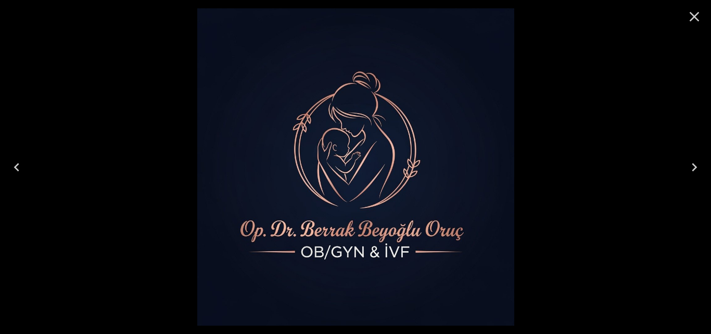
click at [700, 163] on icon "Next" at bounding box center [694, 167] width 17 height 17
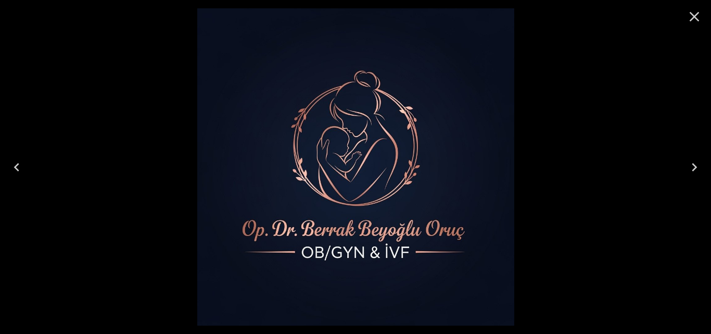
click at [700, 163] on icon "Next" at bounding box center [694, 167] width 17 height 17
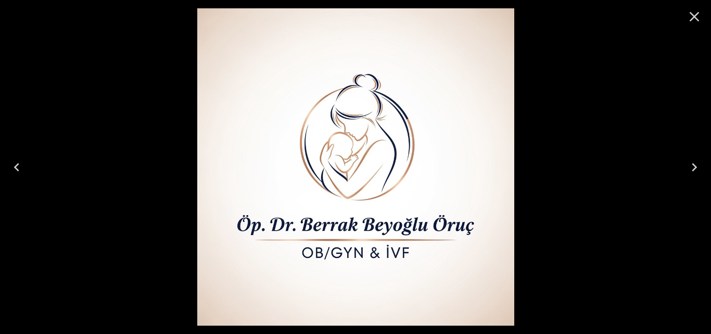
click at [700, 163] on icon "Next" at bounding box center [694, 167] width 17 height 17
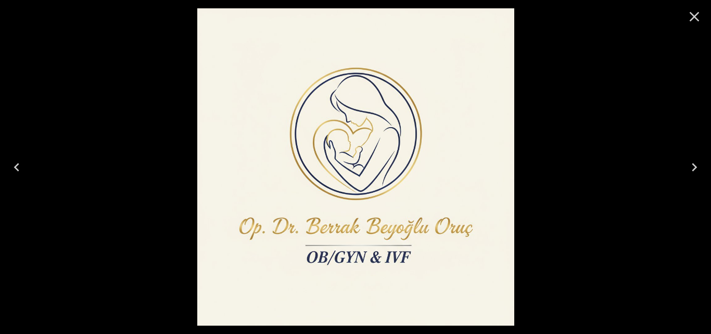
click at [689, 166] on icon "Next" at bounding box center [694, 167] width 17 height 17
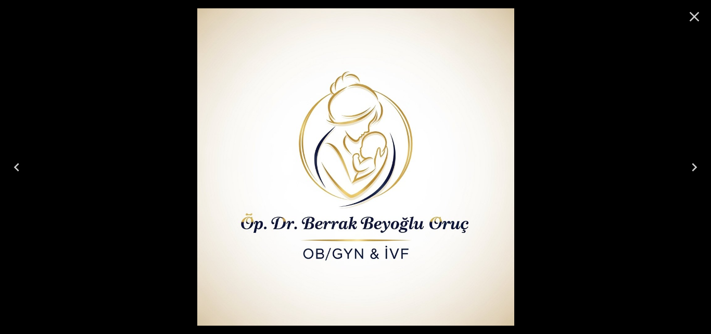
click at [691, 166] on icon "Next" at bounding box center [694, 167] width 17 height 17
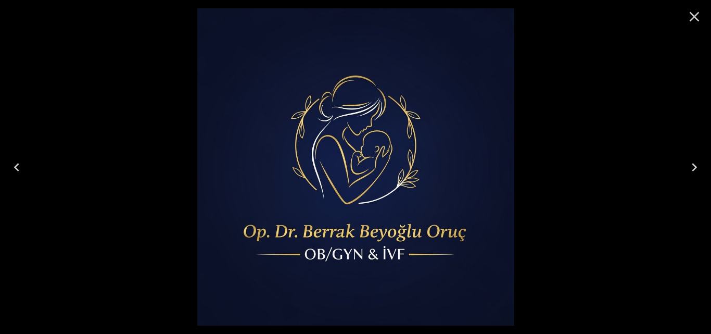
click at [691, 166] on icon "Next" at bounding box center [694, 167] width 17 height 17
click at [692, 168] on icon "Next" at bounding box center [694, 167] width 17 height 17
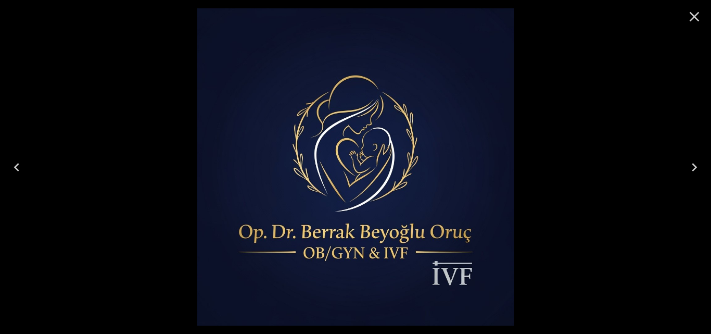
click at [692, 168] on icon "Next" at bounding box center [694, 167] width 17 height 17
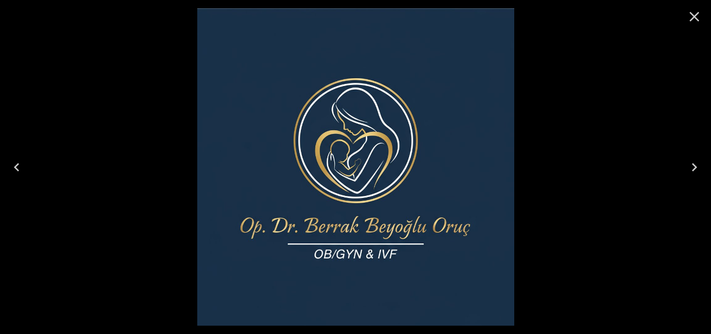
click at [692, 168] on icon "Next" at bounding box center [694, 167] width 17 height 17
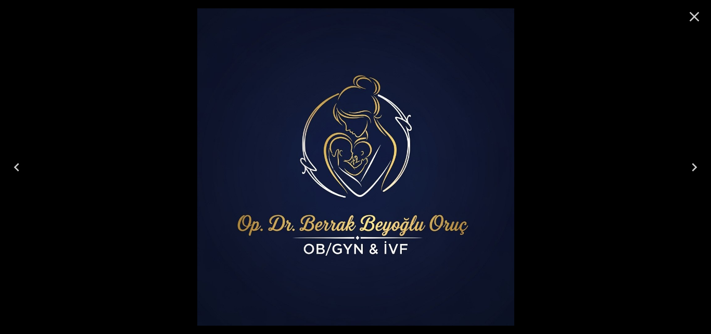
click at [692, 168] on icon "Next" at bounding box center [694, 167] width 17 height 17
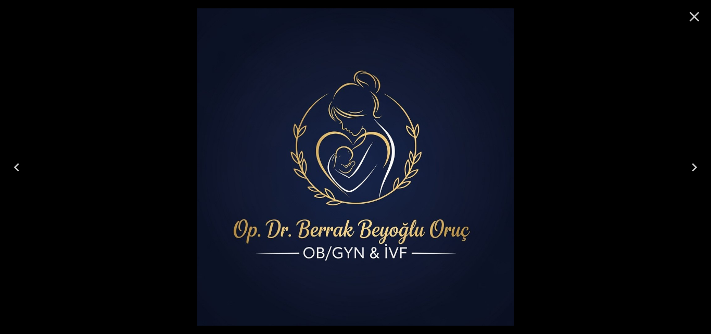
click at [692, 168] on icon "Next" at bounding box center [694, 167] width 17 height 17
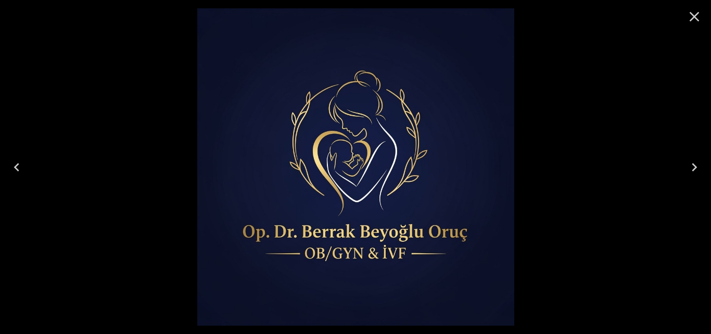
click at [692, 168] on icon "Next" at bounding box center [694, 167] width 17 height 17
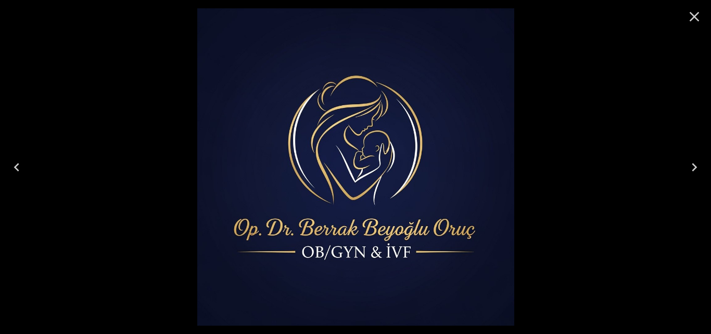
click at [692, 168] on icon "Next" at bounding box center [694, 167] width 17 height 17
click at [22, 159] on icon "Previous" at bounding box center [16, 167] width 17 height 17
click at [21, 167] on icon "Previous" at bounding box center [16, 167] width 17 height 17
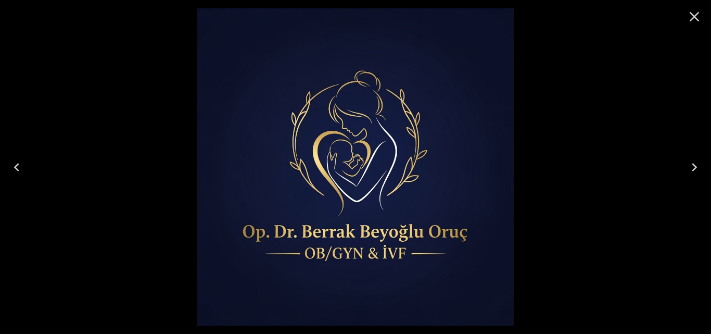
click at [16, 170] on icon "Previous" at bounding box center [16, 167] width 17 height 17
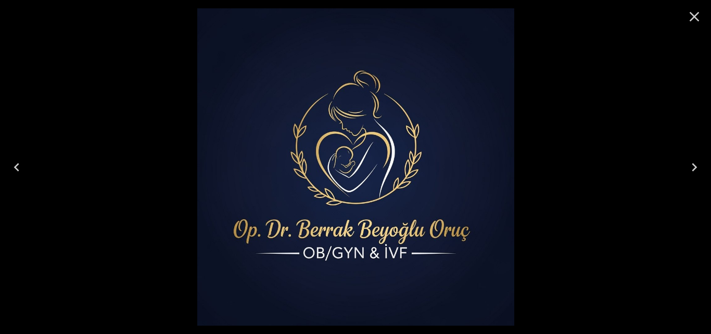
click at [16, 170] on icon "Previous" at bounding box center [16, 167] width 17 height 17
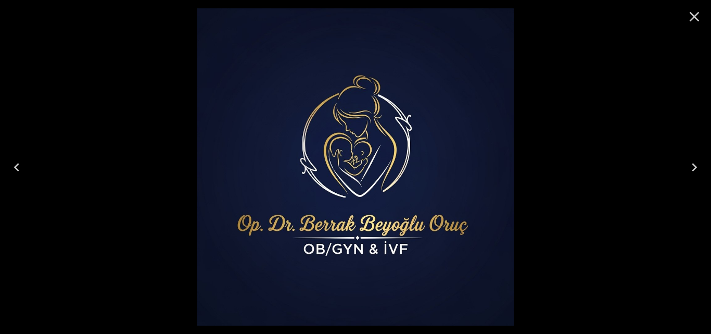
click at [16, 170] on icon "Previous" at bounding box center [16, 167] width 17 height 17
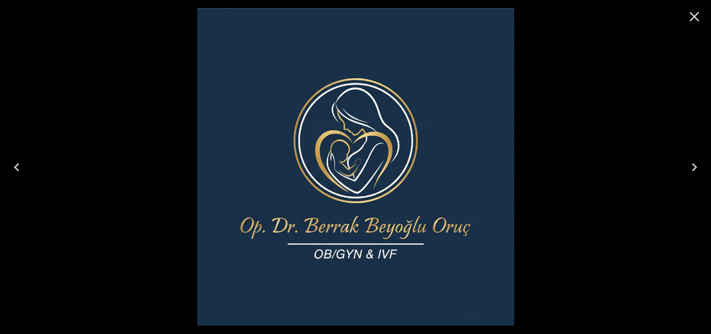
click at [16, 170] on icon "Previous" at bounding box center [16, 167] width 17 height 17
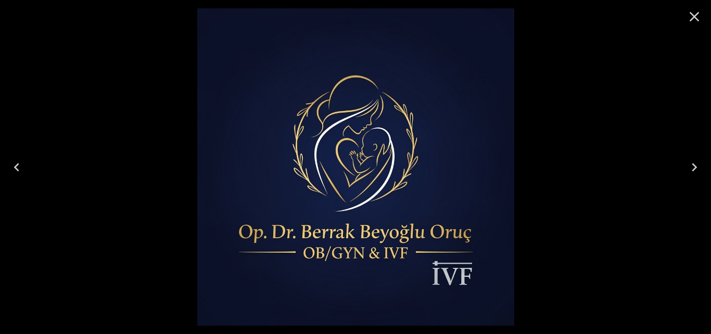
click at [16, 170] on icon "Previous" at bounding box center [16, 167] width 17 height 17
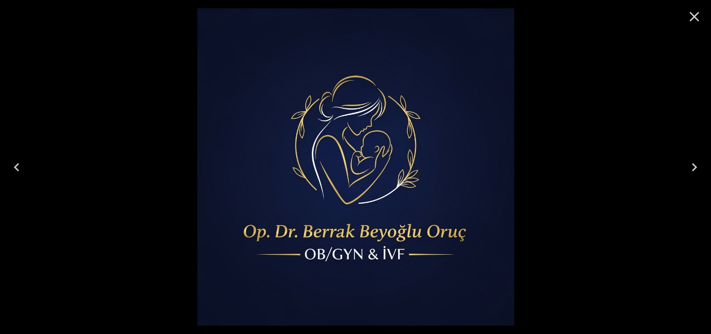
click at [18, 168] on icon "Previous" at bounding box center [16, 167] width 17 height 17
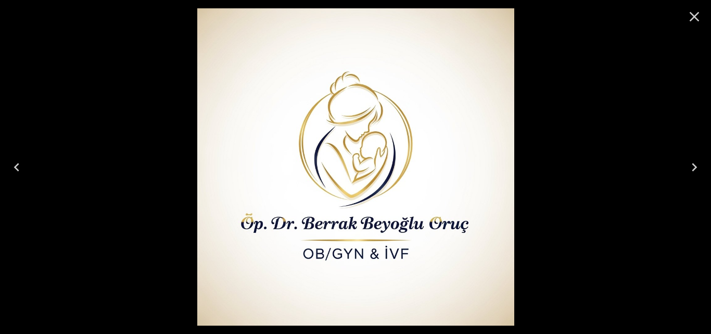
click at [687, 166] on icon "Next" at bounding box center [694, 167] width 17 height 17
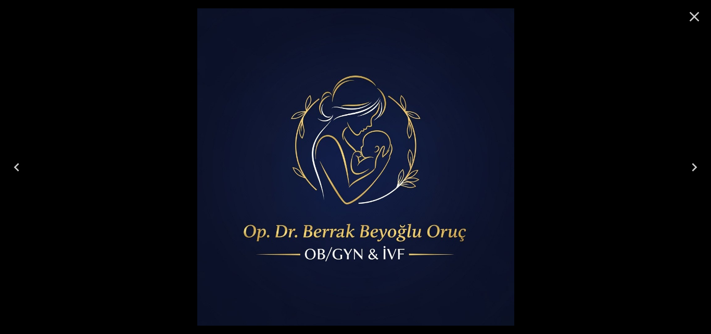
click at [687, 166] on icon "Next" at bounding box center [694, 167] width 17 height 17
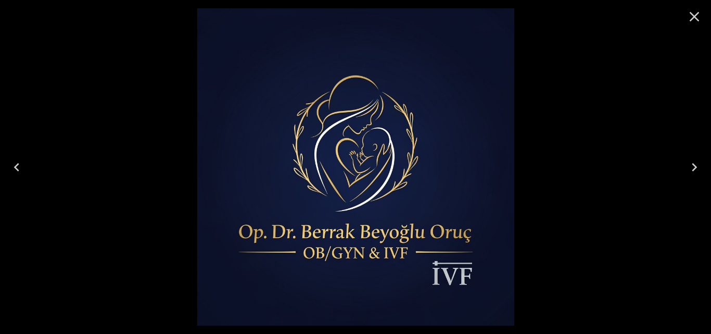
click at [691, 168] on icon "Next" at bounding box center [694, 167] width 17 height 17
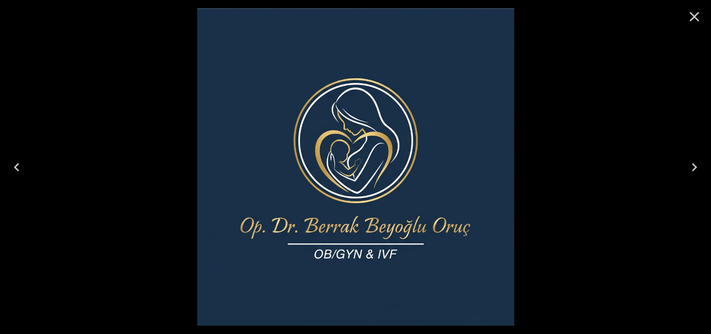
click at [691, 168] on icon "Next" at bounding box center [694, 167] width 17 height 17
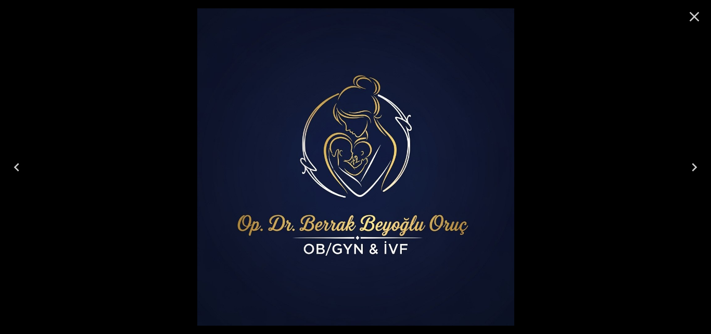
click at [691, 168] on icon "Next" at bounding box center [694, 167] width 17 height 17
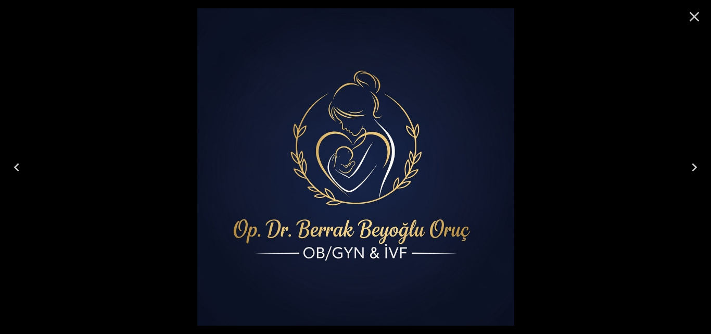
click at [691, 168] on icon "Next" at bounding box center [694, 167] width 17 height 17
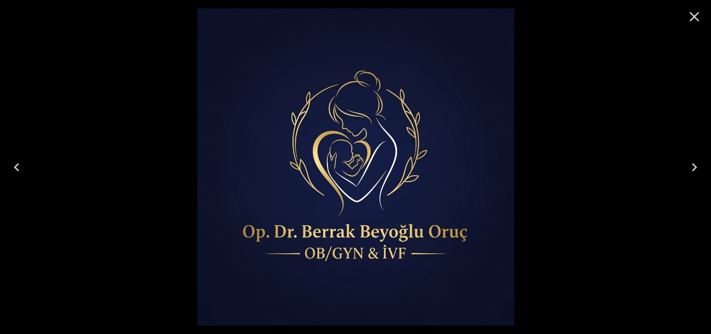
click at [691, 168] on icon "Next" at bounding box center [694, 167] width 17 height 17
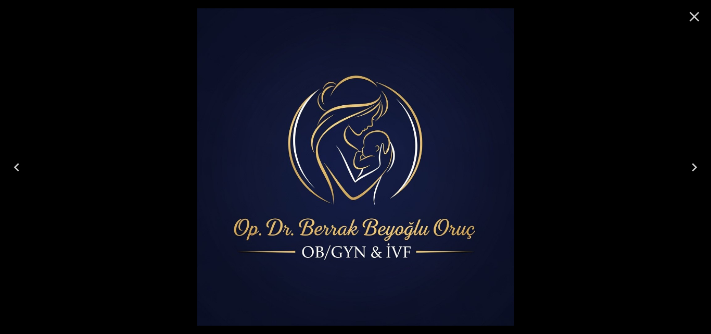
click at [691, 168] on icon "Next" at bounding box center [694, 167] width 17 height 17
click at [690, 163] on icon "Next" at bounding box center [694, 167] width 17 height 17
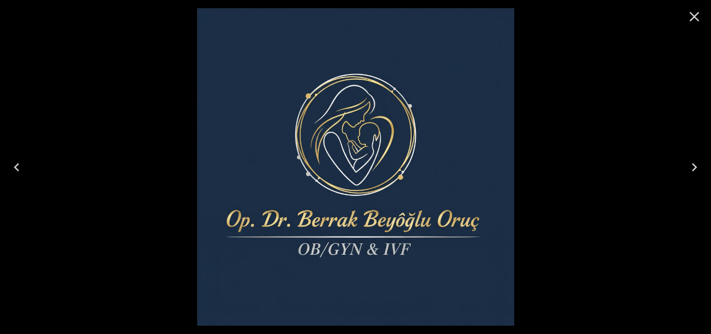
click at [694, 166] on icon "Next" at bounding box center [694, 167] width 5 height 8
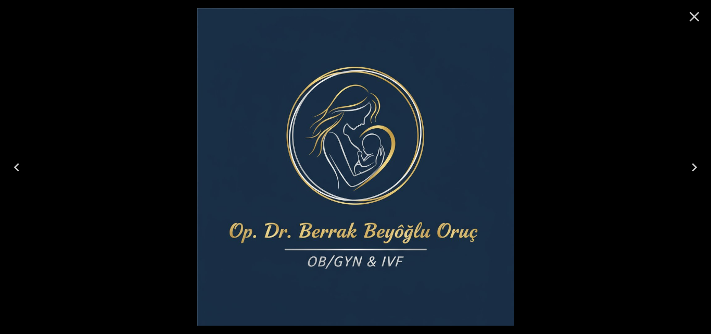
click at [690, 17] on icon "Close" at bounding box center [694, 16] width 17 height 17
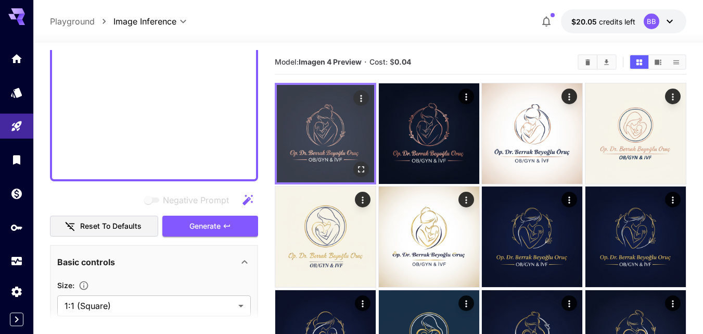
click at [321, 138] on img at bounding box center [325, 133] width 97 height 97
click at [366, 167] on icon "Open in fullscreen" at bounding box center [361, 169] width 10 height 10
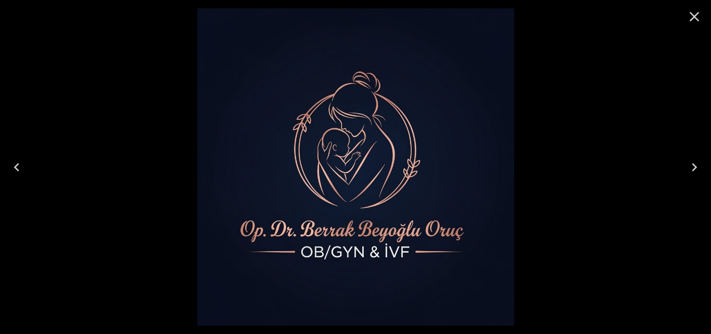
click at [693, 168] on icon "Next" at bounding box center [694, 167] width 17 height 17
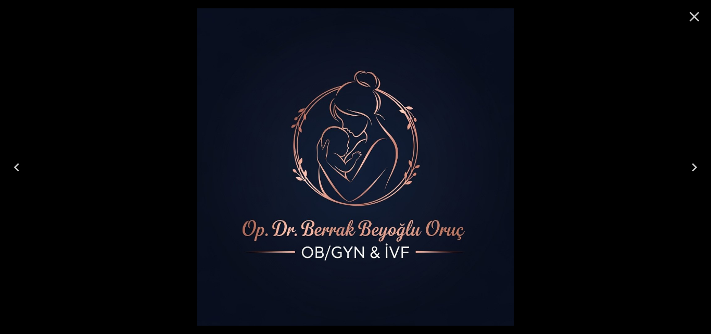
click at [693, 168] on icon "Next" at bounding box center [694, 167] width 17 height 17
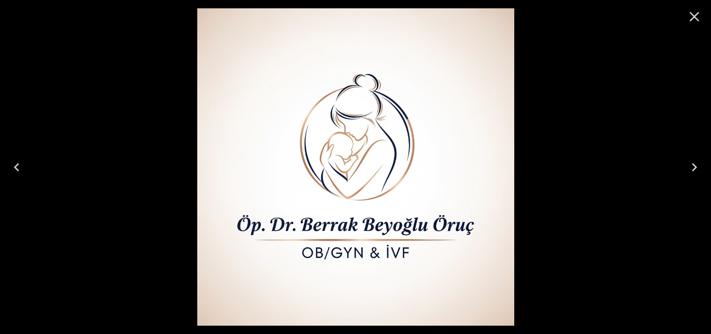
scroll to position [833, 0]
click at [141, 105] on div at bounding box center [355, 167] width 711 height 334
click at [16, 167] on icon "Previous" at bounding box center [16, 167] width 5 height 8
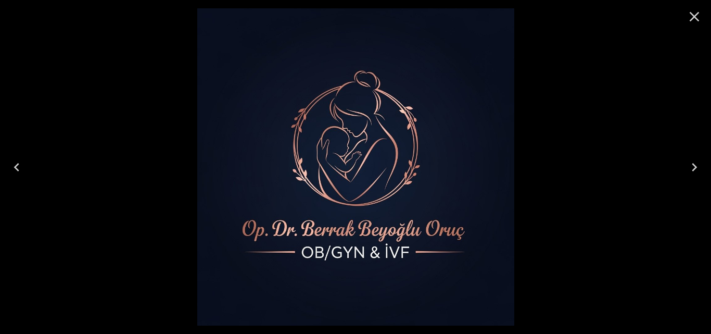
click at [20, 169] on icon "Previous" at bounding box center [16, 167] width 17 height 17
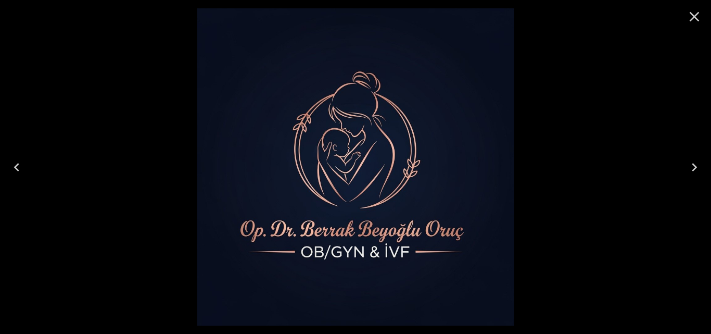
click at [20, 169] on icon "Previous" at bounding box center [16, 167] width 17 height 17
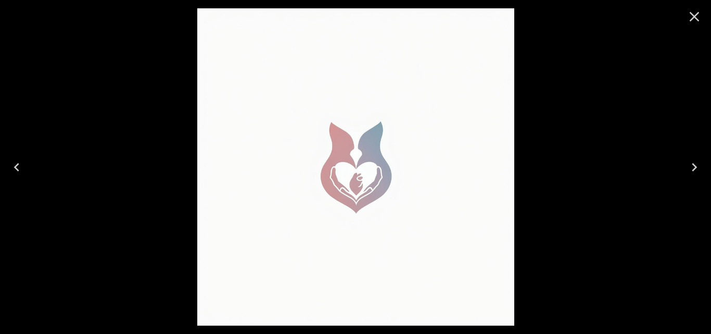
click at [699, 167] on icon "Next" at bounding box center [694, 167] width 17 height 17
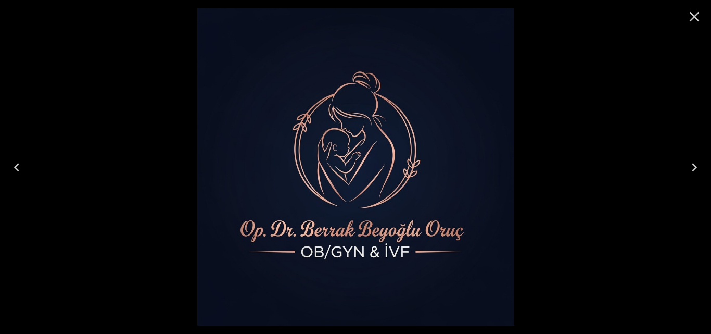
click at [698, 167] on icon "Next" at bounding box center [694, 167] width 17 height 17
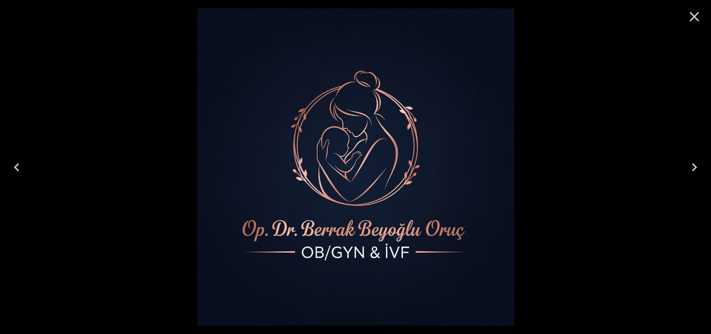
click at [20, 168] on icon "Previous" at bounding box center [16, 167] width 17 height 17
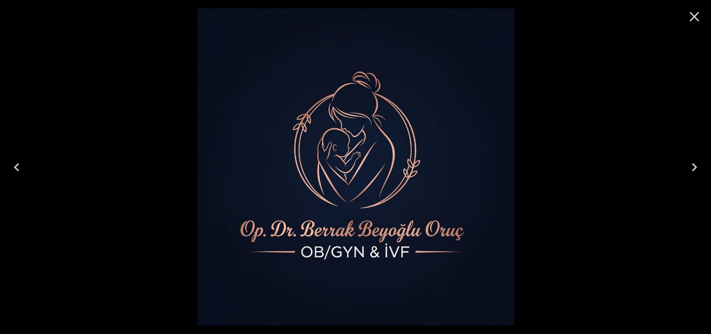
click at [698, 163] on icon "Next" at bounding box center [694, 167] width 17 height 17
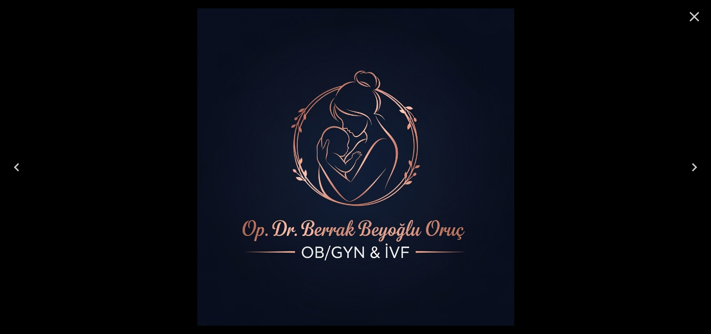
click at [22, 164] on icon "Previous" at bounding box center [16, 167] width 17 height 17
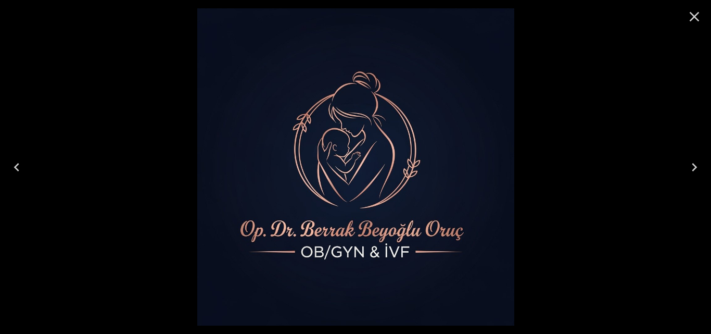
click at [691, 167] on icon "Next" at bounding box center [694, 167] width 17 height 17
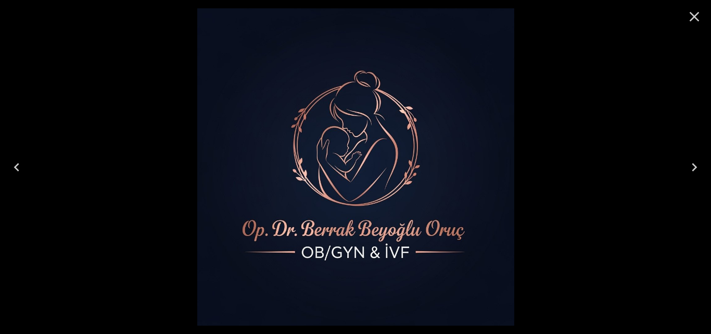
click at [17, 167] on icon "Previous" at bounding box center [16, 167] width 17 height 17
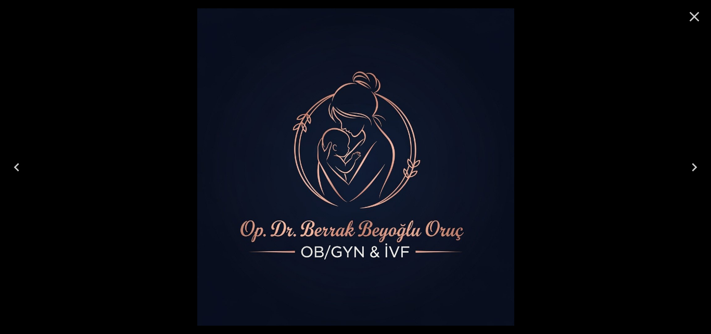
click at [696, 162] on icon "Next" at bounding box center [694, 167] width 17 height 17
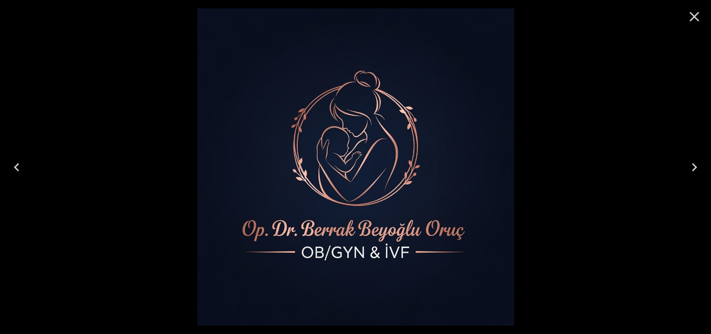
click at [619, 181] on div at bounding box center [355, 167] width 711 height 334
